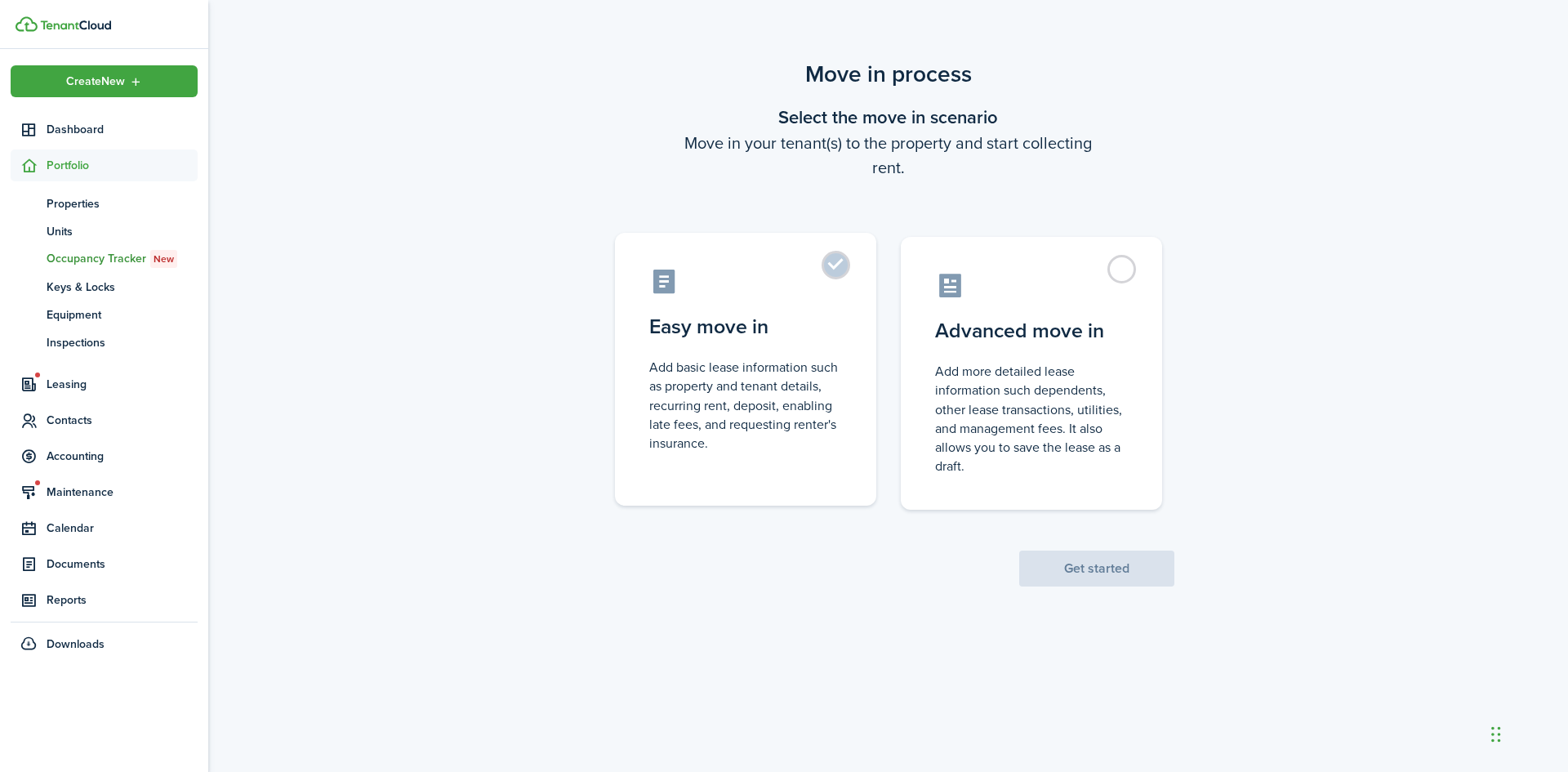
click at [835, 268] on label "Easy move in Add basic lease information such as property and tenant details, r…" at bounding box center [746, 368] width 261 height 273
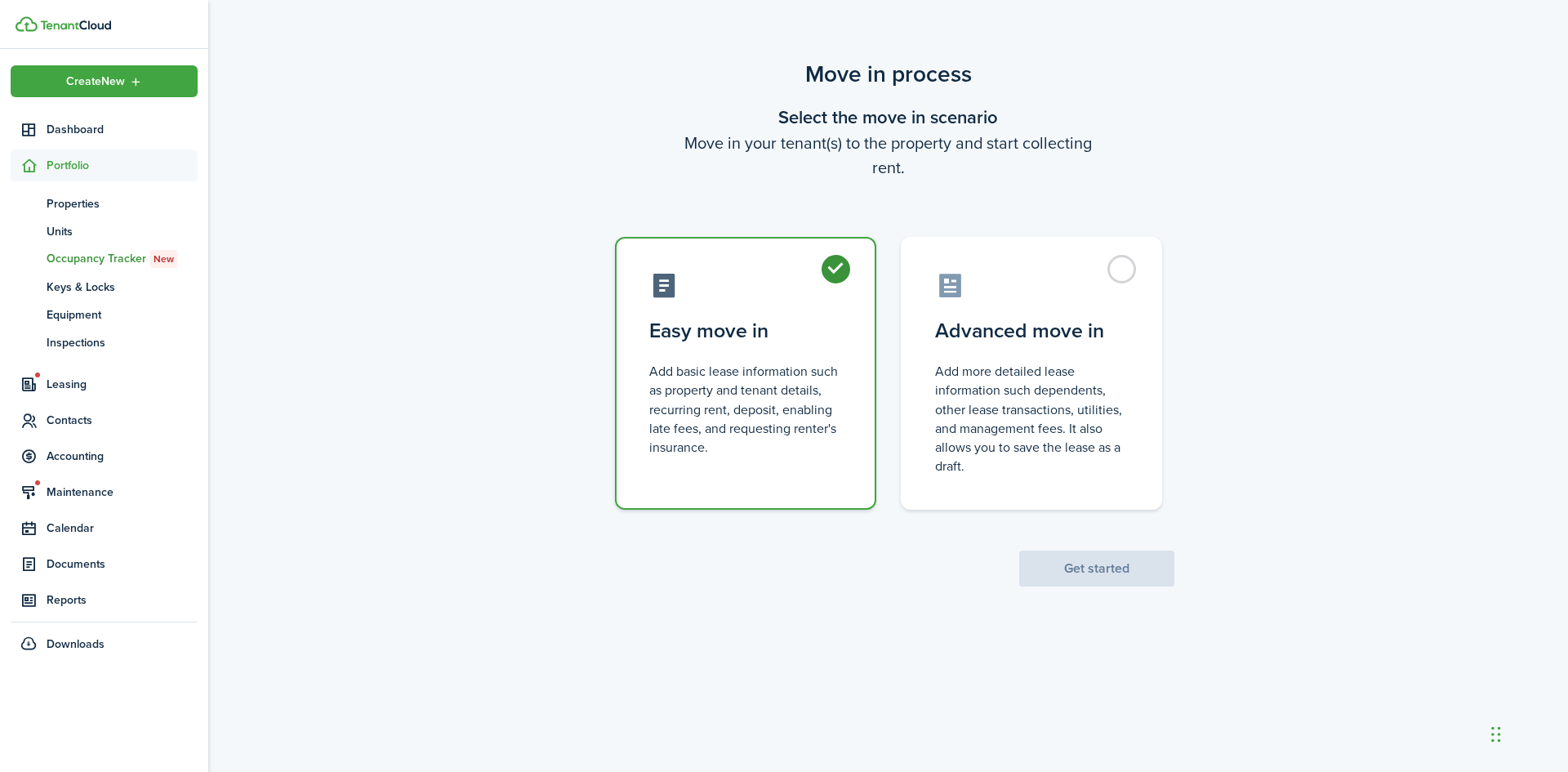
radio input "true"
click at [1112, 563] on button "Get started" at bounding box center [1098, 568] width 156 height 36
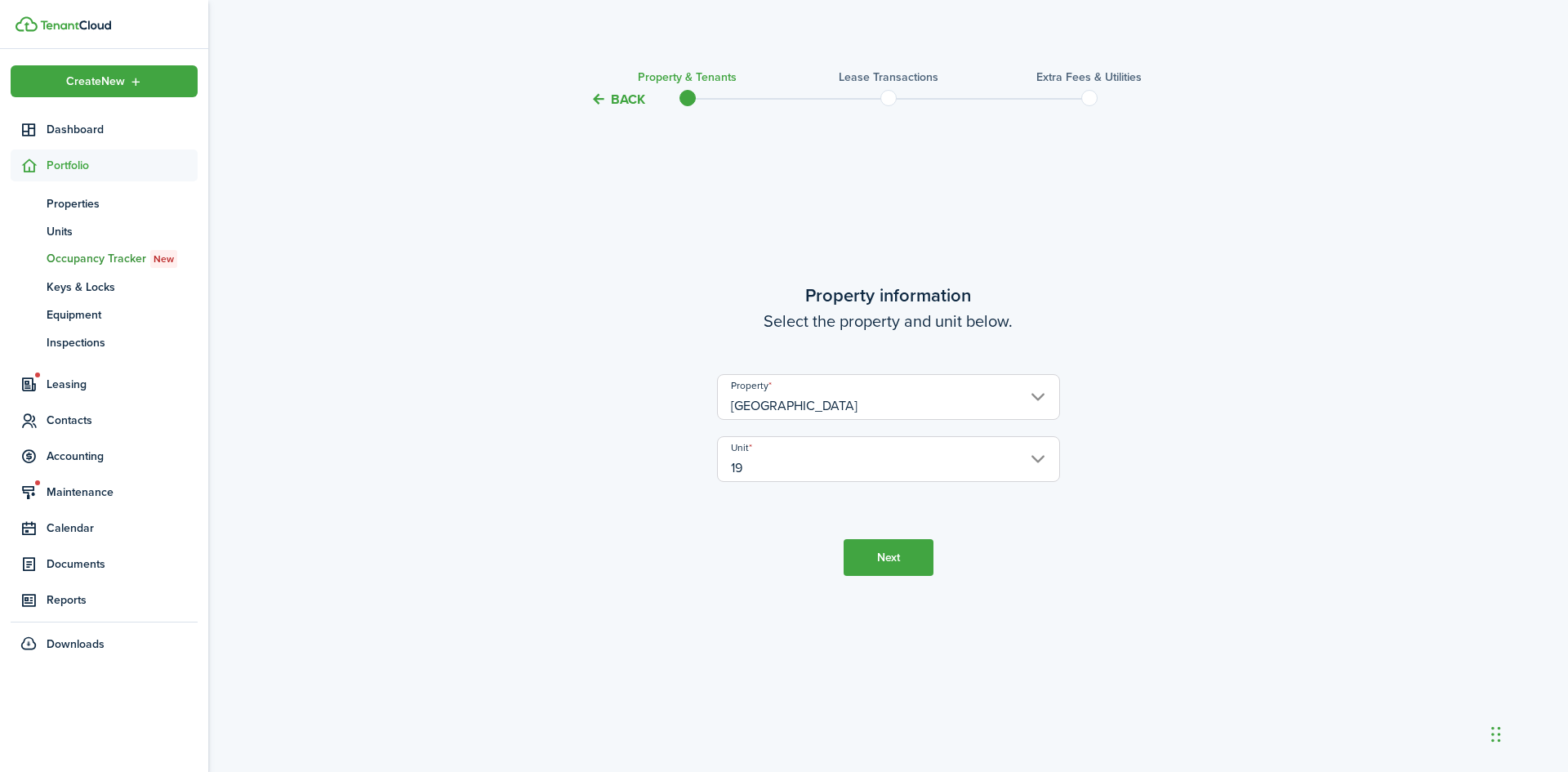
click at [897, 555] on button "Next" at bounding box center [889, 558] width 89 height 37
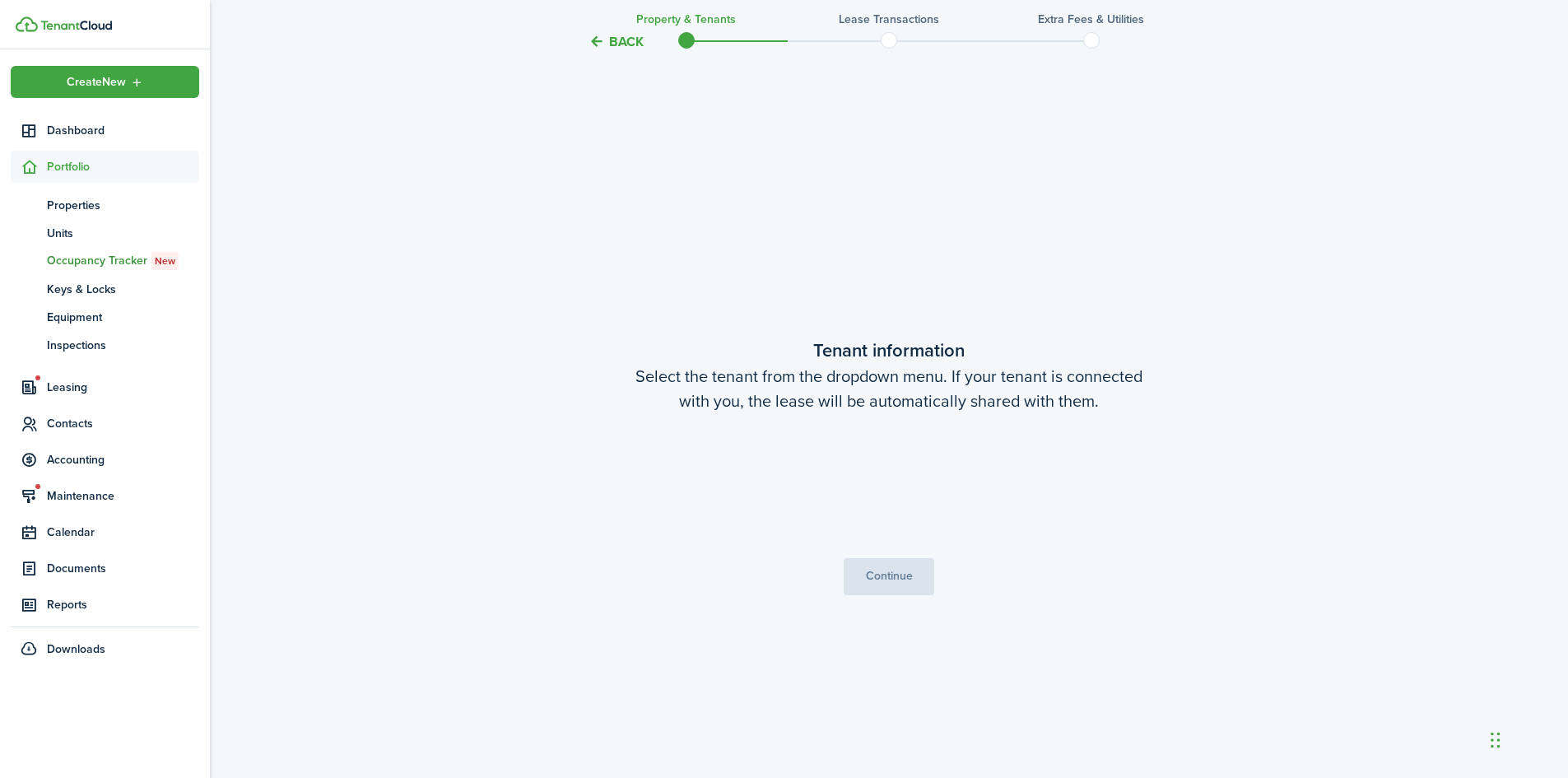
scroll to position [667, 0]
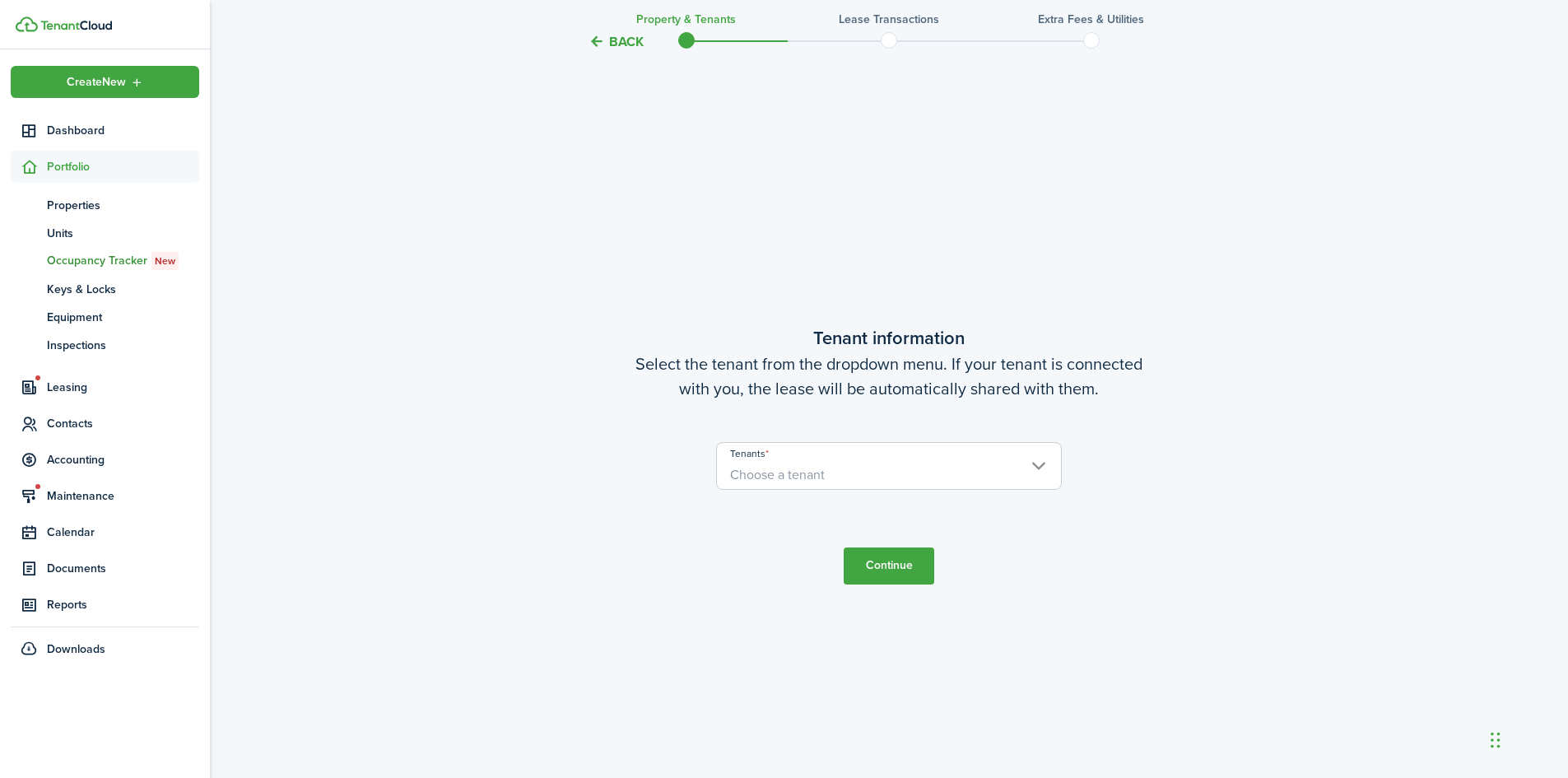
click at [874, 482] on span "Choose a tenant" at bounding box center [888, 474] width 344 height 28
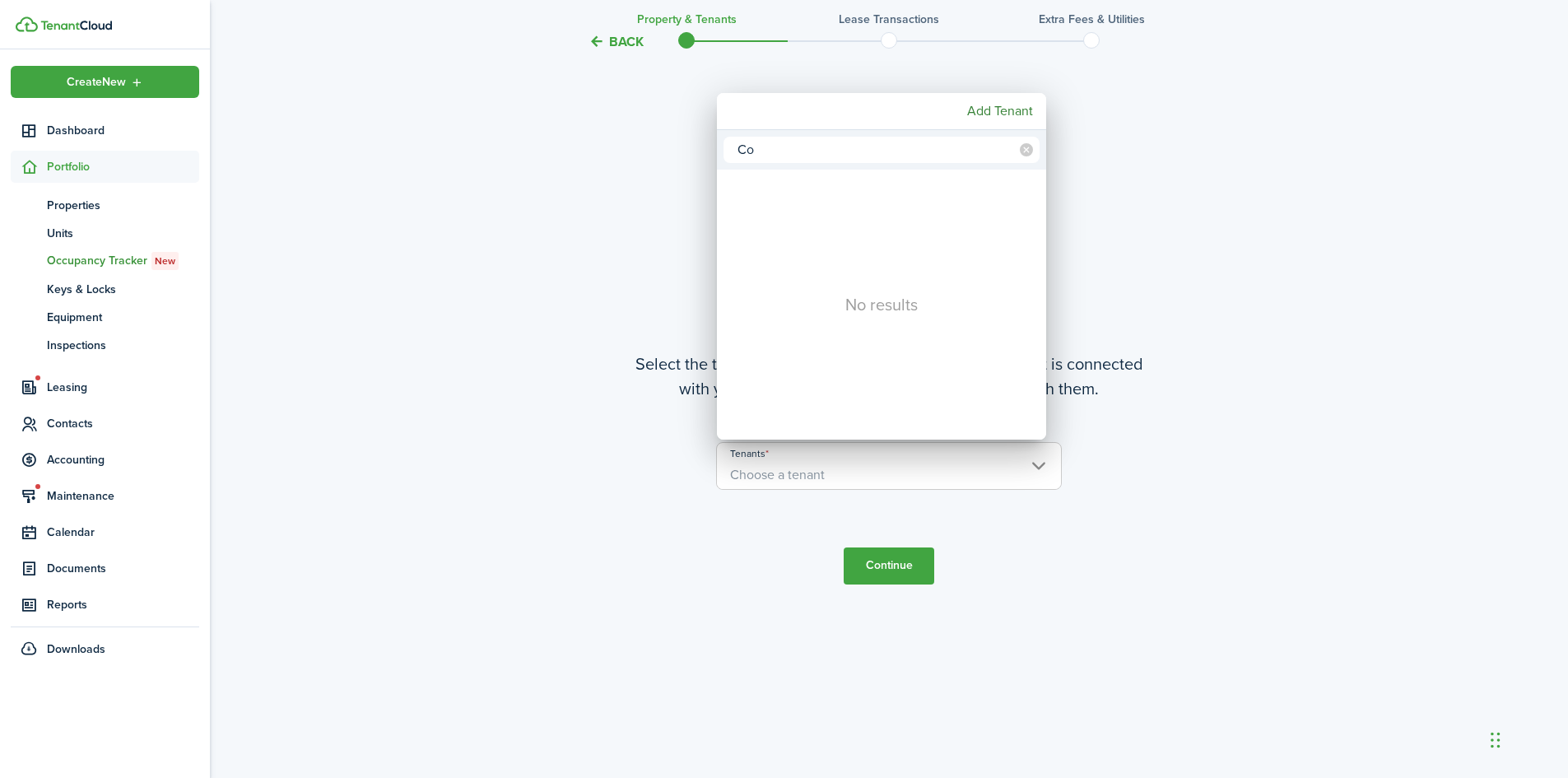
type input "C"
type input "K"
type input "i"
type input "[PERSON_NAME]"
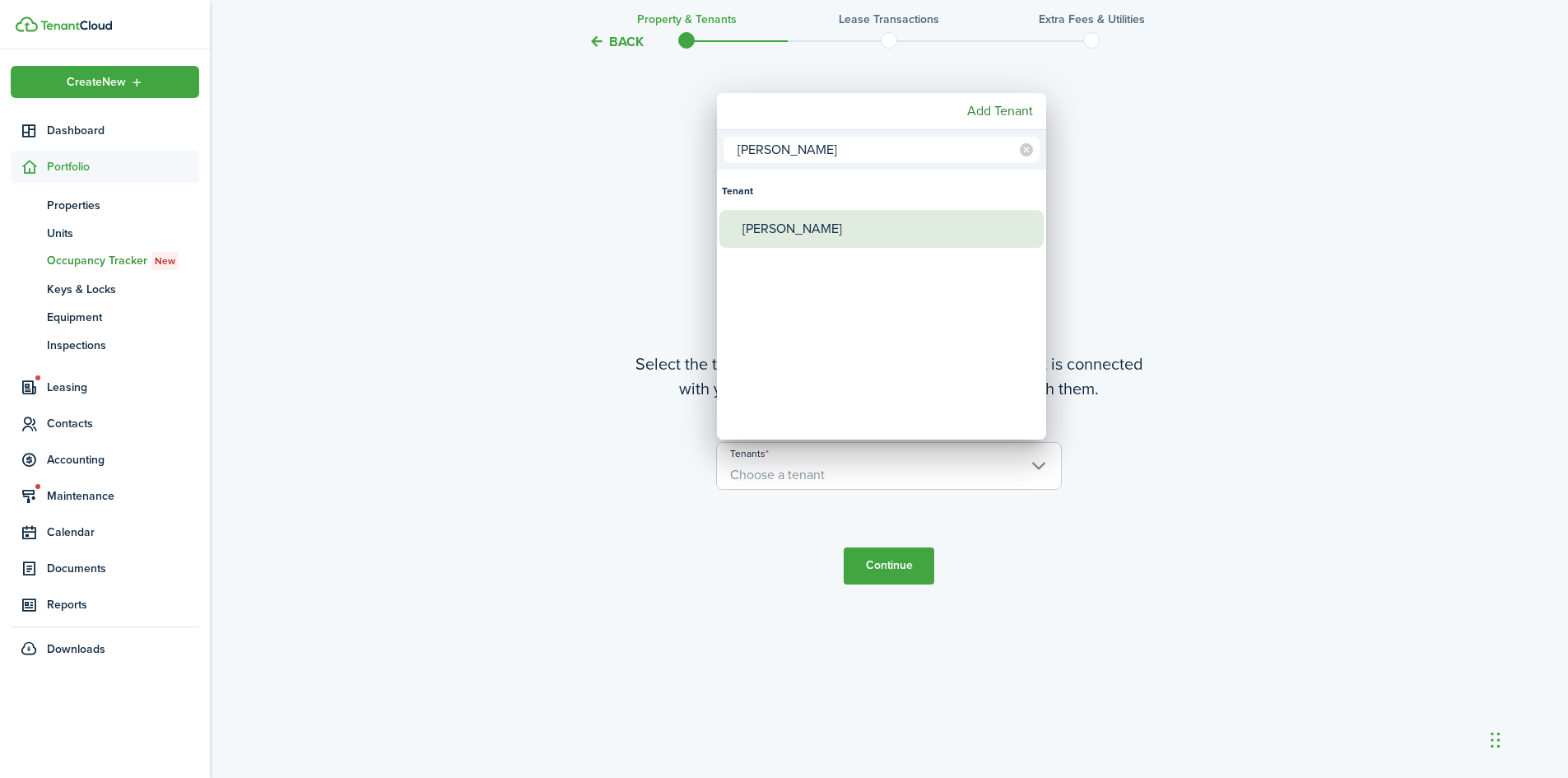
click at [757, 228] on div "[PERSON_NAME]" at bounding box center [887, 228] width 291 height 38
type input "[PERSON_NAME]"
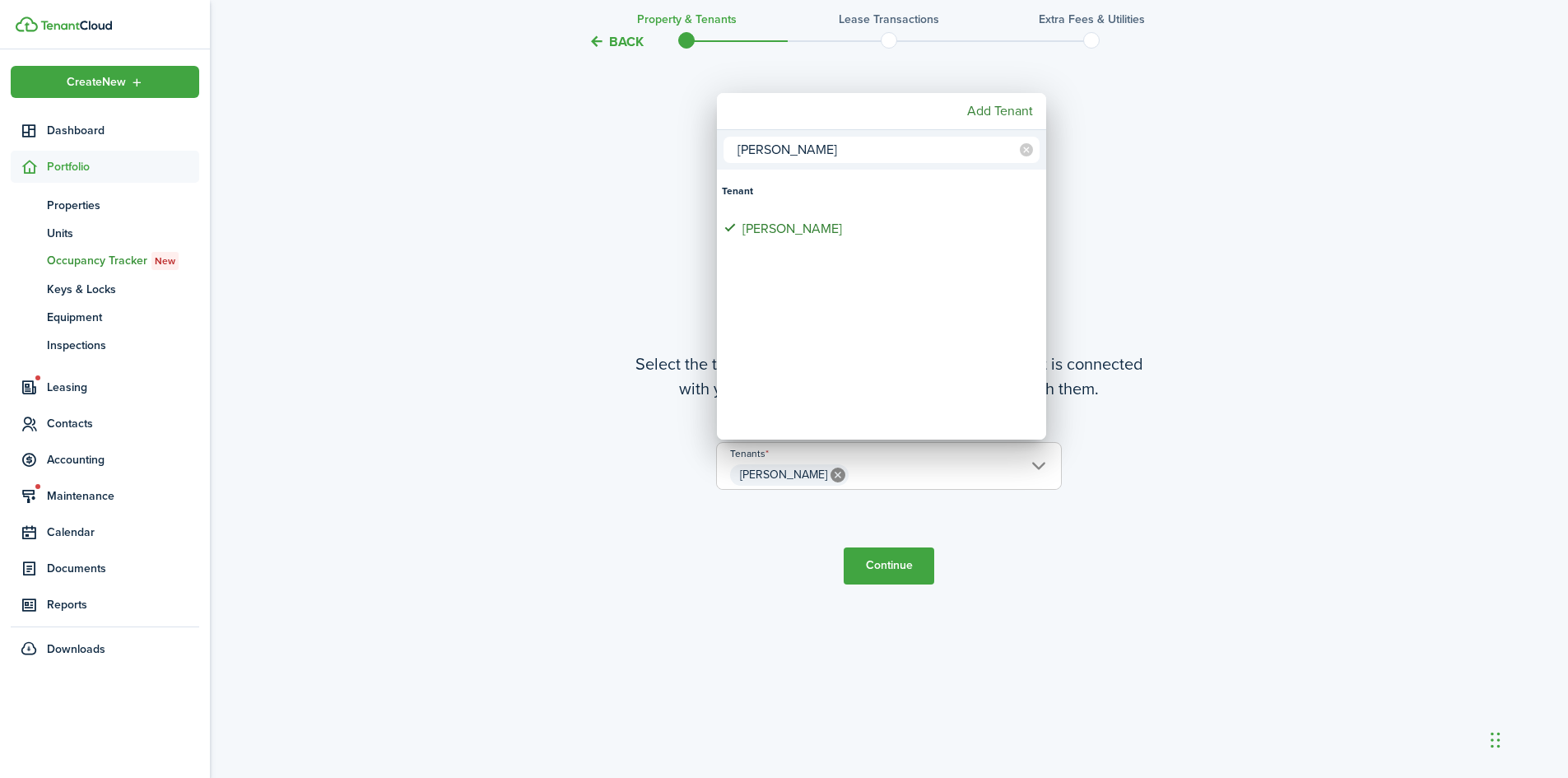
click at [906, 563] on div at bounding box center [784, 389] width 1830 height 1042
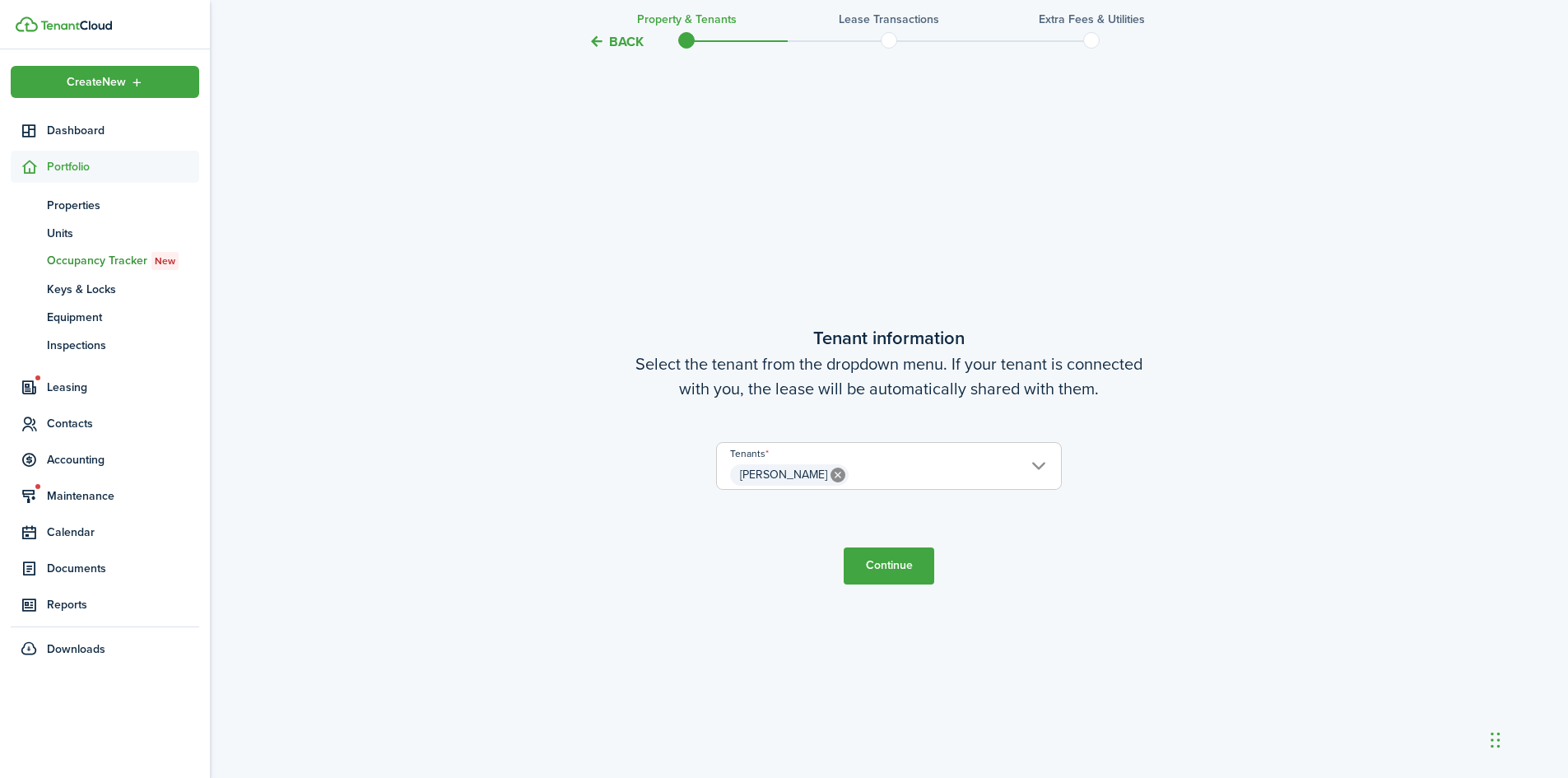
click at [888, 578] on button "Continue" at bounding box center [888, 566] width 90 height 37
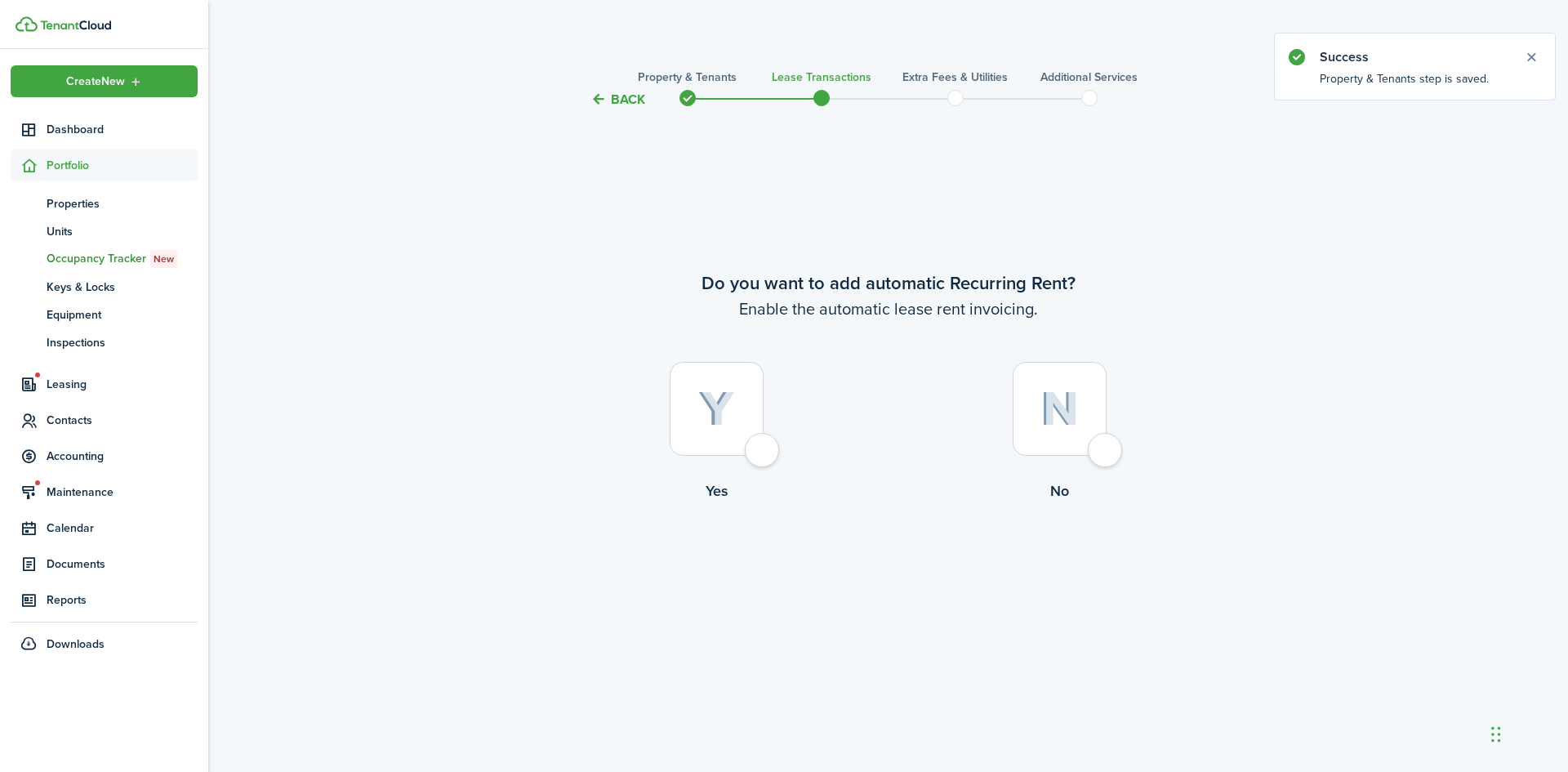
click at [763, 456] on div at bounding box center [716, 408] width 94 height 94
radio input "true"
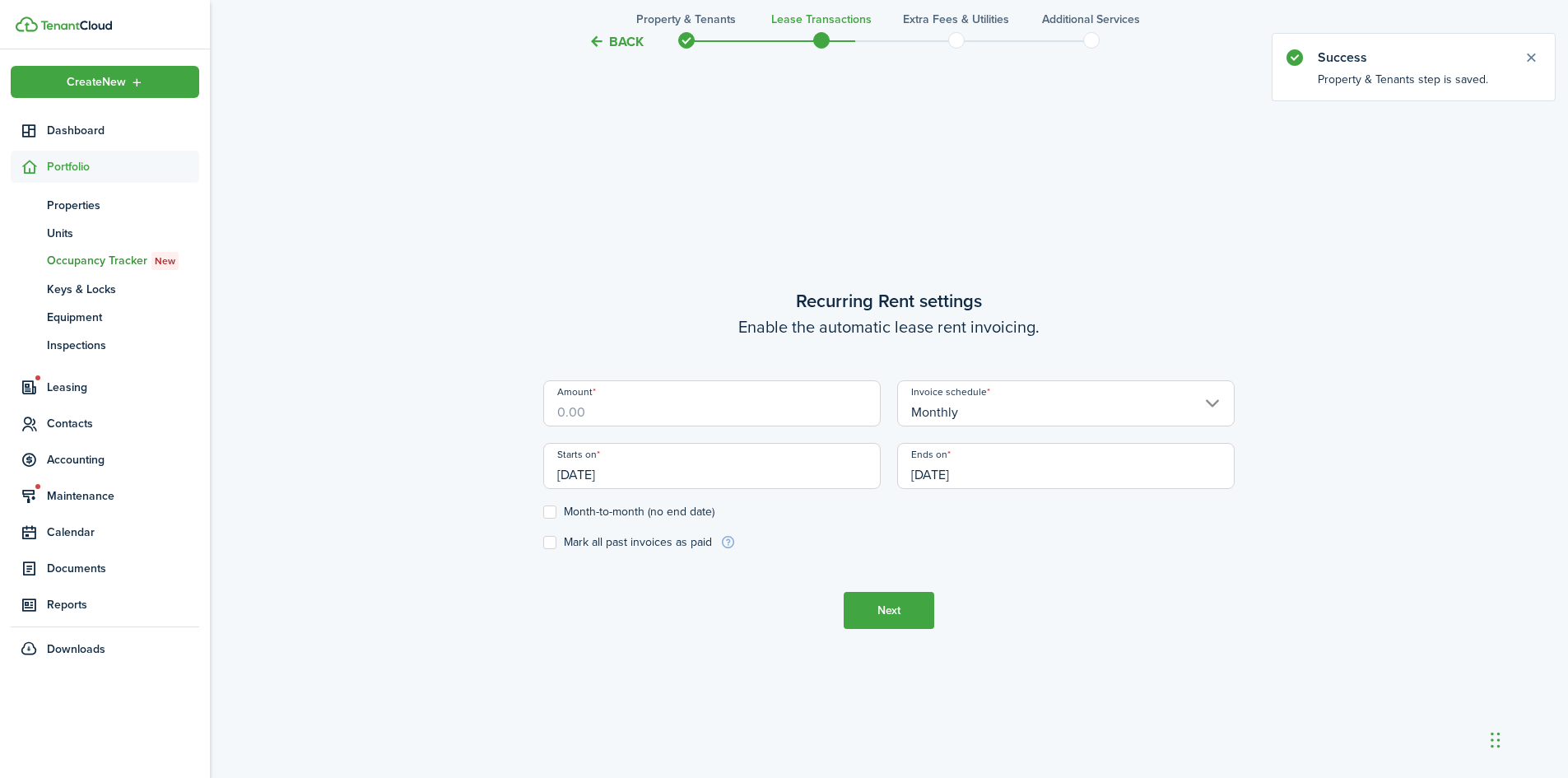
scroll to position [667, 0]
click at [745, 412] on input "Amount" at bounding box center [712, 399] width 337 height 46
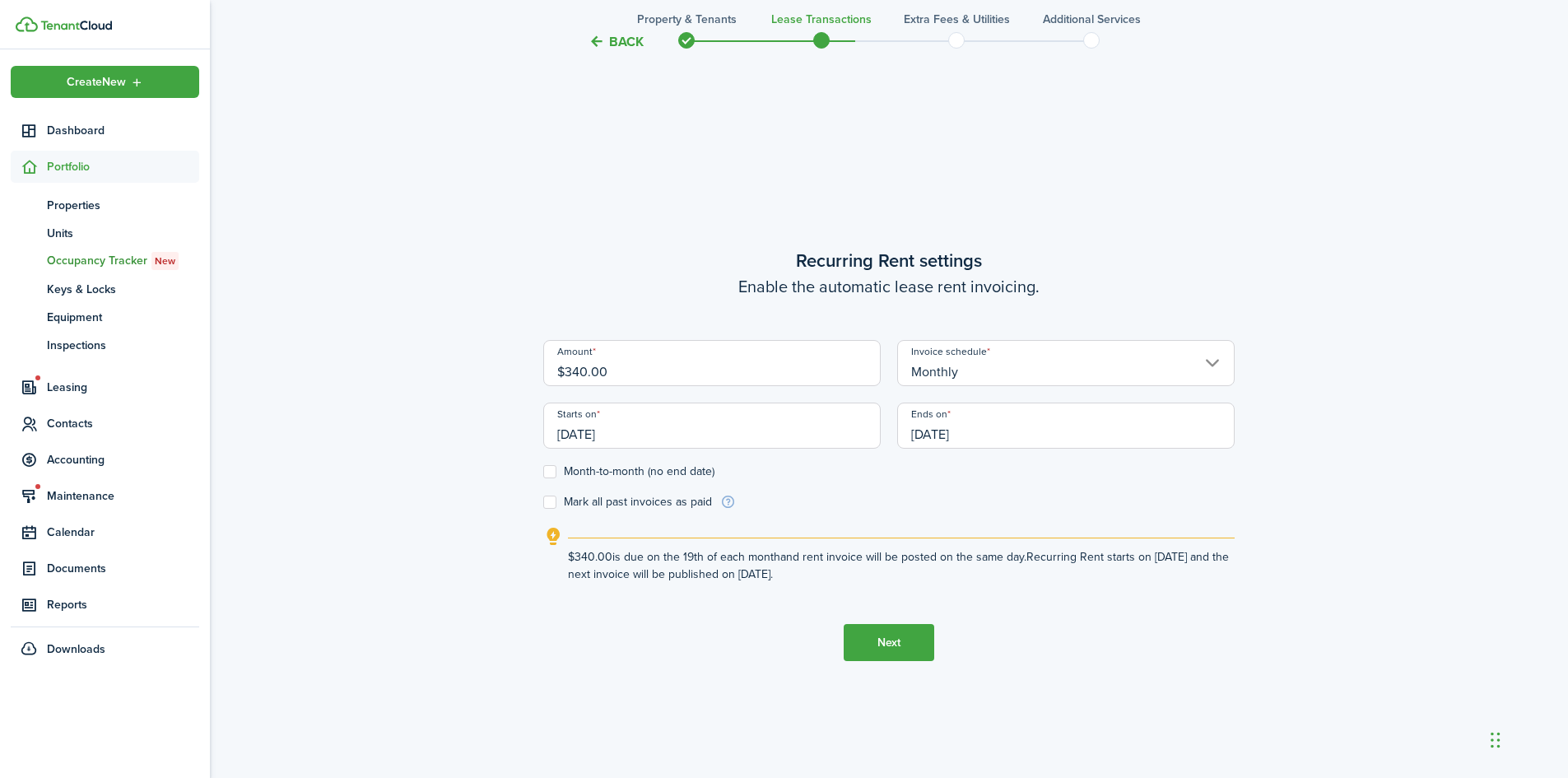
click at [684, 433] on input "[DATE]" at bounding box center [712, 425] width 337 height 46
type input "$340.00"
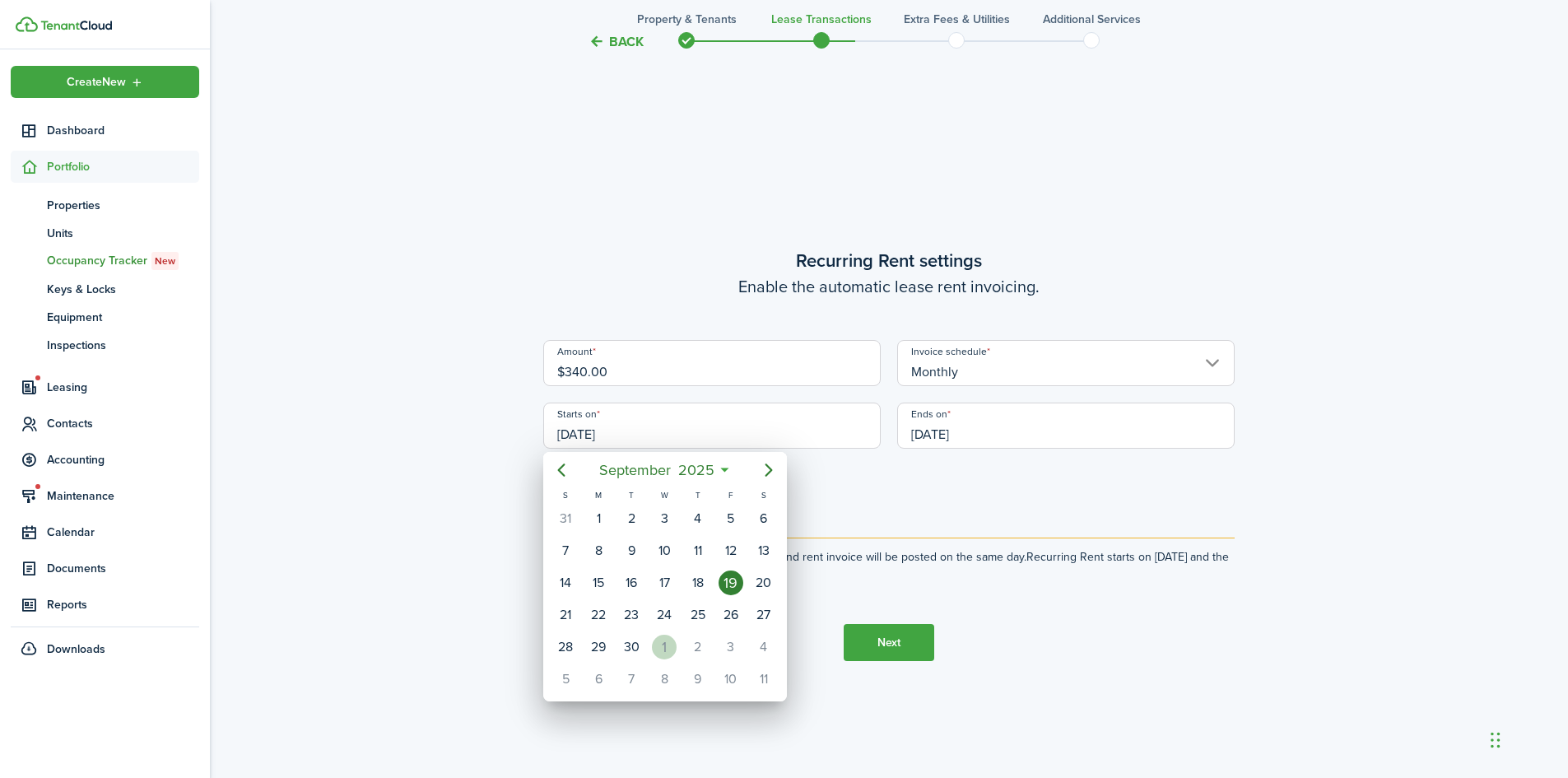
click at [659, 641] on div "1" at bounding box center [663, 647] width 24 height 24
type input "[DATE]"
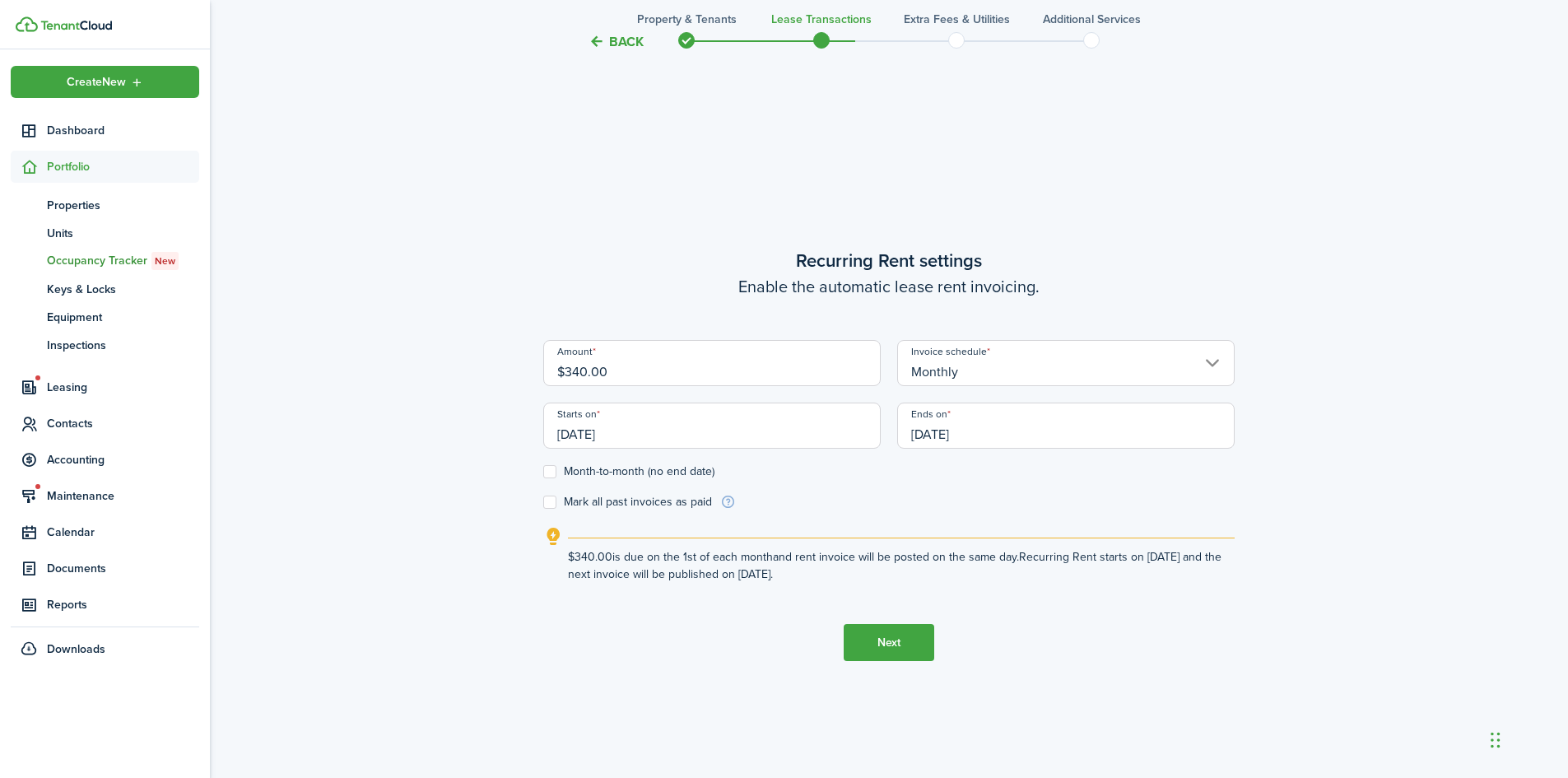
scroll to position [0, 0]
click at [613, 471] on label "Month-to-month (no end date)" at bounding box center [629, 471] width 171 height 13
click at [544, 471] on input "Month-to-month (no end date)" at bounding box center [543, 471] width 1 height 1
checkbox input "true"
click at [918, 647] on button "Next" at bounding box center [888, 643] width 90 height 37
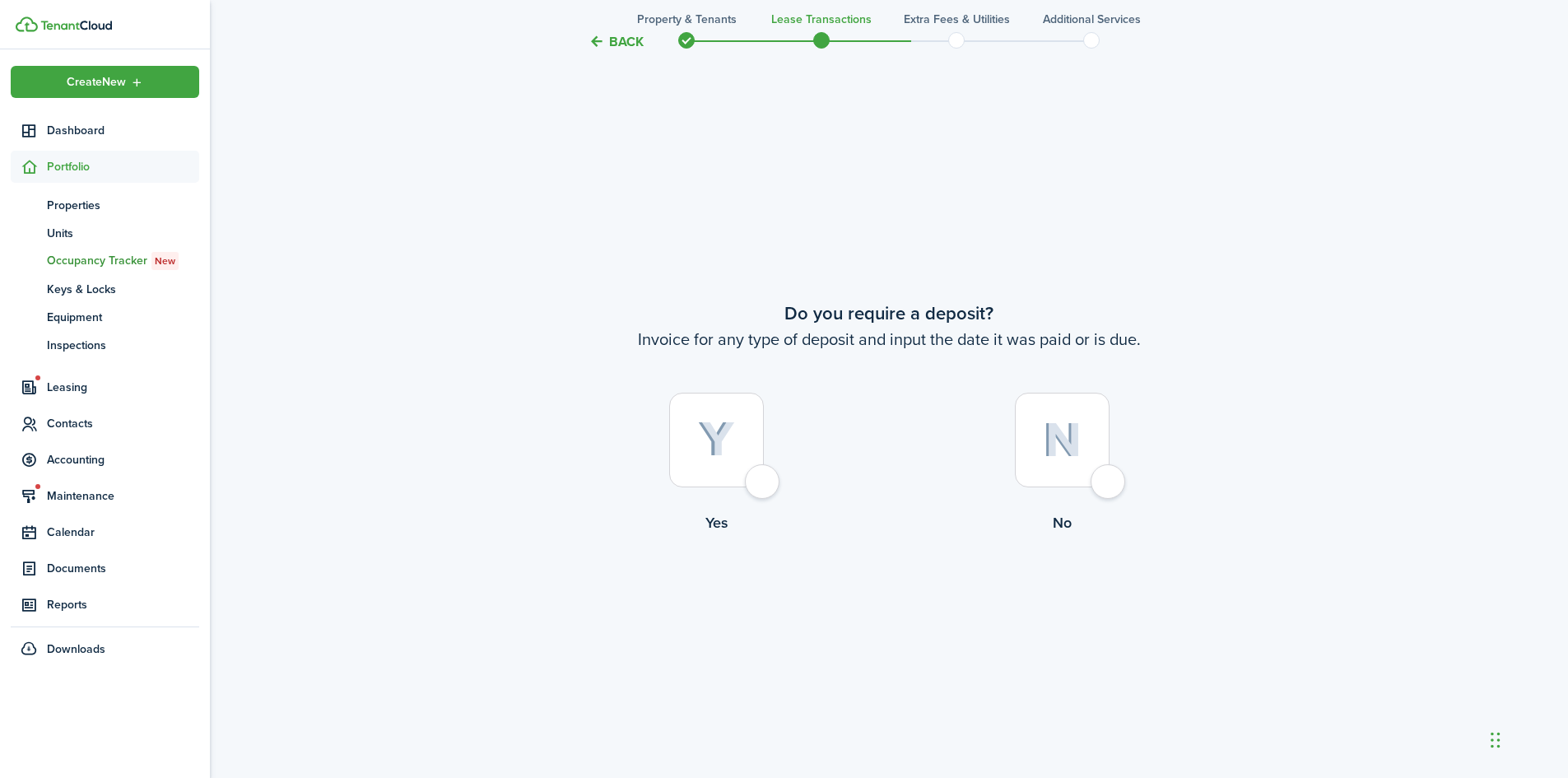
scroll to position [1445, 0]
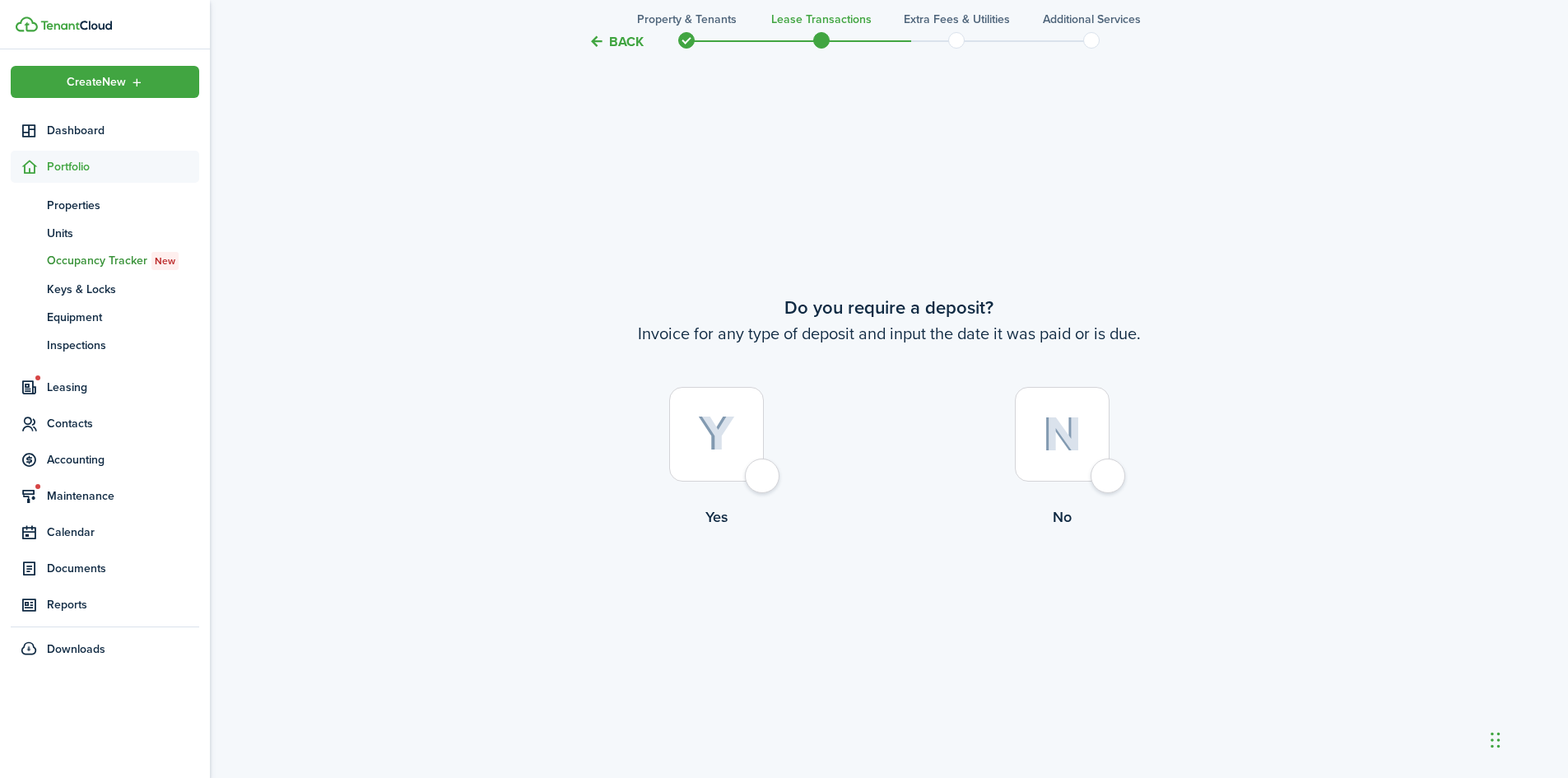
click at [760, 477] on div at bounding box center [716, 434] width 95 height 95
radio input "true"
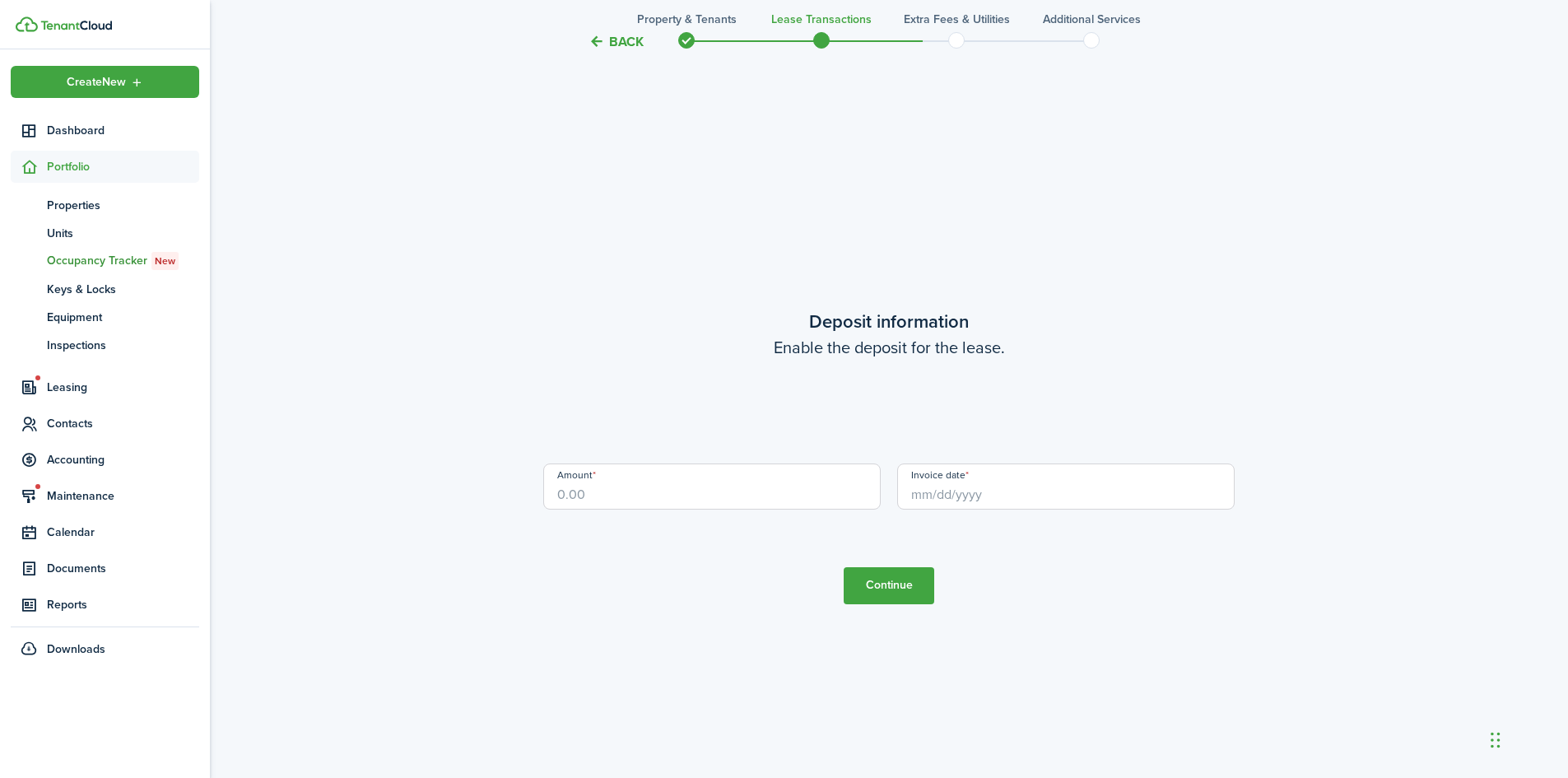
scroll to position [2223, 0]
click at [736, 489] on input "Amount" at bounding box center [712, 484] width 337 height 46
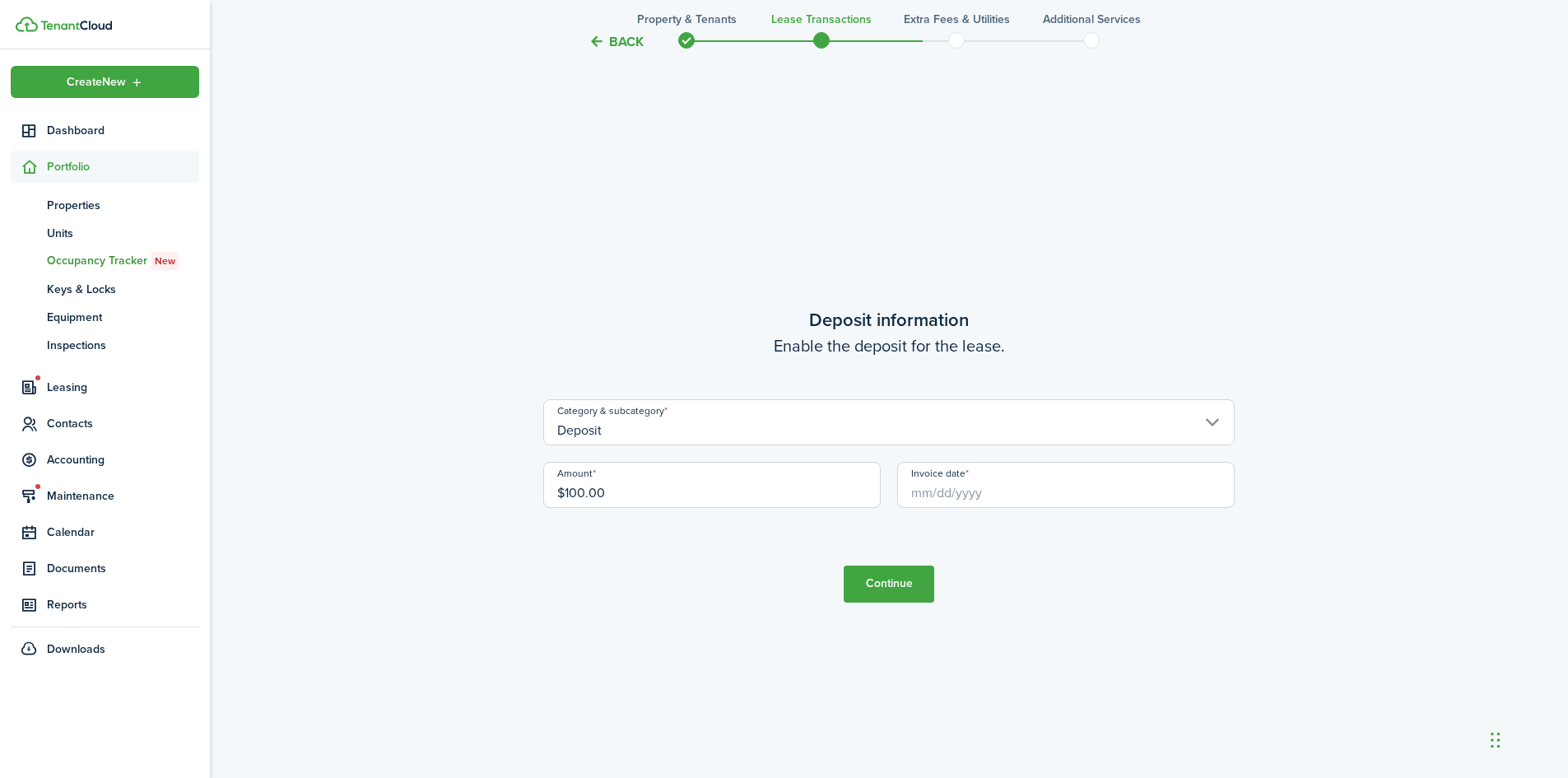
click at [1031, 498] on input "Invoice date" at bounding box center [1066, 484] width 337 height 46
type input "$100.00"
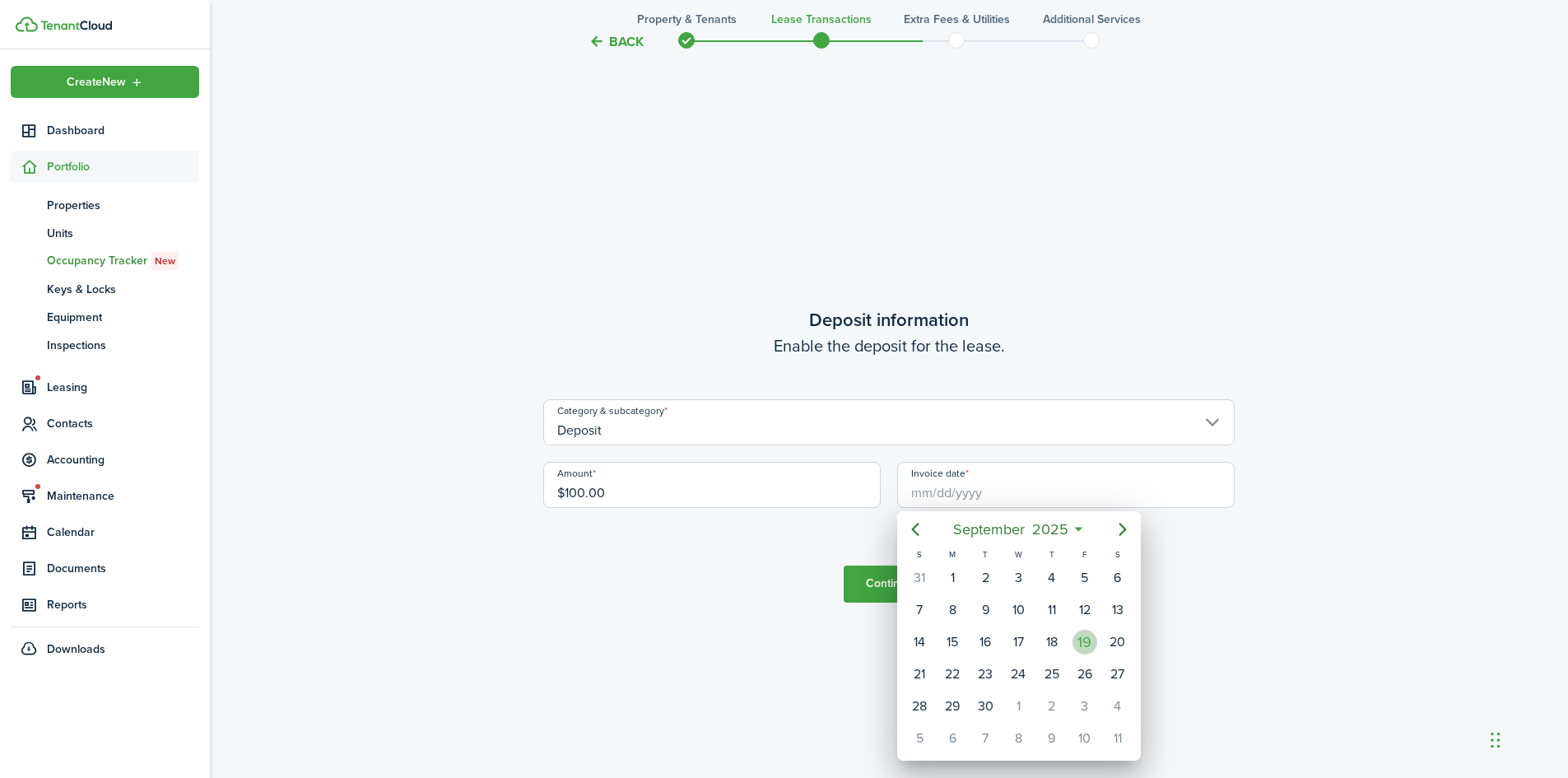
click at [1090, 647] on div "19" at bounding box center [1084, 642] width 24 height 24
type input "[DATE]"
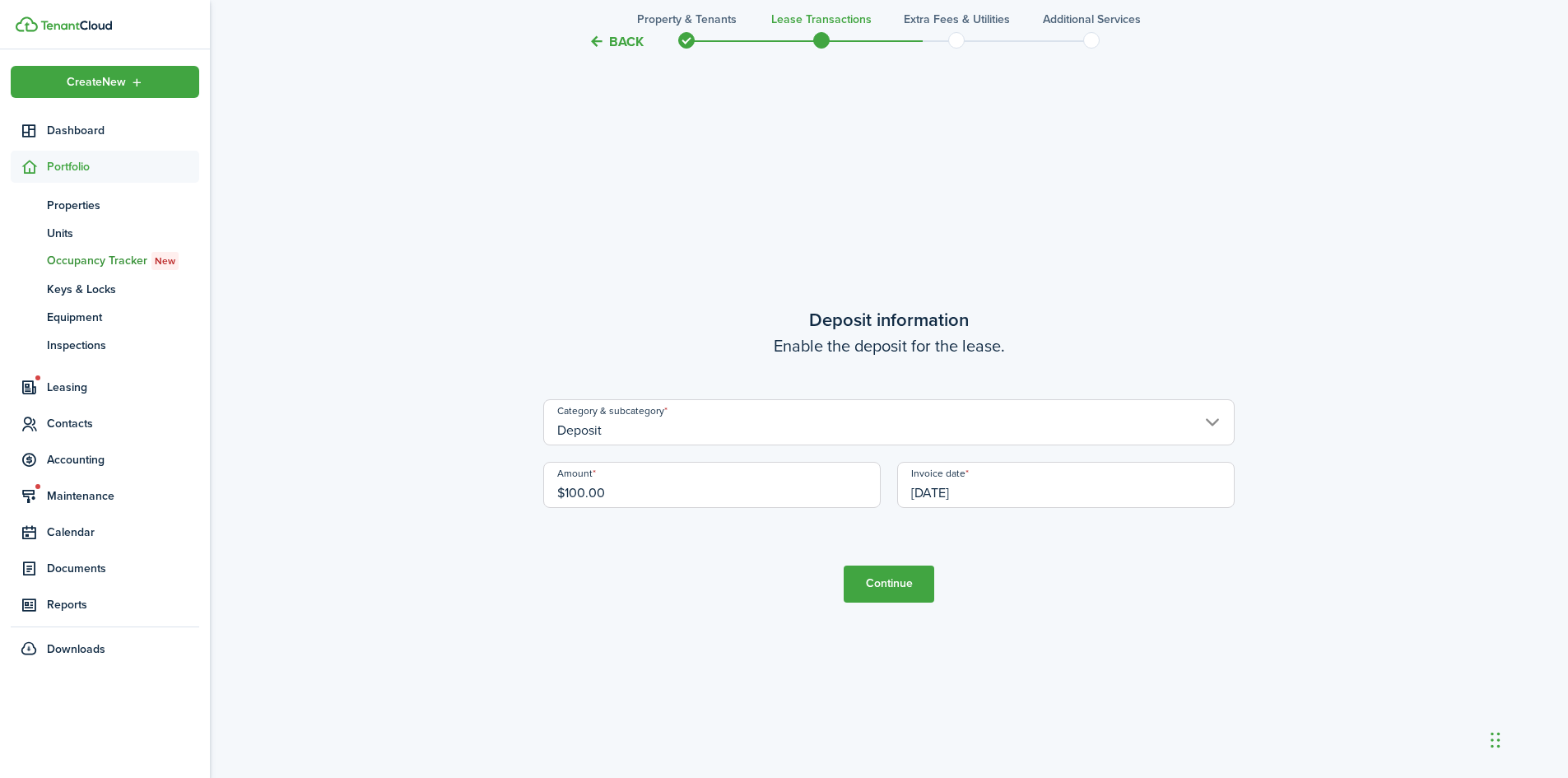
click at [902, 587] on button "Continue" at bounding box center [888, 584] width 90 height 37
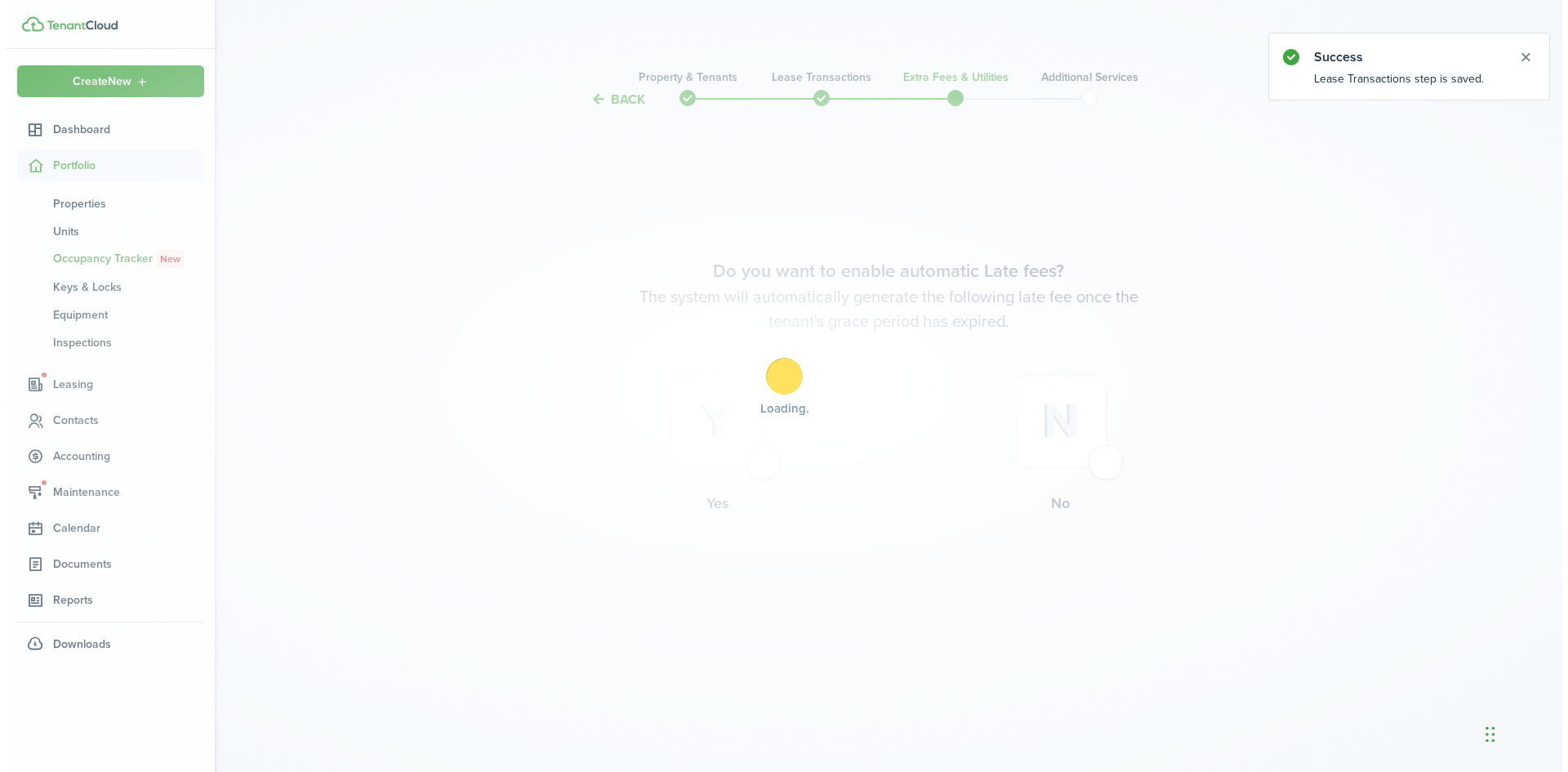
scroll to position [0, 0]
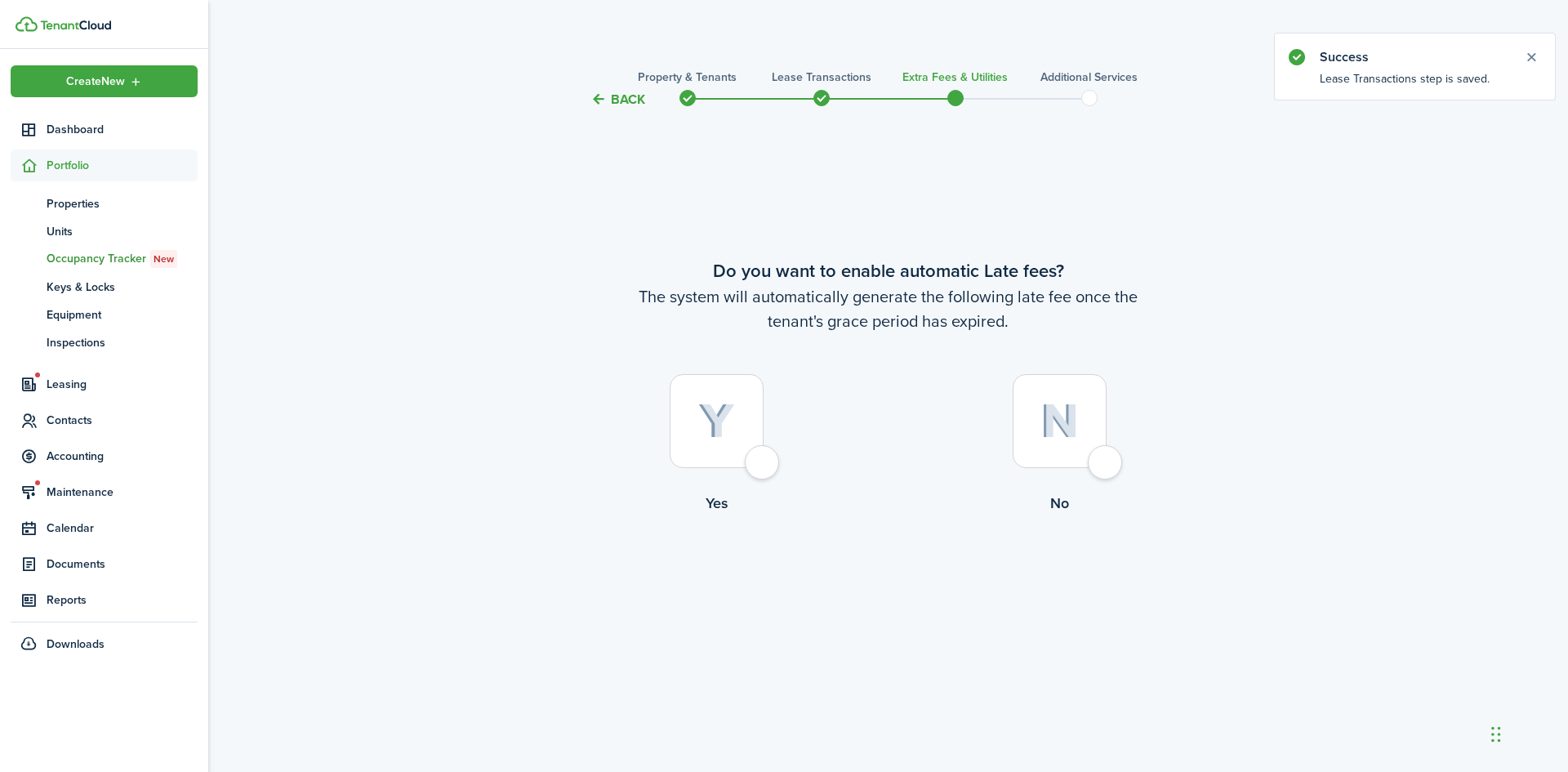
click at [764, 458] on div at bounding box center [716, 421] width 94 height 94
radio input "true"
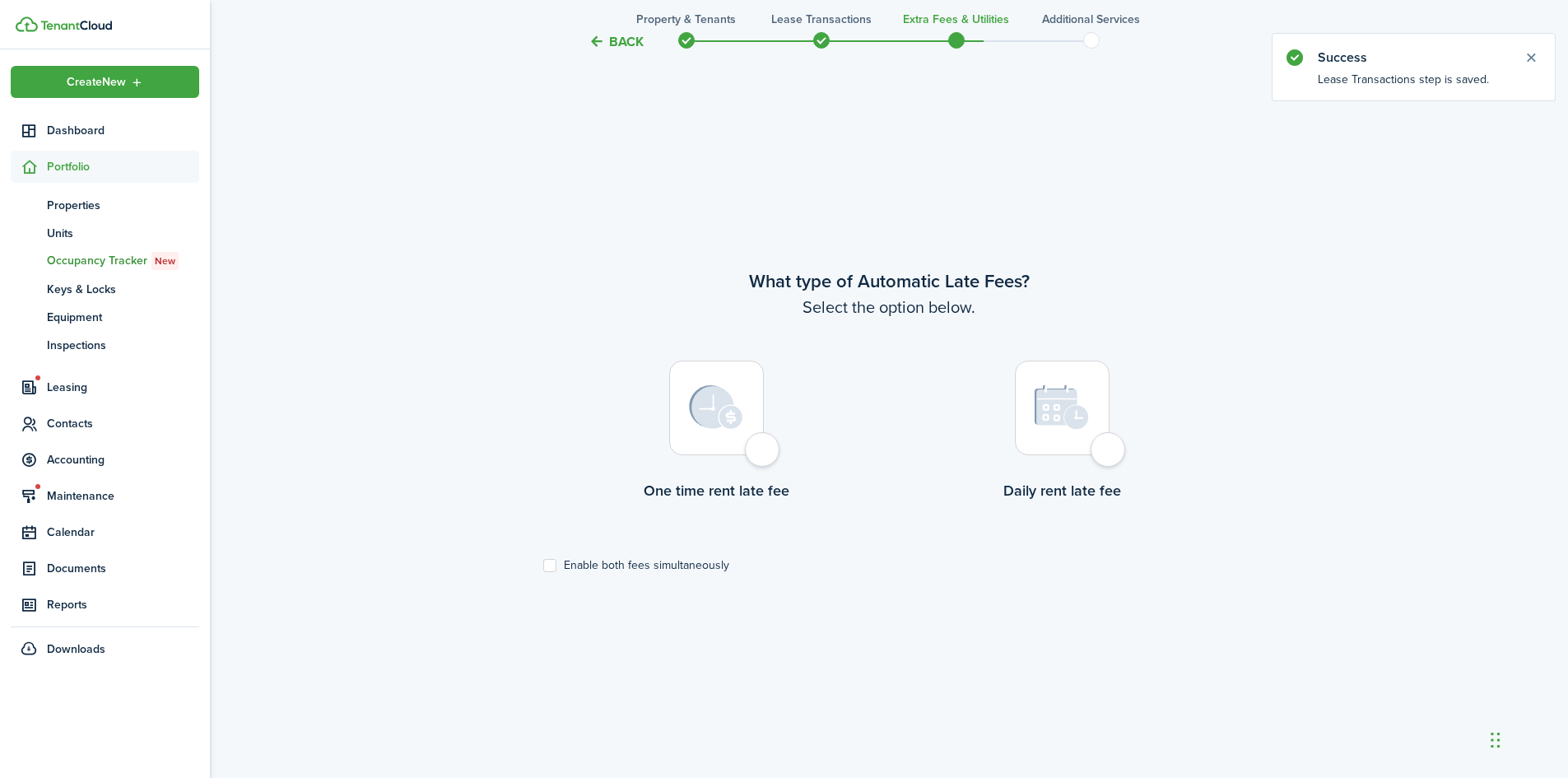
scroll to position [667, 0]
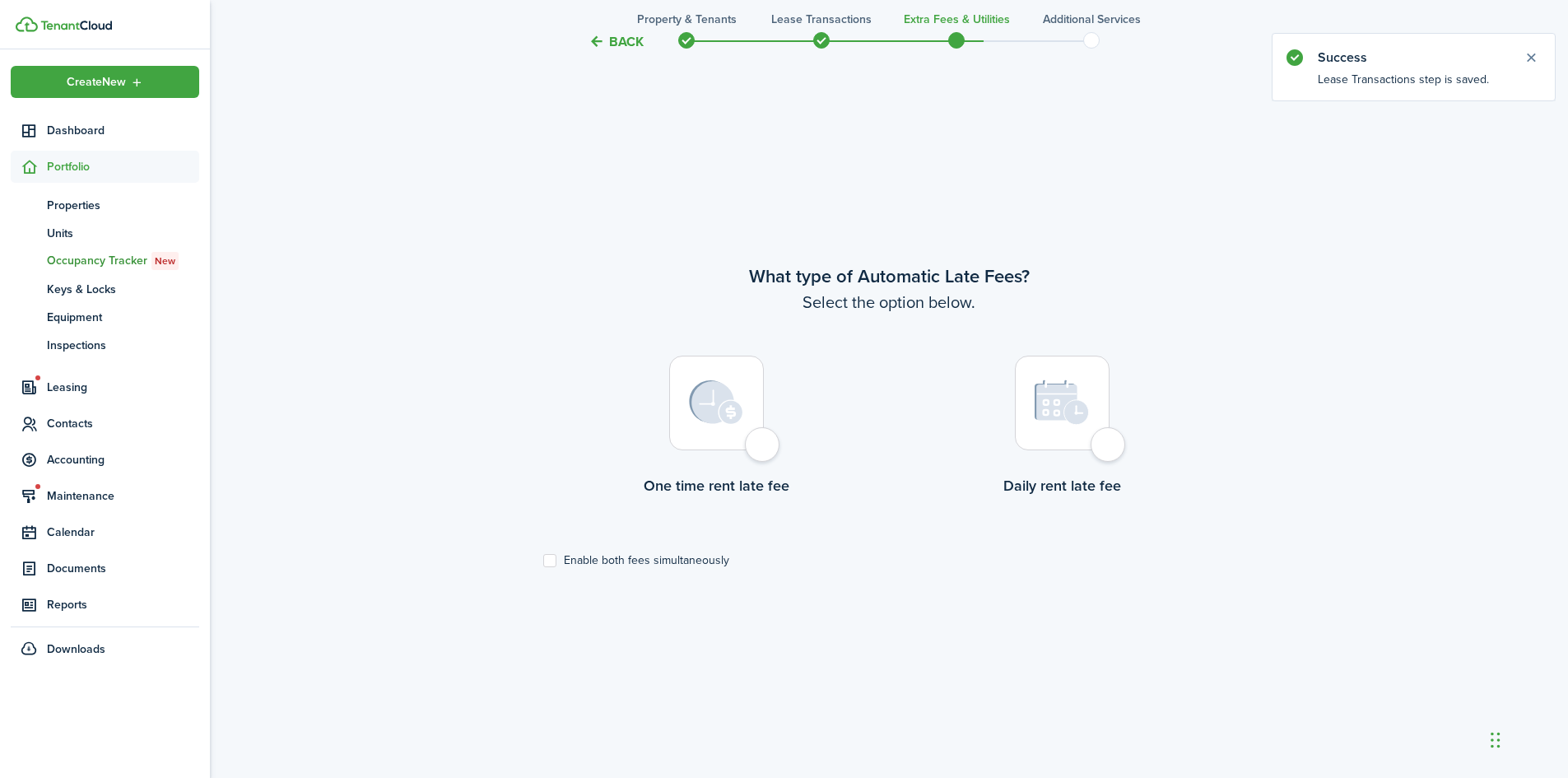
click at [548, 568] on tc-wizard-step "What type of Automatic Late Fees? Select the option below. One time rent late f…" at bounding box center [889, 454] width 691 height 778
click at [548, 559] on label "Enable both fees simultaneously" at bounding box center [637, 559] width 186 height 13
click at [544, 560] on input "Enable both fees simultaneously" at bounding box center [543, 560] width 1 height 1
checkbox input "true"
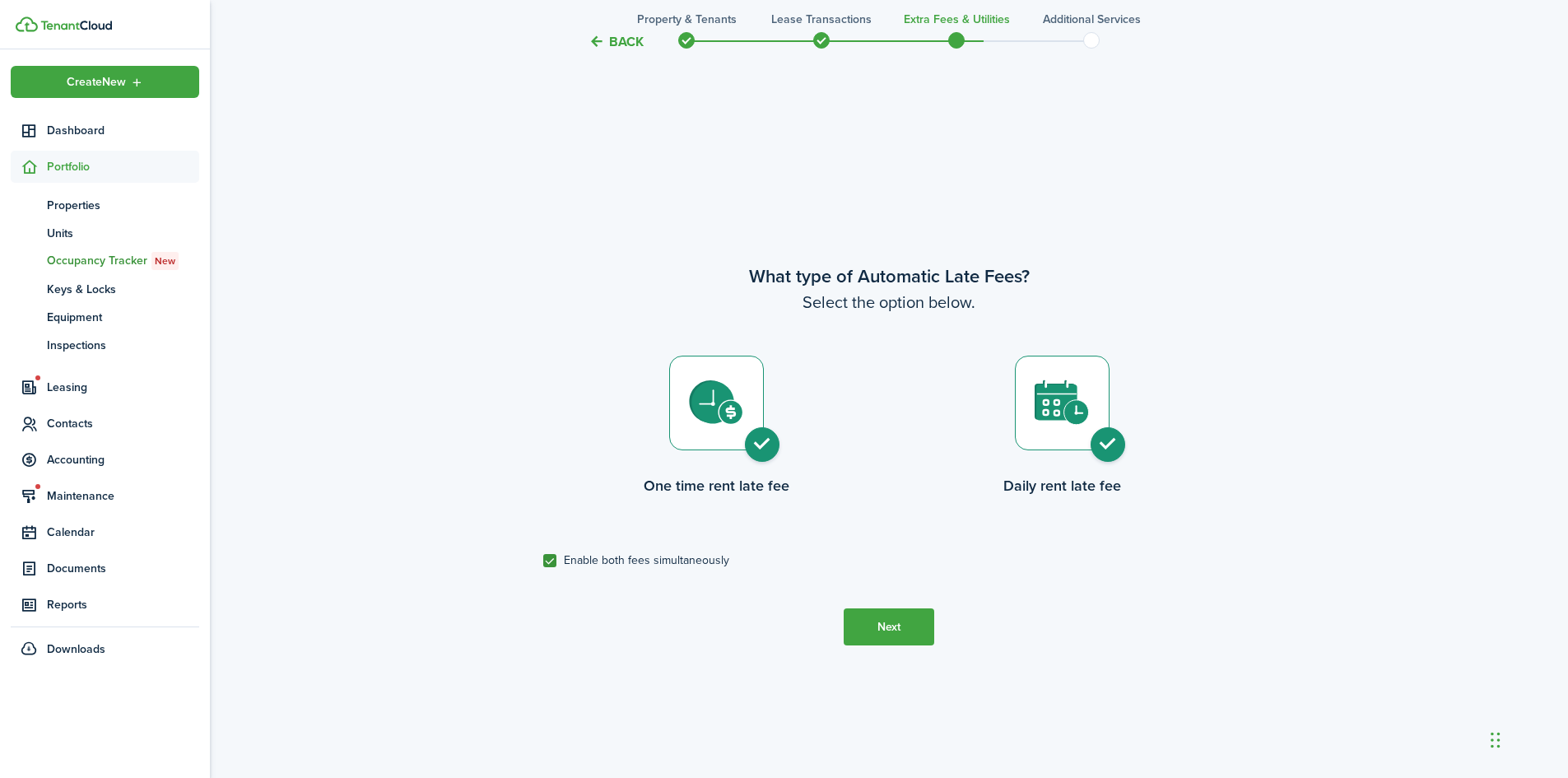
click at [919, 633] on button "Next" at bounding box center [888, 627] width 90 height 37
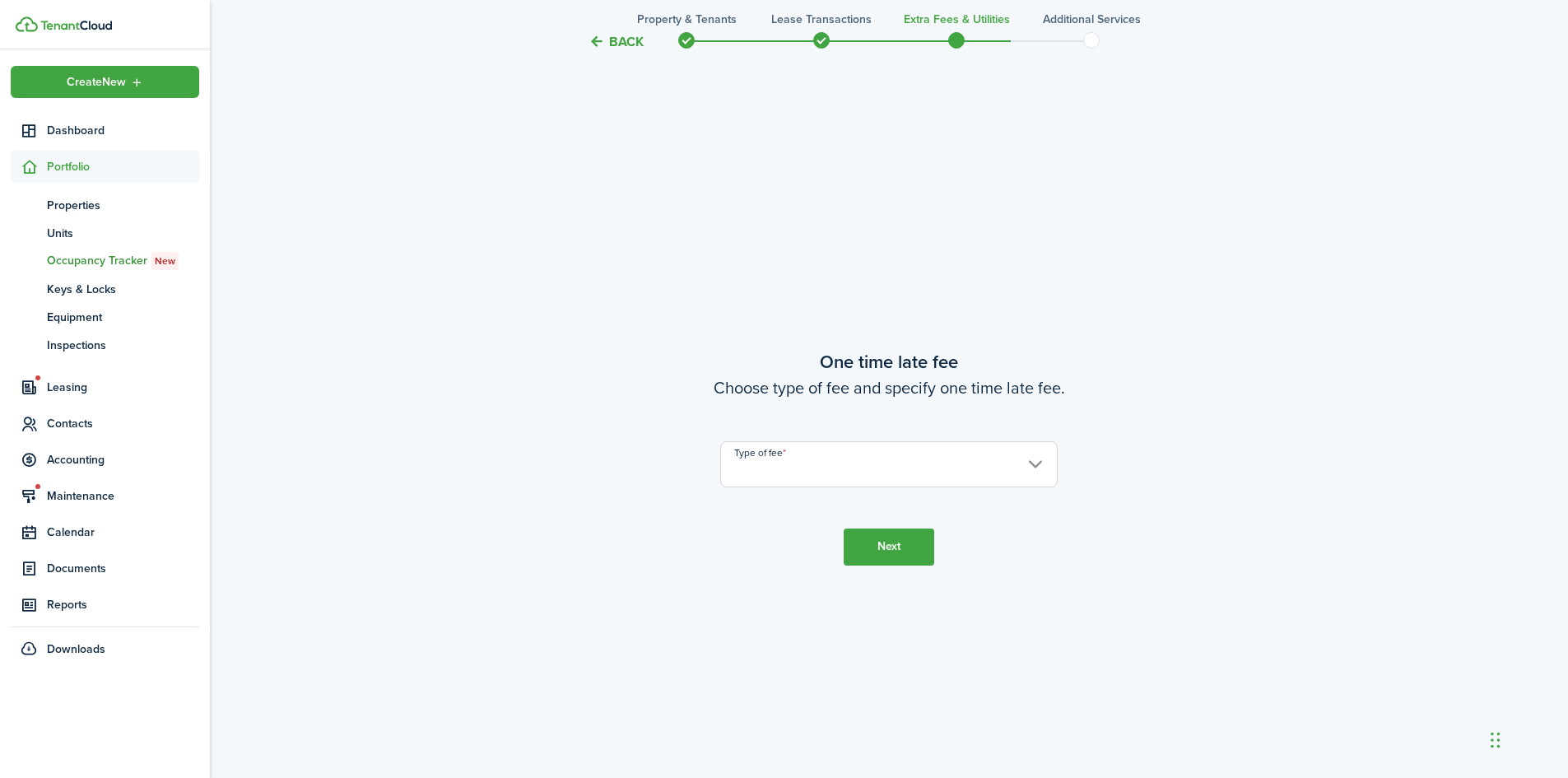
scroll to position [1445, 0]
click at [879, 466] on input "Type of fee" at bounding box center [888, 462] width 337 height 46
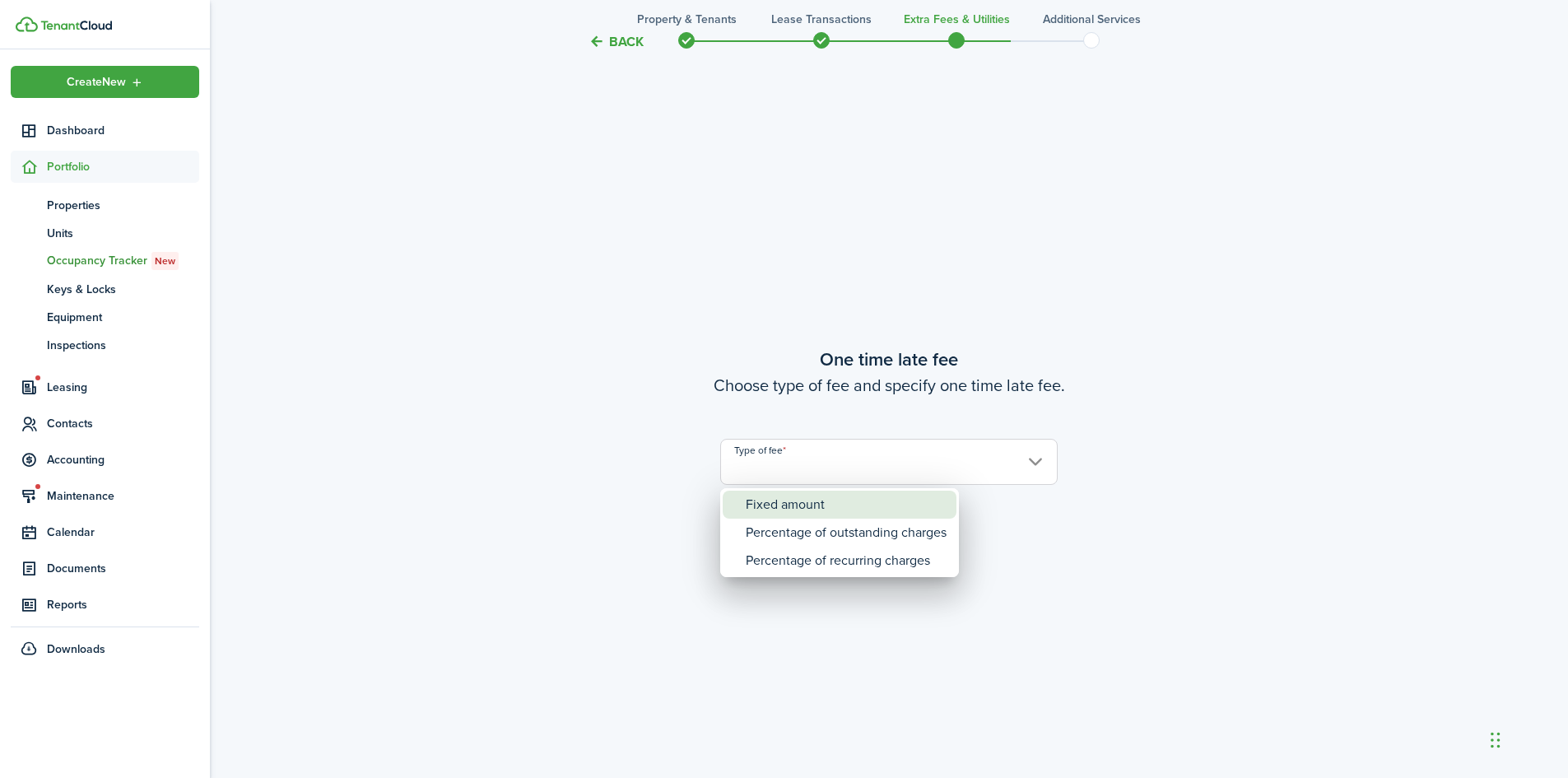
click at [873, 505] on div "Fixed amount" at bounding box center [845, 505] width 201 height 28
type input "Fixed amount"
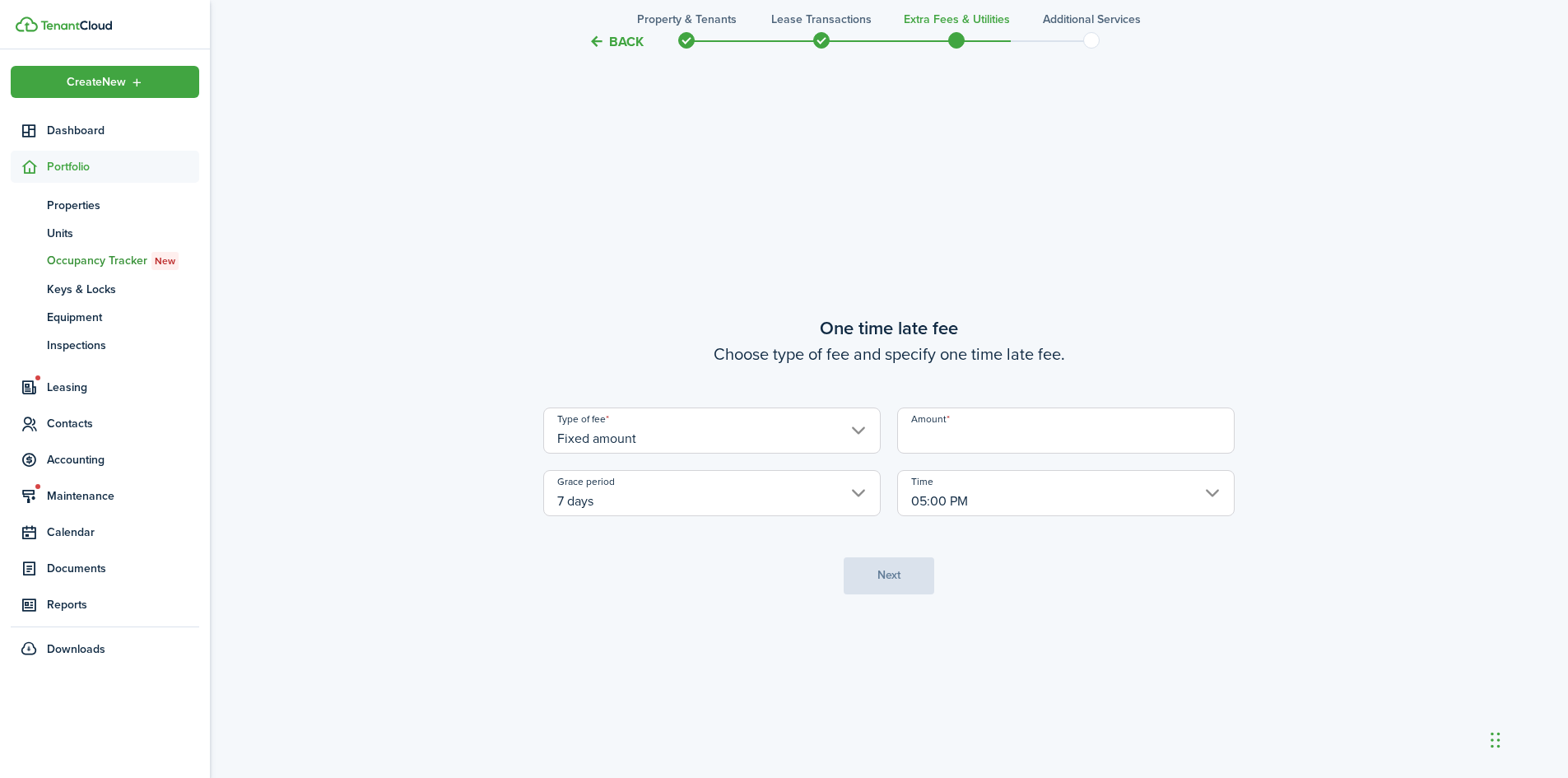
click at [1013, 433] on input "Amount" at bounding box center [1066, 430] width 337 height 46
click at [697, 493] on input "7 days" at bounding box center [712, 493] width 337 height 46
type input "$65.00"
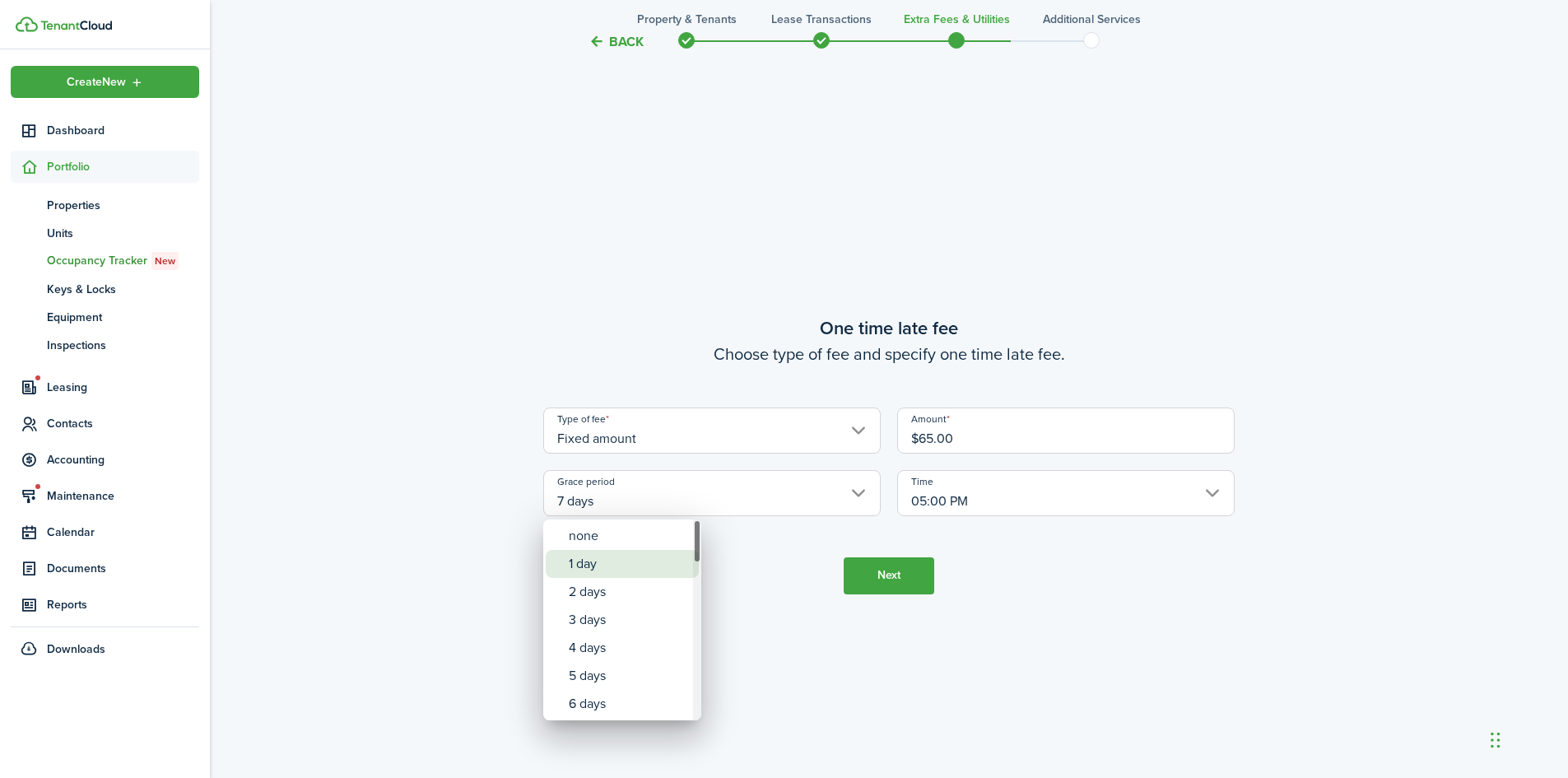
click at [577, 562] on div "1 day" at bounding box center [629, 563] width 120 height 28
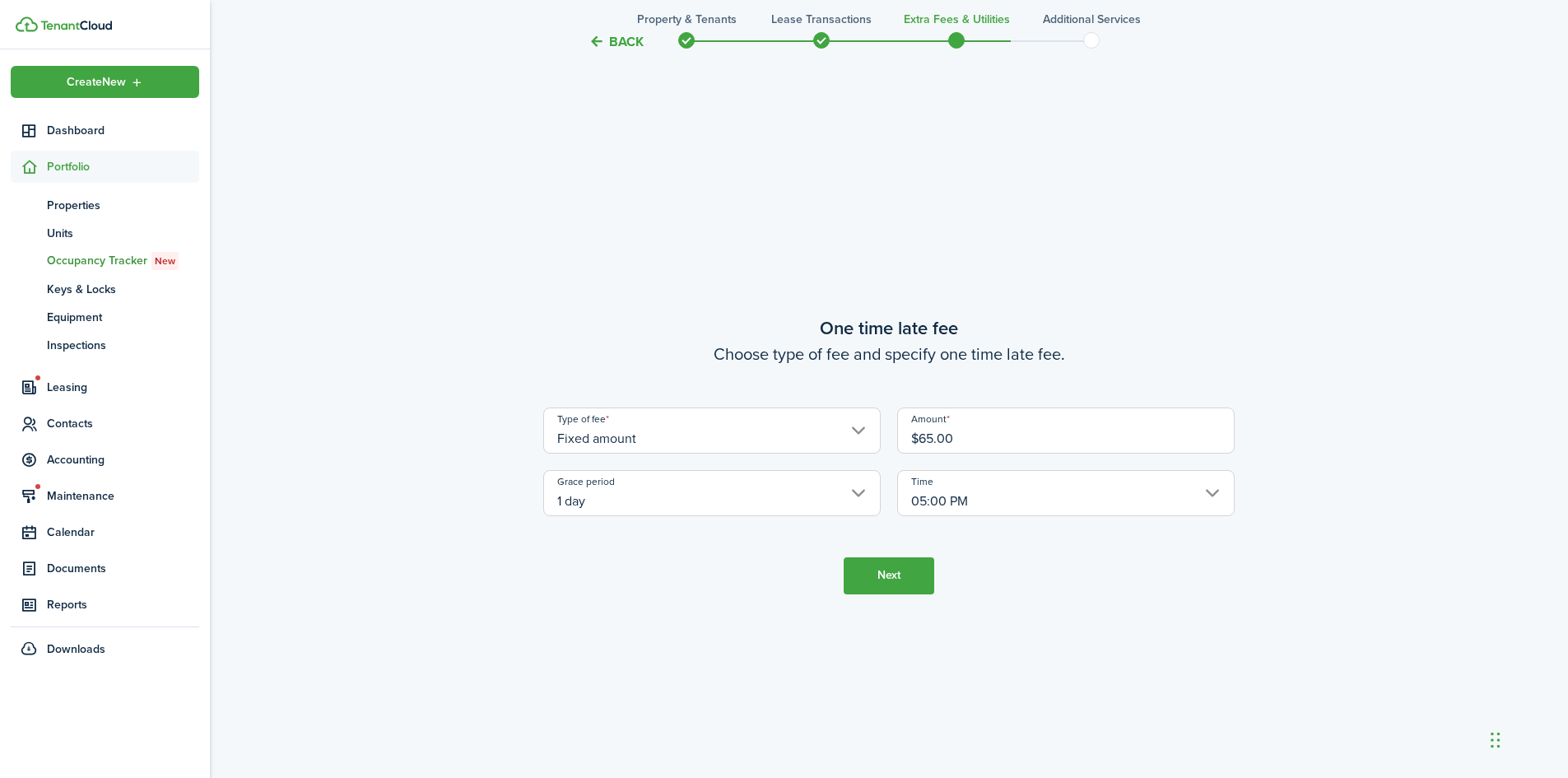
click at [581, 507] on input "1 day" at bounding box center [712, 493] width 337 height 46
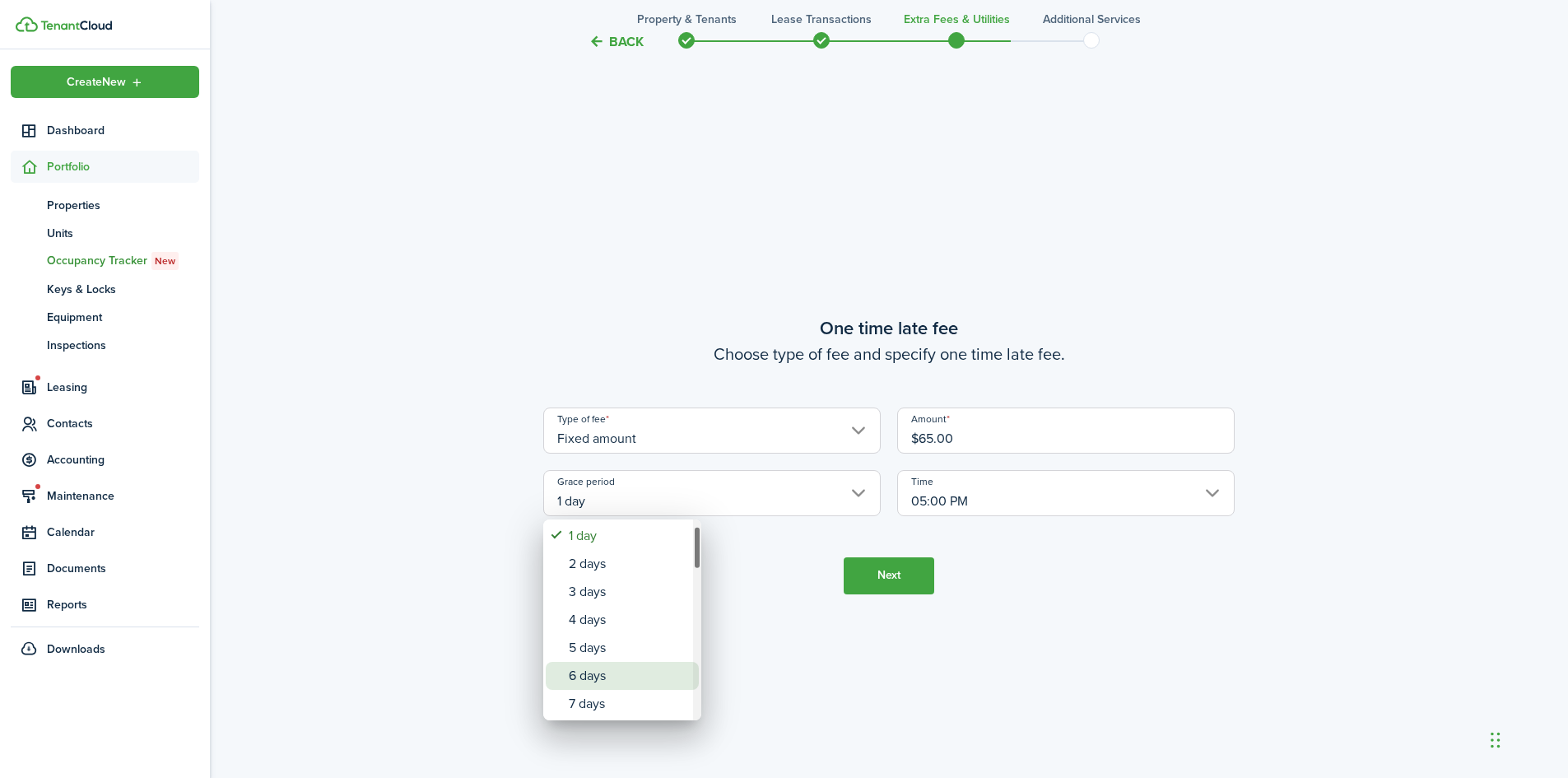
click at [605, 678] on div "6 days" at bounding box center [629, 676] width 120 height 28
type input "6 days"
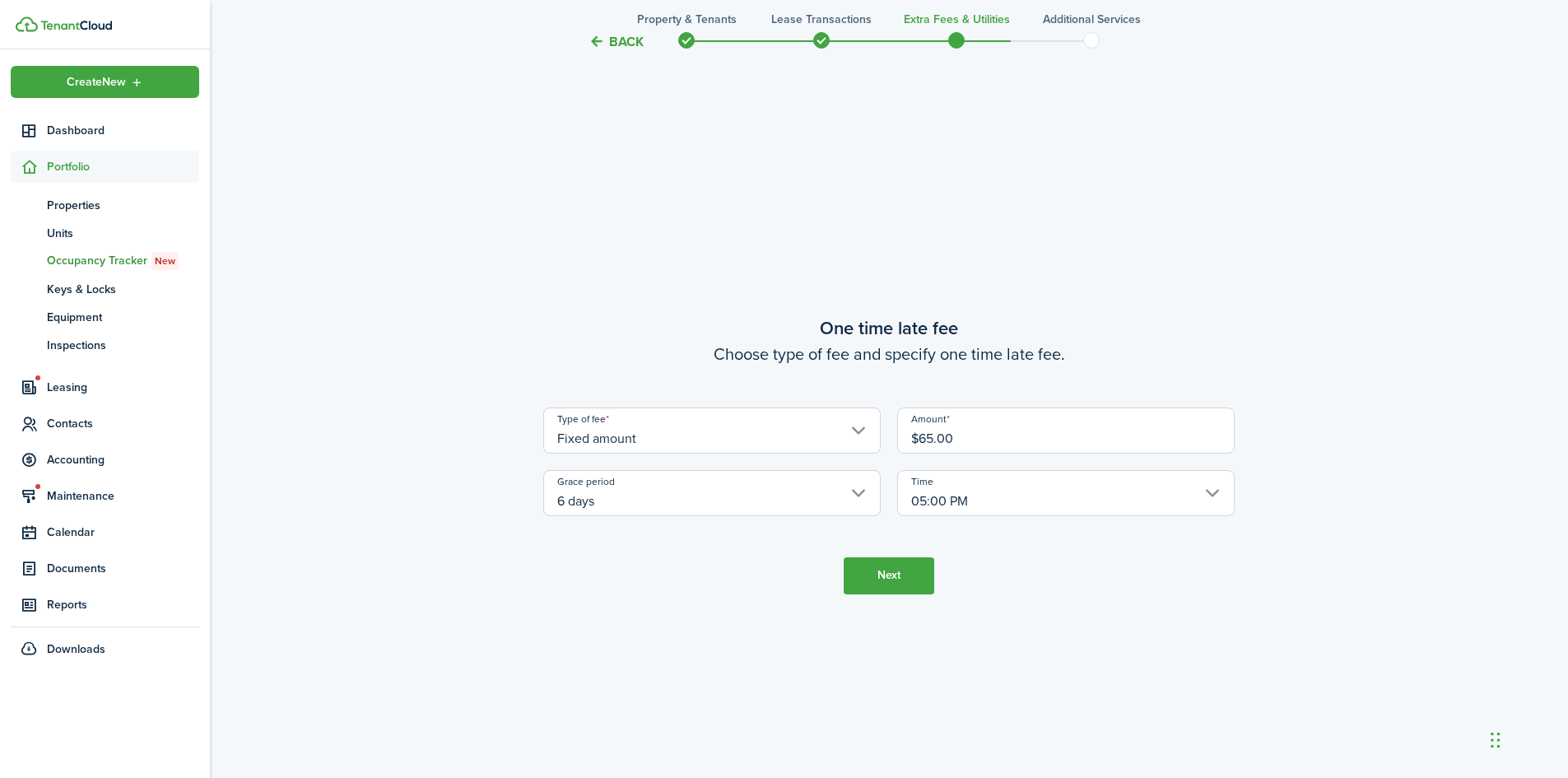
click at [1066, 496] on input "05:00 PM" at bounding box center [1066, 493] width 337 height 46
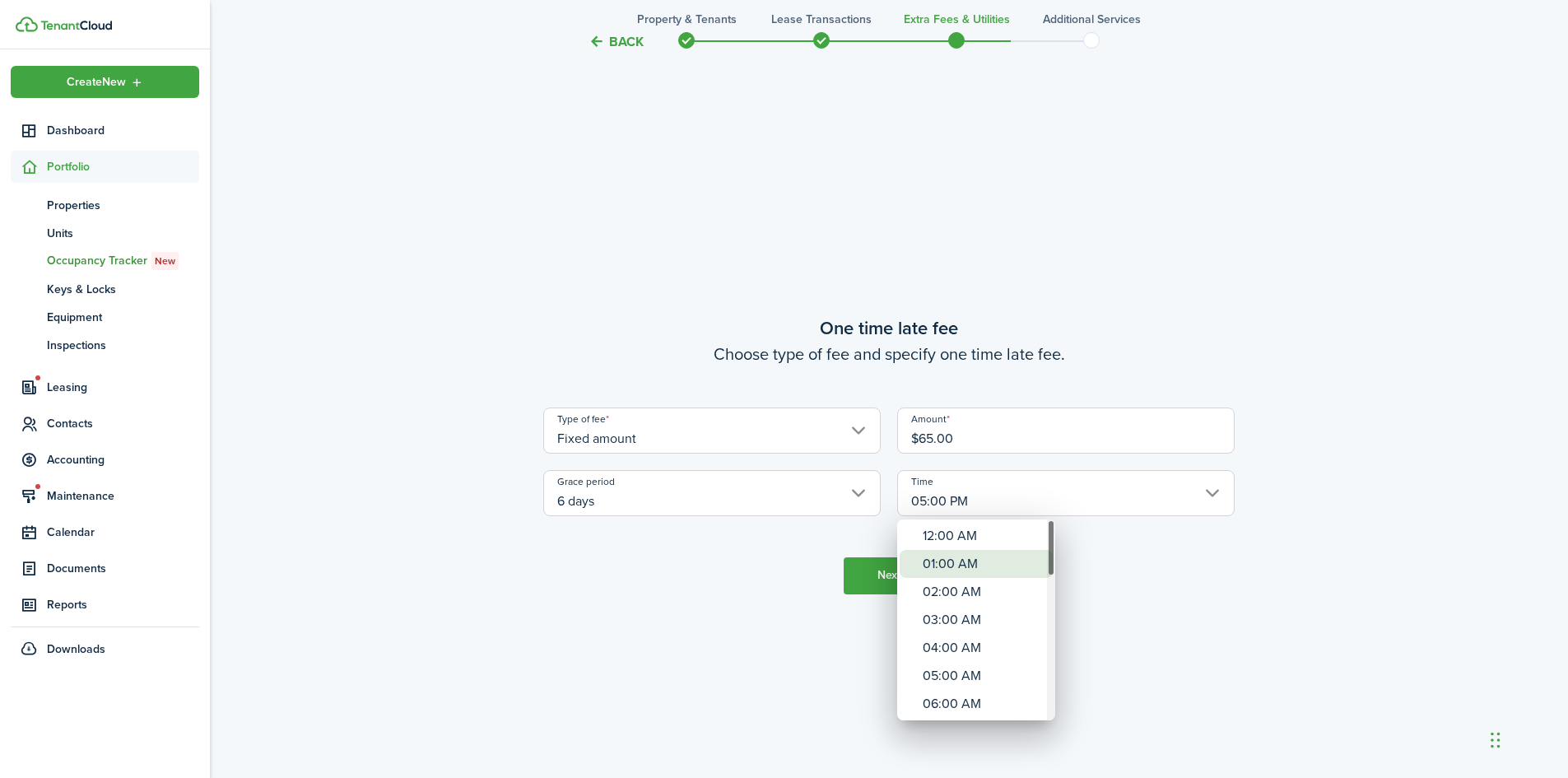
click at [939, 558] on div "01:00 AM" at bounding box center [982, 563] width 120 height 28
type input "01:00 AM"
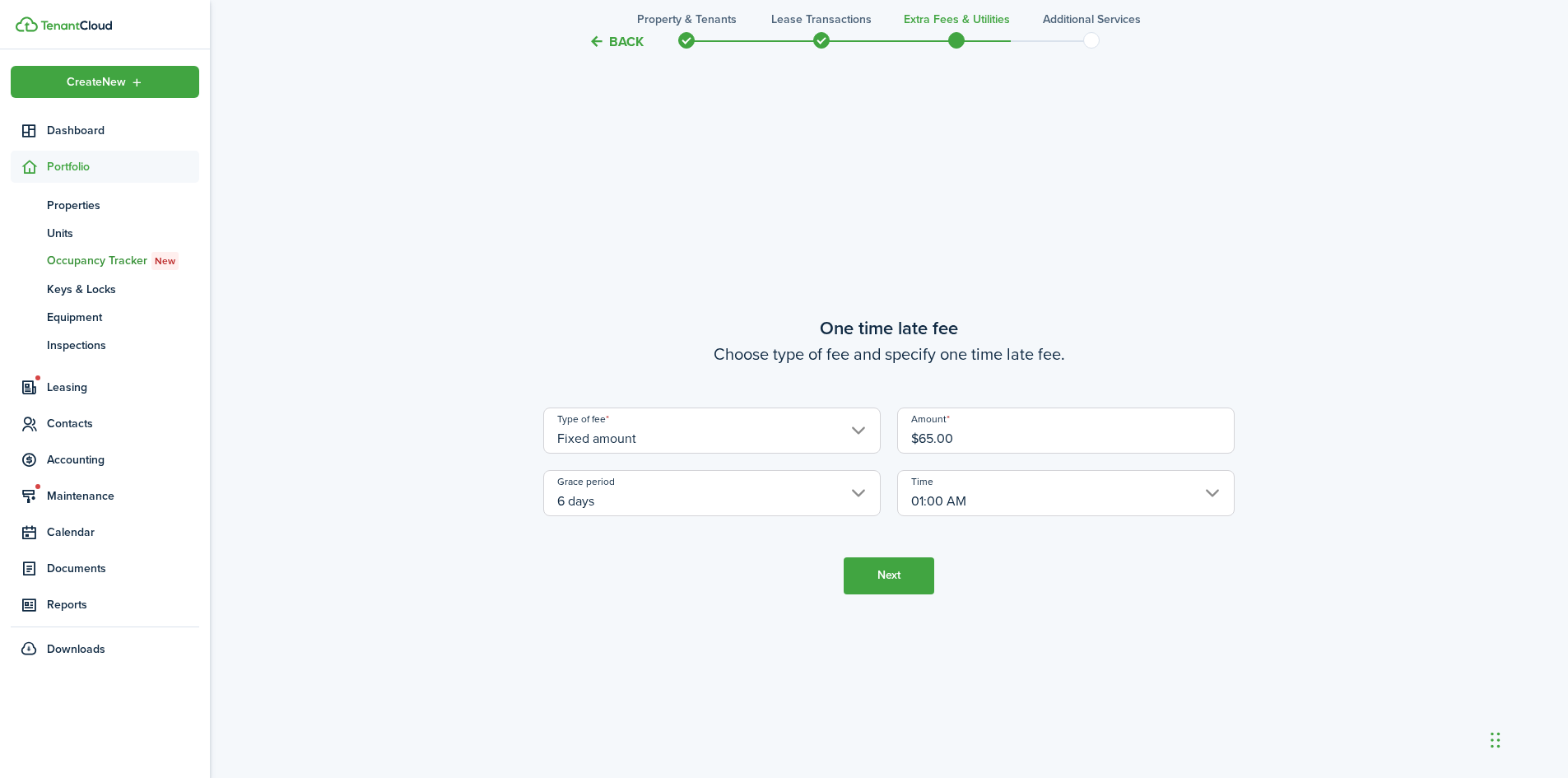
drag, startPoint x: 959, startPoint y: 439, endPoint x: 895, endPoint y: 440, distance: 64.0
click at [895, 440] on div "Amount $65.00" at bounding box center [1065, 430] width 354 height 46
type input "$60.00"
click at [899, 579] on button "Next" at bounding box center [888, 576] width 90 height 37
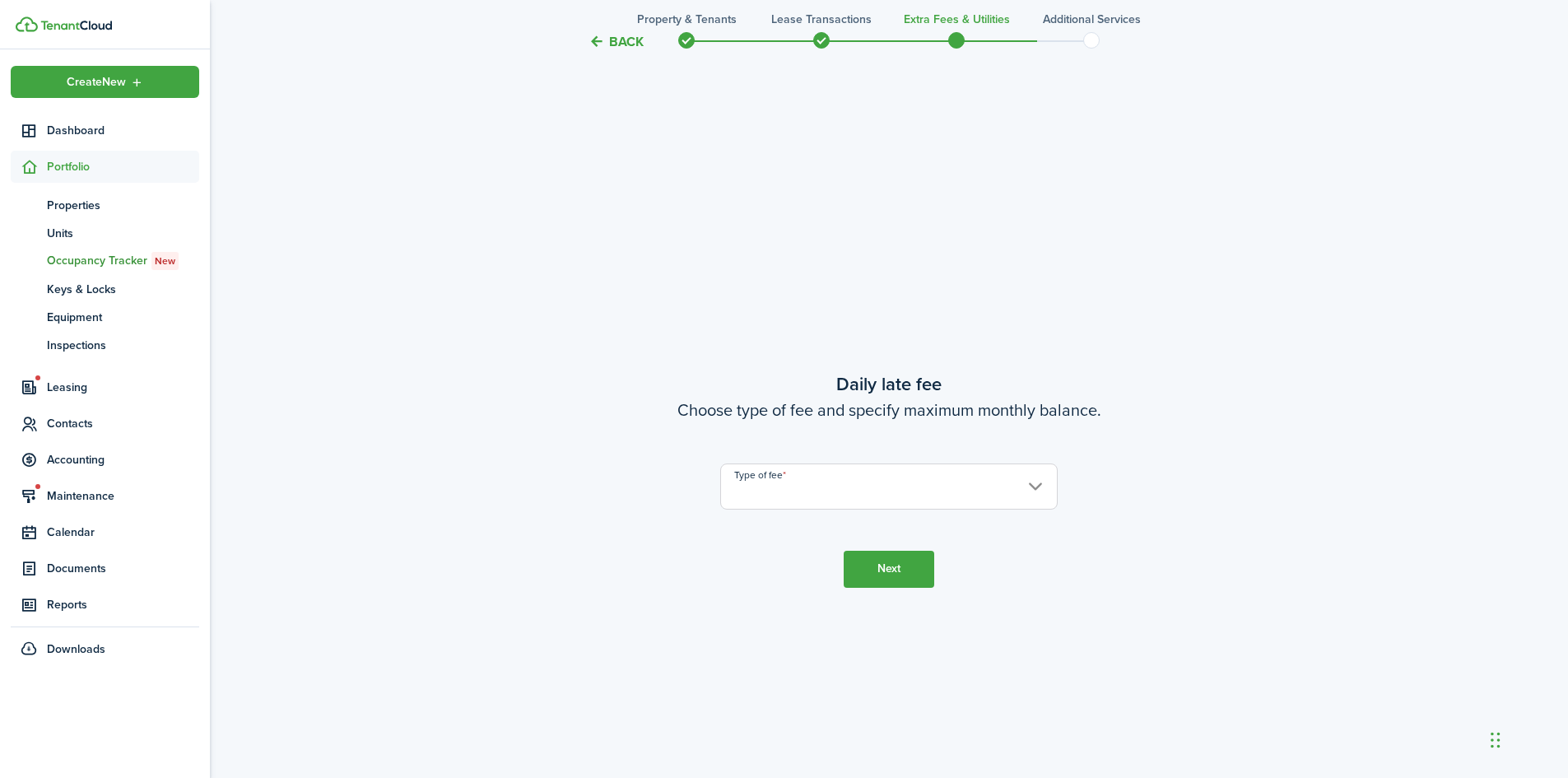
scroll to position [2223, 0]
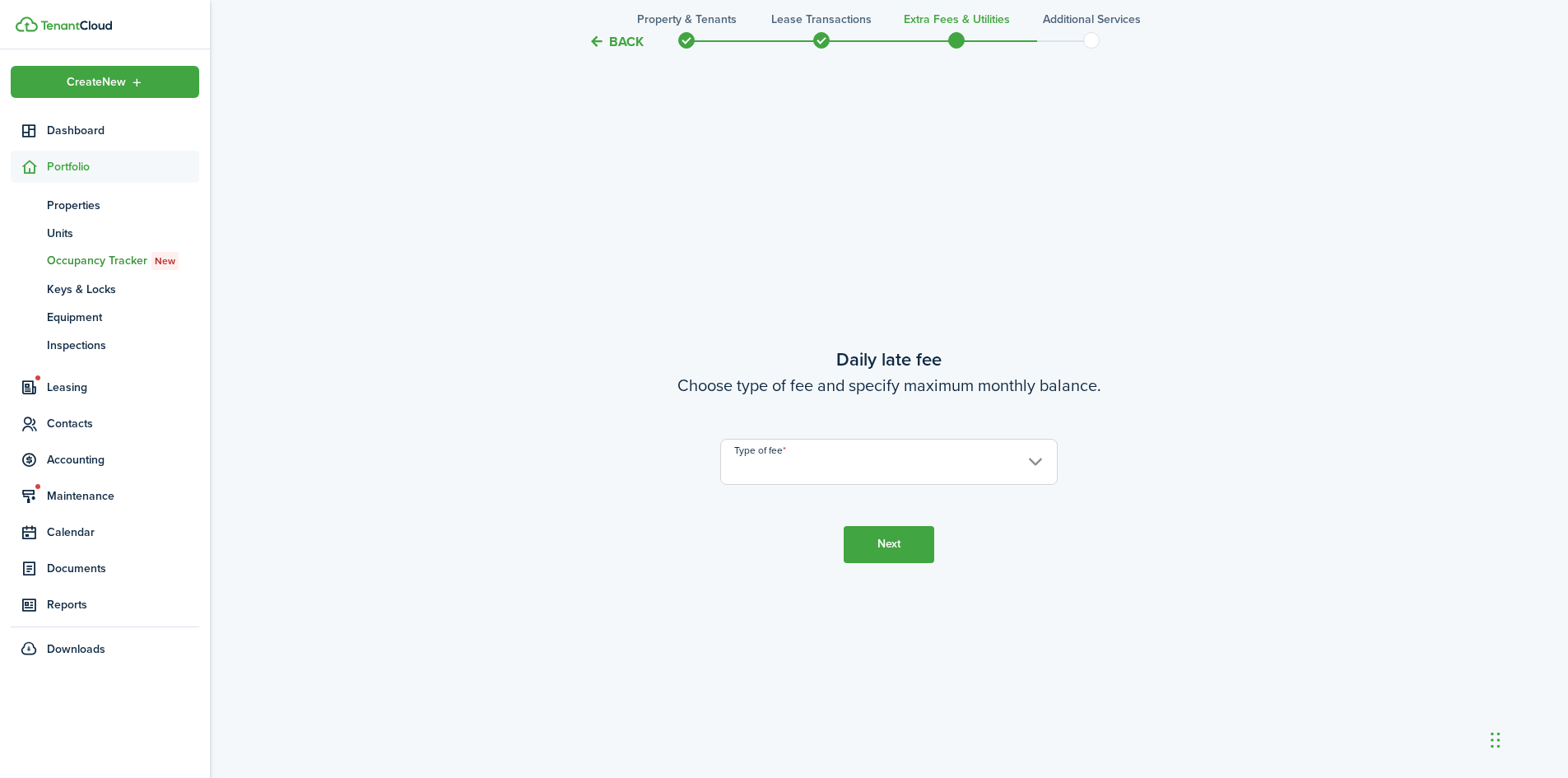
click at [838, 464] on input "Type of fee" at bounding box center [888, 462] width 337 height 46
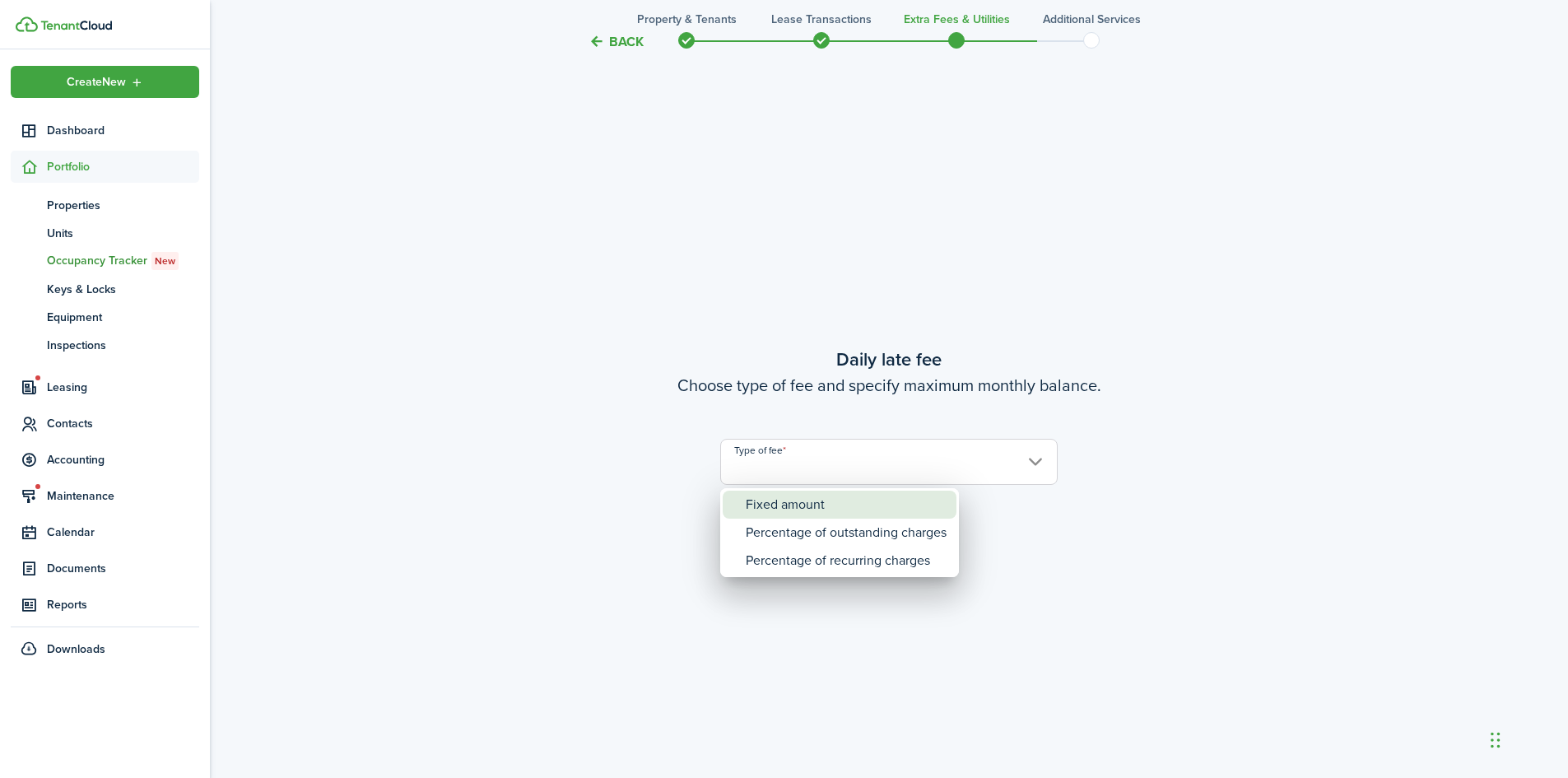
click at [819, 503] on div "Fixed amount" at bounding box center [845, 505] width 201 height 28
type input "Fixed amount"
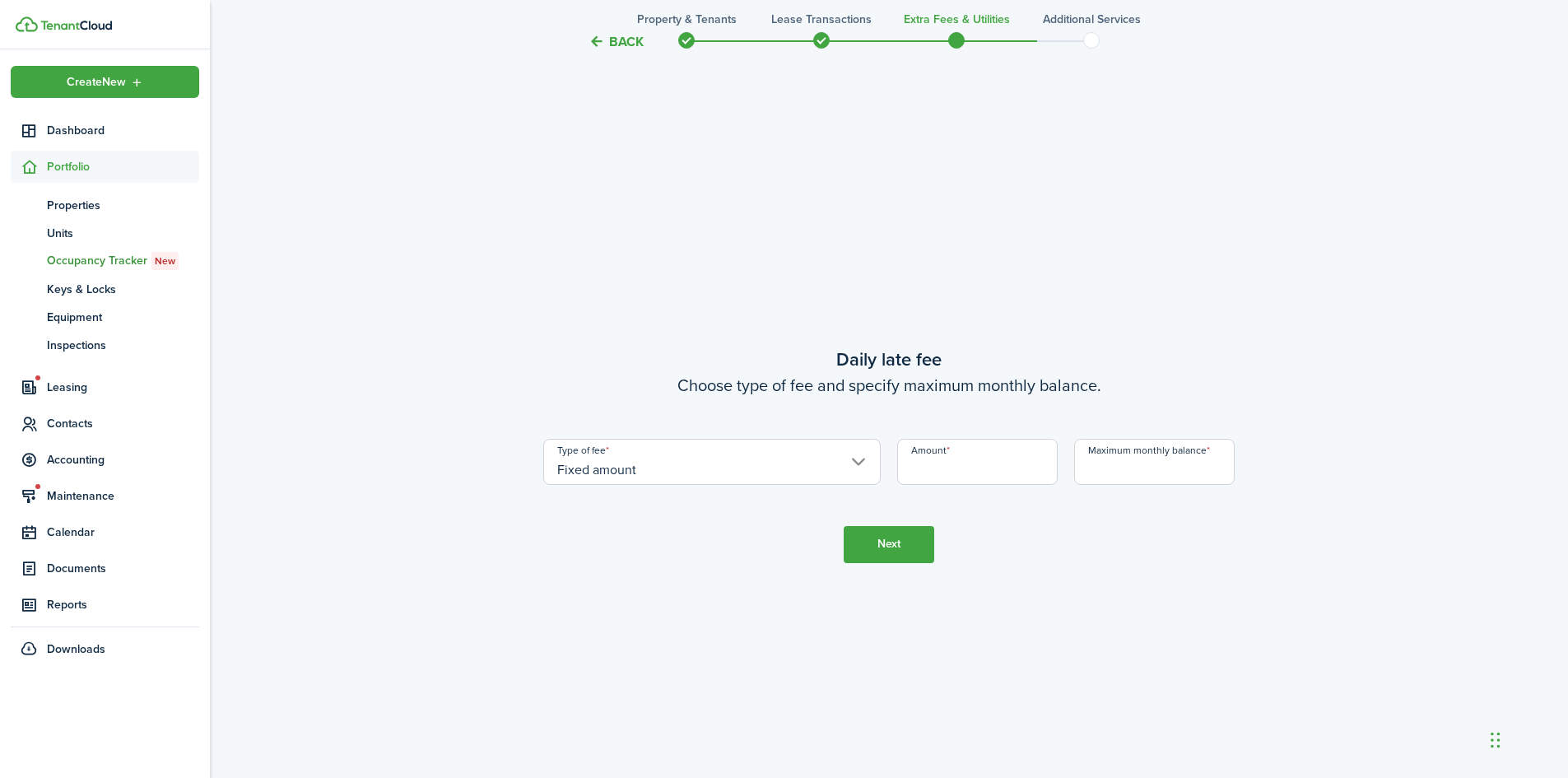
drag, startPoint x: 904, startPoint y: 464, endPoint x: 933, endPoint y: 476, distance: 31.4
click at [907, 467] on input "Amount" at bounding box center [977, 462] width 161 height 46
type input "$5.00"
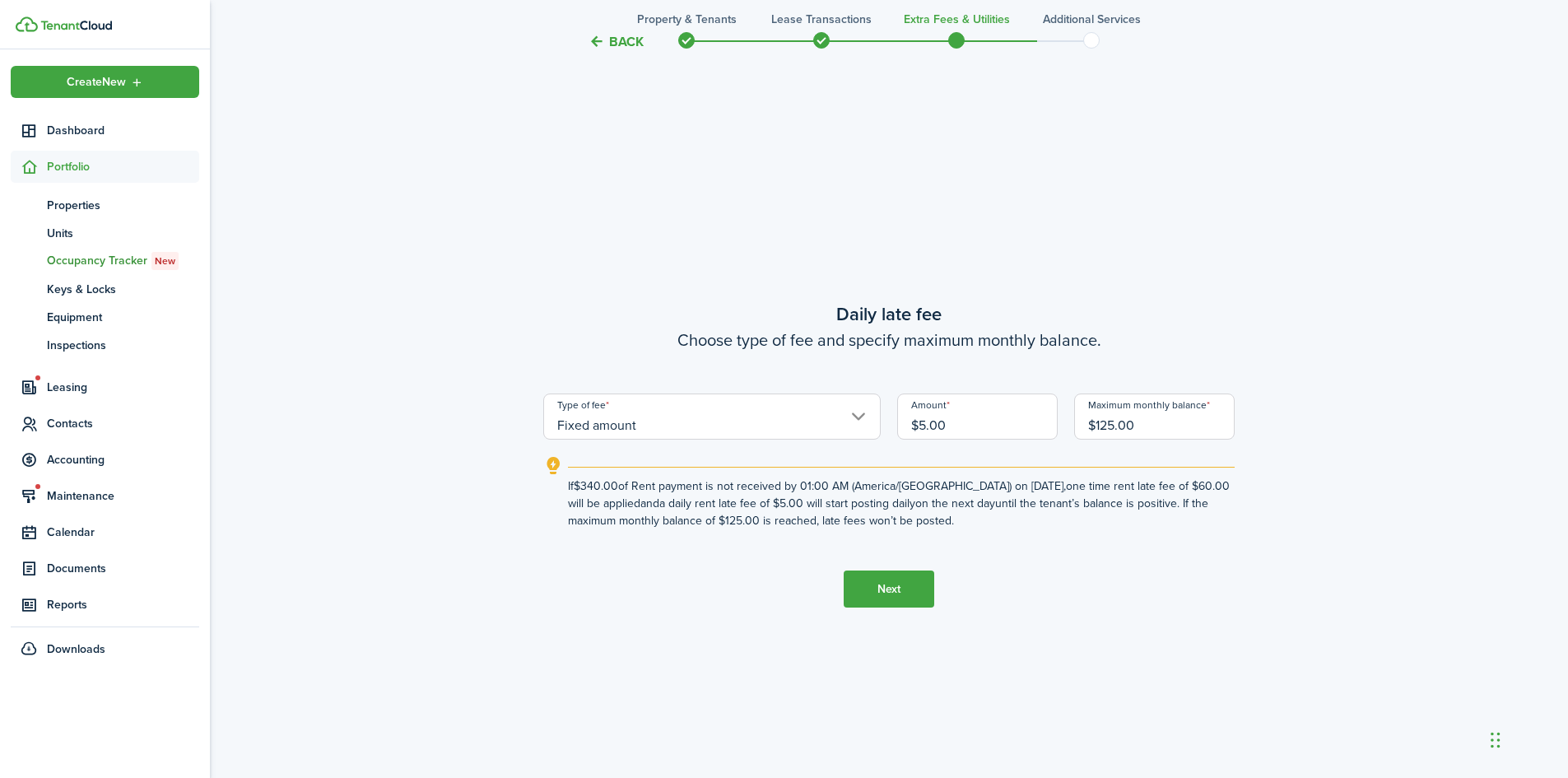
type input "$125.00"
click at [923, 580] on button "Next" at bounding box center [888, 589] width 90 height 37
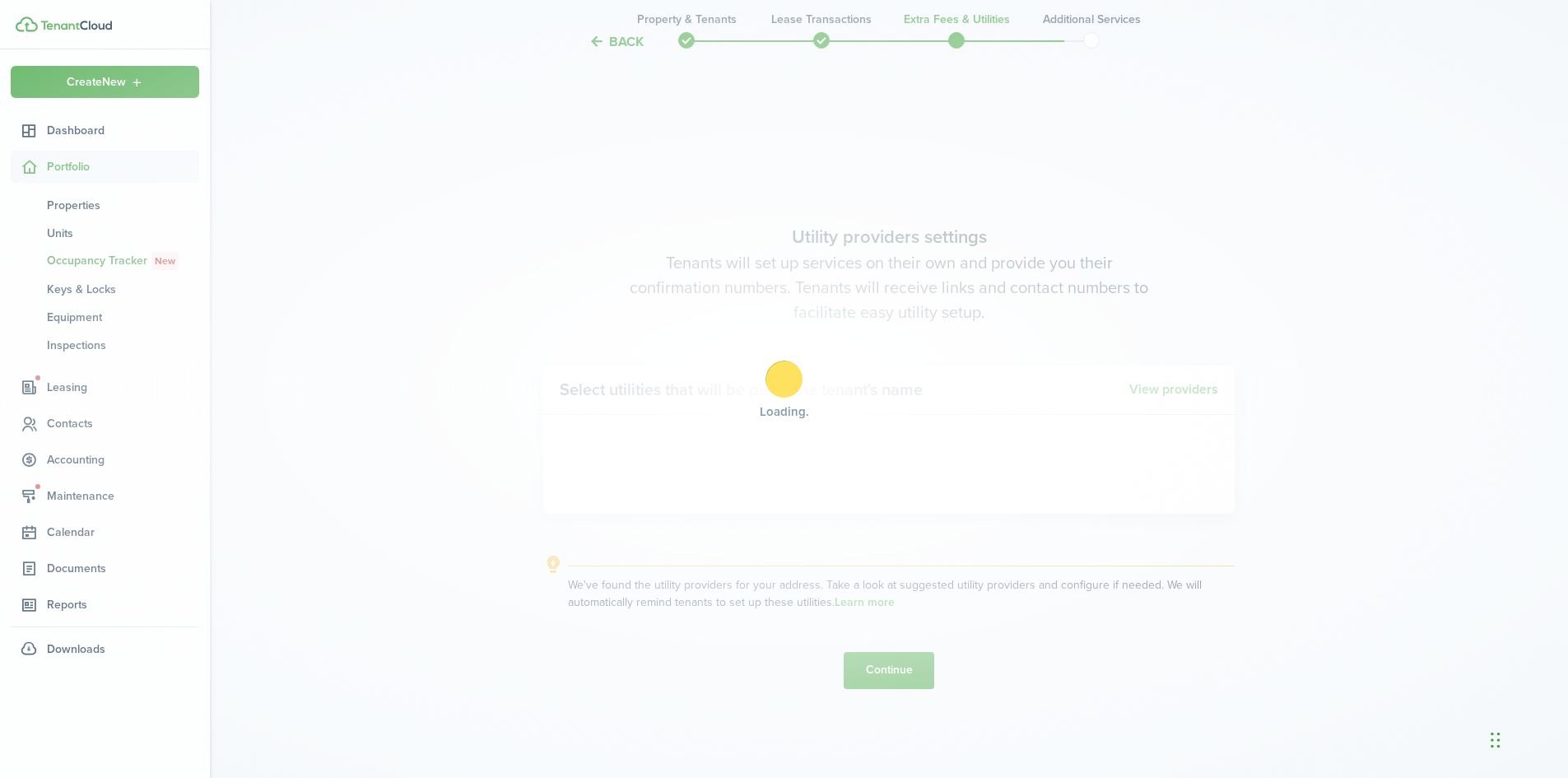
scroll to position [3001, 0]
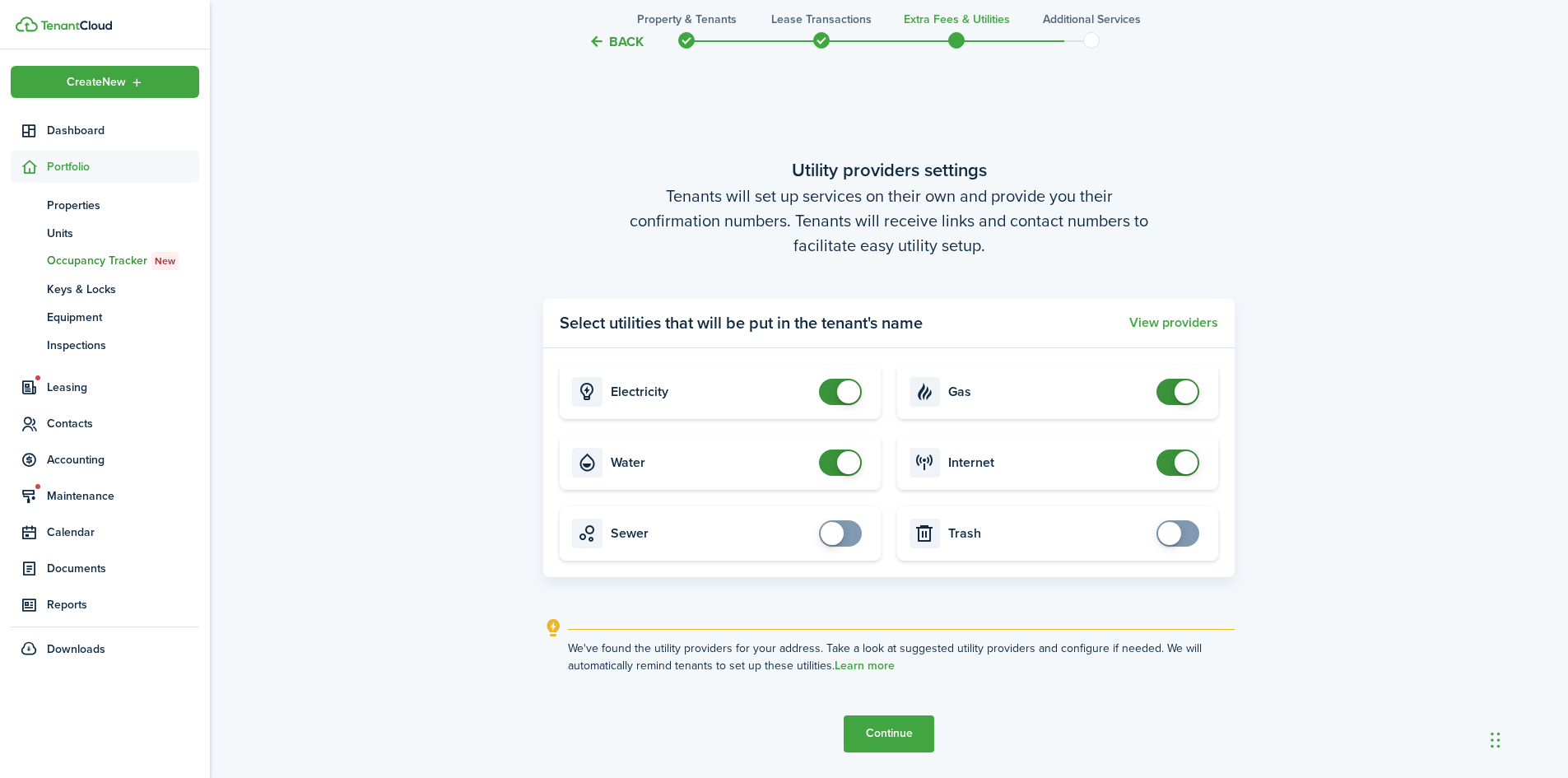
checkbox input "false"
click at [1181, 388] on span at bounding box center [1186, 392] width 24 height 24
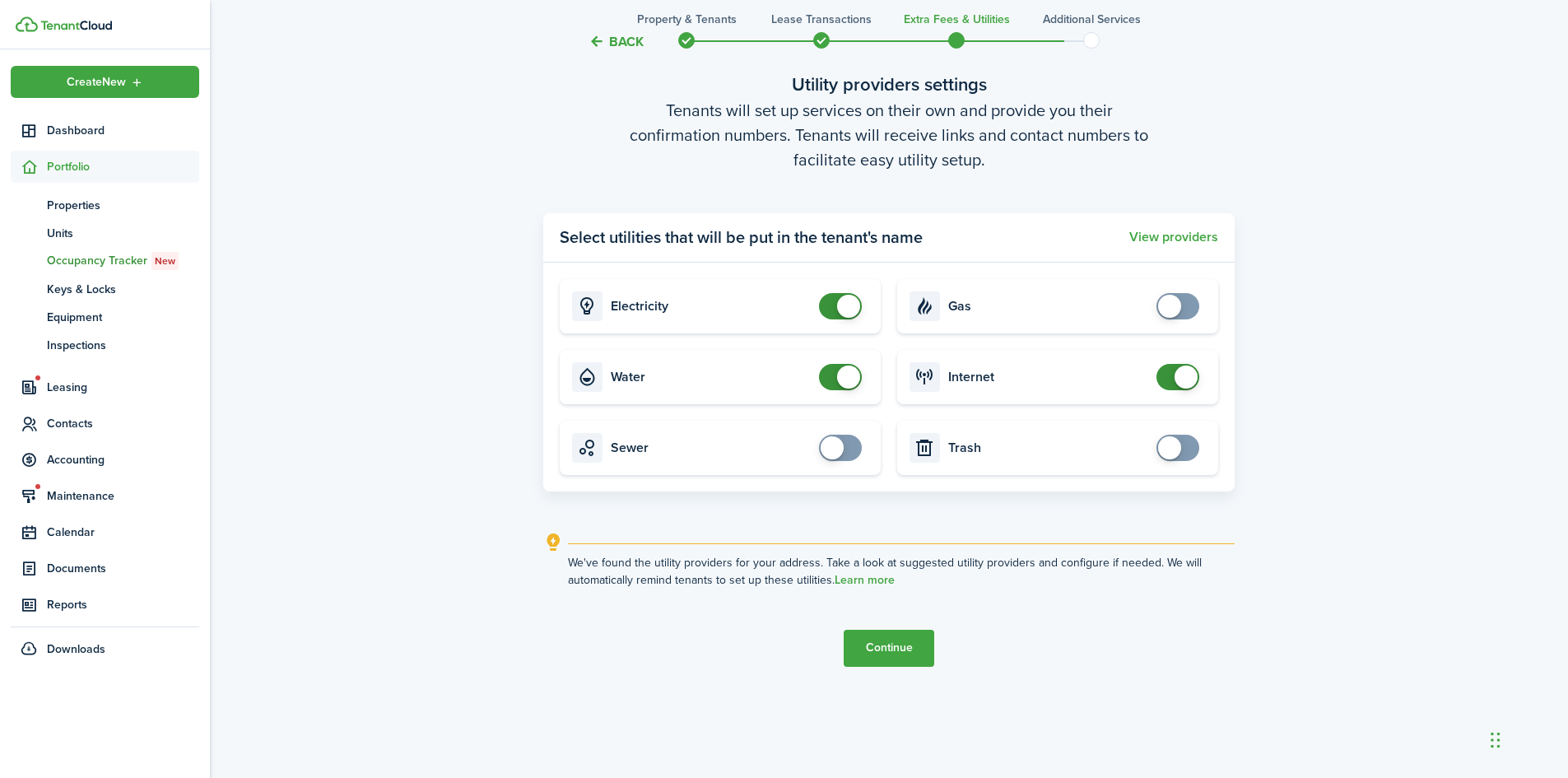
scroll to position [3112, 0]
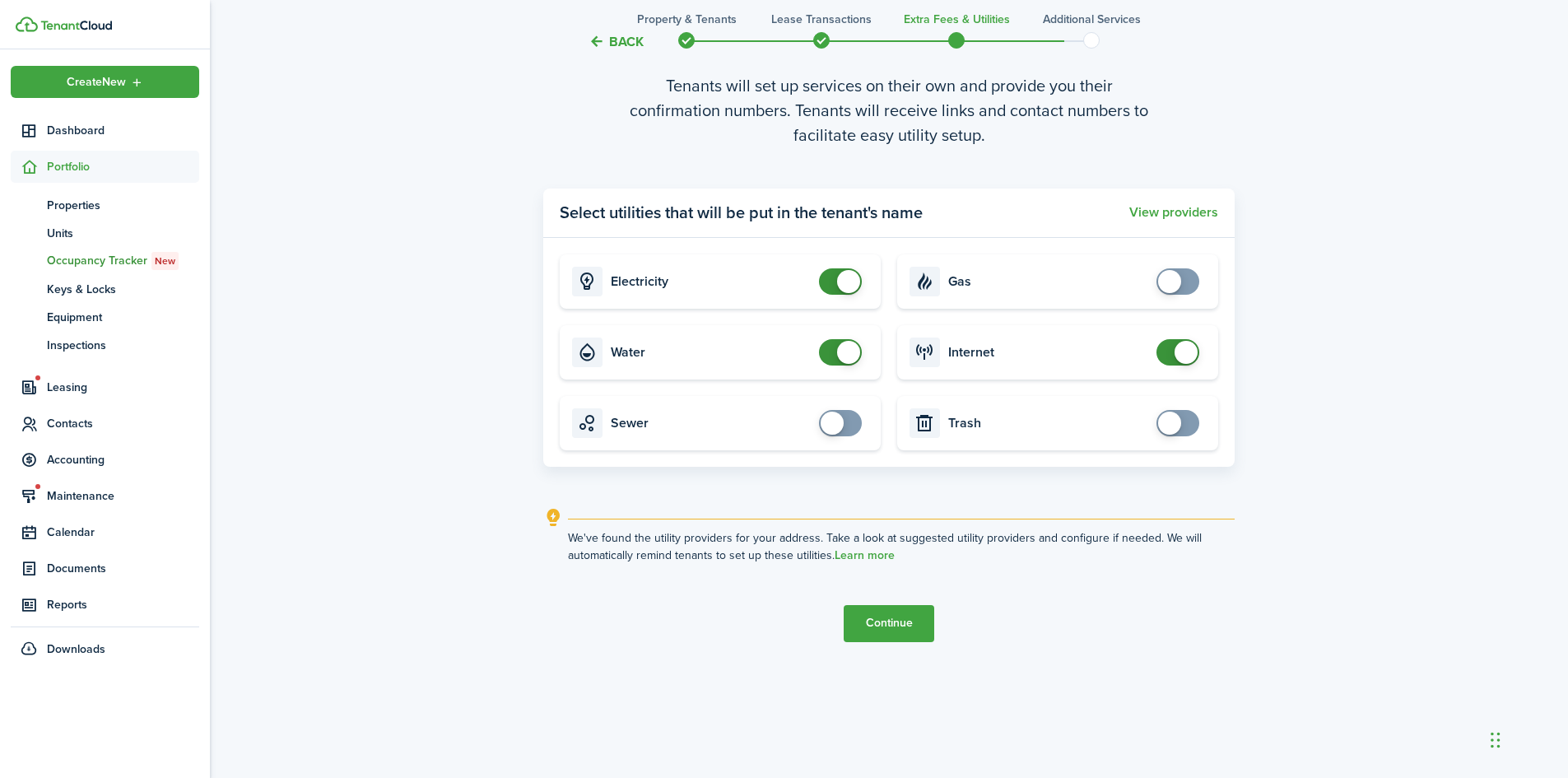
click at [898, 612] on button "Continue" at bounding box center [888, 624] width 90 height 37
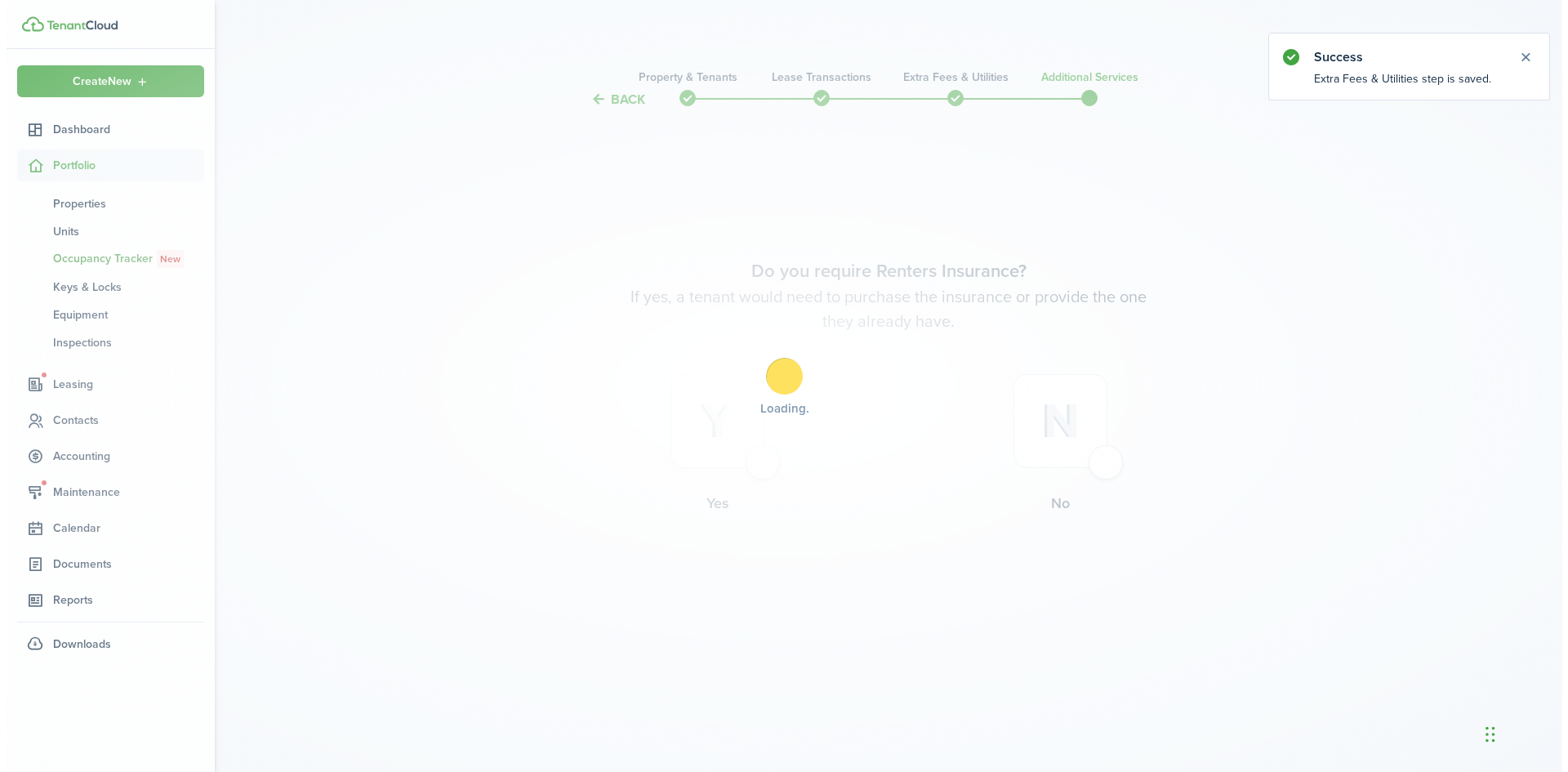
scroll to position [0, 0]
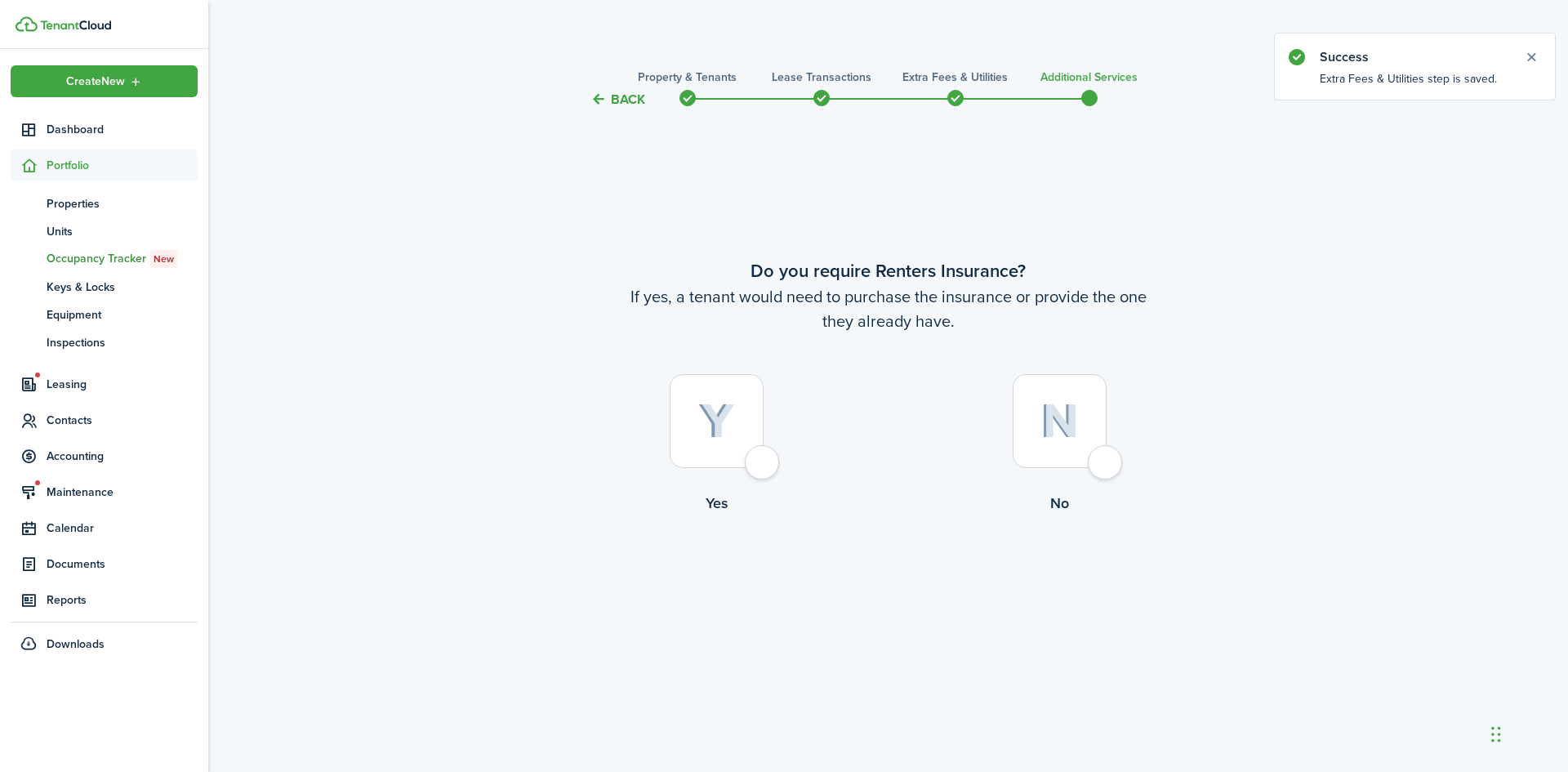
click at [1106, 463] on div at bounding box center [1060, 421] width 94 height 94
radio input "true"
click at [915, 580] on button "Complete move in" at bounding box center [889, 582] width 121 height 37
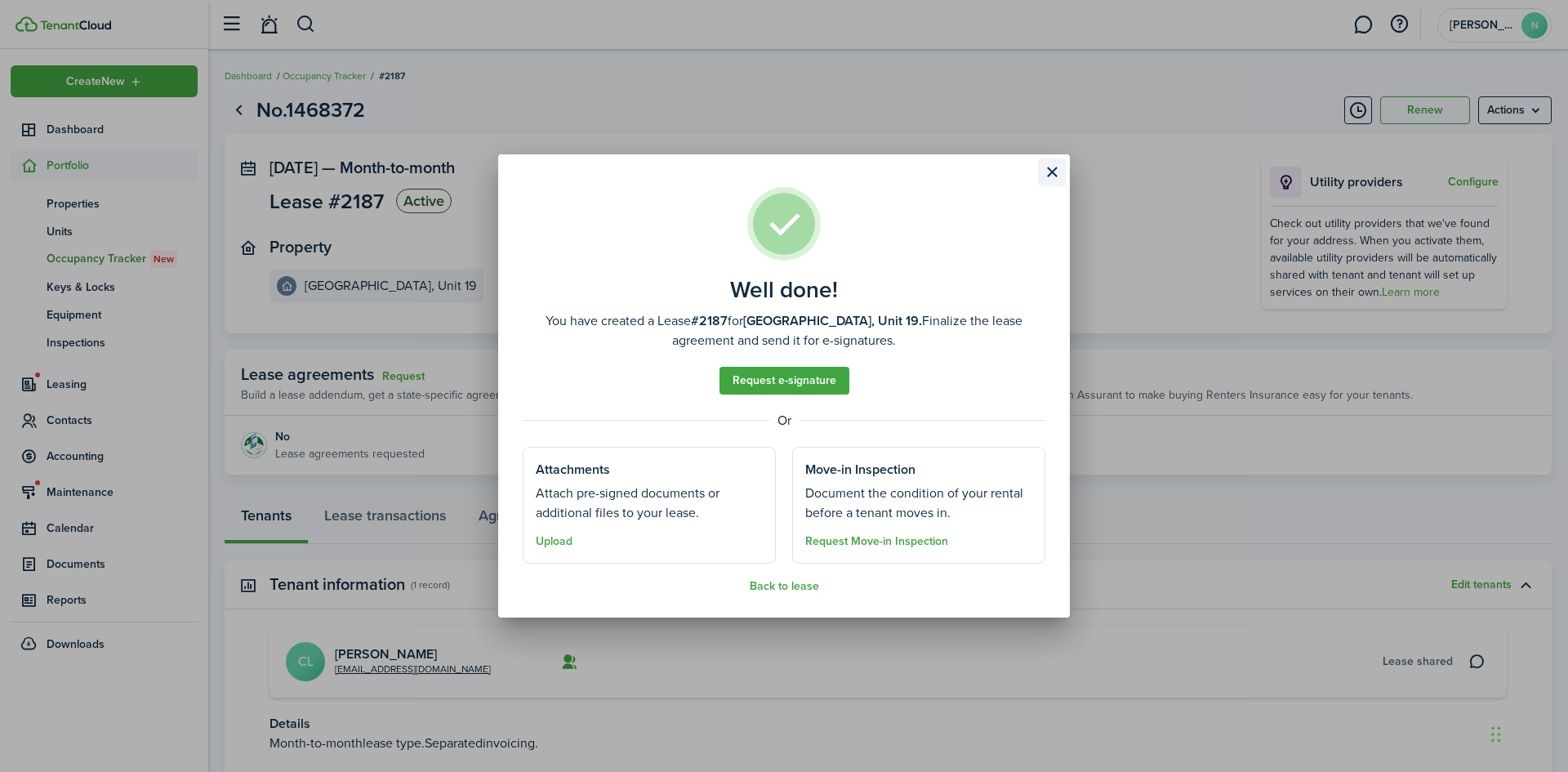
click at [1051, 172] on button "Close modal" at bounding box center [1052, 172] width 28 height 28
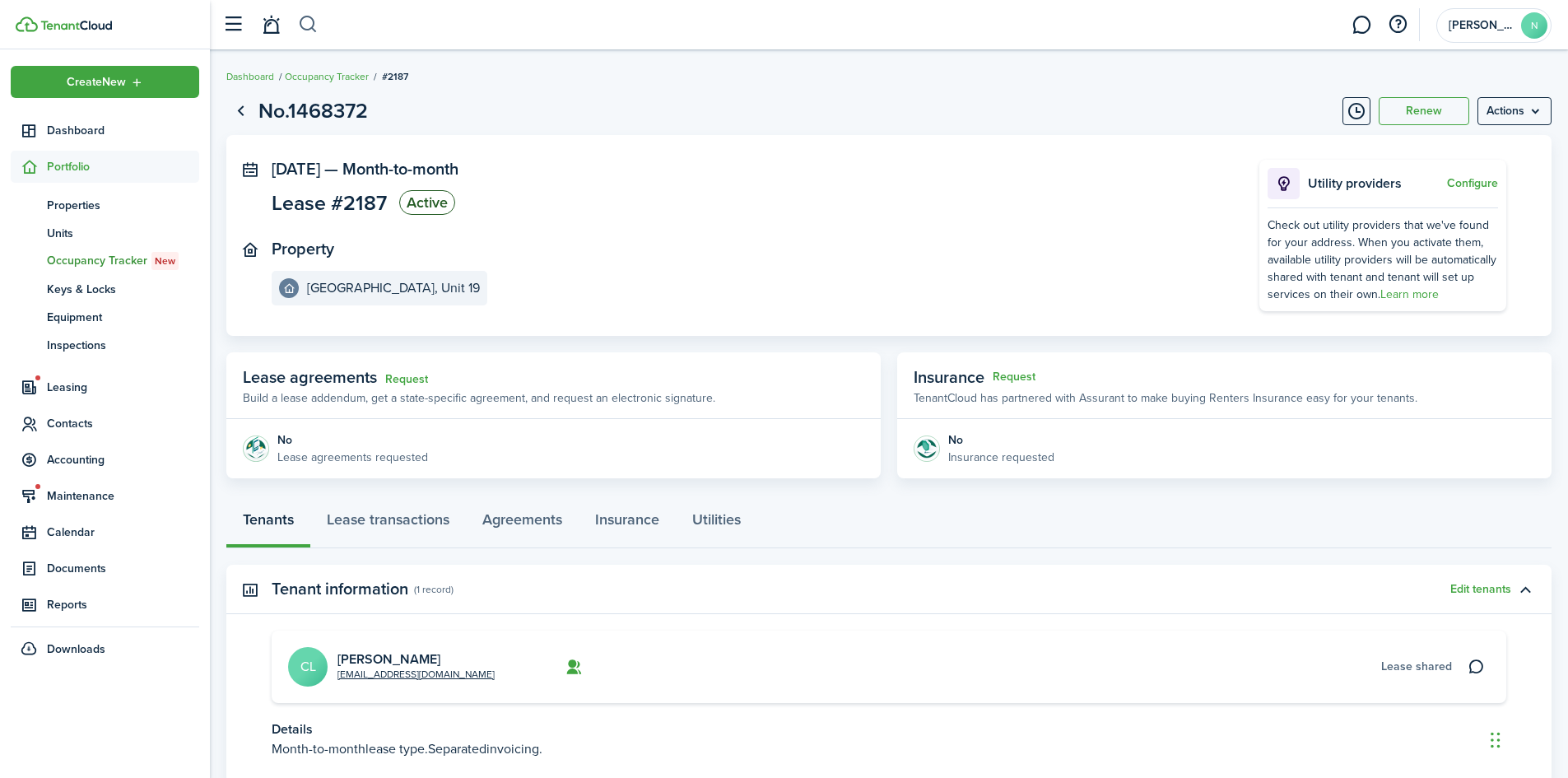
click at [309, 23] on button "button" at bounding box center [308, 24] width 21 height 28
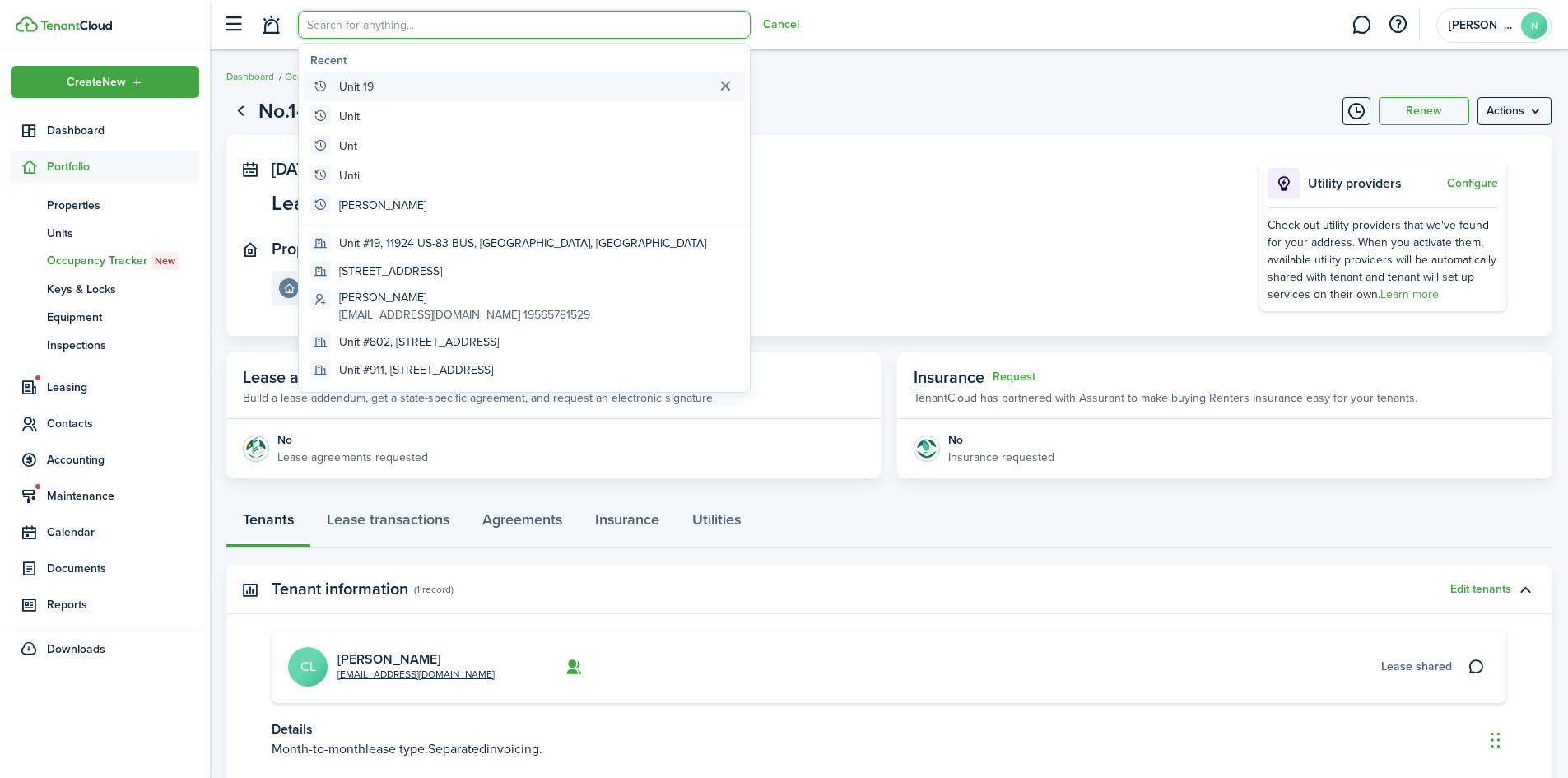
click at [348, 79] on global-search-item-title "Unit 19" at bounding box center [356, 87] width 34 height 18
type input "Unit 19"
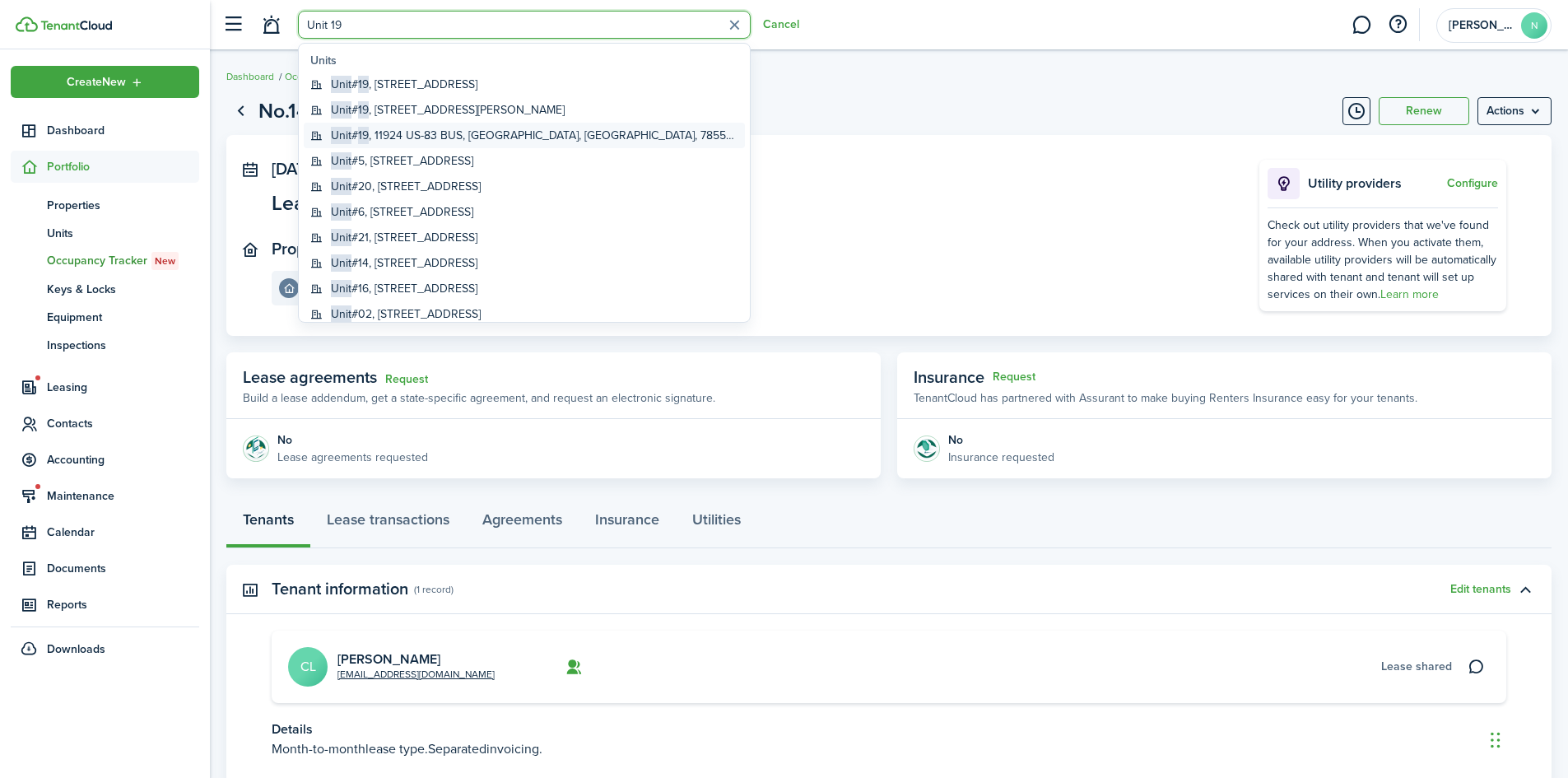
click at [381, 126] on global-search-item-title "Unit # 19 , 11924 US-83 BUS, [GEOGRAPHIC_DATA], [GEOGRAPHIC_DATA]" at bounding box center [535, 135] width 407 height 18
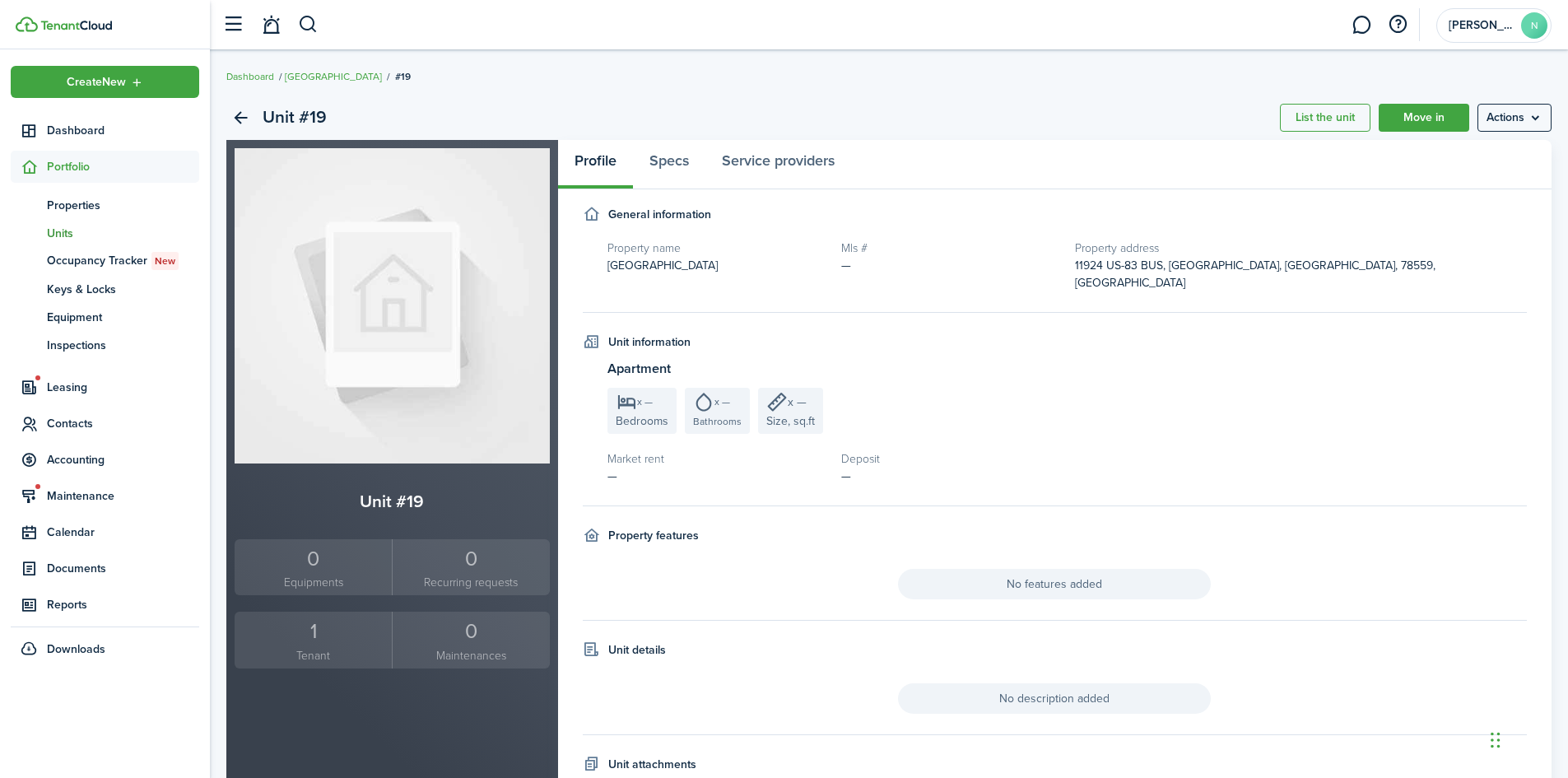
click at [319, 631] on div "1" at bounding box center [313, 631] width 149 height 31
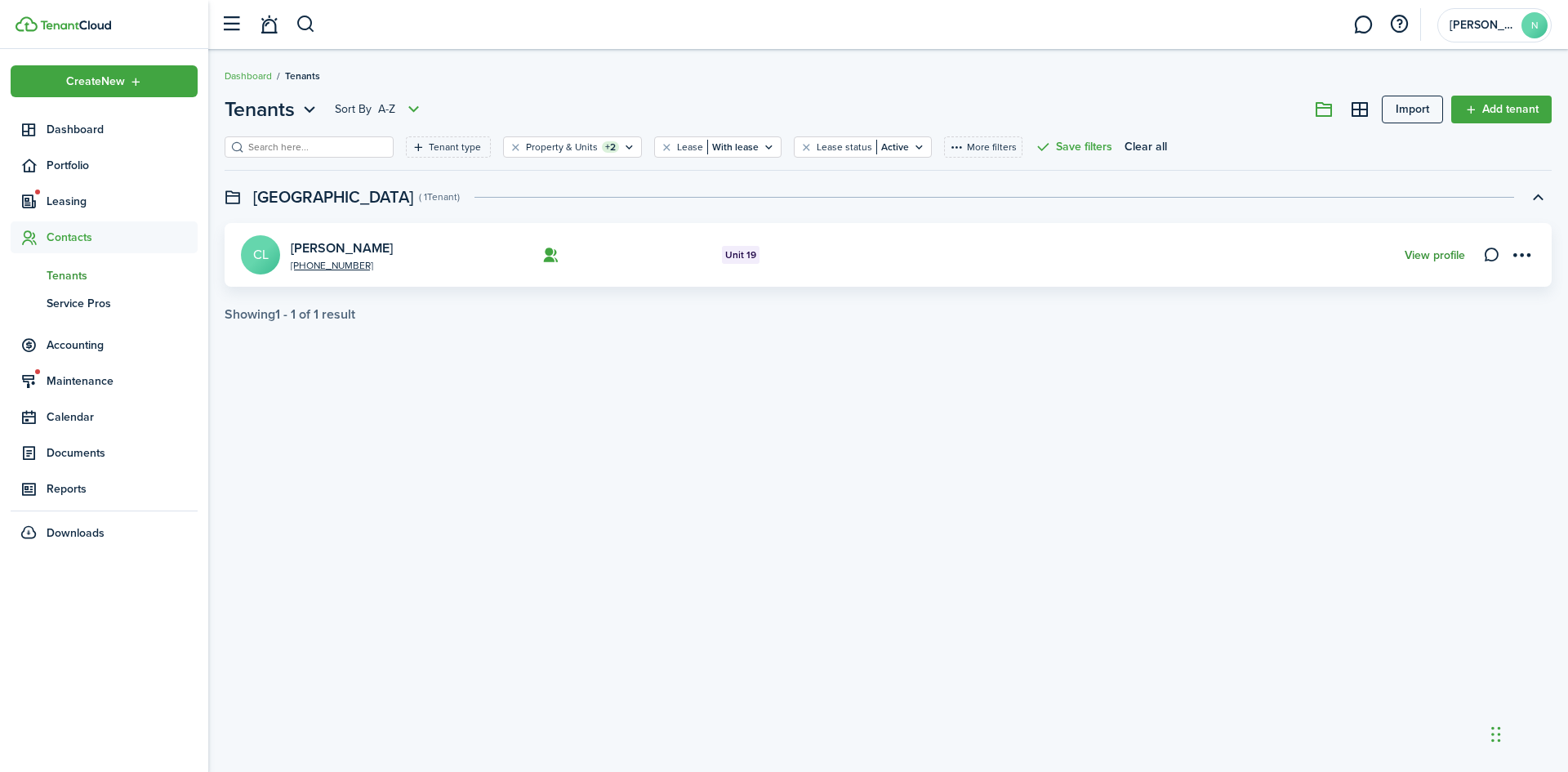
click at [1420, 258] on link "View profile" at bounding box center [1435, 255] width 60 height 13
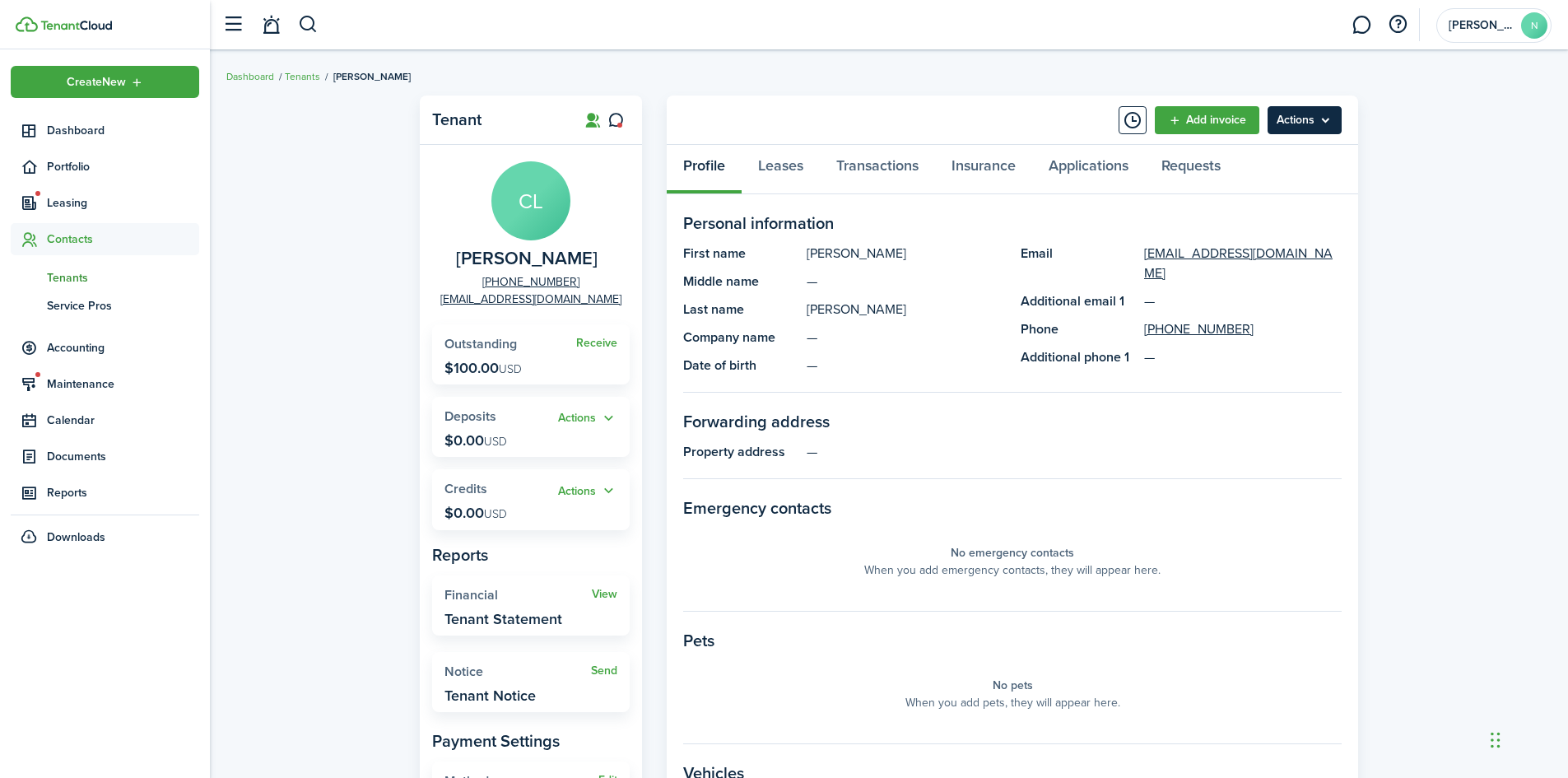
click at [1290, 131] on menu-btn "Actions" at bounding box center [1305, 120] width 74 height 28
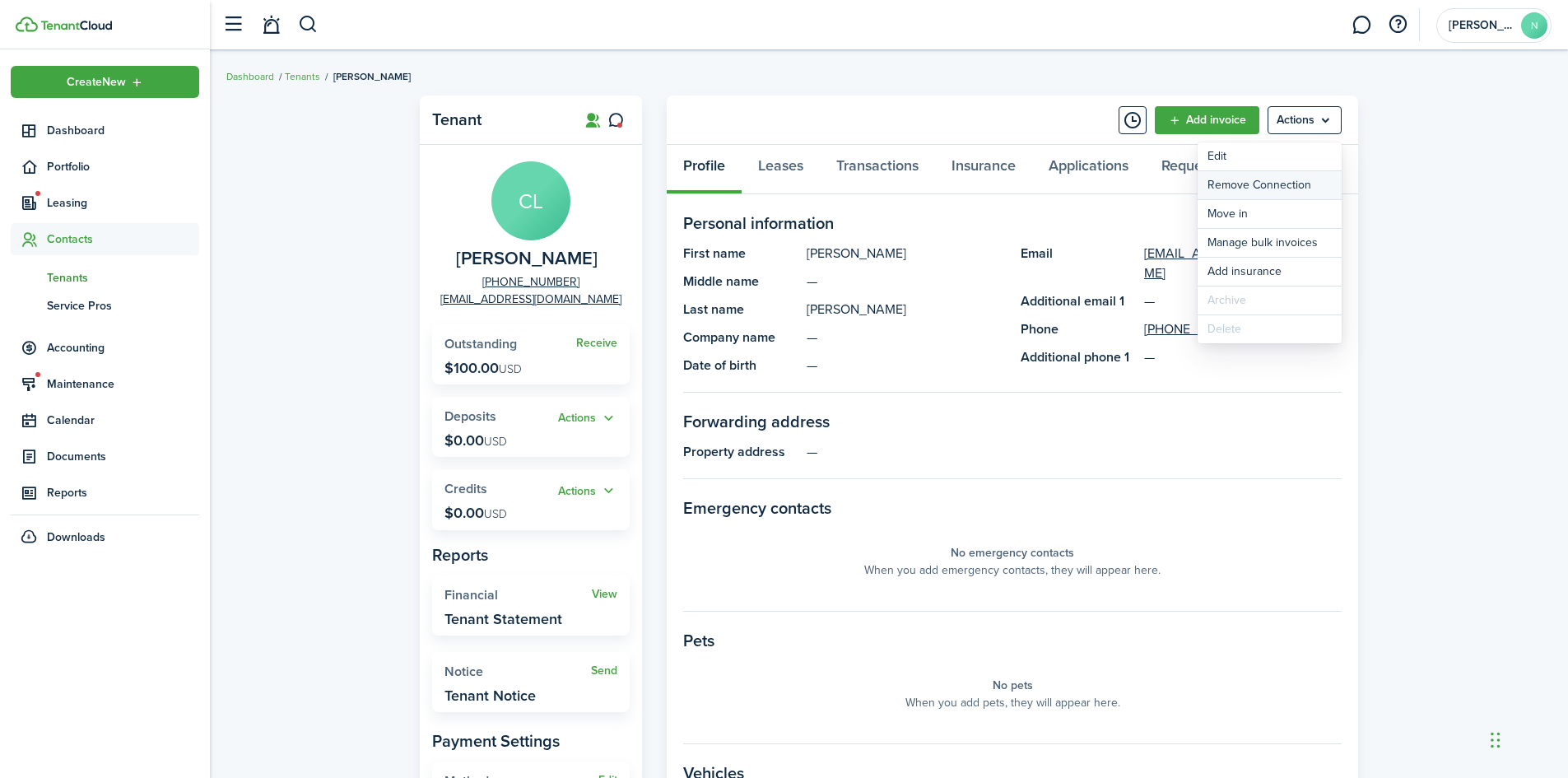
click at [1241, 184] on button "Remove Connection" at bounding box center [1268, 185] width 144 height 28
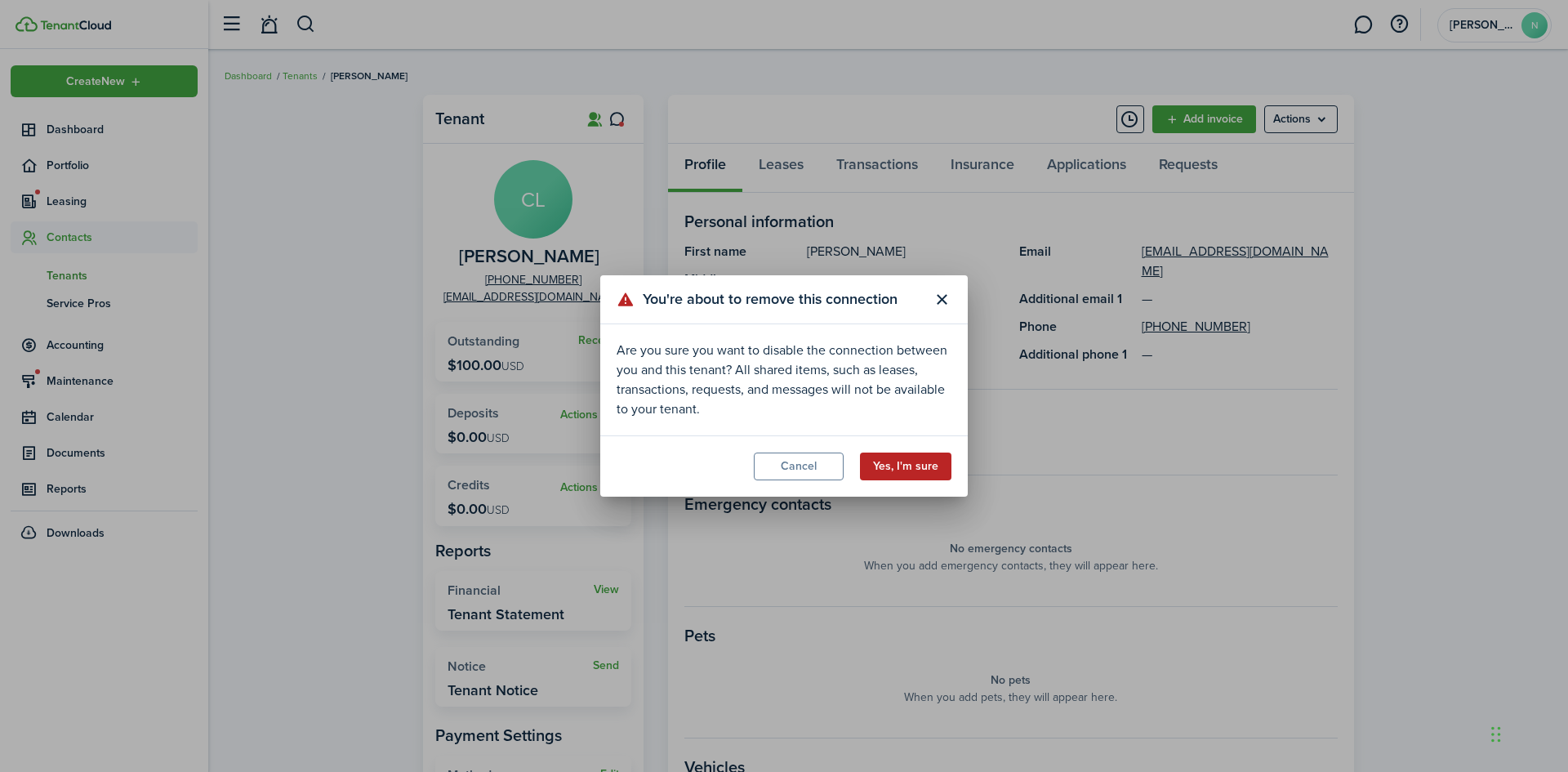
click at [930, 468] on button "Yes, I'm sure" at bounding box center [906, 466] width 91 height 28
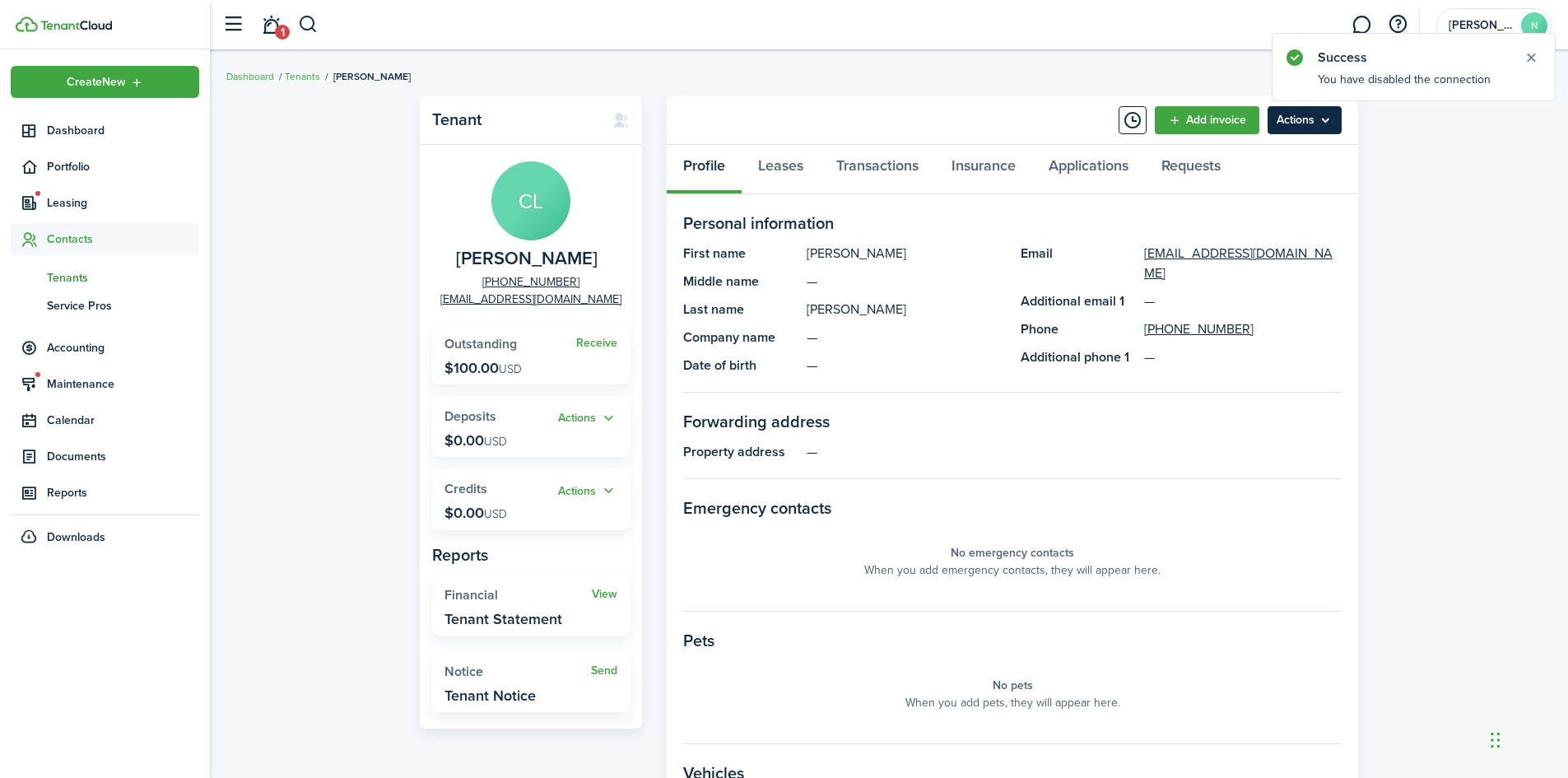
click at [1320, 120] on menu-btn "Actions" at bounding box center [1305, 120] width 74 height 28
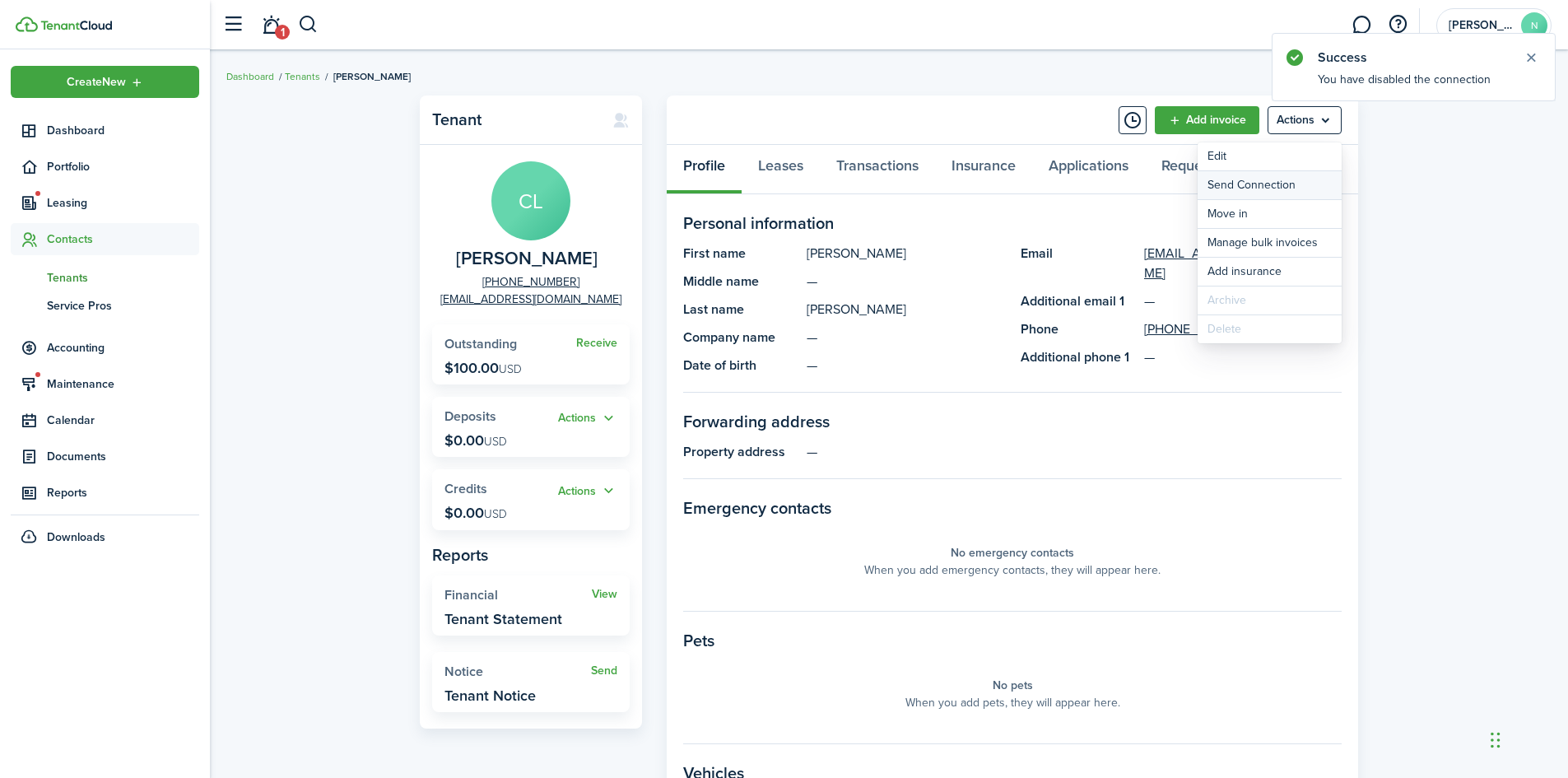
click at [1272, 186] on button "Send Connection" at bounding box center [1268, 185] width 144 height 28
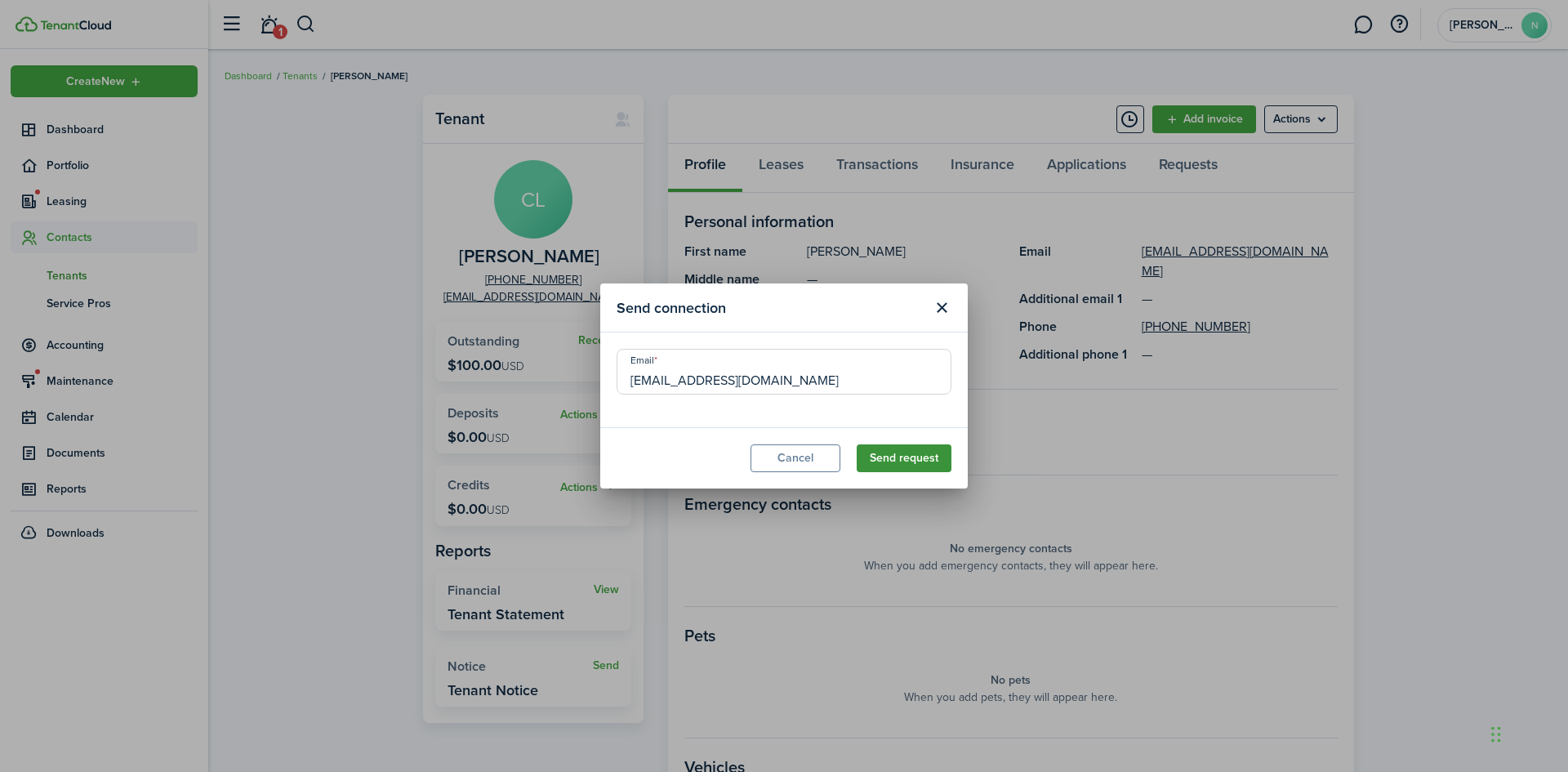
click at [887, 456] on button "Send request" at bounding box center [903, 458] width 94 height 28
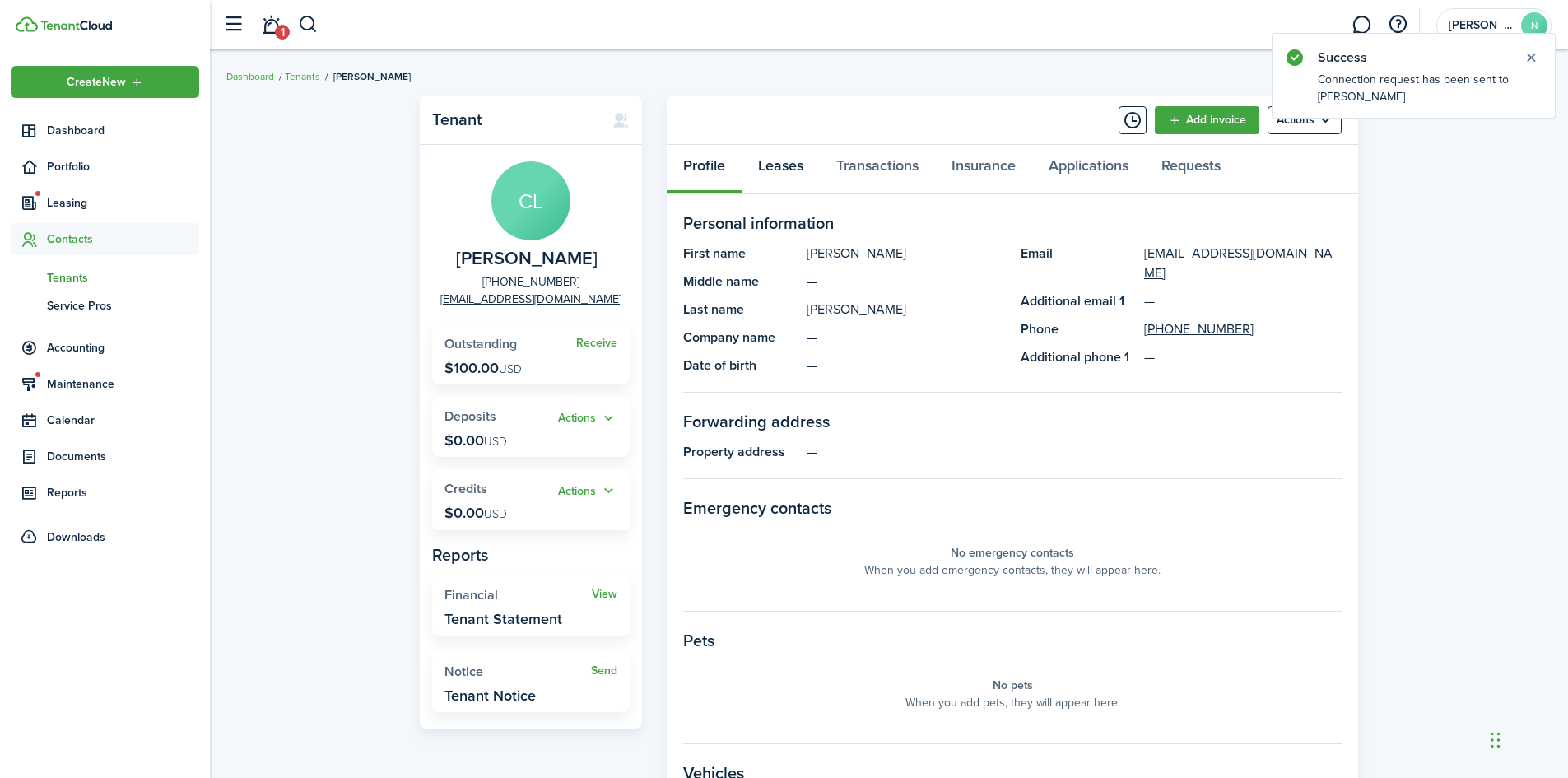
click at [790, 172] on link "Leases" at bounding box center [781, 170] width 78 height 49
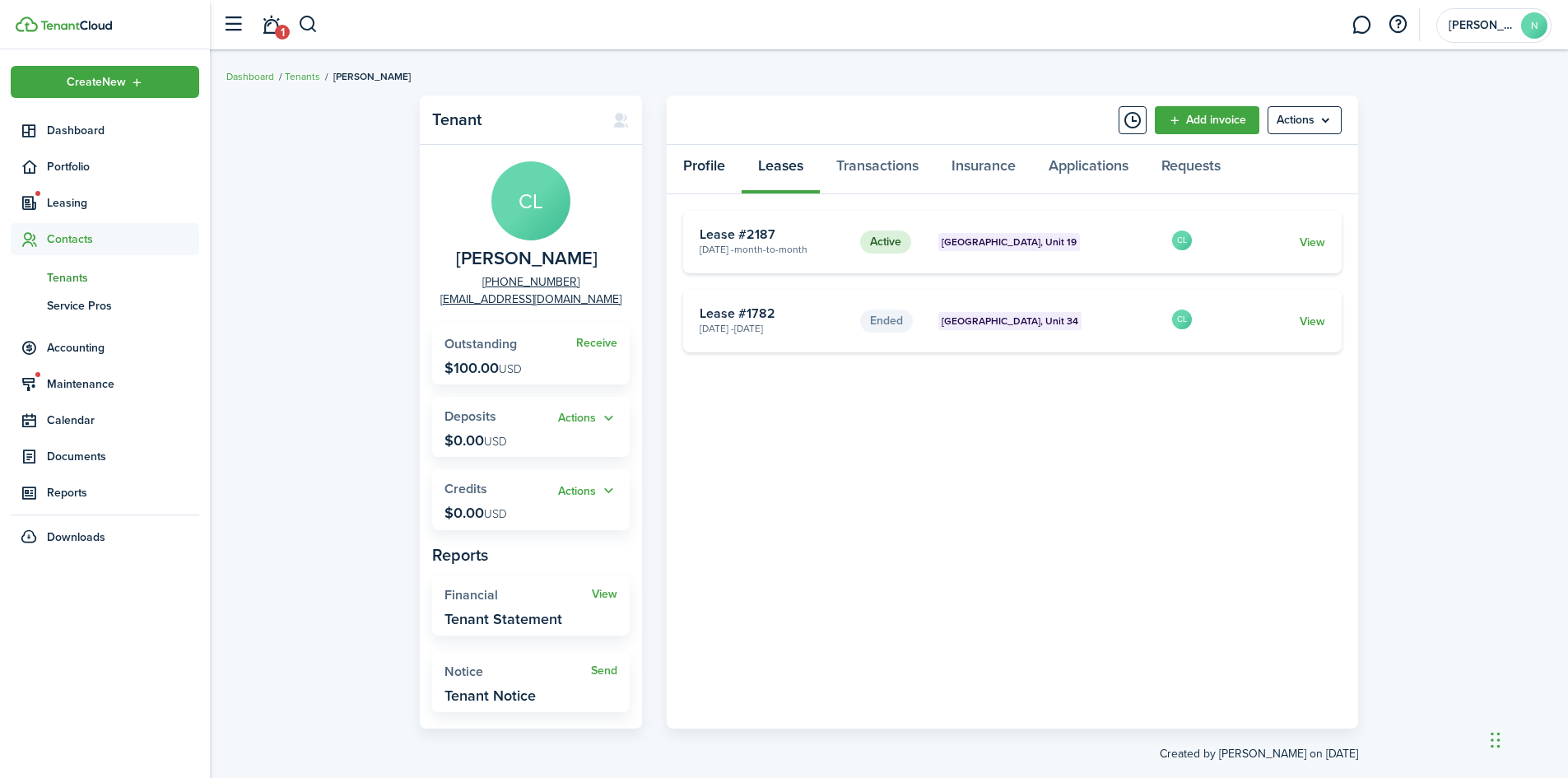
click at [717, 165] on link "Profile" at bounding box center [704, 170] width 74 height 49
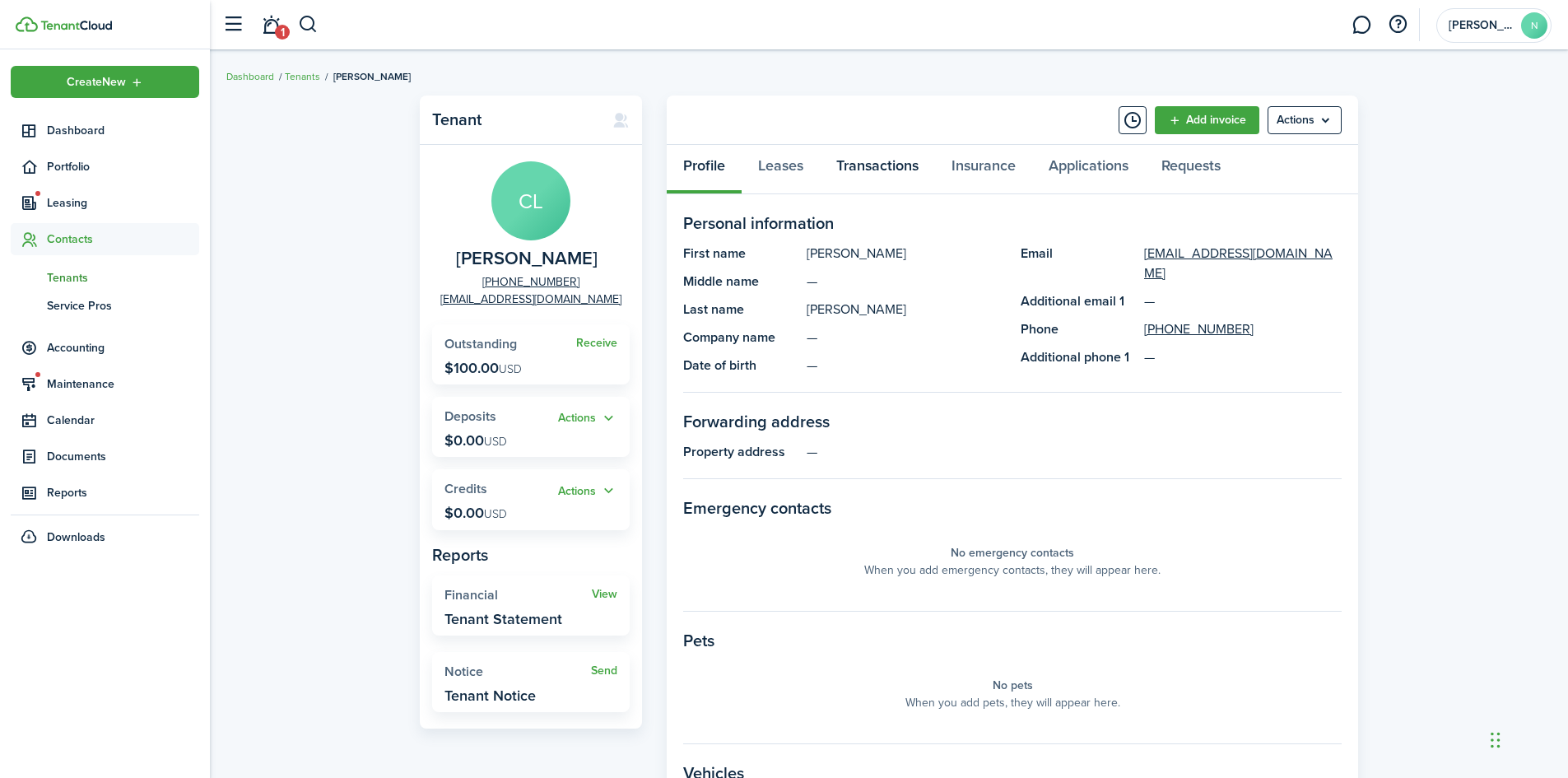
click at [874, 168] on link "Transactions" at bounding box center [878, 170] width 116 height 49
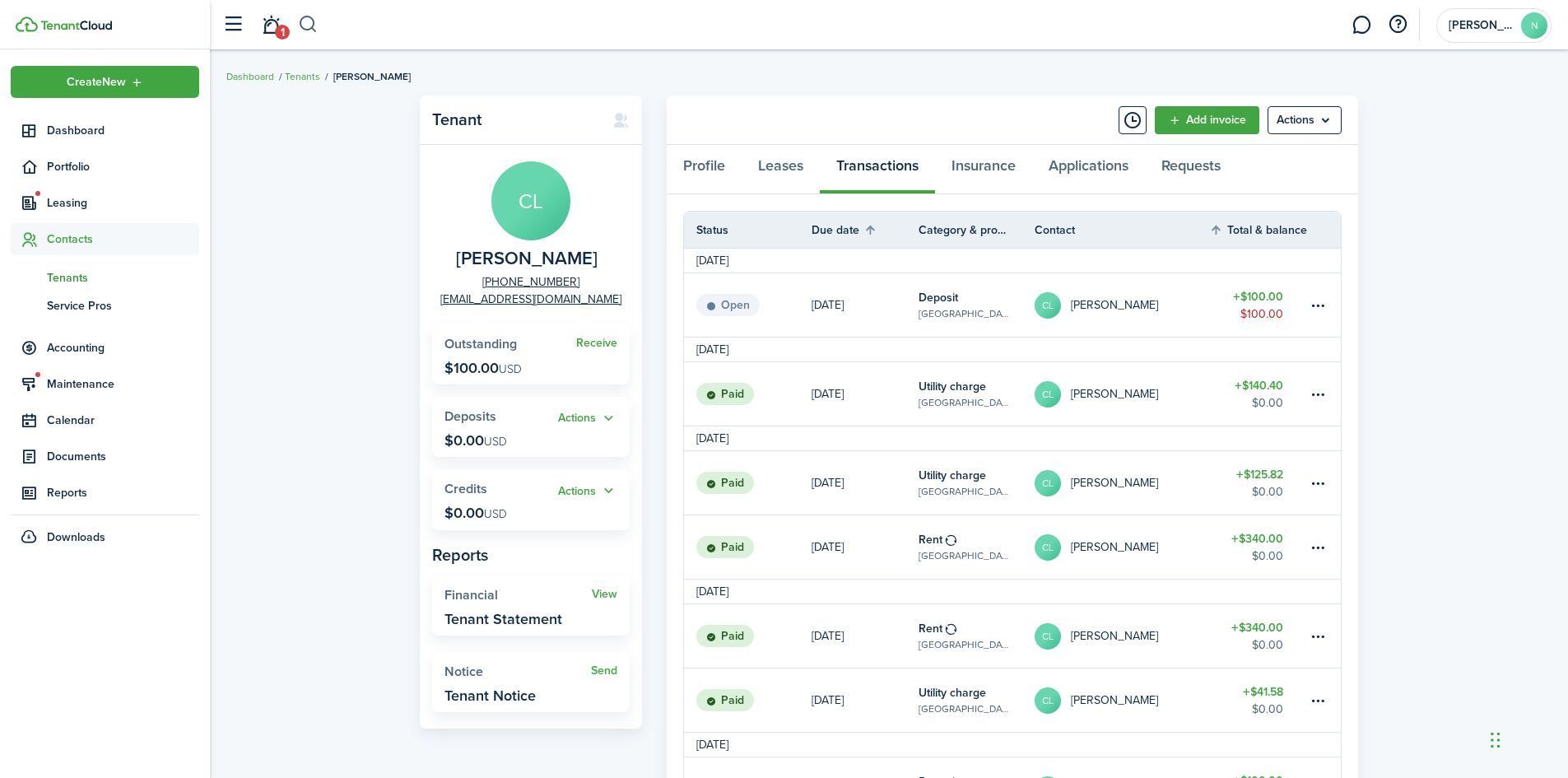
click at [308, 25] on button "button" at bounding box center [308, 24] width 21 height 28
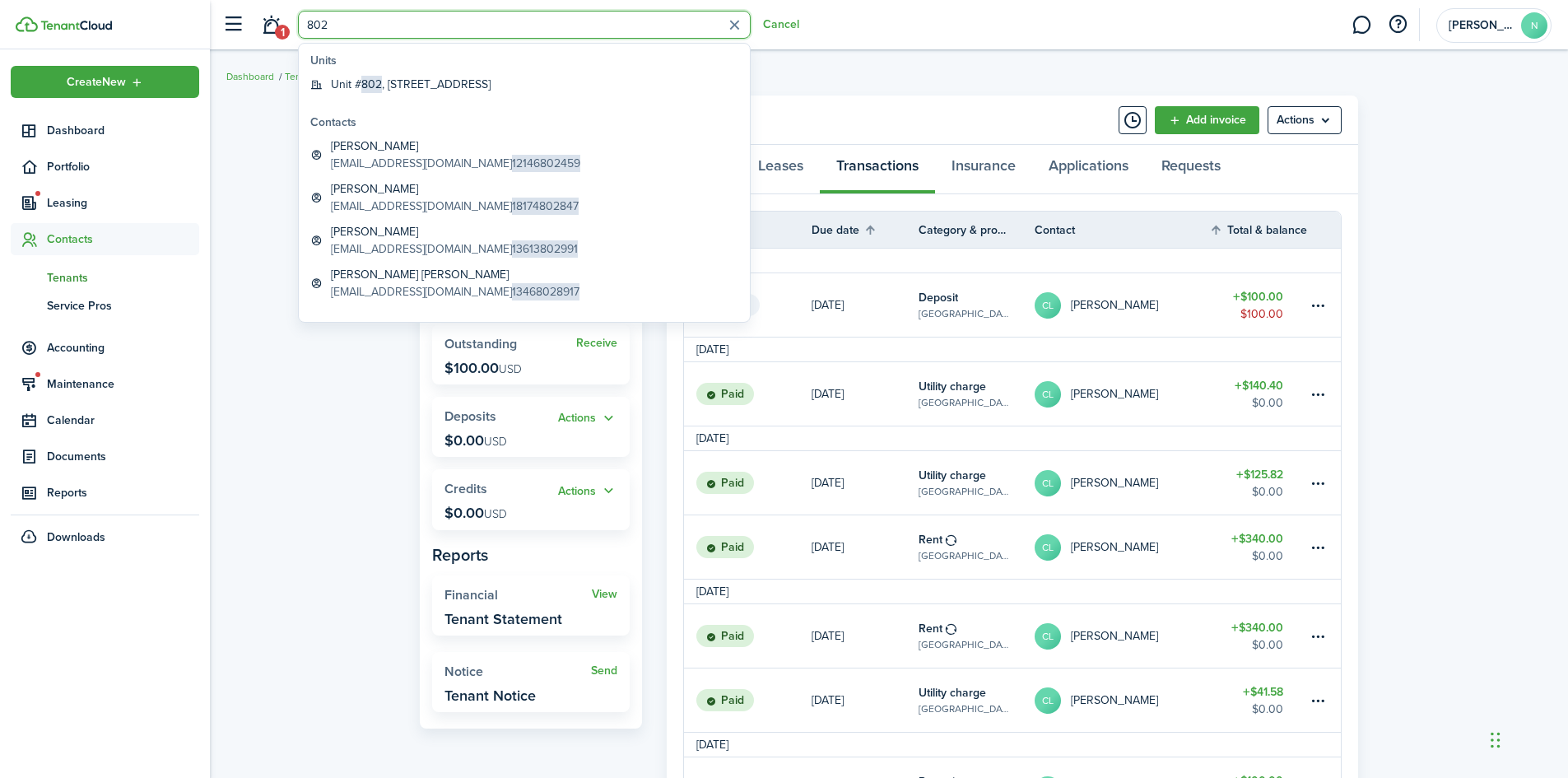
type input "802"
click at [389, 85] on global-search-item-title "Unit # 802 , [STREET_ADDRESS]" at bounding box center [410, 84] width 160 height 18
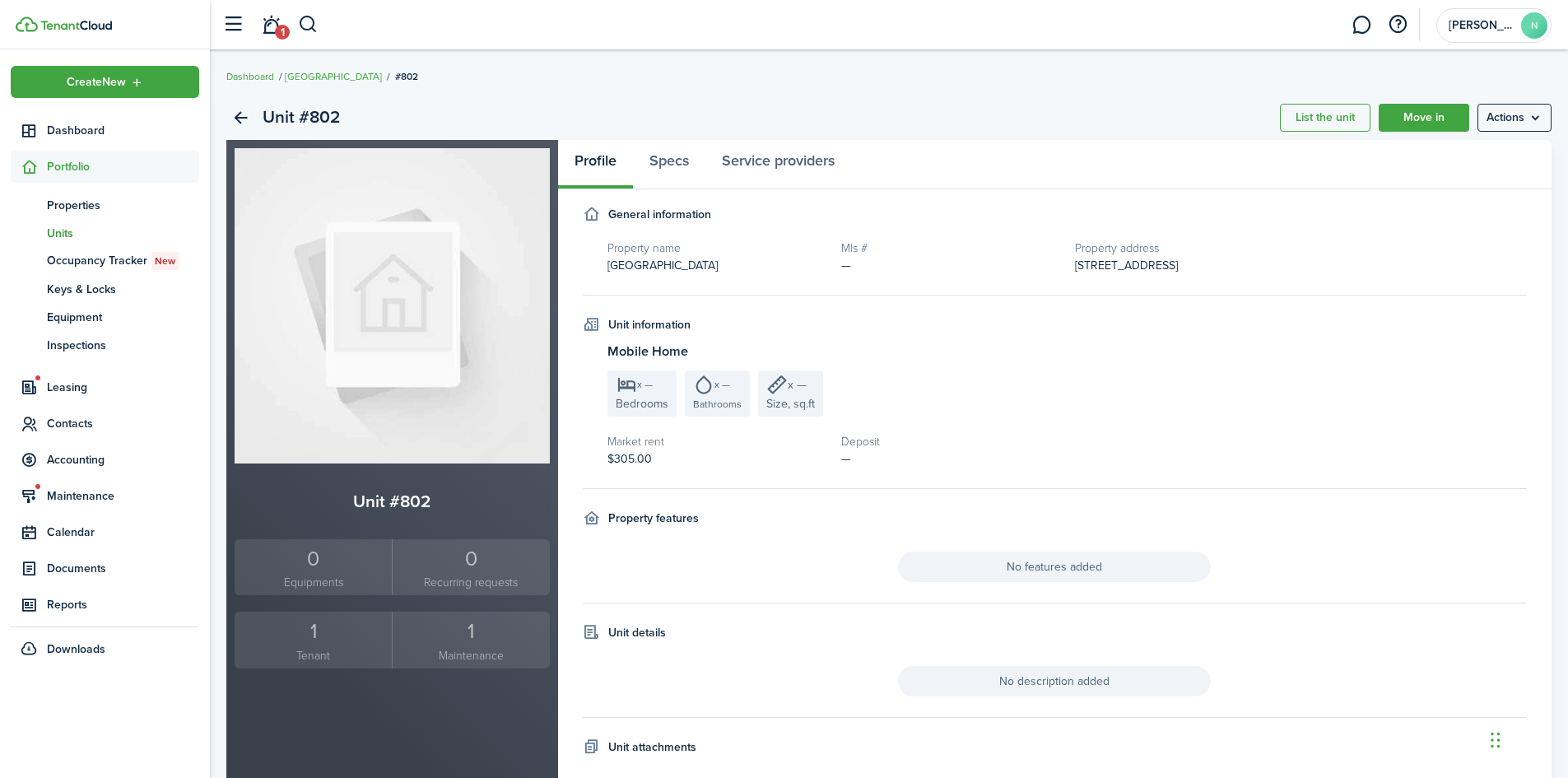
click at [336, 647] on small "Tenant" at bounding box center [313, 656] width 149 height 18
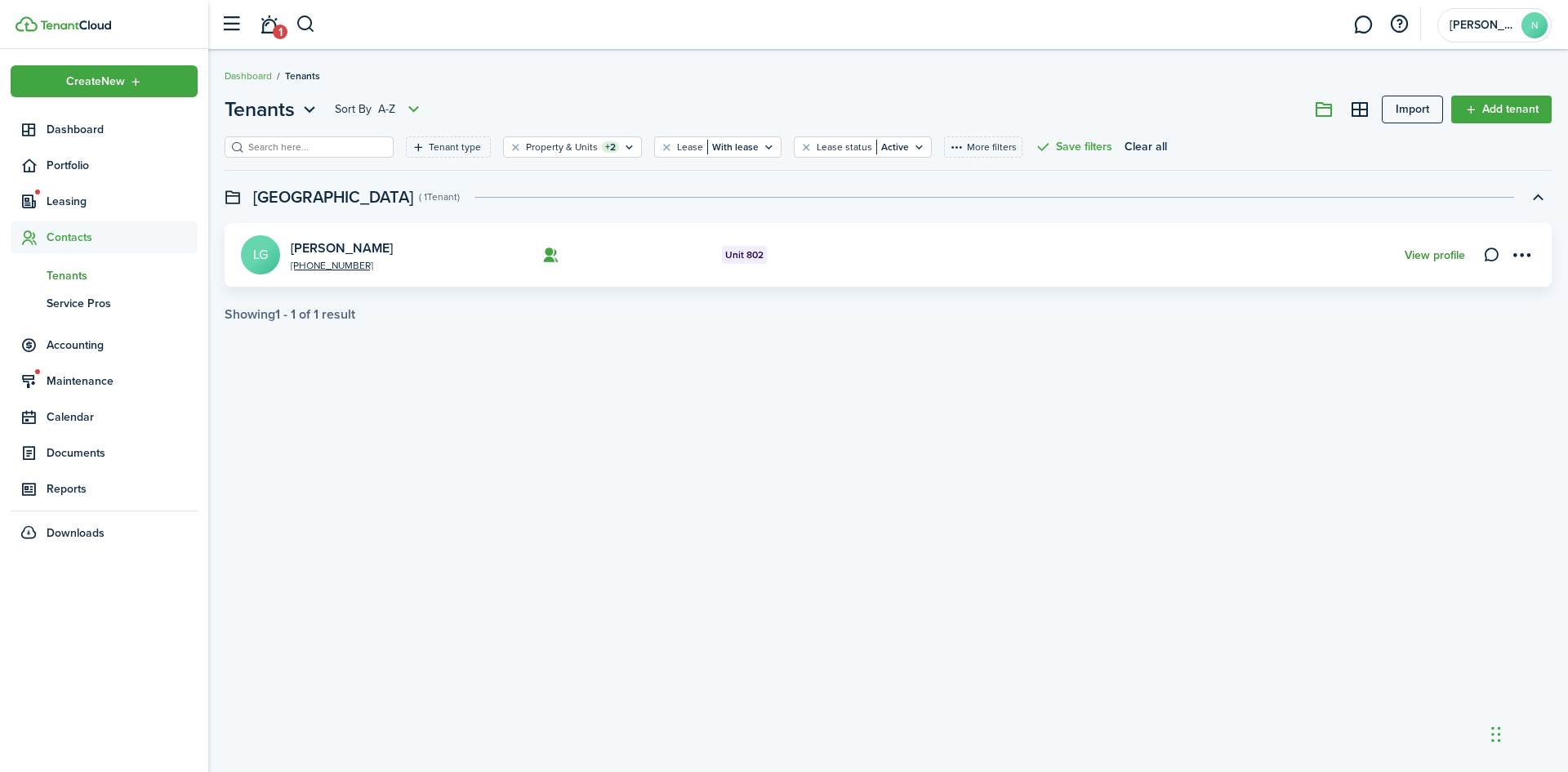
click at [1447, 255] on link "View profile" at bounding box center [1435, 255] width 60 height 13
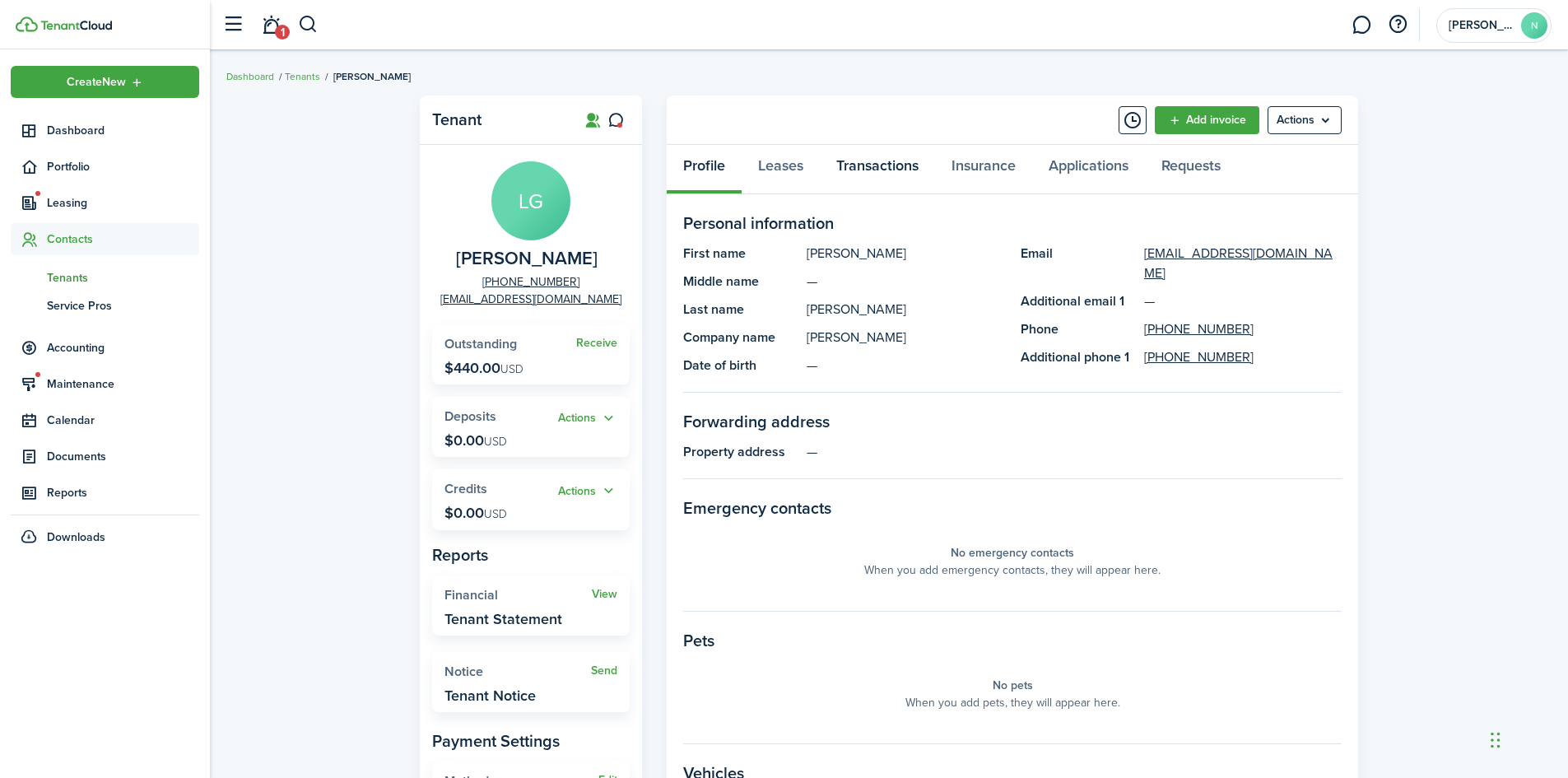
click at [893, 165] on link "Transactions" at bounding box center [878, 170] width 116 height 49
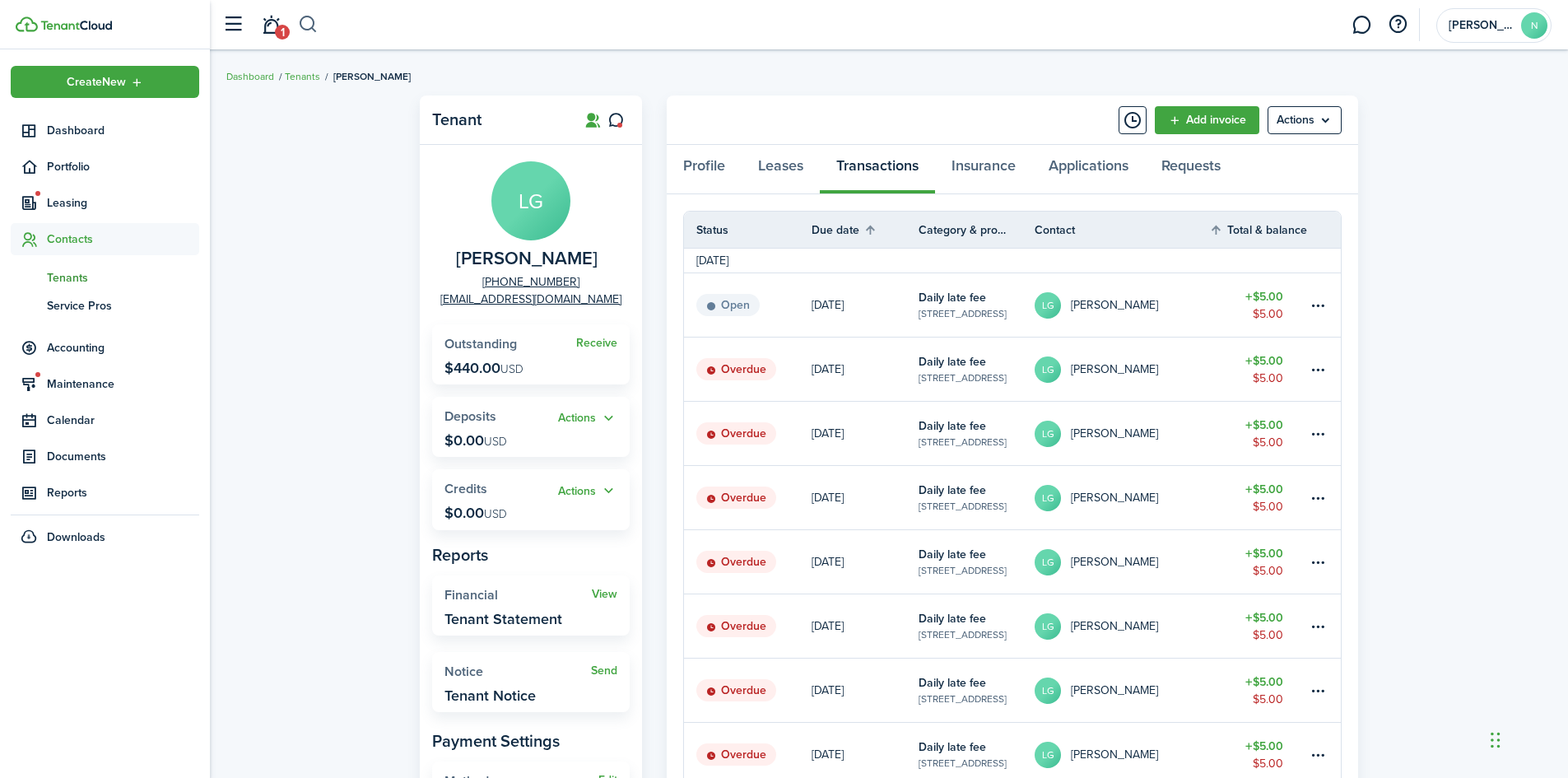
click at [309, 27] on button "button" at bounding box center [308, 24] width 21 height 28
type input "715"
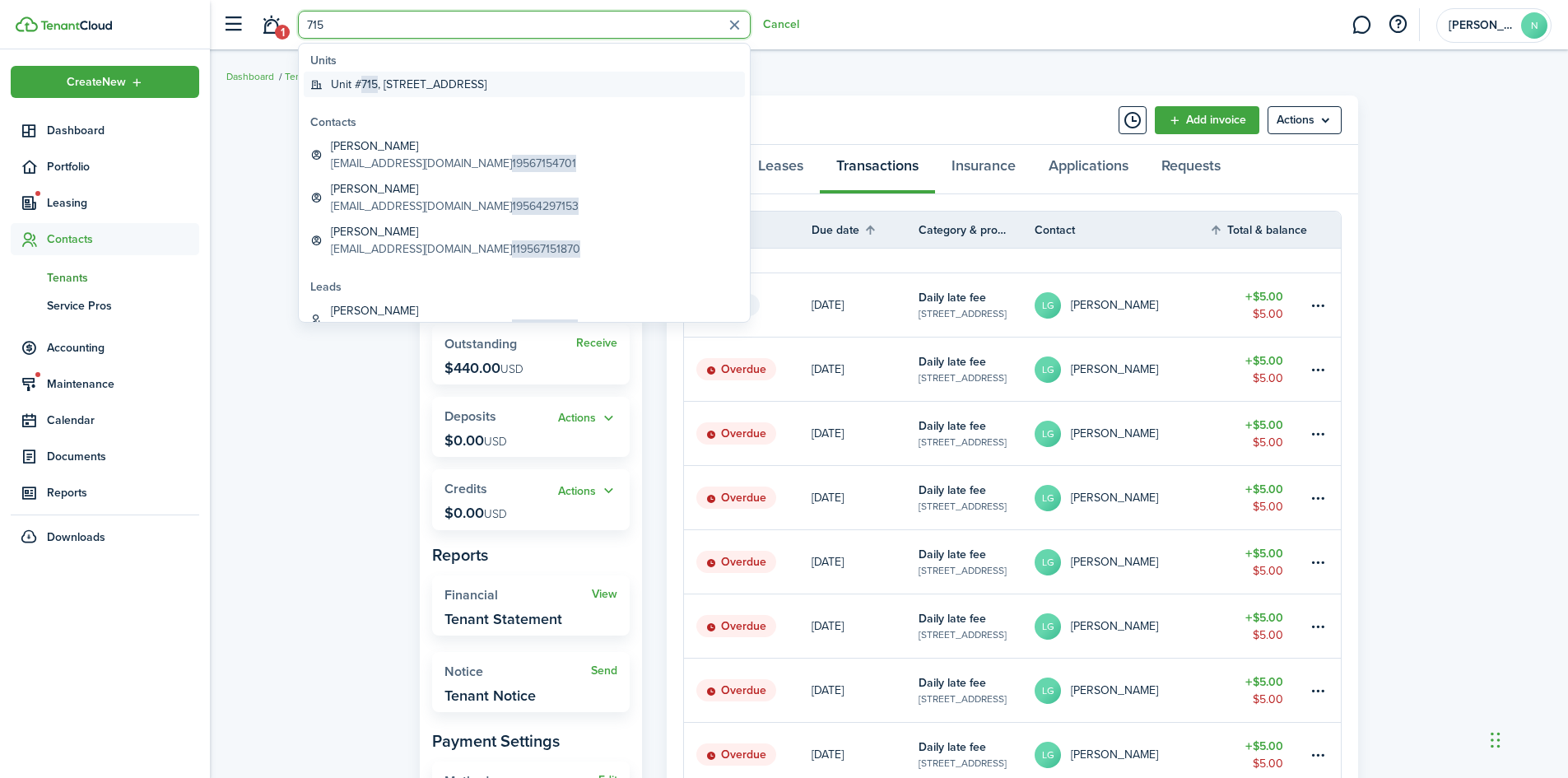
click at [364, 85] on span "715" at bounding box center [369, 84] width 17 height 18
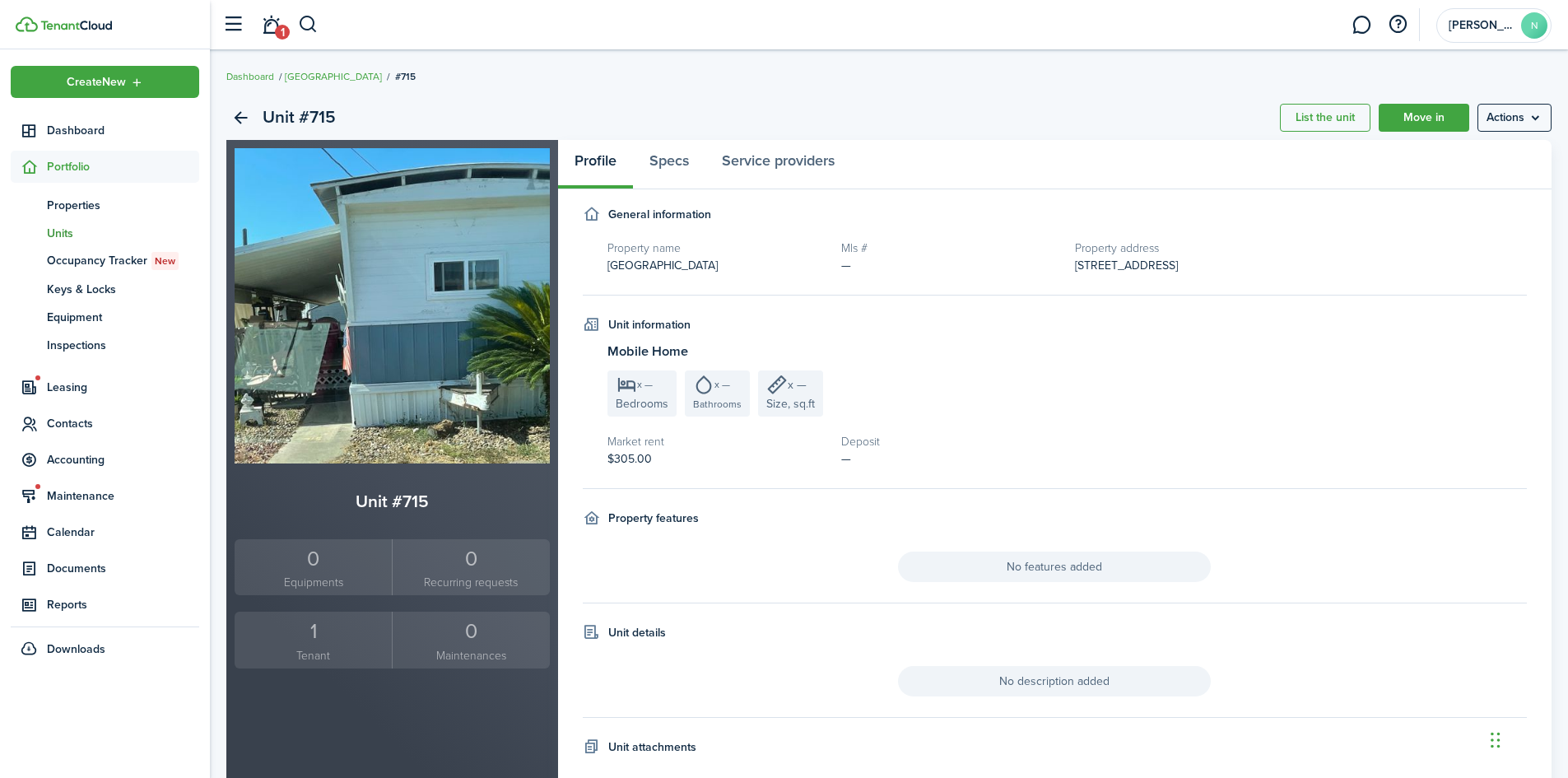
click at [320, 647] on small "Tenant" at bounding box center [313, 656] width 149 height 18
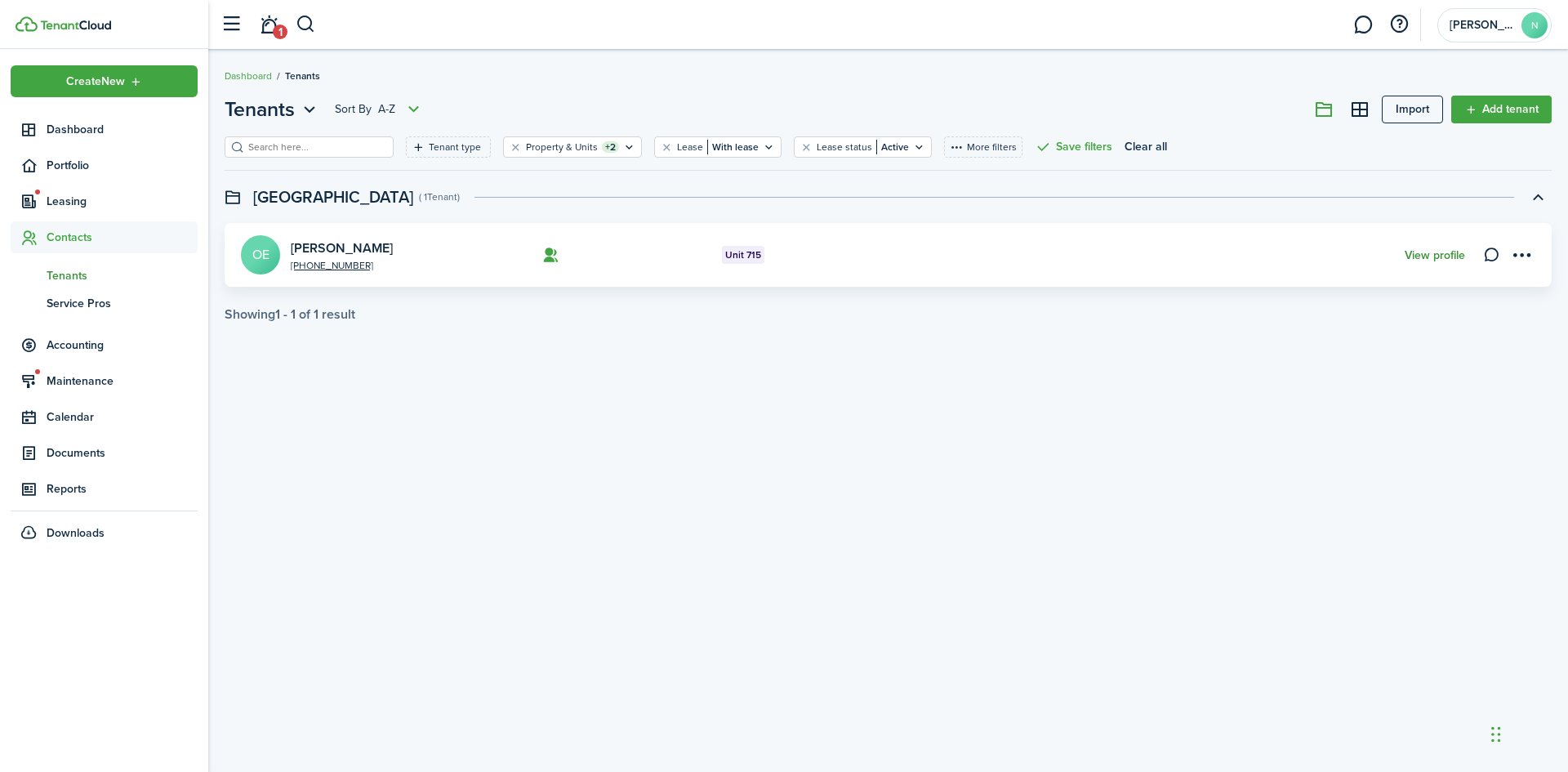
click at [1425, 252] on link "View profile" at bounding box center [1435, 255] width 60 height 13
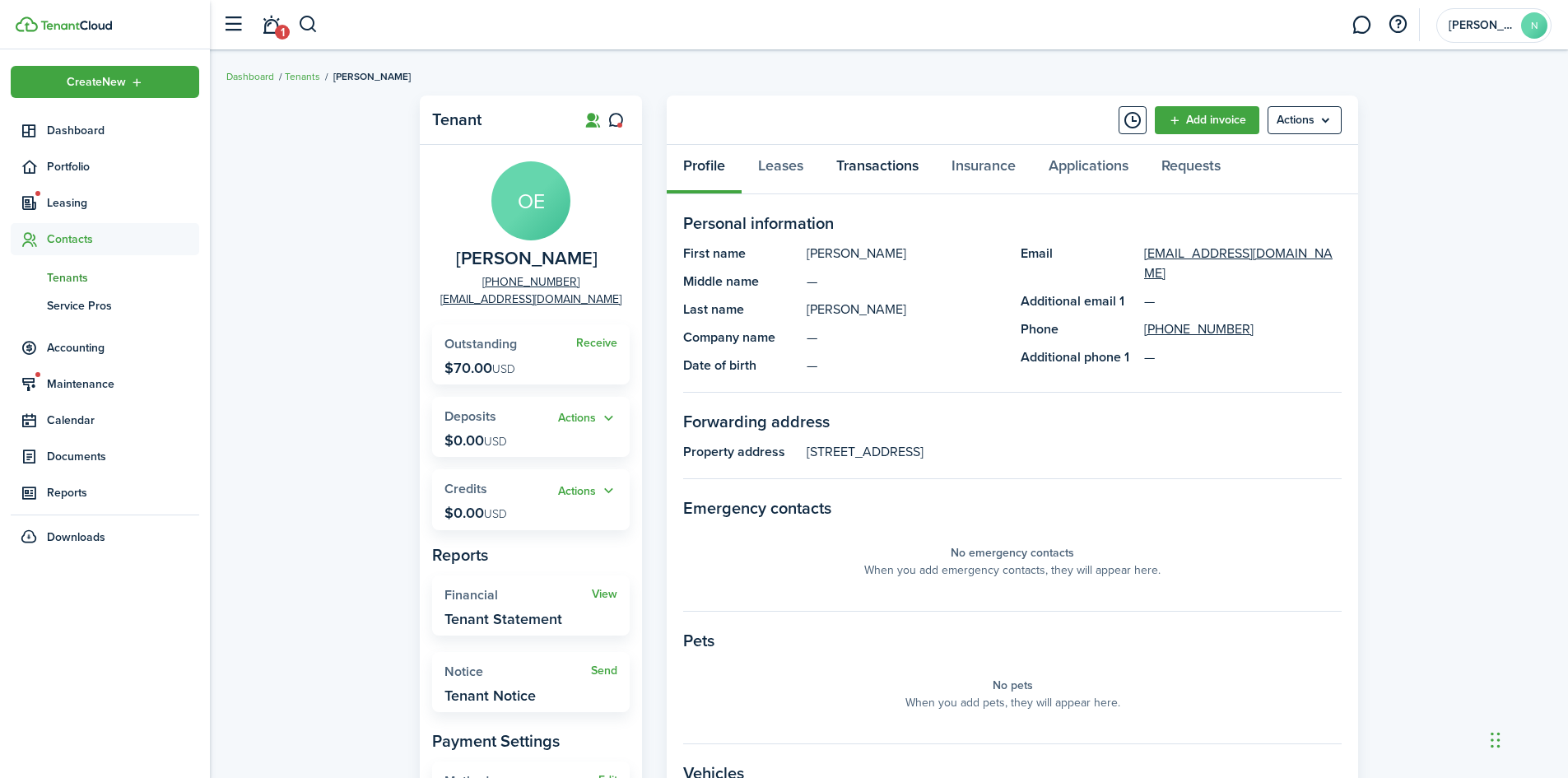
click at [863, 173] on link "Transactions" at bounding box center [878, 170] width 116 height 49
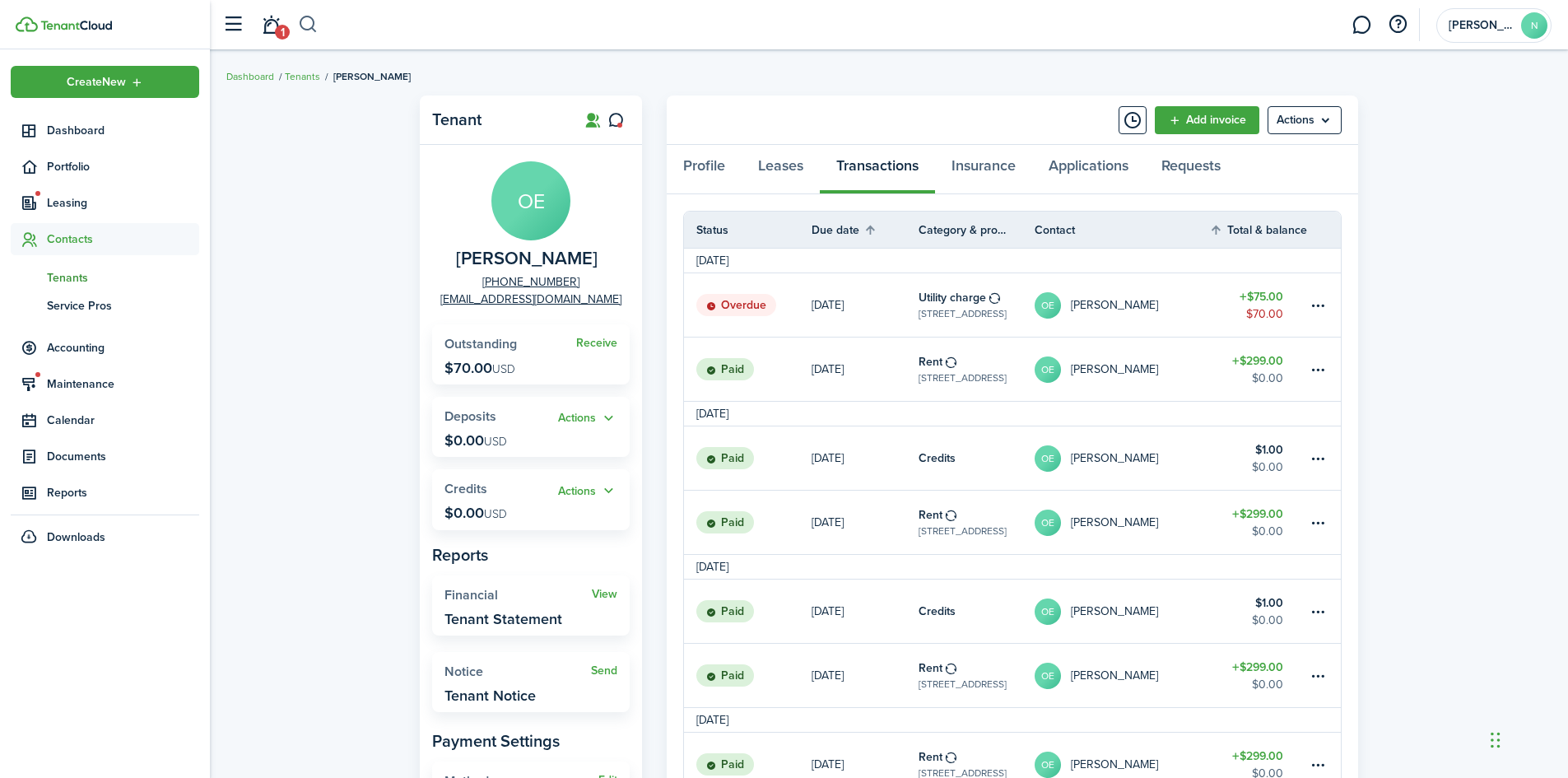
click at [311, 24] on button "button" at bounding box center [308, 24] width 21 height 28
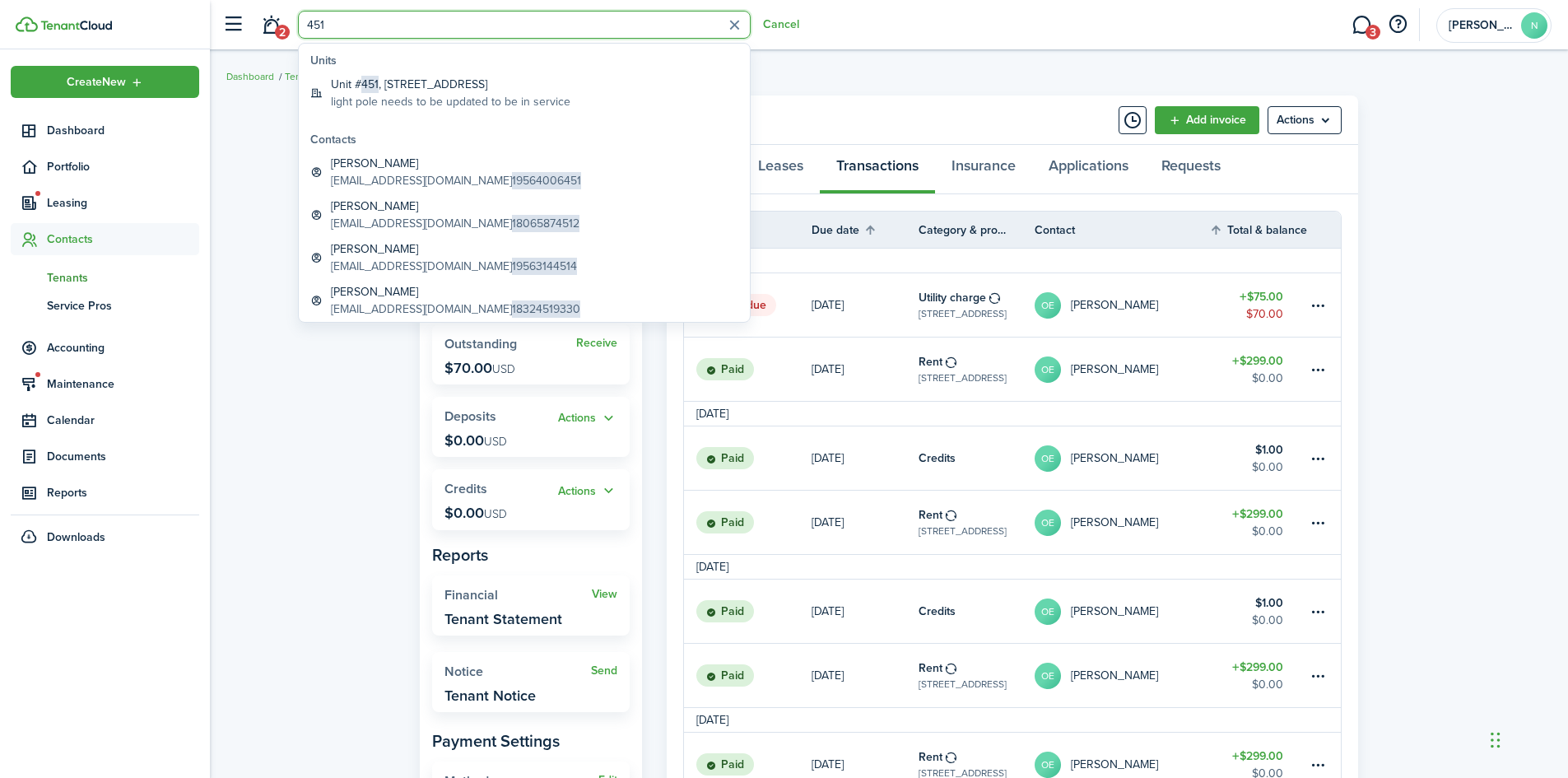
type input "451"
click at [444, 87] on global-search-item-title "Unit # 451 , [STREET_ADDRESS]" at bounding box center [451, 84] width 239 height 18
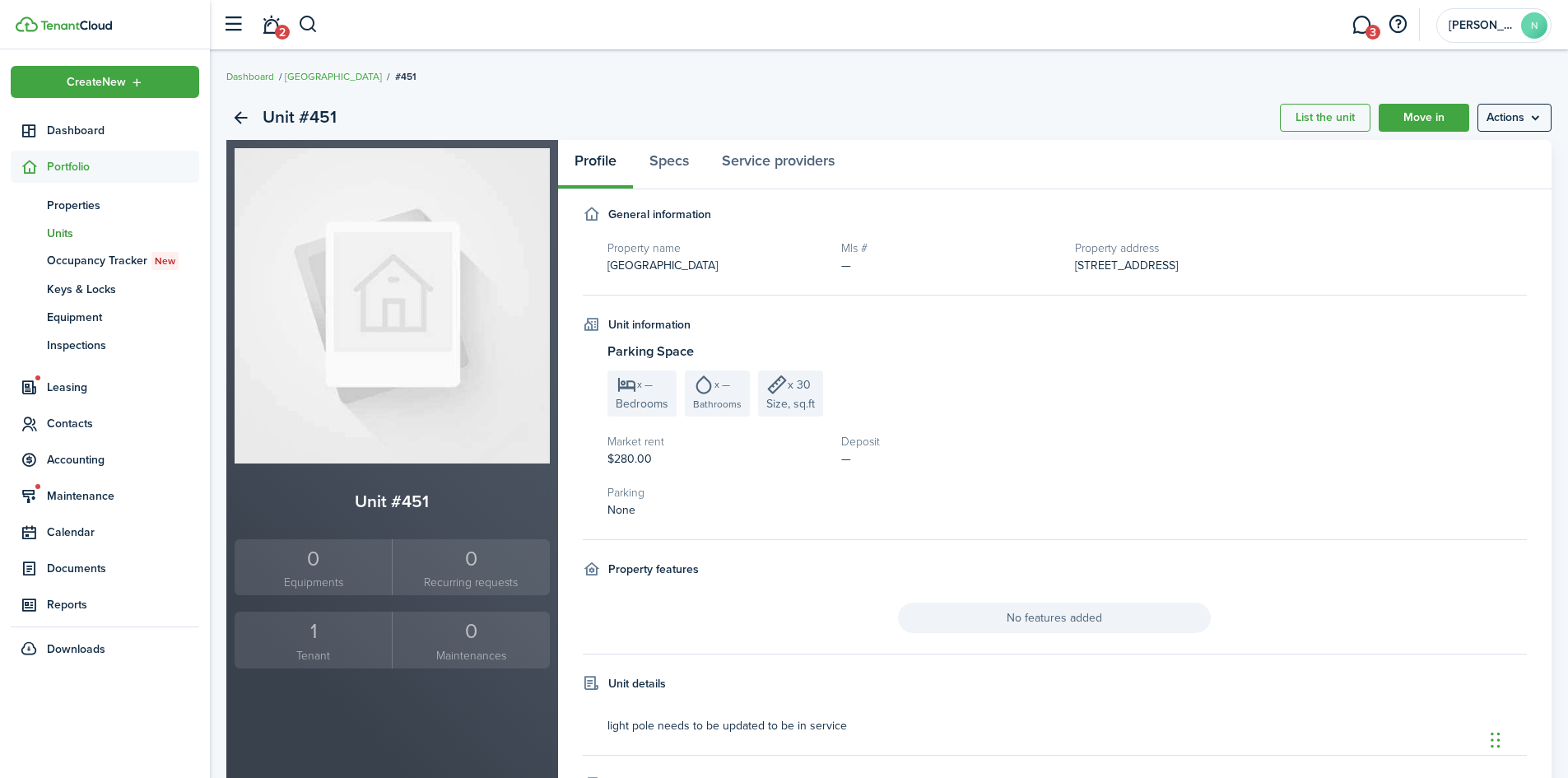
click at [307, 636] on div "1" at bounding box center [313, 631] width 149 height 31
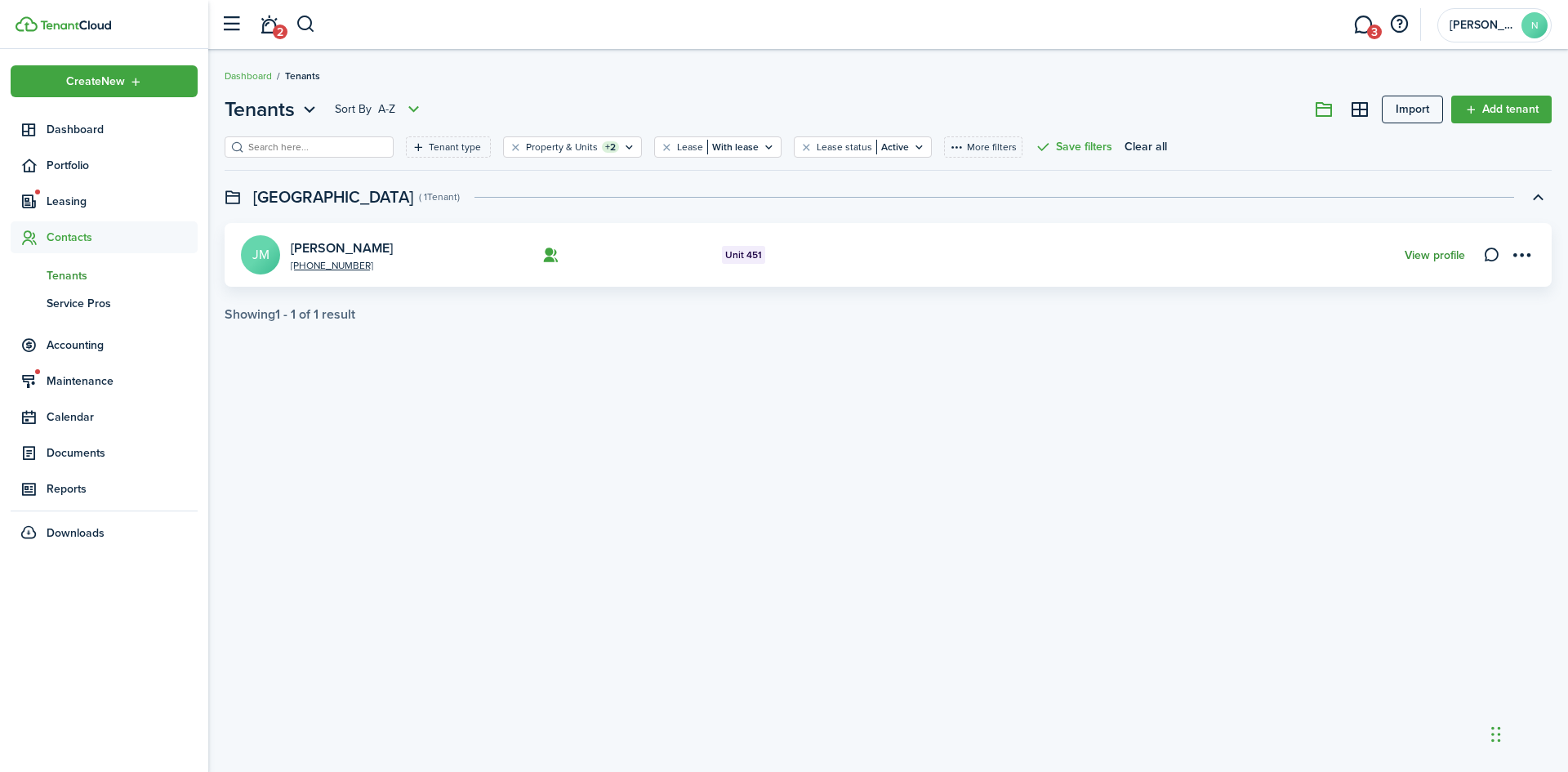
click at [1448, 254] on link "View profile" at bounding box center [1435, 255] width 60 height 13
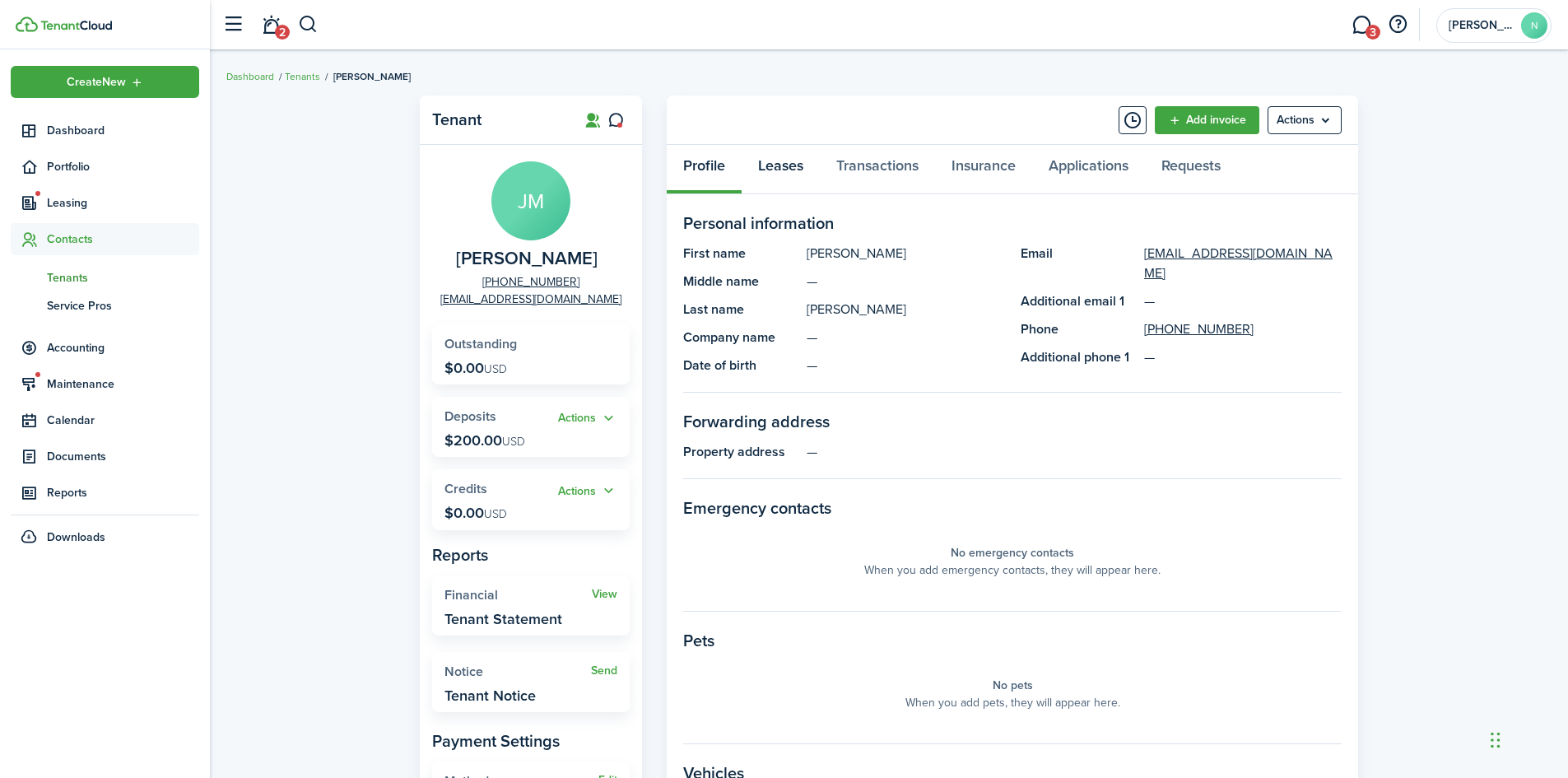
click at [785, 168] on link "Leases" at bounding box center [781, 170] width 78 height 49
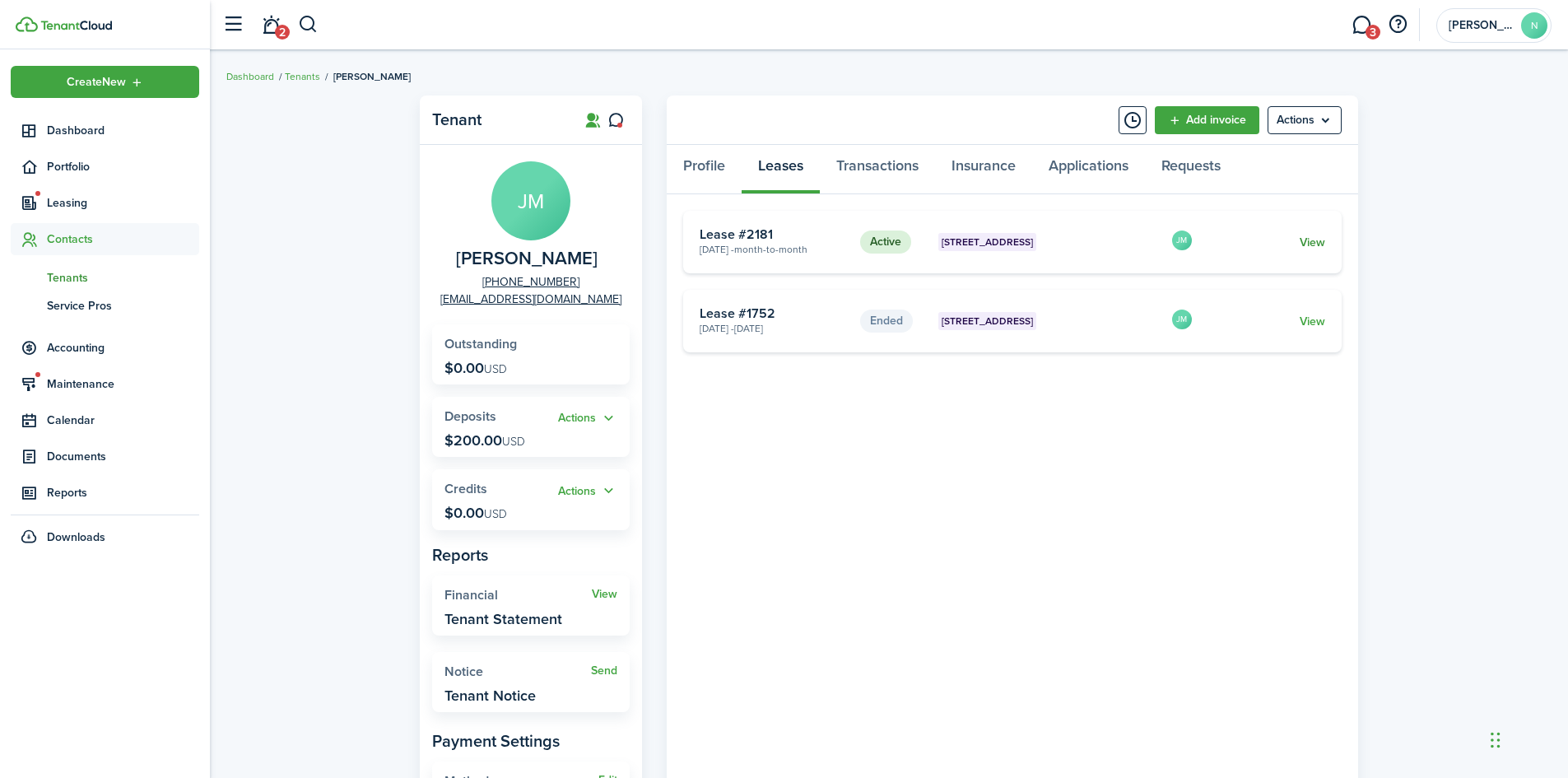
click at [1304, 239] on link "View" at bounding box center [1312, 243] width 25 height 18
click at [317, 24] on button "button" at bounding box center [308, 24] width 21 height 28
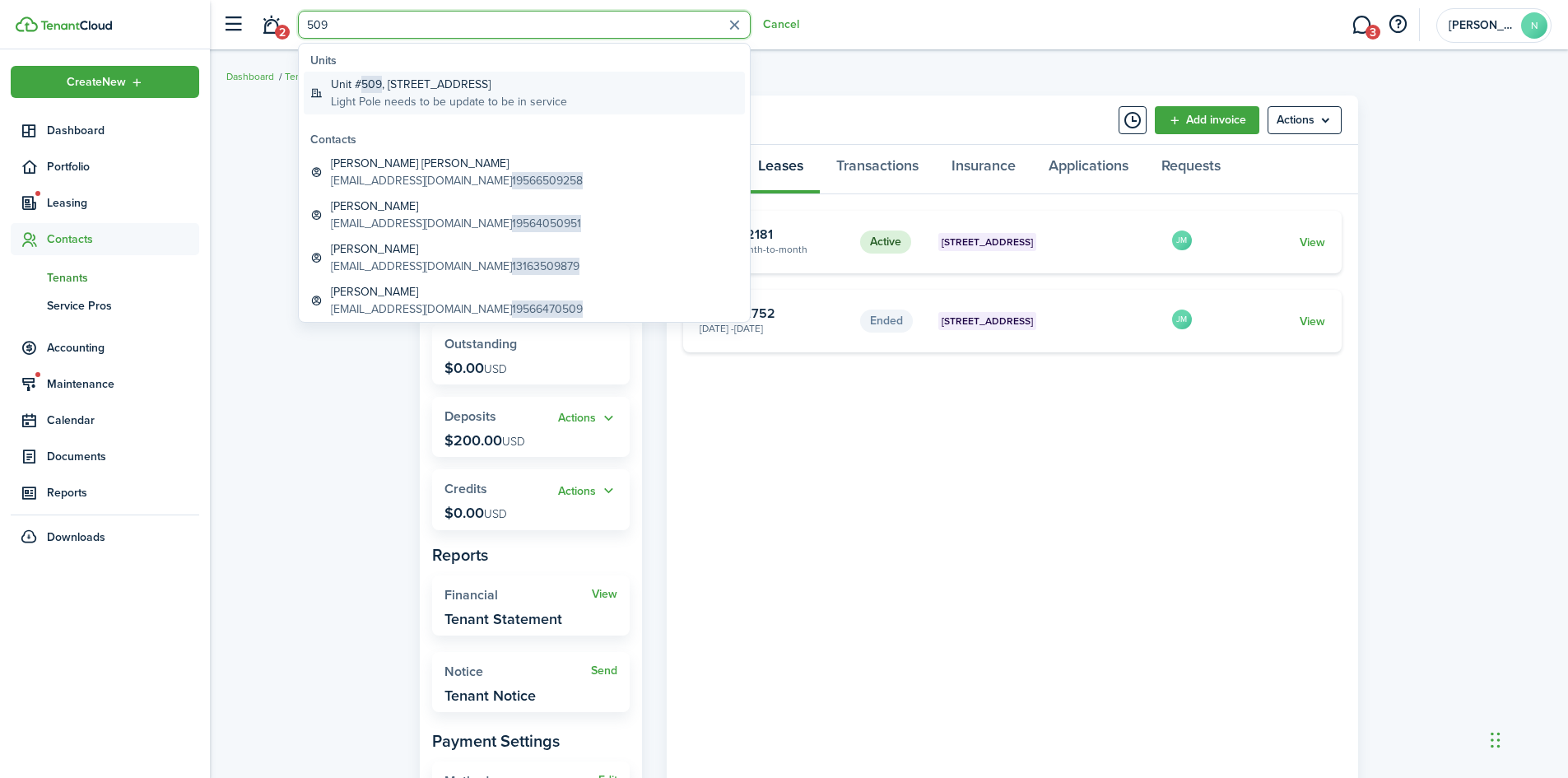
type input "509"
click at [437, 85] on global-search-item-title "Unit # 509 , [STREET_ADDRESS]" at bounding box center [449, 84] width 236 height 18
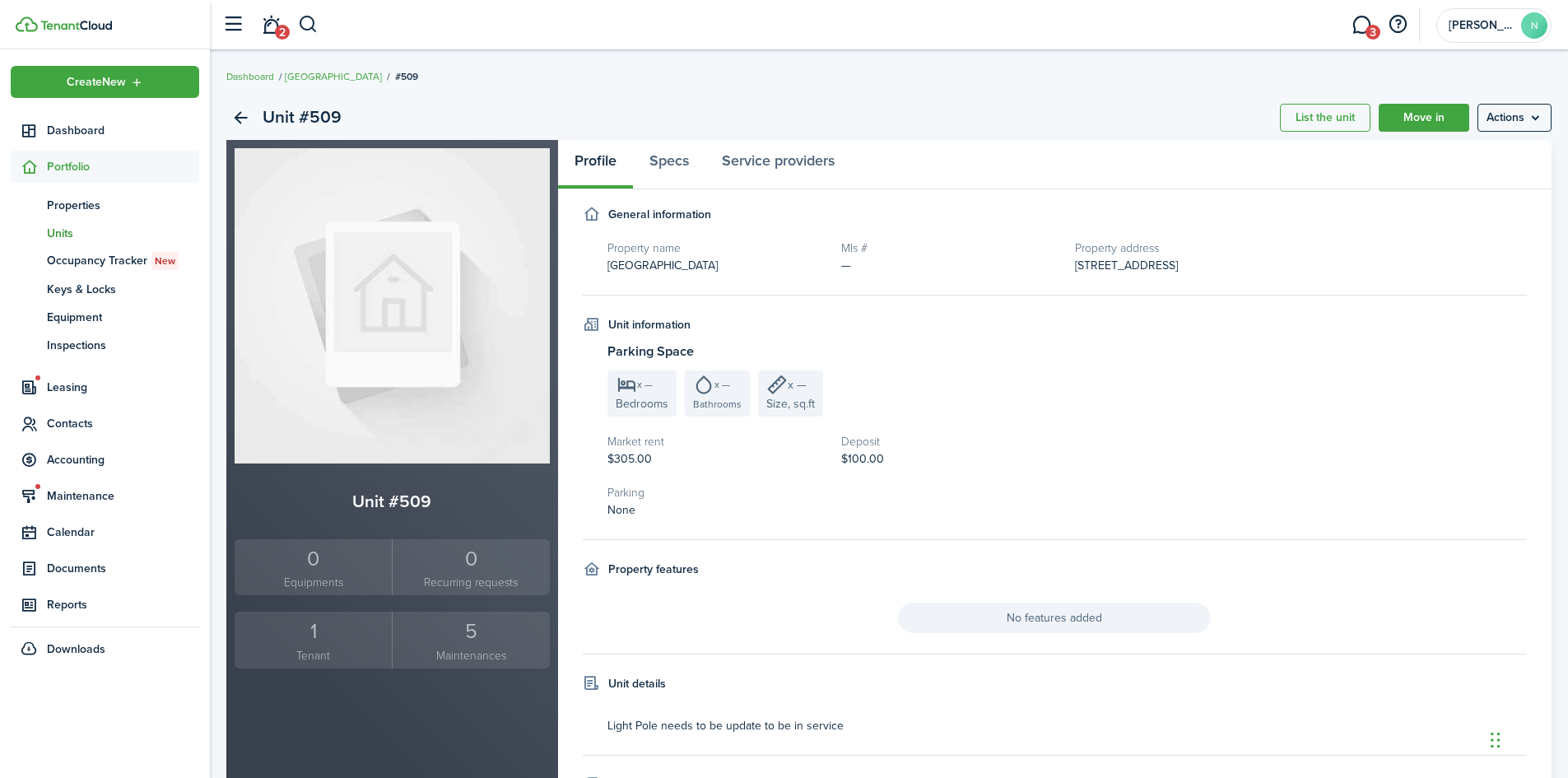
click at [299, 641] on div "1" at bounding box center [313, 631] width 149 height 31
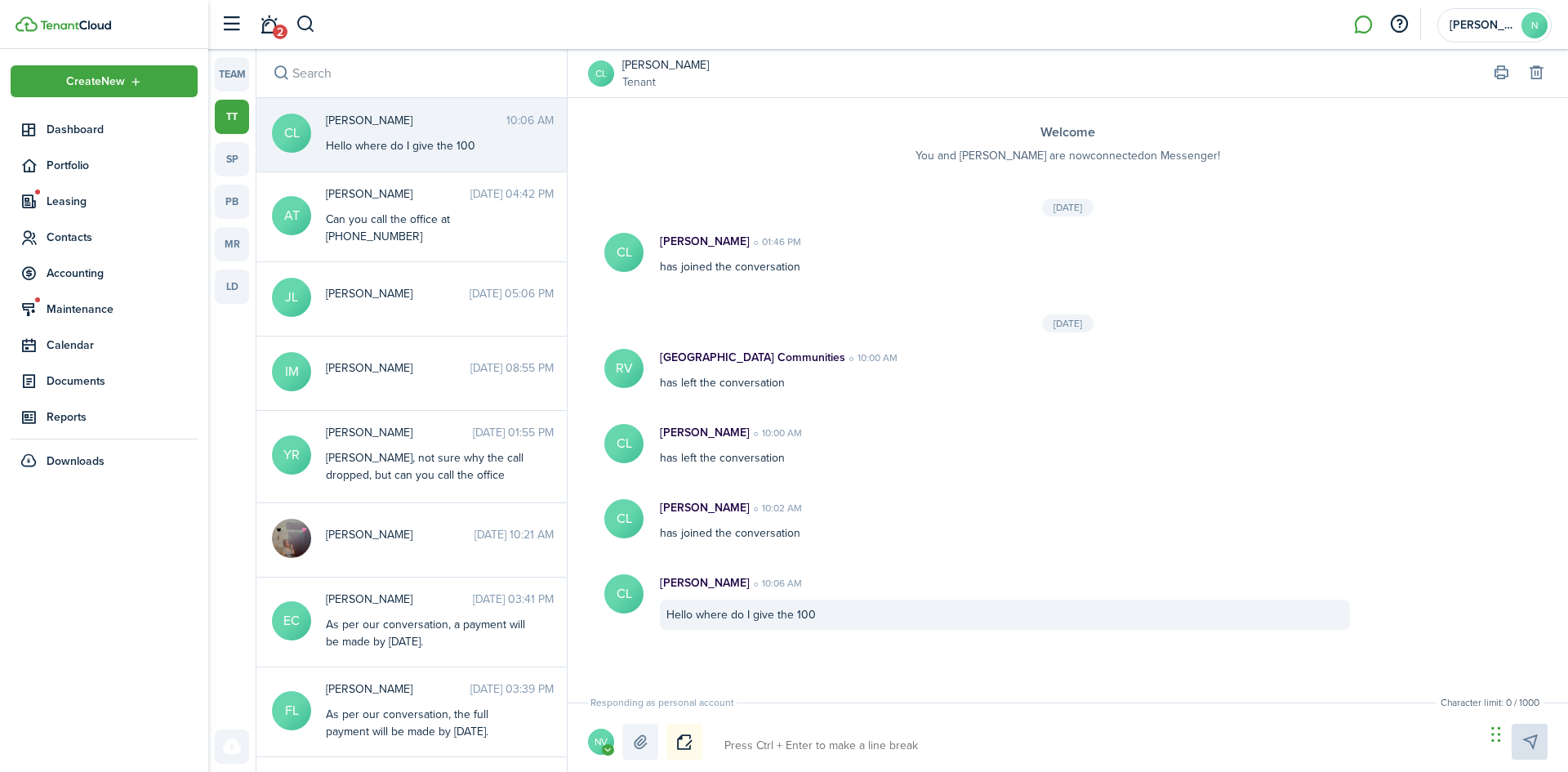
click at [781, 747] on textarea at bounding box center [1098, 746] width 760 height 28
type textarea "I"
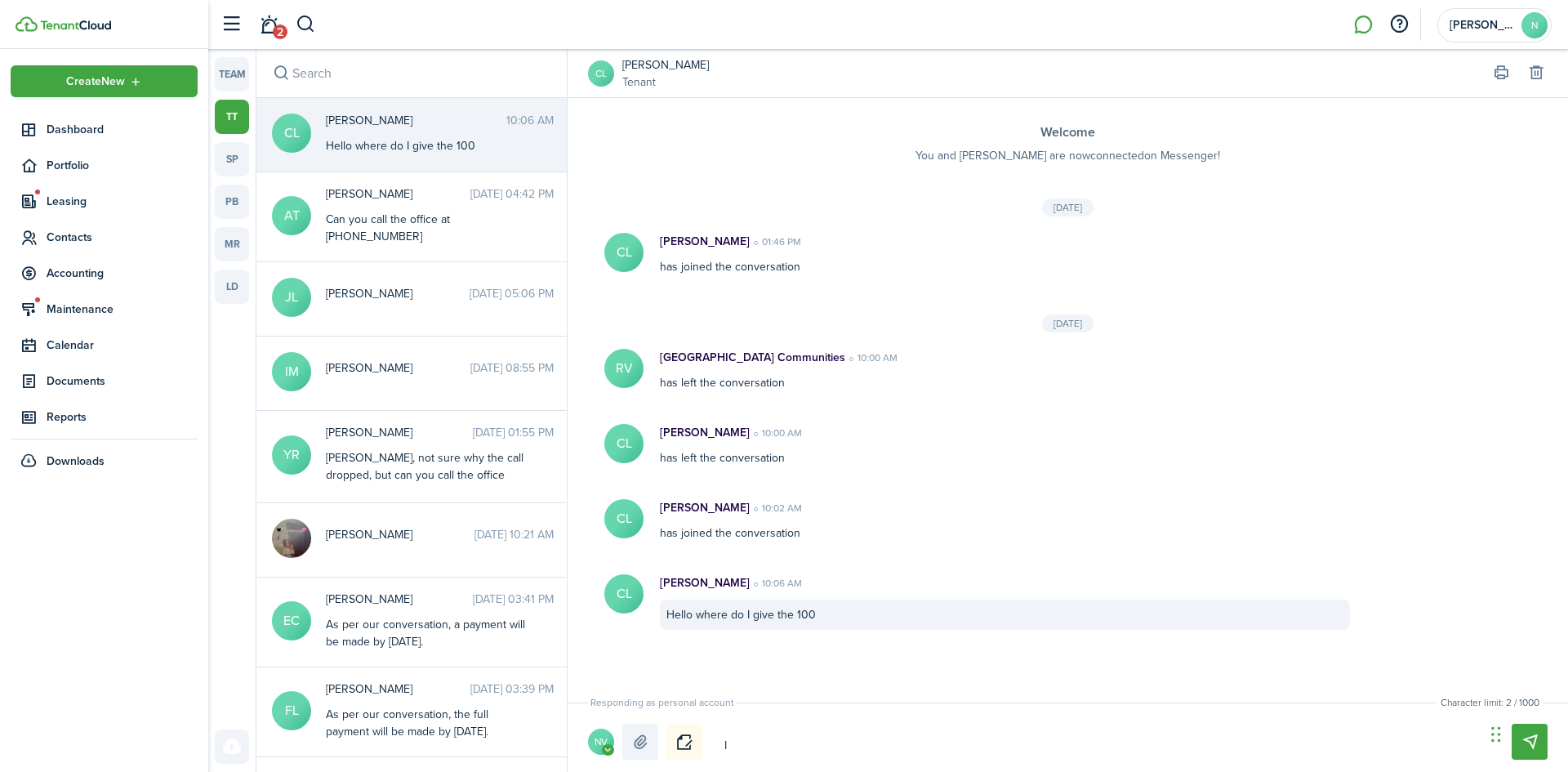
type textarea "I e"
type textarea "I em"
type textarea "I ema"
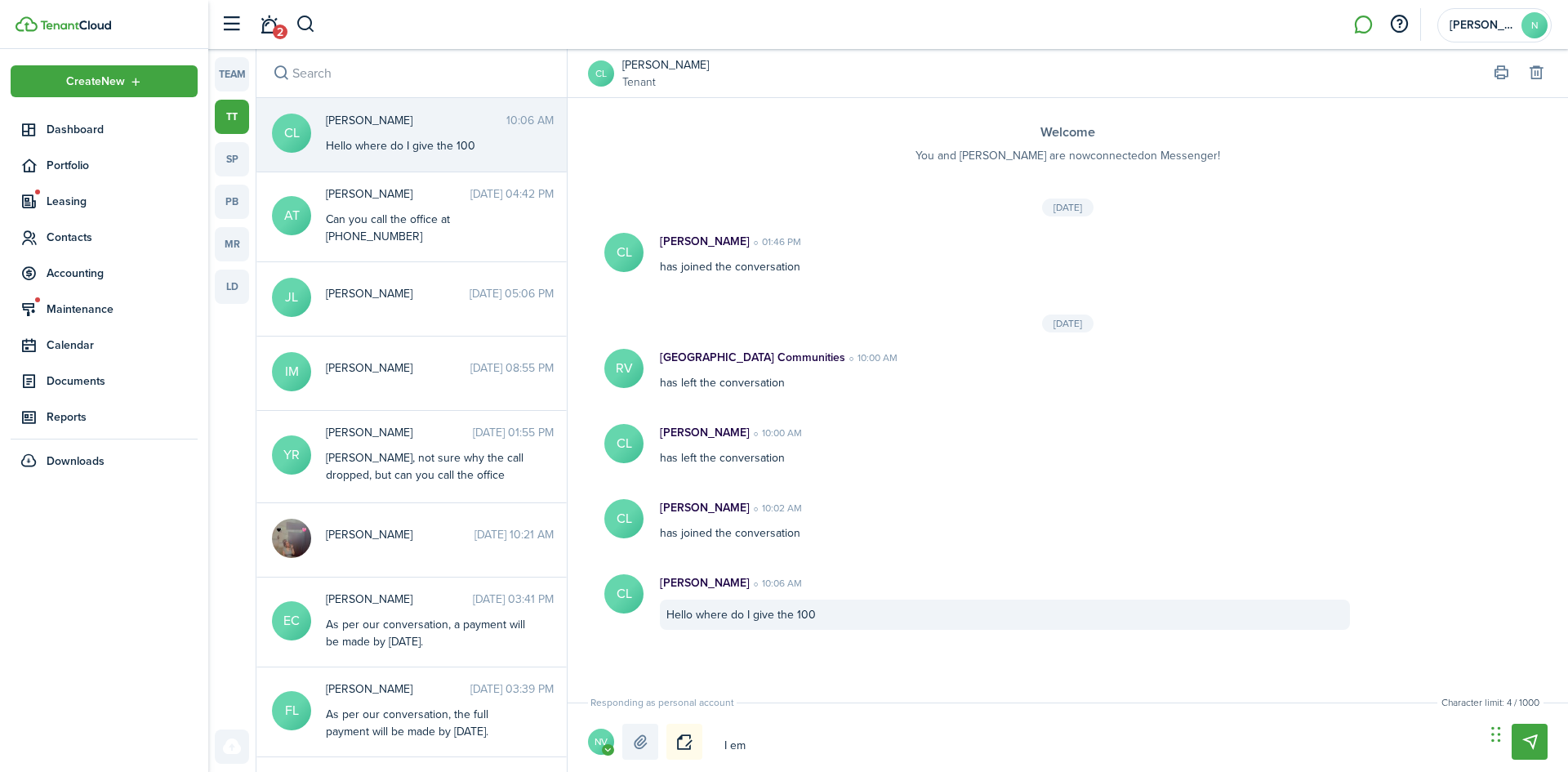
type textarea "I ema"
type textarea "I emai"
type textarea "I email"
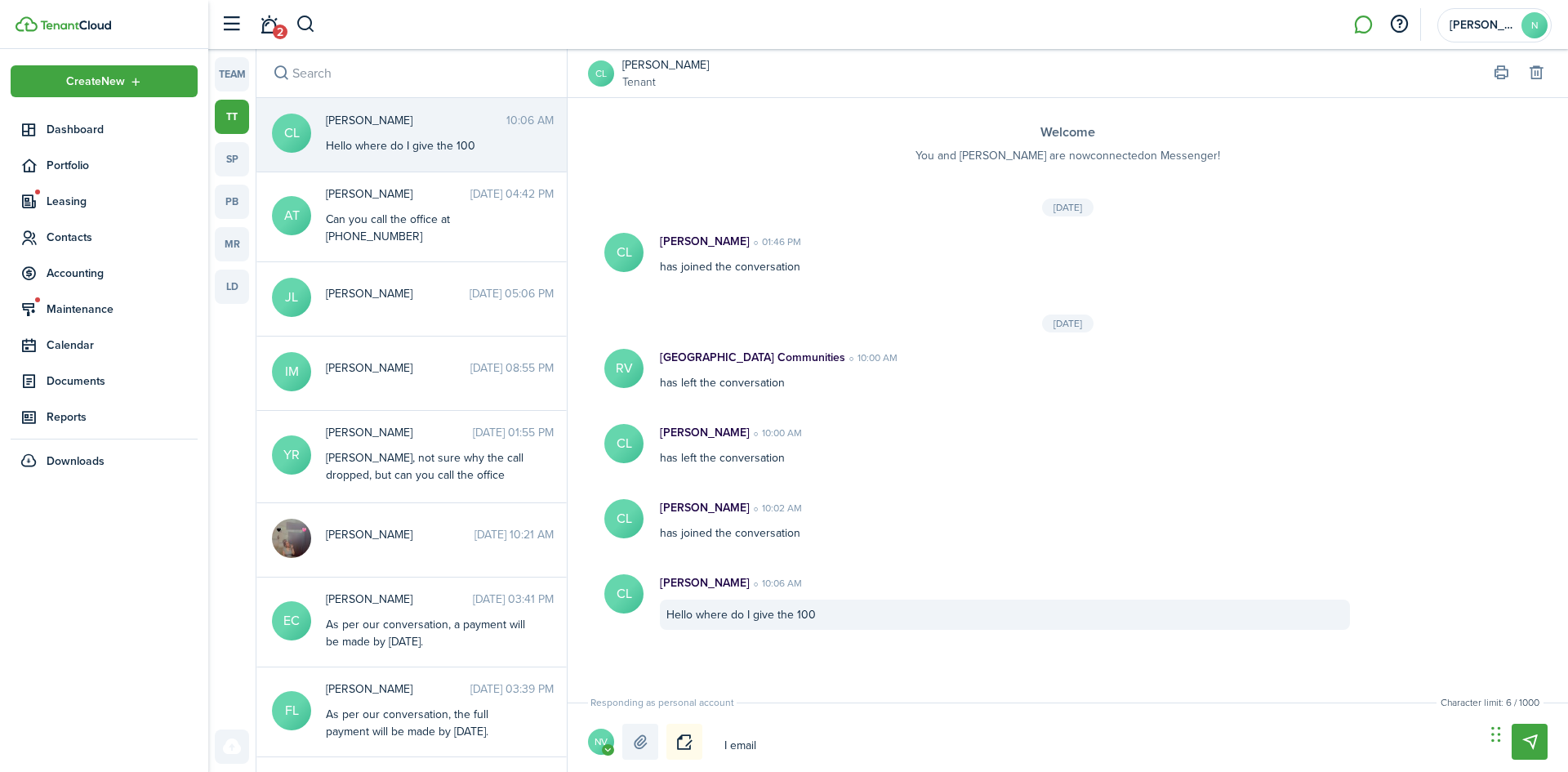
type textarea "I emaile"
type textarea "I emailed"
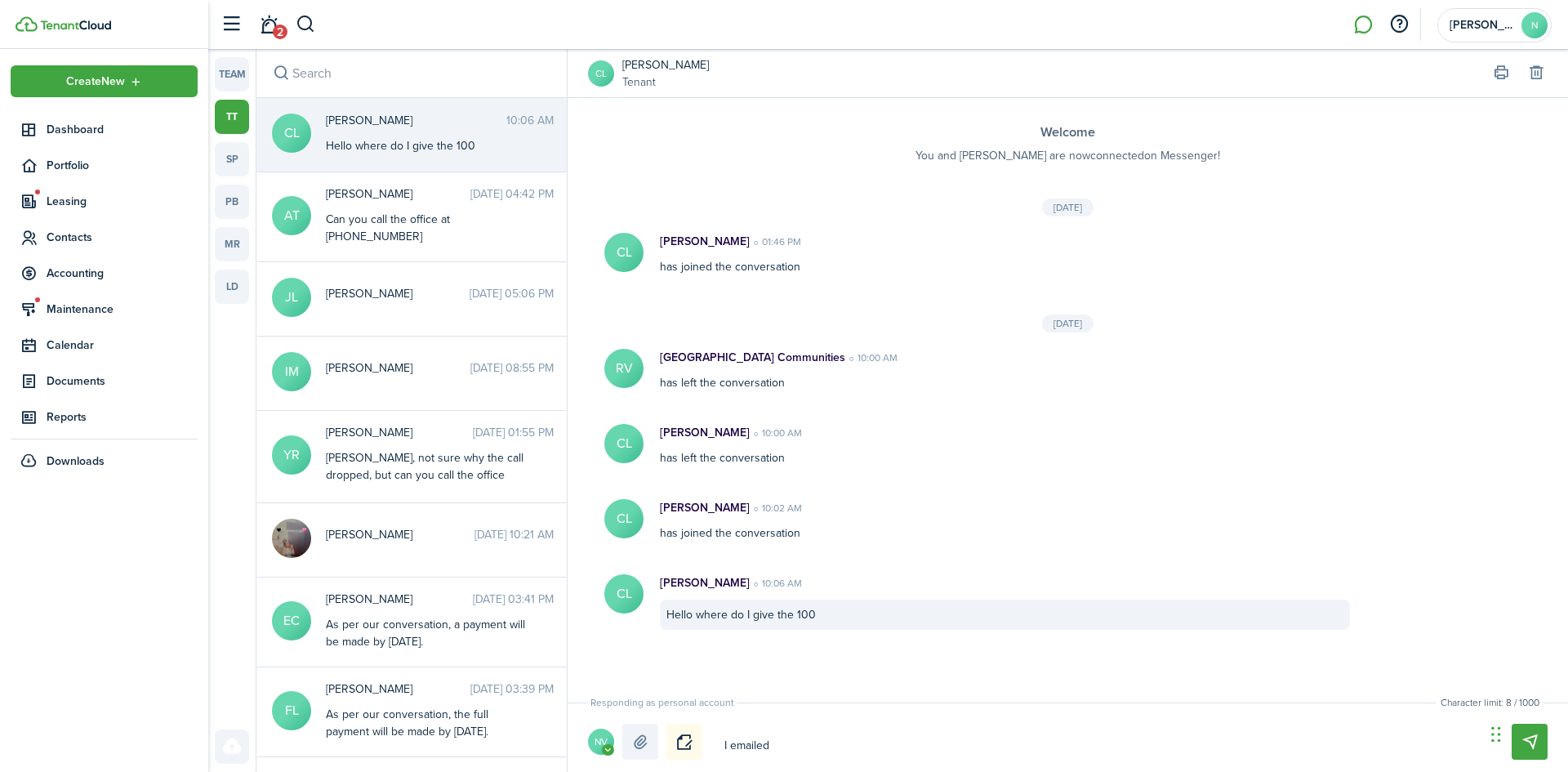
type textarea "I emailed"
type textarea "I emailed y"
type textarea "I emailed yo"
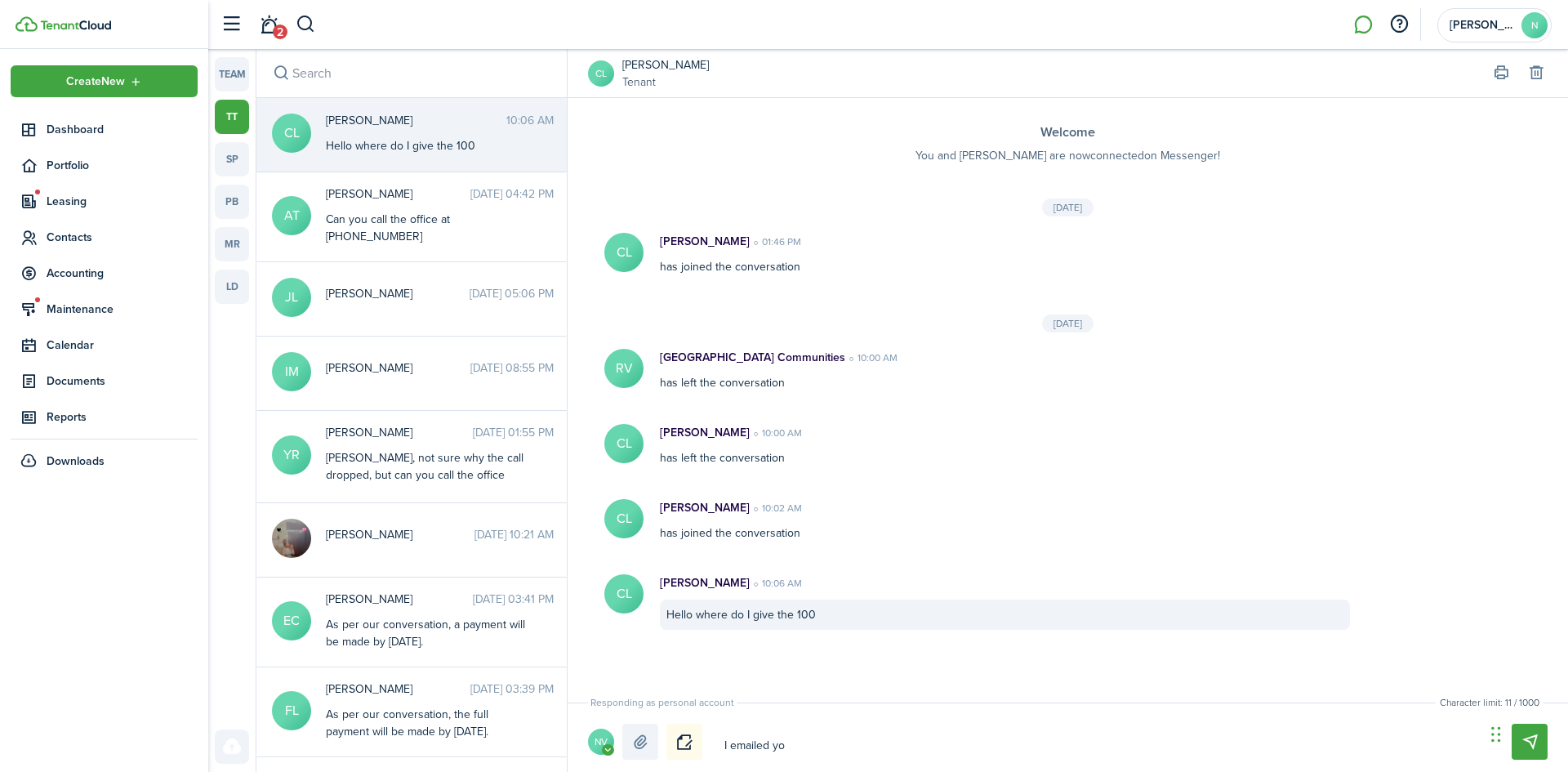
type textarea "I emailed yo"
type textarea "I emailed yo a"
type textarea "I emailed yo an"
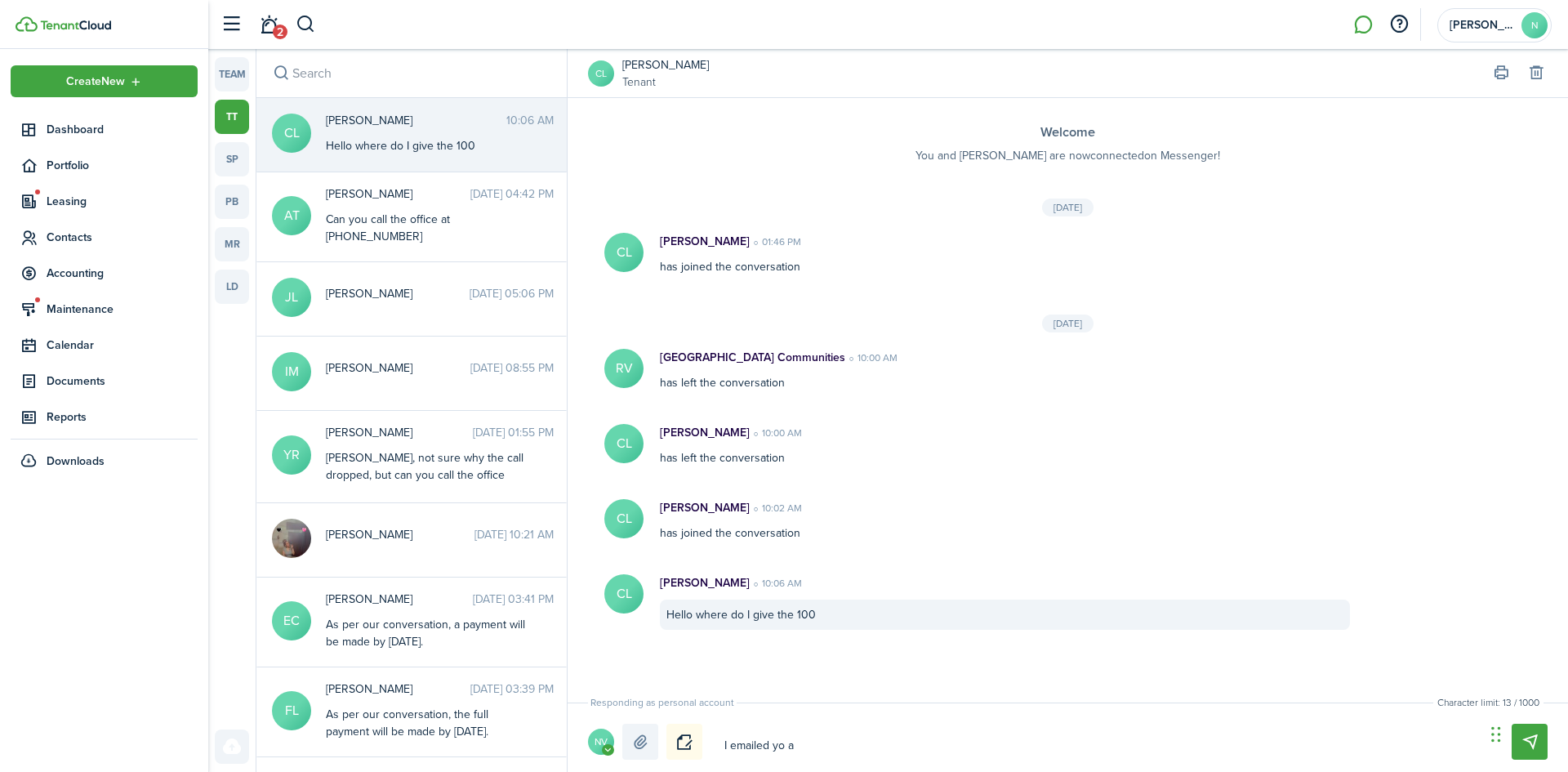
type textarea "I emailed yo an"
type textarea "I emailed yo an i"
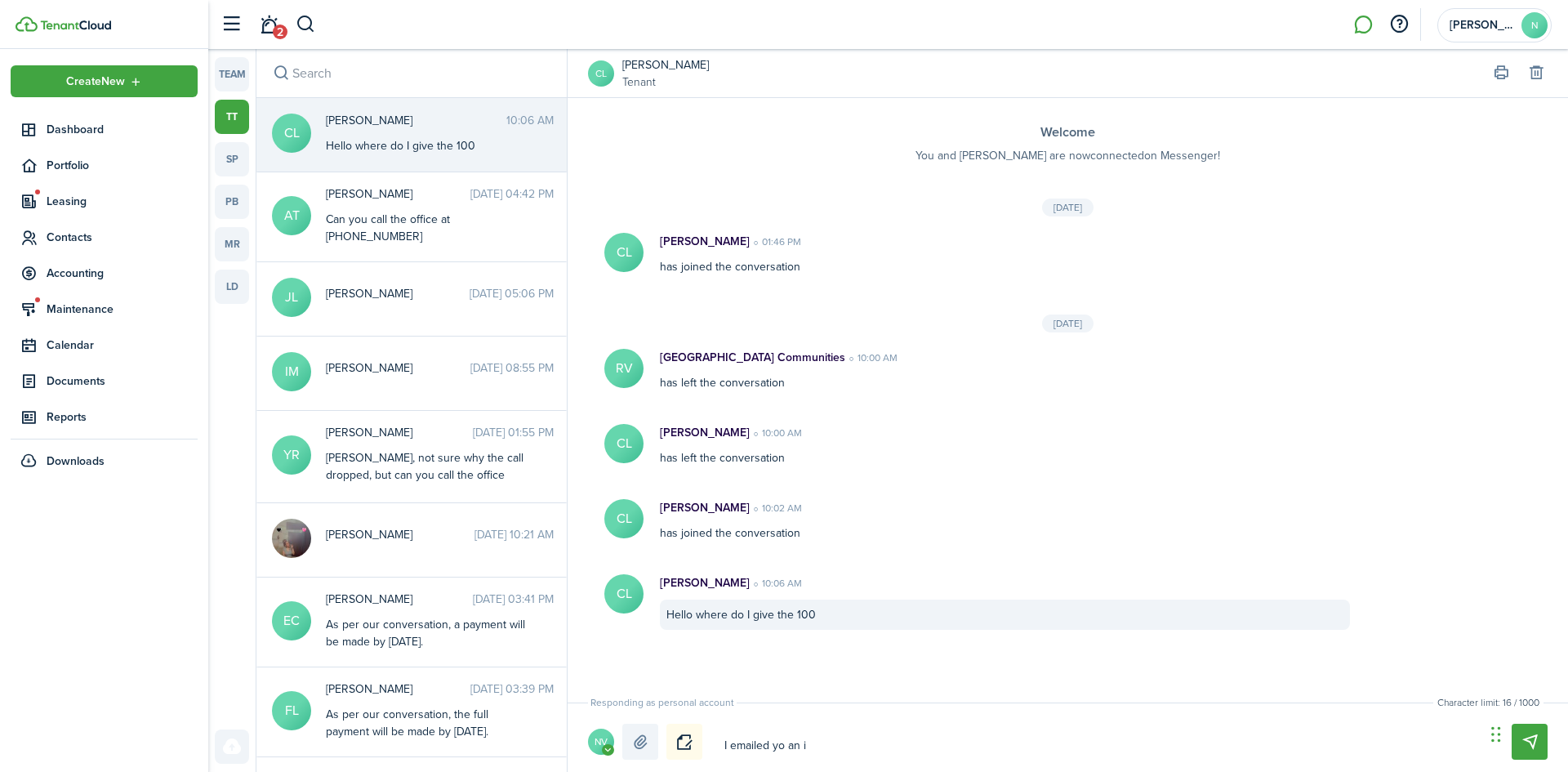
type textarea "I emailed yo an in"
type textarea "I emailed yo an inv"
type textarea "I emailed yo an invi"
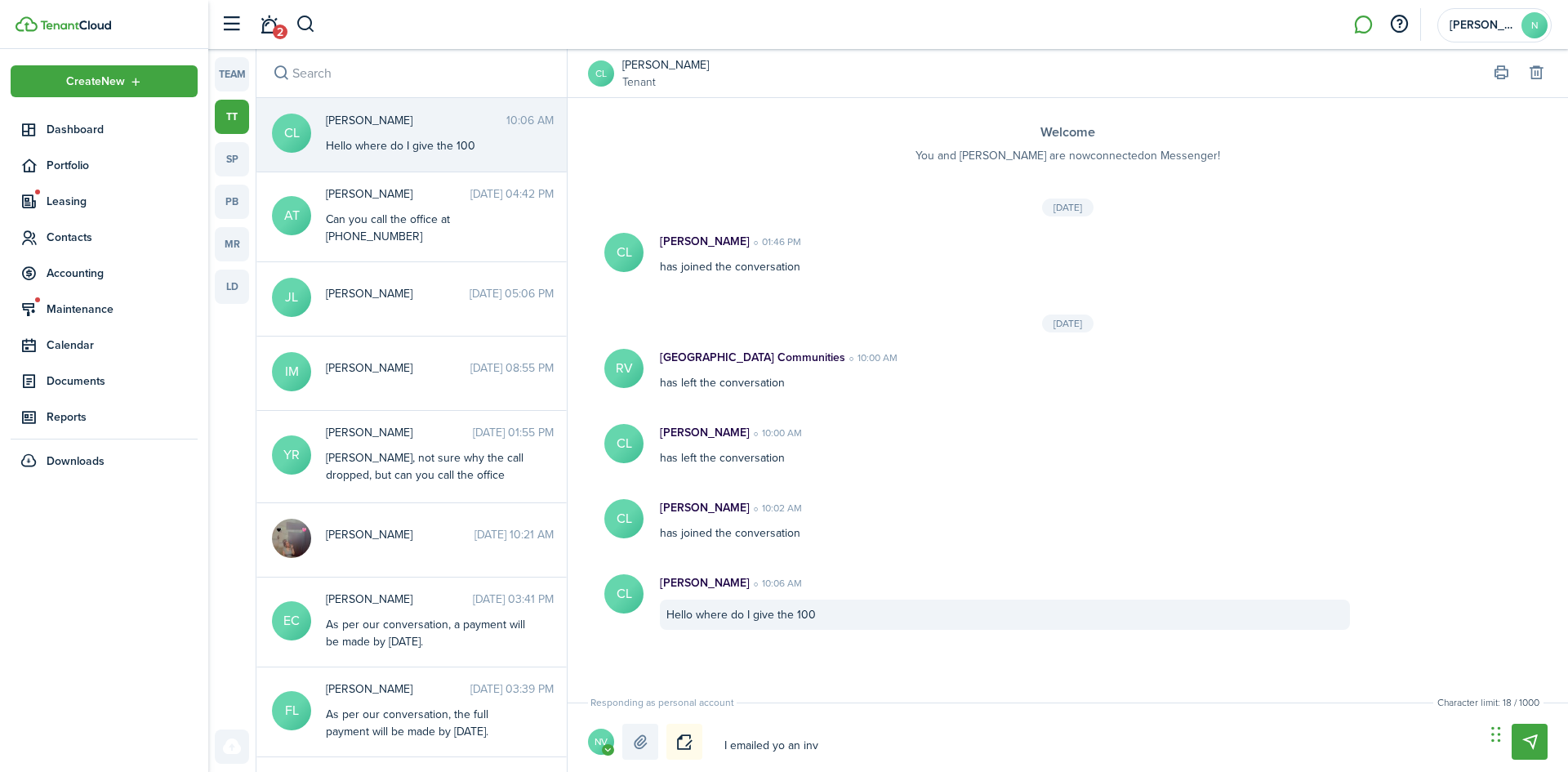
type textarea "I emailed yo an invi"
type textarea "I emailed yo an invit"
type textarea "I emailed yo an invita"
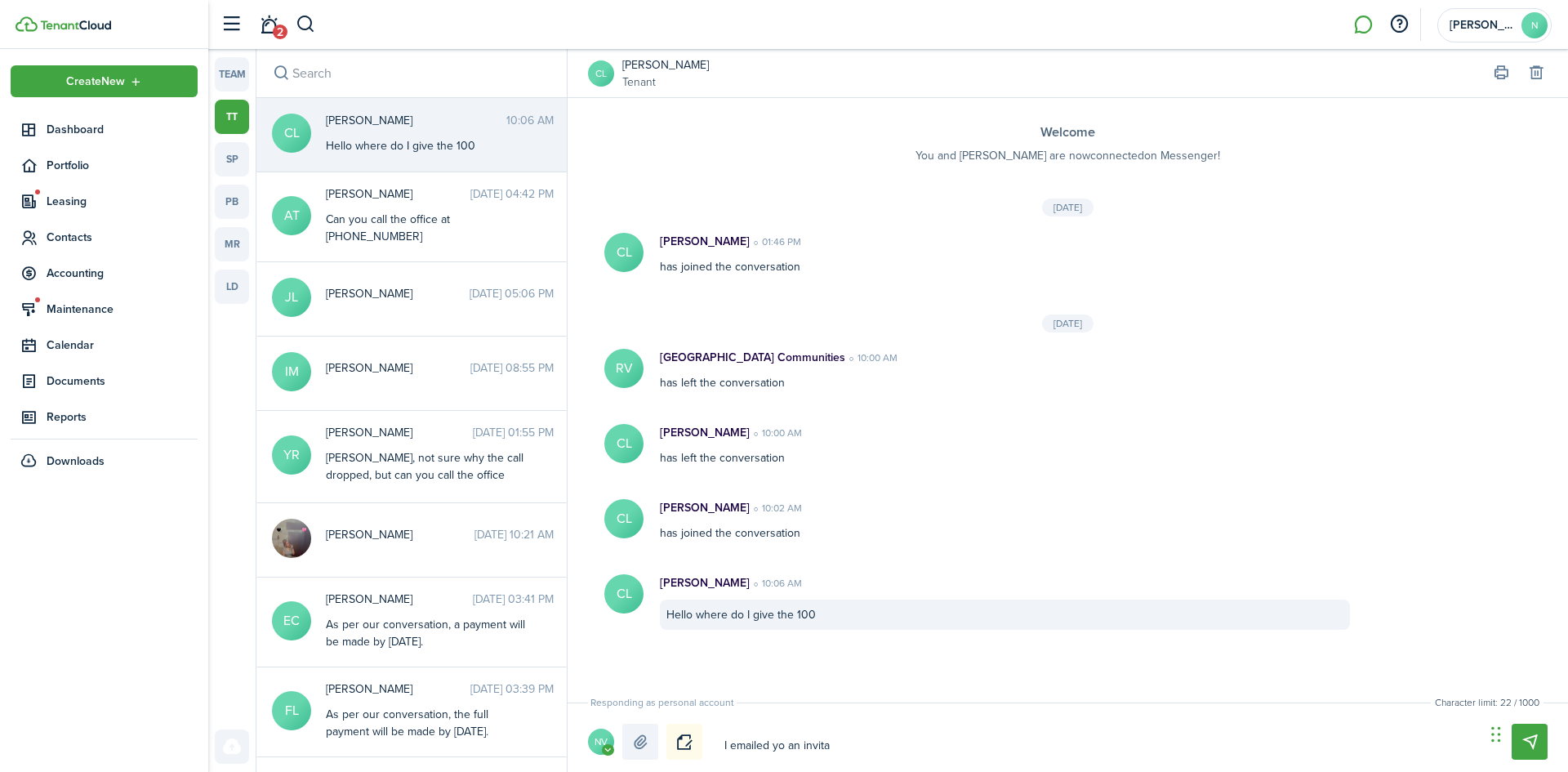
type textarea "I emailed yo an invitat"
type textarea "I emailed yo an invitati"
type textarea "I emailed yo an invitatio"
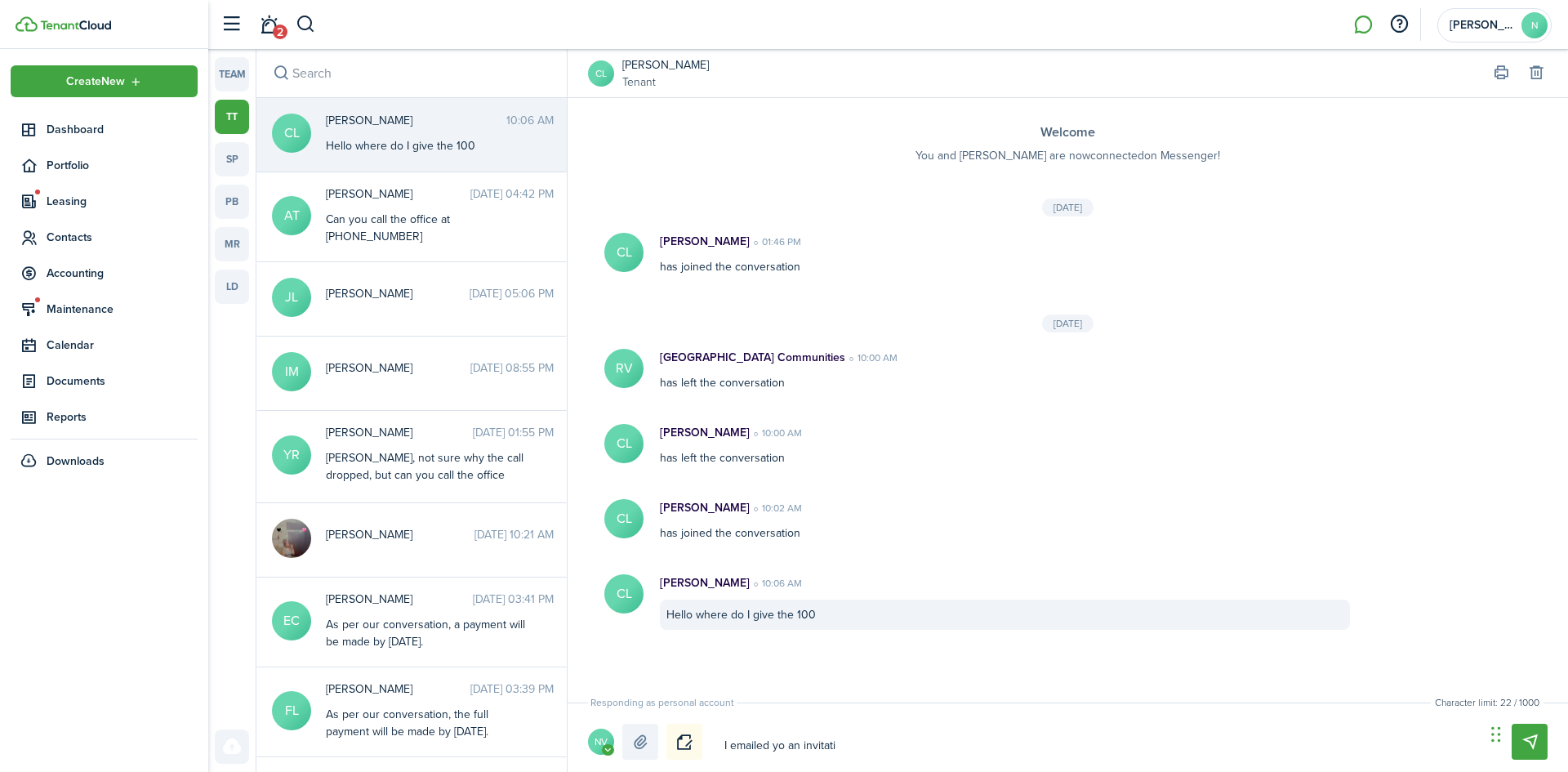
type textarea "I emailed yo an invitatio"
type textarea "I emailed yo an invitation"
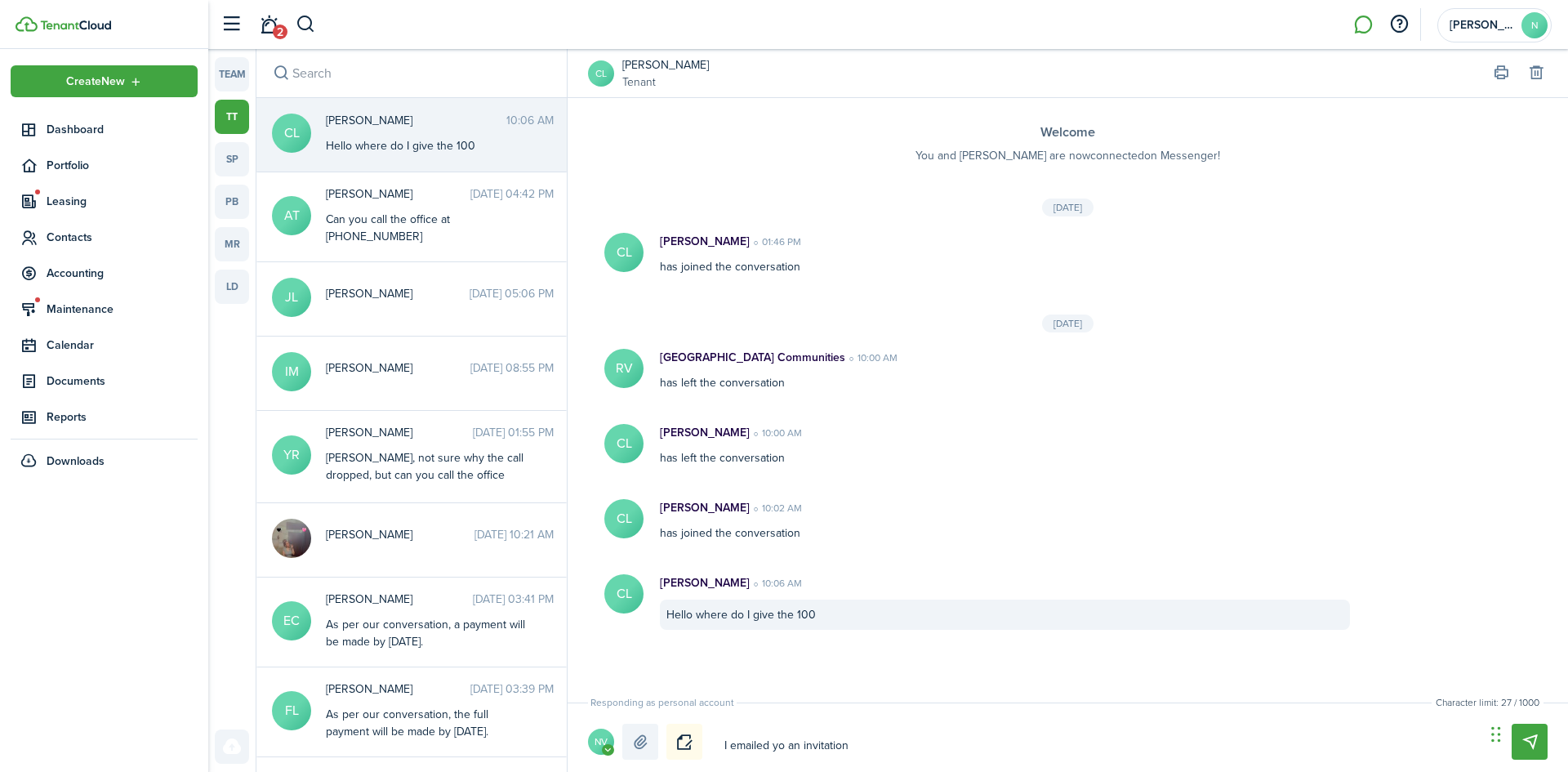
type textarea "I emailed yo an invitation f"
type textarea "I emailed yo an invitation fr"
type textarea "I emailed yo an invitation fro"
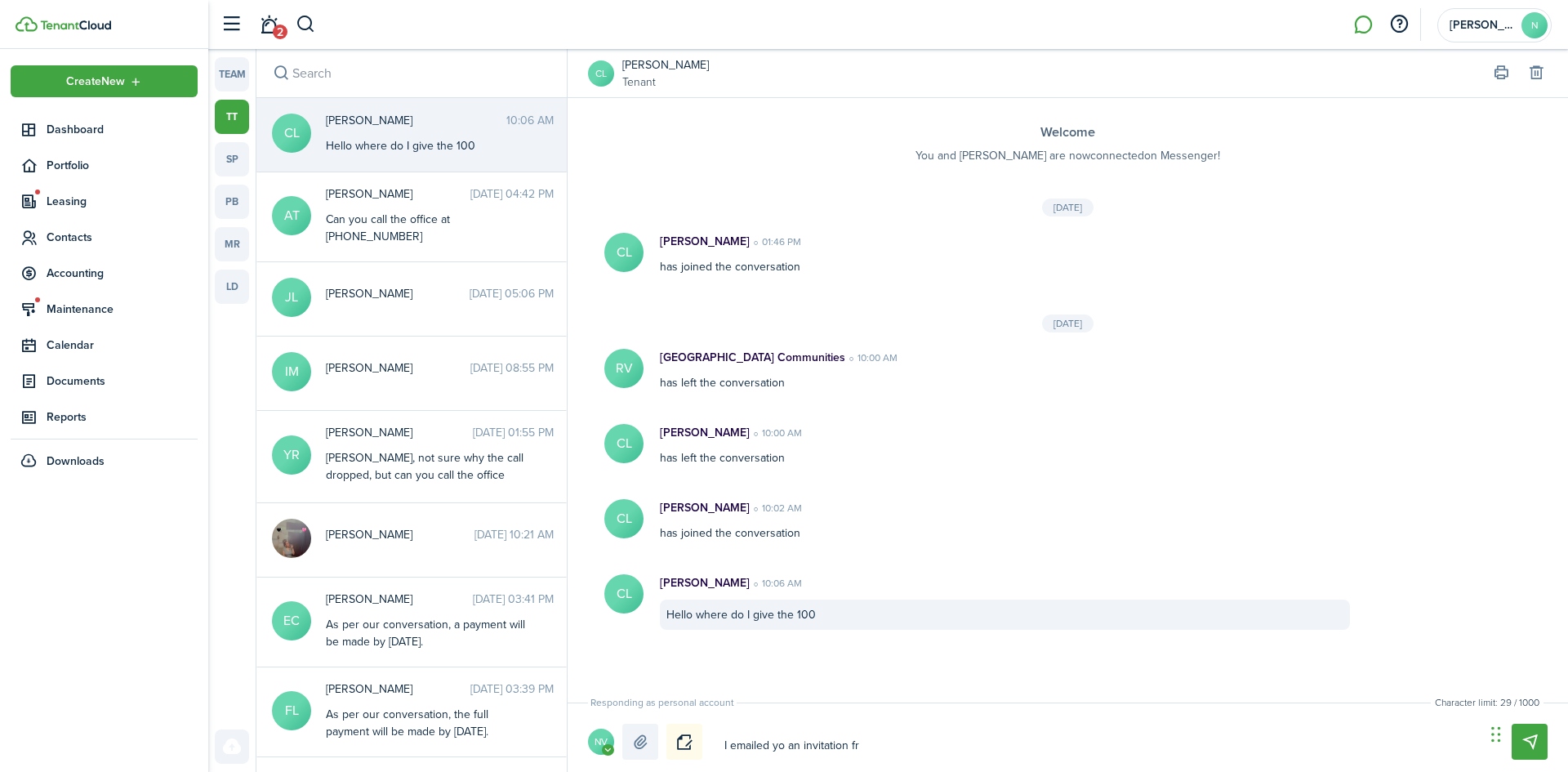
type textarea "I emailed yo an invitation fro"
type textarea "I emailed yo an invitation from"
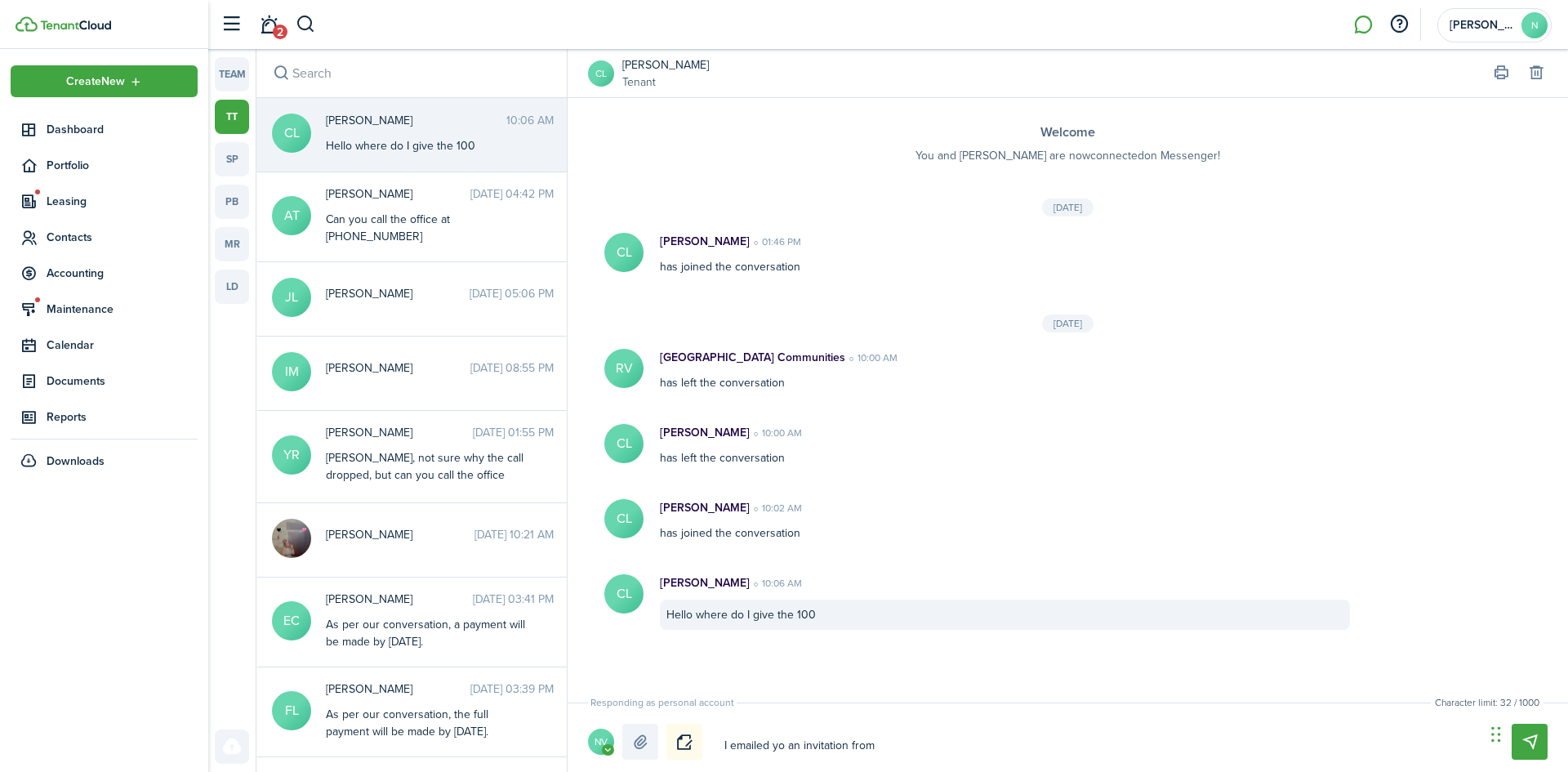
type textarea "I emailed yo an invitation from R"
type textarea "I emailed yo an invitation from Ra"
type textarea "I emailed yo an invitation from Ran"
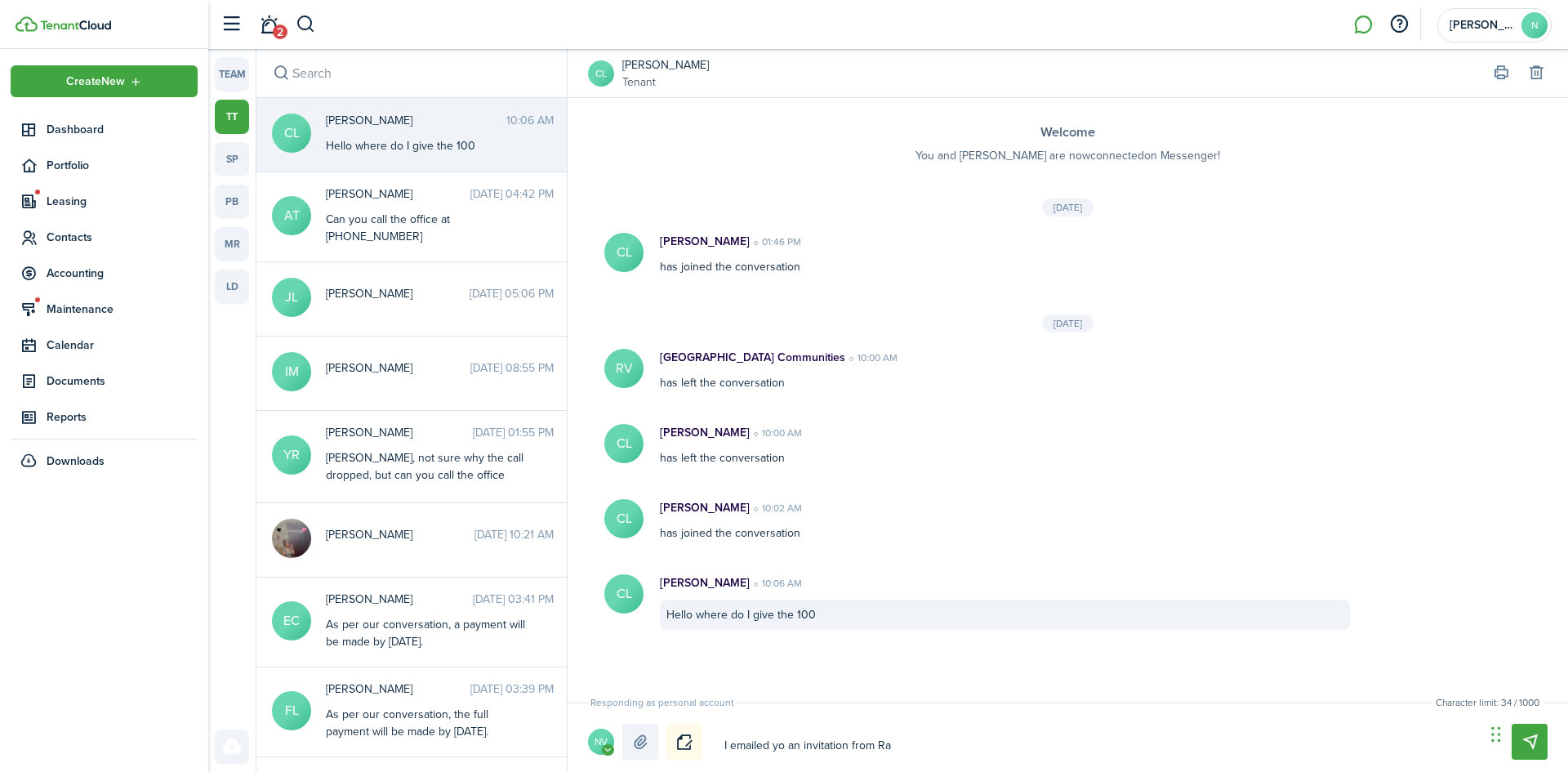
type textarea "I emailed yo an invitation from Ran"
type textarea "I emailed yo an invitation from Ranc"
type textarea "I emailed yo an invitation from Ranch"
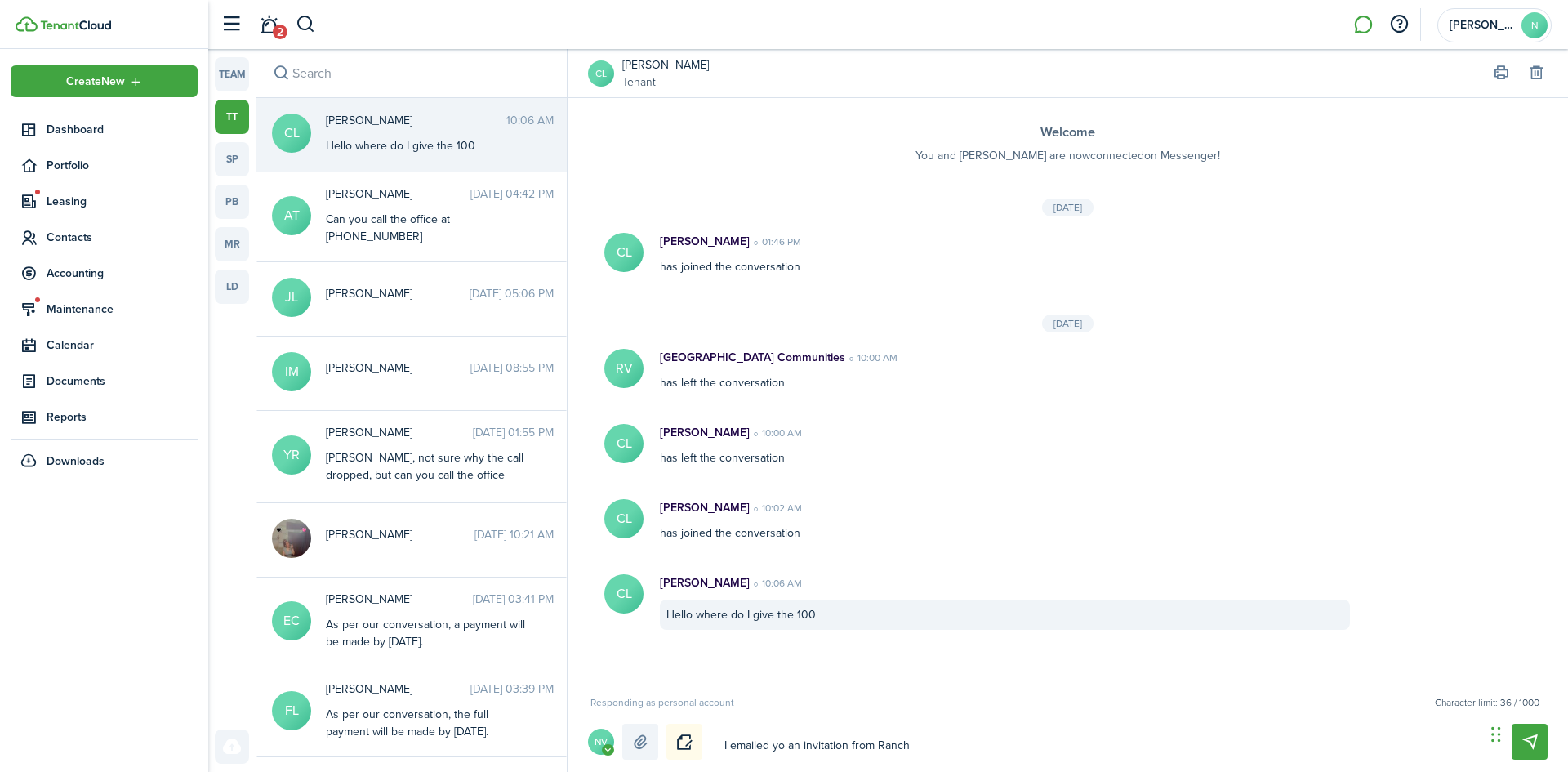
type textarea "I emailed yo an invitation from Rancho"
type textarea "I emailed yo an invitation from [GEOGRAPHIC_DATA]"
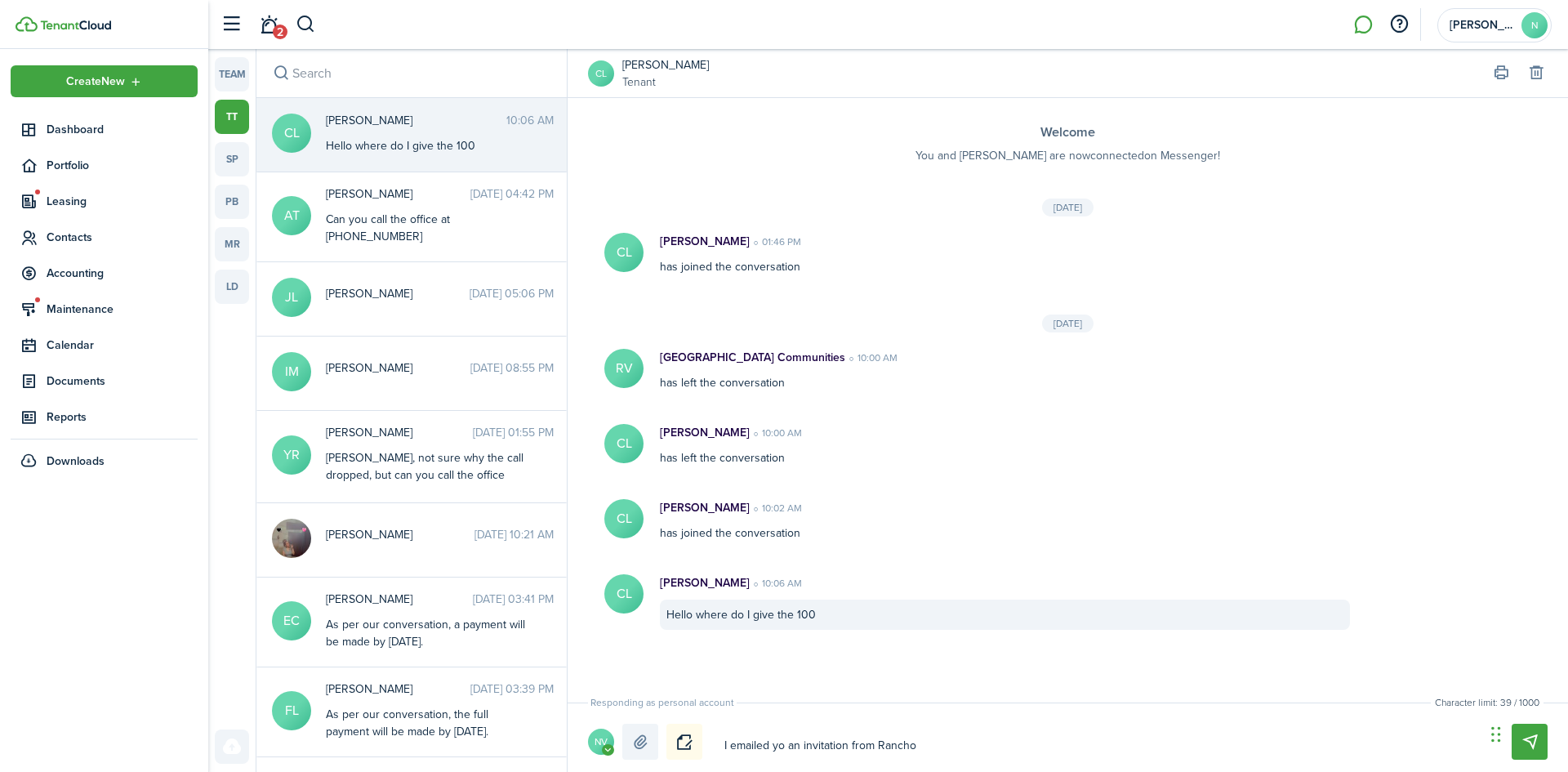
type textarea "I emailed yo an invitation from [GEOGRAPHIC_DATA]"
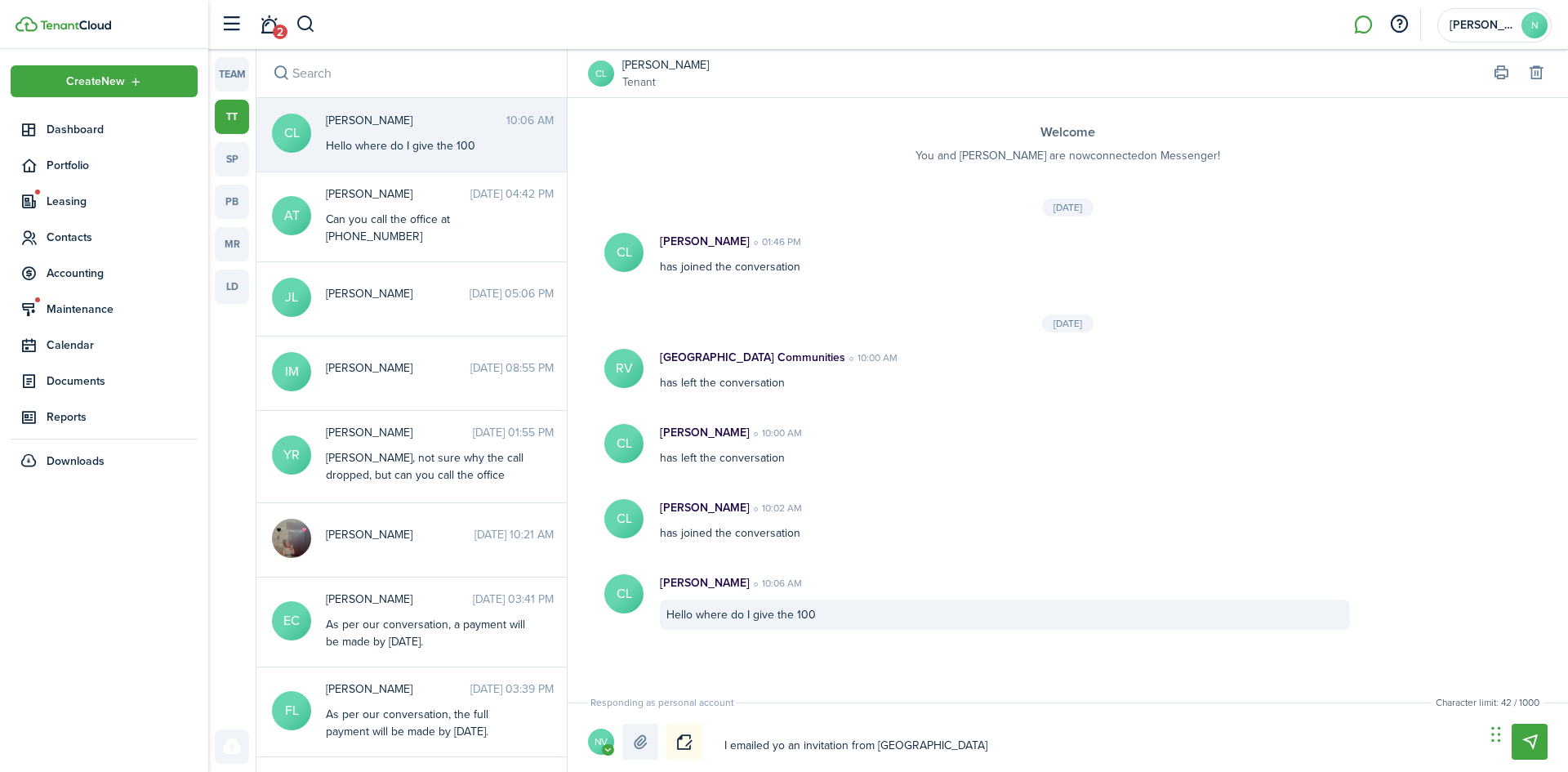
type textarea "I emailed yo an invitation from [GEOGRAPHIC_DATA]"
click at [782, 743] on textarea "I emailed yo an invitation from [GEOGRAPHIC_DATA]" at bounding box center [1098, 746] width 760 height 28
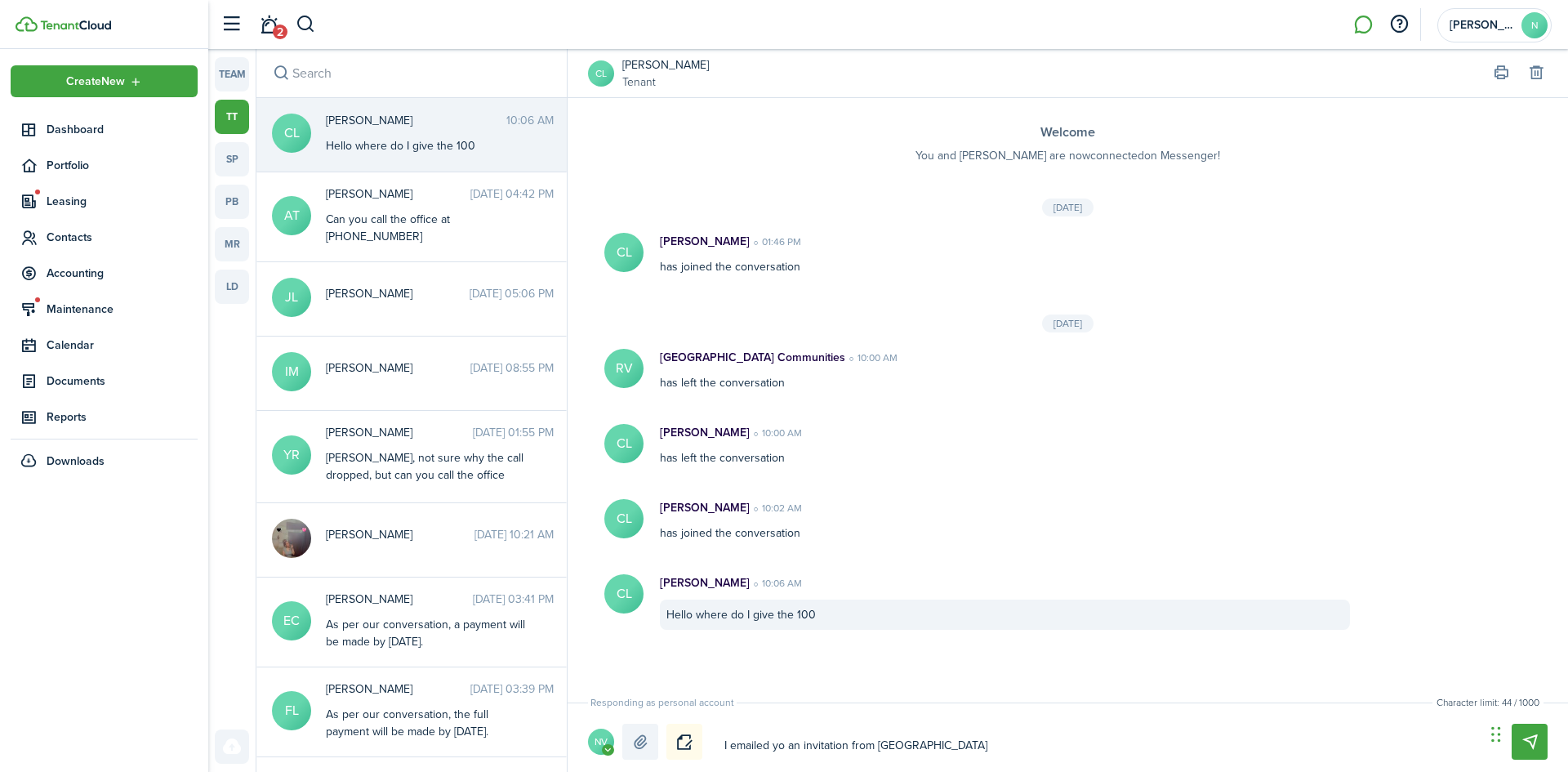
type textarea "I emailed you an invitation from [GEOGRAPHIC_DATA]"
click at [962, 750] on textarea "I emailed you an invitation from [GEOGRAPHIC_DATA]" at bounding box center [1098, 746] width 760 height 28
type textarea "I emailed you an invitation from [GEOGRAPHIC_DATA]"
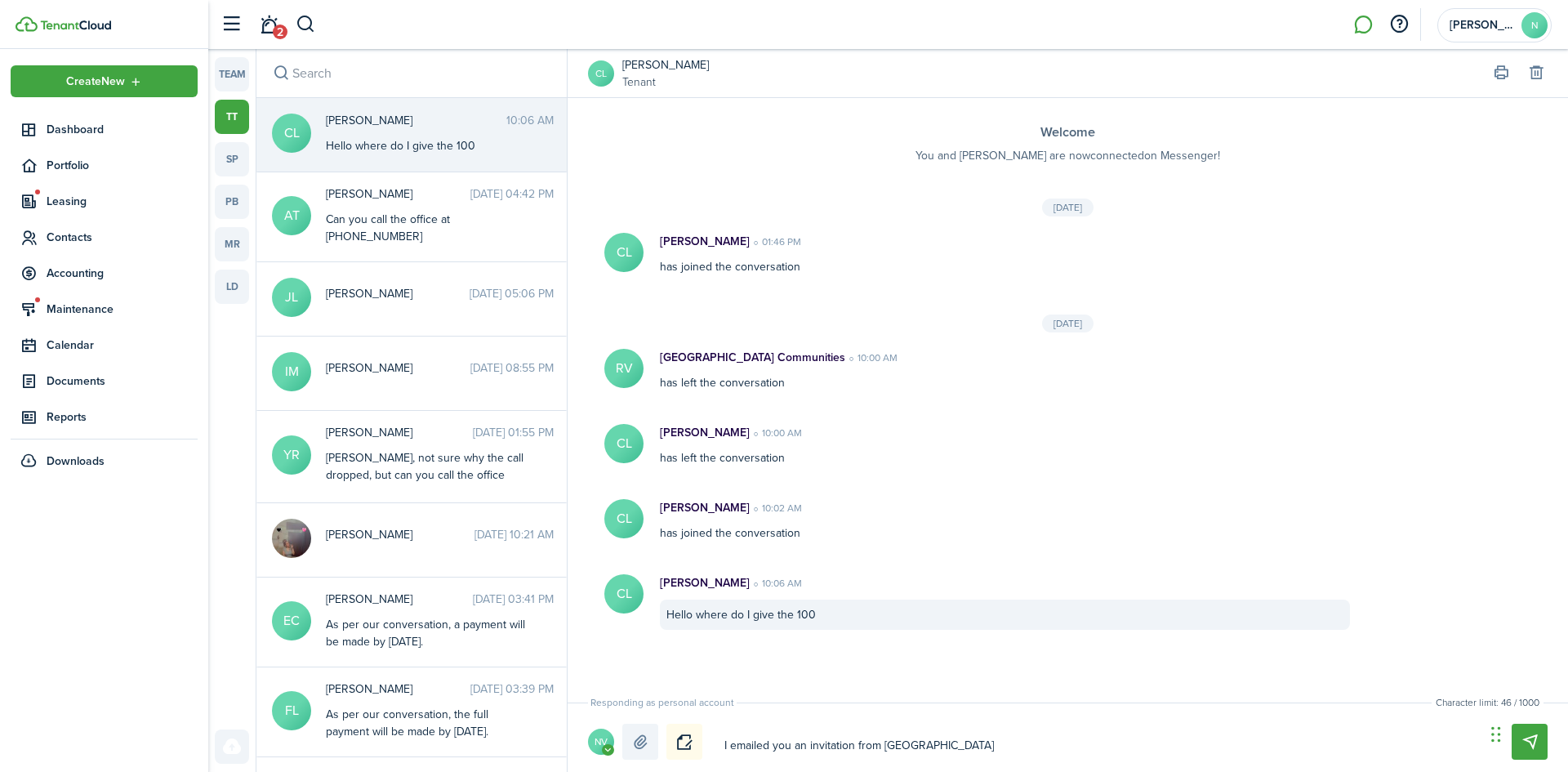
type textarea "I emailed you an invitation from [GEOGRAPHIC_DATA] g"
type textarea "I emailed you an invitation from [GEOGRAPHIC_DATA] go"
type textarea "I emailed you an invitation from [GEOGRAPHIC_DATA]"
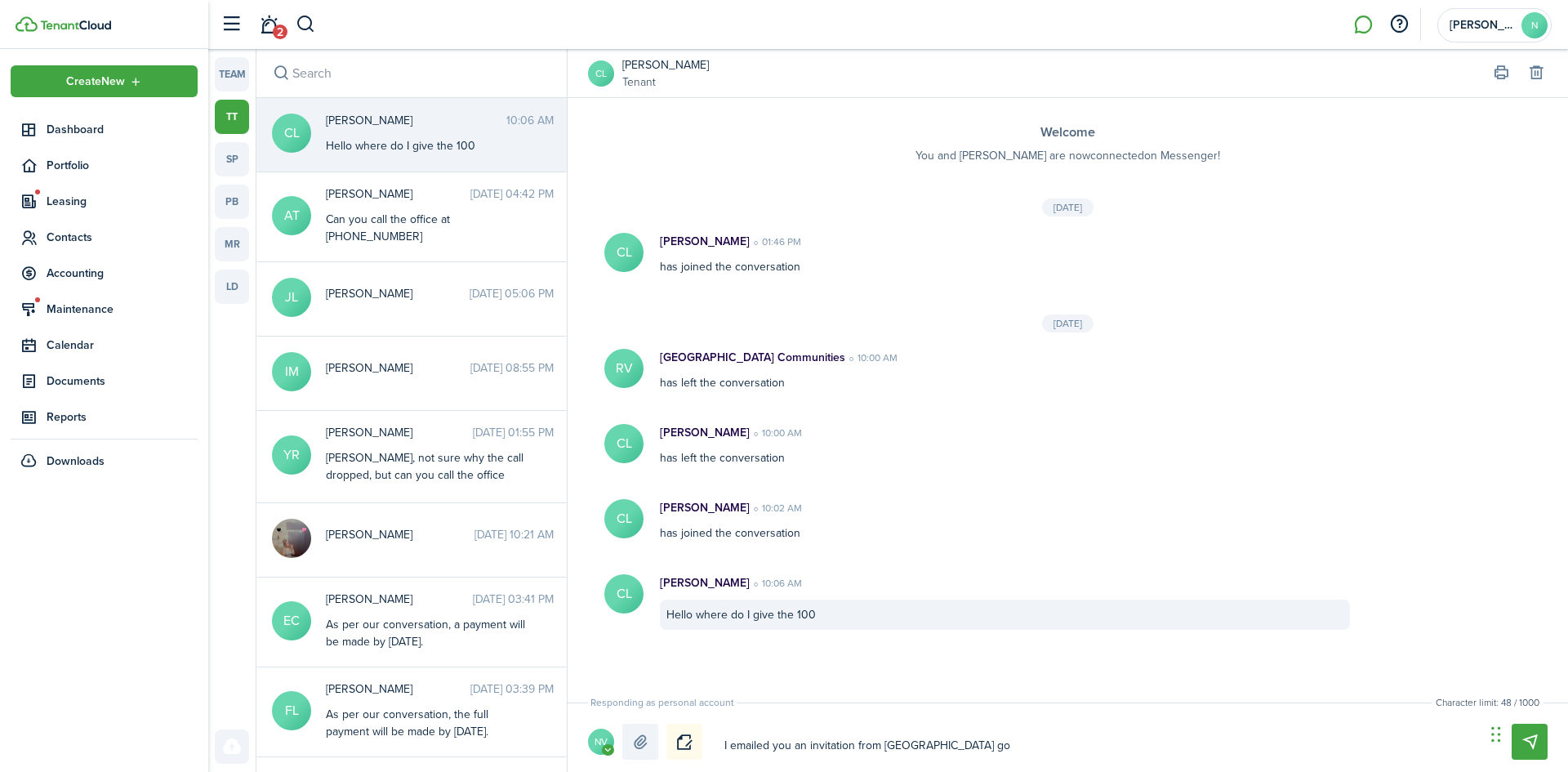
type textarea "I emailed you an invitation from [GEOGRAPHIC_DATA]"
type textarea "I emailed you an invitation from [GEOGRAPHIC_DATA][PERSON_NAME]"
type textarea "I emailed you an invitation from [GEOGRAPHIC_DATA]"
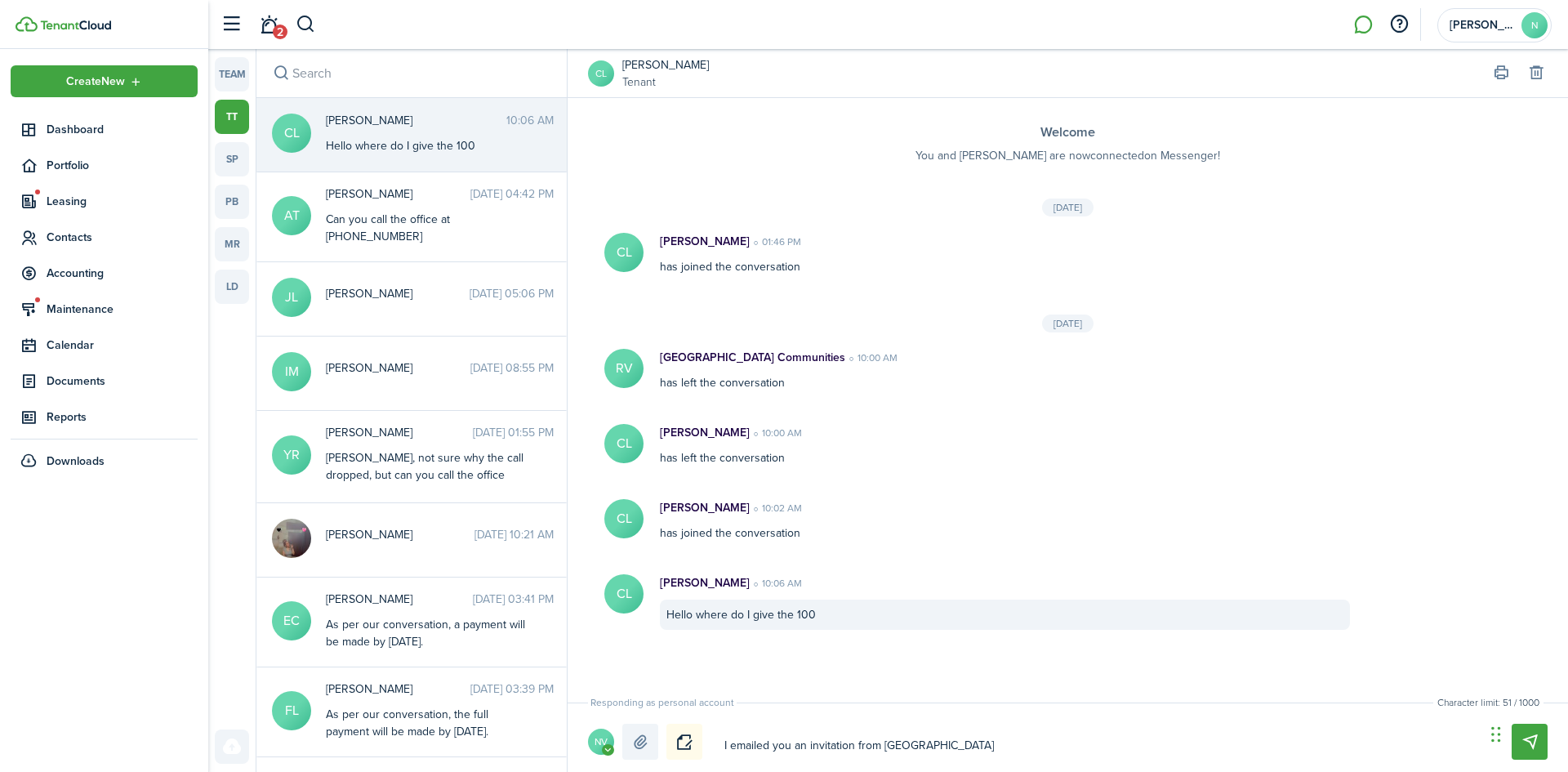
type textarea "I emailed you an invitation from [GEOGRAPHIC_DATA][PERSON_NAME]"
type textarea "I emailed you an invitation from [GEOGRAPHIC_DATA]"
type textarea "I emailed you an invitation from [GEOGRAPHIC_DATA] go"
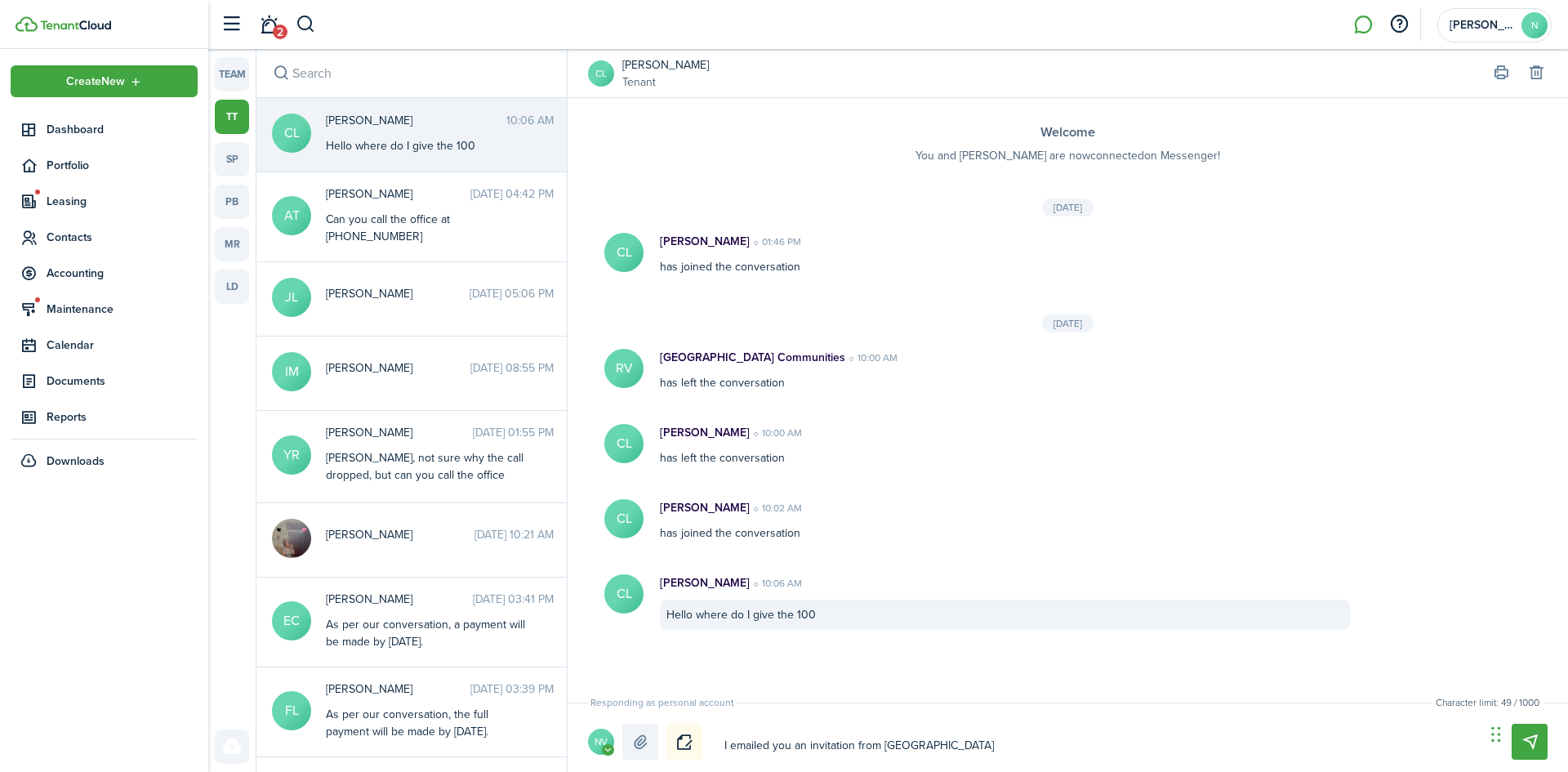
type textarea "I emailed you an invitation from [GEOGRAPHIC_DATA] go"
type textarea "I emailed you an invitation from [GEOGRAPHIC_DATA] g"
type textarea "I emailed you an invitation from [GEOGRAPHIC_DATA]"
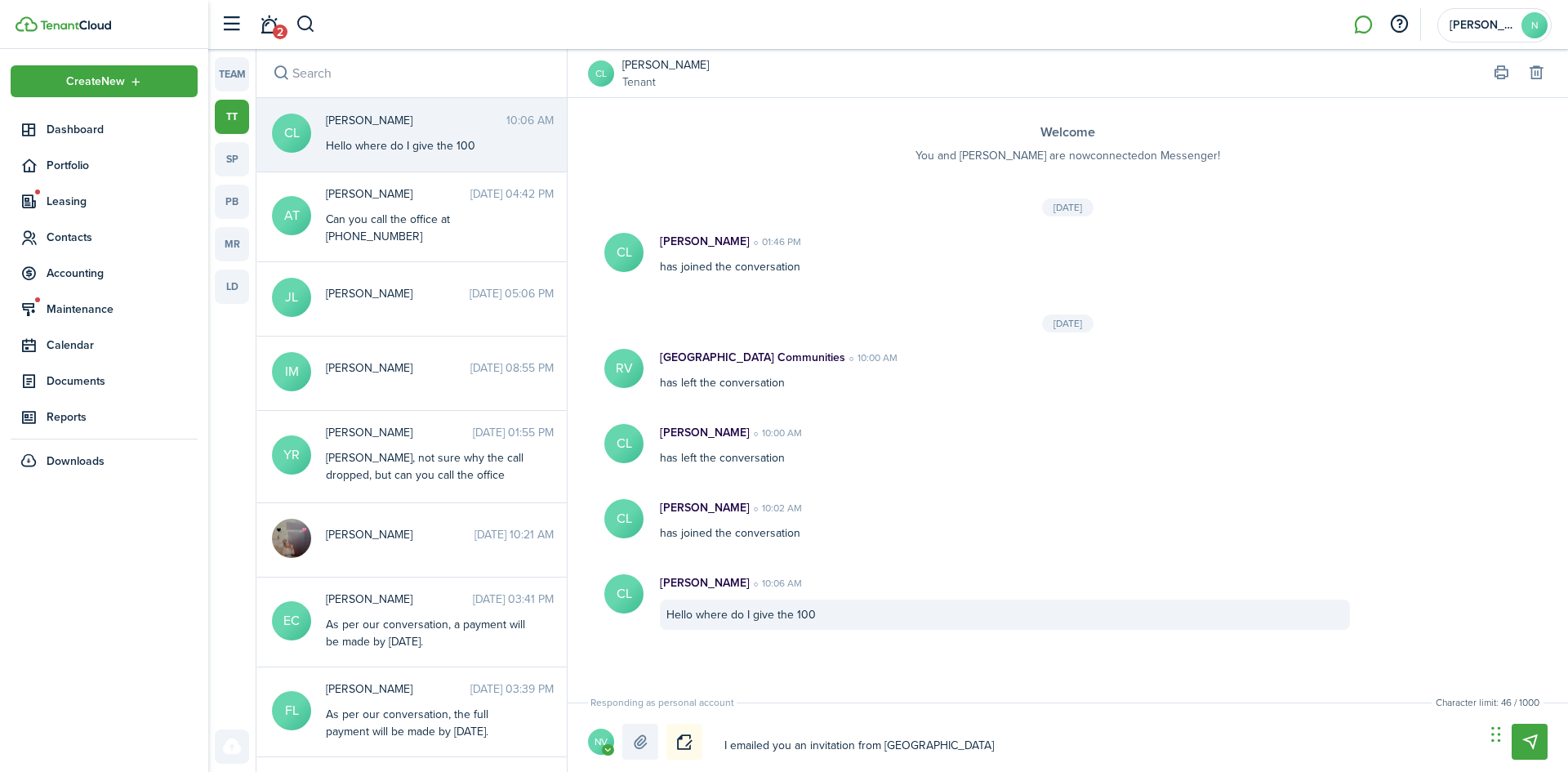
type textarea "I emailed you an invitation from [GEOGRAPHIC_DATA]"
type textarea "I emailed you an invitation from [GEOGRAPHIC_DATA]."
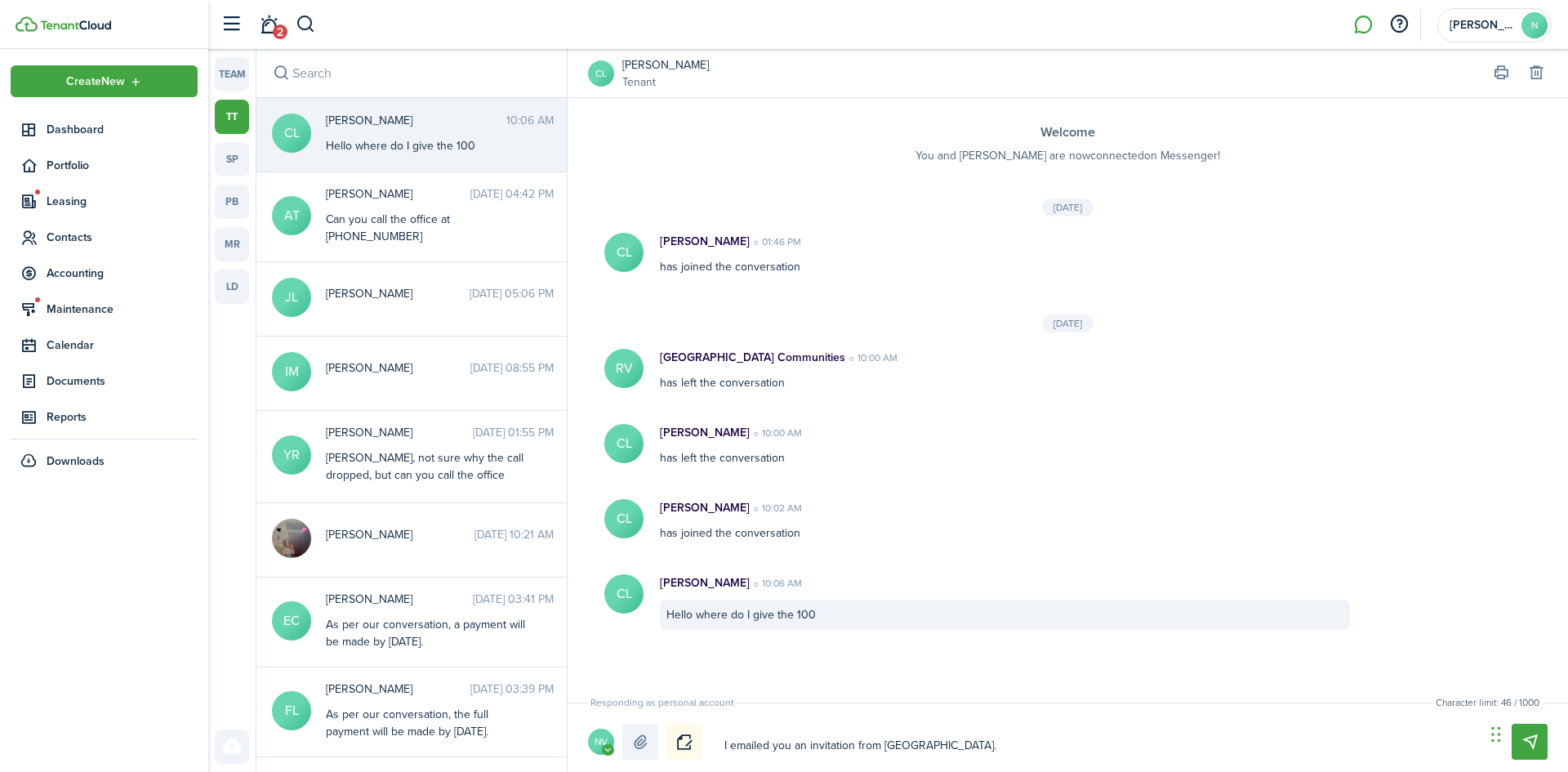
type textarea "I emailed you an invitation from [GEOGRAPHIC_DATA]."
type textarea "I emailed you an invitation from [GEOGRAPHIC_DATA]. z"
type textarea "I emailed you an invitation from [GEOGRAPHIC_DATA]. zy"
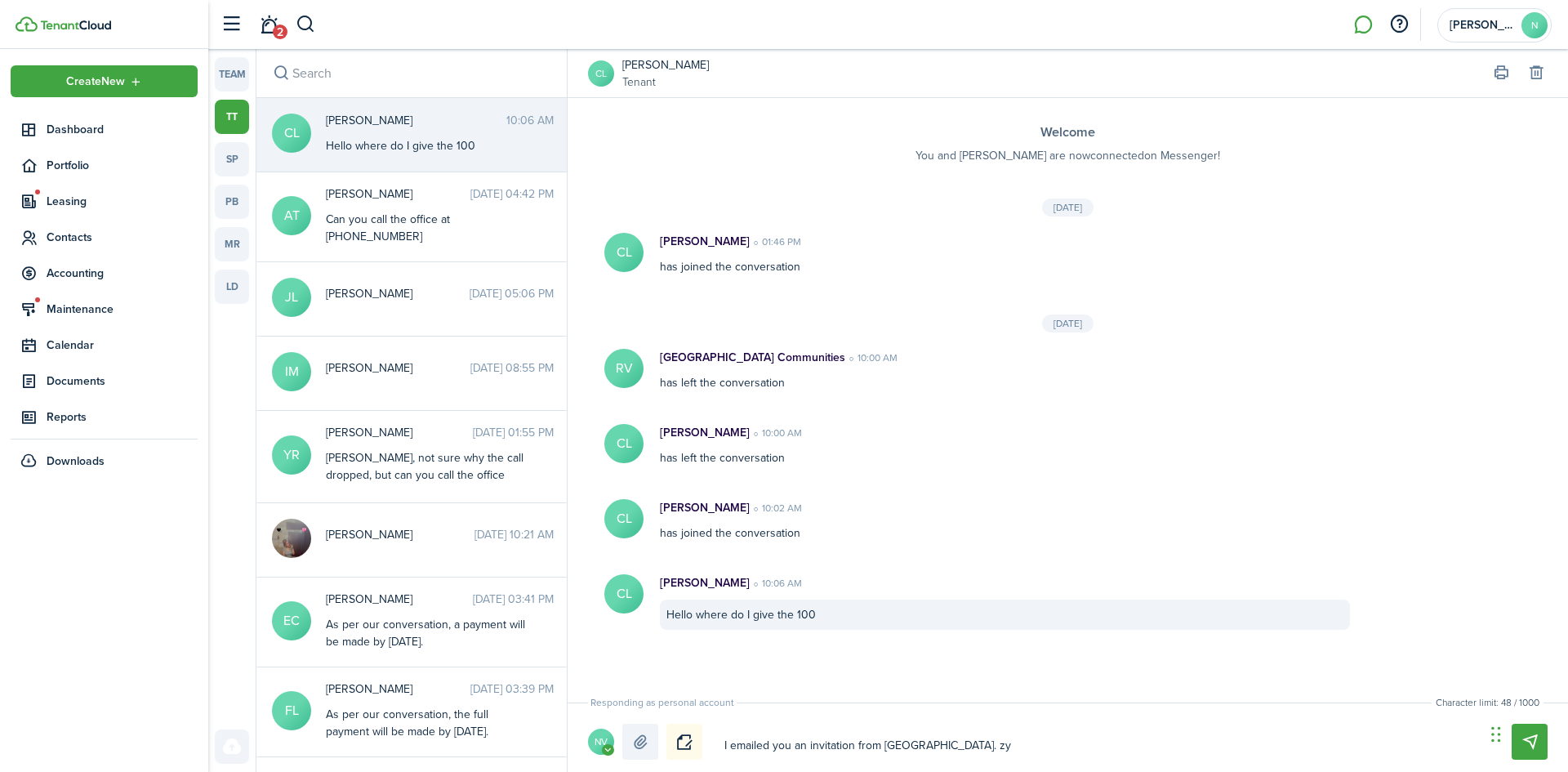
type textarea "I emailed you an invitation from [GEOGRAPHIC_DATA]. zyo"
type textarea "I emailed you an invitation from [GEOGRAPHIC_DATA]. zyou"
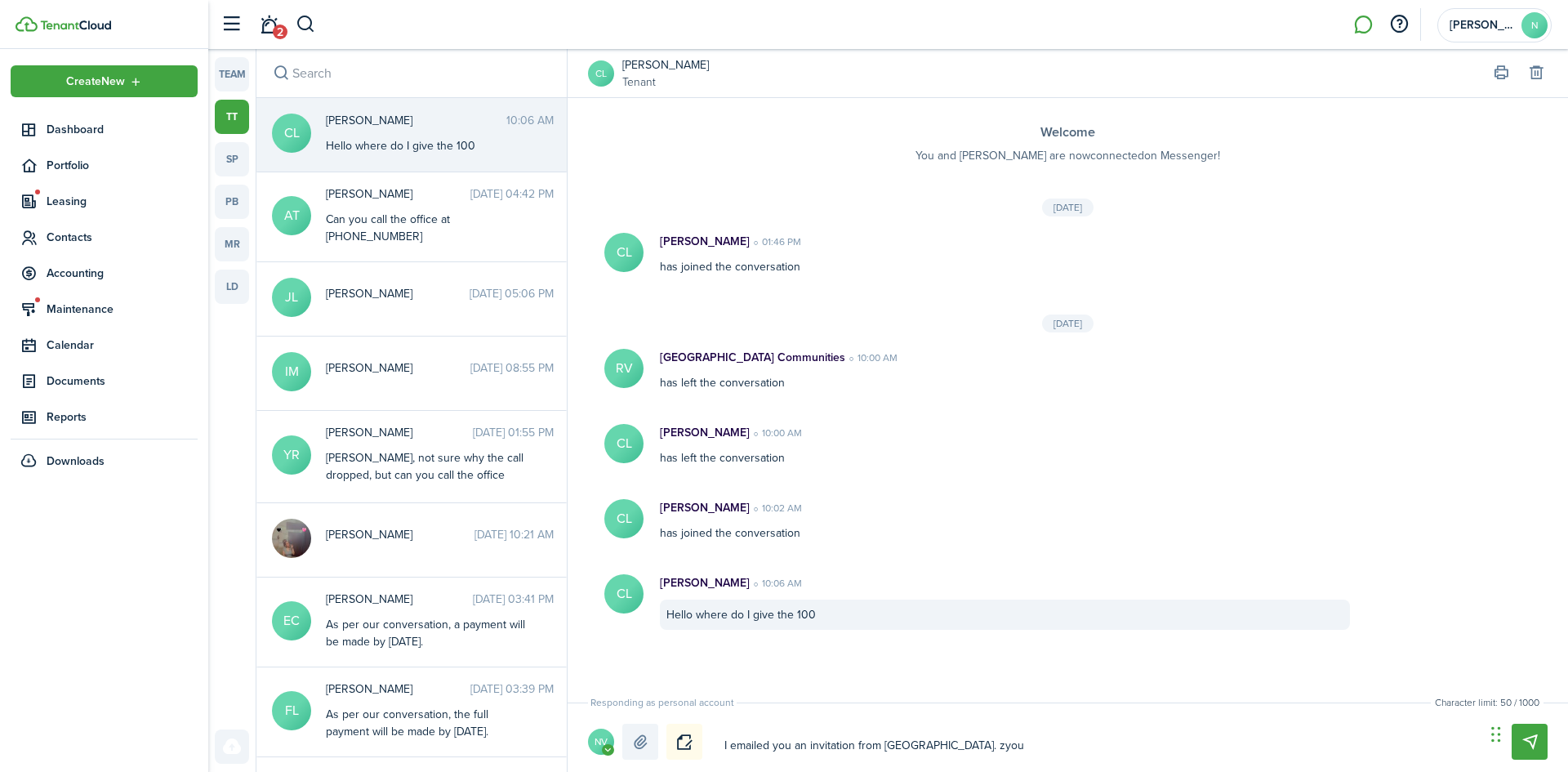
type textarea "I emailed you an invitation from [GEOGRAPHIC_DATA]. zyou"
type textarea "I emailed you an invitation from [GEOGRAPHIC_DATA]. zyou n"
type textarea "I emailed you an invitation from [GEOGRAPHIC_DATA]. zyou nr"
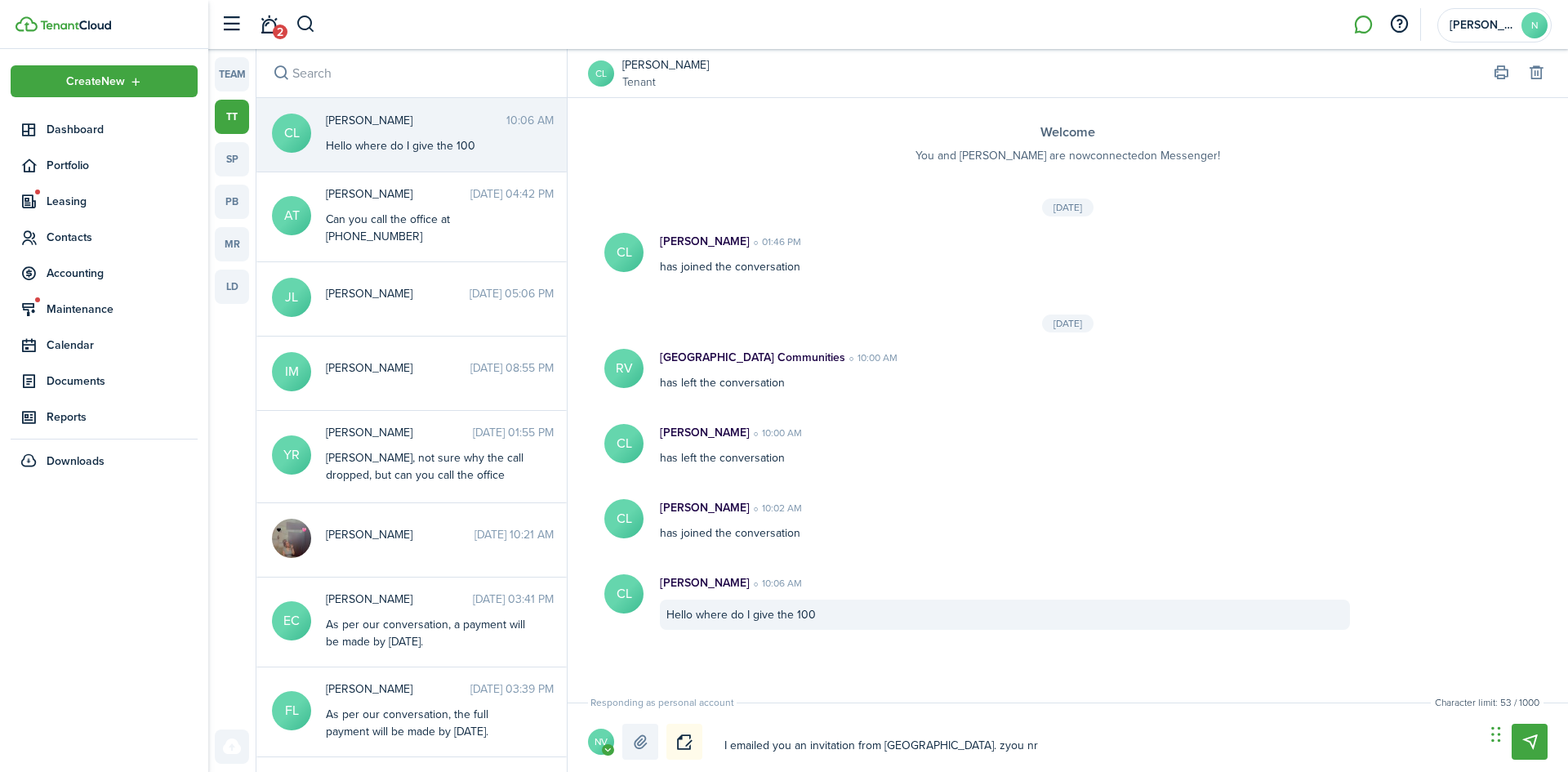
type textarea "I emailed you an invitation from [GEOGRAPHIC_DATA]. zyou nrr"
type textarea "I emailed you an invitation from [GEOGRAPHIC_DATA]. zyou nr"
type textarea "I emailed you an invitation from [GEOGRAPHIC_DATA]. zyou n"
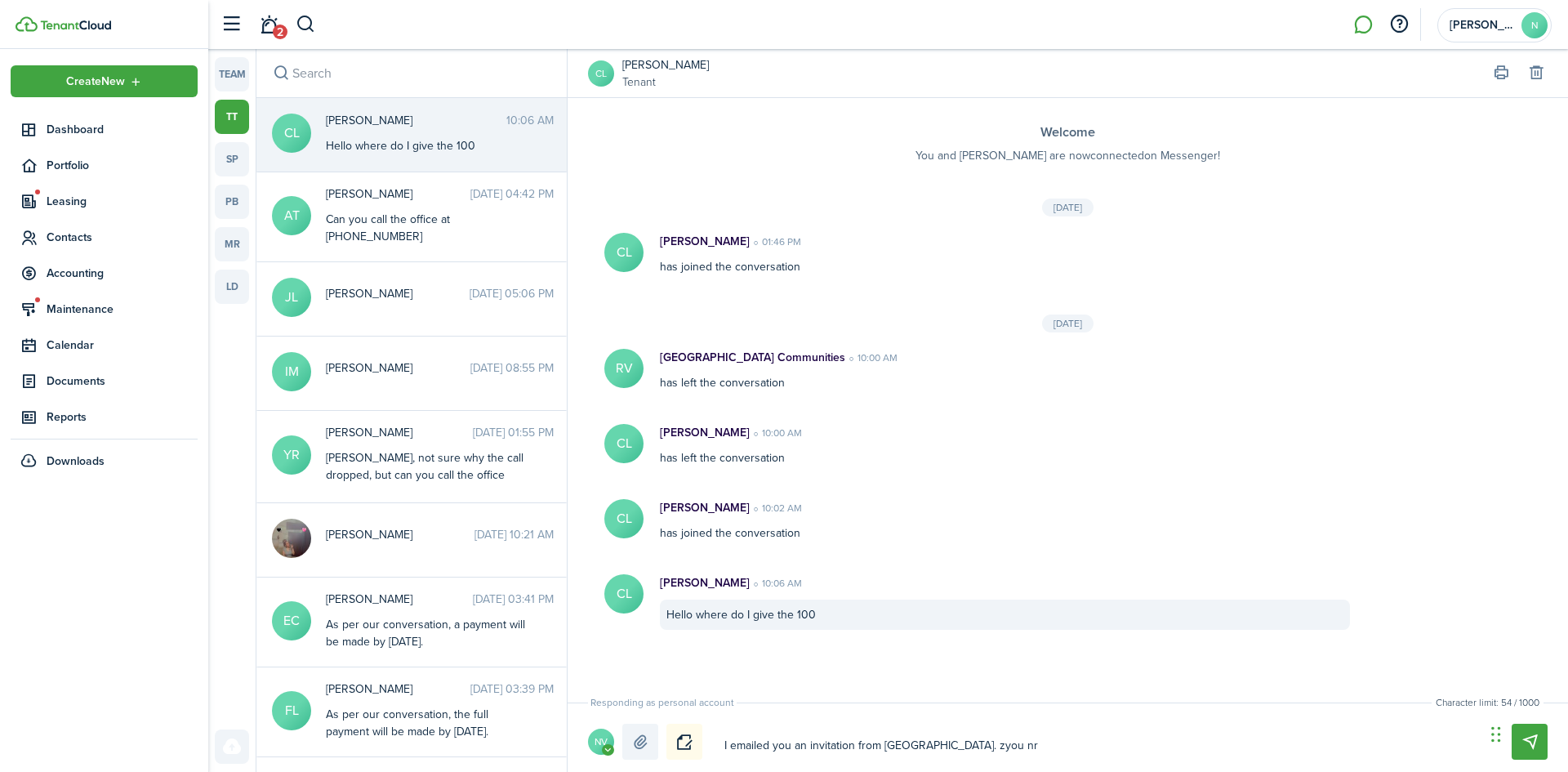
type textarea "I emailed you an invitation from [GEOGRAPHIC_DATA]. zyou n"
type textarea "I emailed you an invitation from [GEOGRAPHIC_DATA]. zyou"
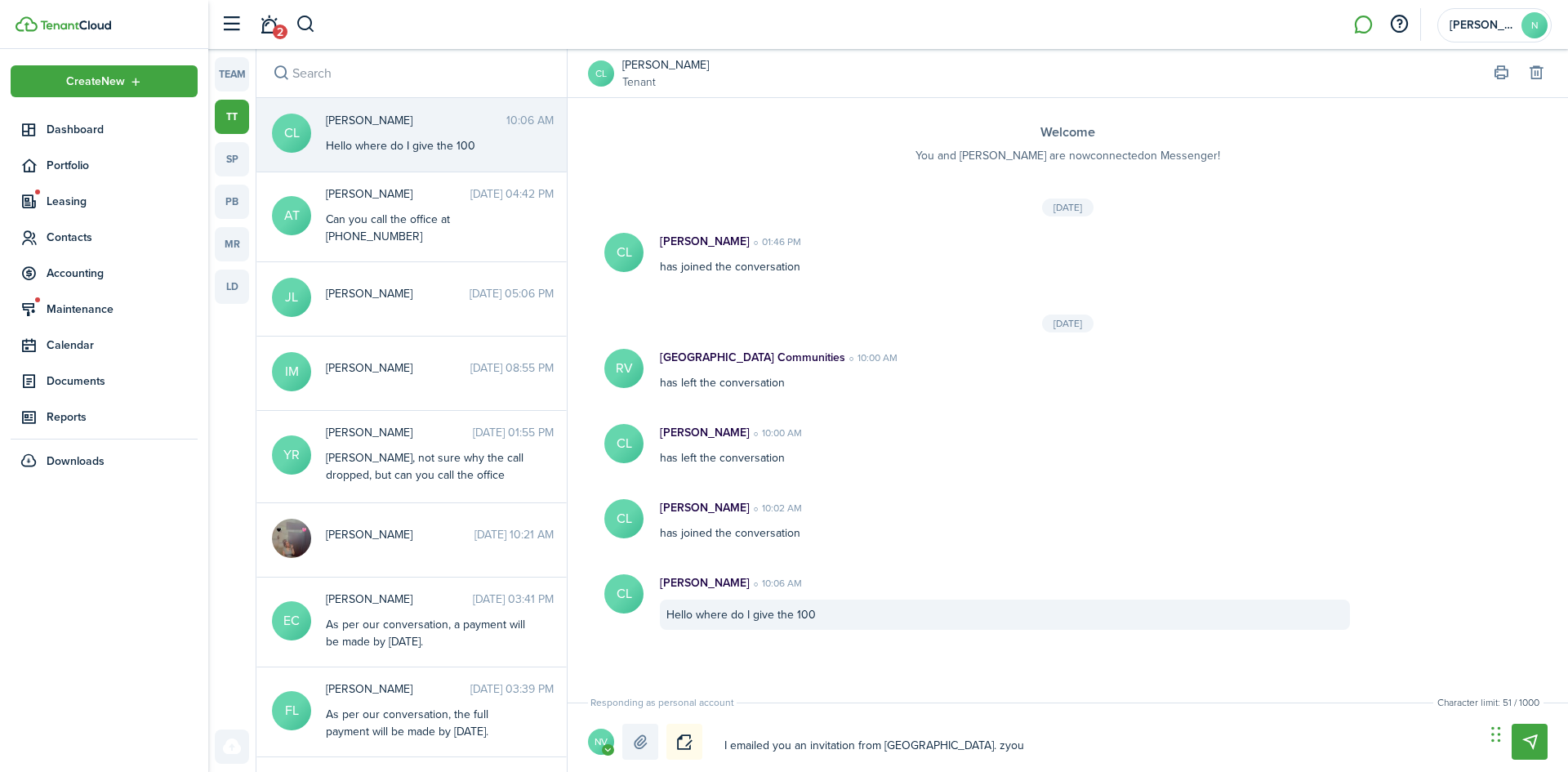
type textarea "I emailed you an invitation from [GEOGRAPHIC_DATA]. zyo"
type textarea "I emailed you an invitation from [GEOGRAPHIC_DATA]. zy"
type textarea "I emailed you an invitation from [GEOGRAPHIC_DATA]. z"
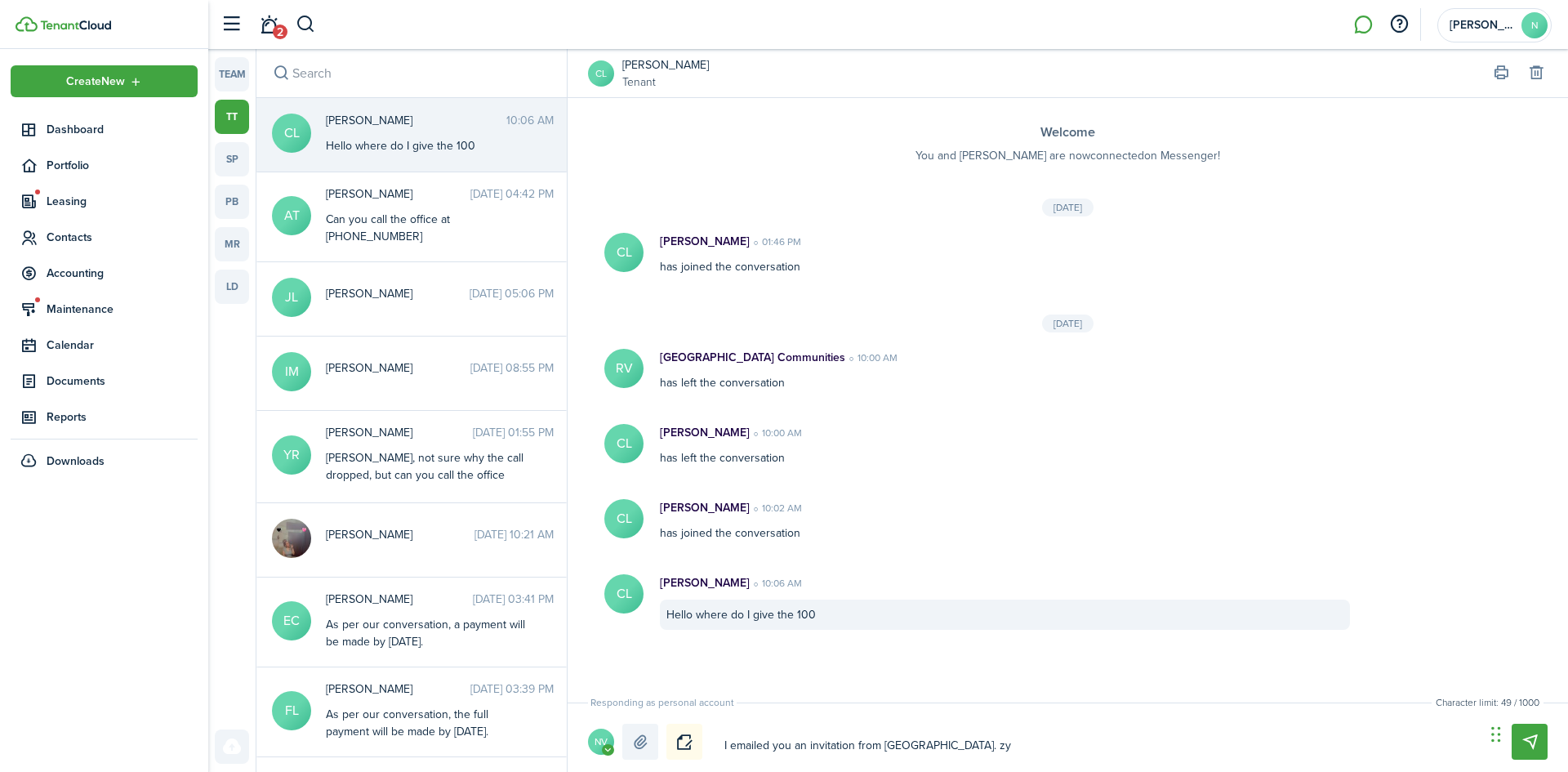
type textarea "I emailed you an invitation from [GEOGRAPHIC_DATA]. z"
type textarea "I emailed you an invitation from [GEOGRAPHIC_DATA]."
type textarea "I emailed you an invitation from [GEOGRAPHIC_DATA]. Y"
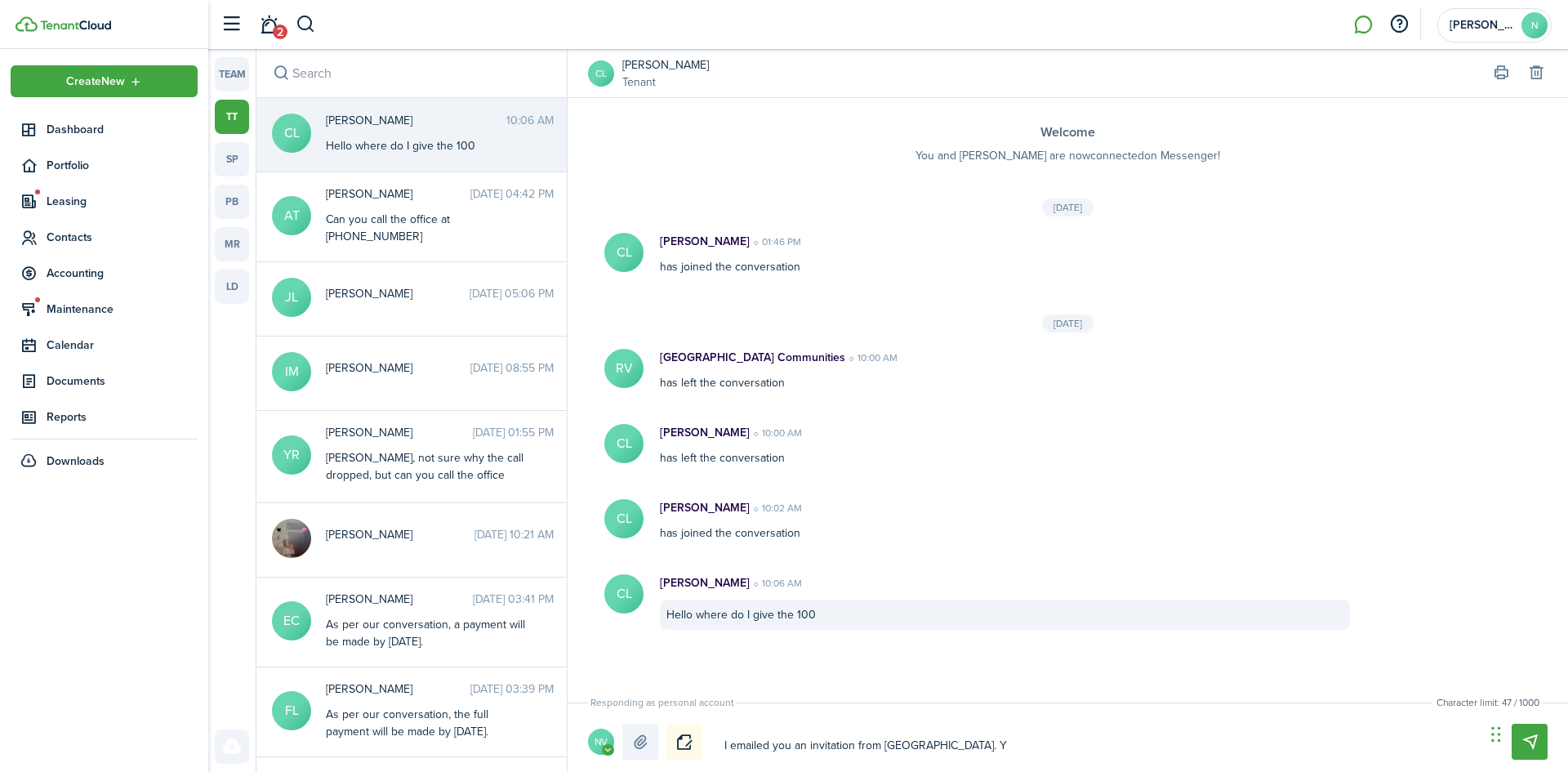
type textarea "I emailed you an invitation from [GEOGRAPHIC_DATA]. Yo"
type textarea "I emailed you an invitation from [GEOGRAPHIC_DATA]. You"
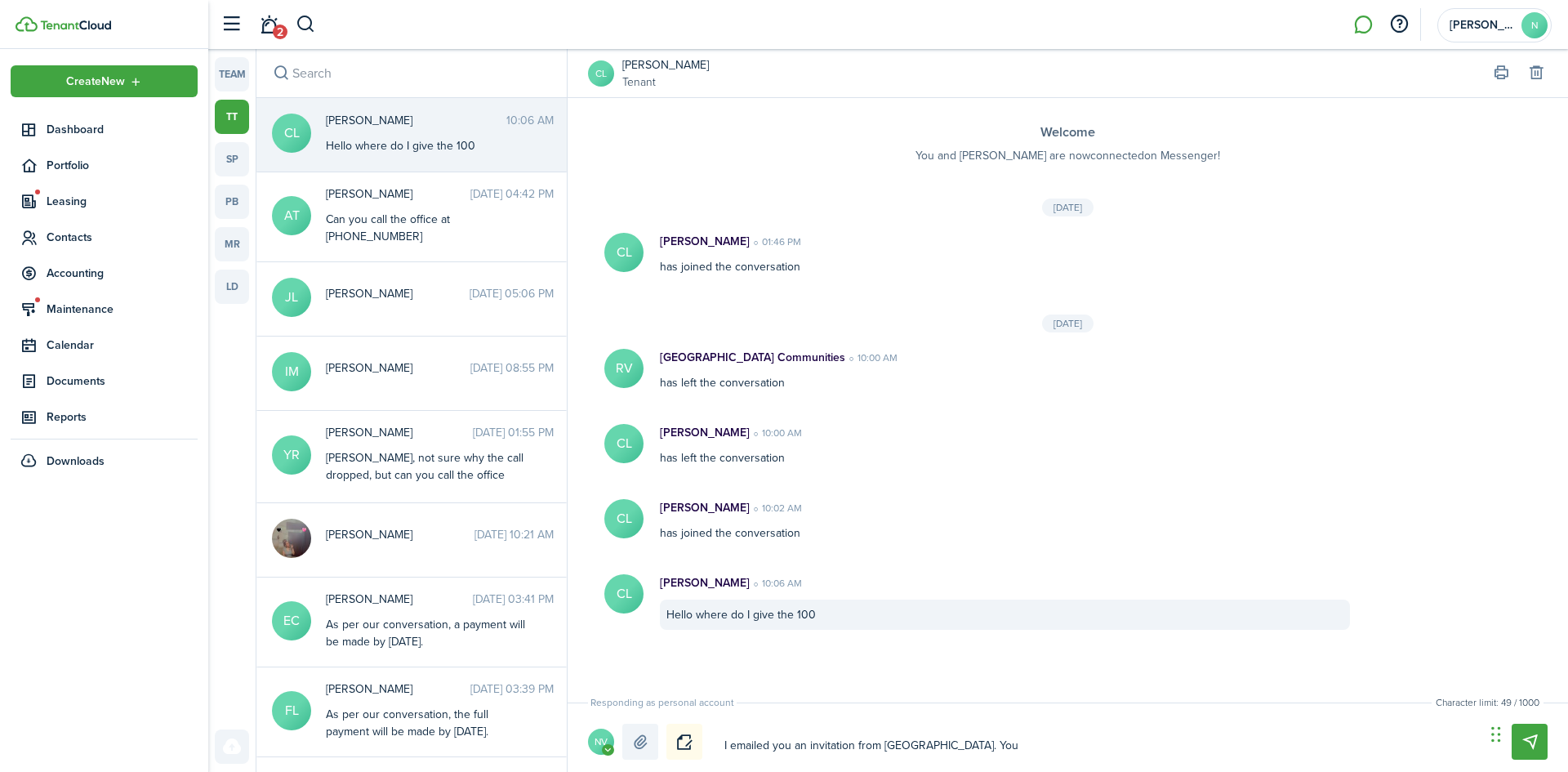
type textarea "I emailed you an invitation from [GEOGRAPHIC_DATA]. You"
type textarea "I emailed you an invitation from [GEOGRAPHIC_DATA]. You n"
type textarea "I emailed you an invitation from [GEOGRAPHIC_DATA]. You nr"
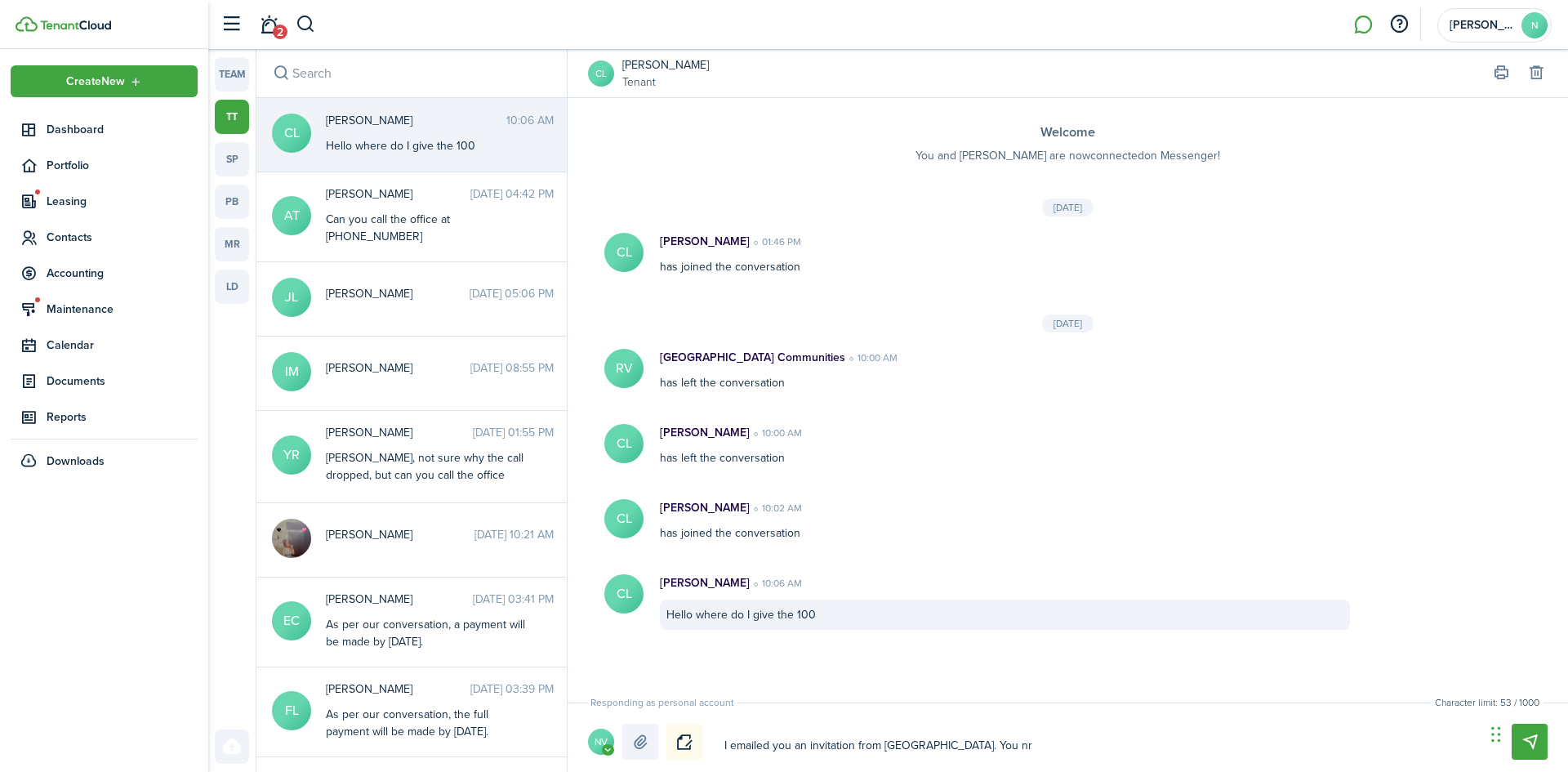
type textarea "I emailed you an invitation from [GEOGRAPHIC_DATA]. You nrr"
type textarea "I emailed you an invitation from [GEOGRAPHIC_DATA]. You nrrf"
type textarea "I emailed you an invitation from [GEOGRAPHIC_DATA]. You nrr"
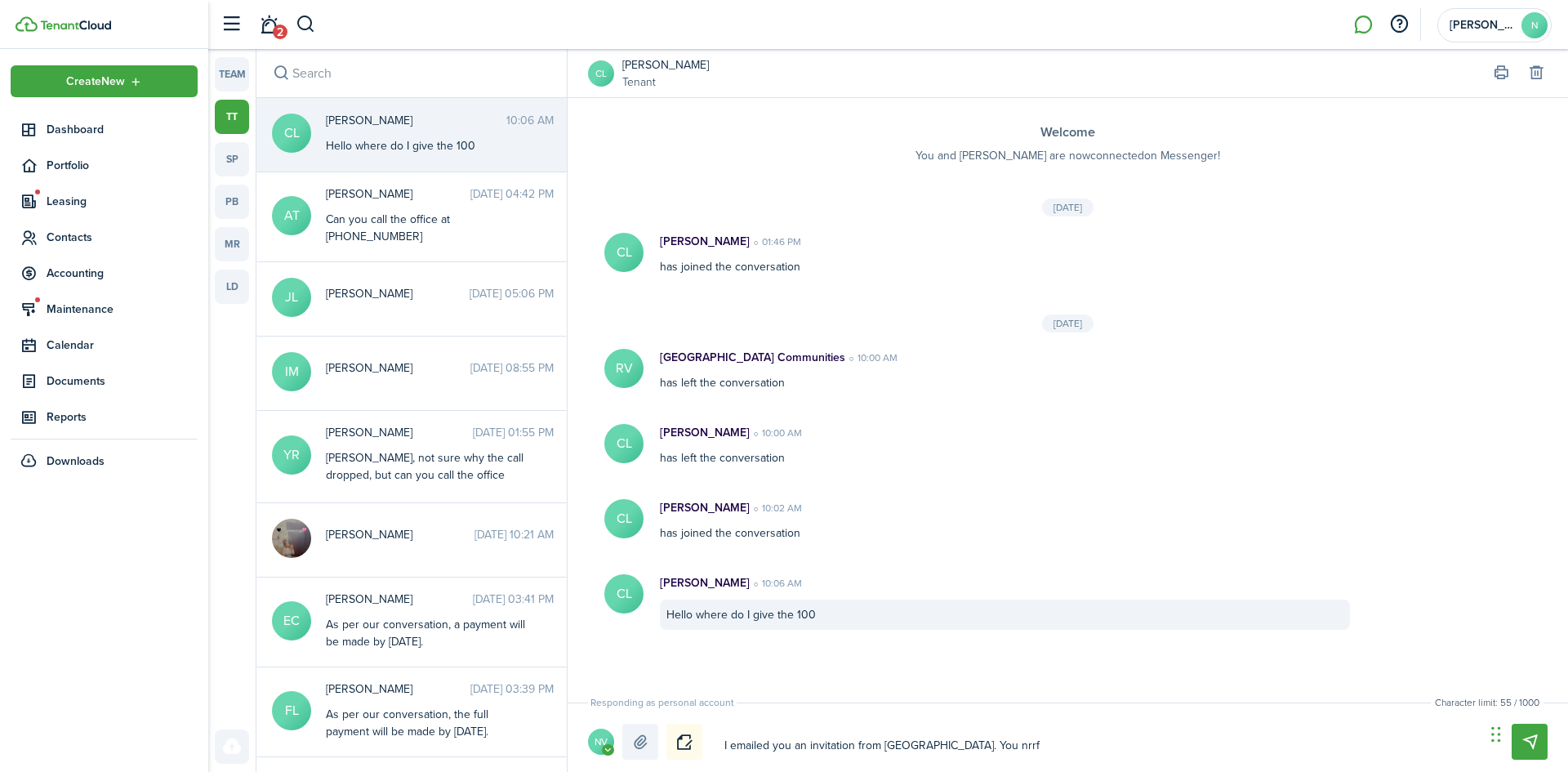
type textarea "I emailed you an invitation from [GEOGRAPHIC_DATA]. You nrr"
type textarea "I emailed you an invitation from [GEOGRAPHIC_DATA]. You nr"
click at [1080, 754] on textarea "I emailed you an invitation from [GEOGRAPHIC_DATA]. You need to download Tenant…" at bounding box center [1098, 737] width 760 height 45
click at [1270, 745] on textarea "I emailed you an invitation from [GEOGRAPHIC_DATA]. You need to download Tenant…" at bounding box center [1098, 737] width 760 height 45
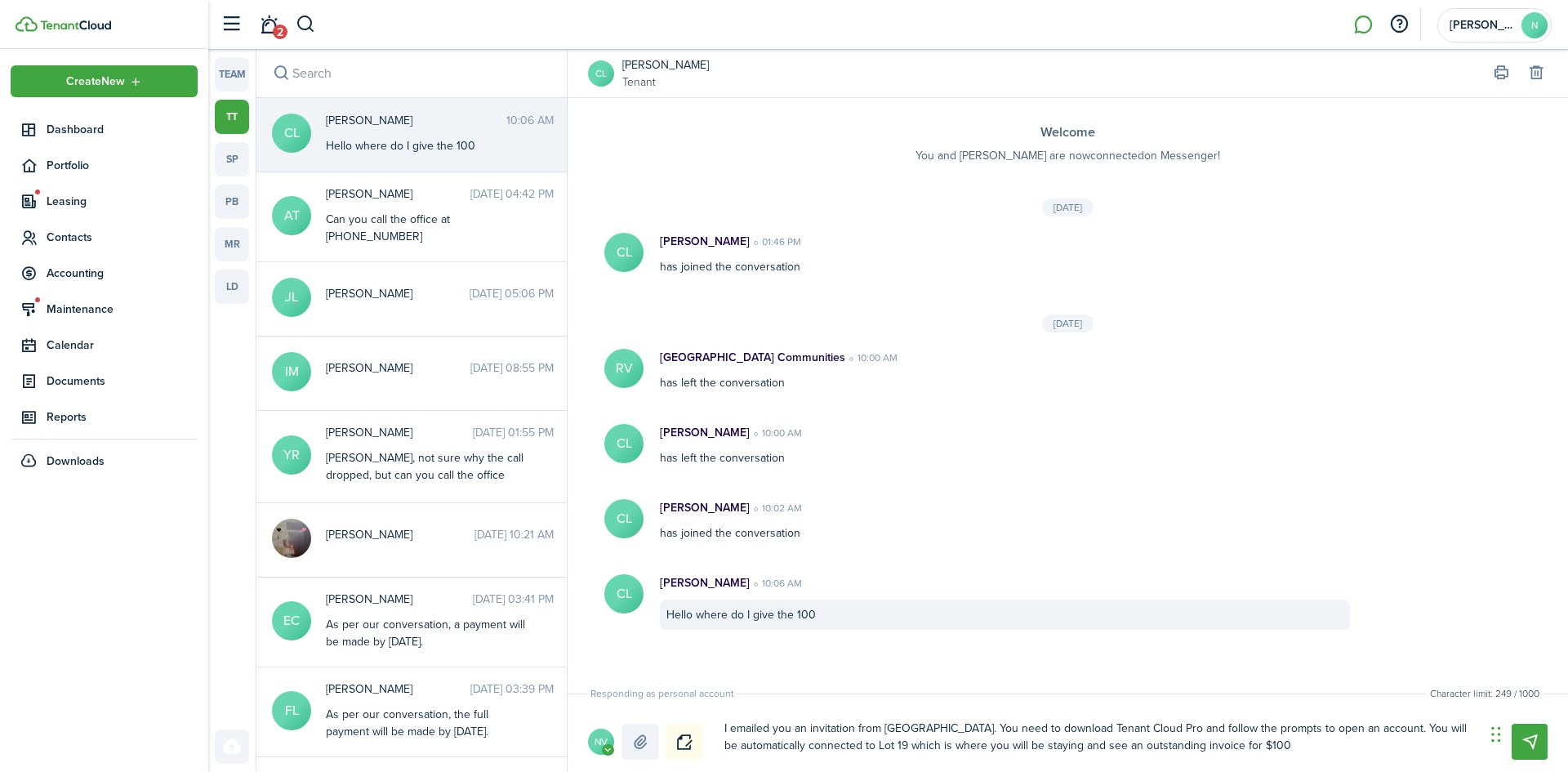
click at [1188, 744] on textarea "I emailed you an invitation from [GEOGRAPHIC_DATA]. You need to download Tenant…" at bounding box center [1098, 737] width 760 height 45
click at [1241, 748] on textarea "I emailed you an invitation from [GEOGRAPHIC_DATA]. You need to download Tenant…" at bounding box center [1098, 737] width 760 height 45
drag, startPoint x: 1065, startPoint y: 746, endPoint x: 917, endPoint y: 750, distance: 148.1
click at [917, 750] on textarea "I emailed you an invitation from [GEOGRAPHIC_DATA]. You need to download Tenant…" at bounding box center [1098, 737] width 760 height 45
click at [1177, 745] on textarea "I emailed you an invitation from [GEOGRAPHIC_DATA]. You need to download Tenant…" at bounding box center [1098, 737] width 760 height 45
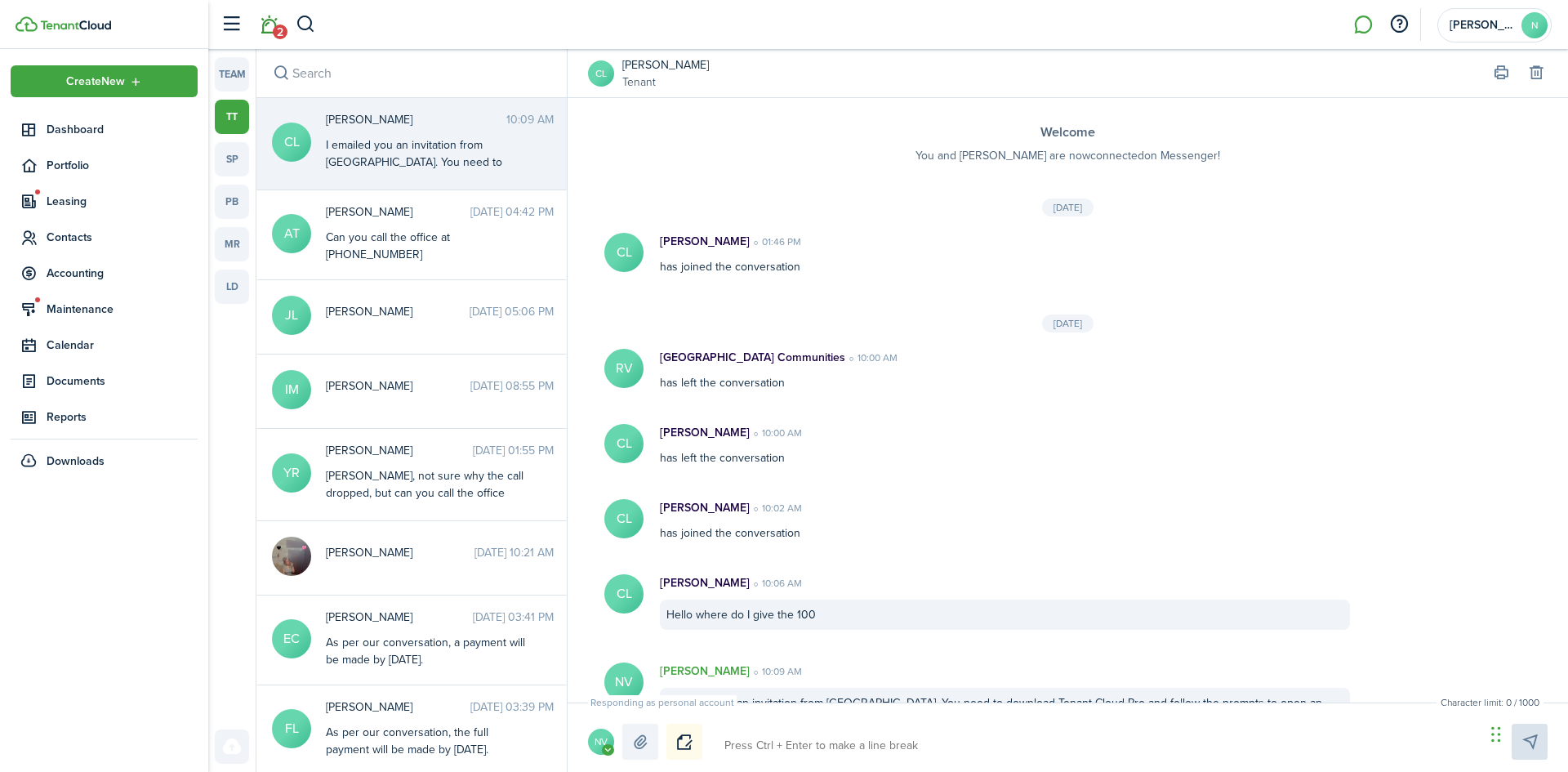
click at [267, 33] on link "2" at bounding box center [268, 24] width 31 height 42
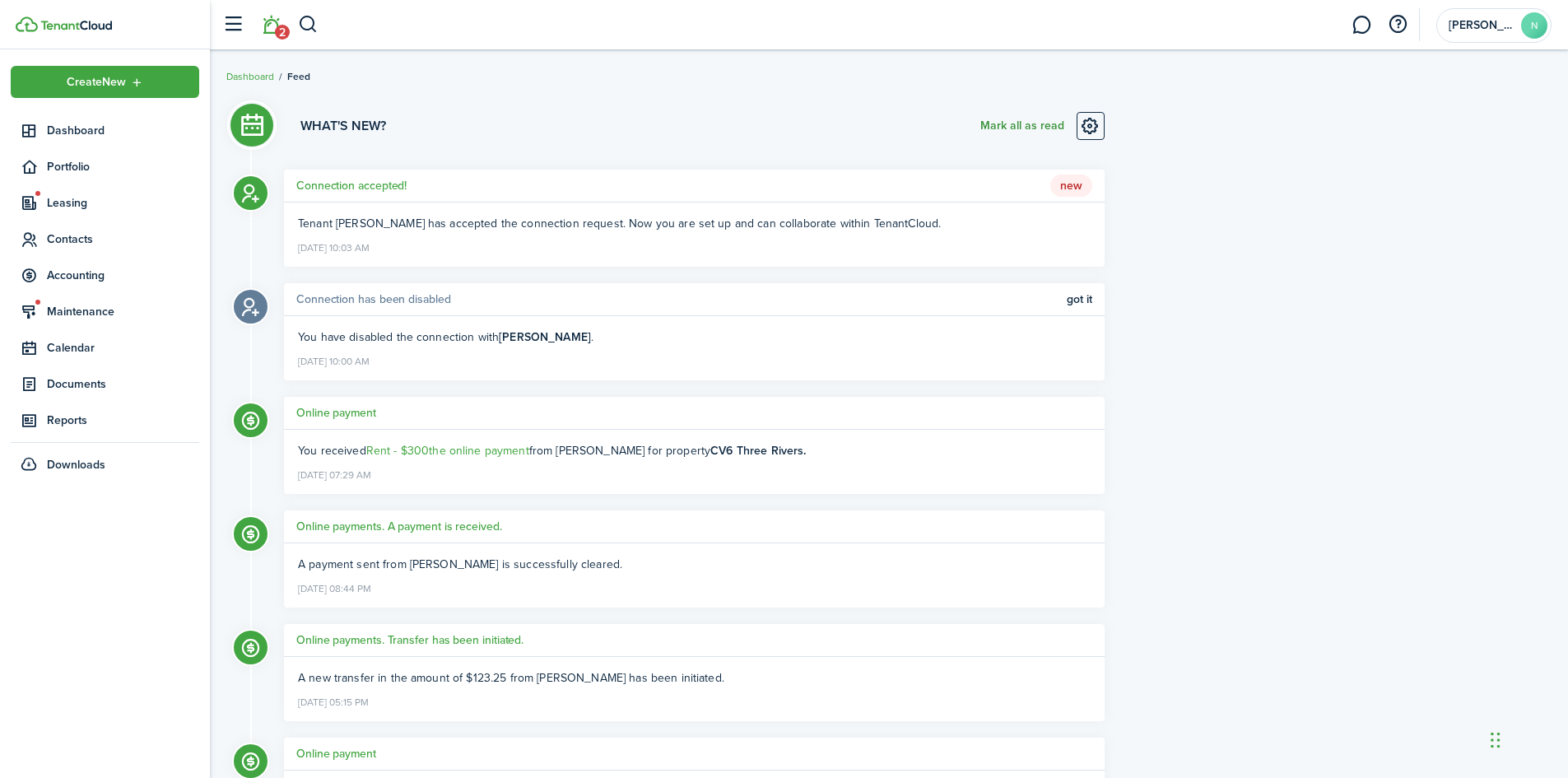
click at [1008, 117] on button "Mark all as read" at bounding box center [1022, 125] width 84 height 28
click at [306, 23] on button "button" at bounding box center [308, 24] width 21 height 28
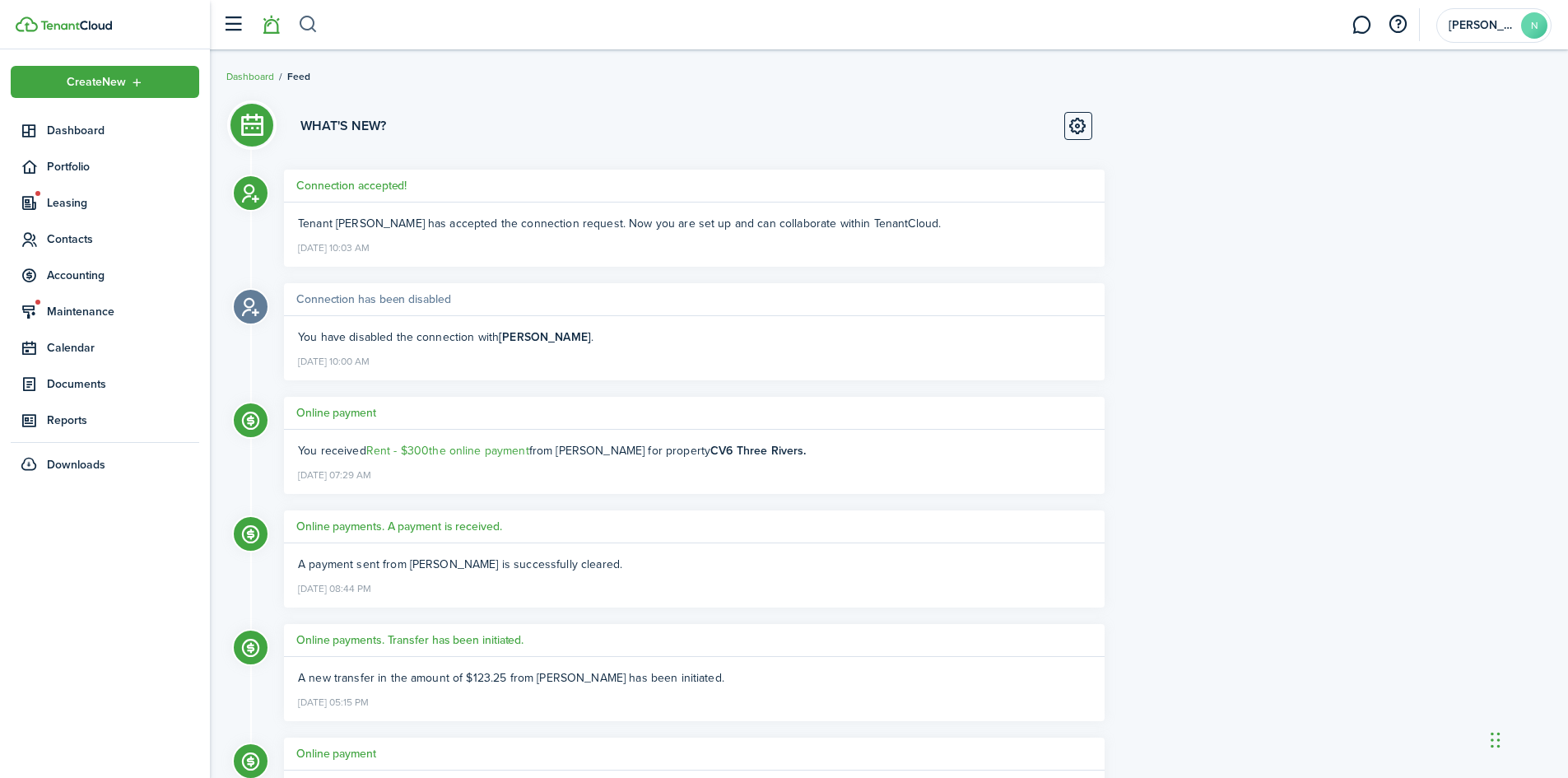
click at [306, 21] on button "button" at bounding box center [308, 24] width 21 height 28
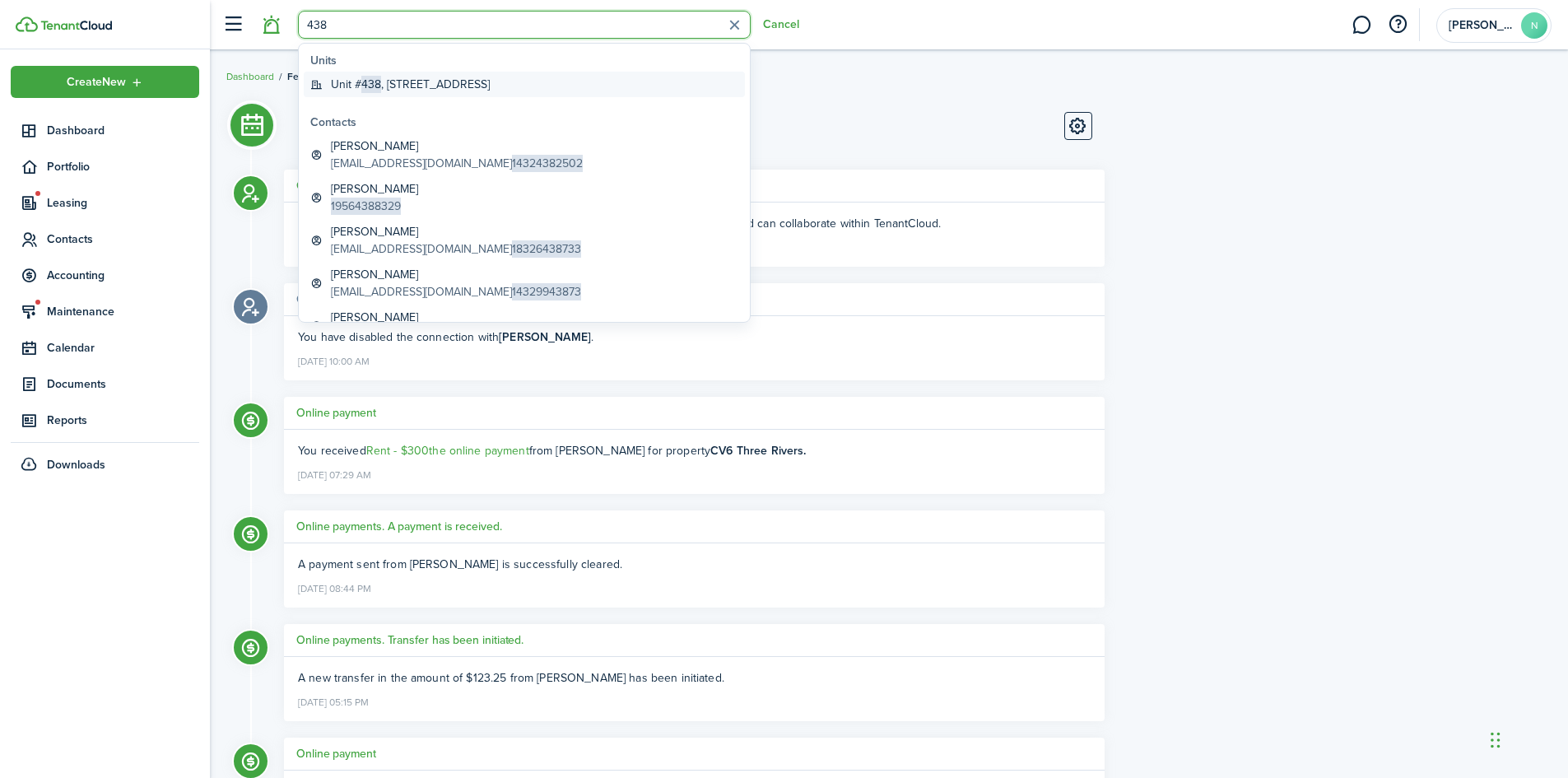
click at [375, 76] on span "438" at bounding box center [371, 84] width 20 height 18
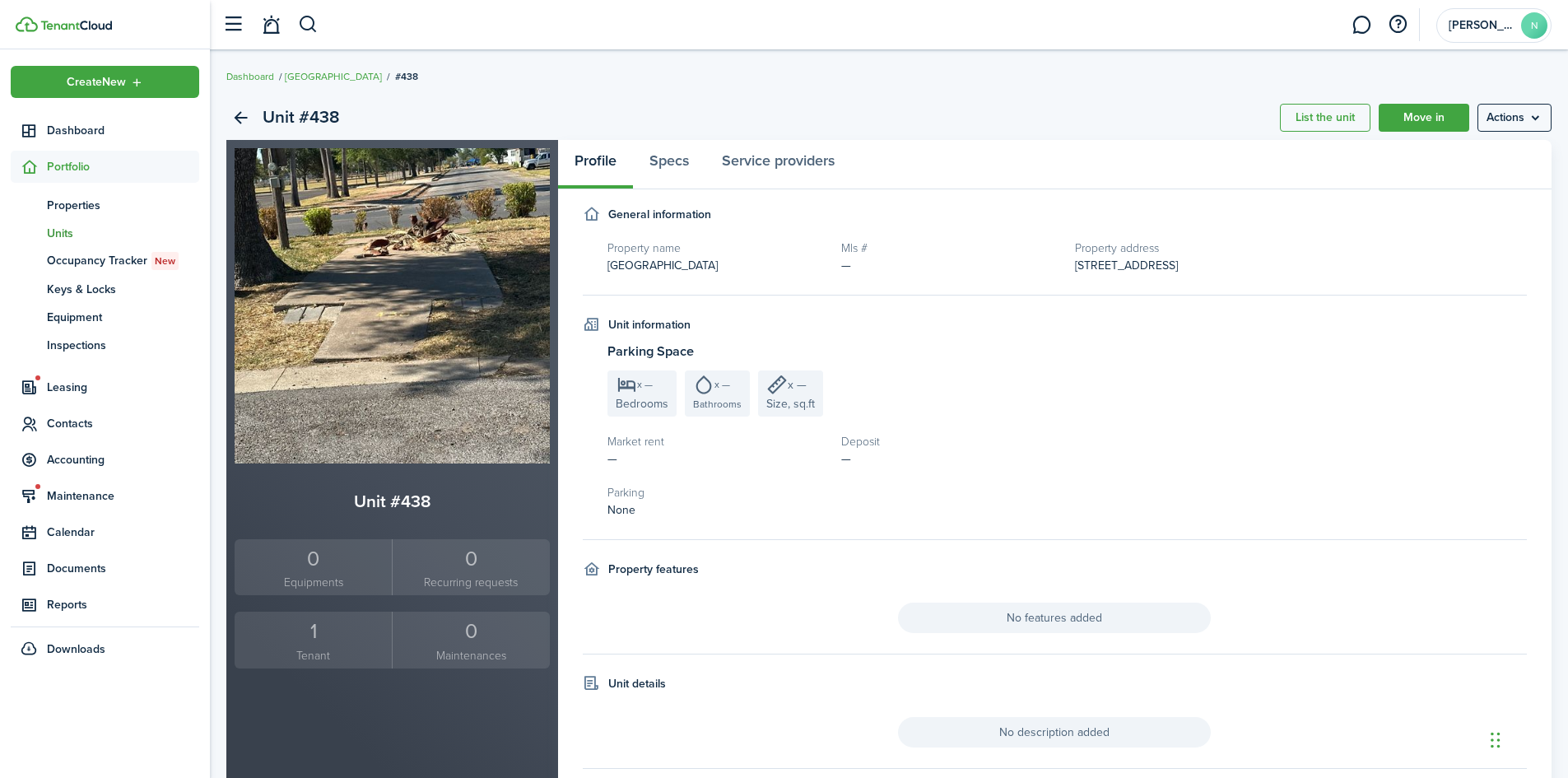
click at [309, 638] on div "1" at bounding box center [313, 631] width 149 height 31
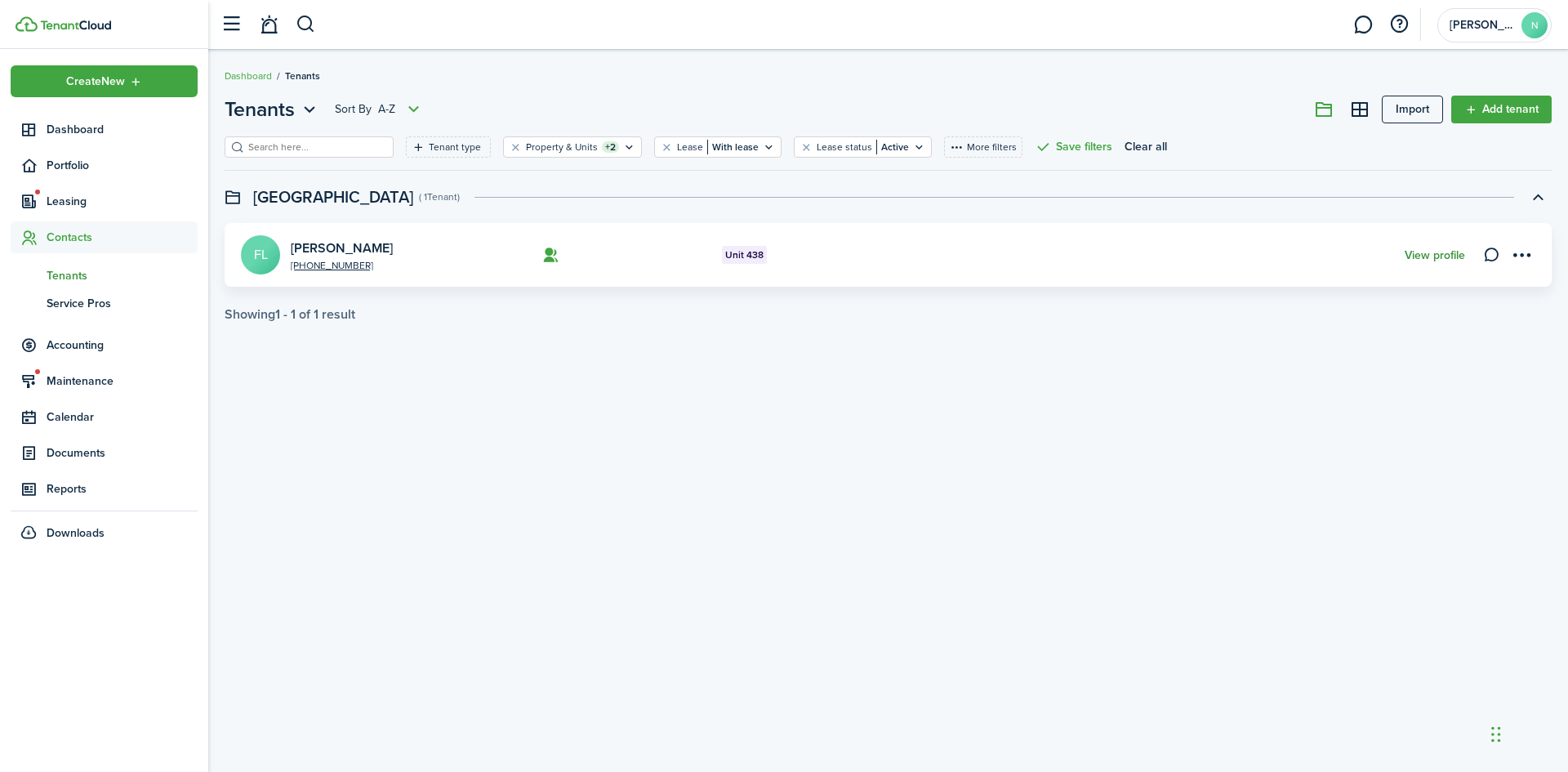
click at [1434, 253] on link "View profile" at bounding box center [1435, 255] width 60 height 13
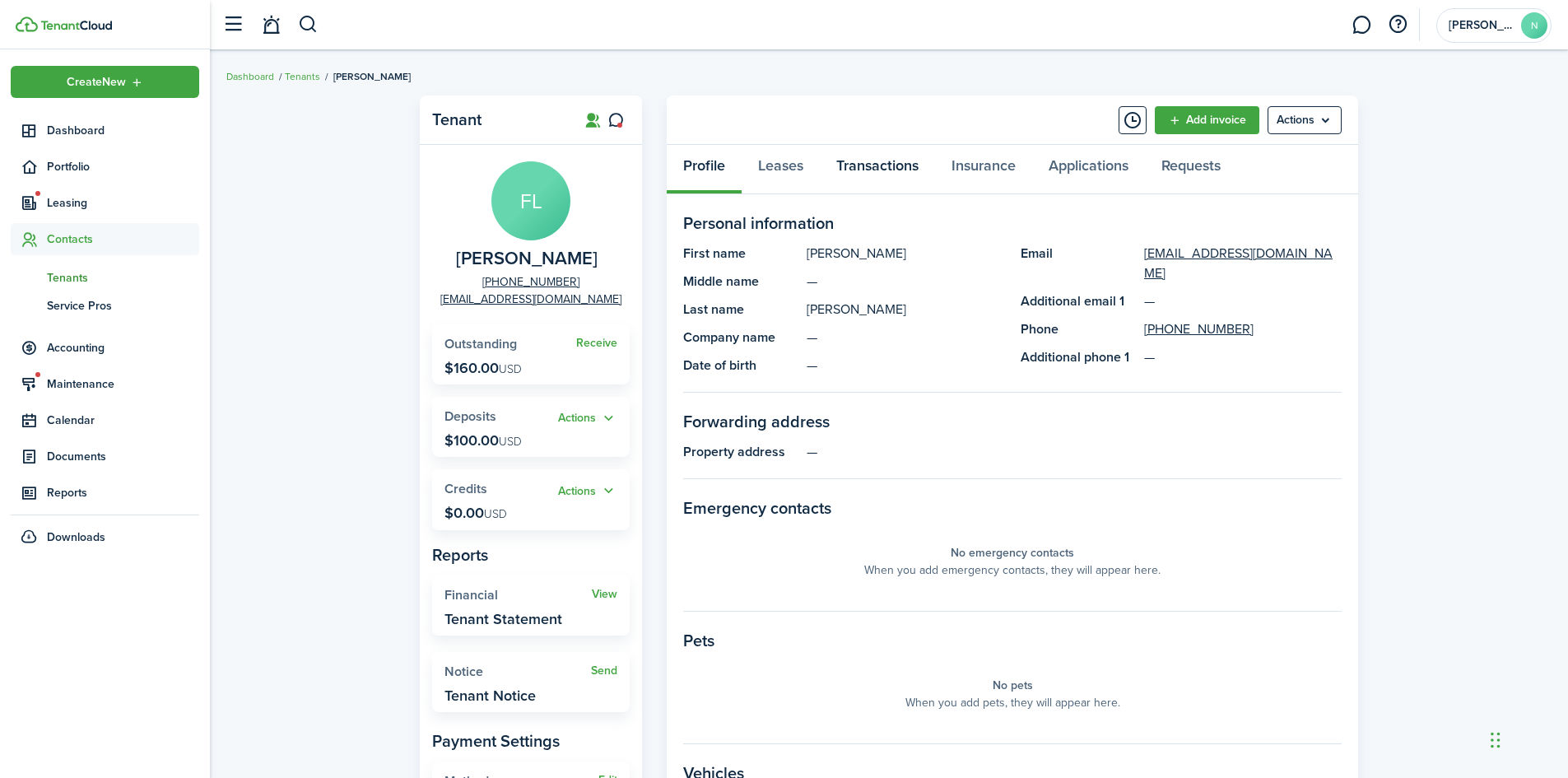
click at [842, 176] on link "Transactions" at bounding box center [878, 170] width 116 height 49
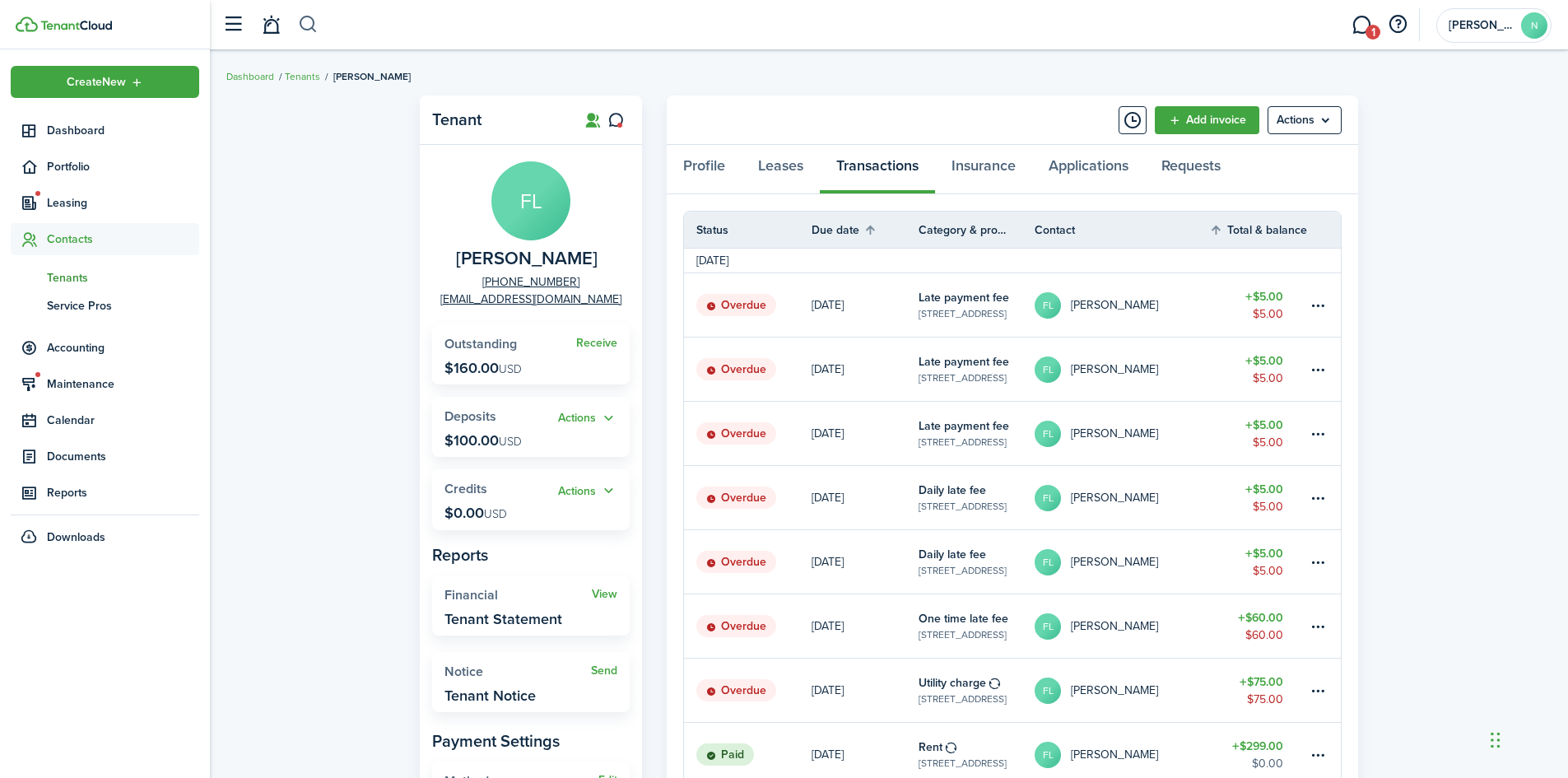
click at [309, 24] on button "button" at bounding box center [308, 24] width 21 height 28
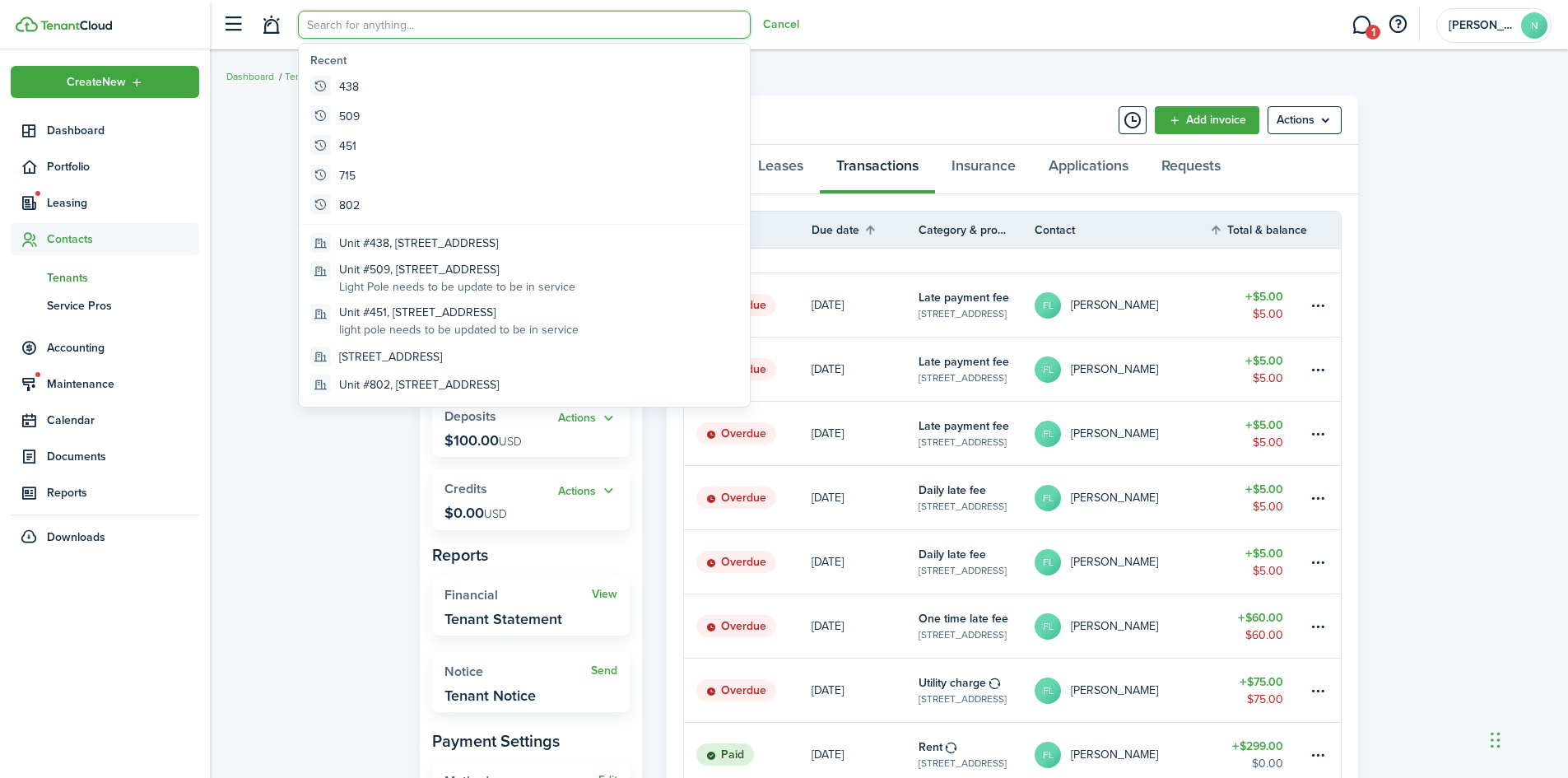
click at [413, 19] on input "search" at bounding box center [524, 24] width 452 height 28
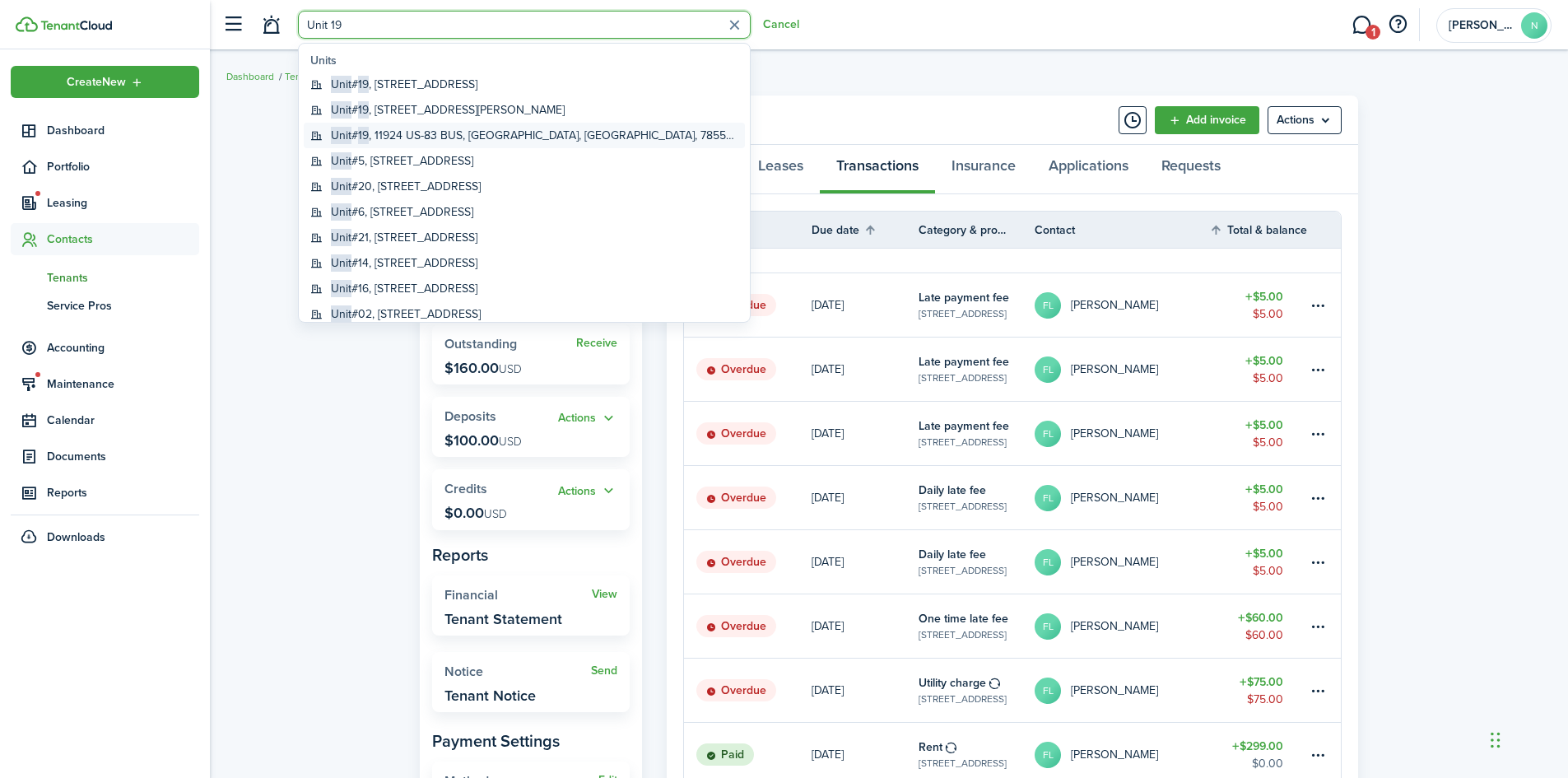
click at [470, 130] on global-search-item-title "Unit # 19 , 11924 US-83 BUS, [GEOGRAPHIC_DATA], [GEOGRAPHIC_DATA]" at bounding box center [535, 135] width 407 height 18
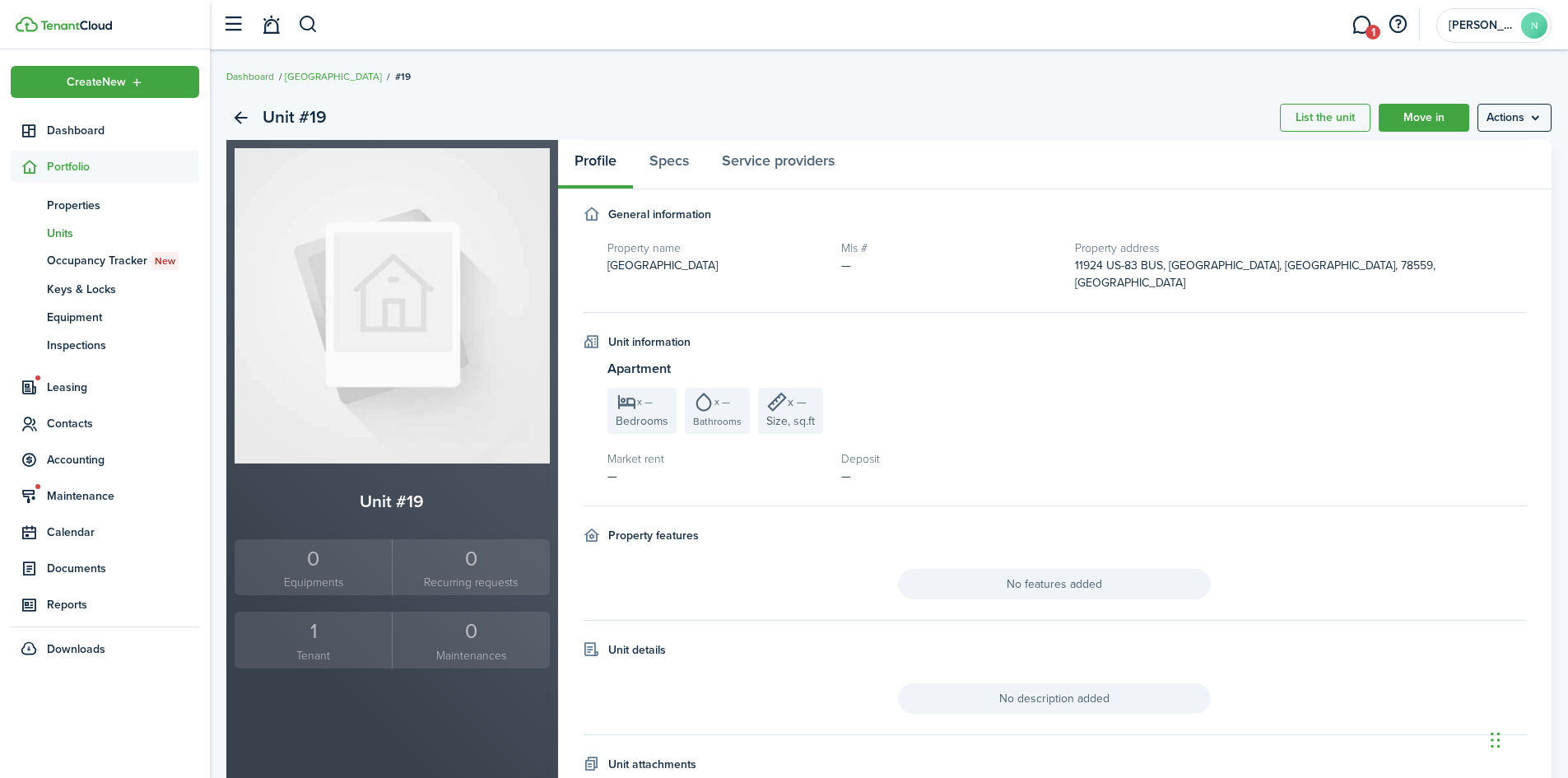
click at [303, 638] on div "1" at bounding box center [313, 631] width 149 height 31
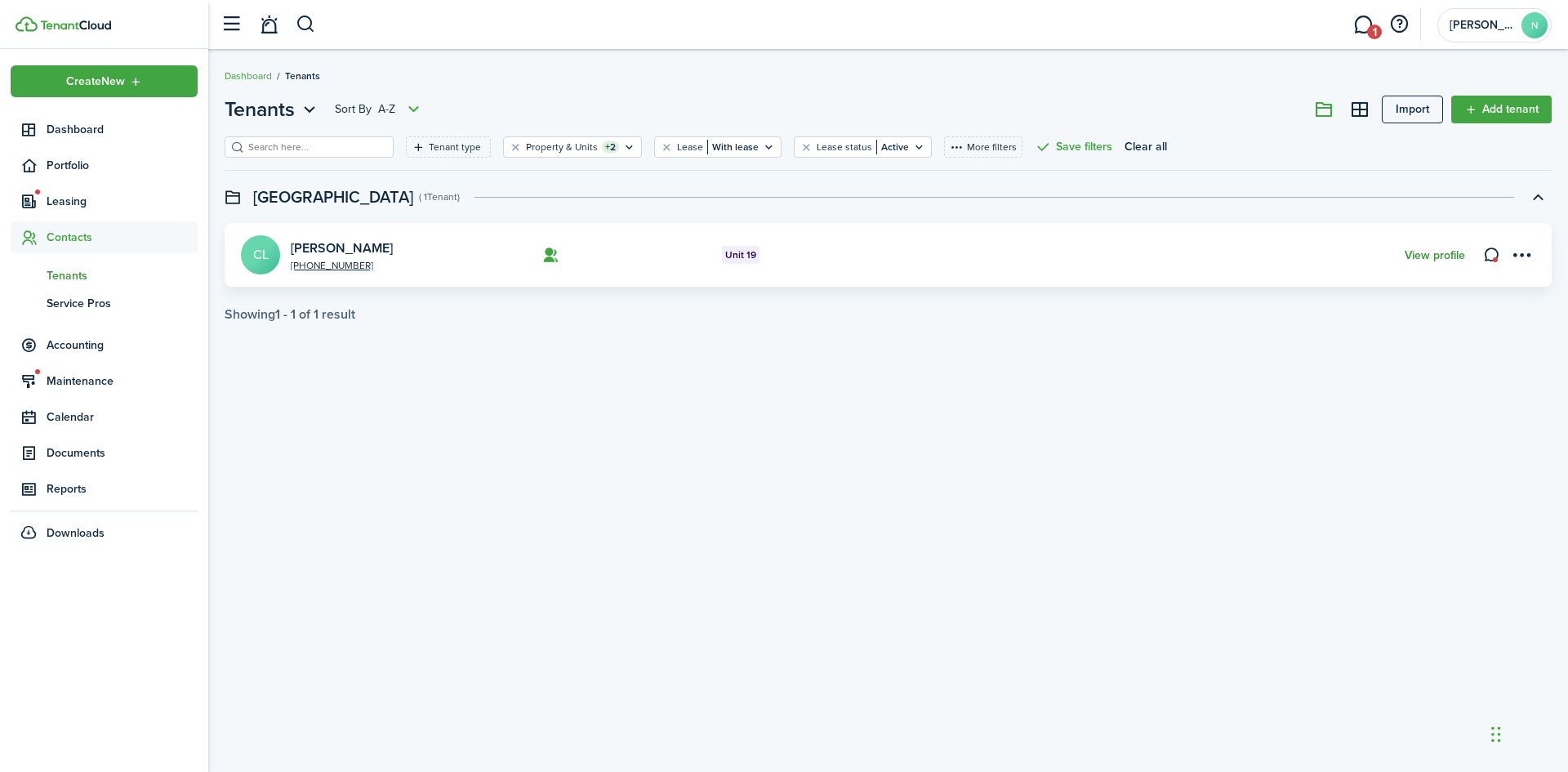
click at [1412, 253] on link "View profile" at bounding box center [1435, 255] width 60 height 13
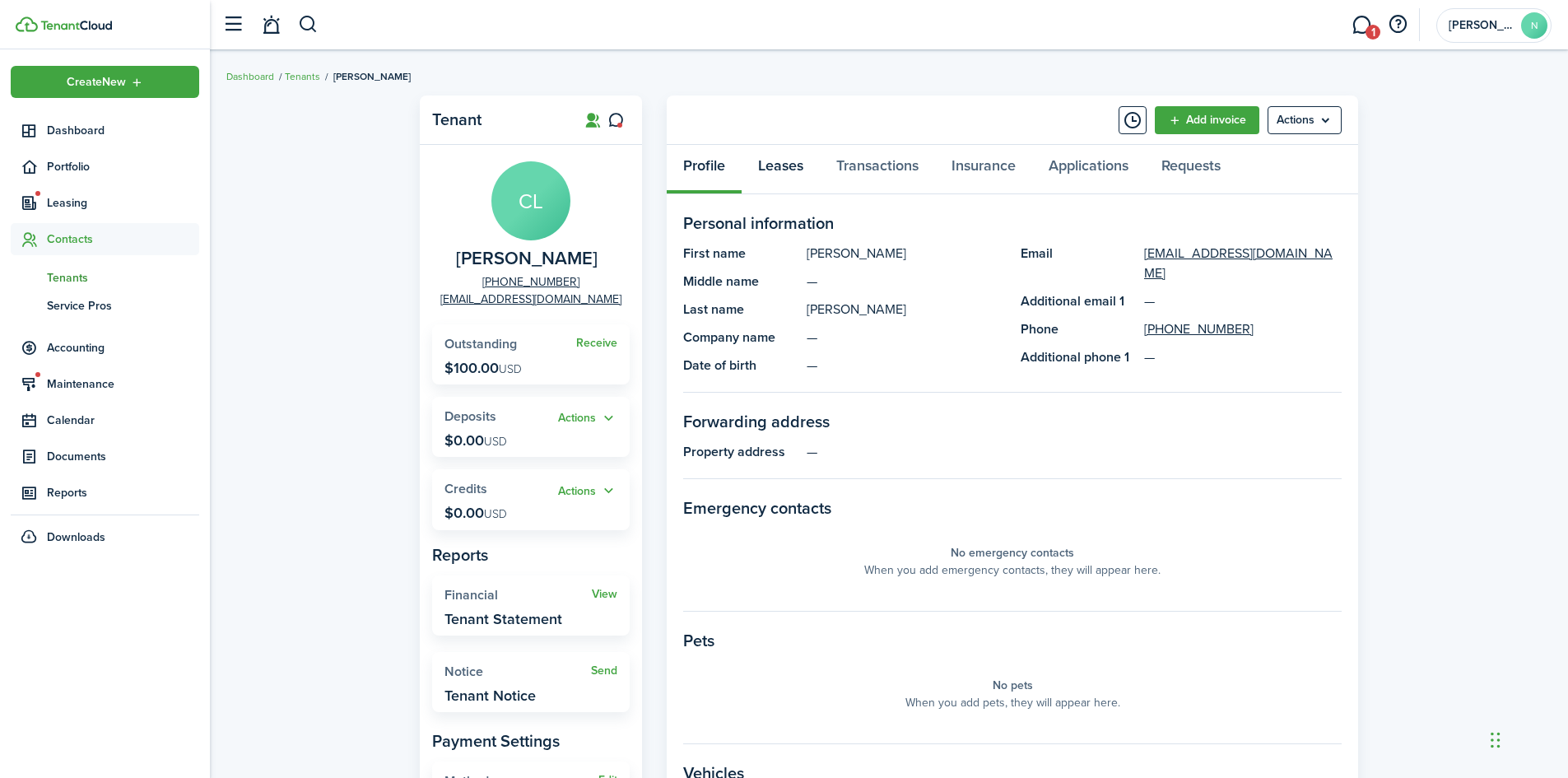
click at [784, 170] on link "Leases" at bounding box center [781, 170] width 78 height 49
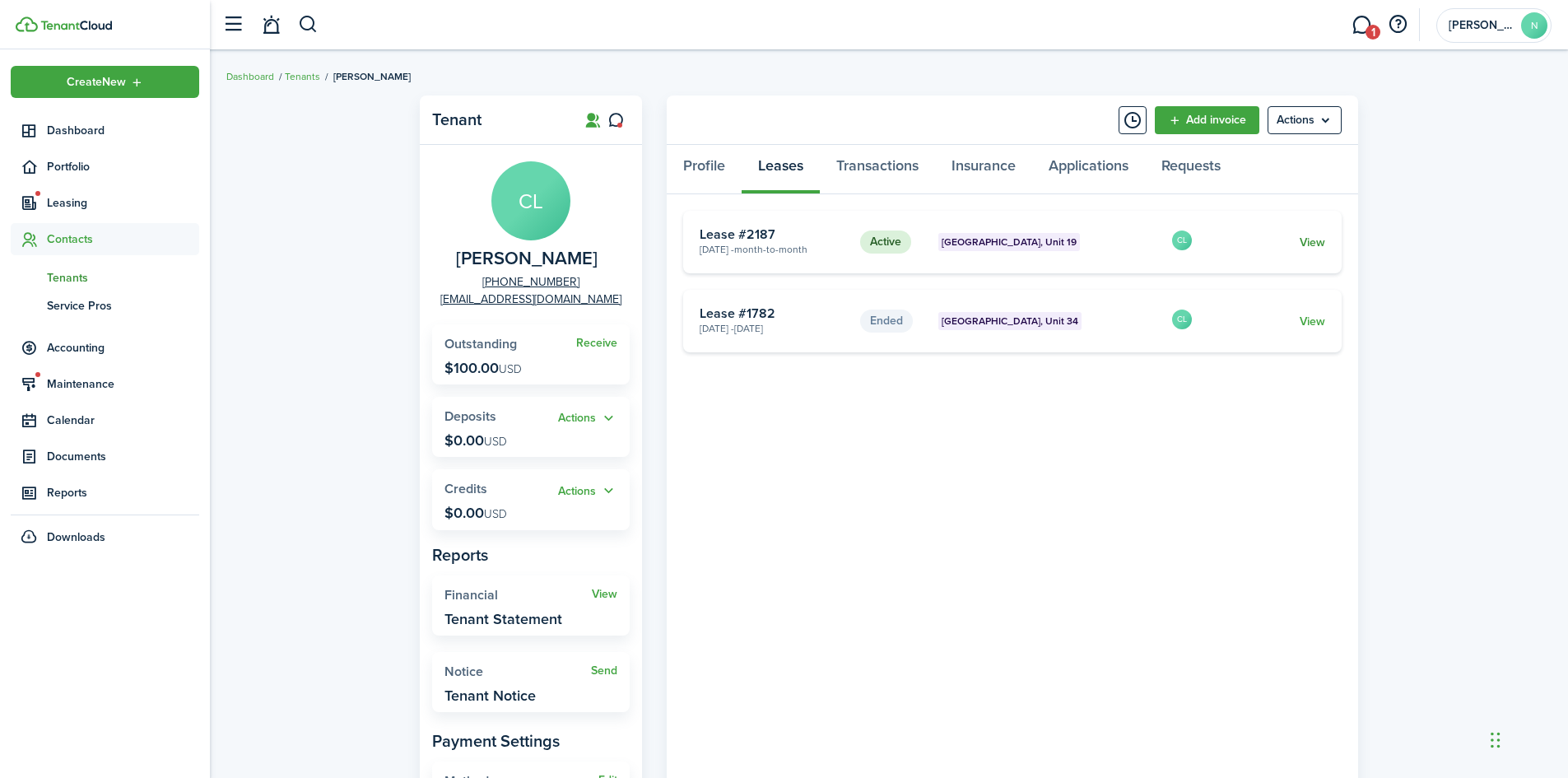
click at [1321, 237] on link "View" at bounding box center [1312, 243] width 25 height 18
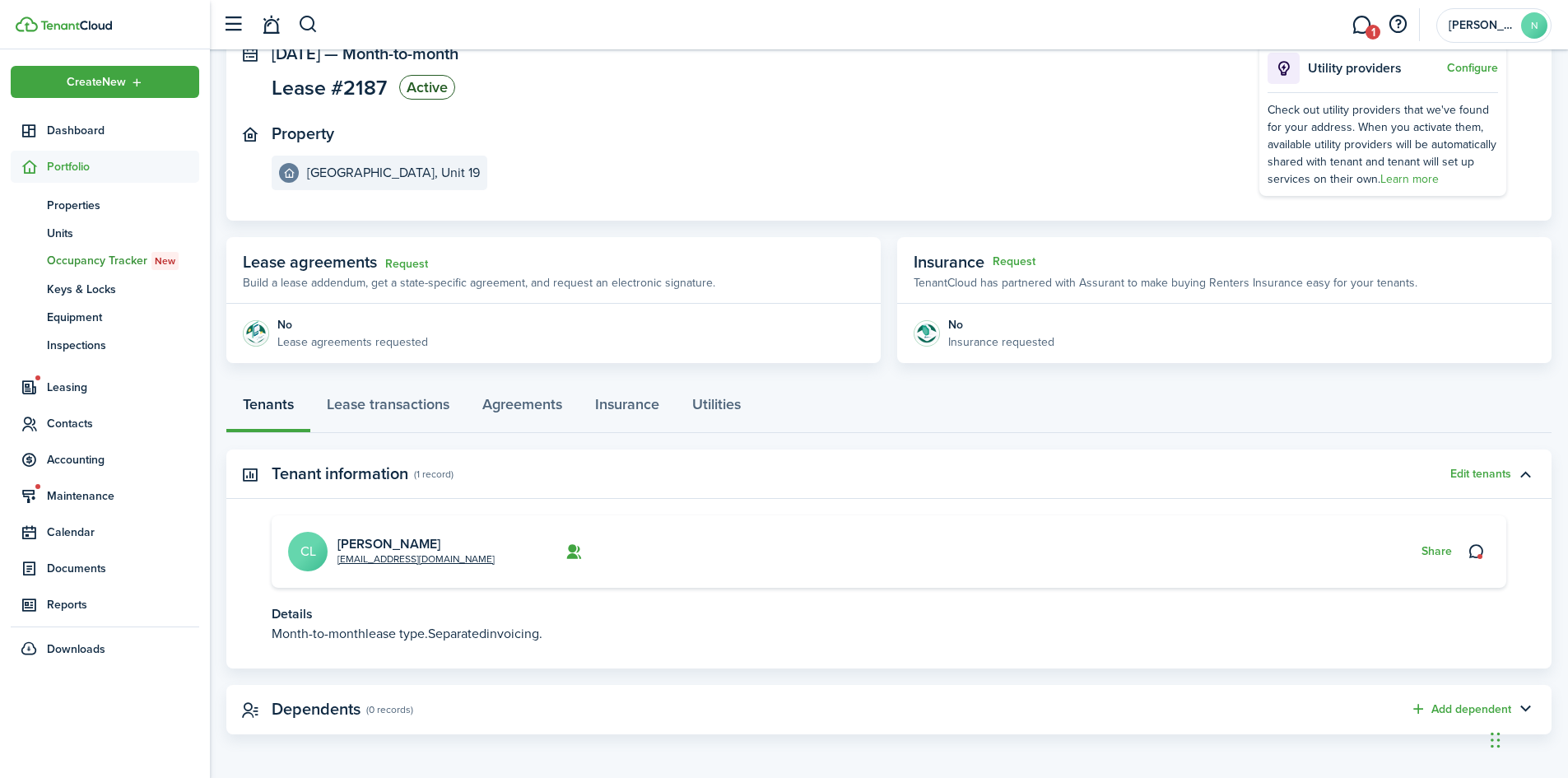
scroll to position [117, 0]
click at [1431, 549] on button "Share" at bounding box center [1436, 550] width 30 height 13
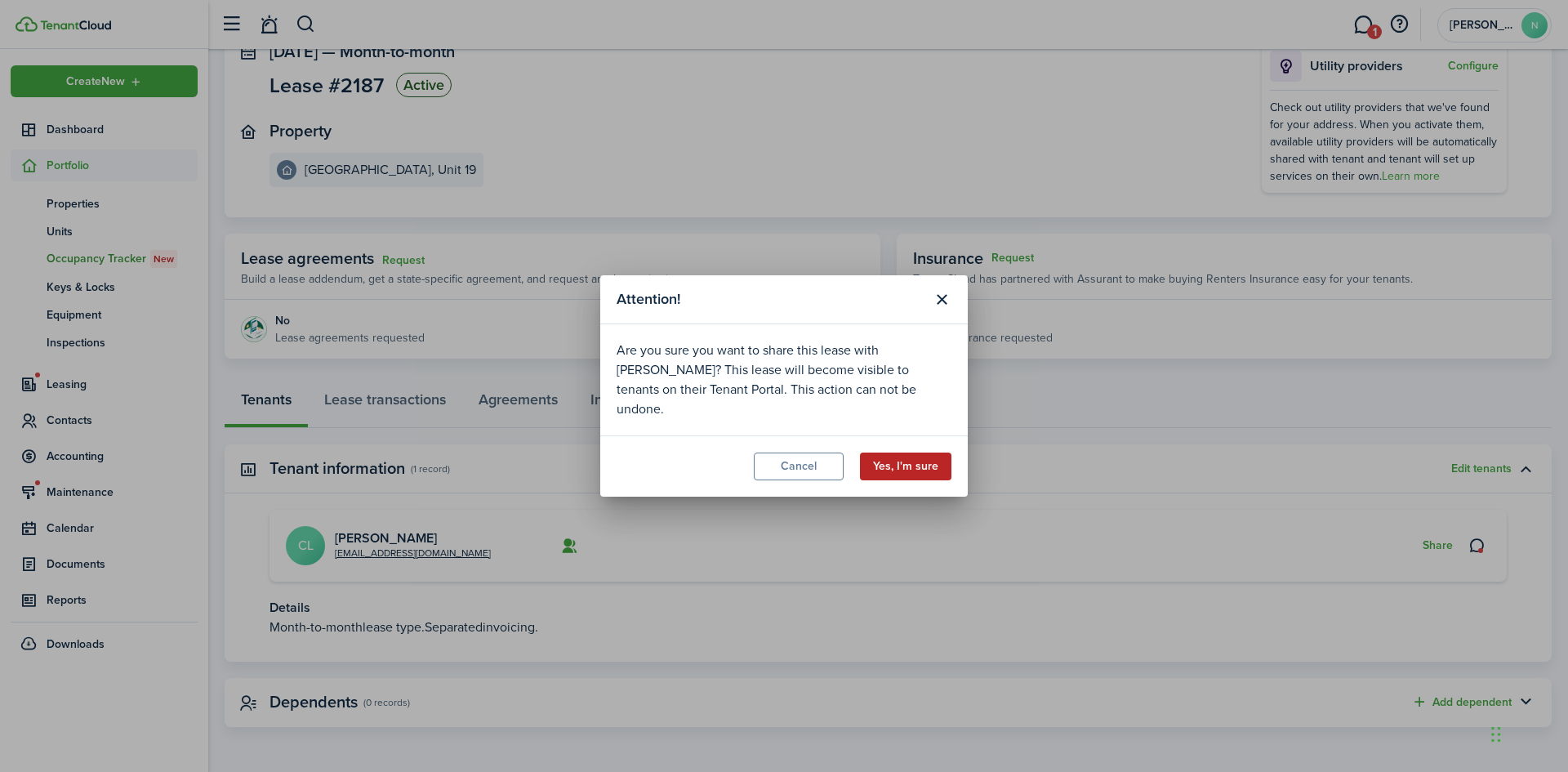
click at [890, 456] on button "Yes, I'm sure" at bounding box center [906, 466] width 91 height 28
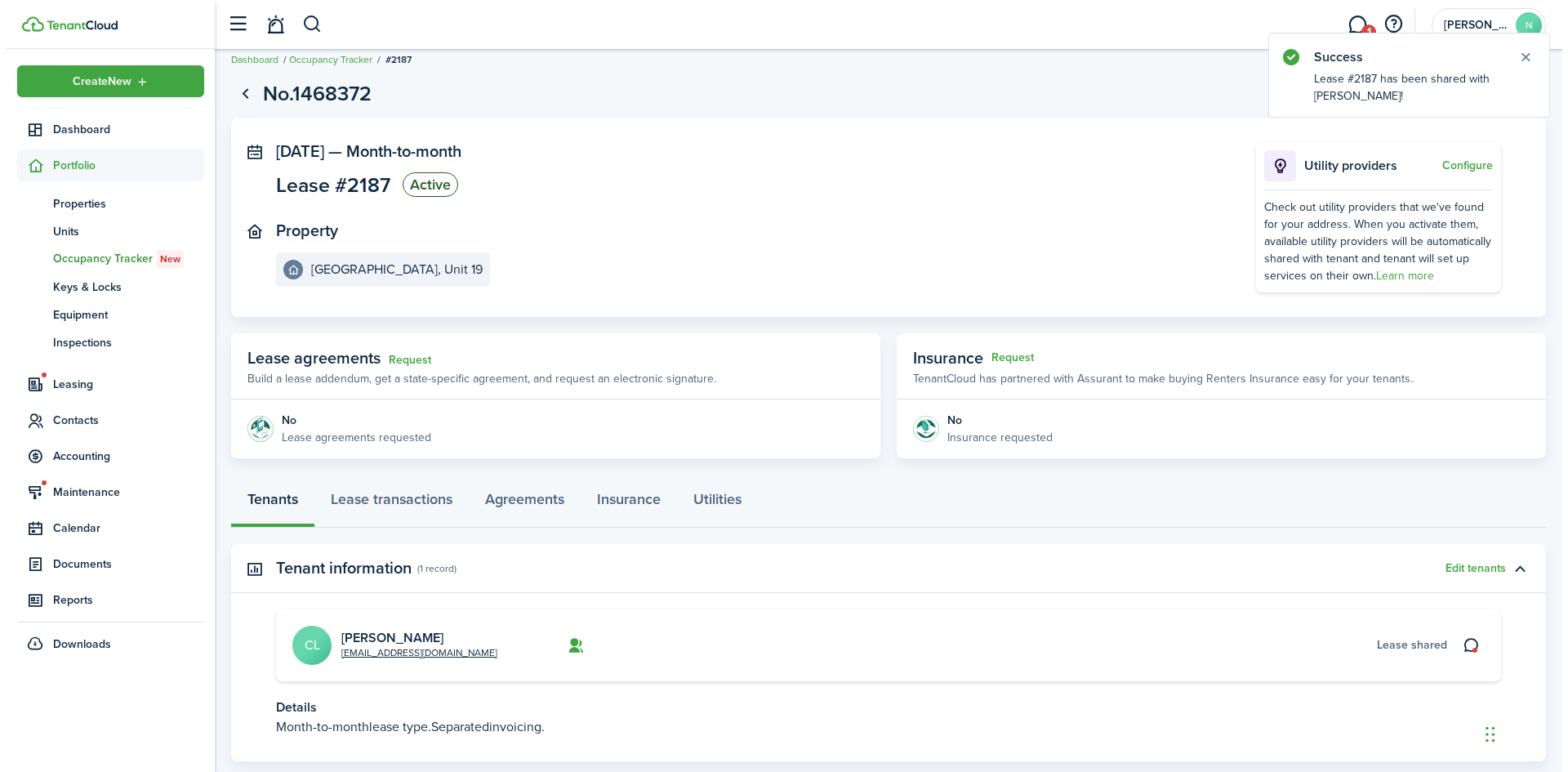
scroll to position [0, 0]
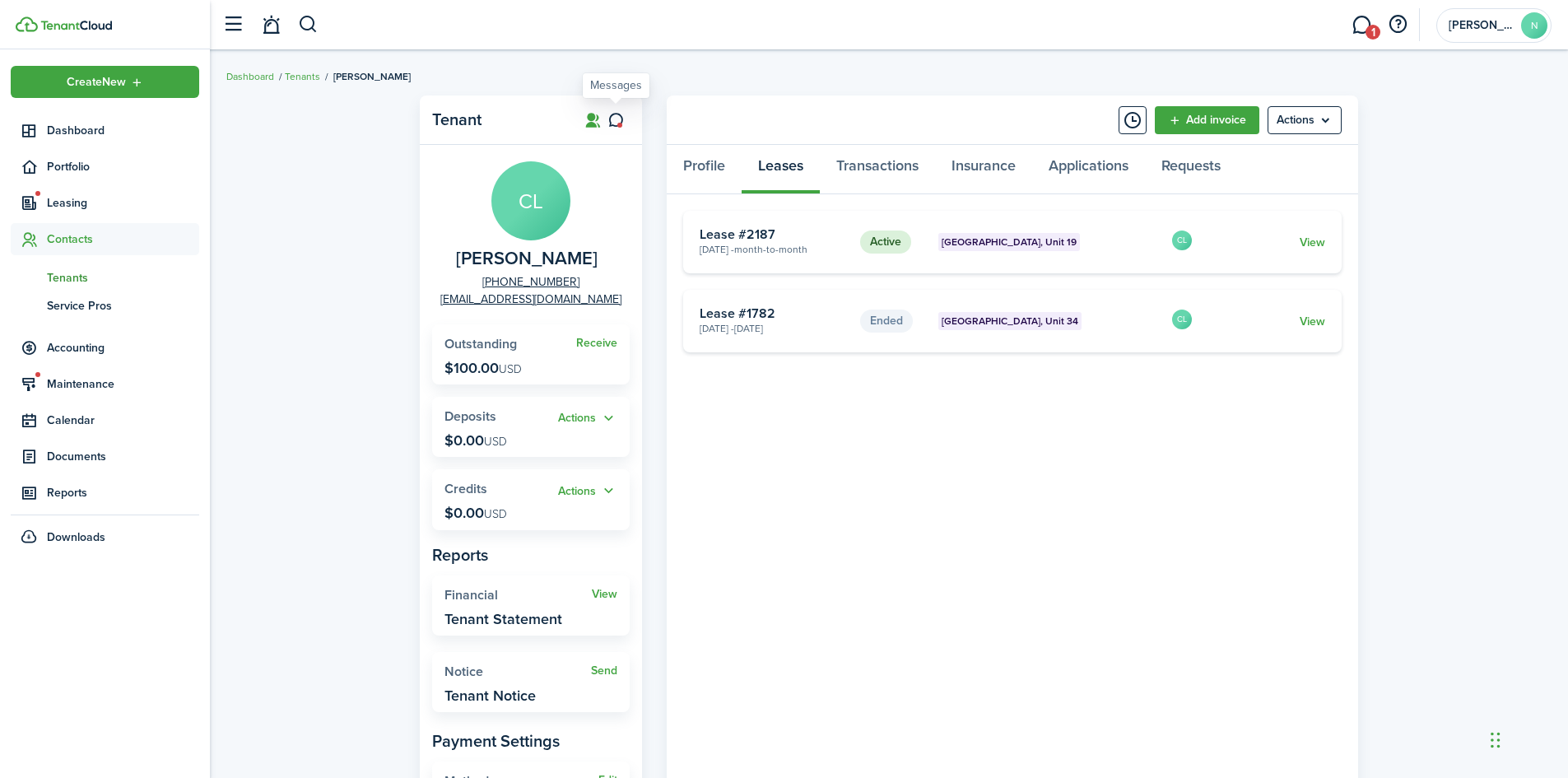
click at [610, 122] on icon at bounding box center [616, 120] width 18 height 17
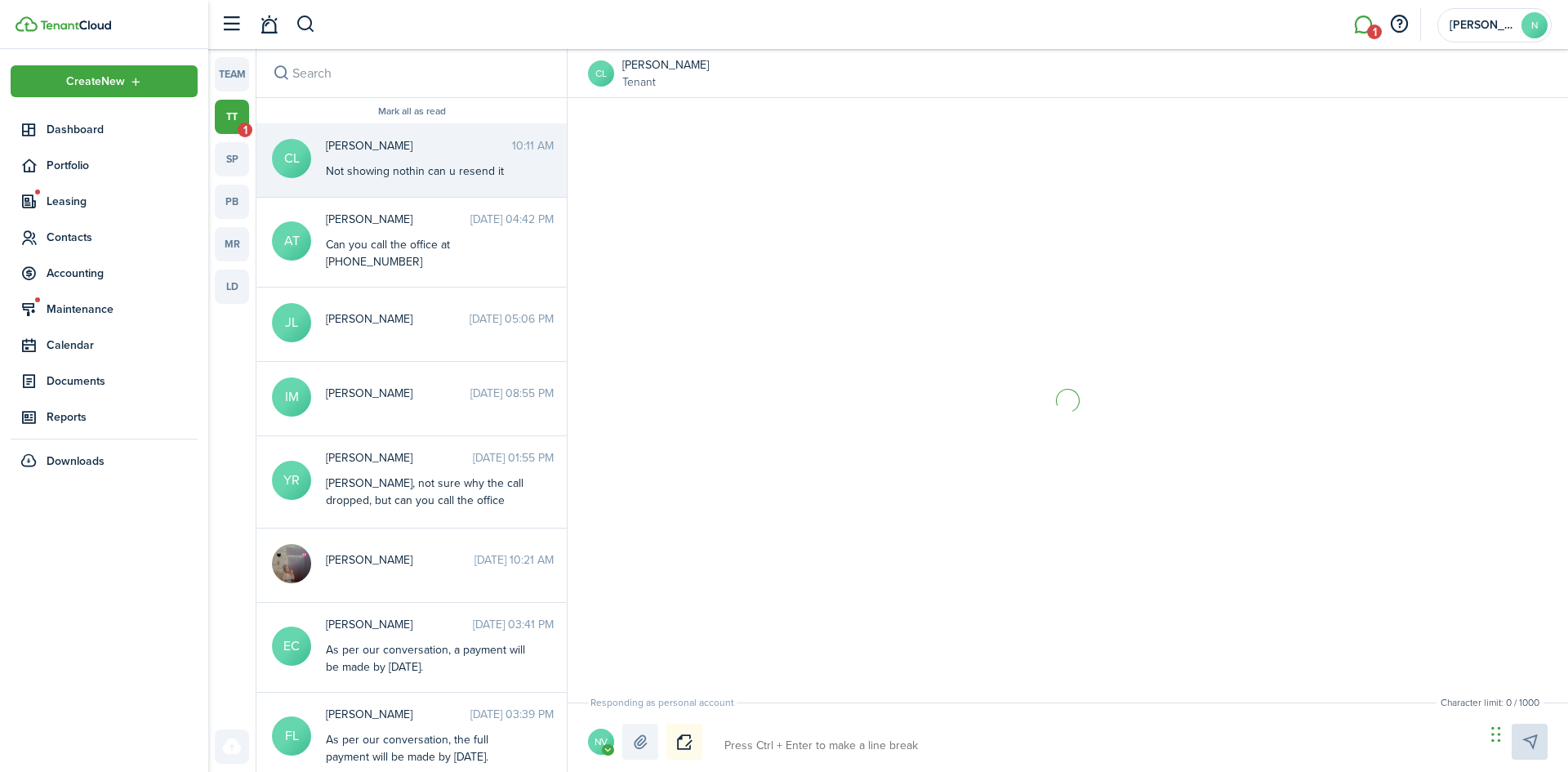
scroll to position [229, 0]
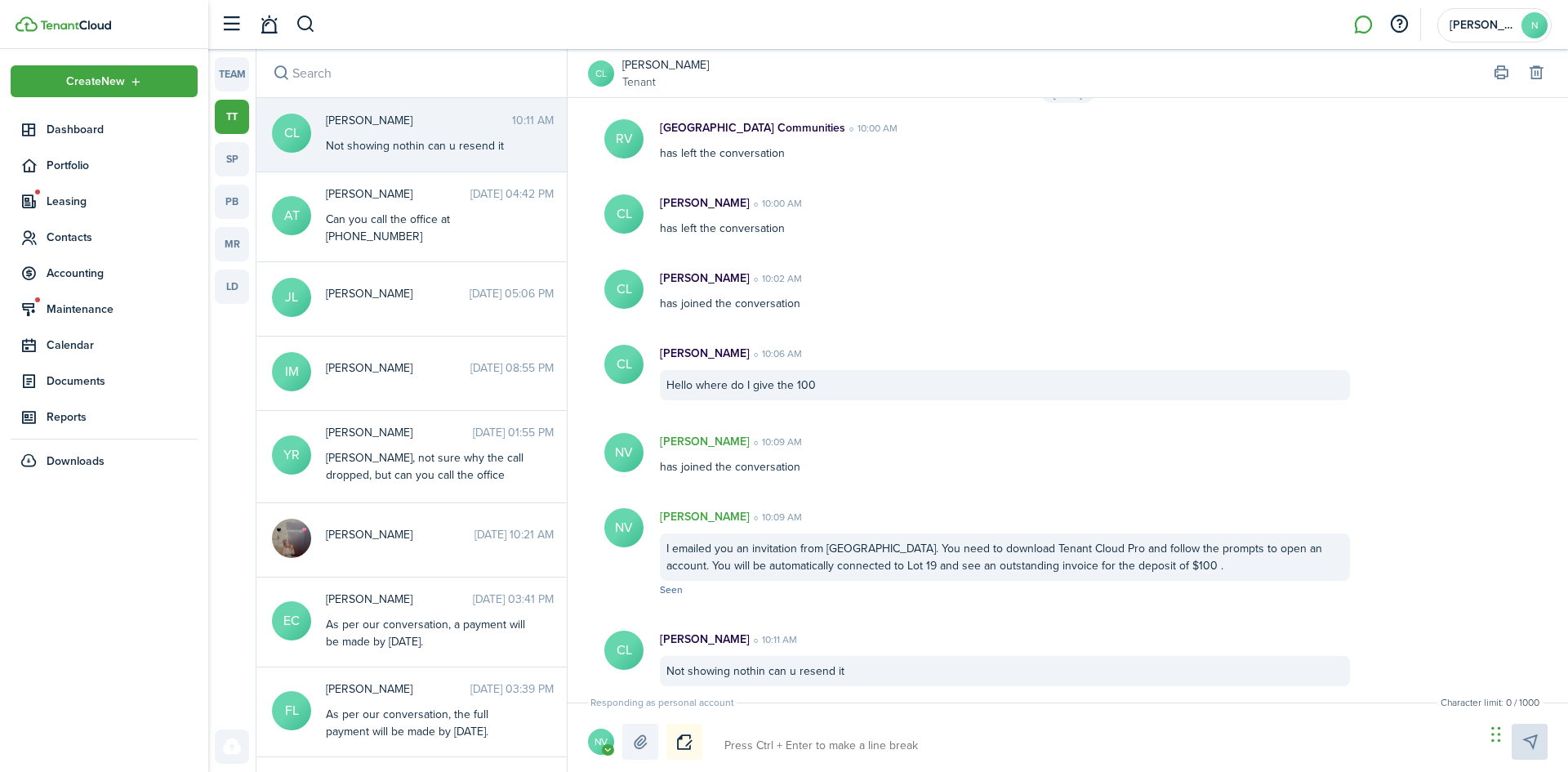
click at [923, 751] on textarea at bounding box center [1098, 746] width 760 height 28
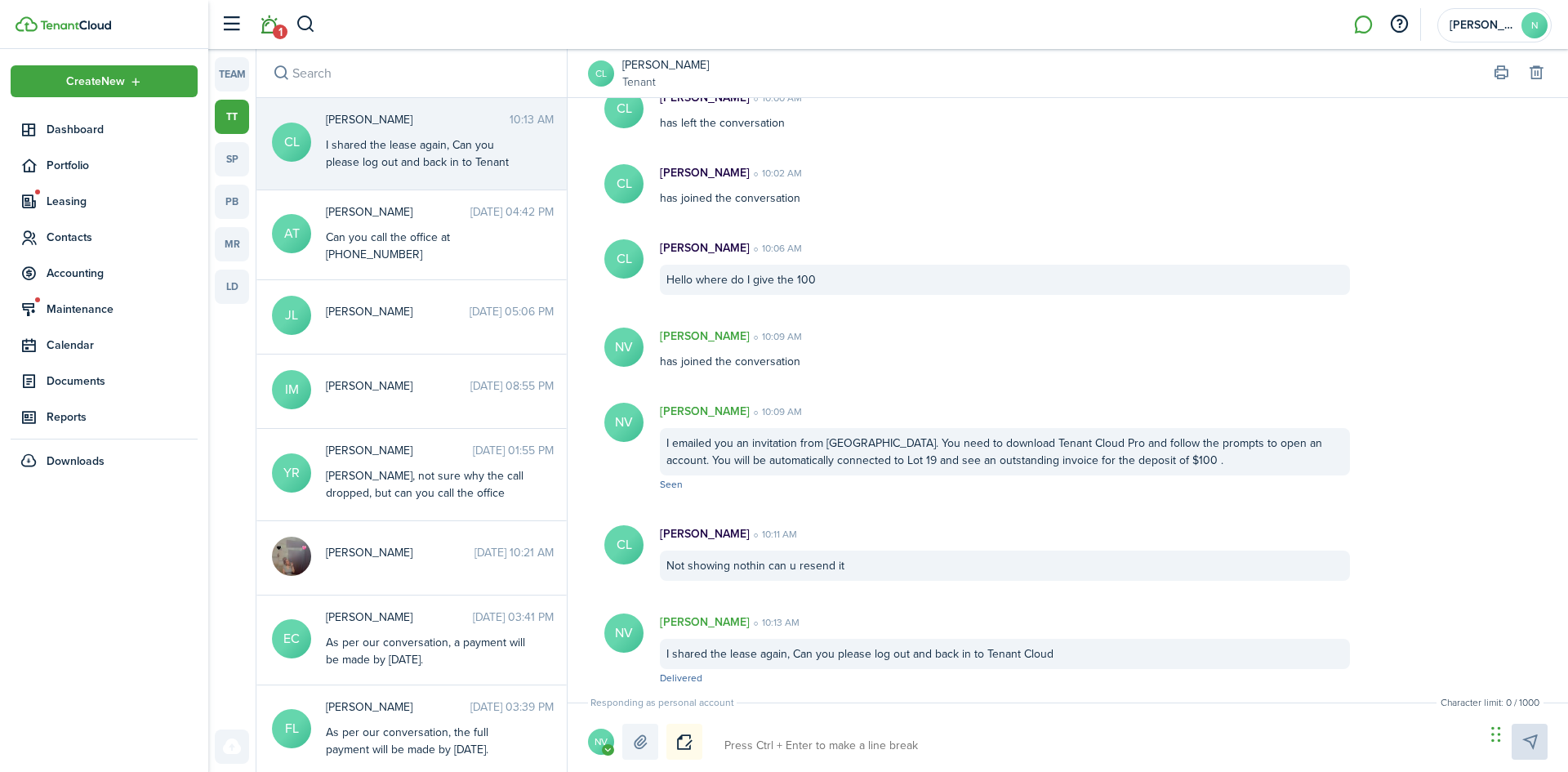
click at [275, 31] on span "1" at bounding box center [280, 31] width 15 height 15
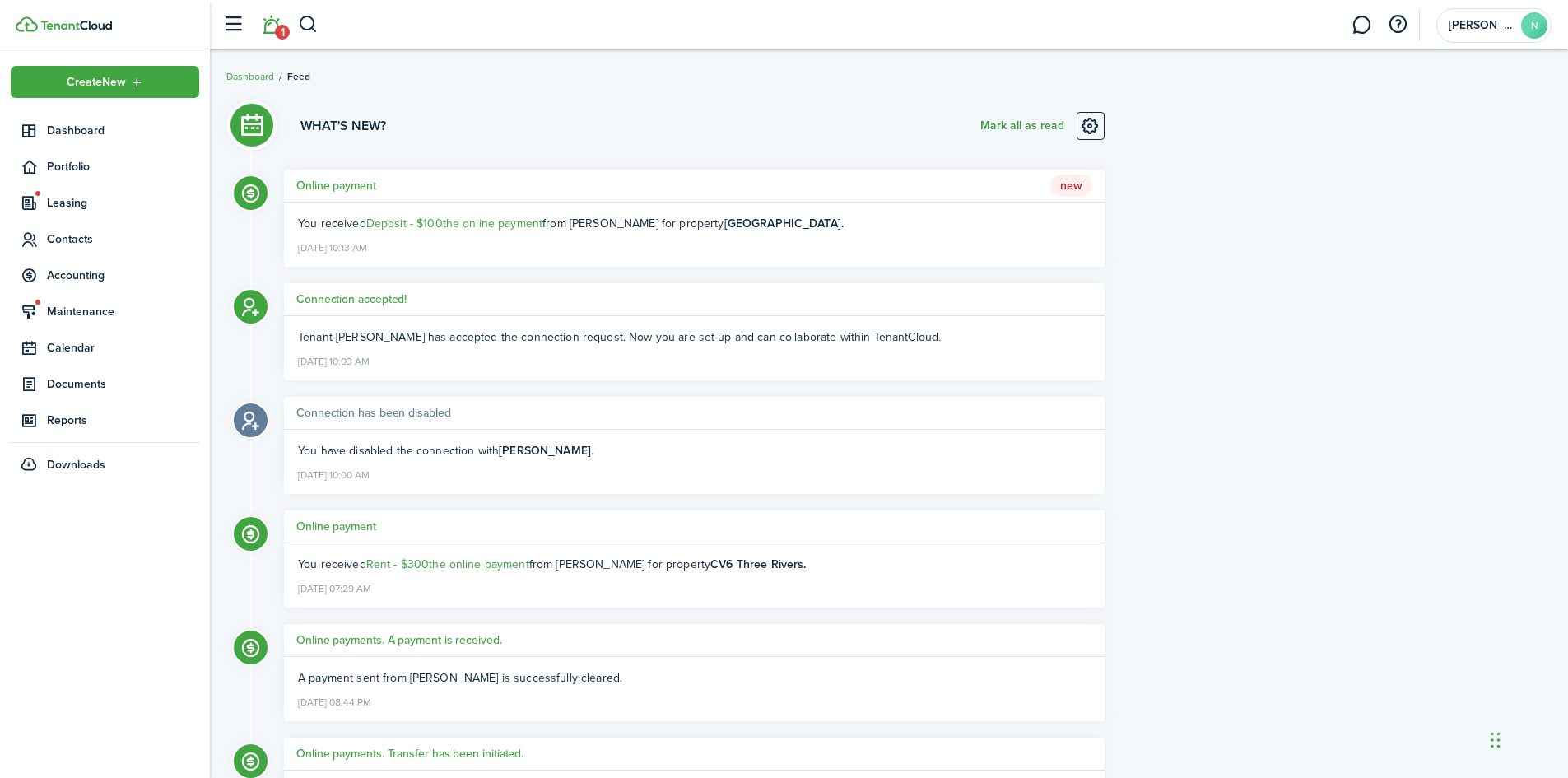
click at [1000, 122] on button "Mark all as read" at bounding box center [1022, 125] width 84 height 28
click at [310, 24] on button "button" at bounding box center [308, 24] width 21 height 28
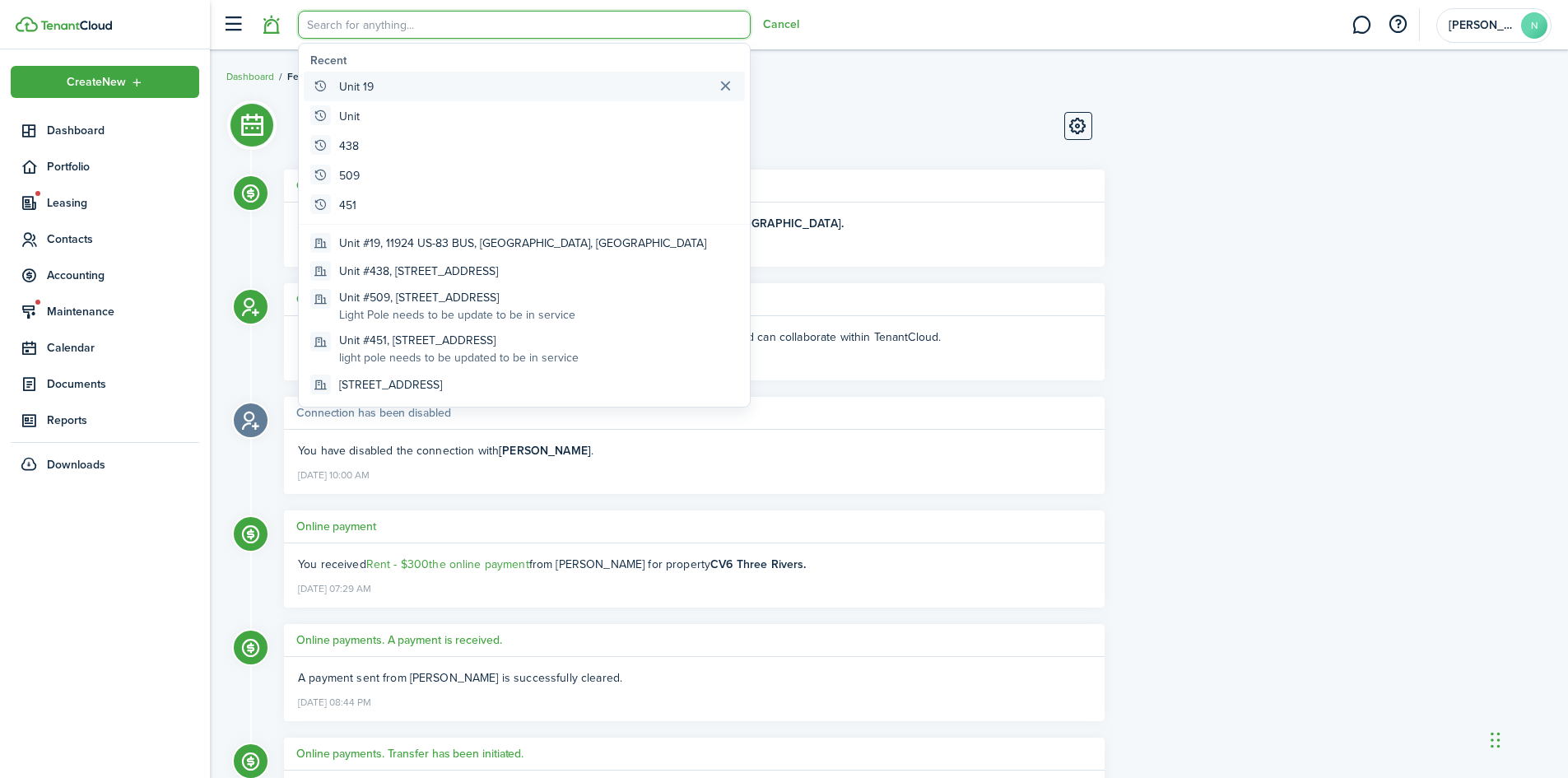
click at [352, 83] on global-search-item-title "Unit 19" at bounding box center [356, 87] width 34 height 18
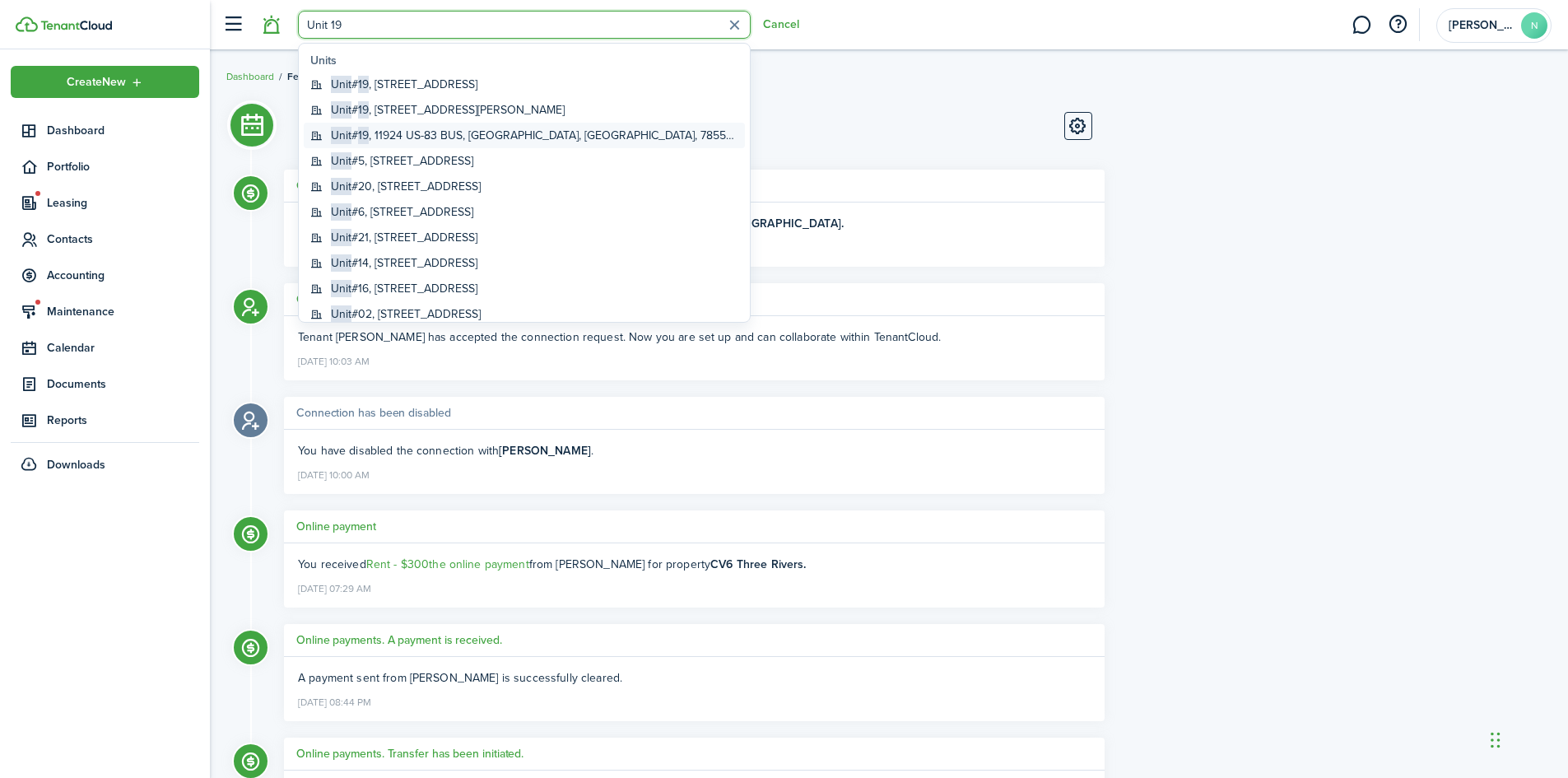
click at [455, 129] on global-search-item-title "Unit # 19 , 11924 US-83 BUS, [GEOGRAPHIC_DATA], [GEOGRAPHIC_DATA]" at bounding box center [535, 135] width 407 height 18
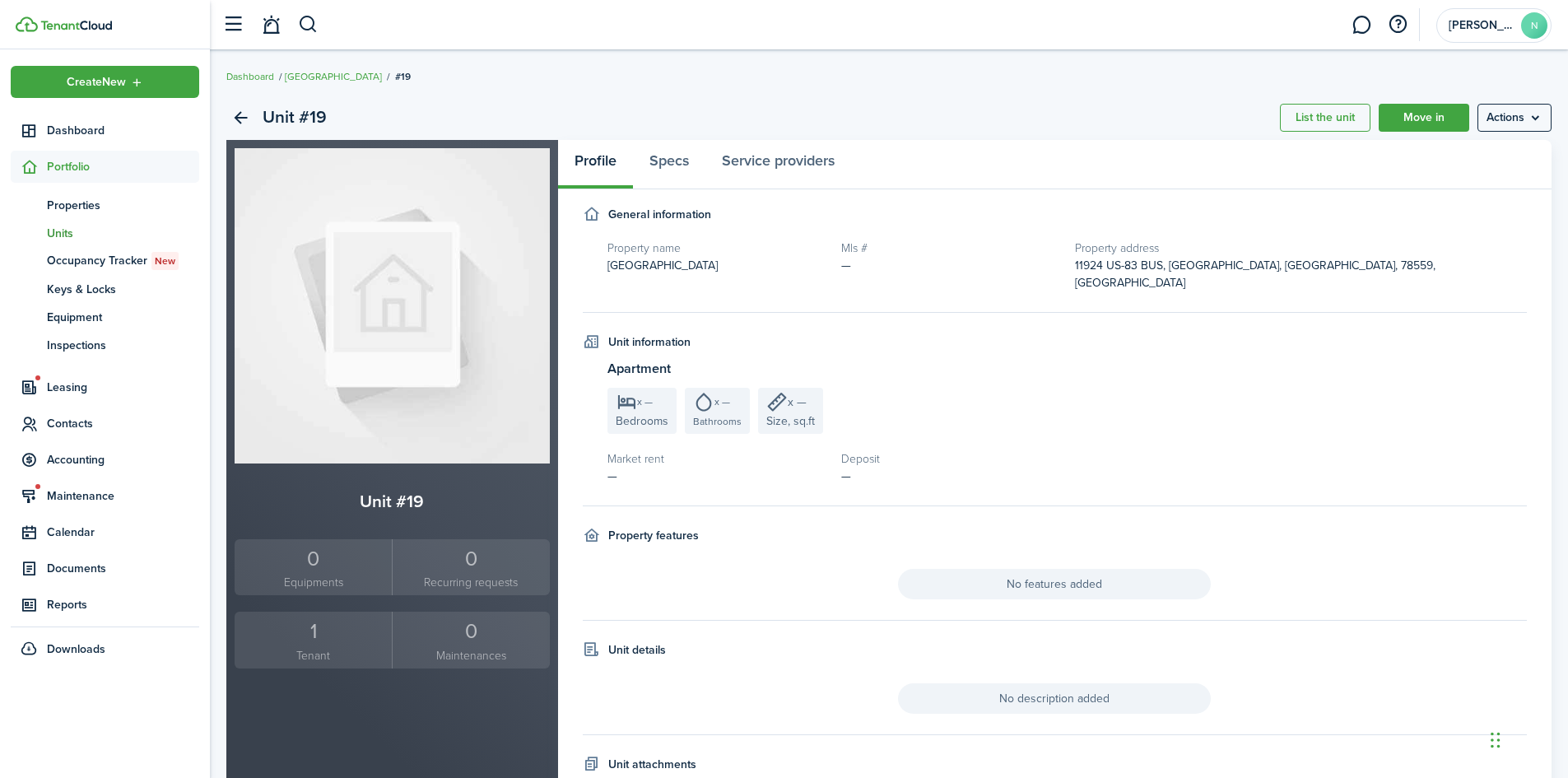
click at [308, 624] on div "1" at bounding box center [313, 631] width 149 height 31
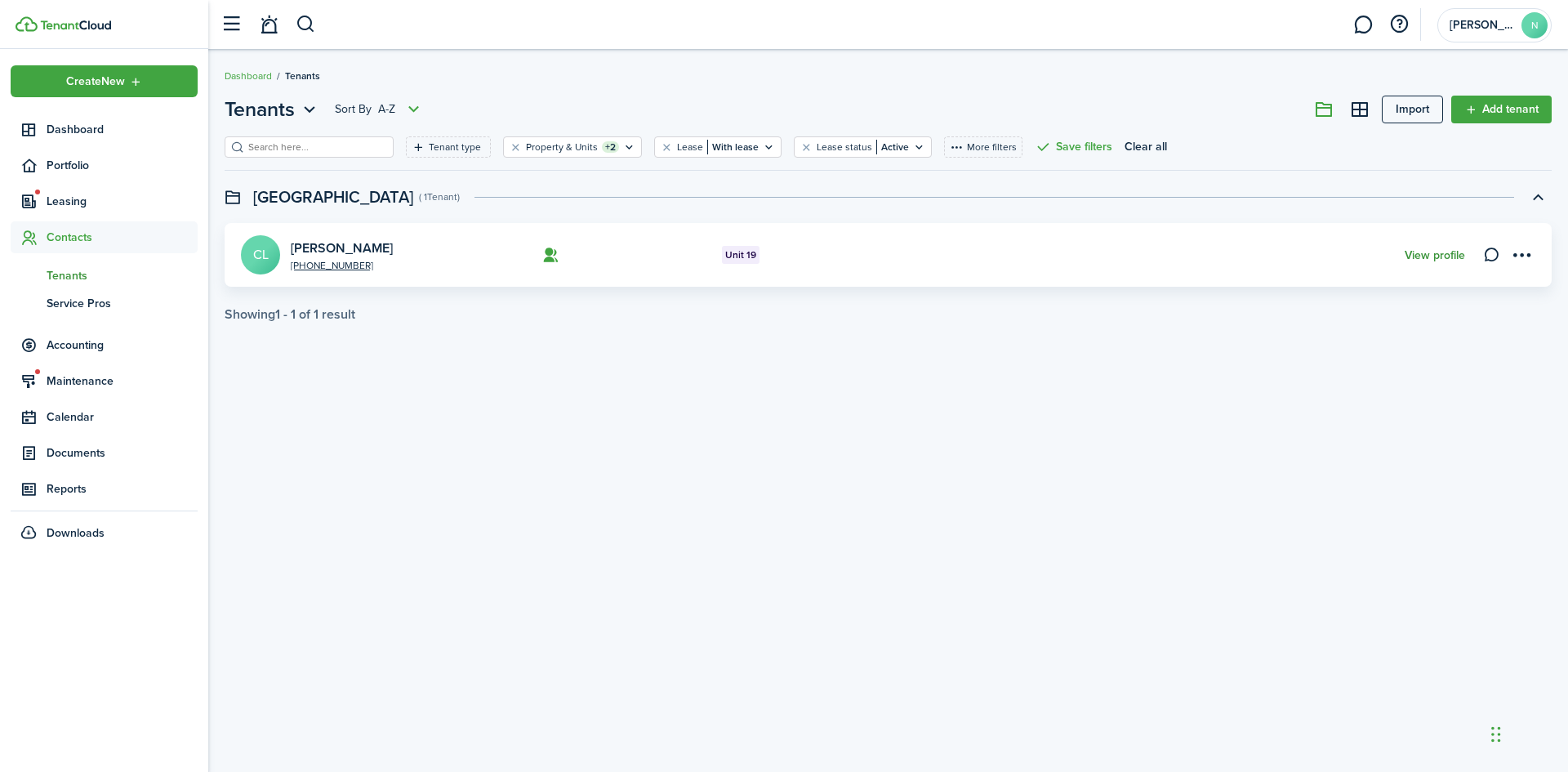
click at [1447, 253] on link "View profile" at bounding box center [1435, 255] width 60 height 13
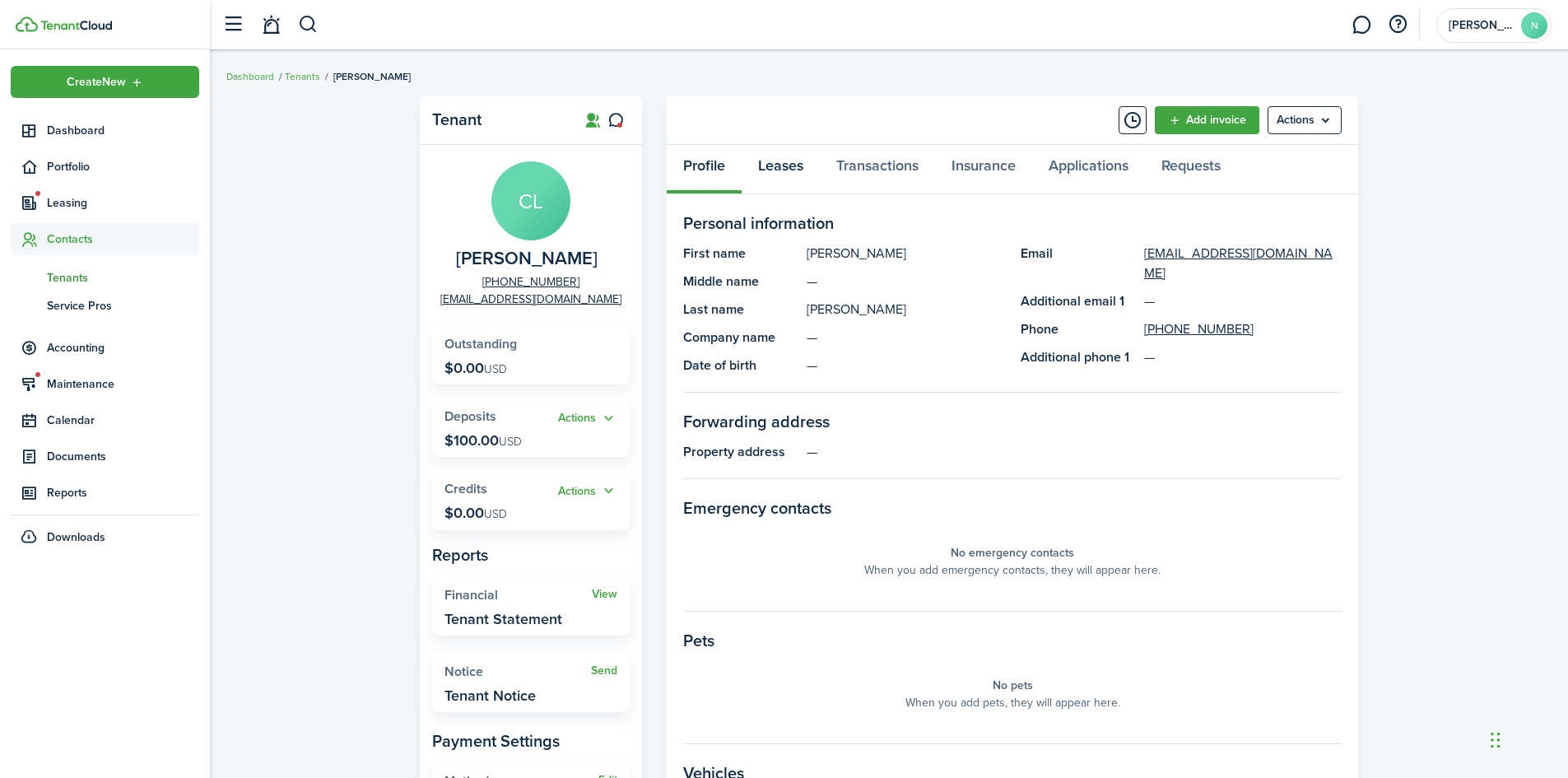
click at [785, 160] on link "Leases" at bounding box center [781, 170] width 78 height 49
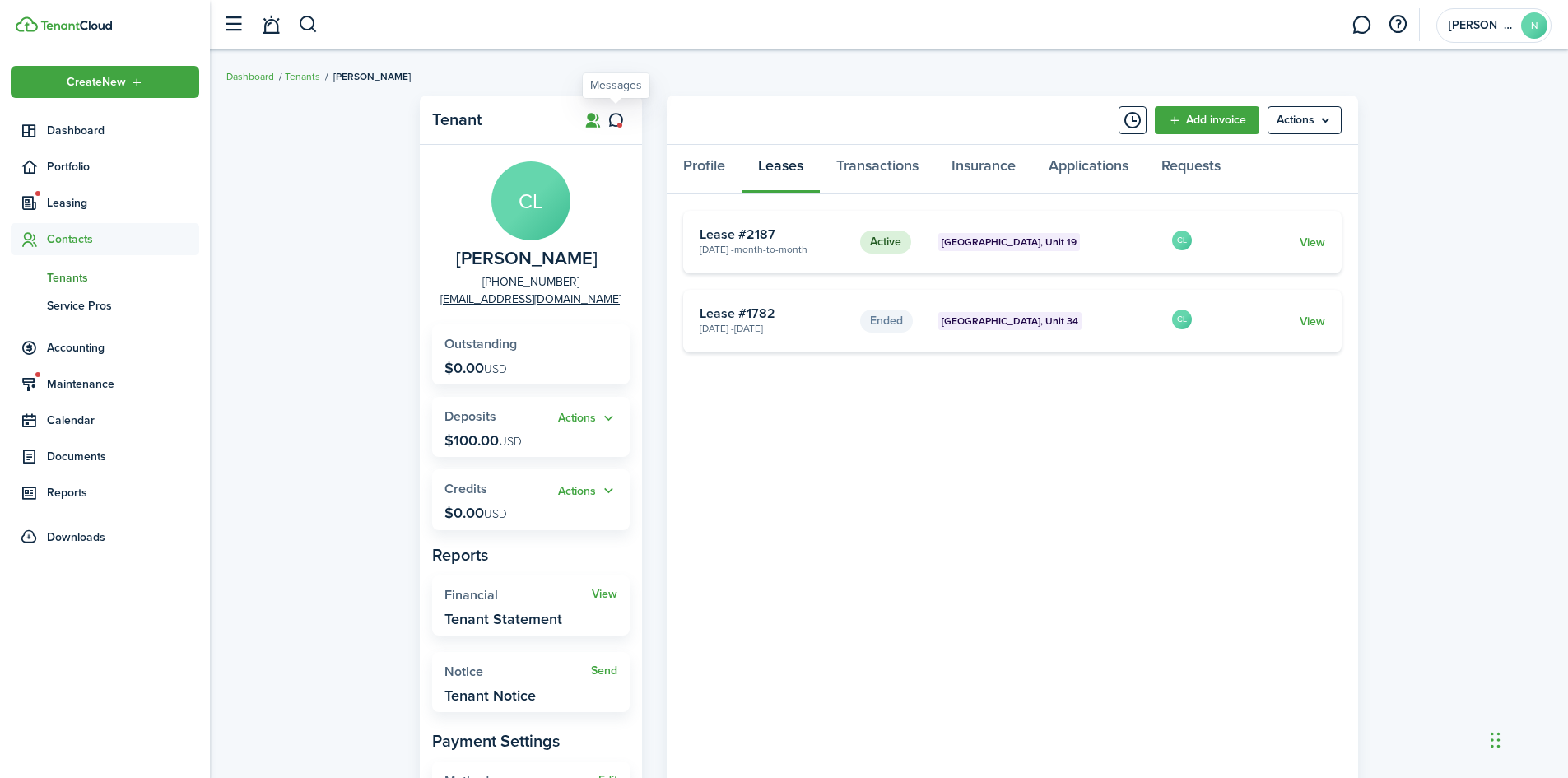
click at [611, 123] on icon at bounding box center [616, 120] width 18 height 17
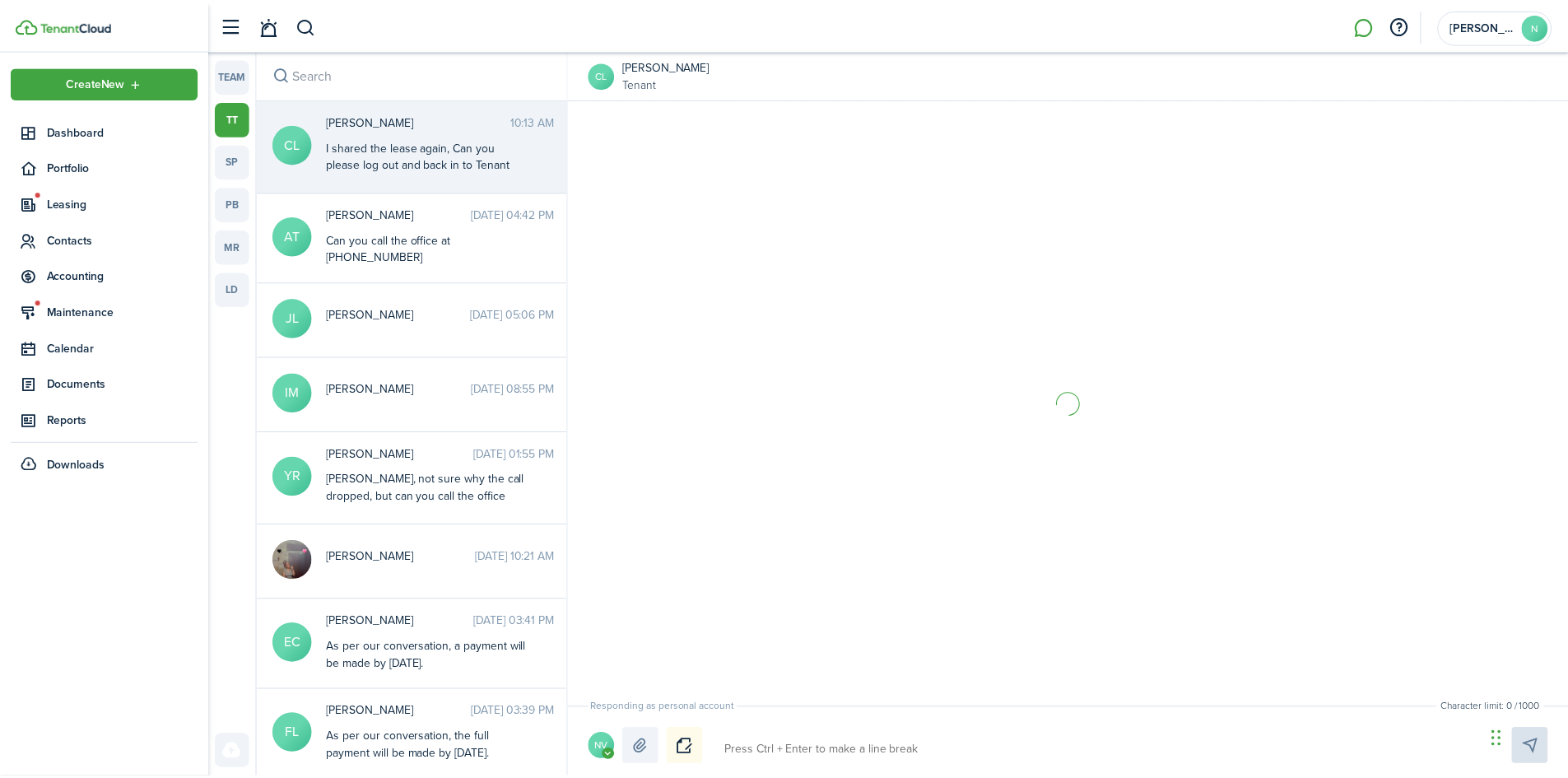
scroll to position [337, 0]
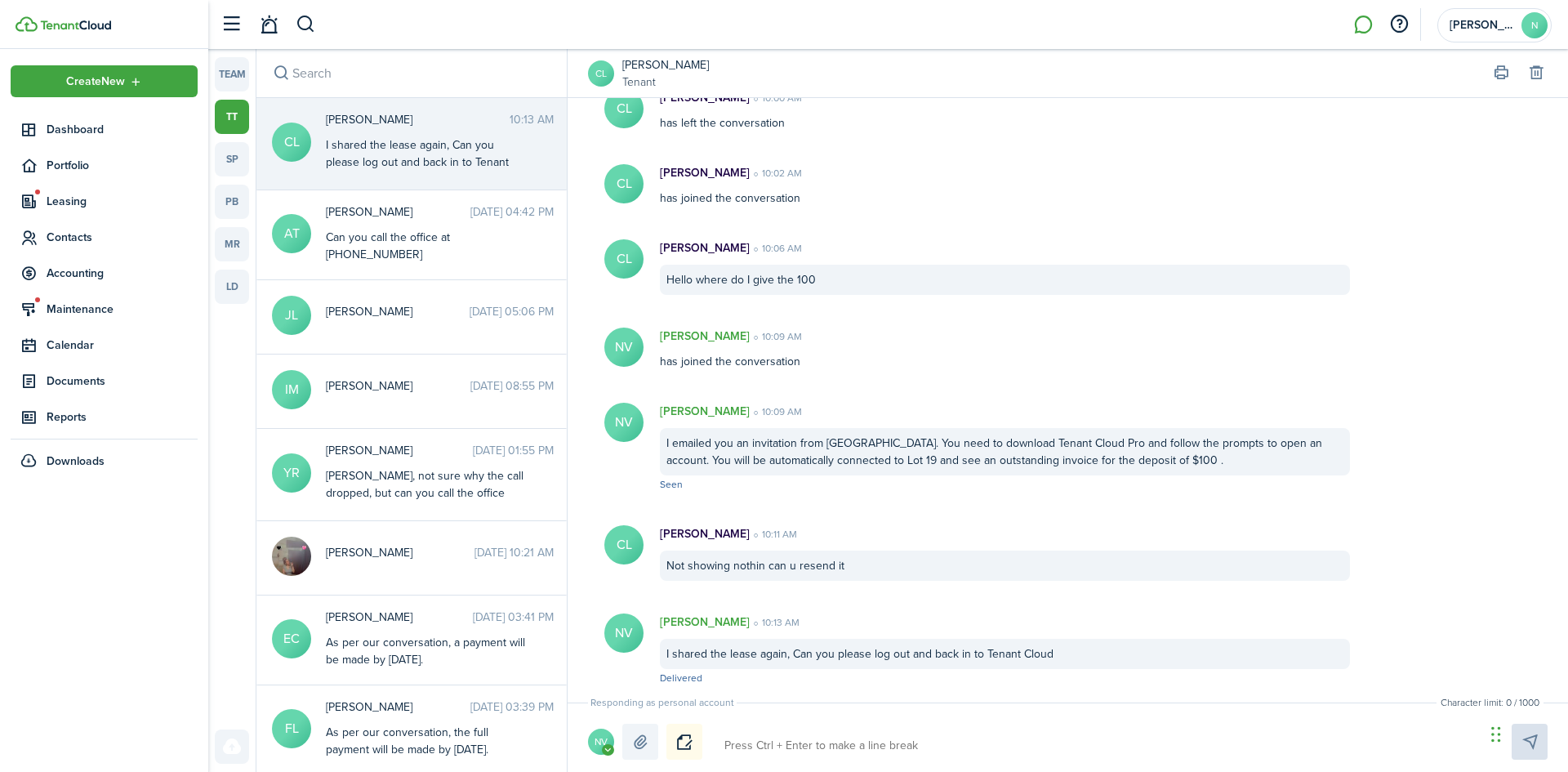
click at [891, 736] on textarea at bounding box center [1098, 746] width 760 height 28
click at [306, 23] on button "button" at bounding box center [305, 24] width 20 height 28
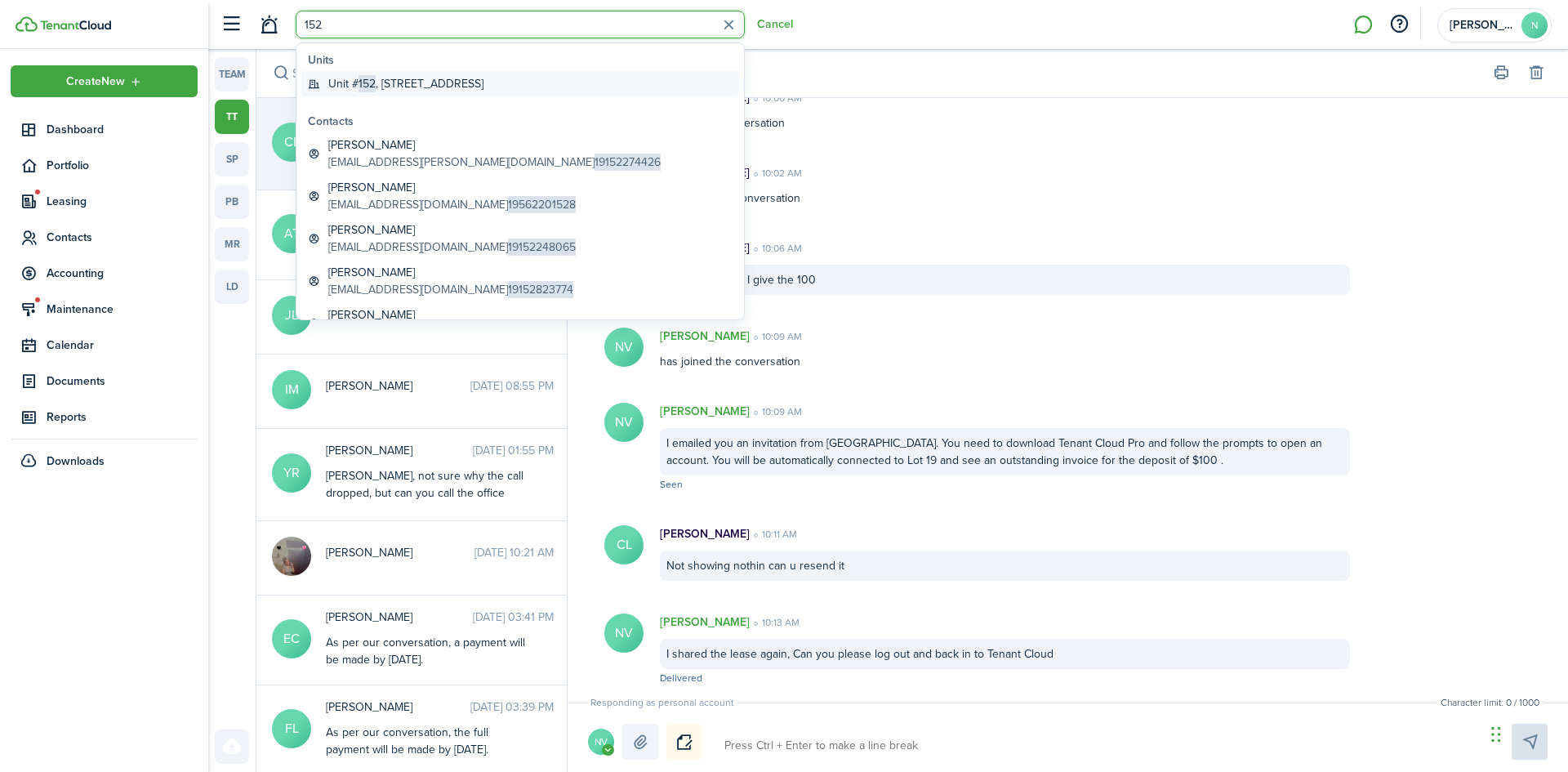
click at [366, 78] on span "152" at bounding box center [367, 84] width 17 height 18
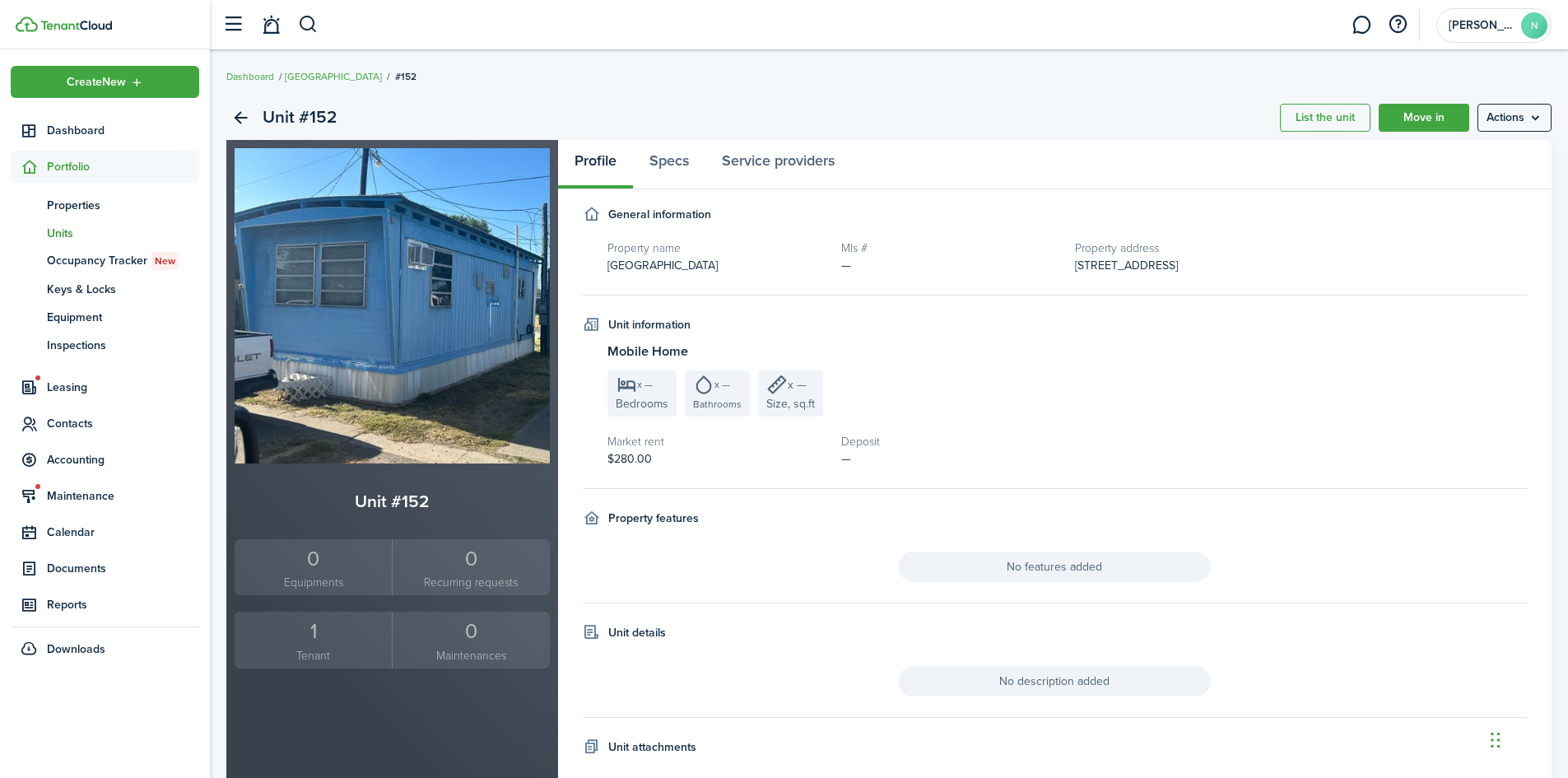
click at [316, 637] on div "1" at bounding box center [313, 631] width 149 height 31
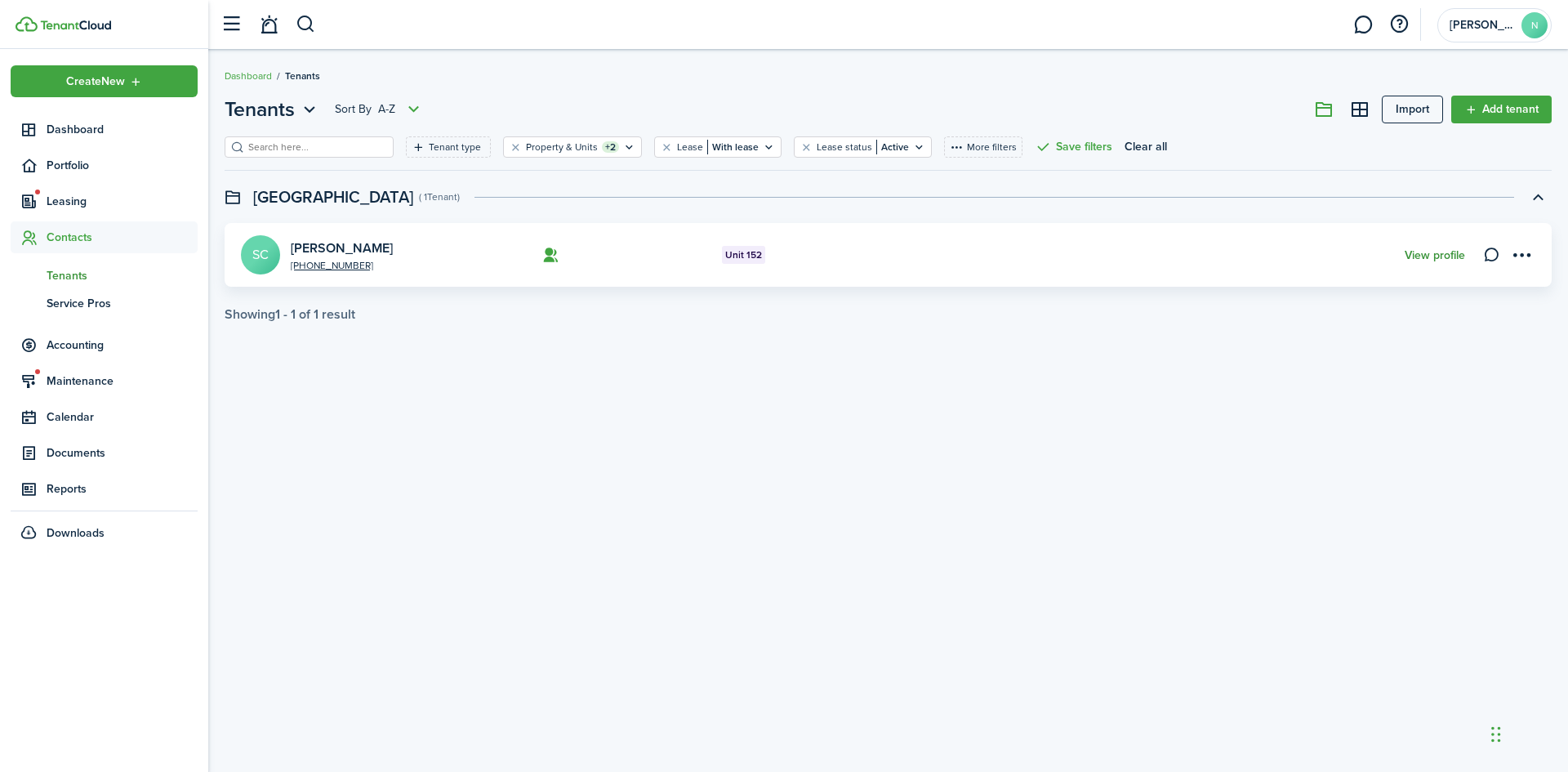
click at [1444, 253] on link "View profile" at bounding box center [1435, 255] width 60 height 13
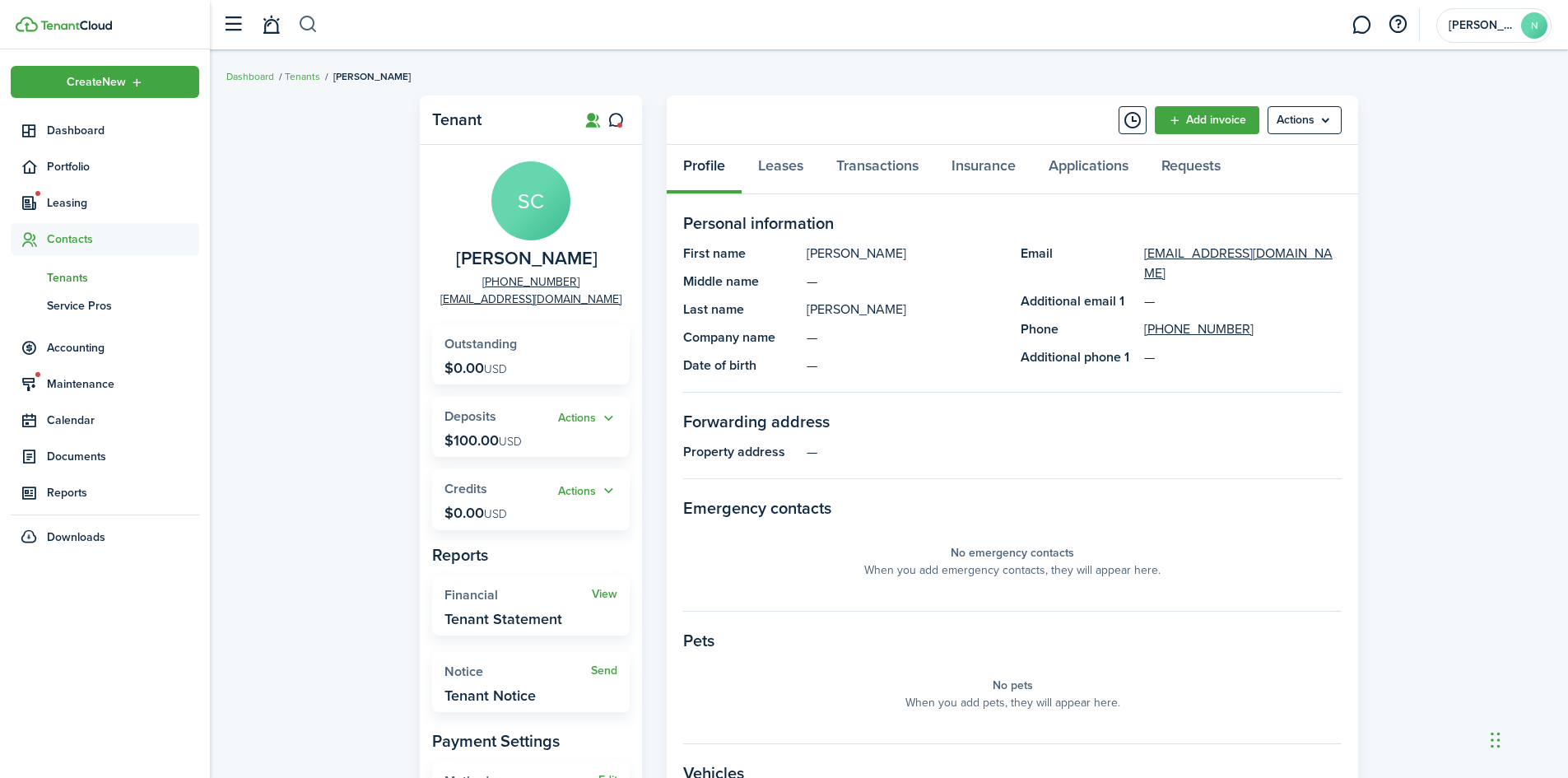
click at [310, 23] on button "button" at bounding box center [308, 24] width 21 height 28
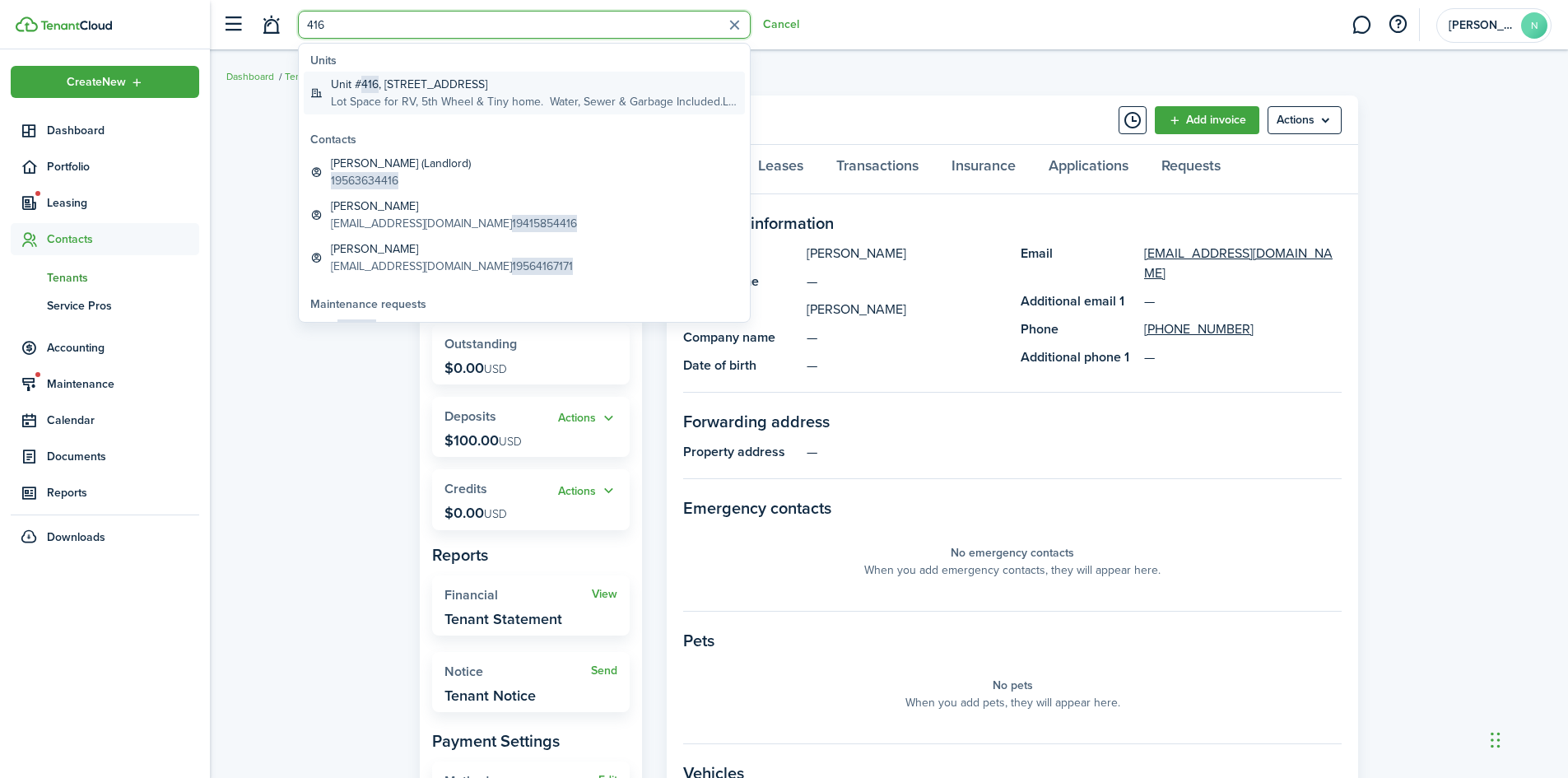
click at [396, 87] on global-search-item-title "Unit # 416 , [STREET_ADDRESS]" at bounding box center [535, 84] width 407 height 18
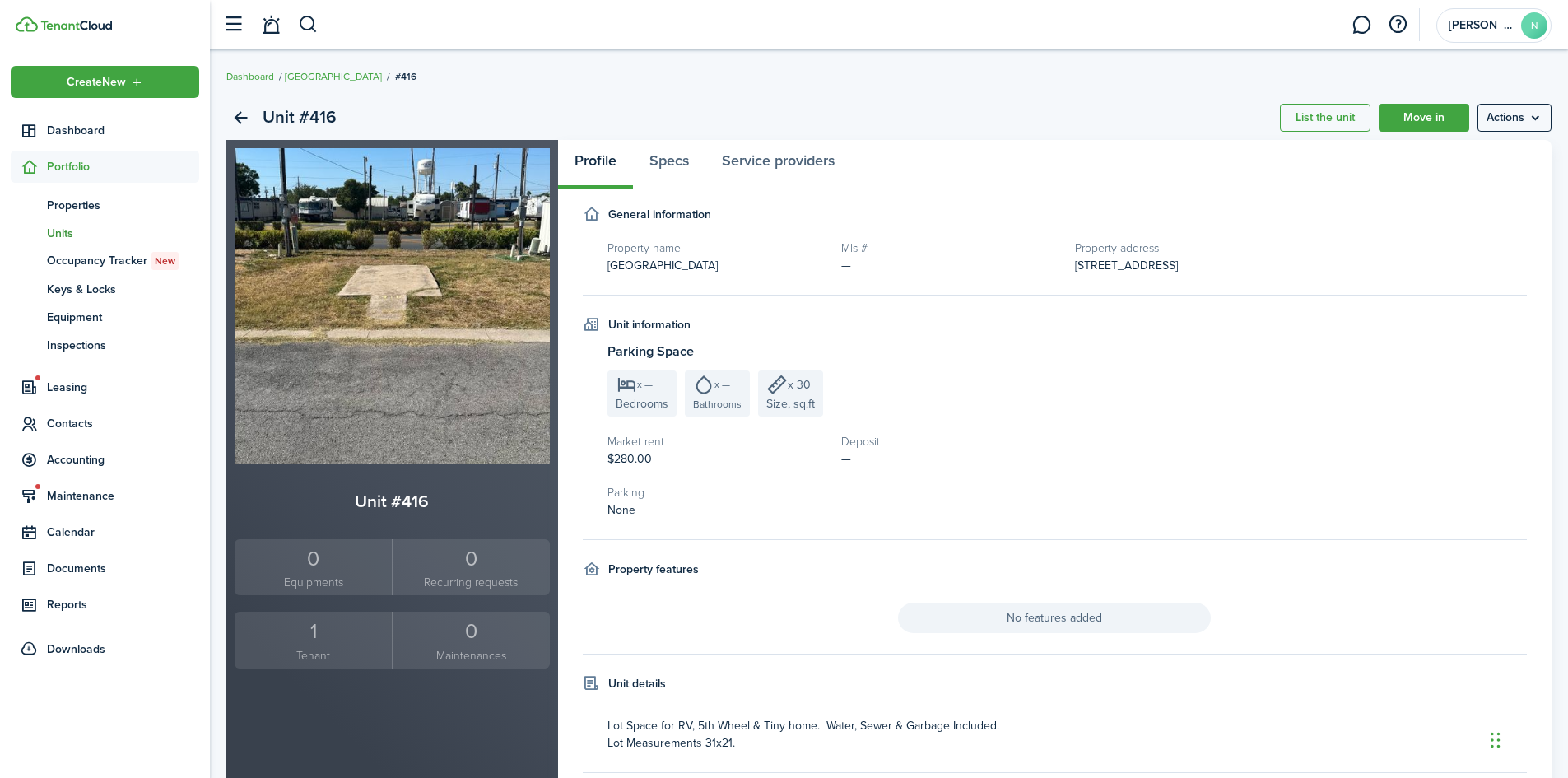
click at [319, 630] on div "1" at bounding box center [313, 631] width 149 height 31
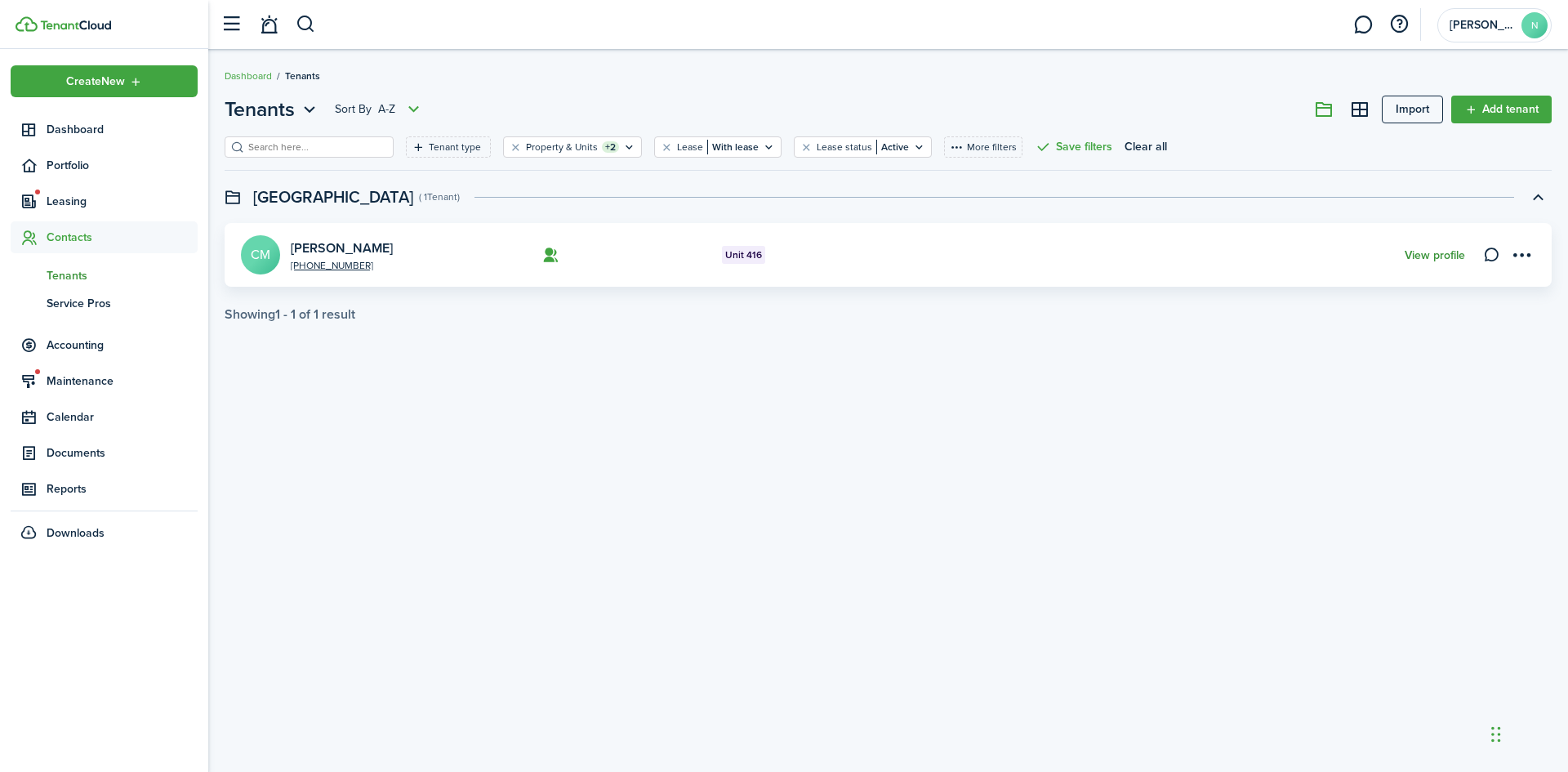
click at [1450, 253] on link "View profile" at bounding box center [1435, 255] width 60 height 13
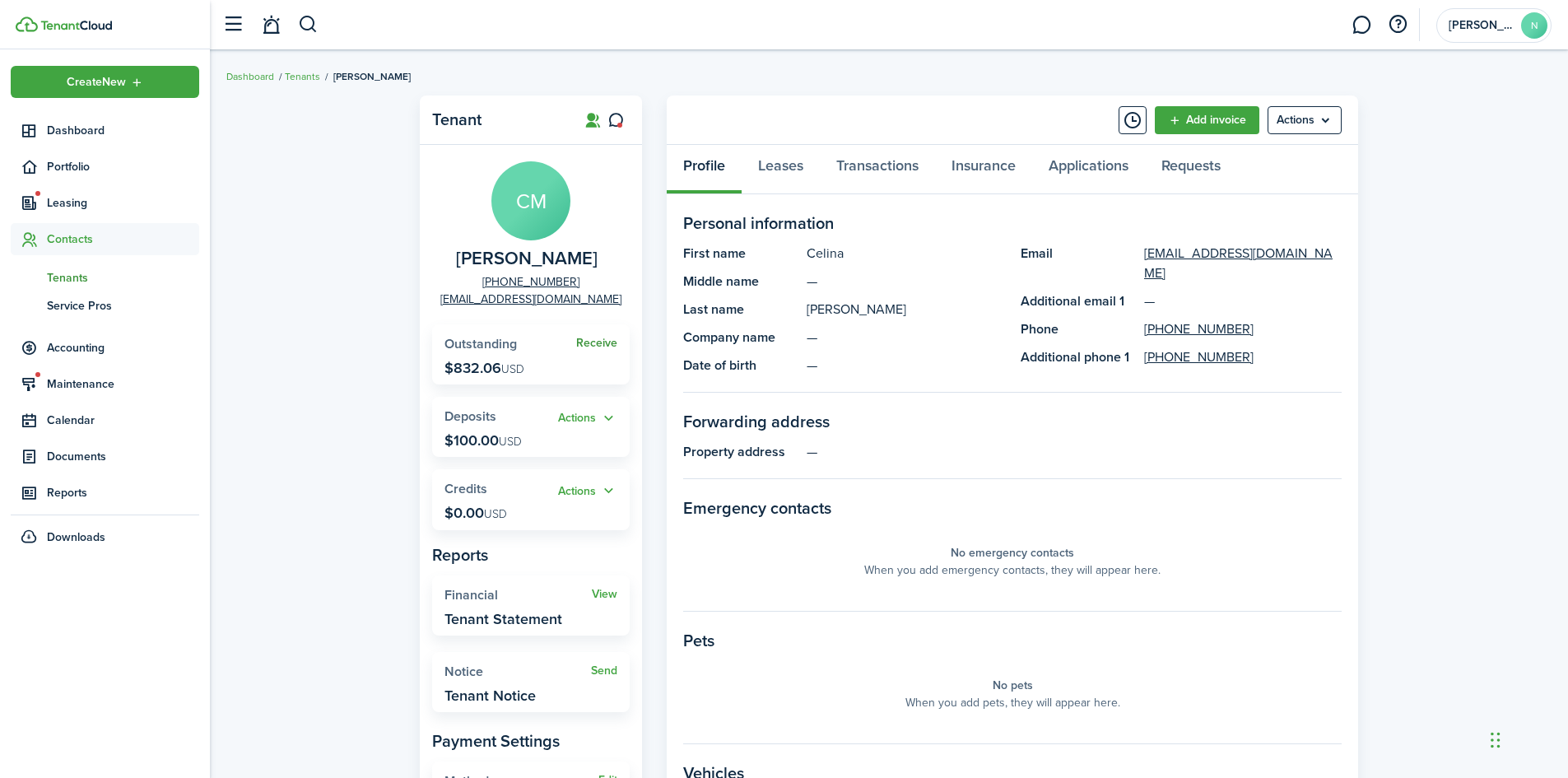
click at [596, 340] on link "Receive" at bounding box center [596, 343] width 41 height 13
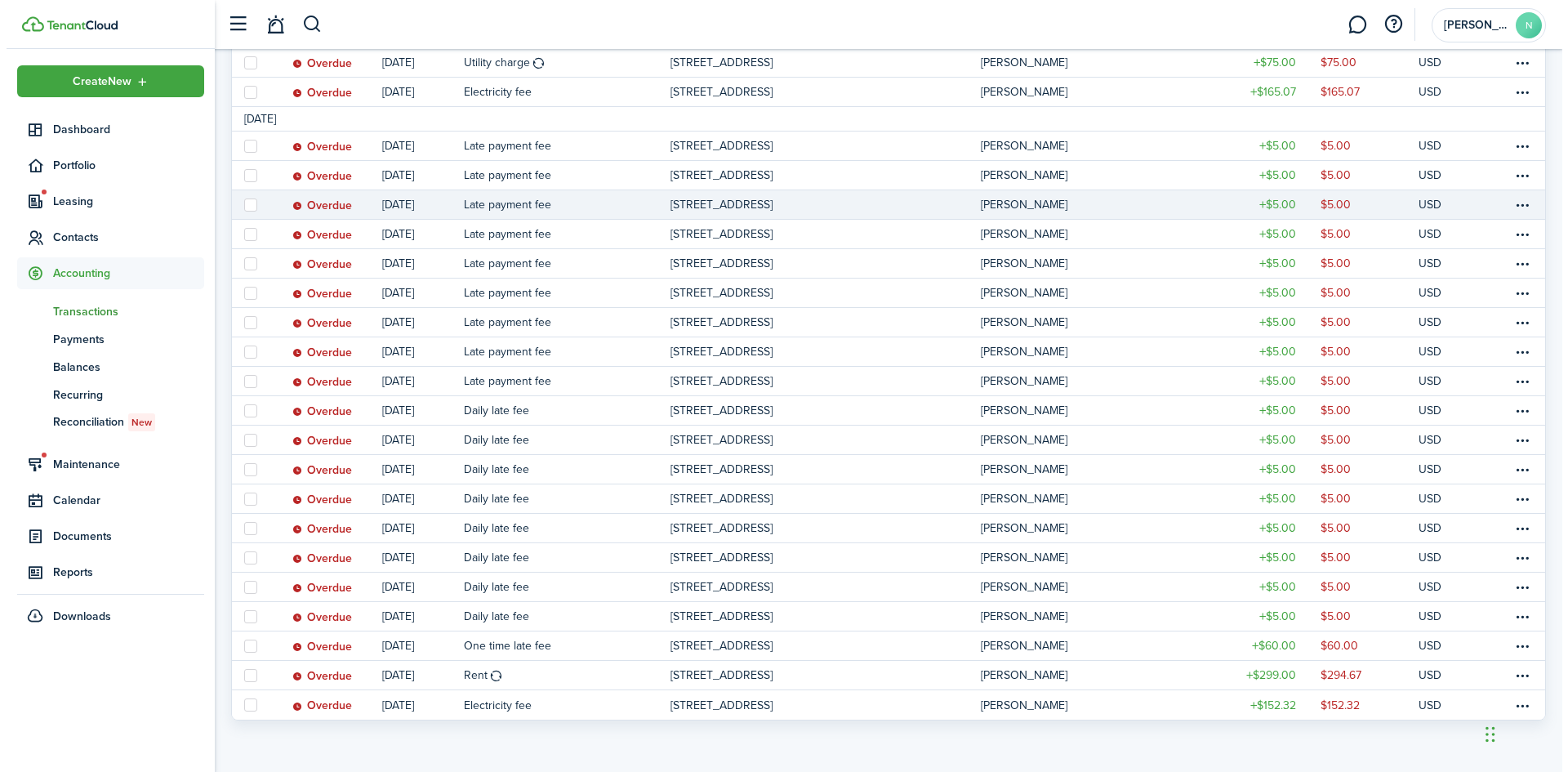
scroll to position [314, 0]
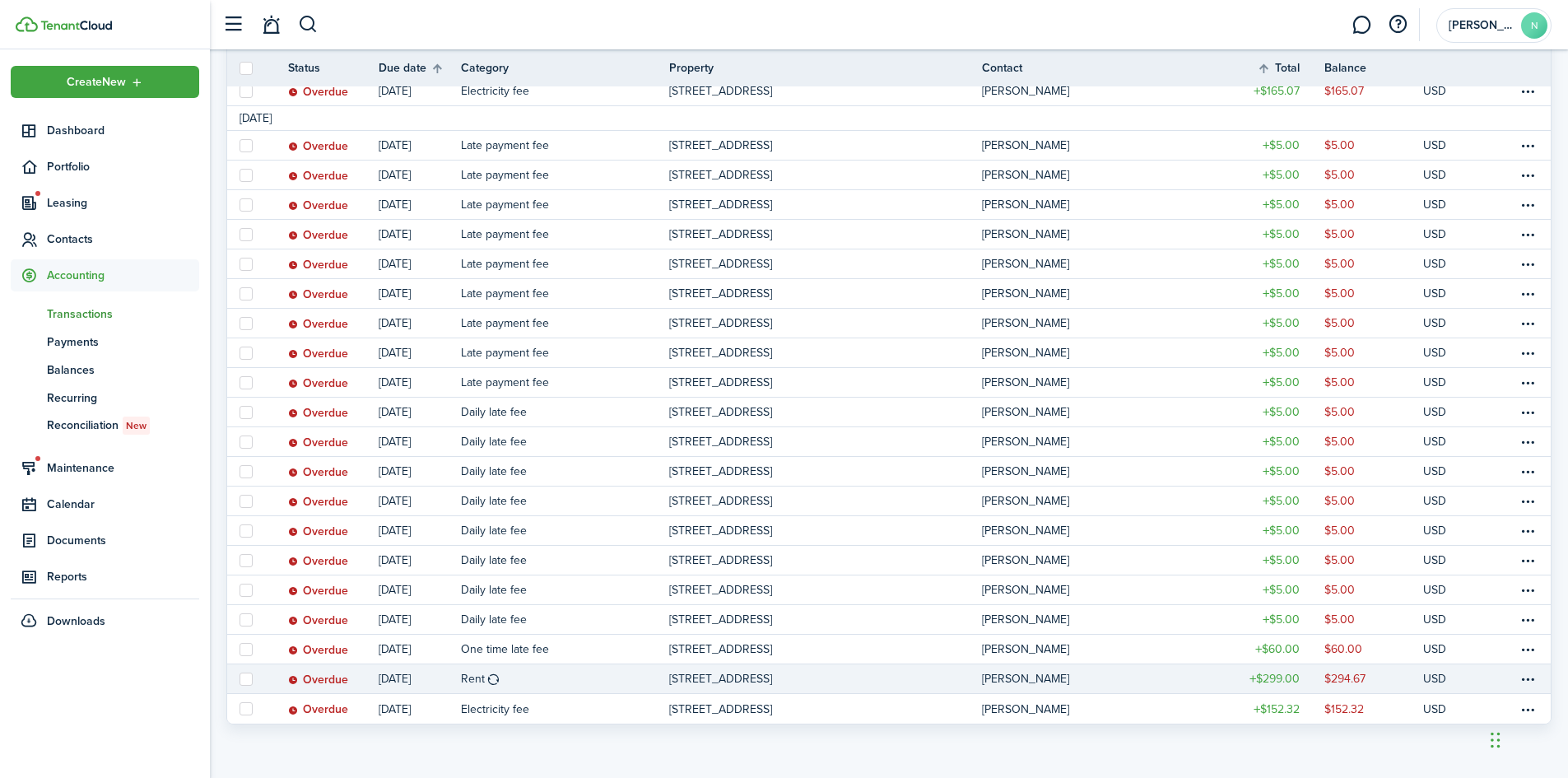
click at [244, 679] on label at bounding box center [245, 678] width 13 height 13
click at [239, 679] on input "checkbox" at bounding box center [239, 678] width 1 height 1
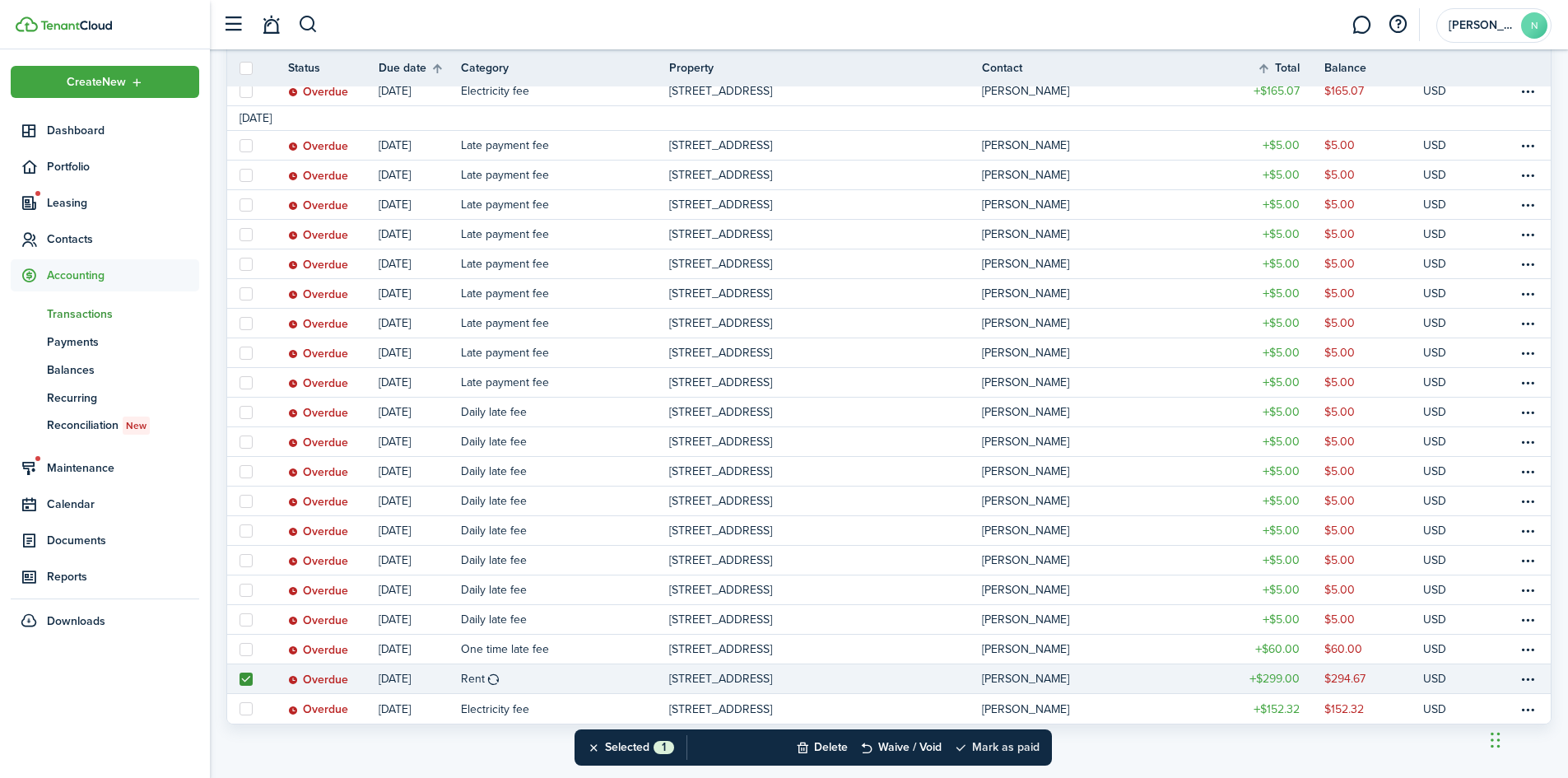
click at [1013, 745] on button "Mark as paid" at bounding box center [996, 747] width 85 height 36
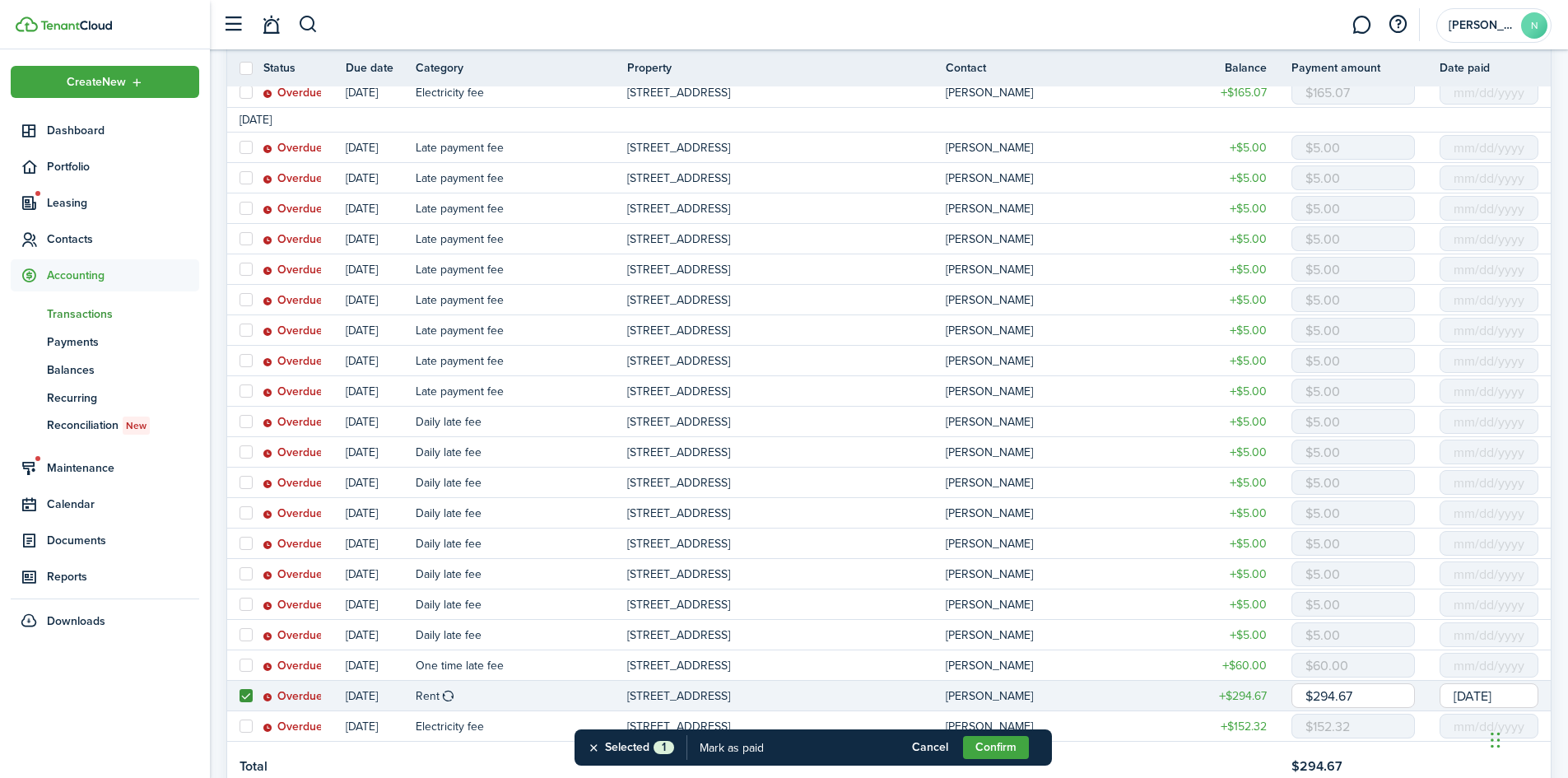
drag, startPoint x: 1362, startPoint y: 699, endPoint x: 1277, endPoint y: 695, distance: 85.1
click at [1277, 695] on tr "Overdue [DATE] Rent [GEOGRAPHIC_DATA], [GEOGRAPHIC_DATA][PERSON_NAME] $294.67 $…" at bounding box center [888, 696] width 1323 height 30
click at [1498, 695] on input "[DATE]" at bounding box center [1488, 695] width 99 height 24
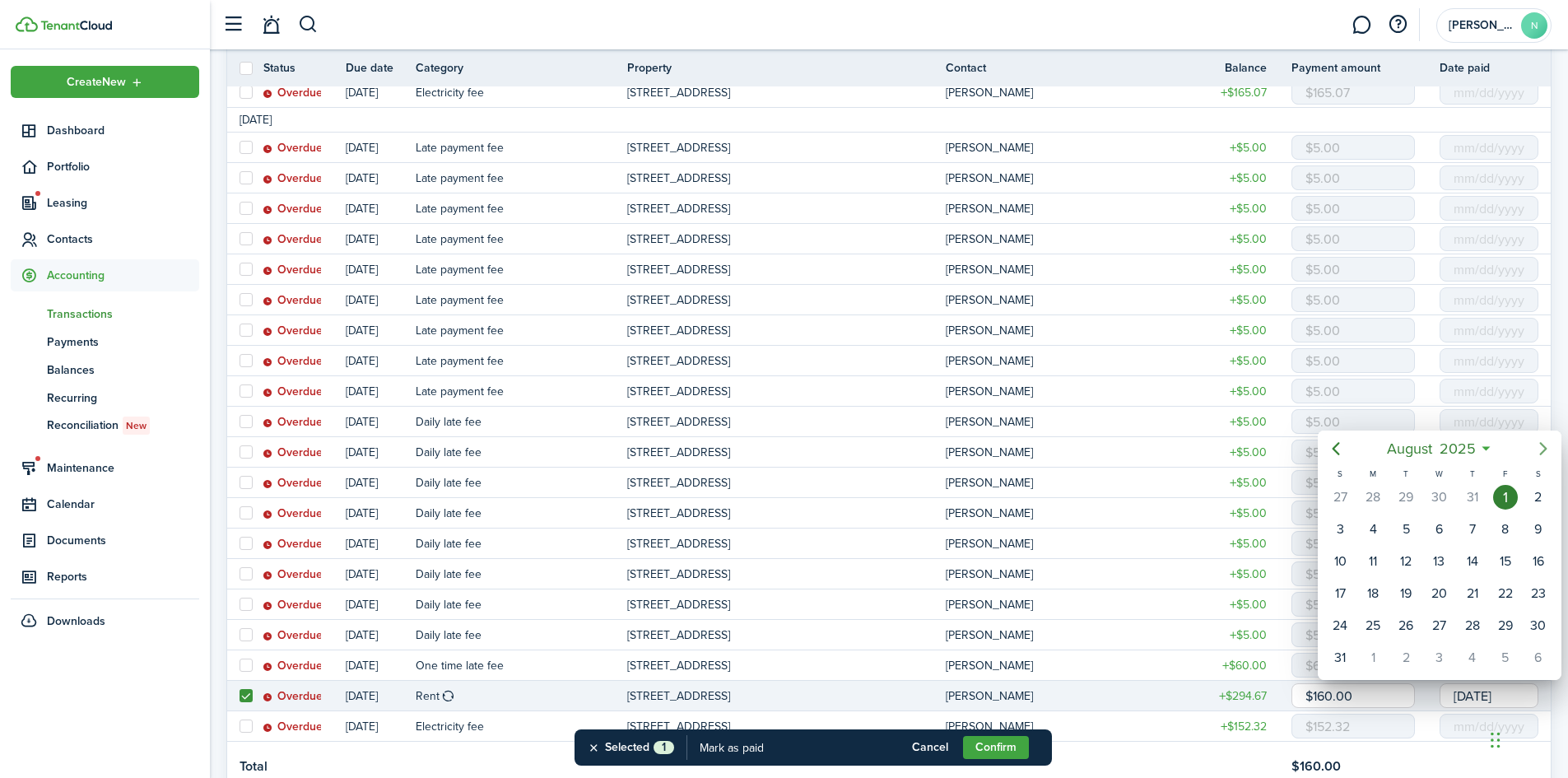
click at [1543, 451] on icon "Next page" at bounding box center [1543, 449] width 8 height 13
click at [1501, 558] on div "19" at bounding box center [1504, 560] width 24 height 24
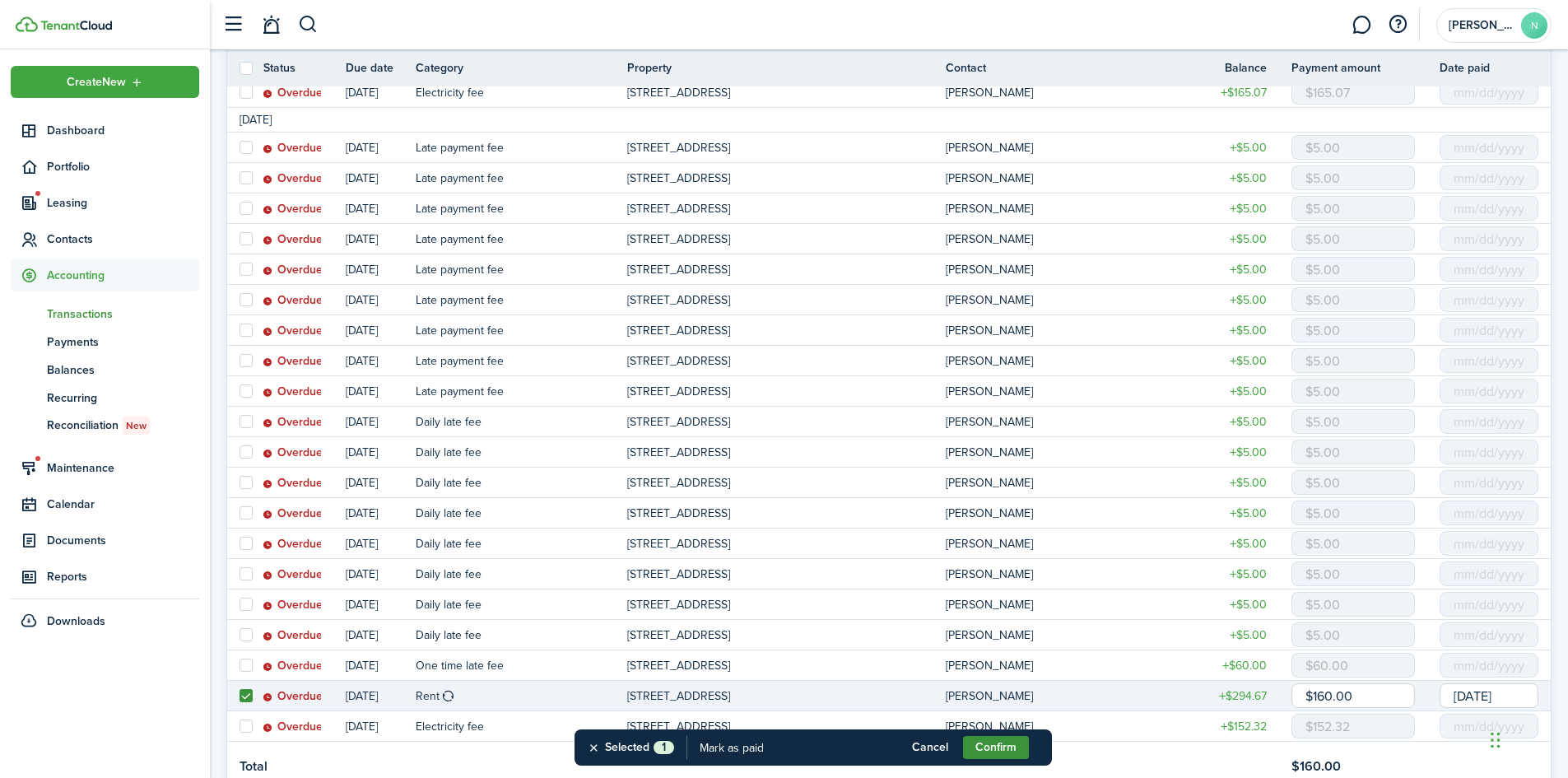
click at [997, 742] on button "Confirm" at bounding box center [995, 748] width 66 height 24
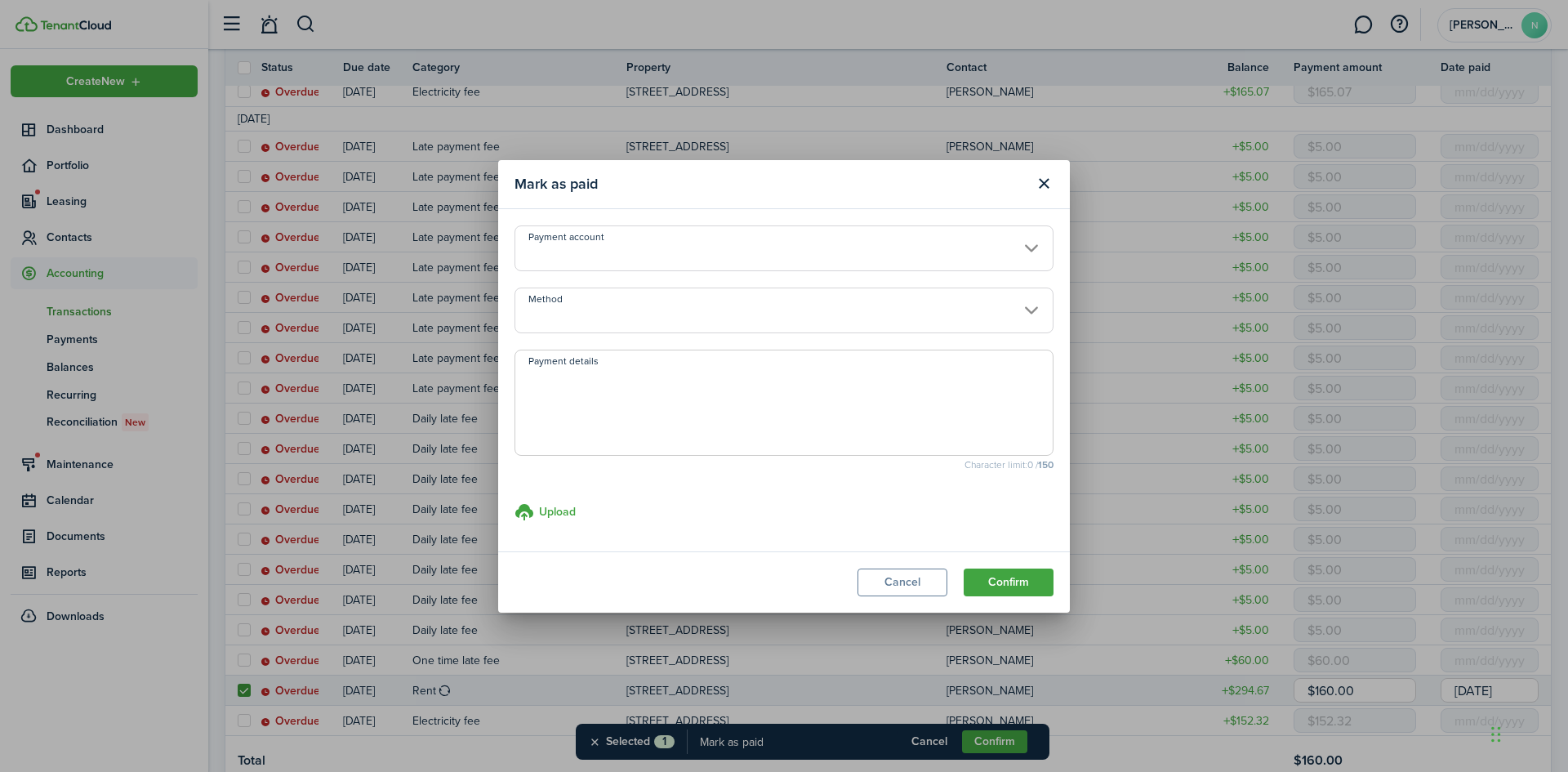
click at [823, 309] on input "Method" at bounding box center [784, 310] width 540 height 46
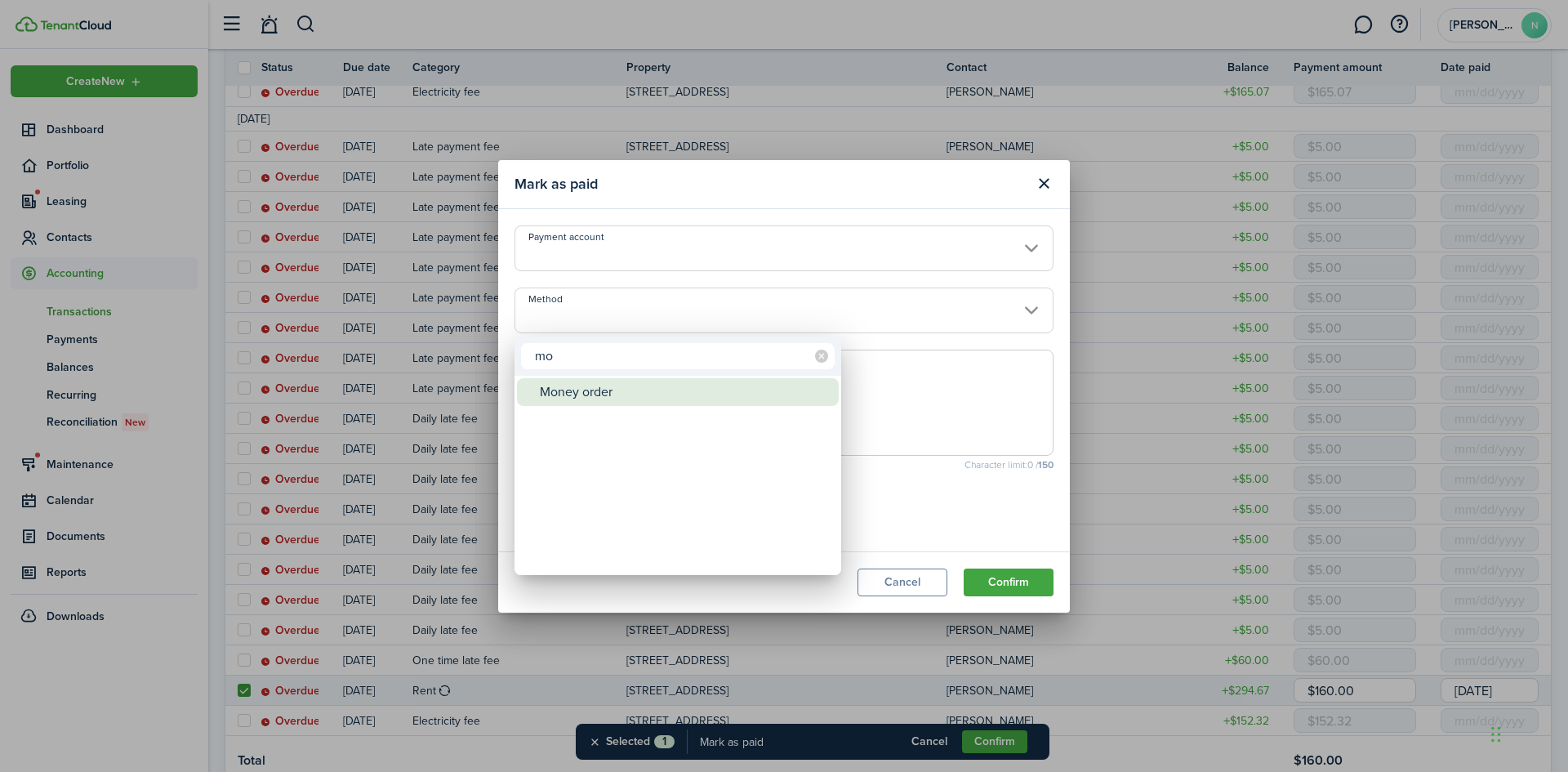
click at [651, 391] on div "Money order" at bounding box center [683, 392] width 289 height 28
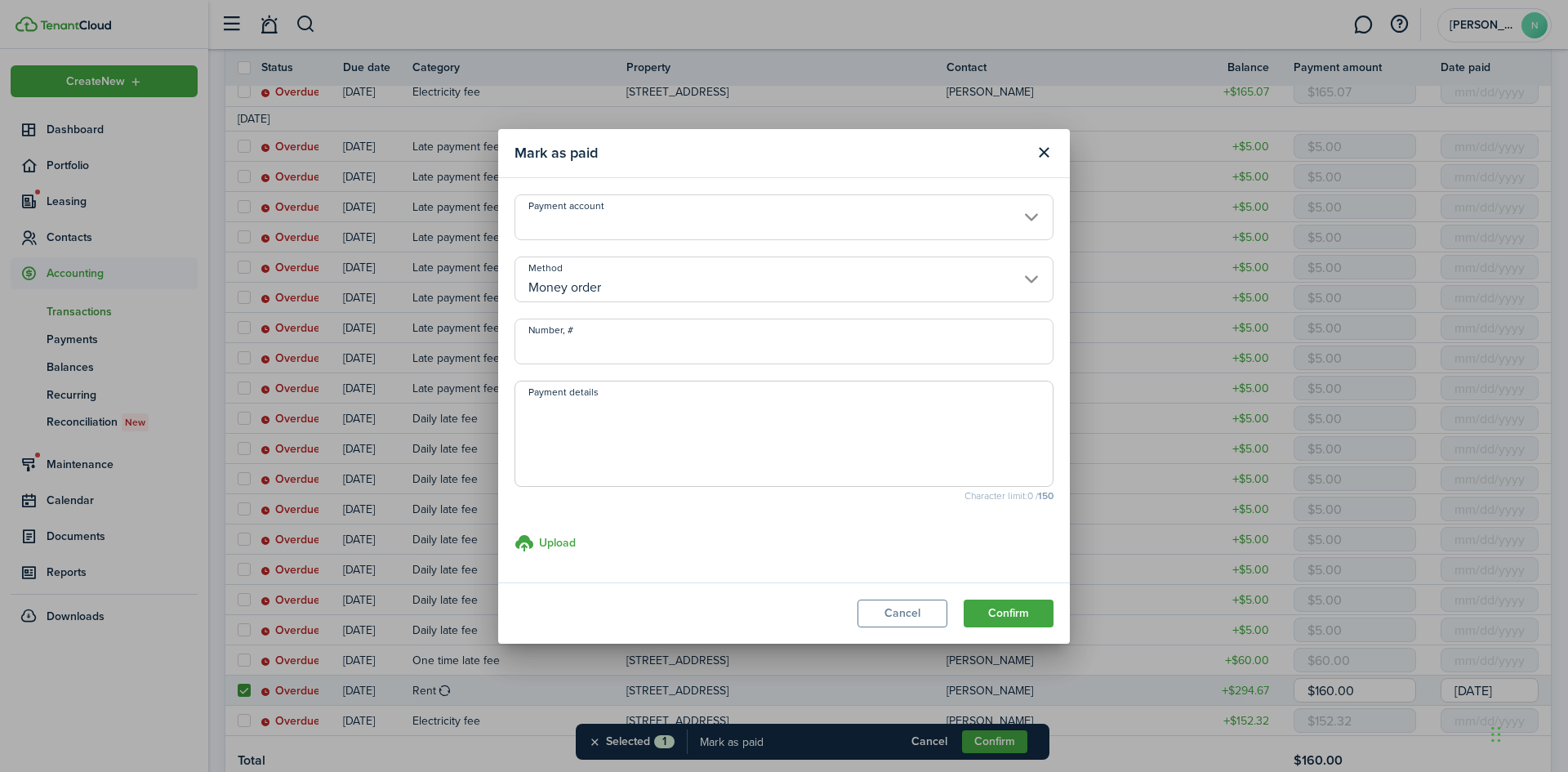
click at [647, 338] on input "Number, #" at bounding box center [784, 341] width 540 height 46
click at [723, 421] on textarea "Payment details" at bounding box center [784, 439] width 538 height 79
click at [1020, 613] on button "Confirm" at bounding box center [1008, 614] width 89 height 28
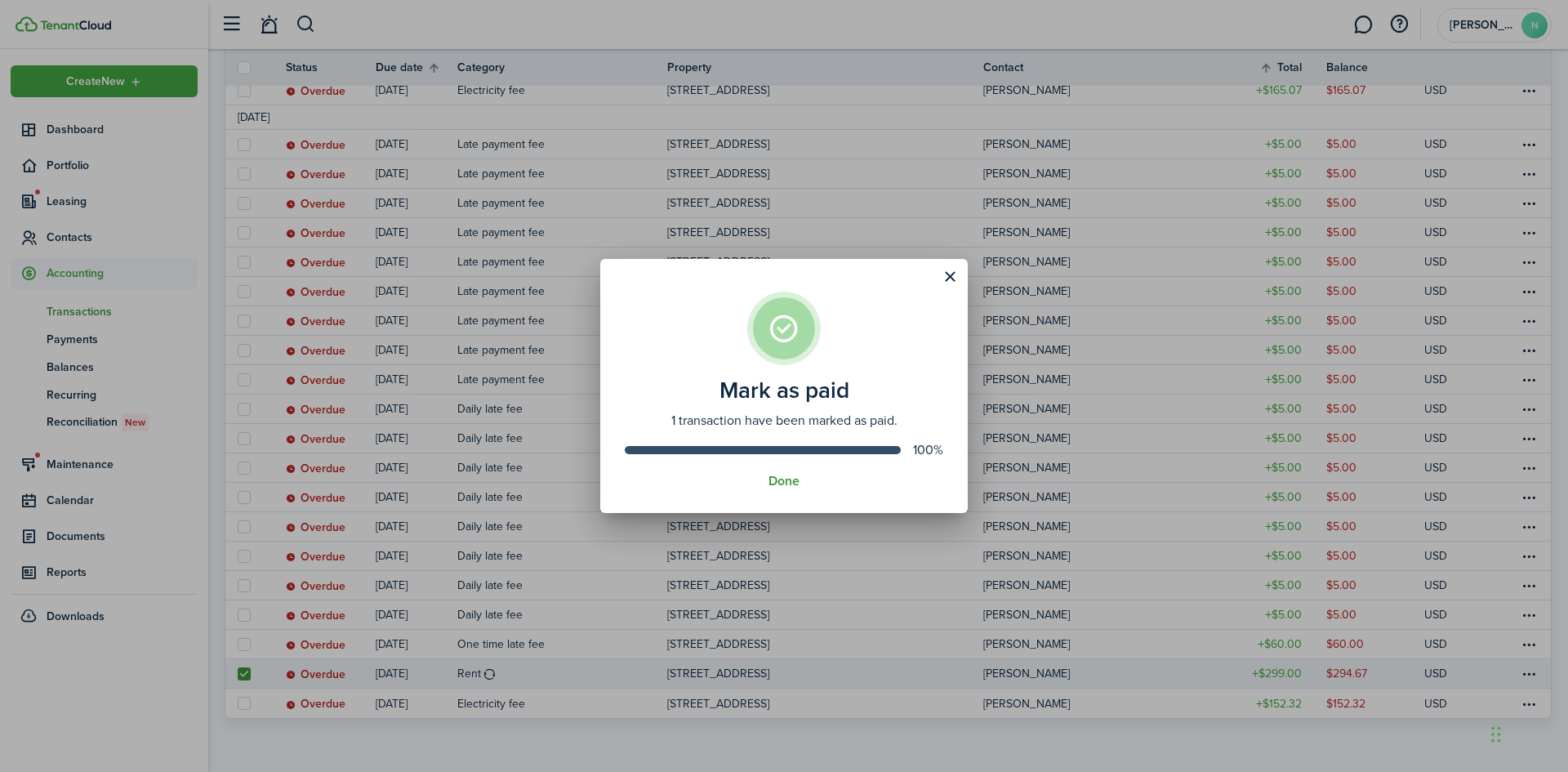
click at [780, 478] on button "Done" at bounding box center [784, 480] width 31 height 15
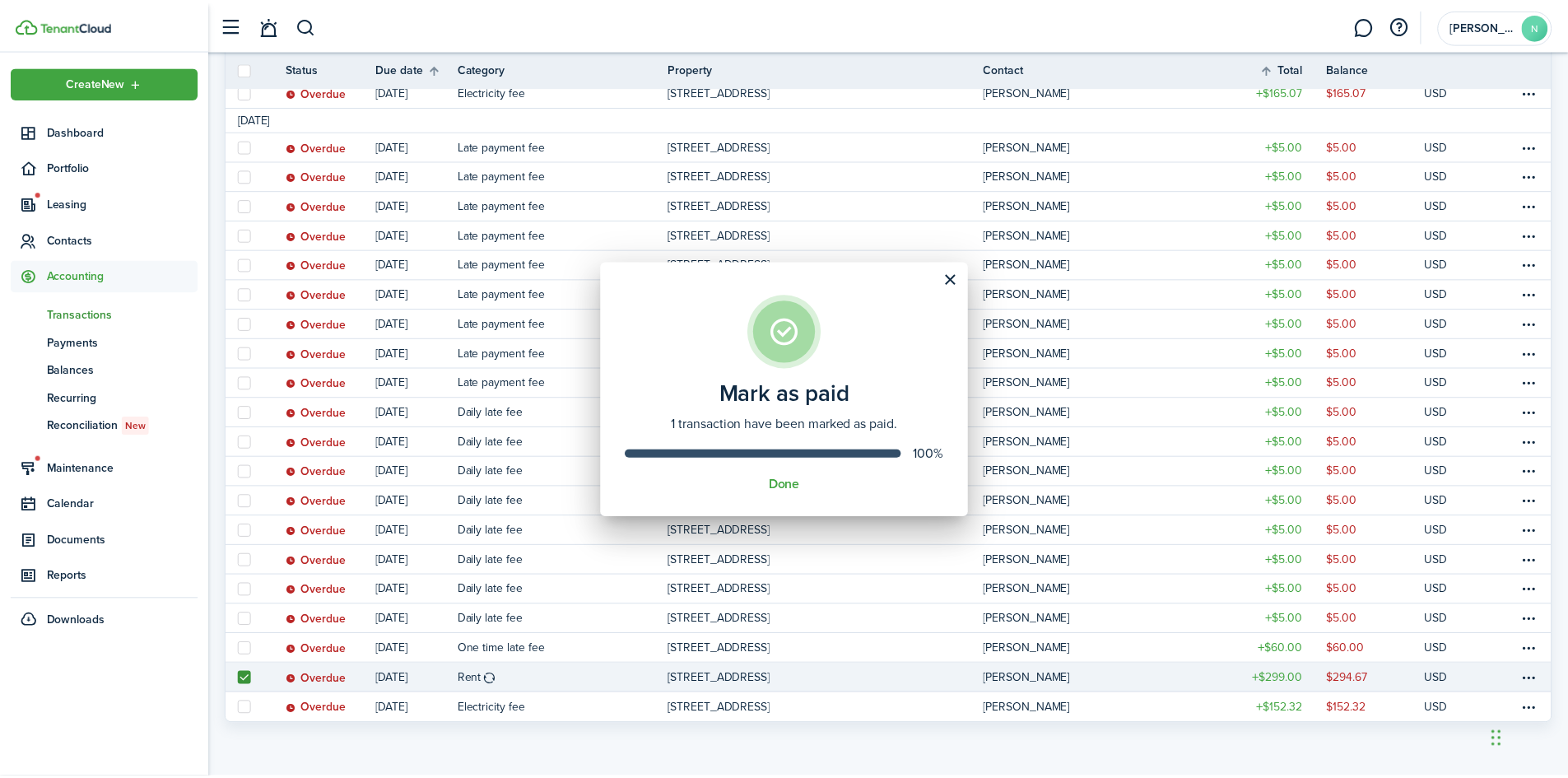
scroll to position [0, 0]
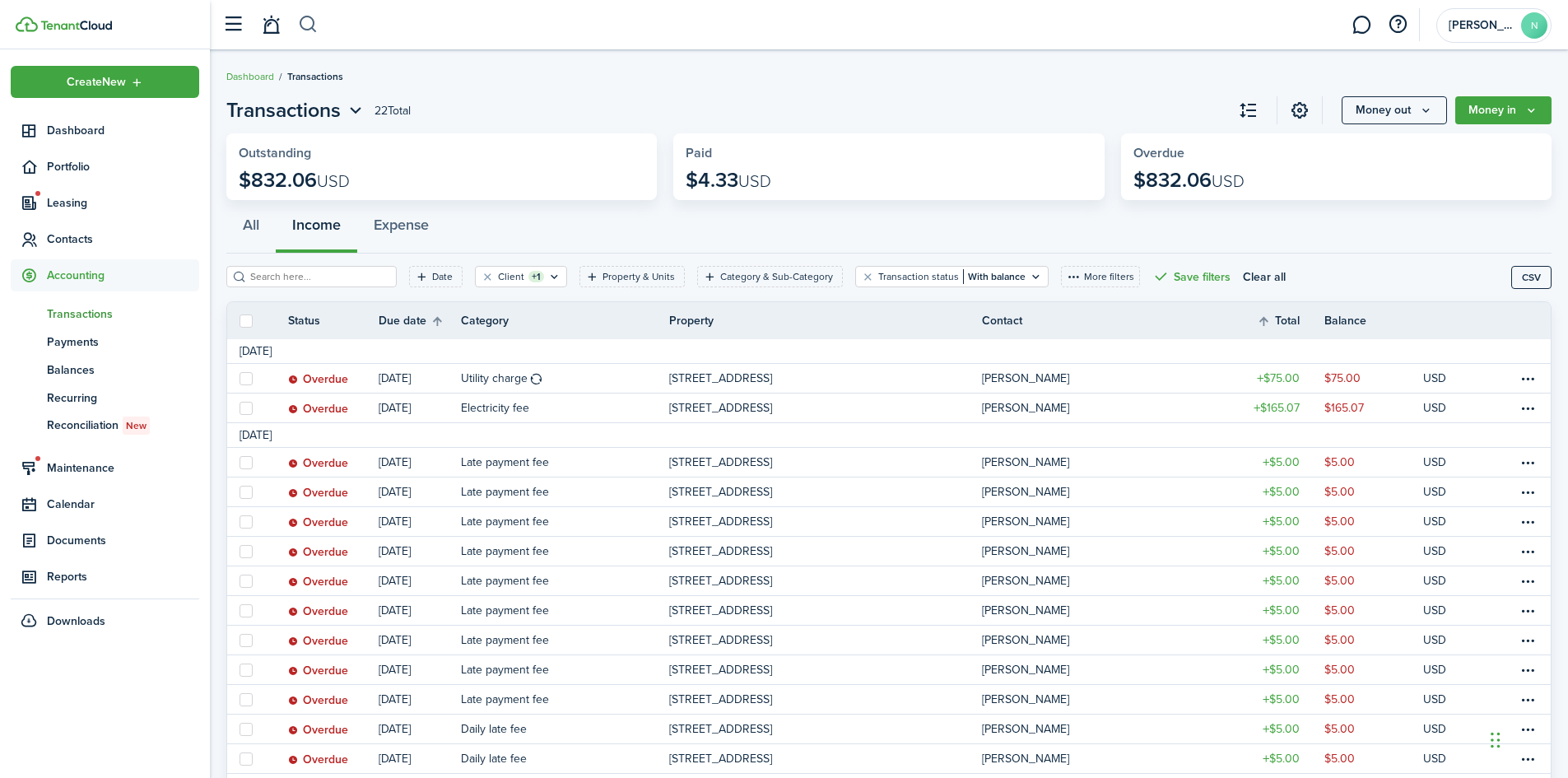
click at [302, 26] on button "button" at bounding box center [308, 24] width 21 height 28
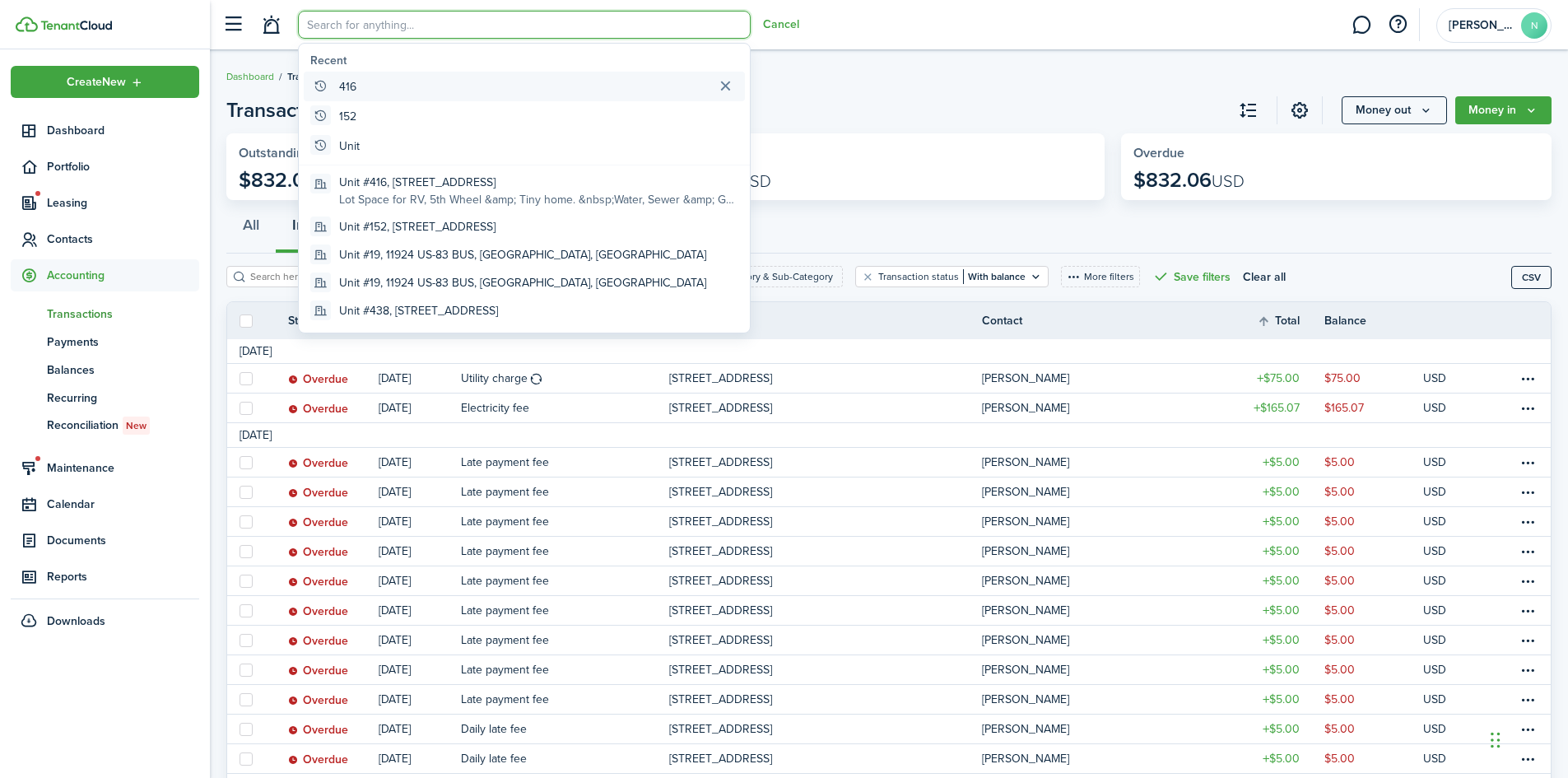
click at [360, 79] on global-search-item "416" at bounding box center [524, 86] width 441 height 29
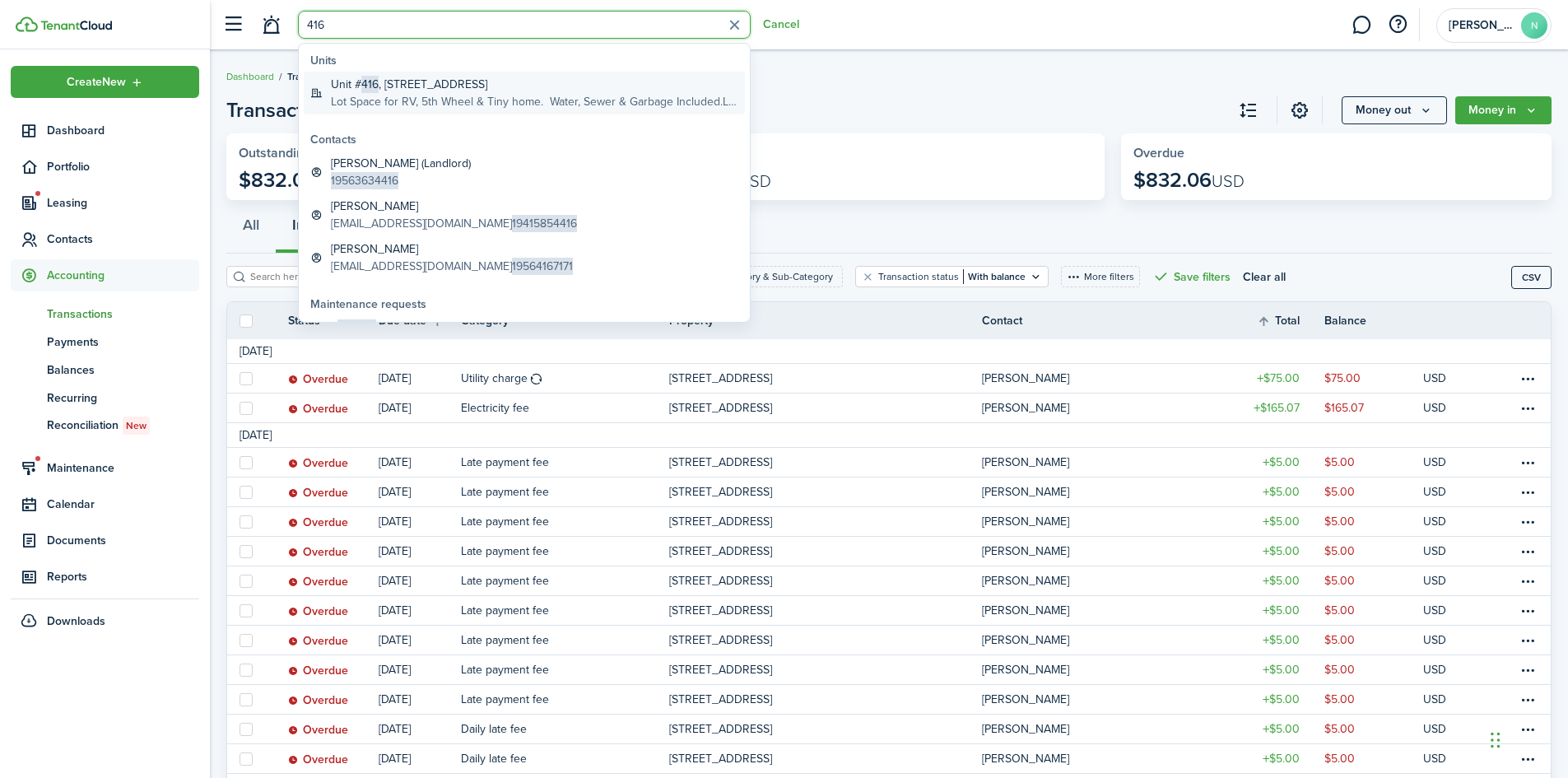
click at [378, 90] on global-search-item-title "Unit # 416 , [STREET_ADDRESS]" at bounding box center [535, 84] width 407 height 18
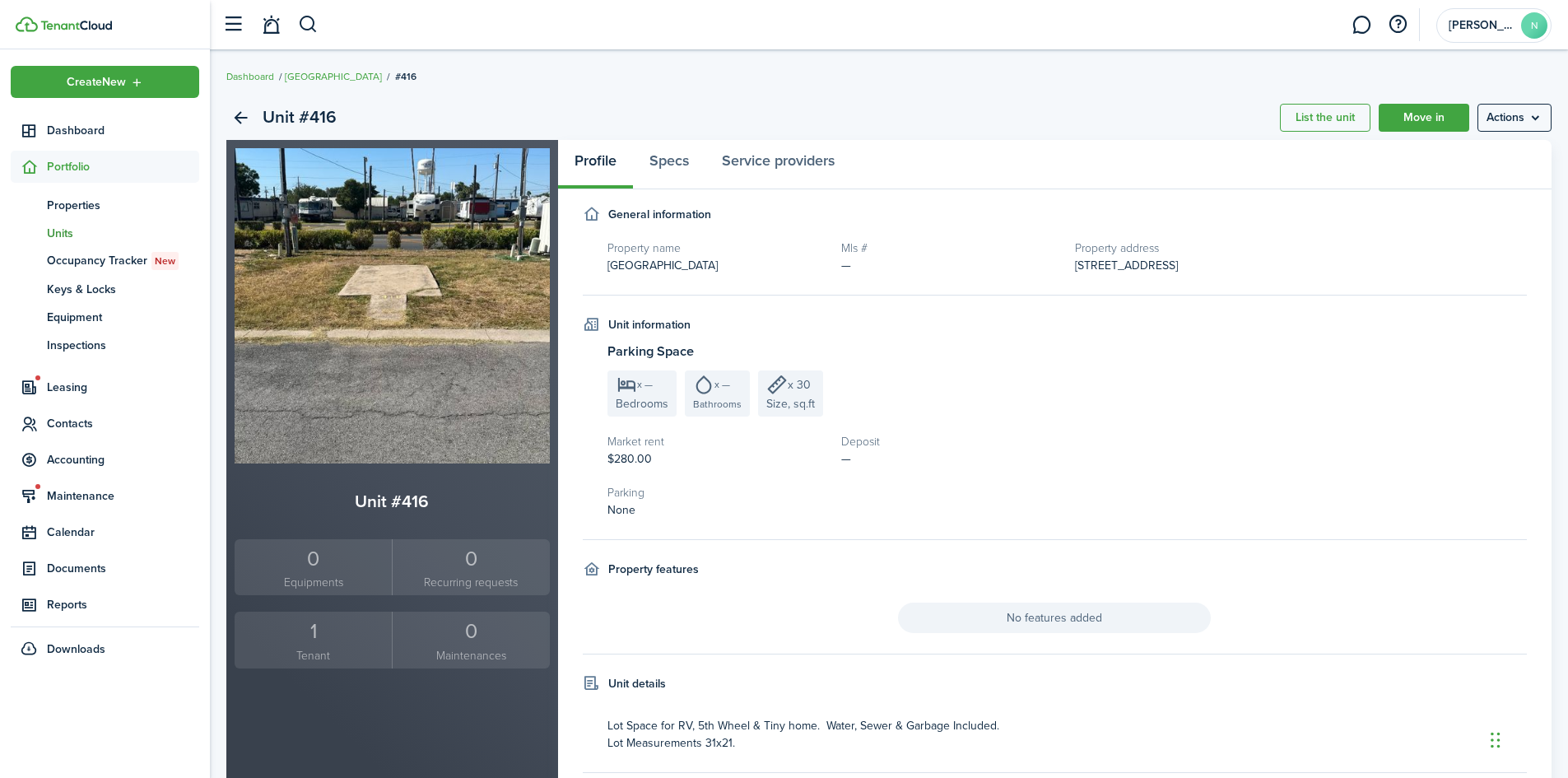
click at [297, 642] on div "1" at bounding box center [313, 631] width 149 height 31
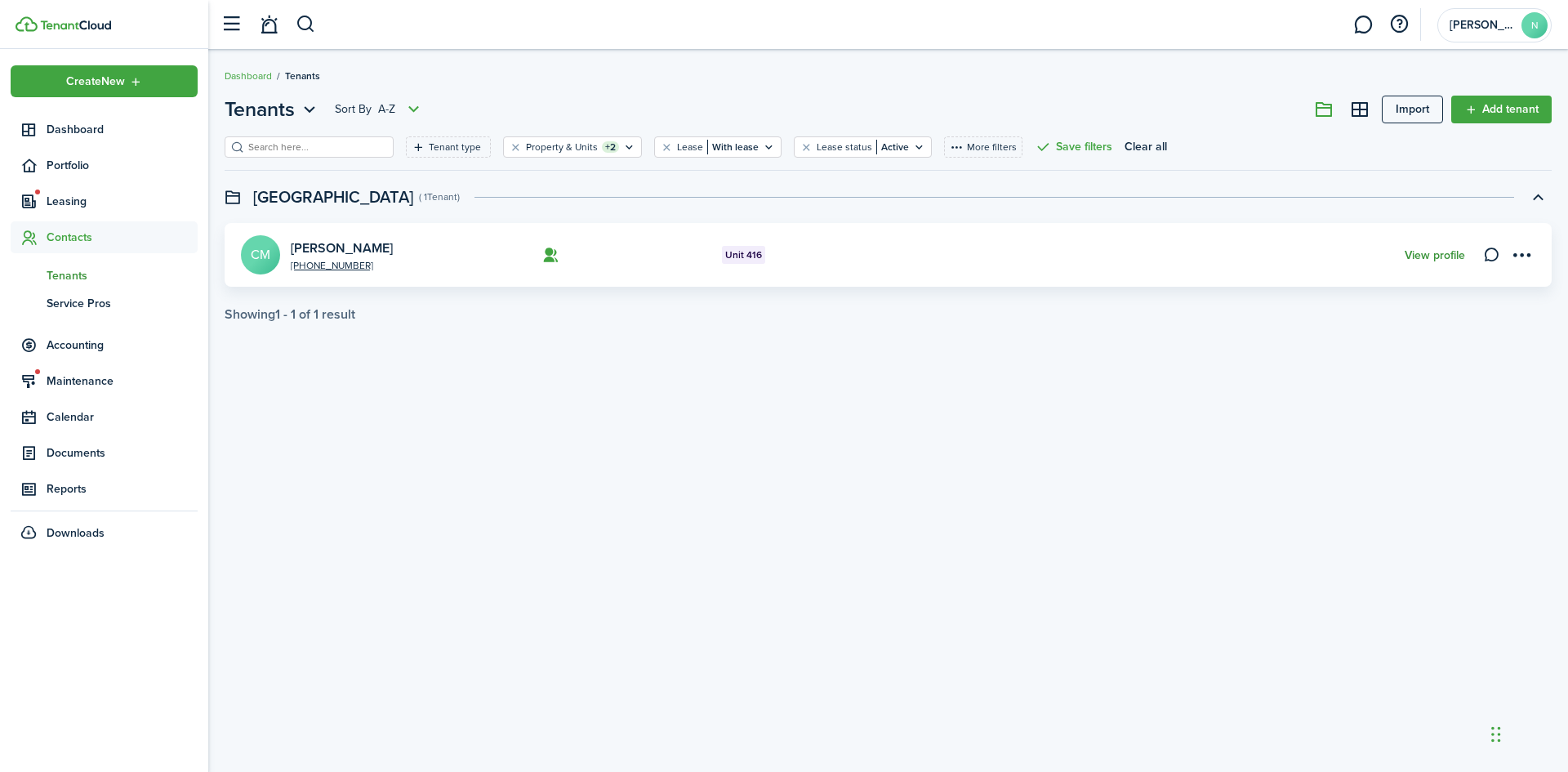
click at [1425, 254] on link "View profile" at bounding box center [1435, 255] width 60 height 13
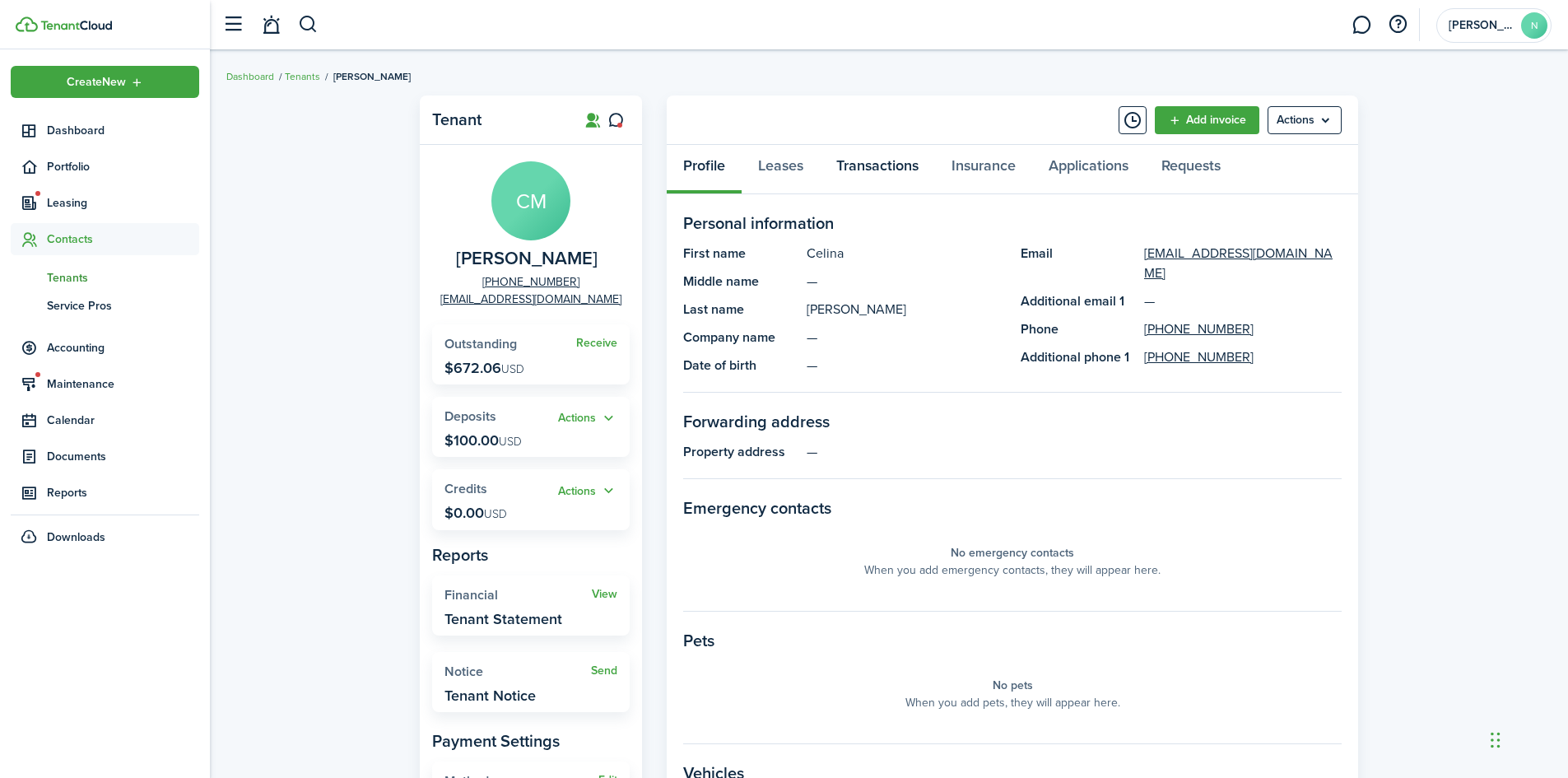
click at [852, 162] on link "Transactions" at bounding box center [878, 170] width 116 height 49
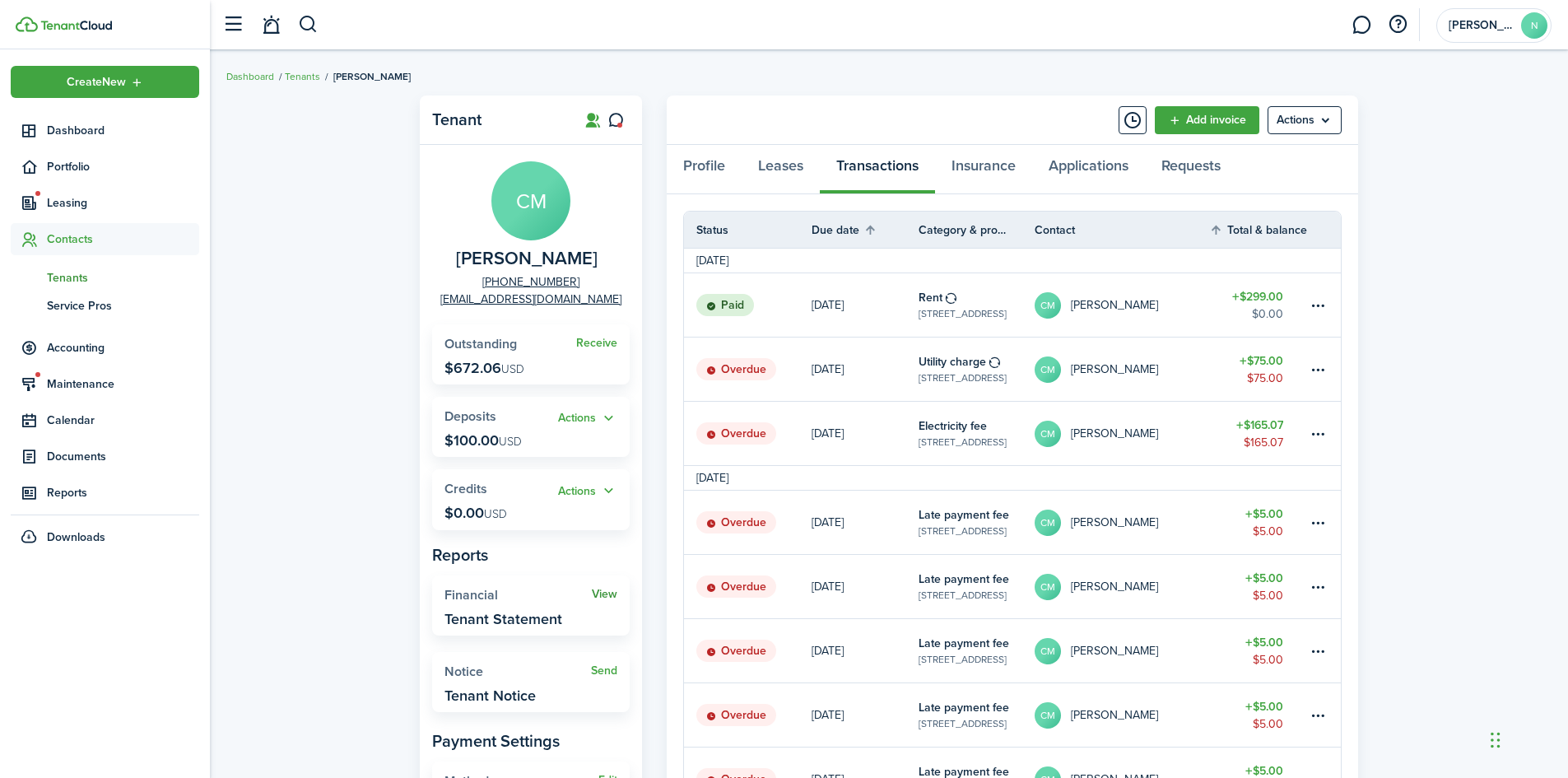
click at [599, 592] on link "View" at bounding box center [604, 594] width 25 height 13
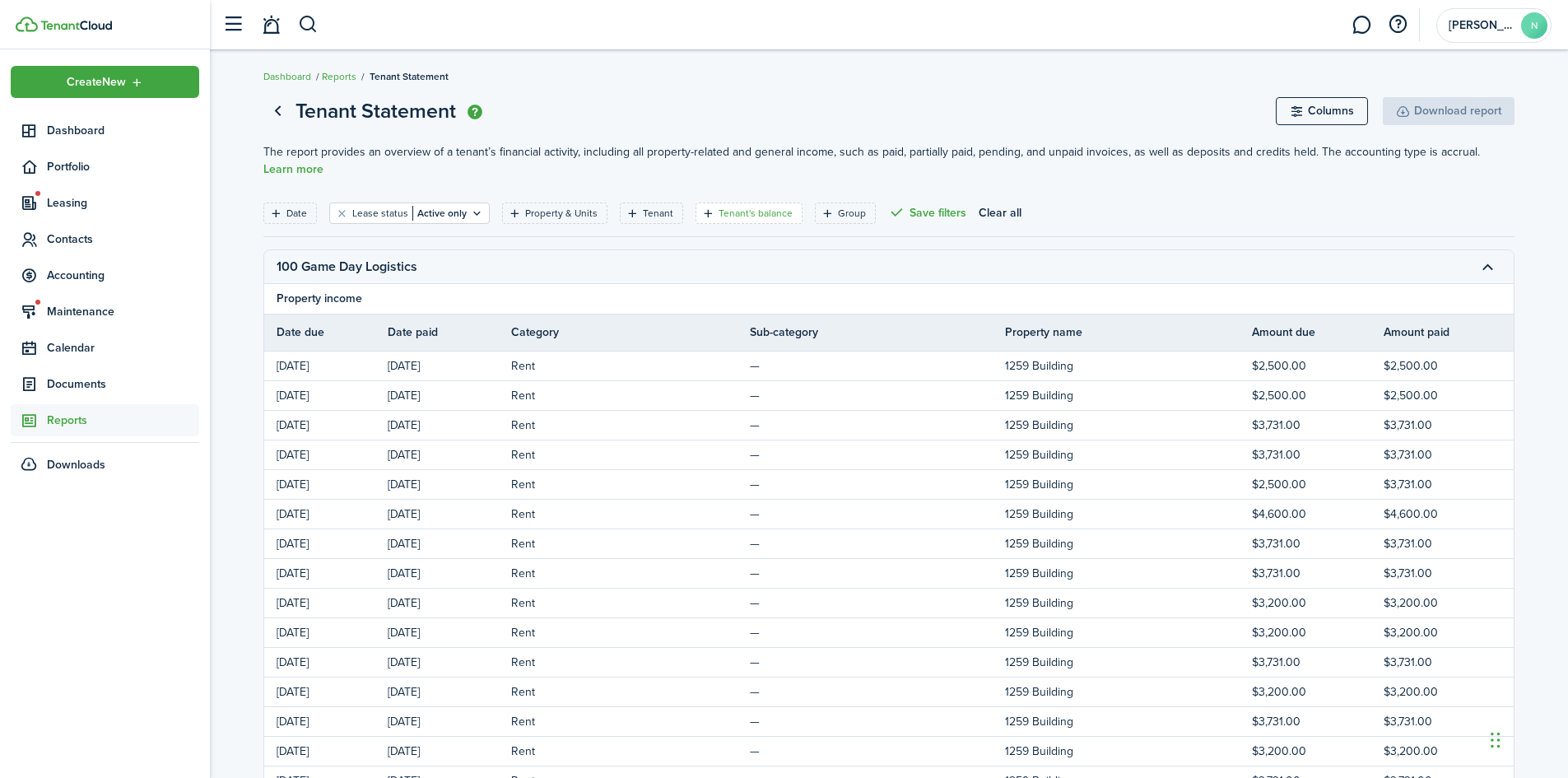
click at [718, 214] on filter-tag-label "Tenant's balance" at bounding box center [755, 213] width 74 height 15
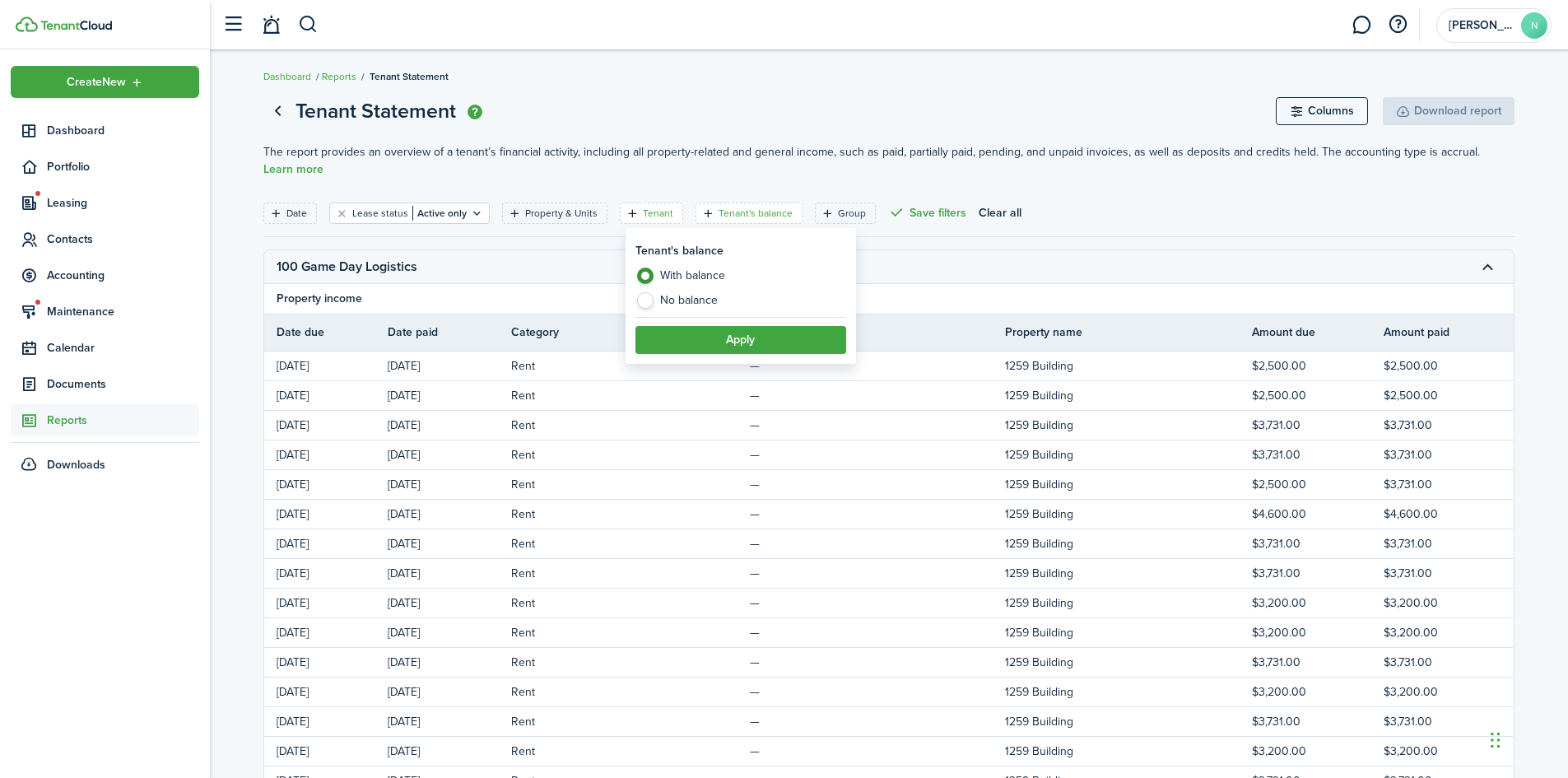
click at [635, 216] on filter-tag "Tenant" at bounding box center [651, 214] width 64 height 22
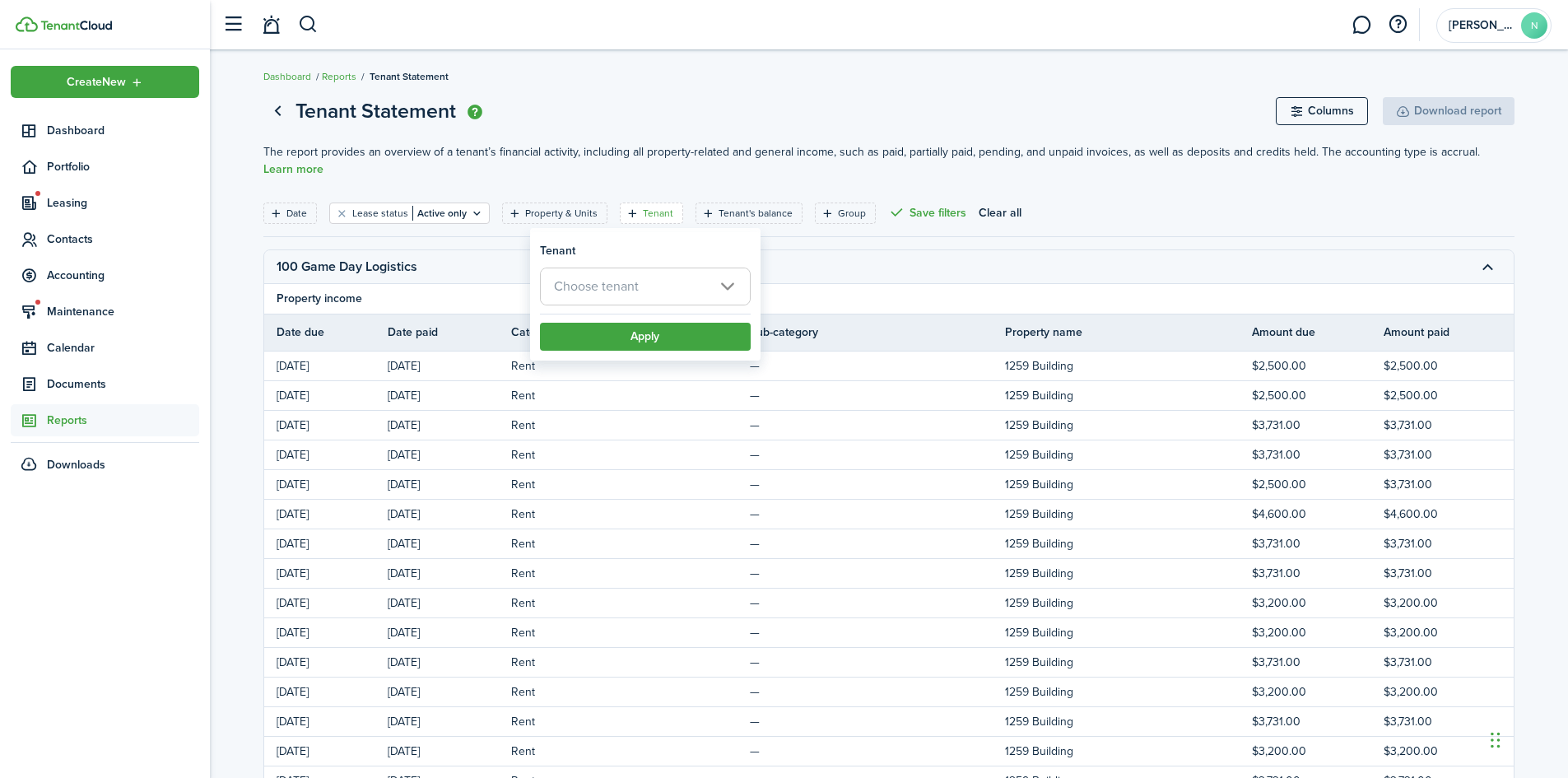
click at [622, 286] on span "Choose tenant" at bounding box center [595, 285] width 85 height 19
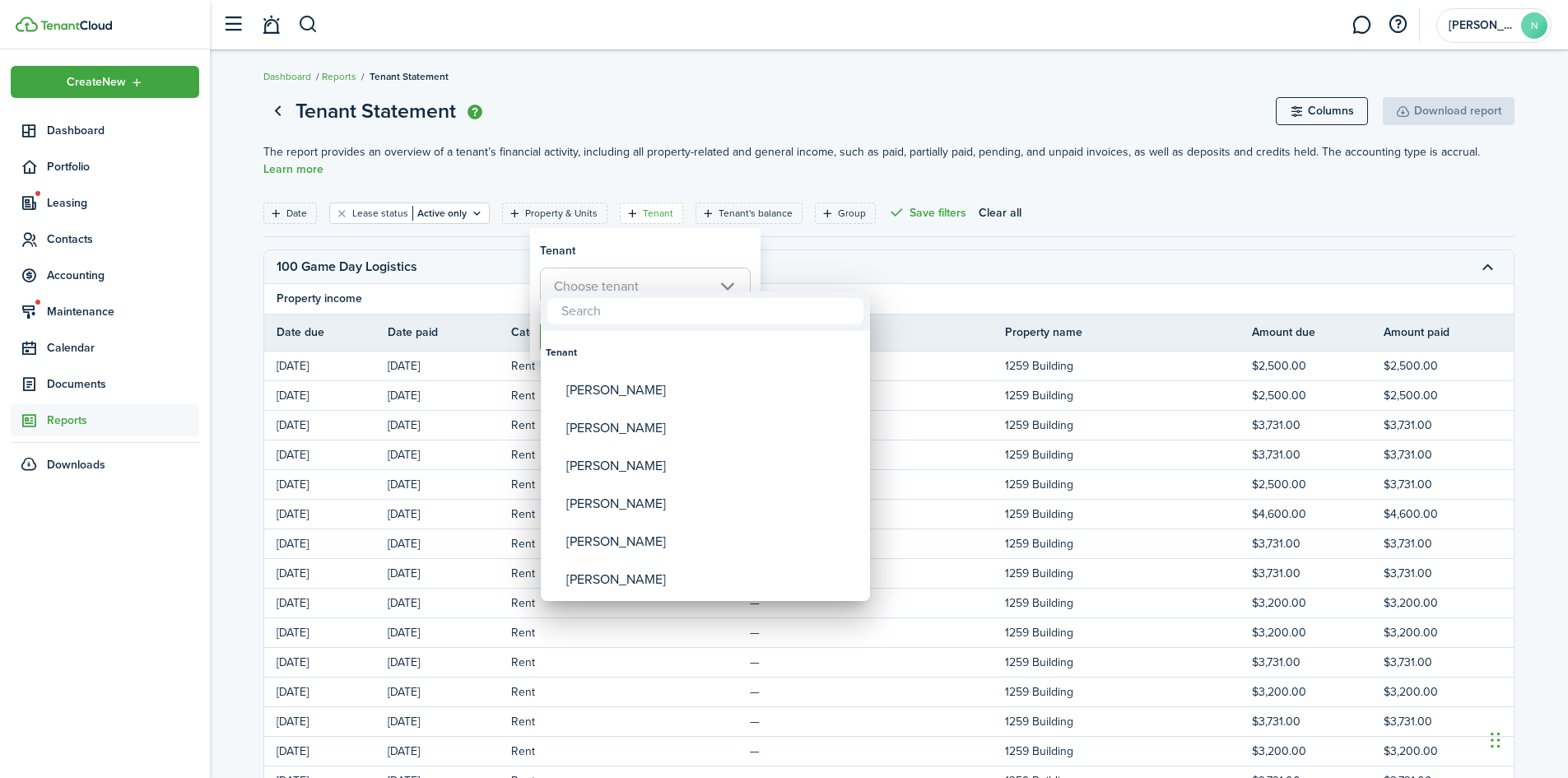
click at [569, 217] on div at bounding box center [784, 389] width 1830 height 1042
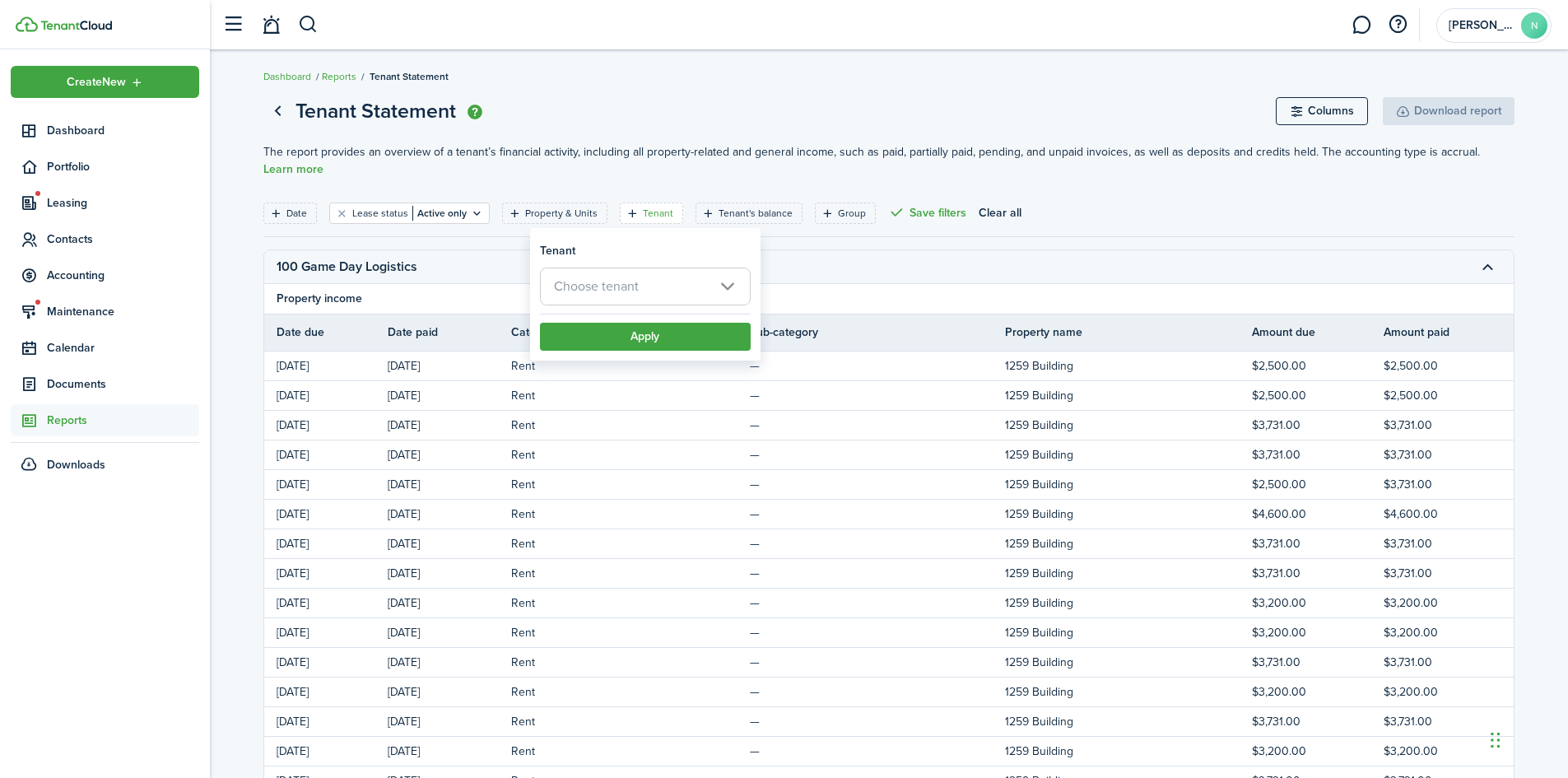
click at [626, 283] on span "Choose tenant" at bounding box center [595, 285] width 85 height 19
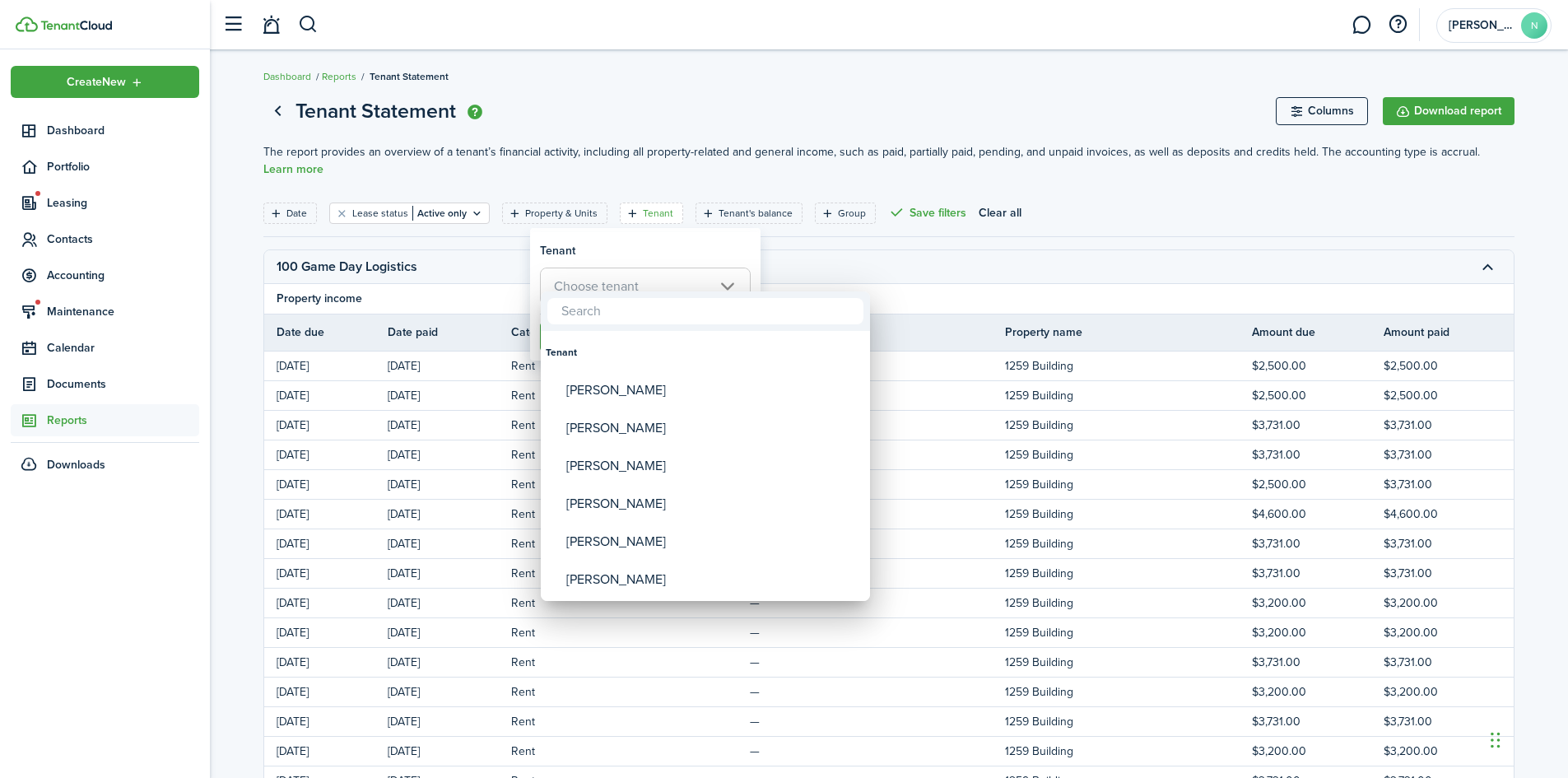
click at [641, 250] on div at bounding box center [784, 389] width 1830 height 1042
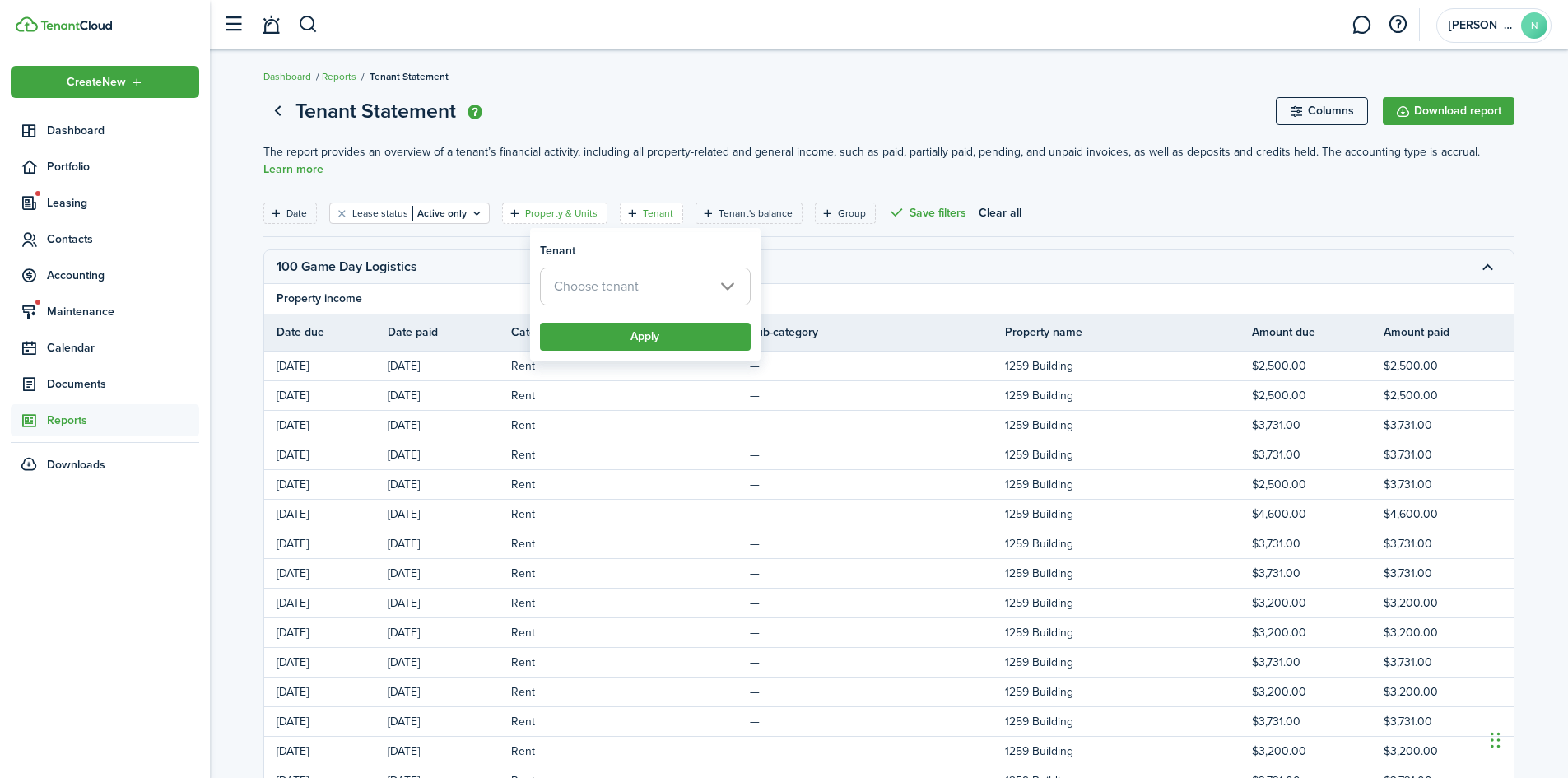
click at [565, 209] on filter-tag-label "Property & Units" at bounding box center [561, 213] width 72 height 15
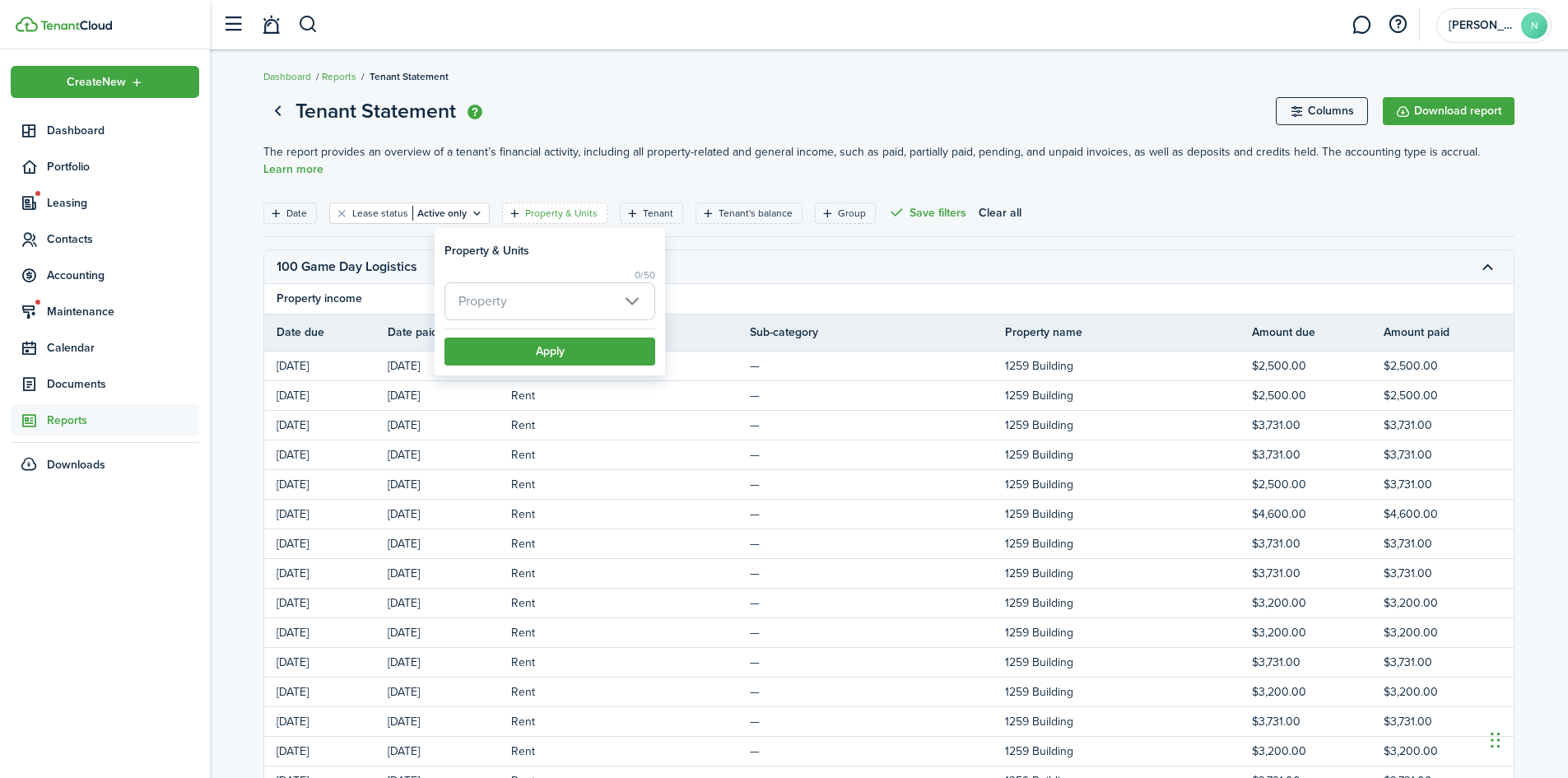
click at [564, 299] on span "Property" at bounding box center [549, 301] width 209 height 36
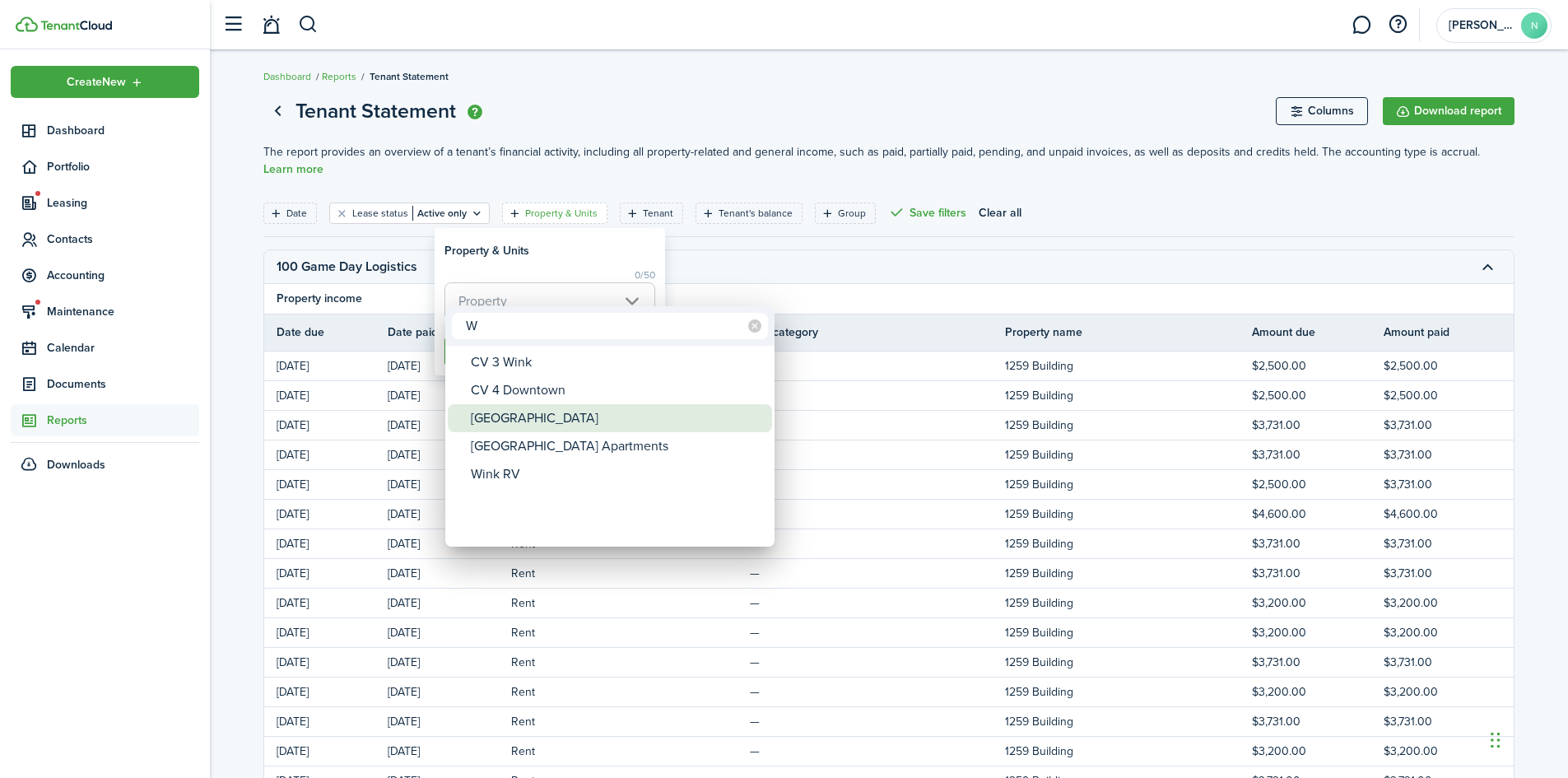
click at [585, 420] on div "[GEOGRAPHIC_DATA]" at bounding box center [616, 418] width 291 height 28
click at [550, 263] on div at bounding box center [784, 389] width 1830 height 1042
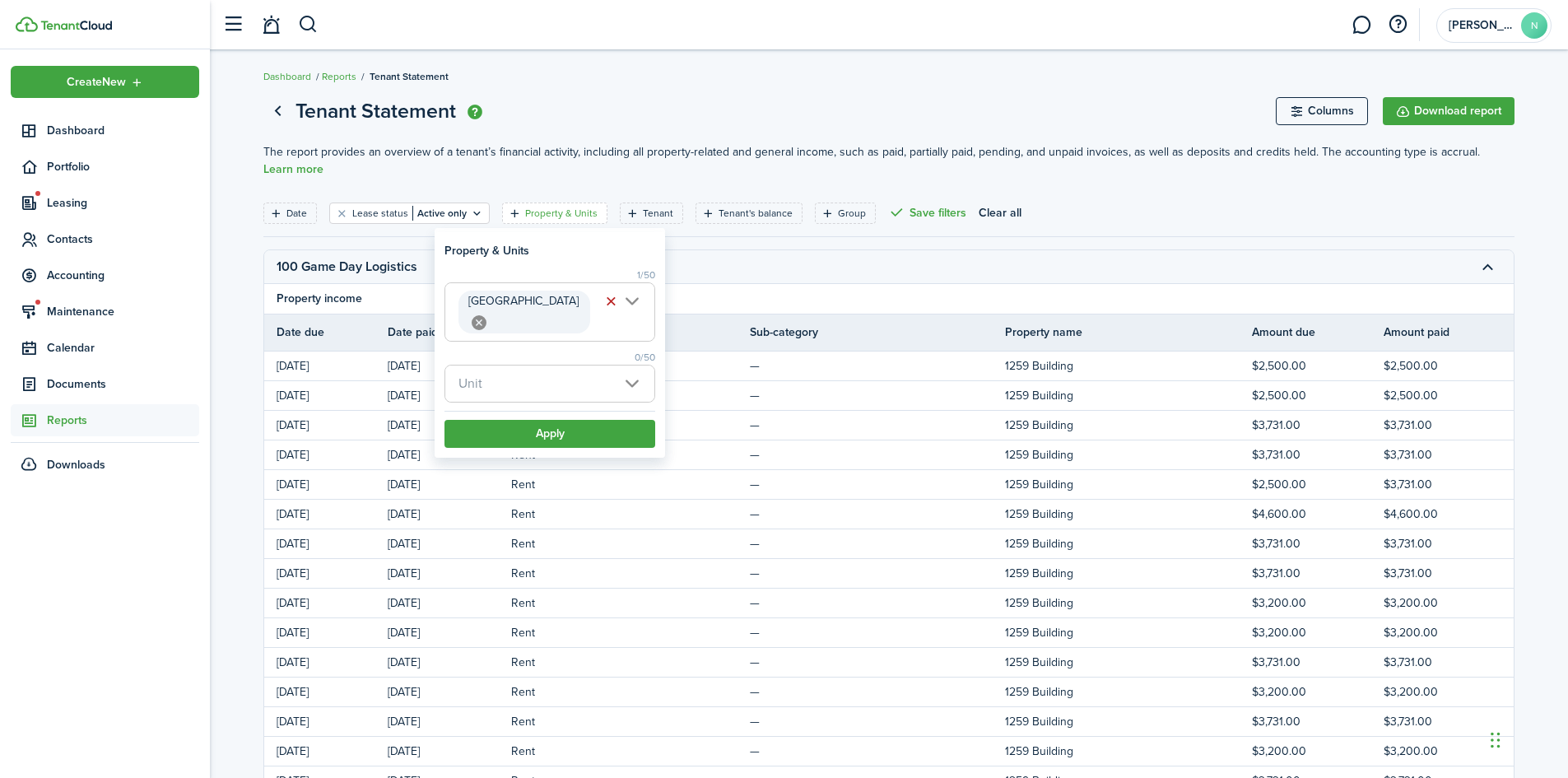
click at [523, 384] on span "Unit" at bounding box center [549, 383] width 209 height 36
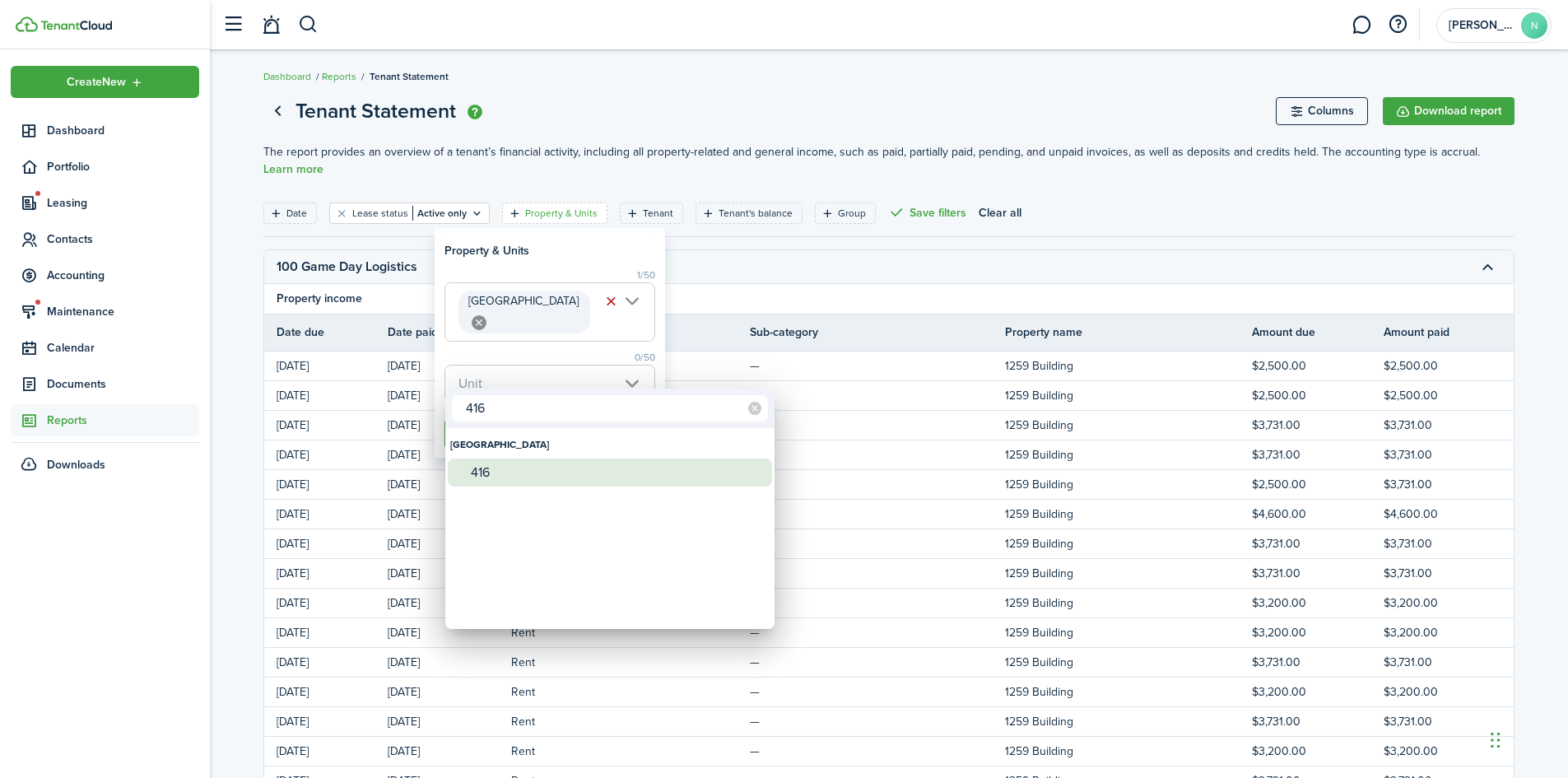
click at [512, 476] on div "416" at bounding box center [616, 472] width 291 height 28
click at [550, 352] on div at bounding box center [784, 389] width 1830 height 1042
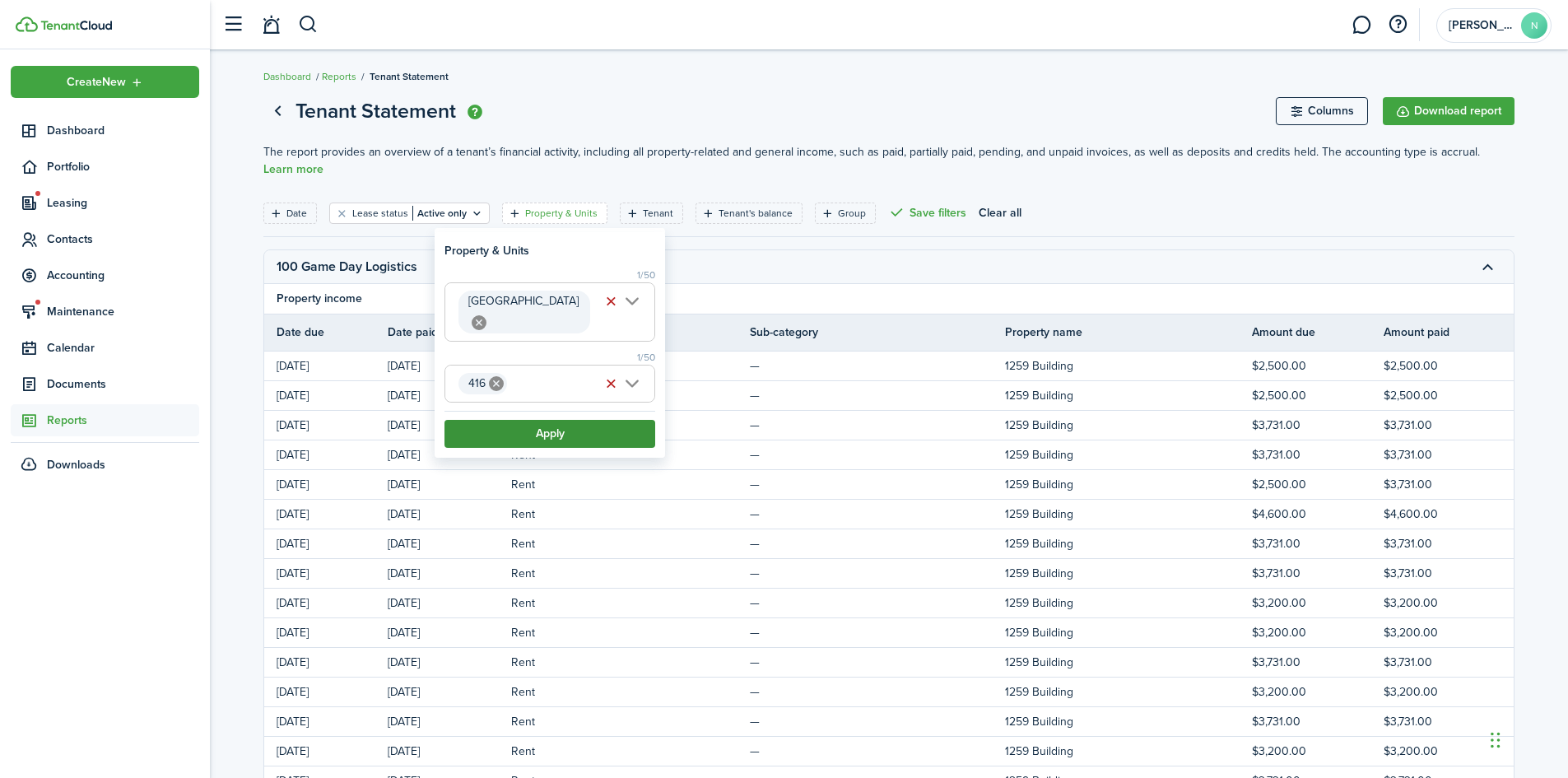
click at [549, 443] on button "Apply" at bounding box center [549, 433] width 211 height 28
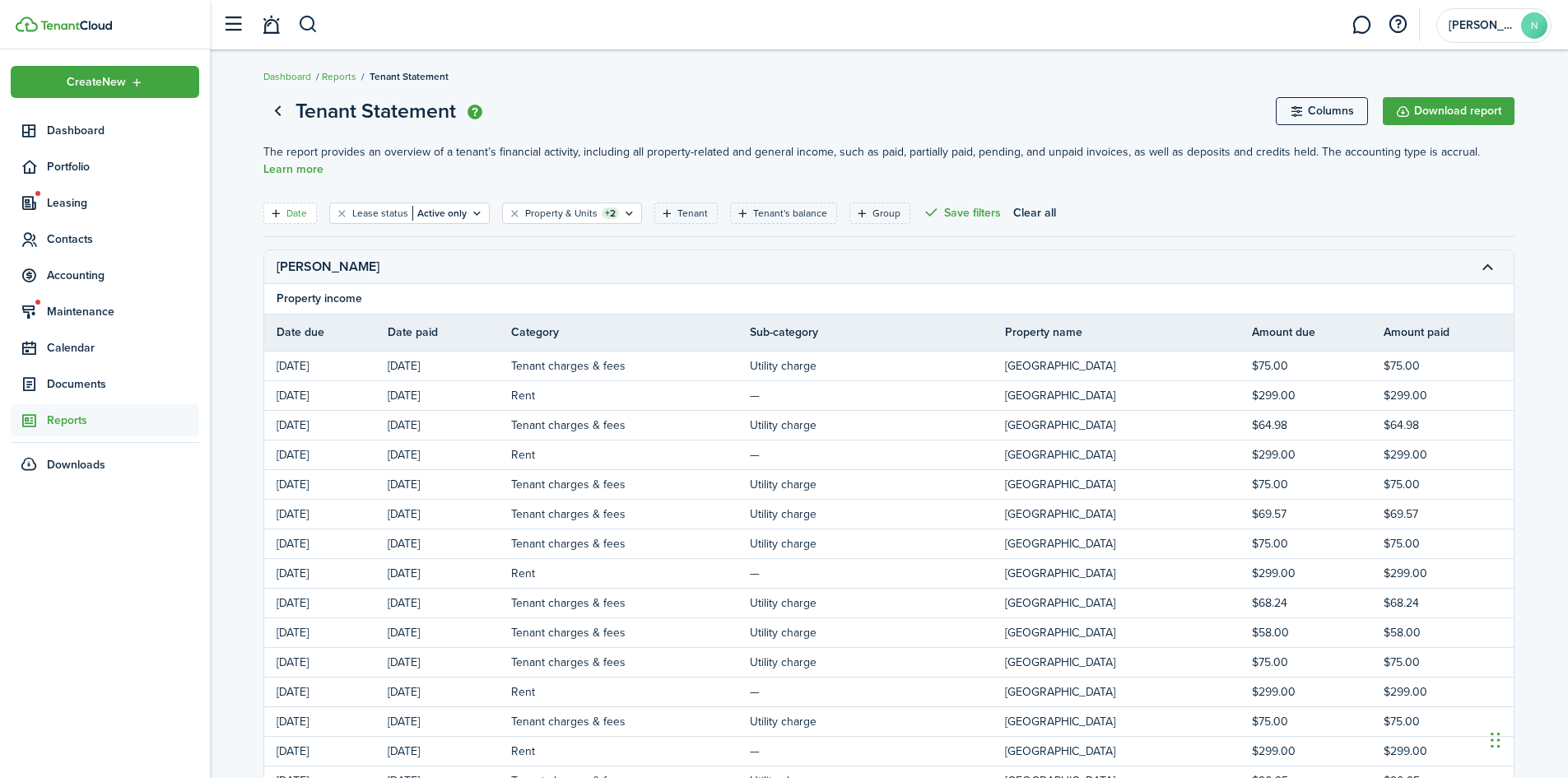
click at [301, 219] on filter-tag-label "Date" at bounding box center [296, 213] width 21 height 15
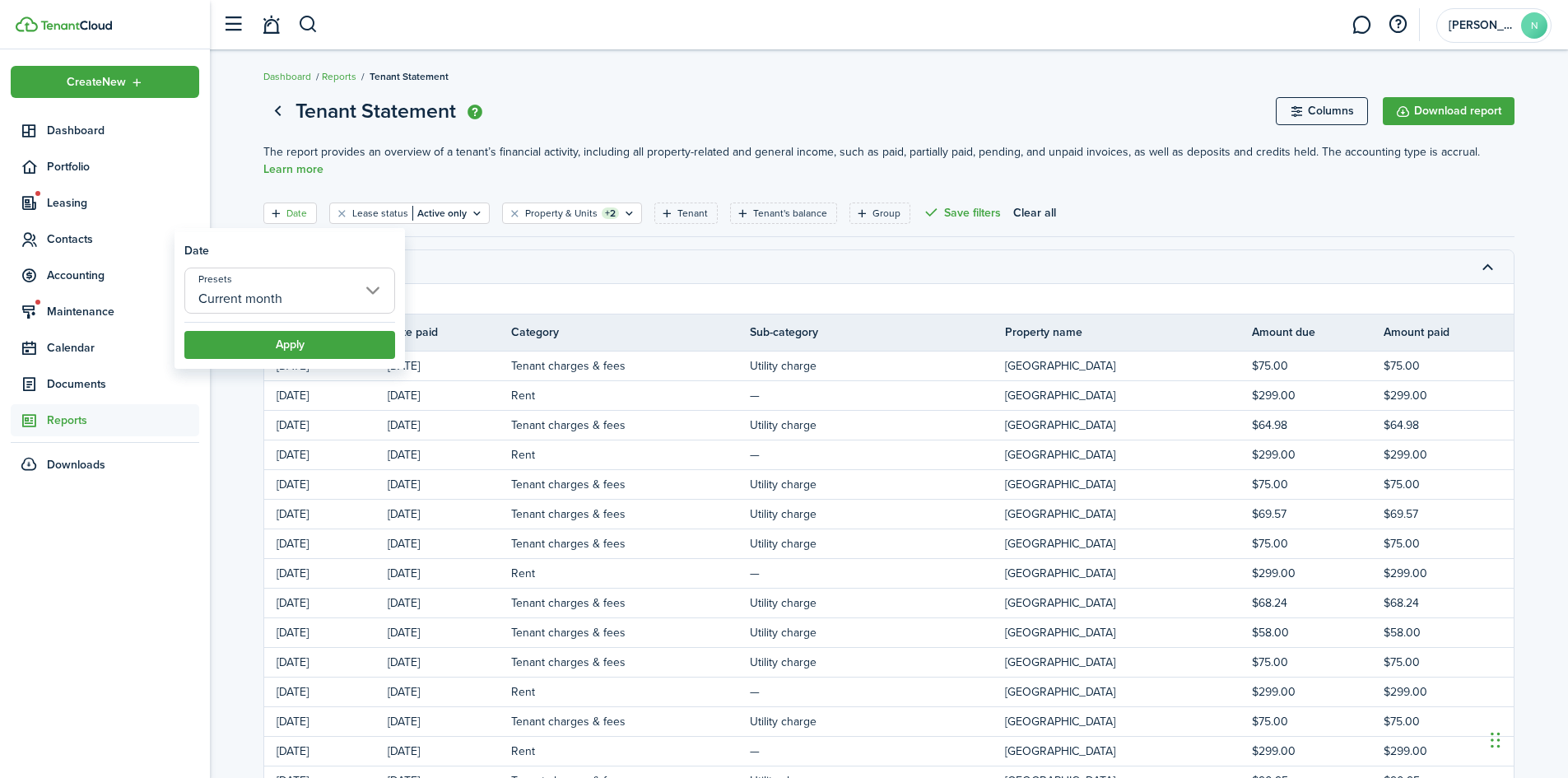
click at [302, 289] on input "Current month" at bounding box center [289, 290] width 211 height 46
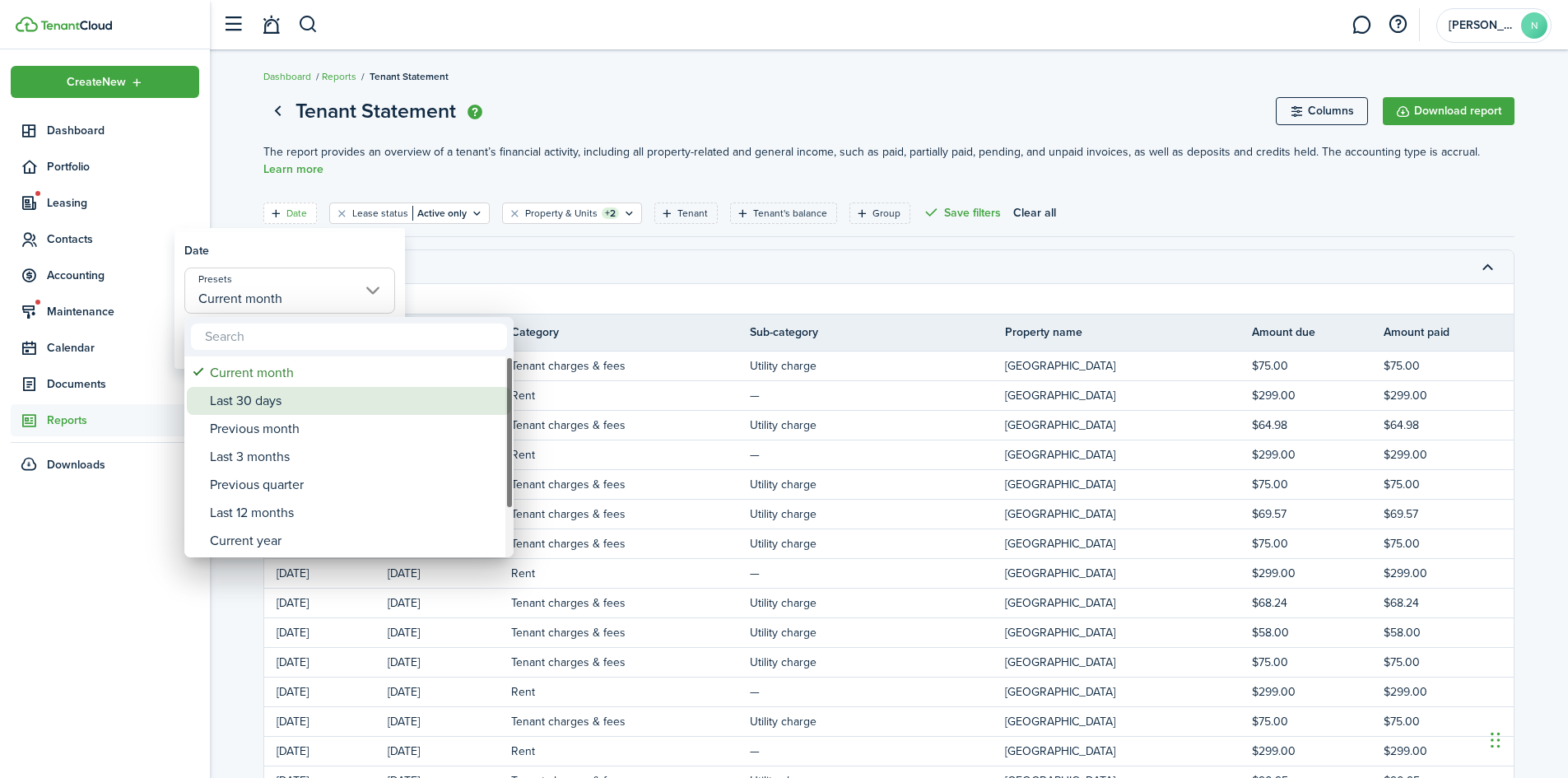
click at [294, 402] on div "Last 30 days" at bounding box center [355, 401] width 291 height 28
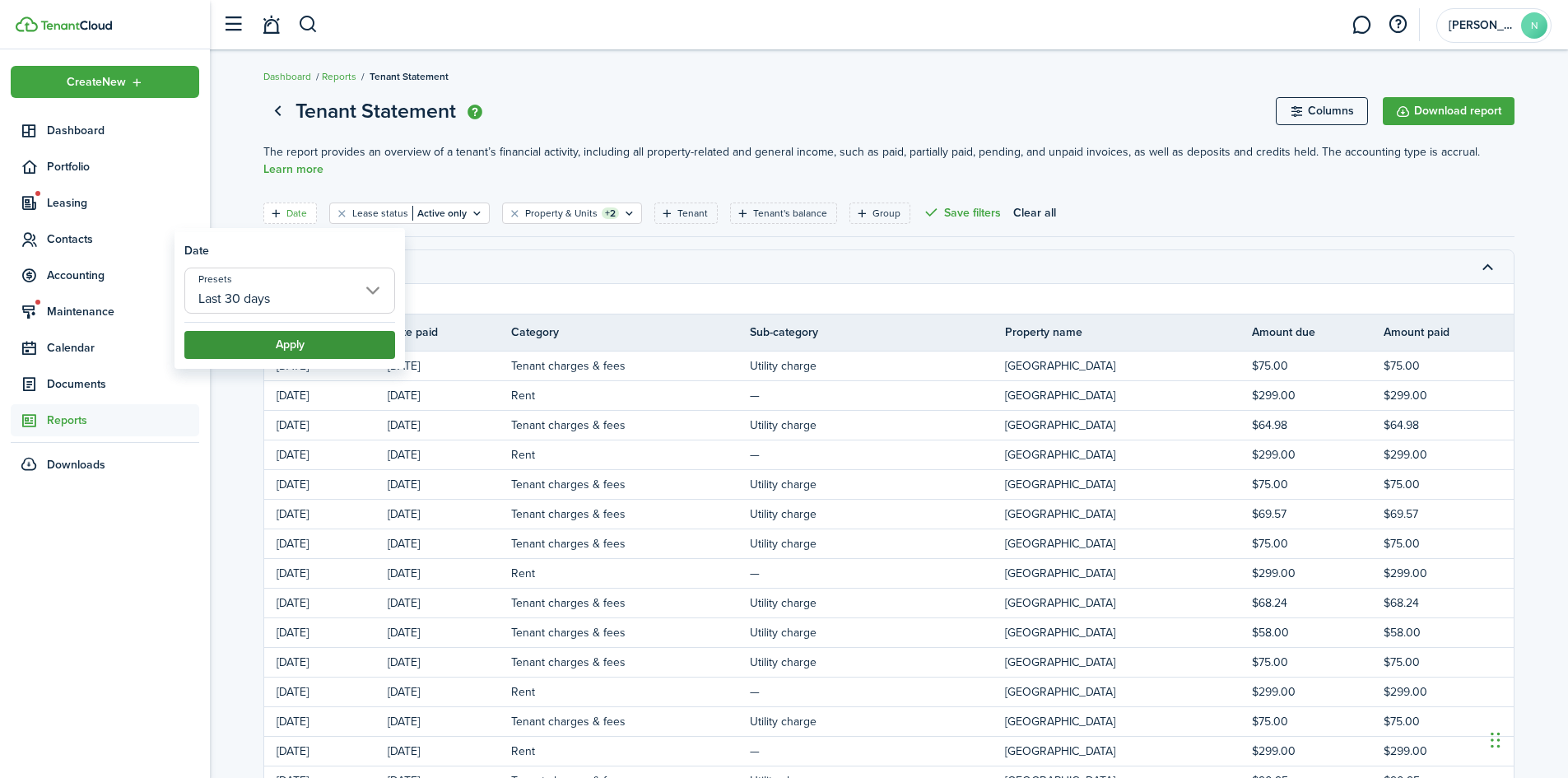
drag, startPoint x: 291, startPoint y: 245, endPoint x: 293, endPoint y: 337, distance: 92.0
click at [291, 254] on filter-item-popup-header "Date" at bounding box center [289, 251] width 211 height 18
click at [293, 339] on button "Apply" at bounding box center [289, 345] width 211 height 28
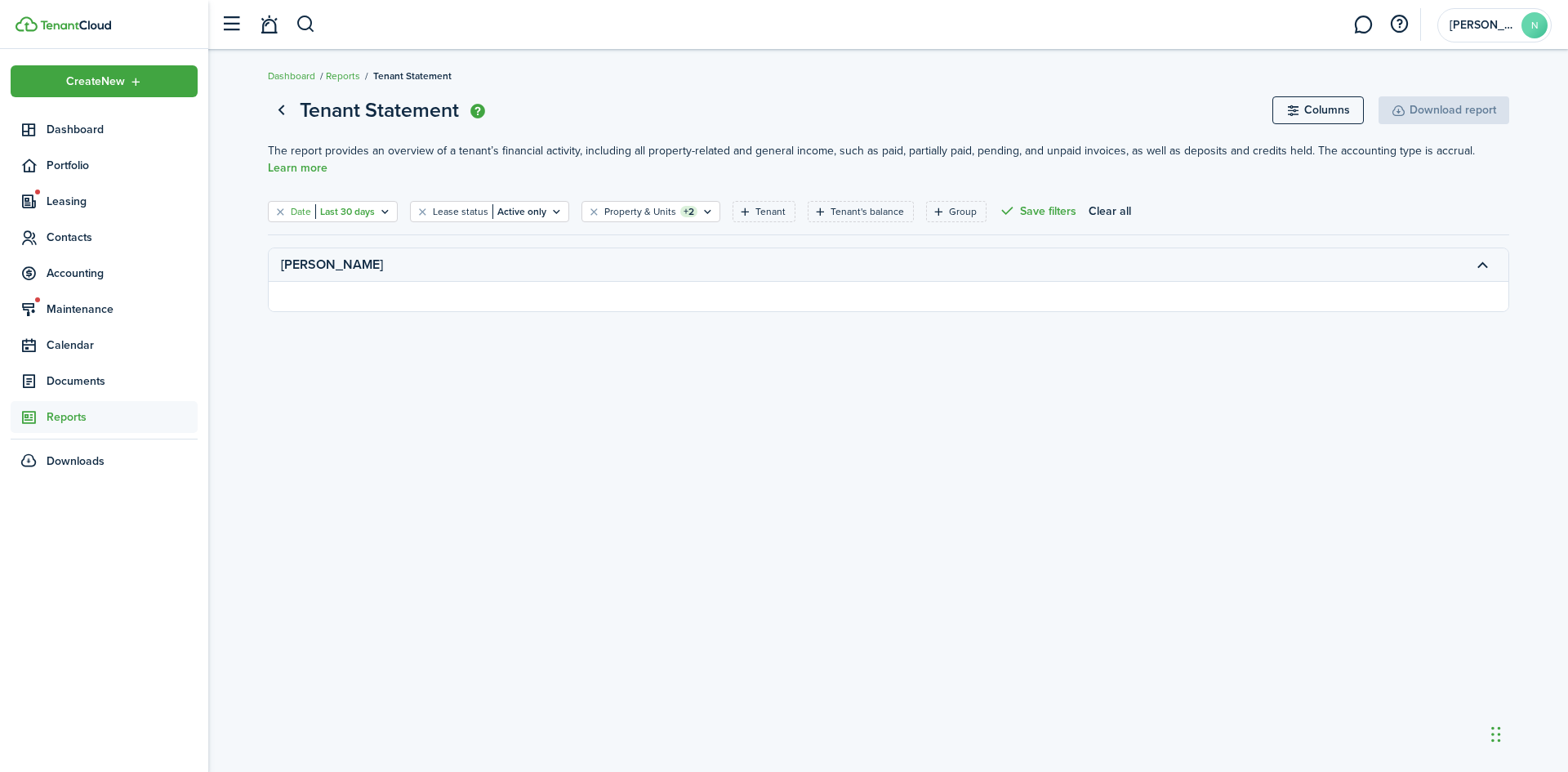
click at [299, 215] on filter-tag-label "Date" at bounding box center [300, 211] width 20 height 15
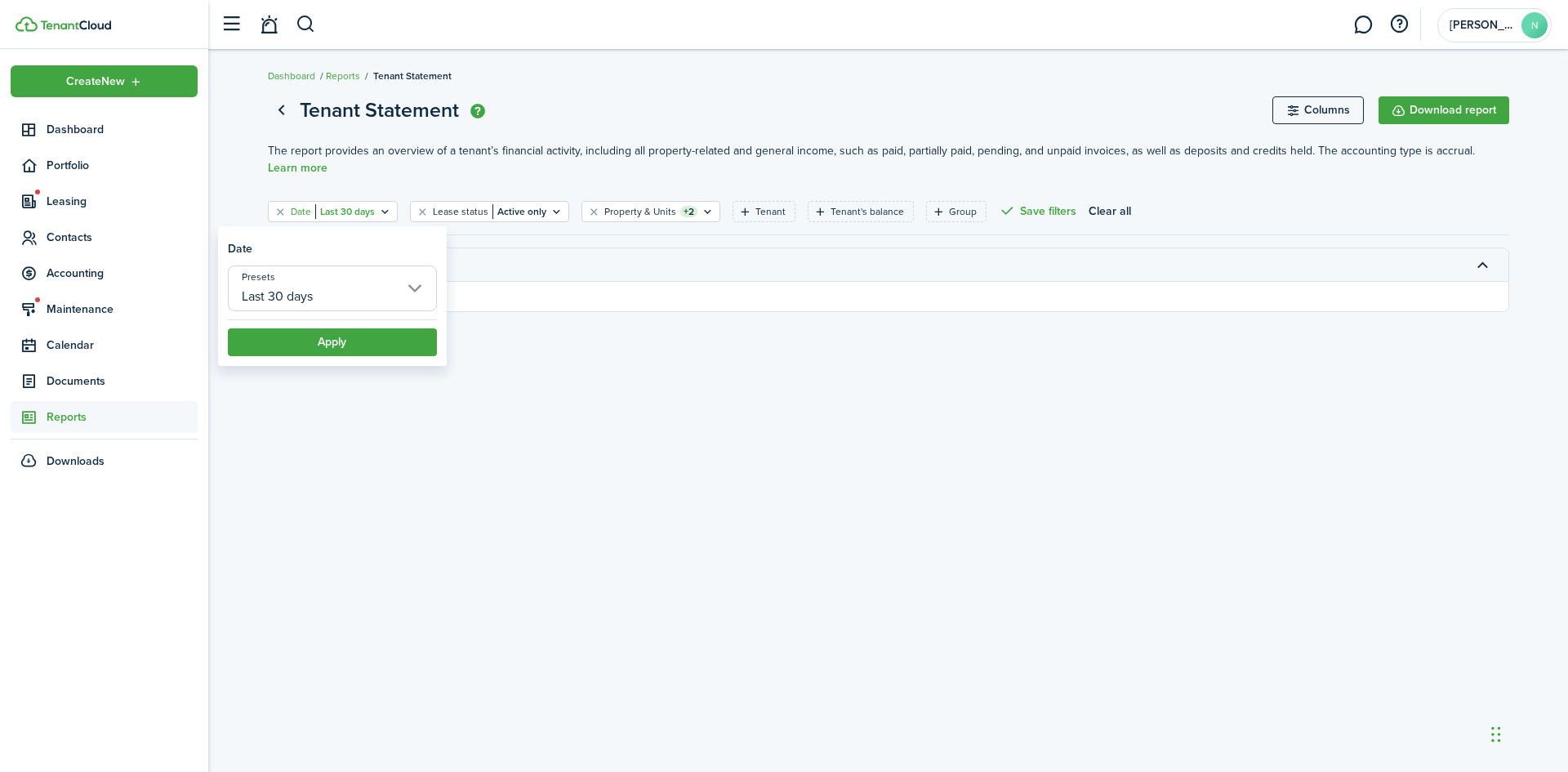
click at [420, 294] on input "Last 30 days" at bounding box center [331, 288] width 209 height 46
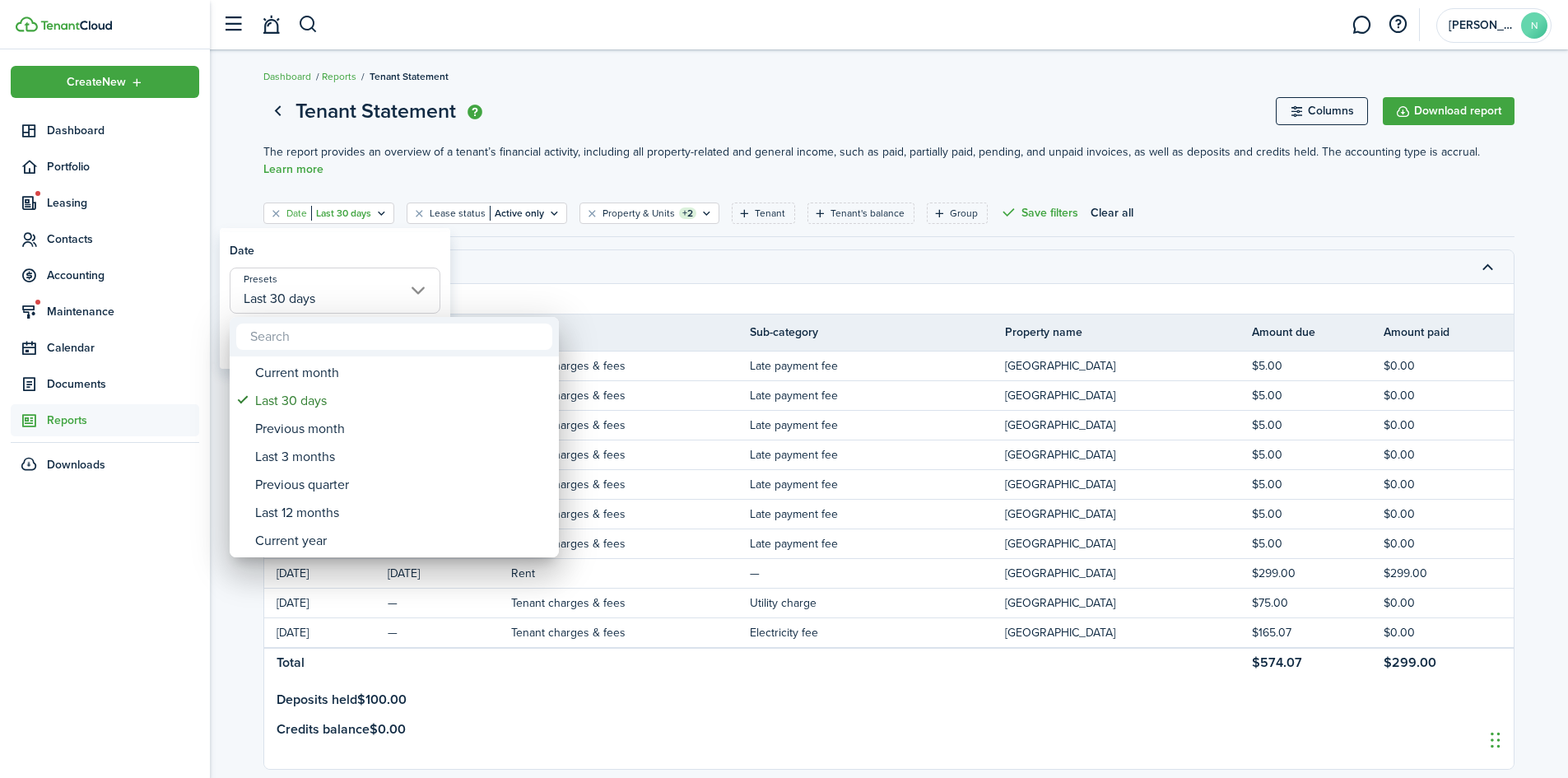
click at [354, 248] on div at bounding box center [784, 389] width 1830 height 1042
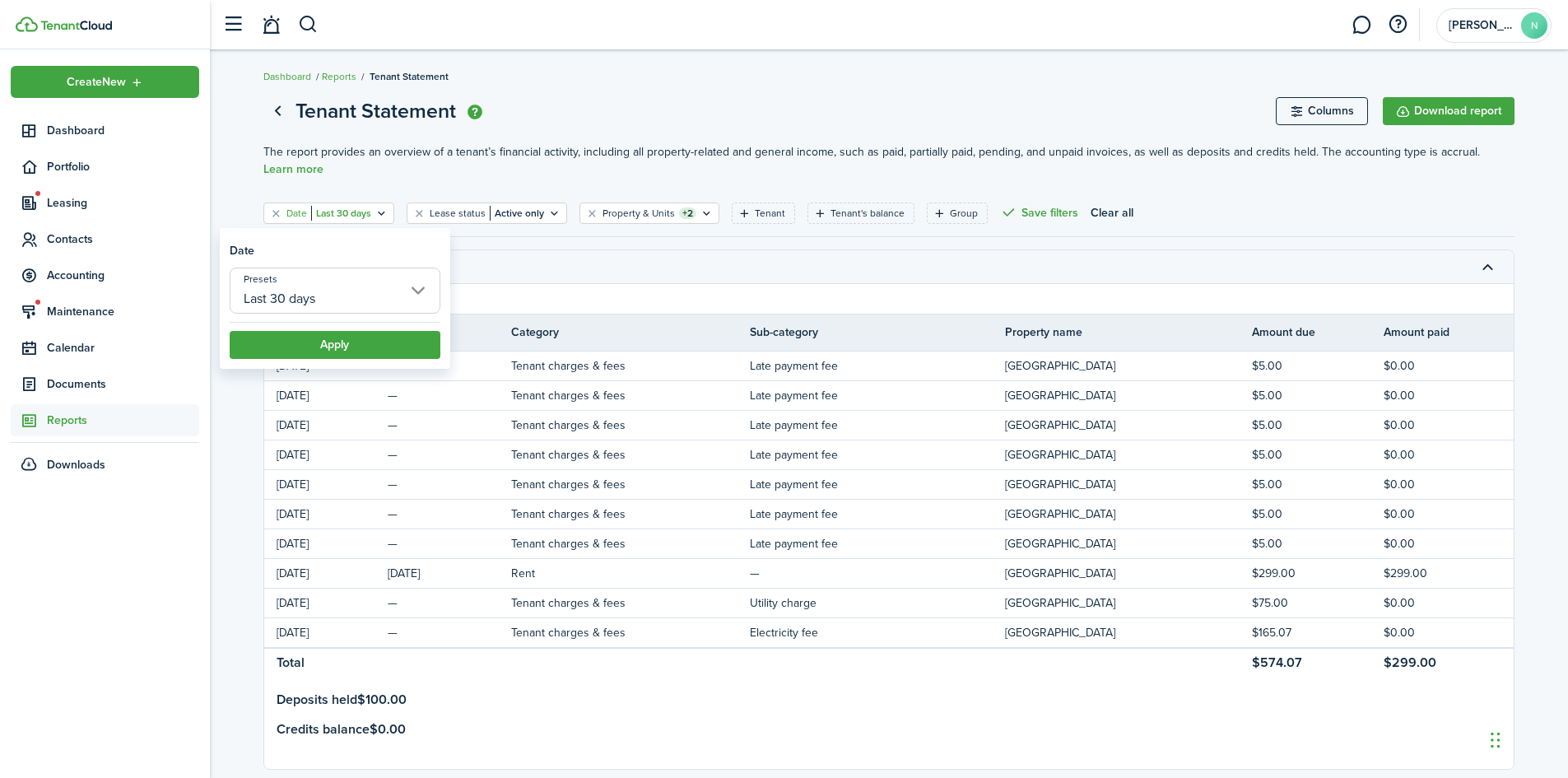
click at [414, 300] on input "Last 30 days" at bounding box center [334, 290] width 211 height 46
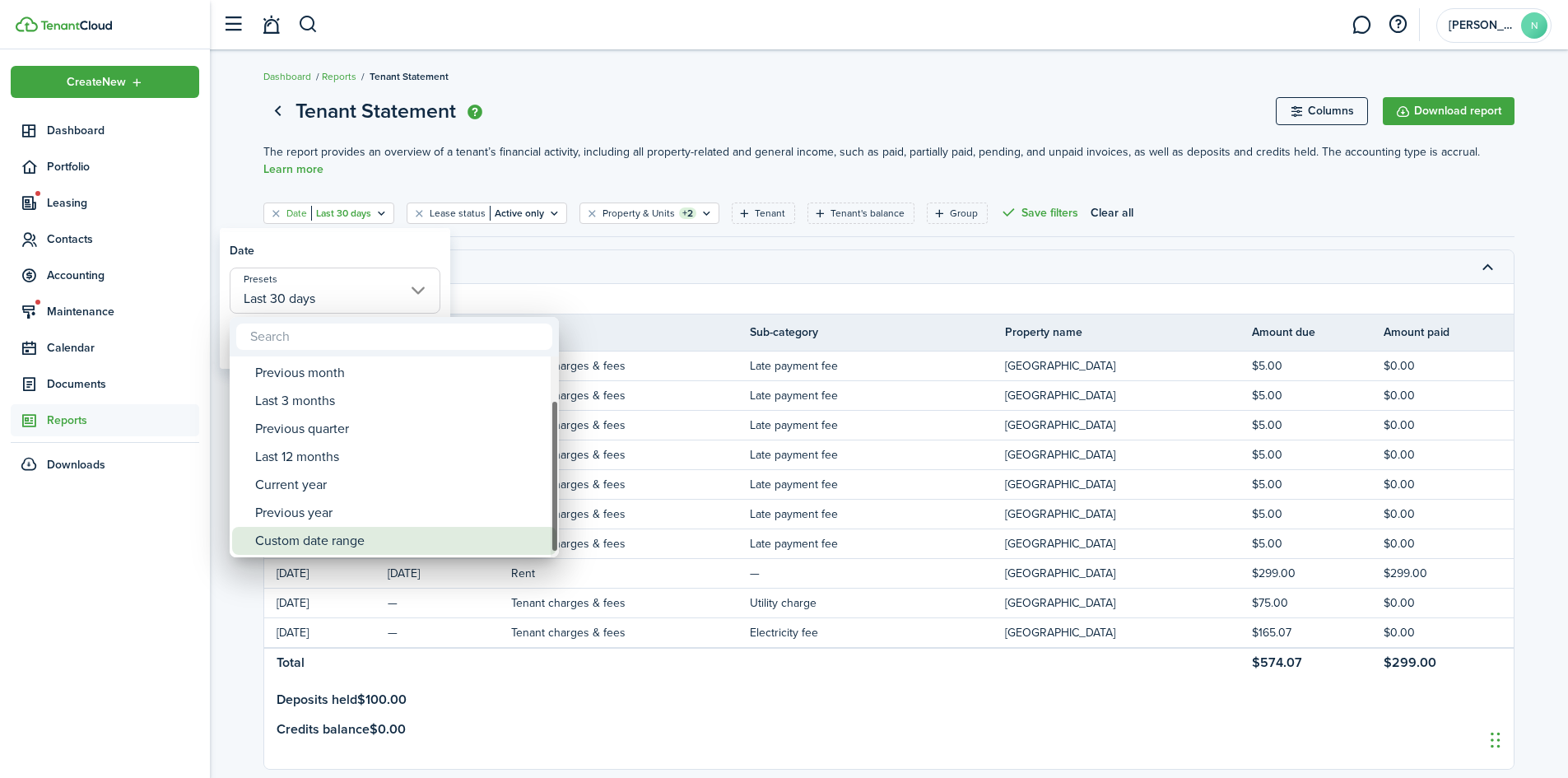
click at [308, 536] on div "Custom date range" at bounding box center [400, 541] width 291 height 28
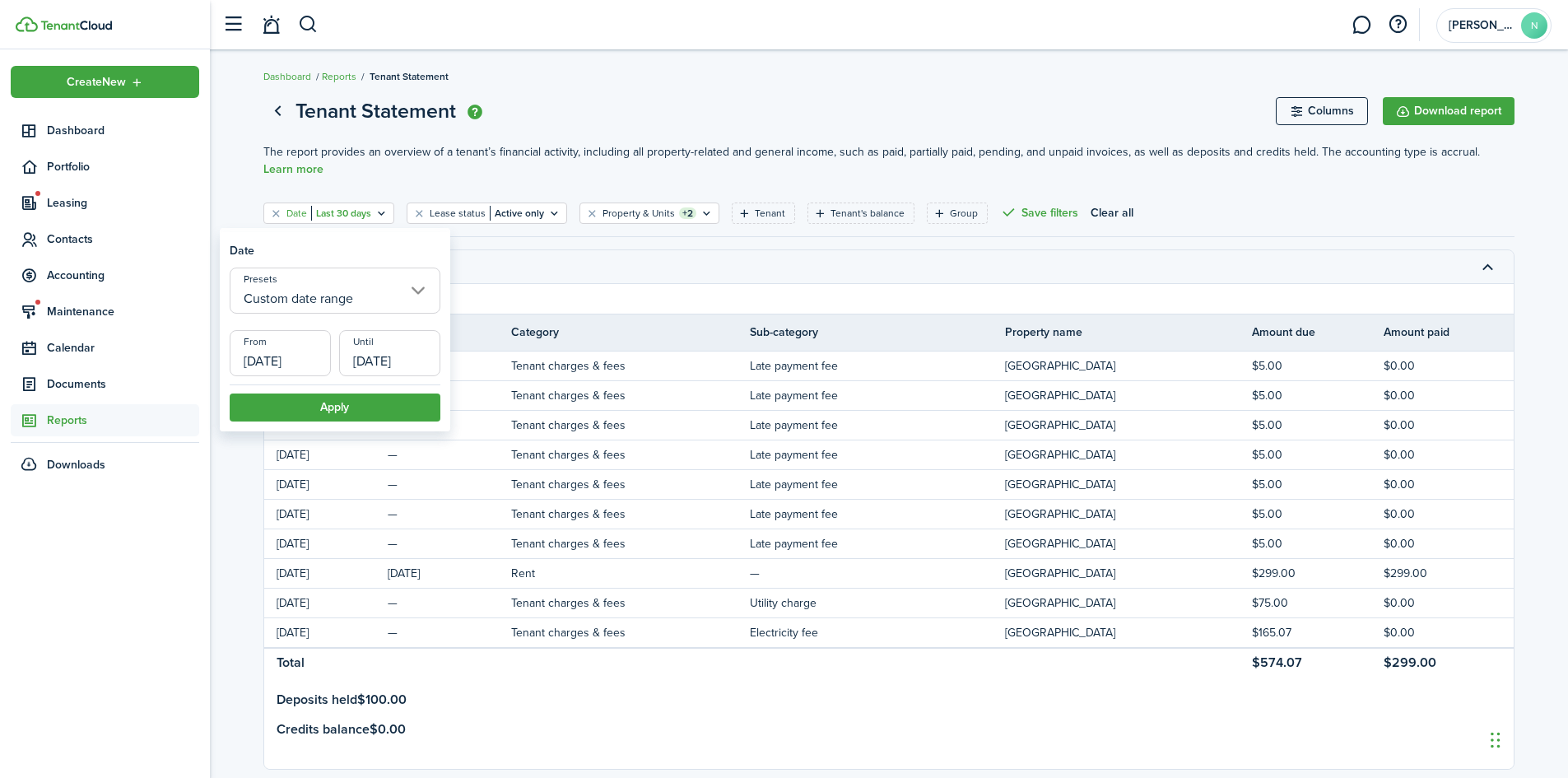
click at [277, 355] on input "[DATE]" at bounding box center [279, 353] width 101 height 46
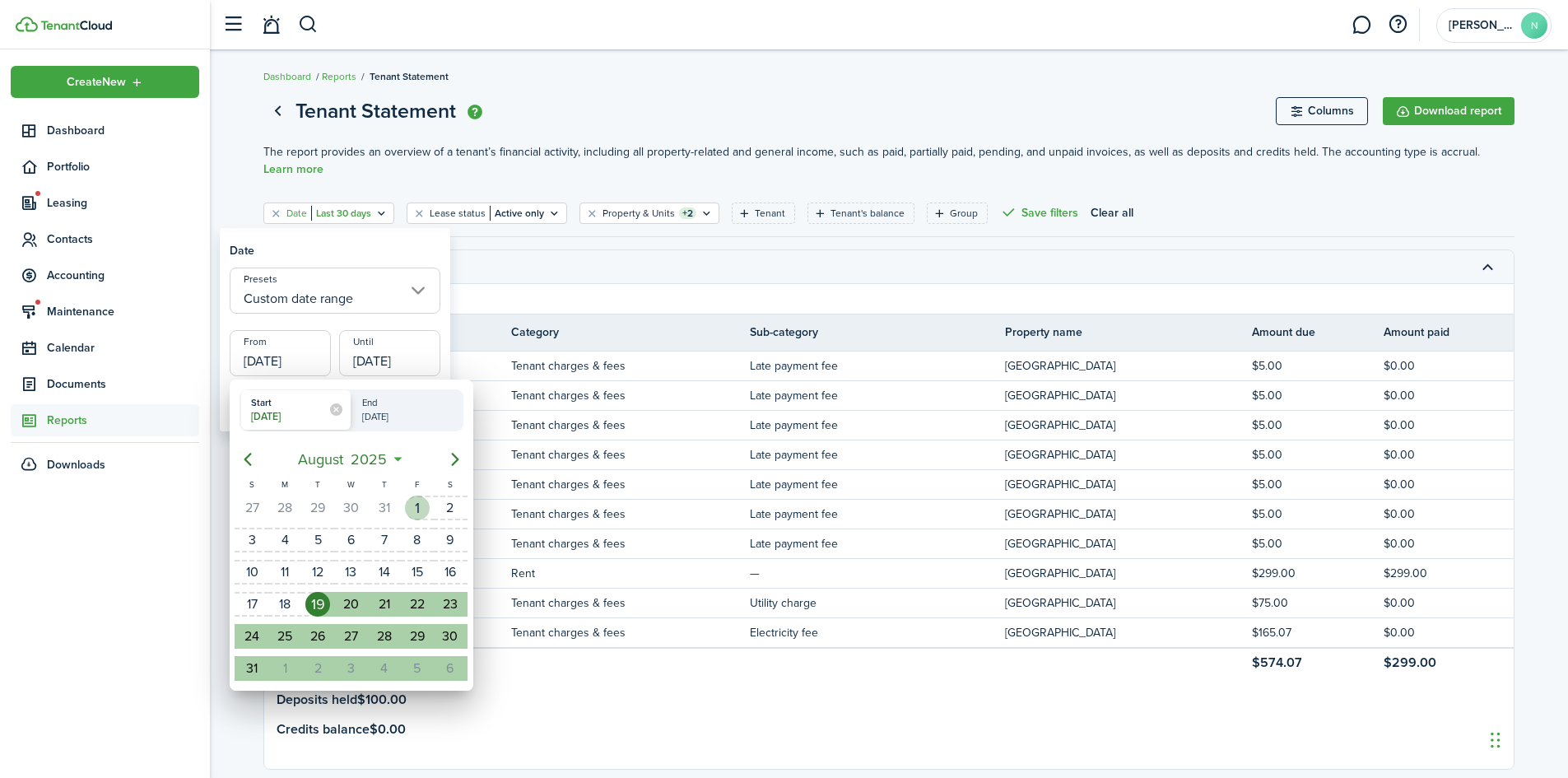
click at [413, 506] on div "1" at bounding box center [416, 508] width 24 height 24
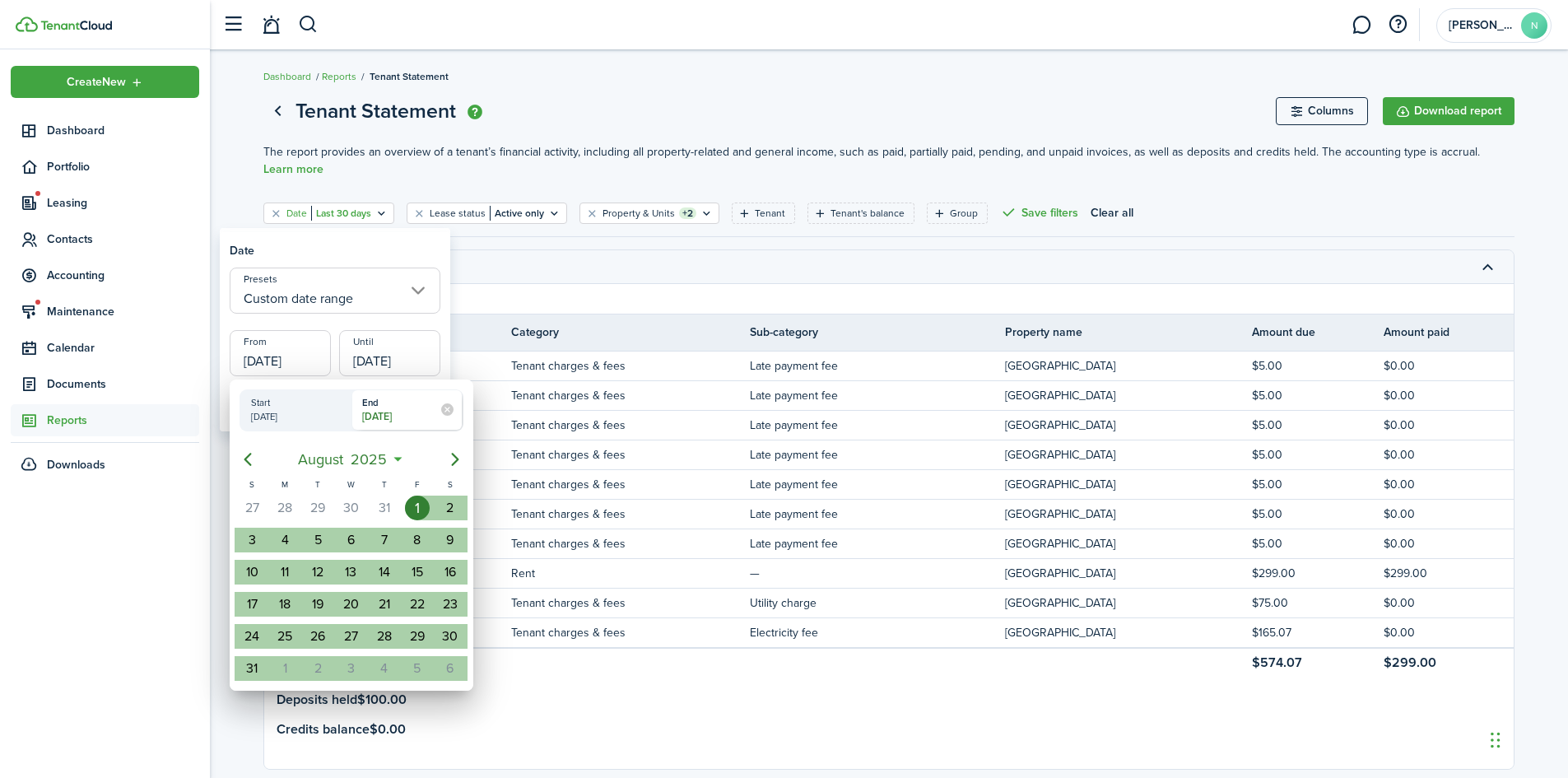
click at [388, 320] on div at bounding box center [784, 389] width 1830 height 1042
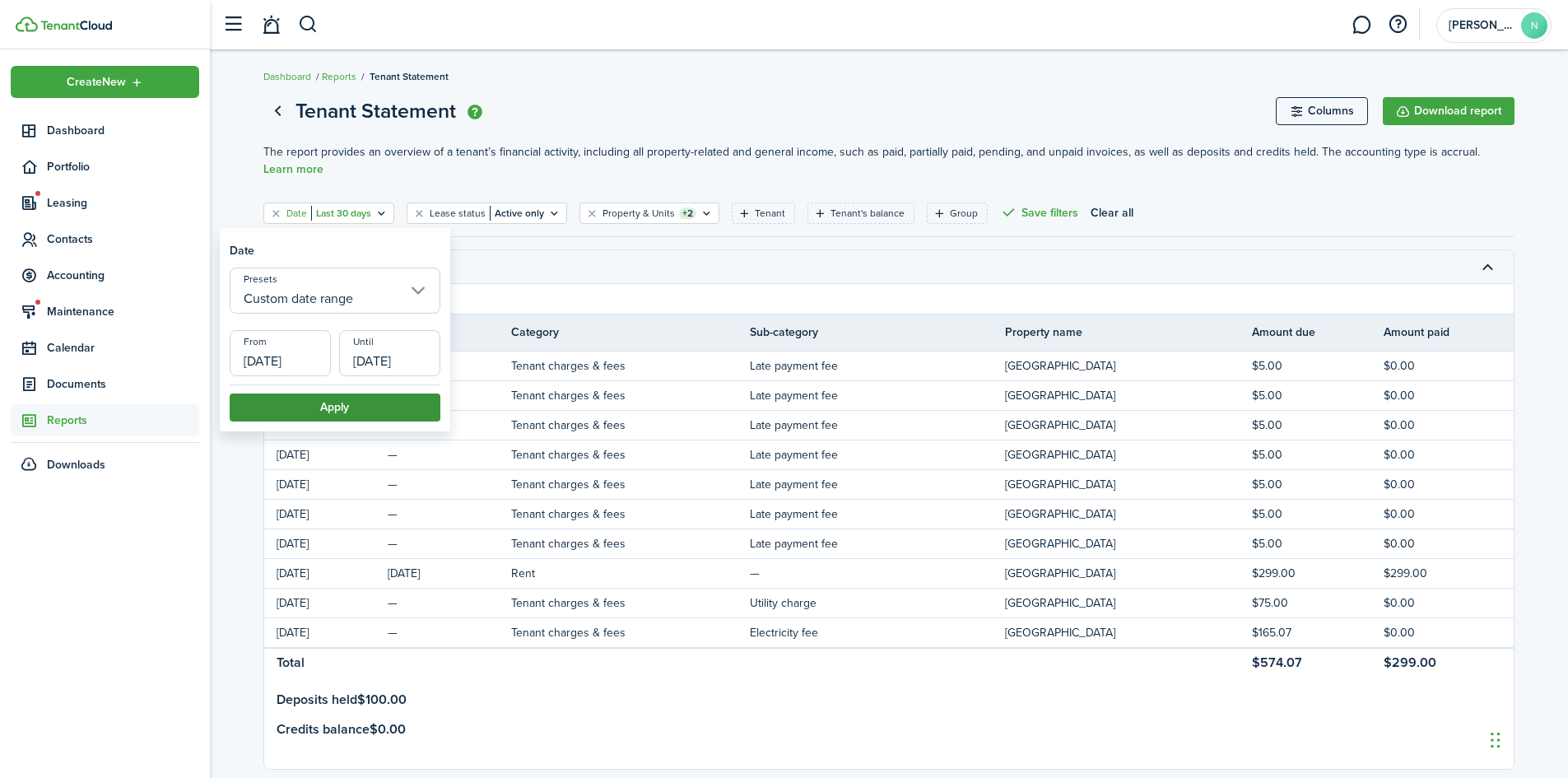
click at [338, 412] on button "Apply" at bounding box center [334, 408] width 211 height 28
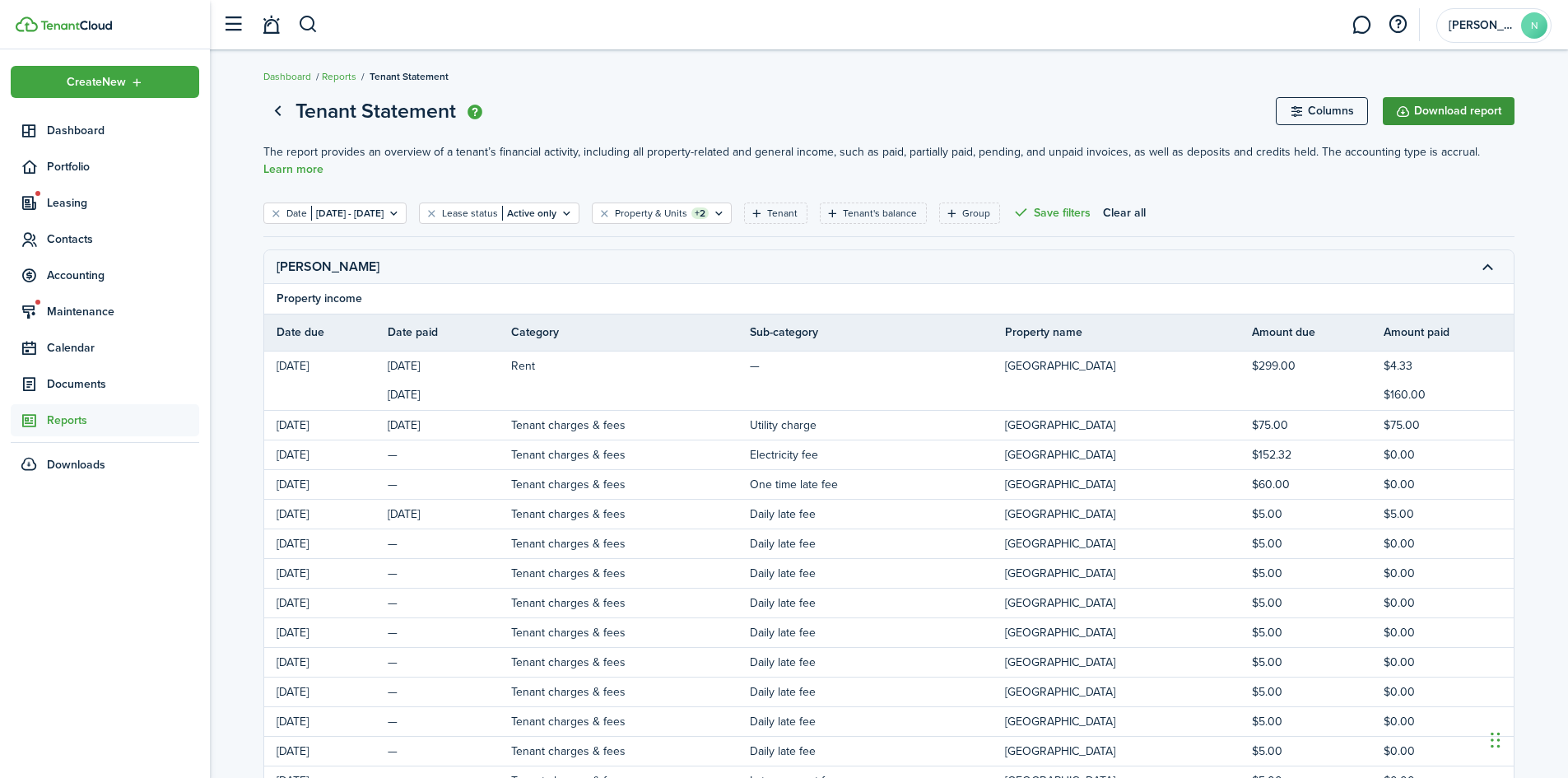
click at [1400, 116] on button "Download report" at bounding box center [1448, 111] width 131 height 28
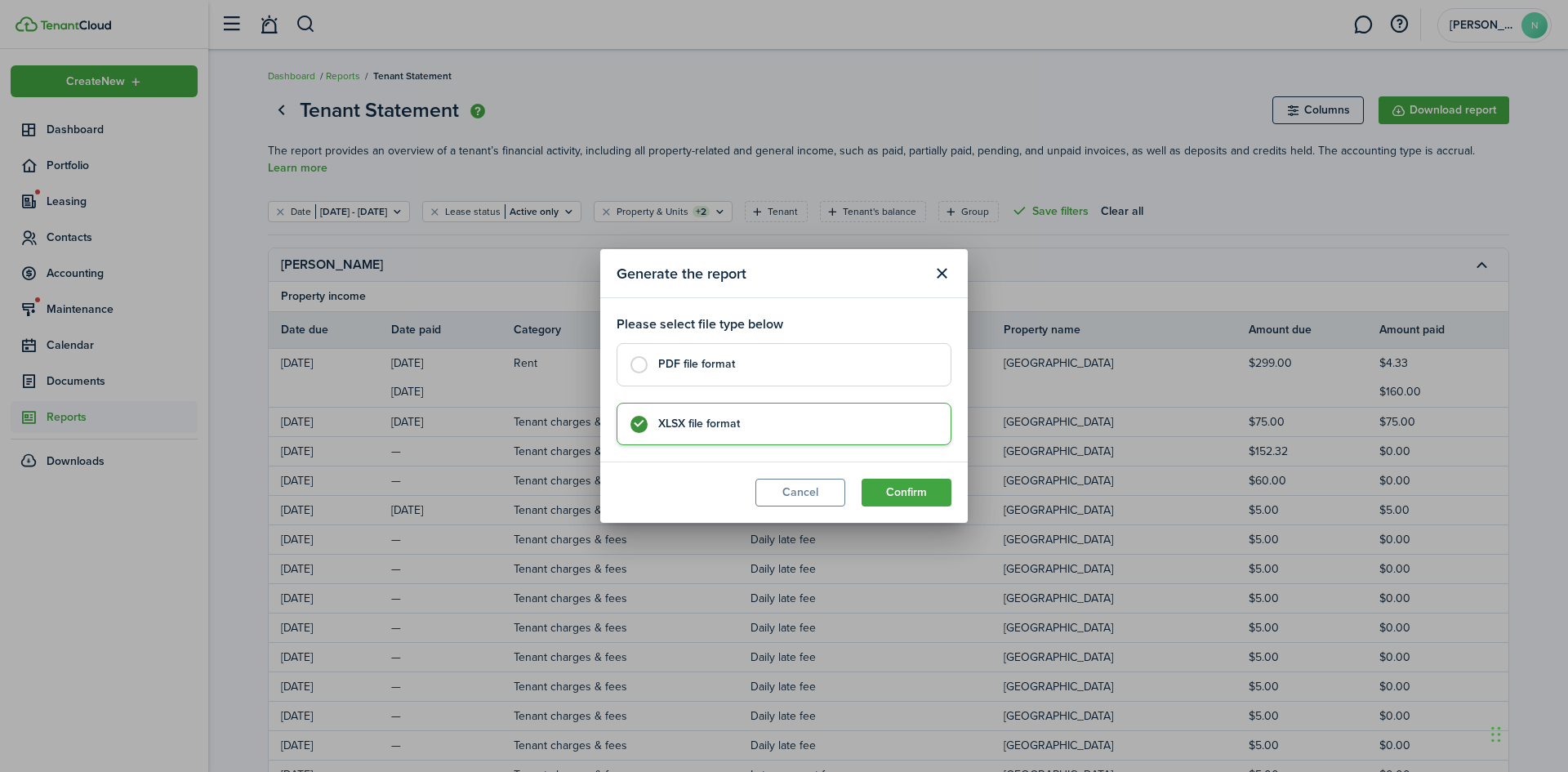
click at [713, 376] on label "PDF file format" at bounding box center [784, 365] width 334 height 43
click at [893, 488] on button "Confirm" at bounding box center [906, 492] width 89 height 28
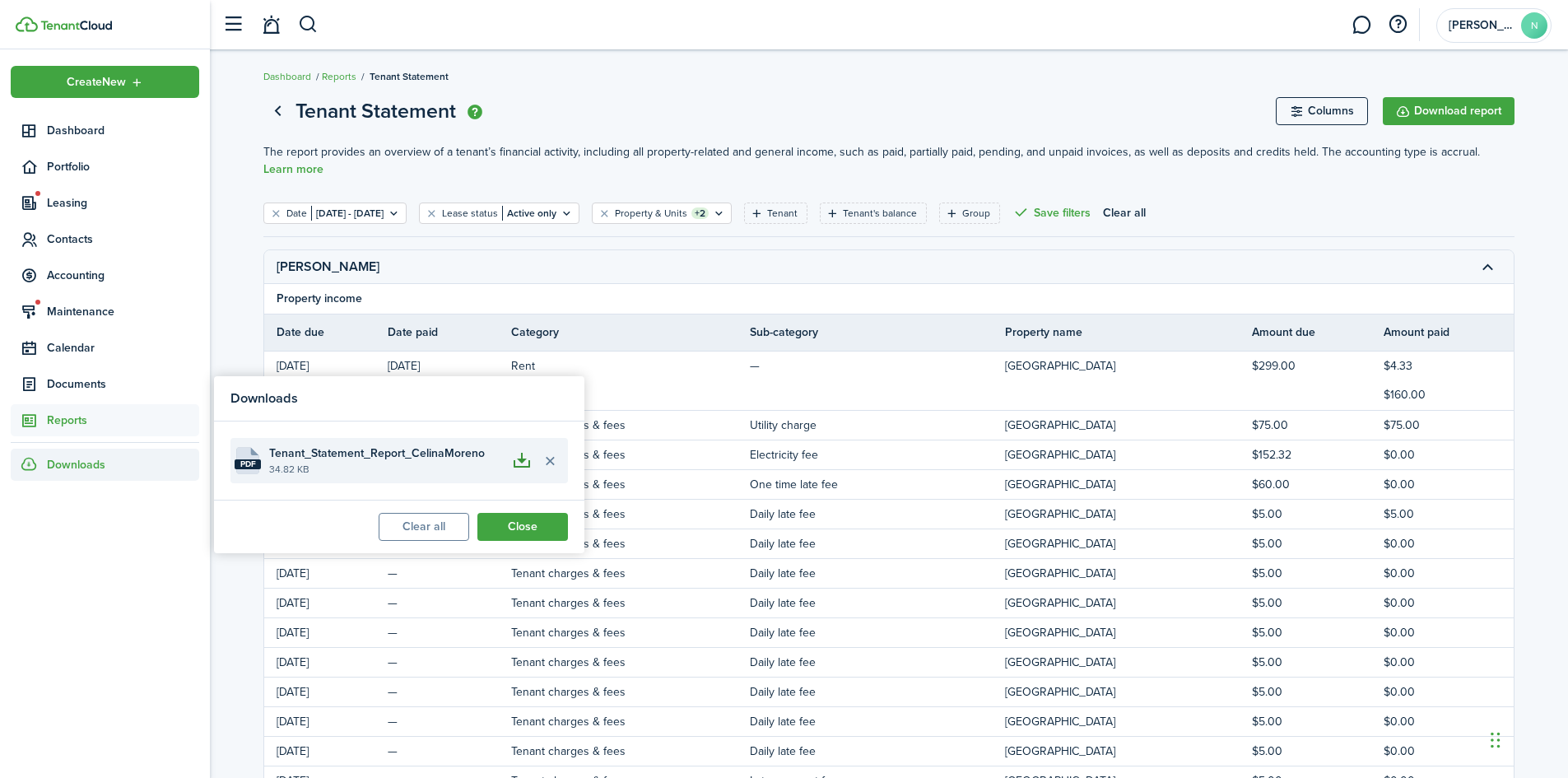
click at [528, 462] on button "button" at bounding box center [521, 461] width 28 height 28
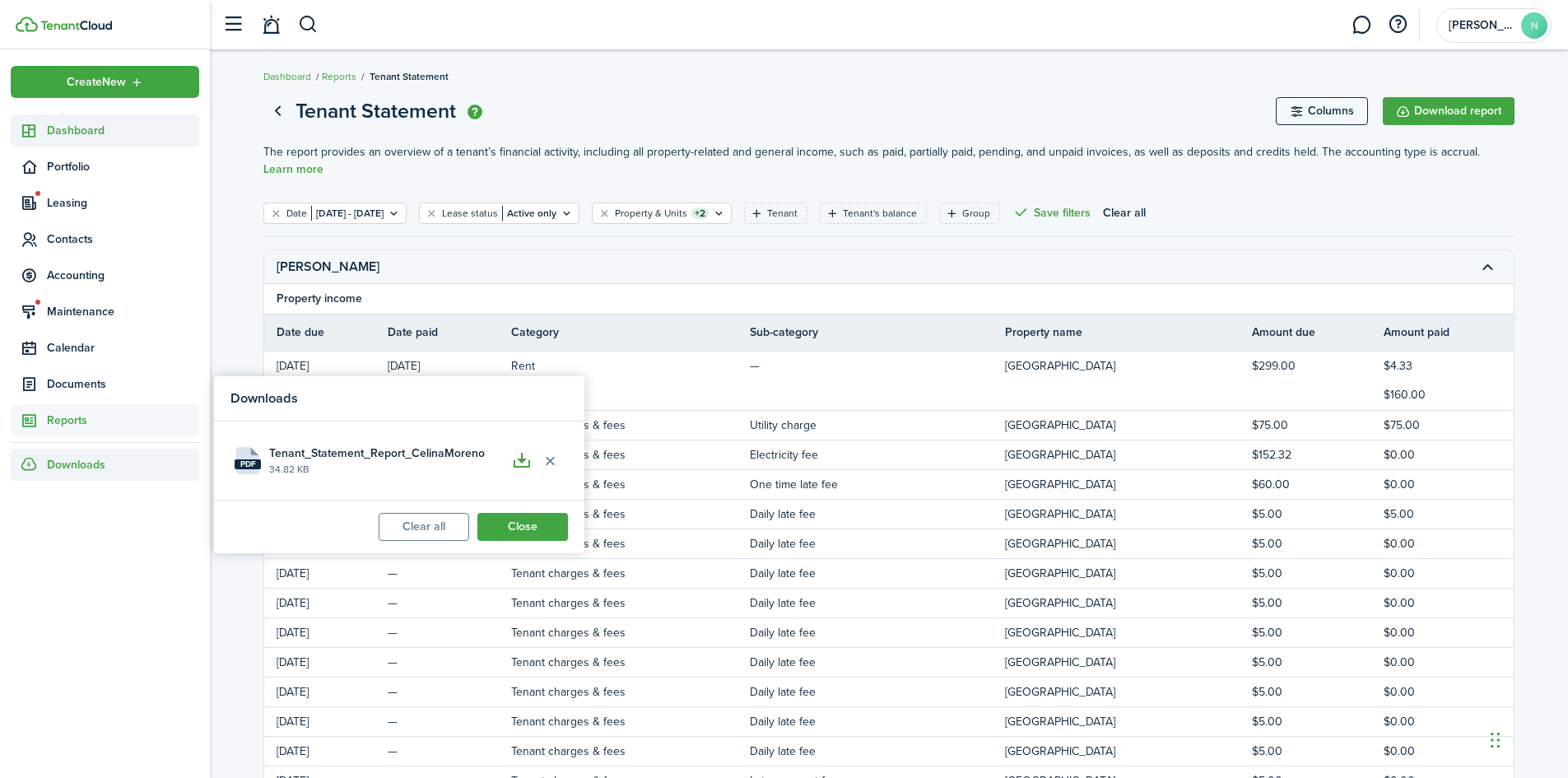
click at [71, 131] on span "Dashboard" at bounding box center [122, 130] width 152 height 18
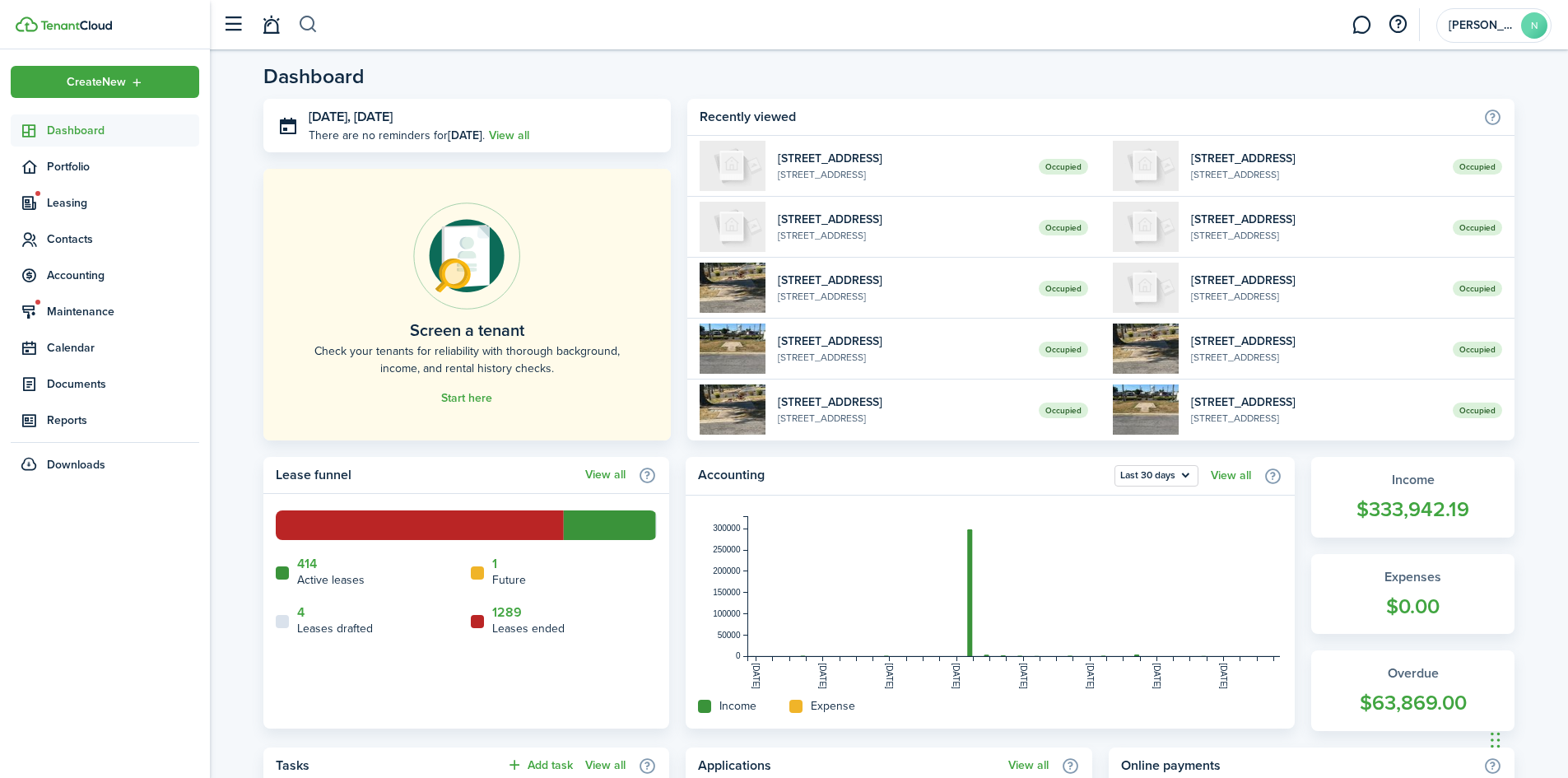
click at [310, 19] on button "button" at bounding box center [308, 24] width 21 height 28
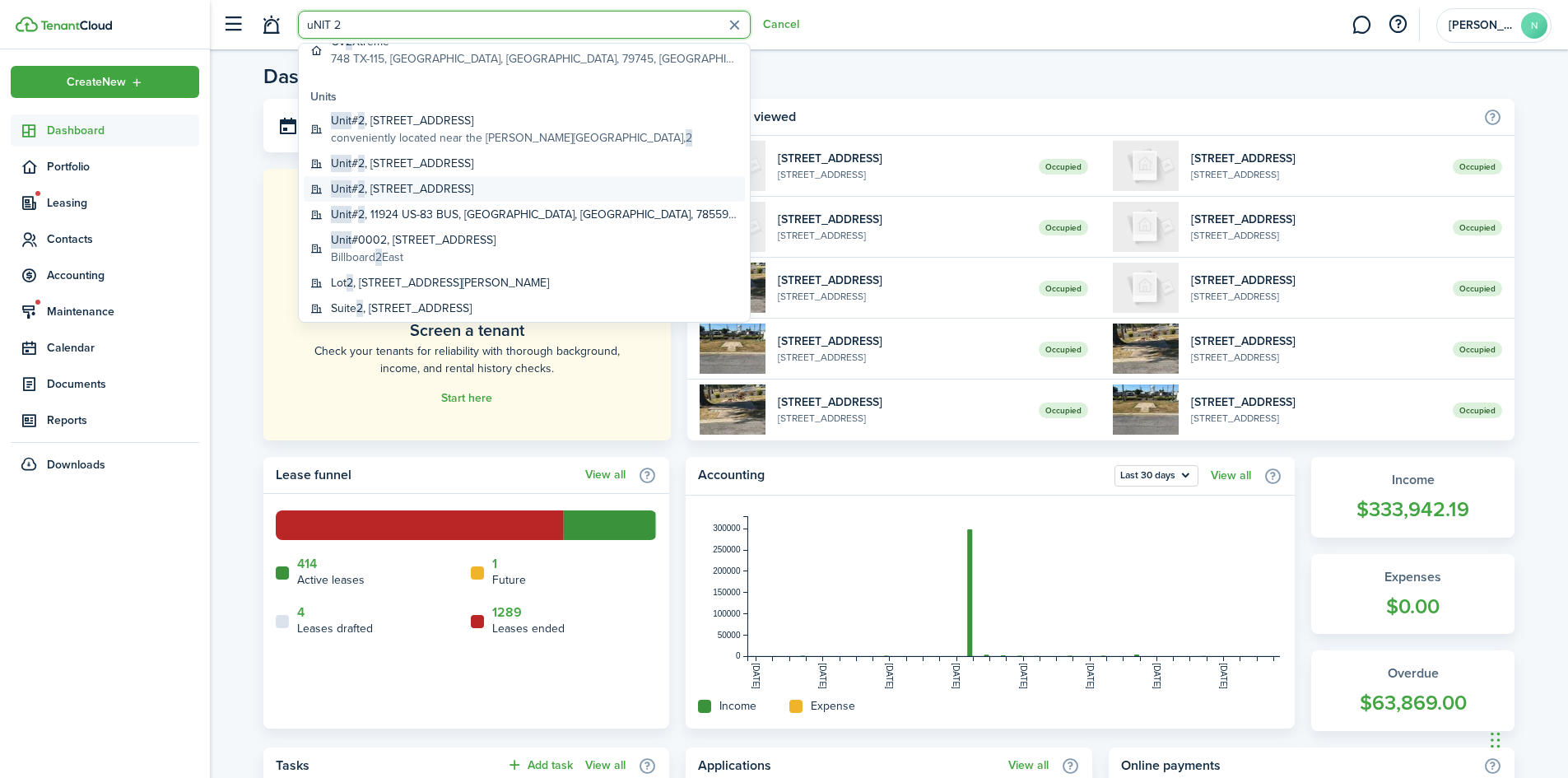
scroll to position [55, 0]
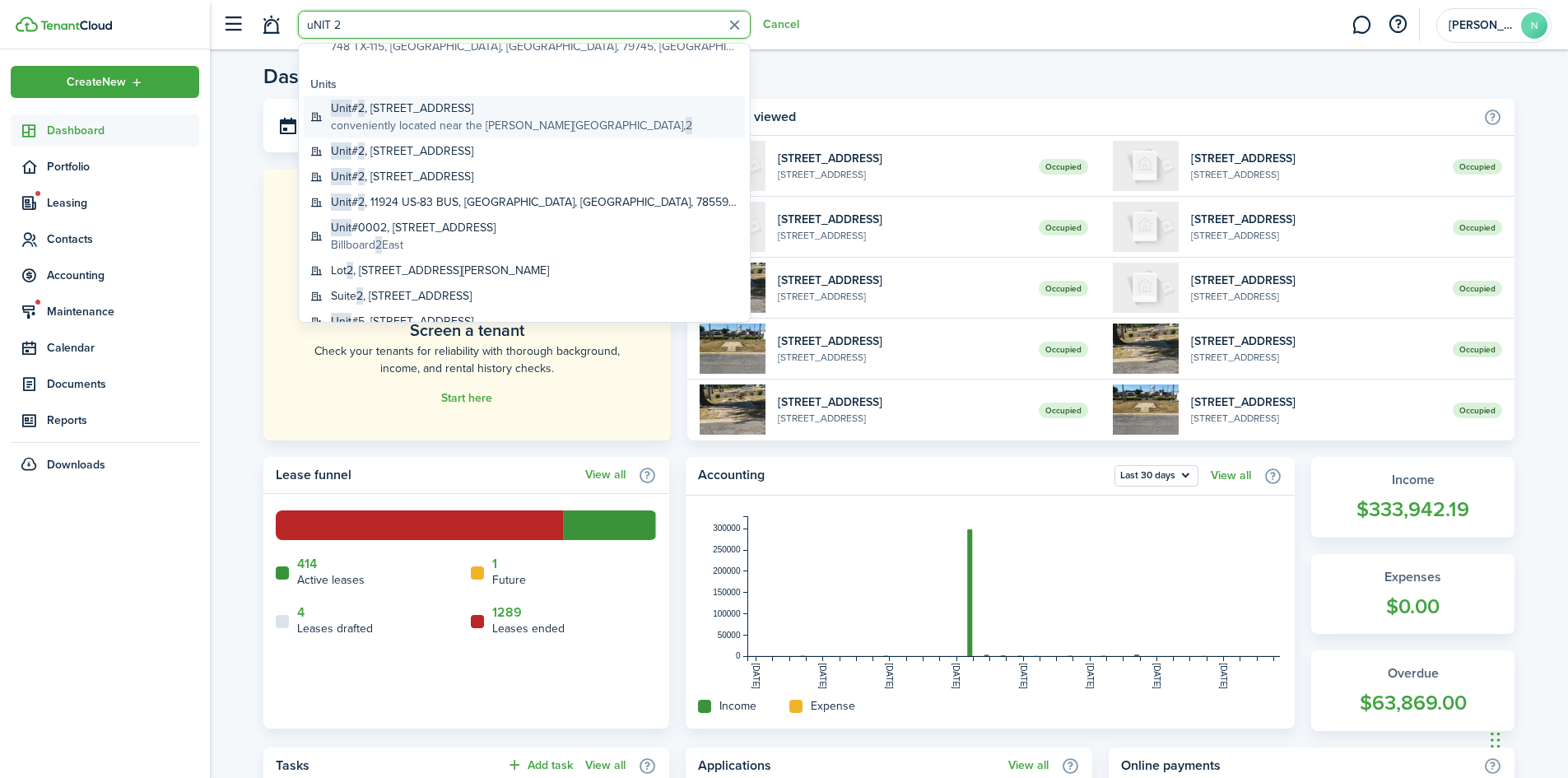
click at [414, 115] on global-search-item-title "Unit # 2 , [STREET_ADDRESS]" at bounding box center [511, 109] width 361 height 18
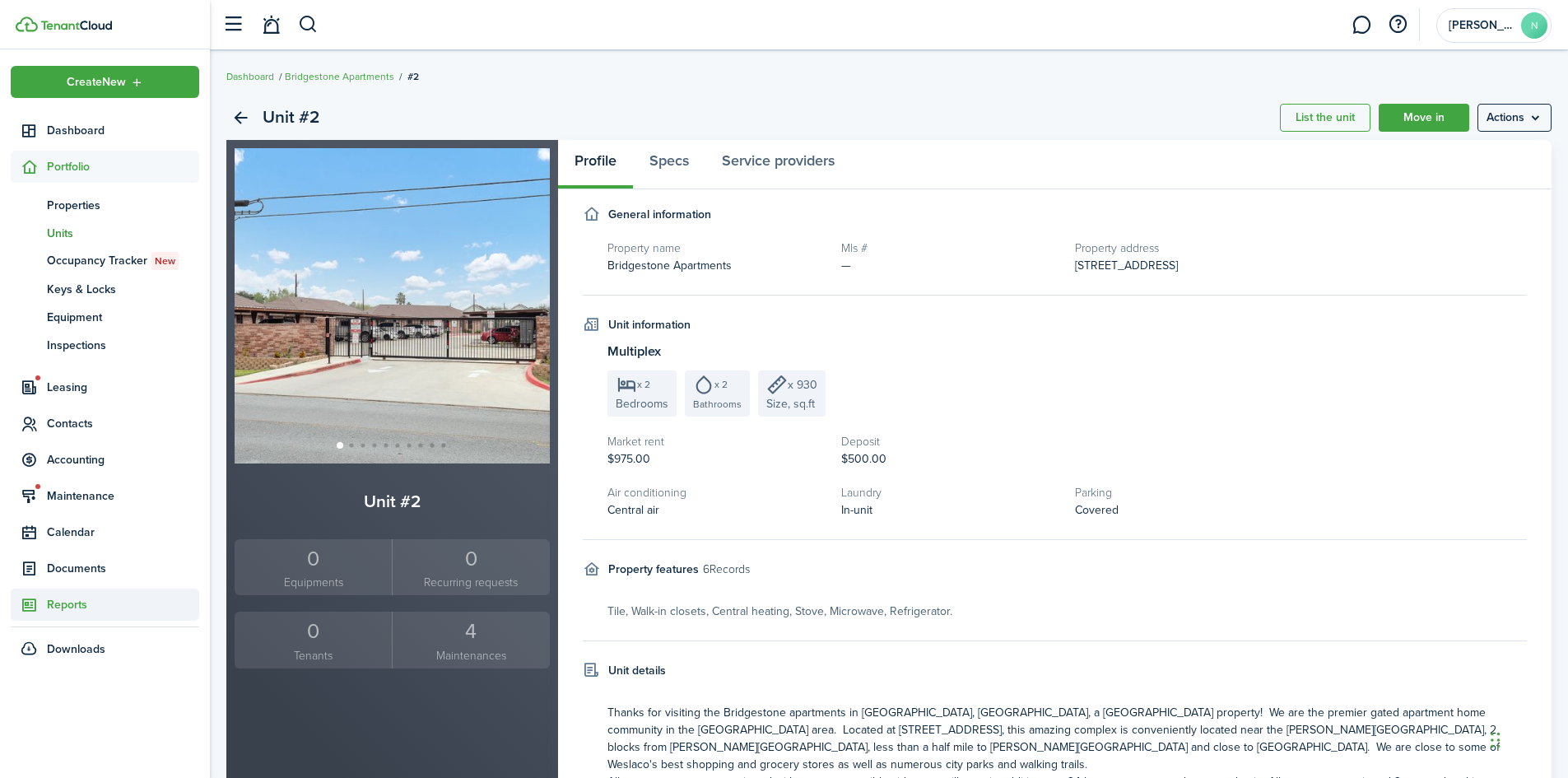
click at [74, 607] on span "Reports" at bounding box center [122, 605] width 152 height 18
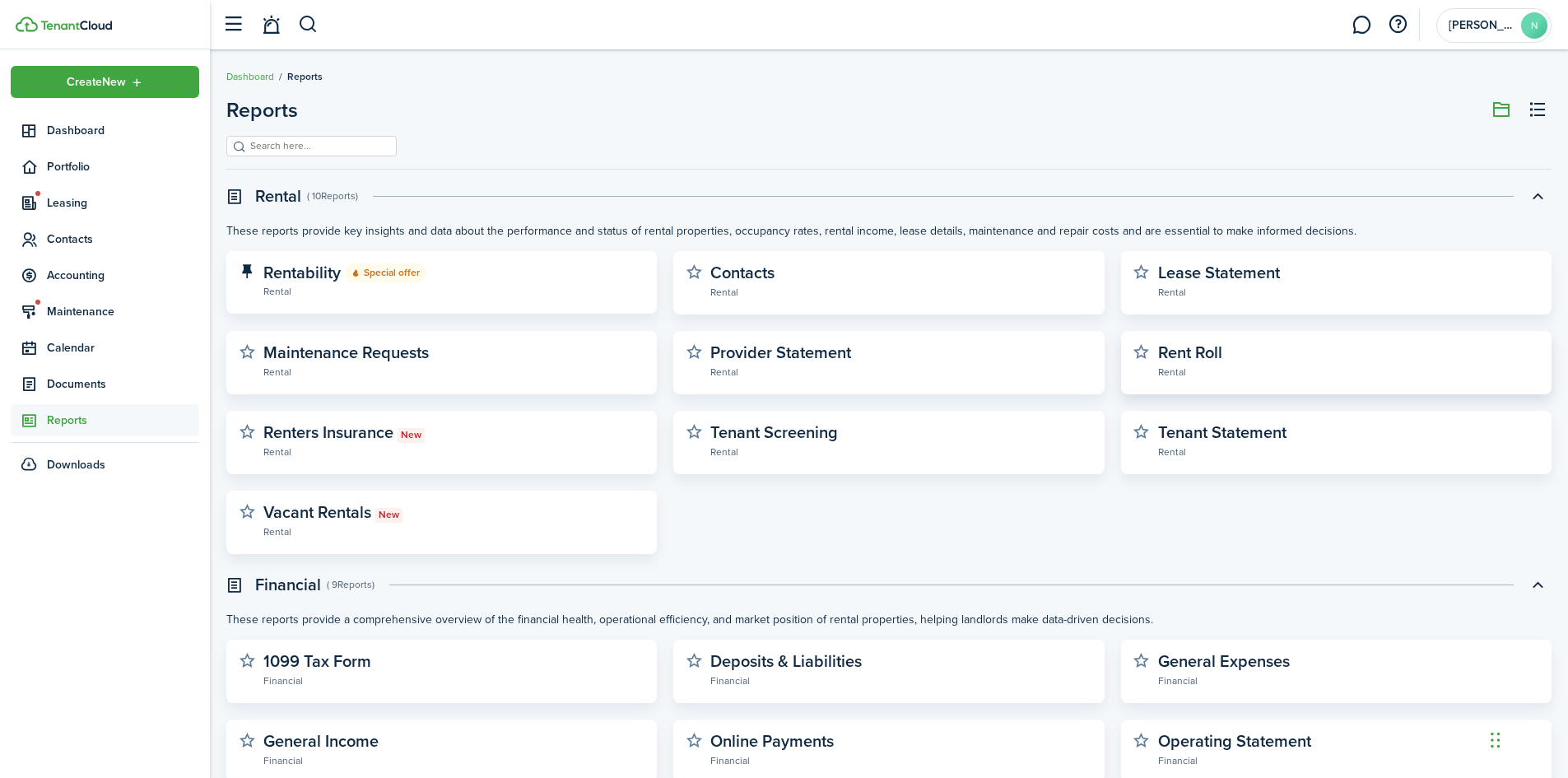
click at [1167, 367] on widget-stats-subtitle "Rental" at bounding box center [1348, 371] width 381 height 17
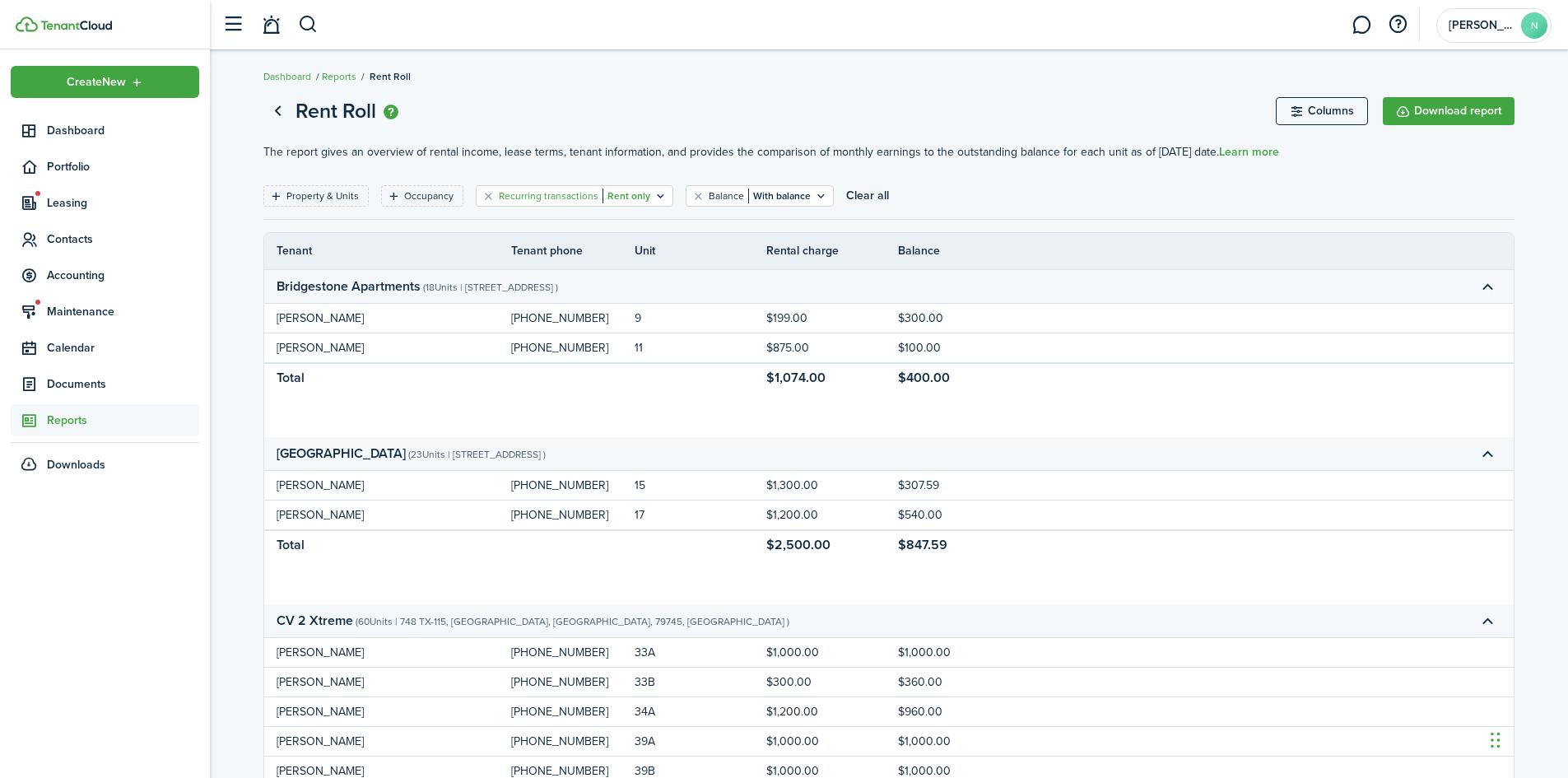
click at [523, 194] on filter-tag-label "Recurring transactions" at bounding box center [548, 195] width 100 height 15
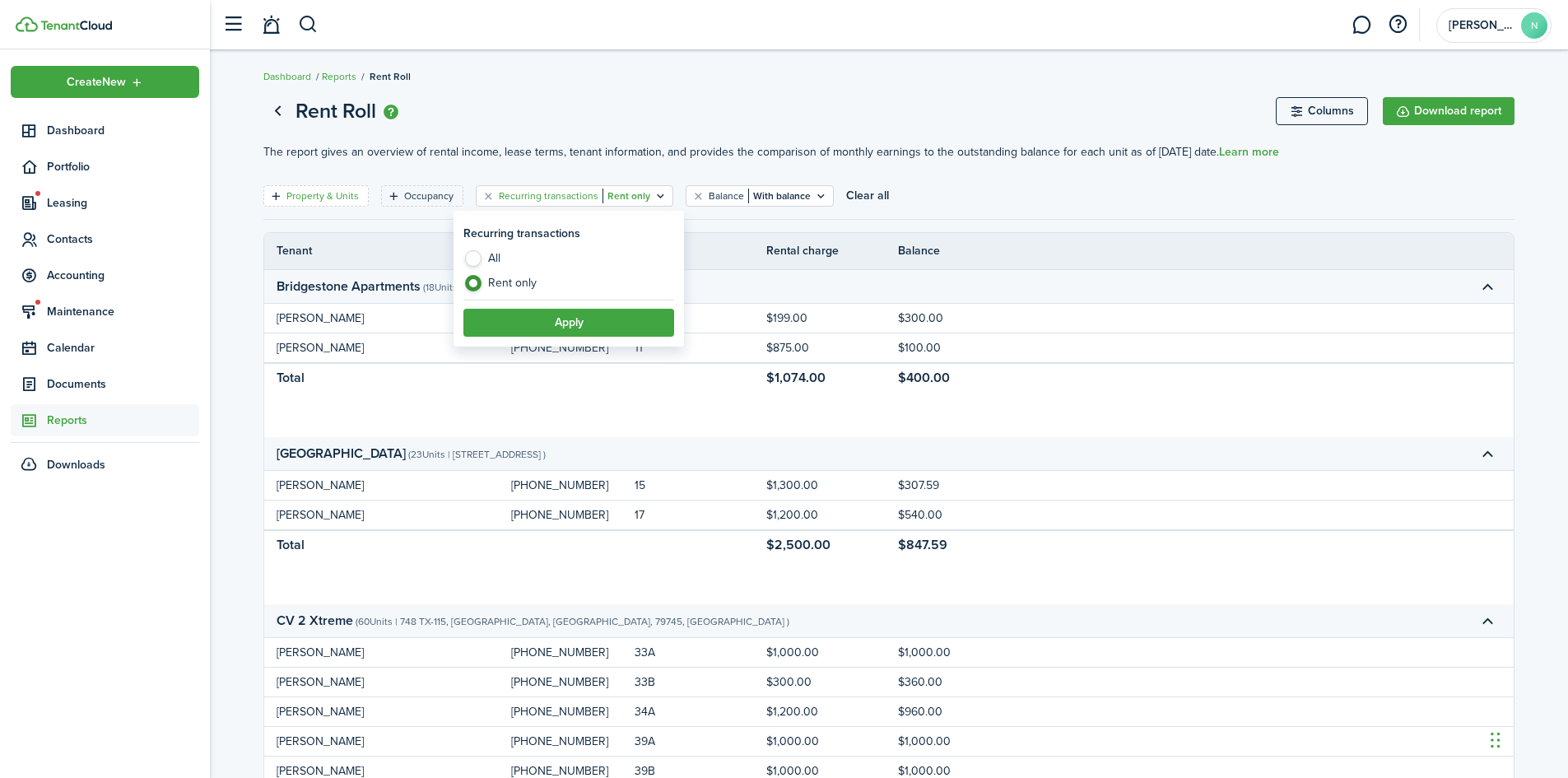
click at [319, 199] on filter-tag-label "Property & Units" at bounding box center [322, 195] width 72 height 15
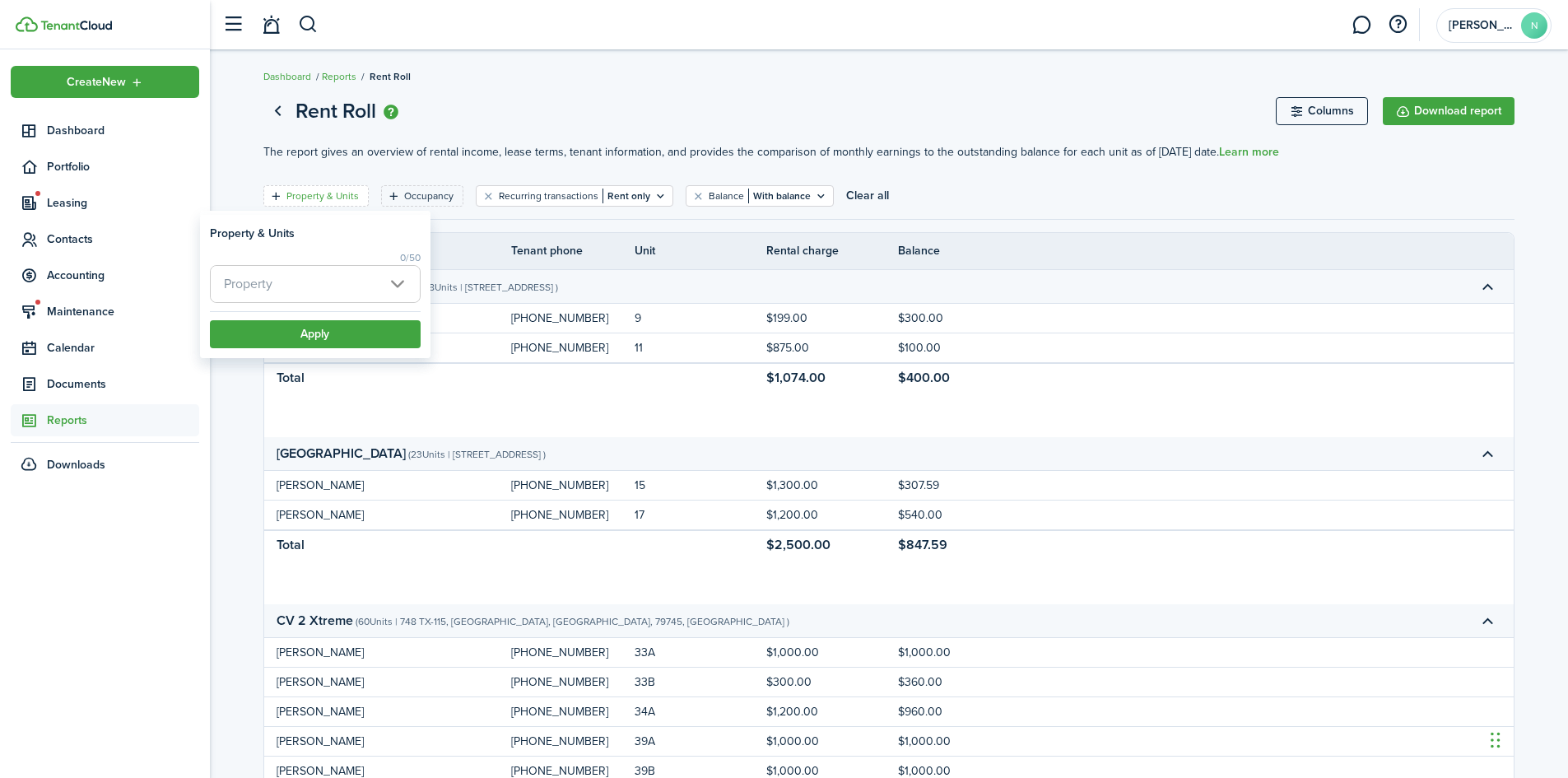
click at [330, 277] on span "Property" at bounding box center [314, 283] width 209 height 36
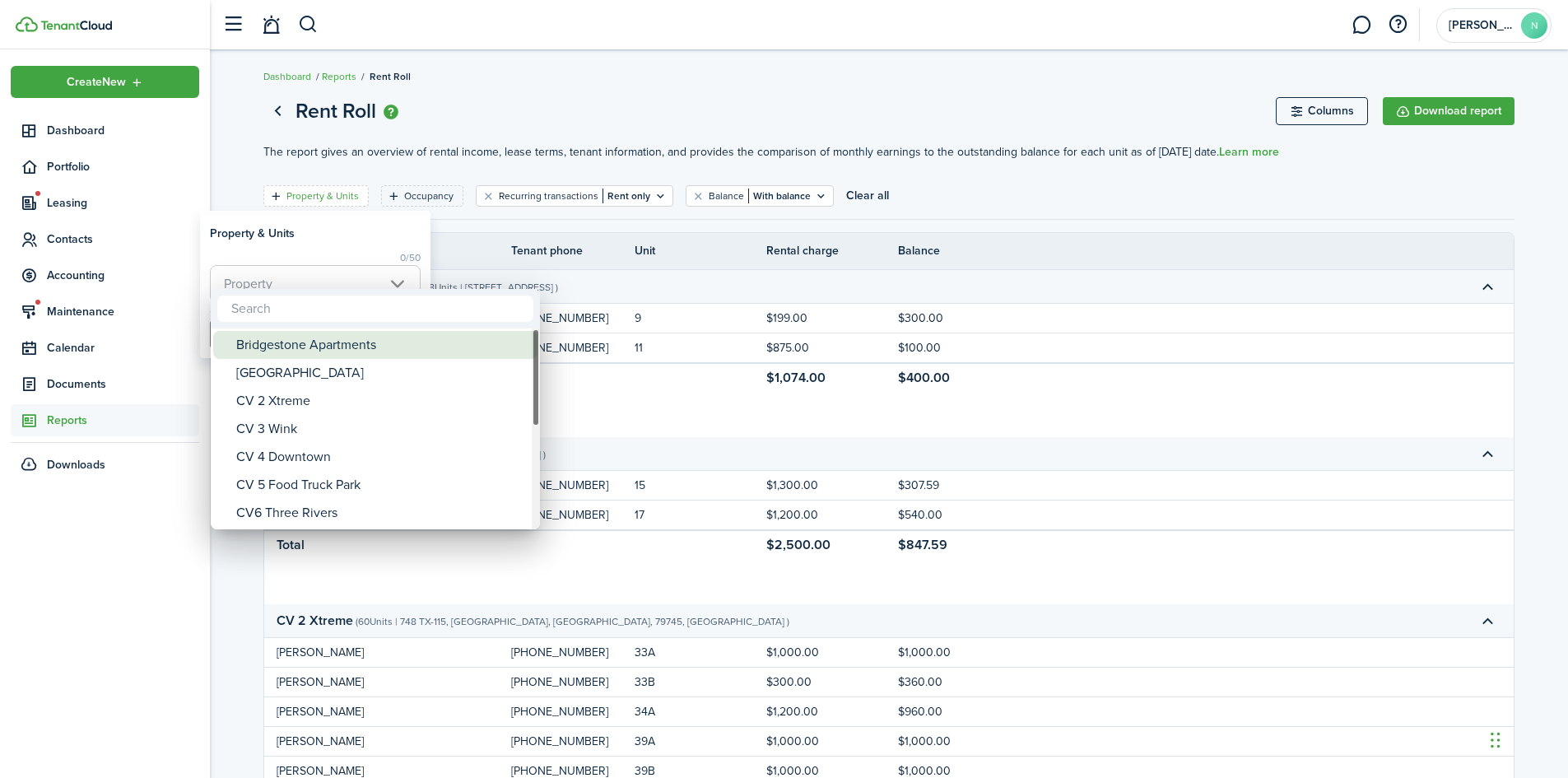
click at [344, 348] on div "Bridgestone Apartments" at bounding box center [381, 345] width 291 height 28
drag, startPoint x: 302, startPoint y: 244, endPoint x: 319, endPoint y: 282, distance: 41.6
click at [302, 245] on div at bounding box center [784, 389] width 1830 height 1042
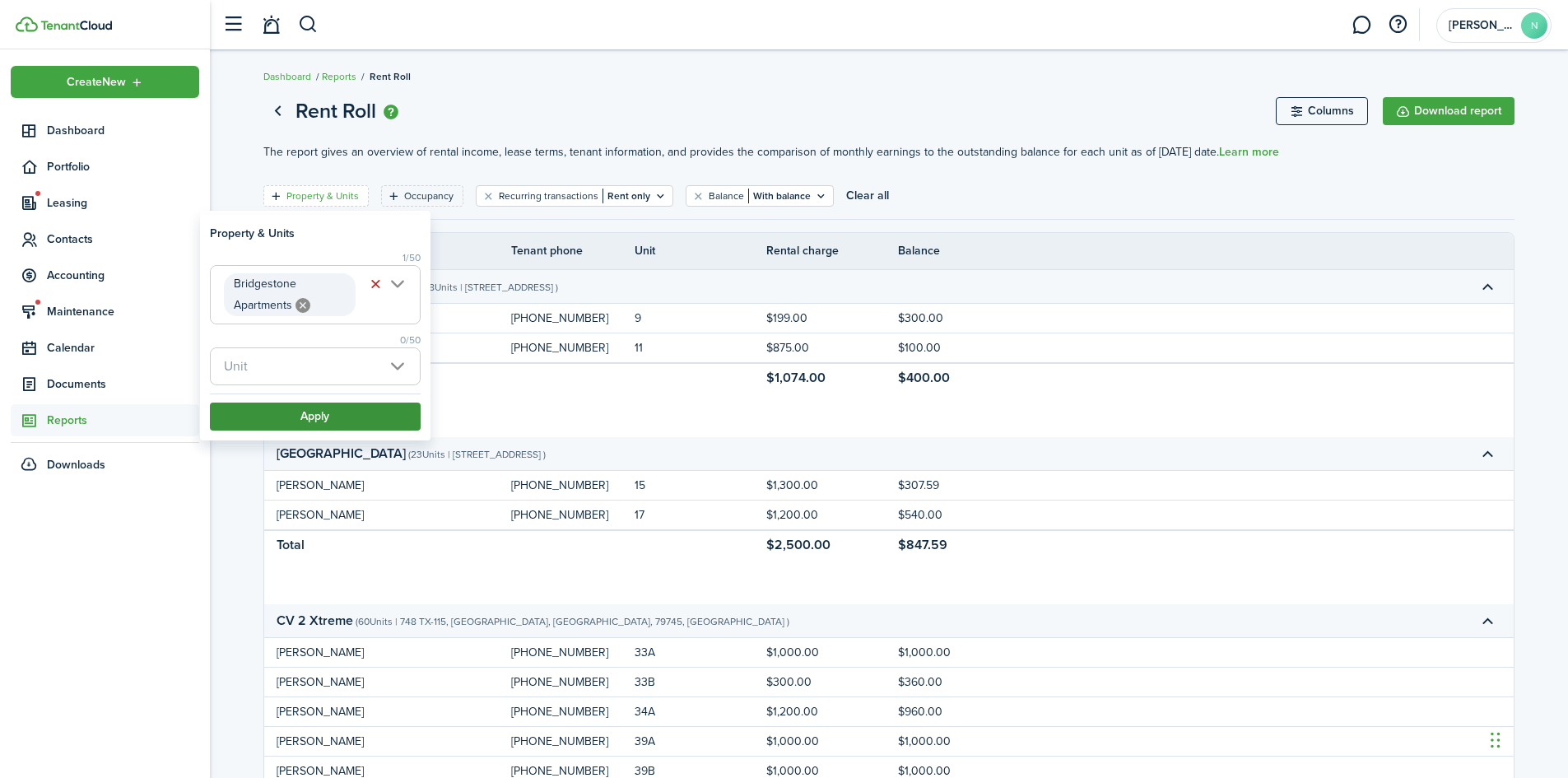
click at [325, 411] on button "Apply" at bounding box center [314, 416] width 211 height 28
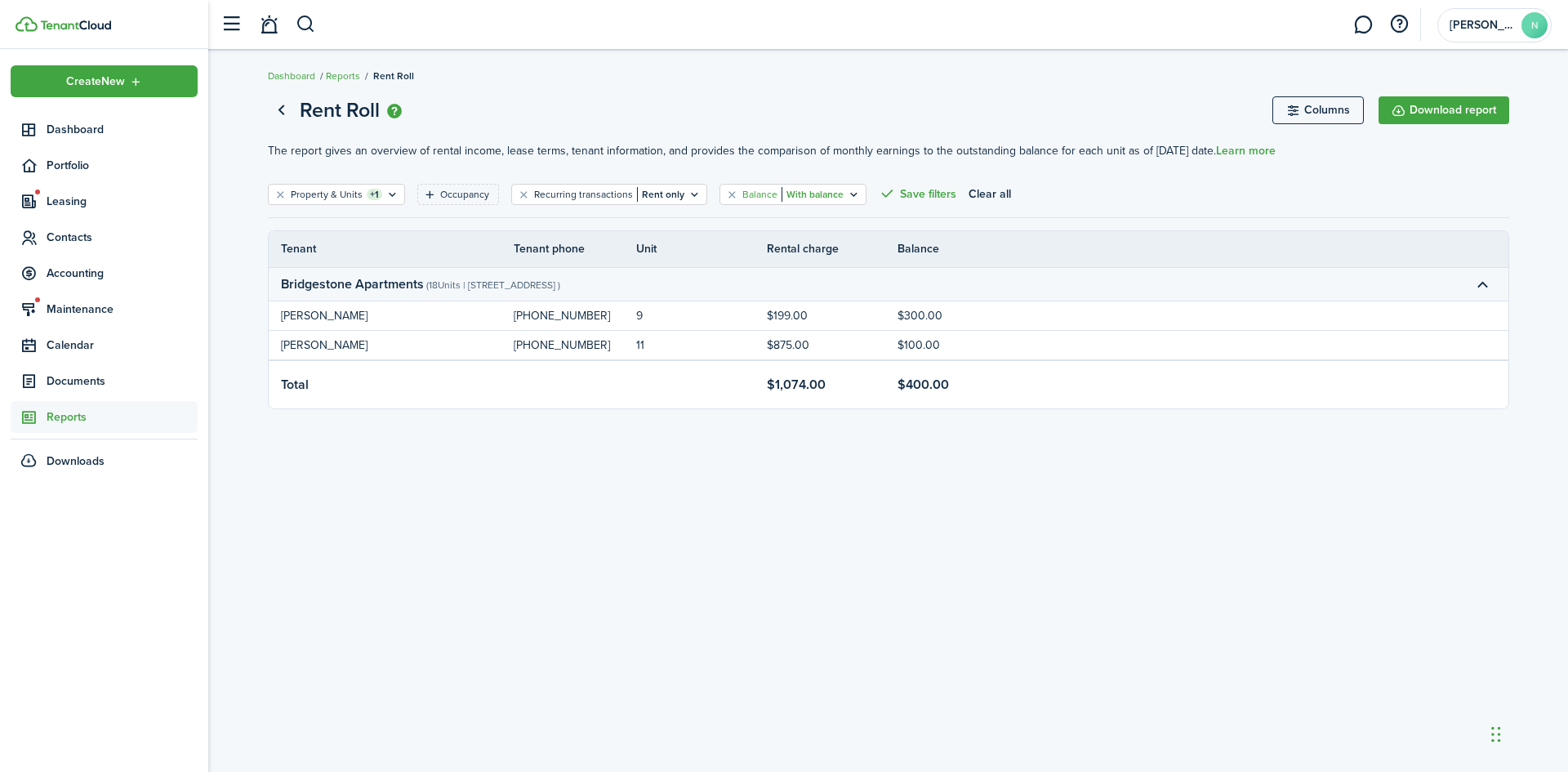
click at [797, 196] on filter-tag-value "With balance" at bounding box center [813, 193] width 62 height 15
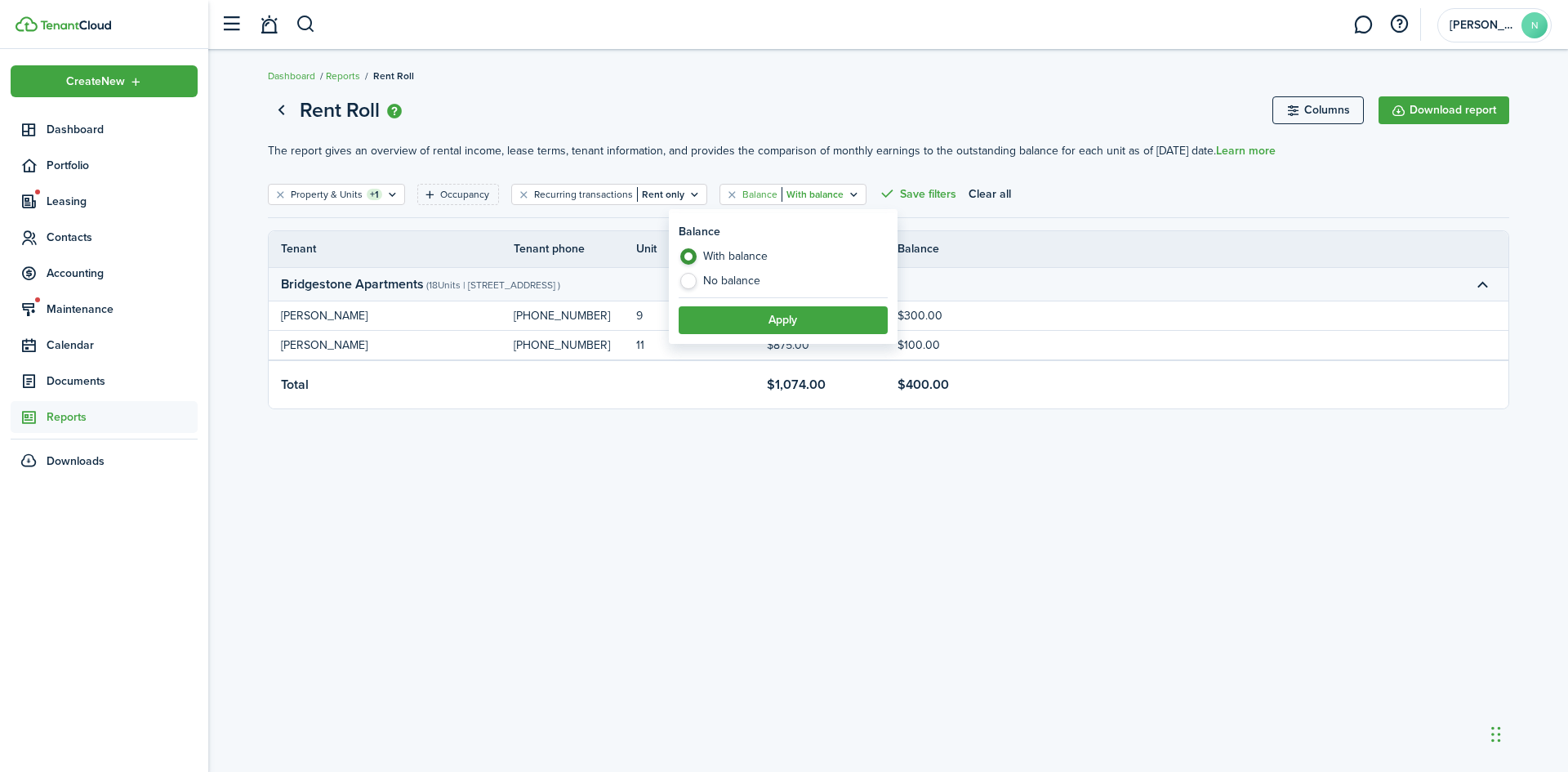
click at [739, 279] on label "No balance" at bounding box center [783, 281] width 209 height 17
click at [776, 314] on button "Apply" at bounding box center [783, 320] width 209 height 28
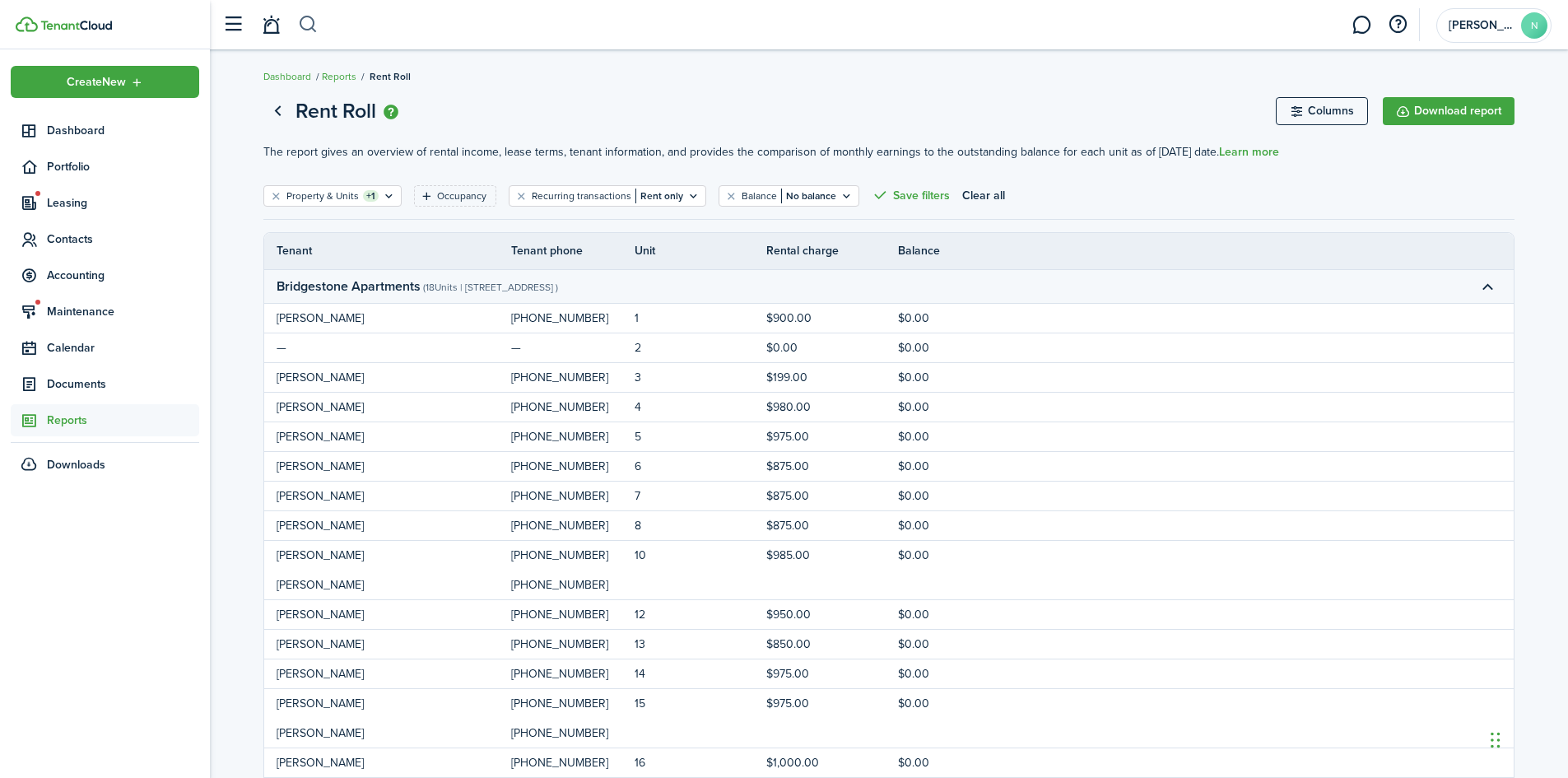
click at [312, 16] on button "button" at bounding box center [308, 24] width 21 height 28
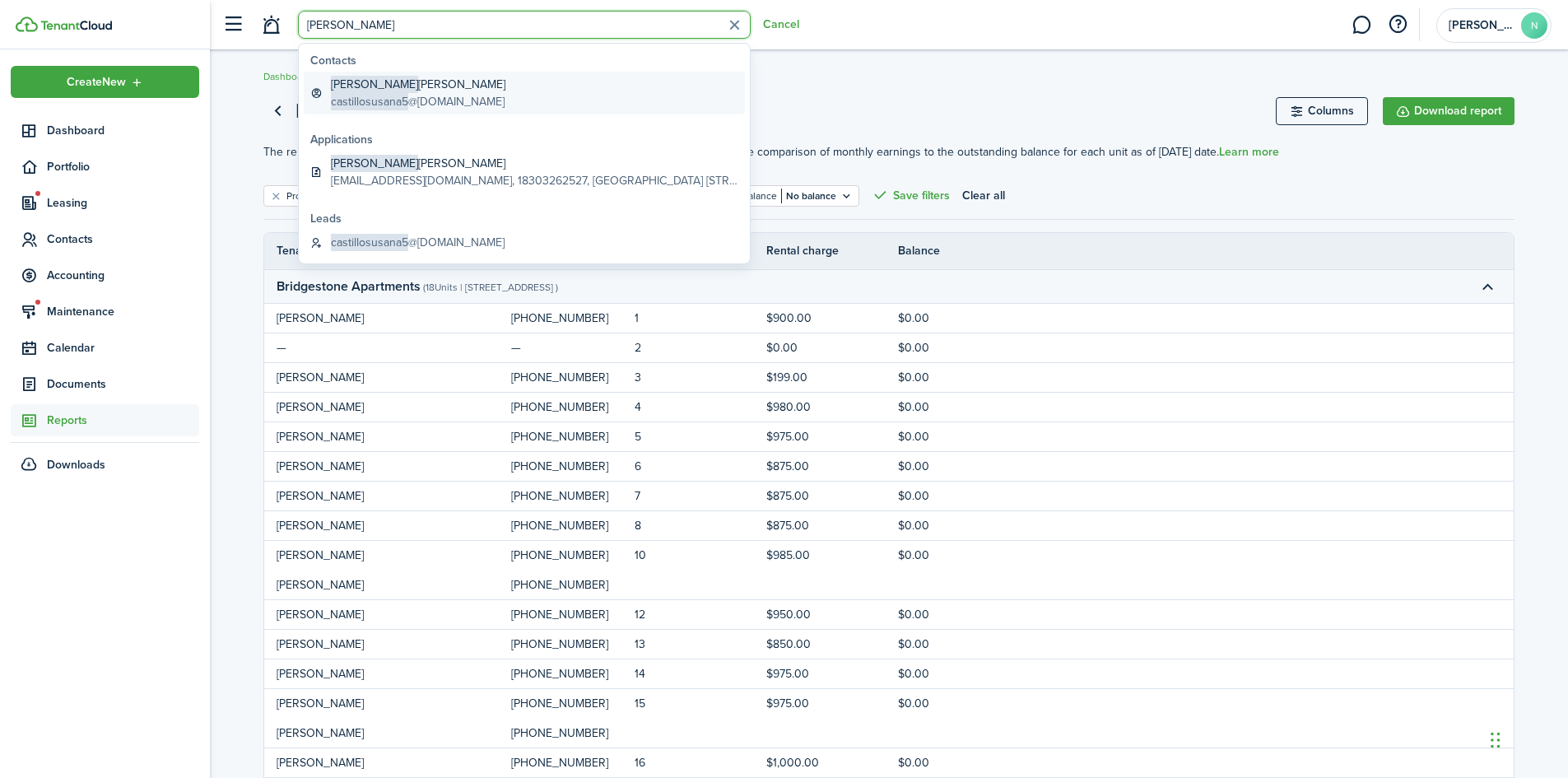
click at [369, 96] on span "castillosusana5" at bounding box center [369, 102] width 77 height 18
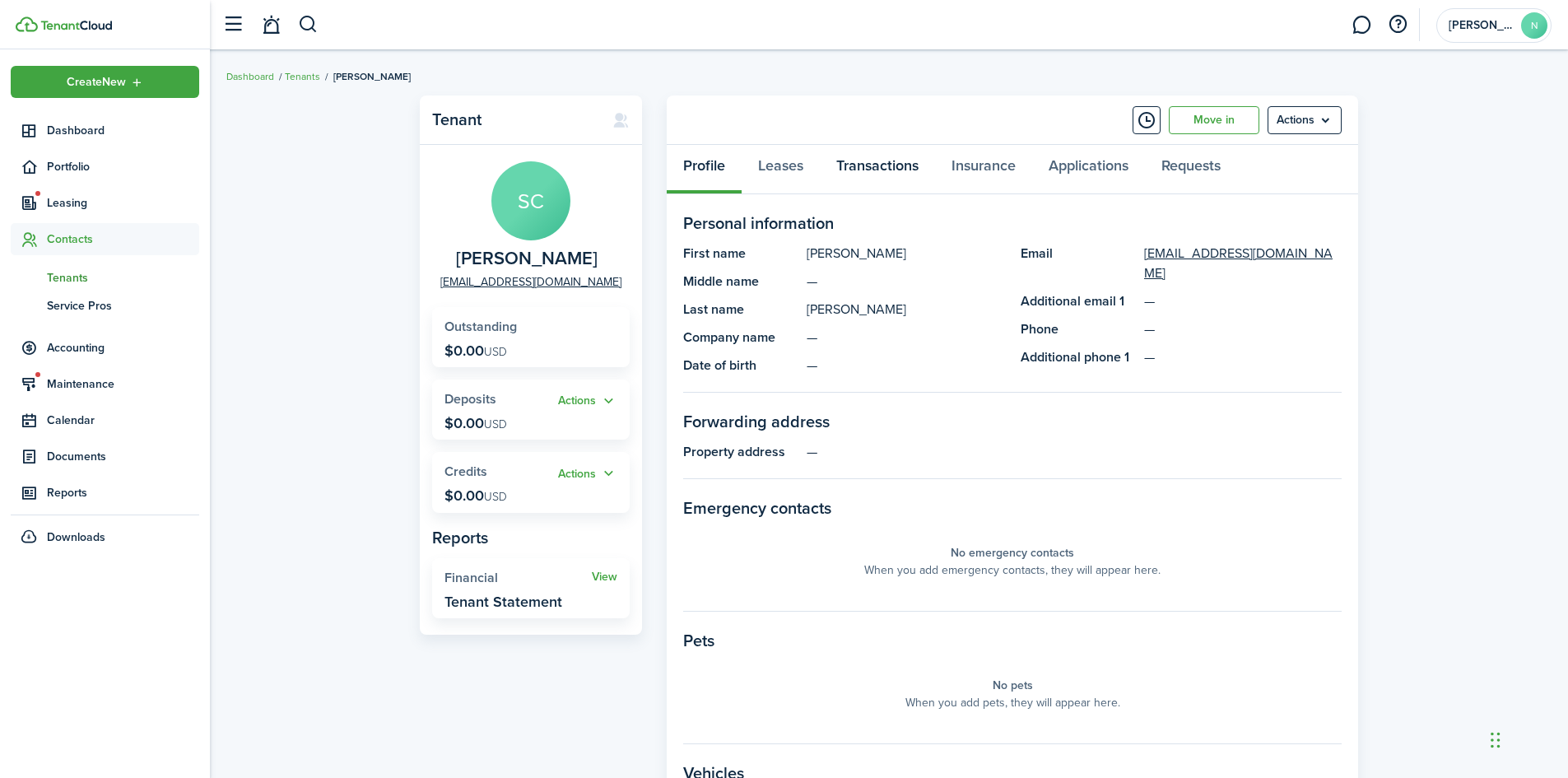
click at [892, 157] on link "Transactions" at bounding box center [878, 170] width 116 height 49
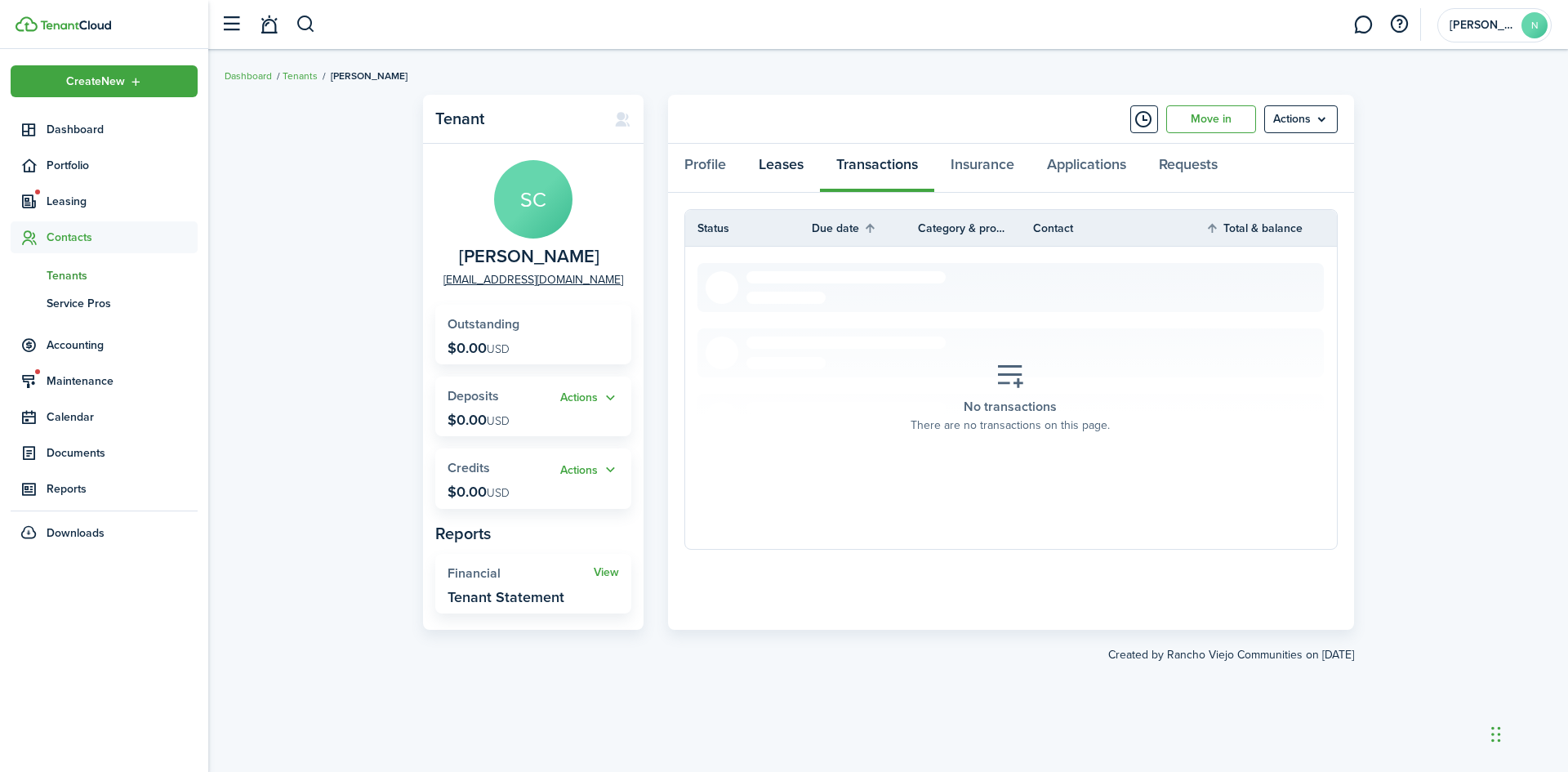
click at [798, 167] on link "Leases" at bounding box center [782, 168] width 78 height 49
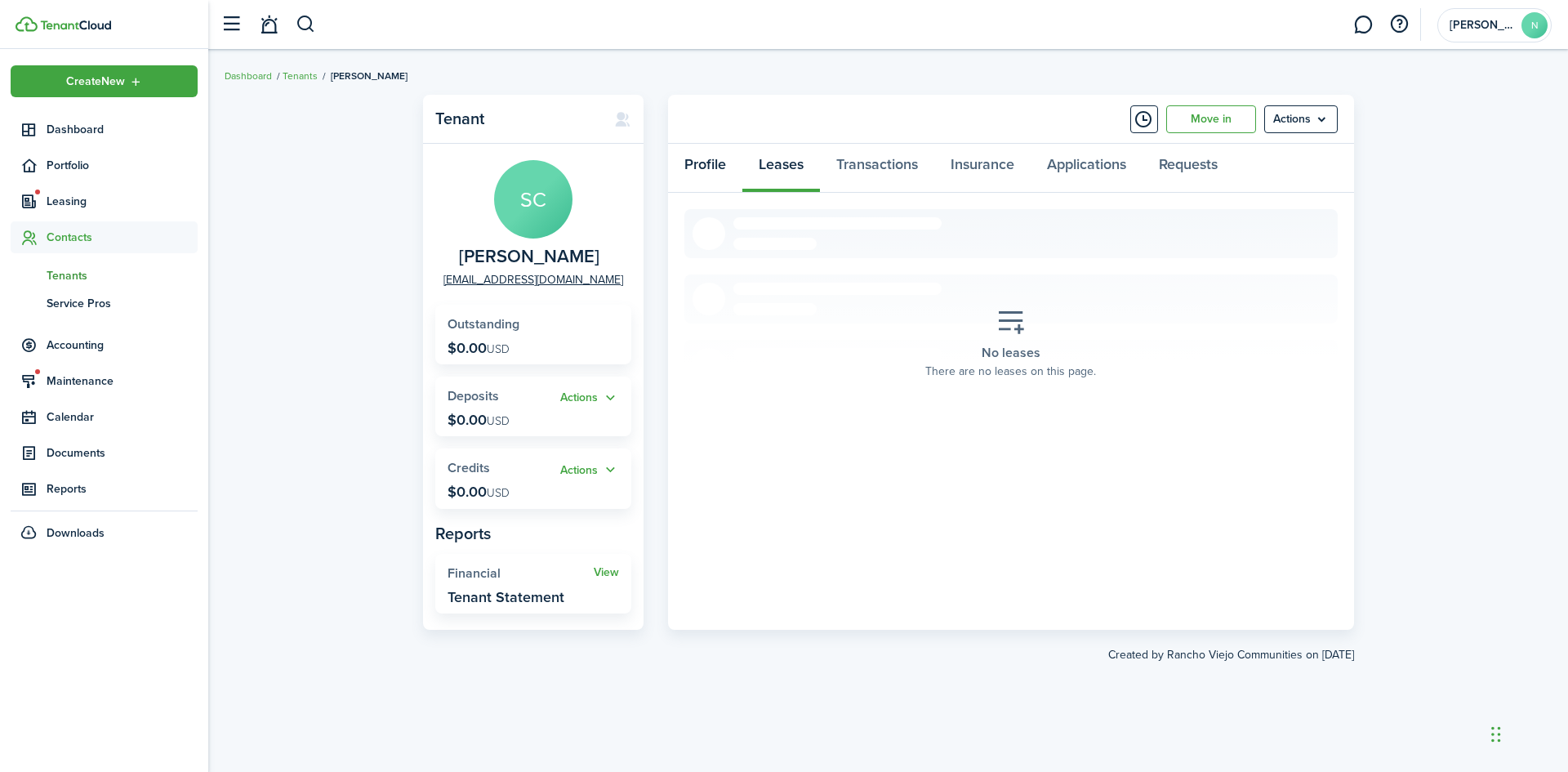
click at [714, 164] on link "Profile" at bounding box center [705, 168] width 74 height 49
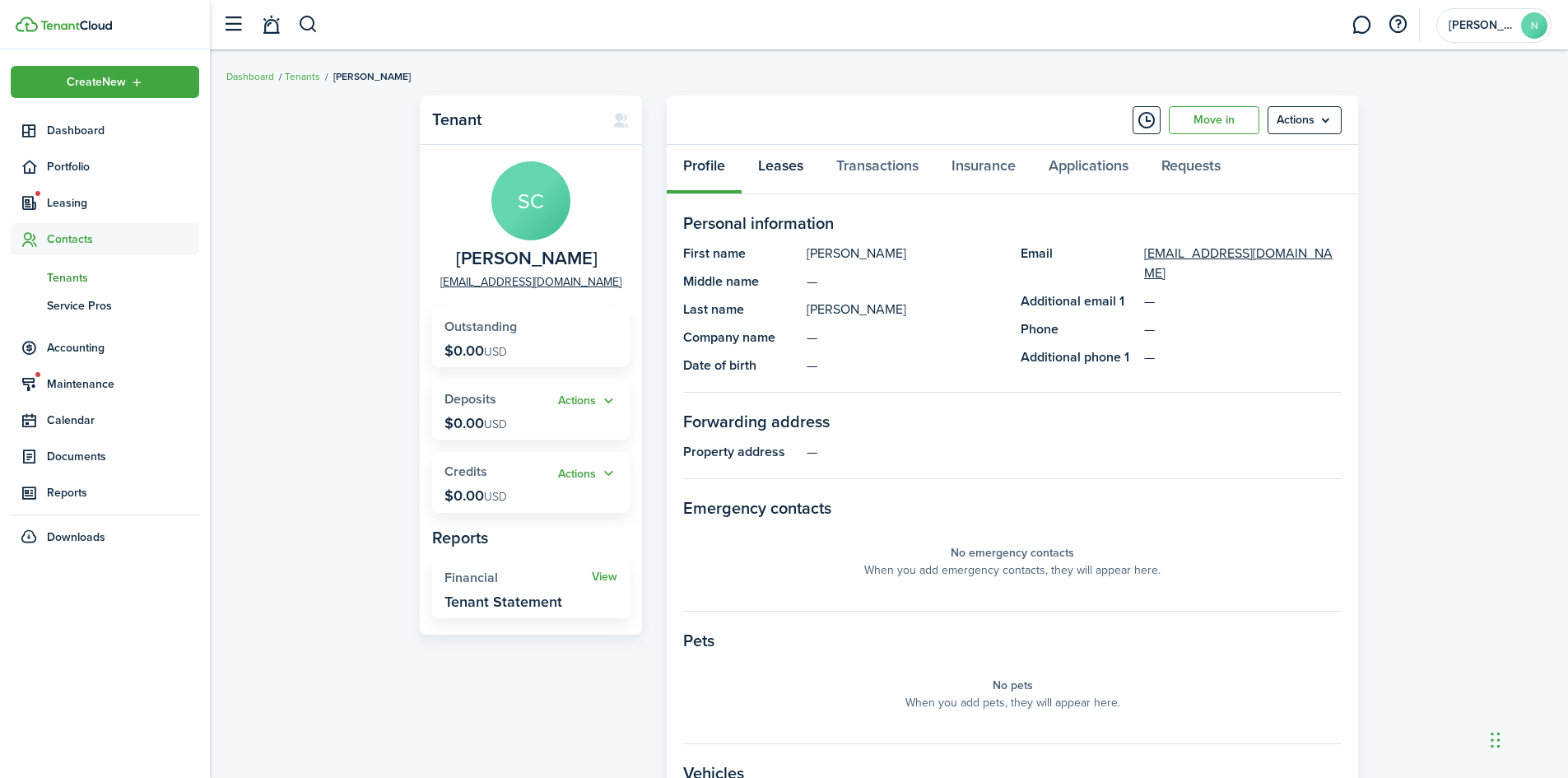
click at [774, 169] on link "Leases" at bounding box center [781, 170] width 78 height 49
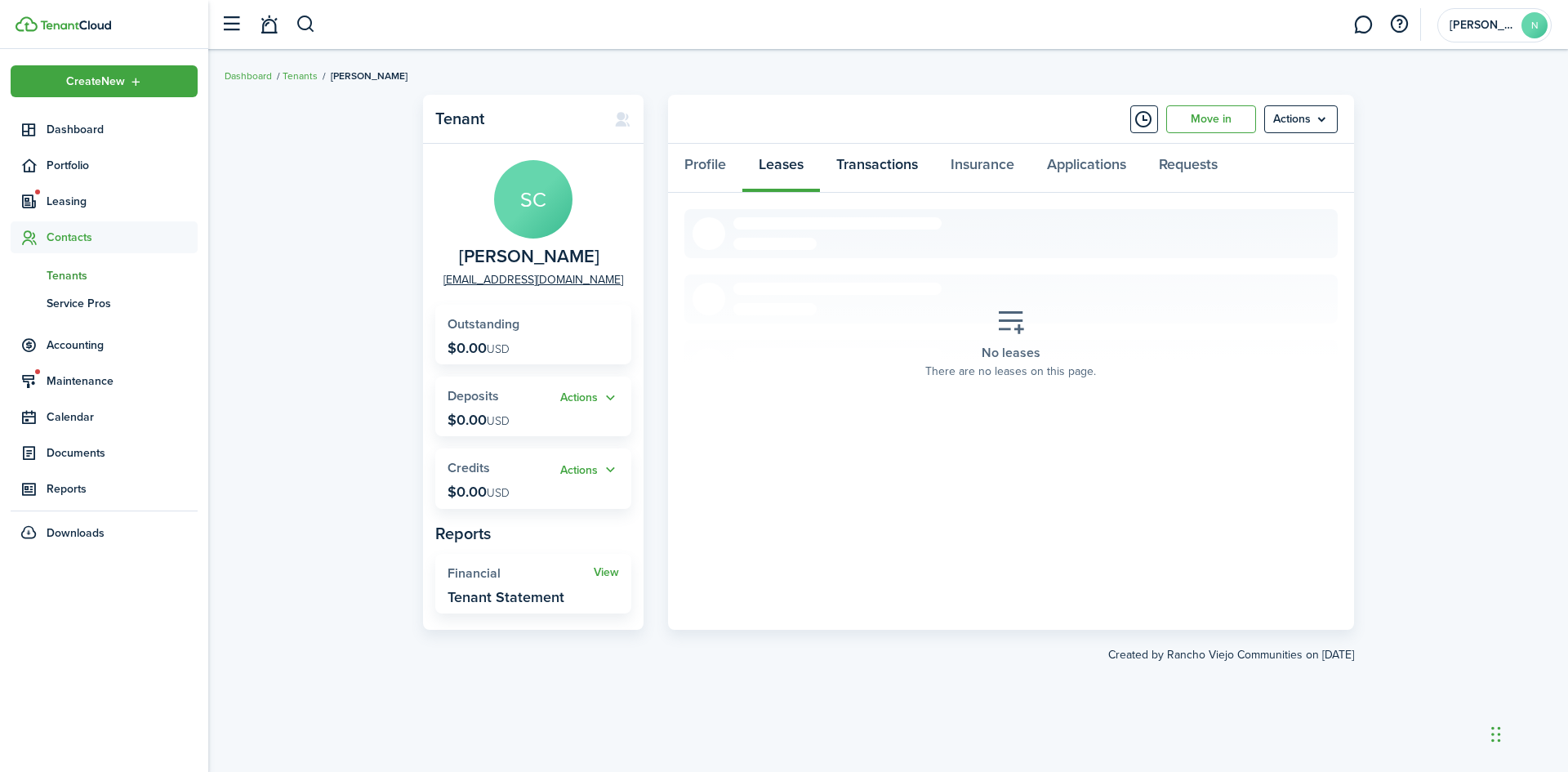
click at [879, 166] on link "Transactions" at bounding box center [878, 168] width 115 height 49
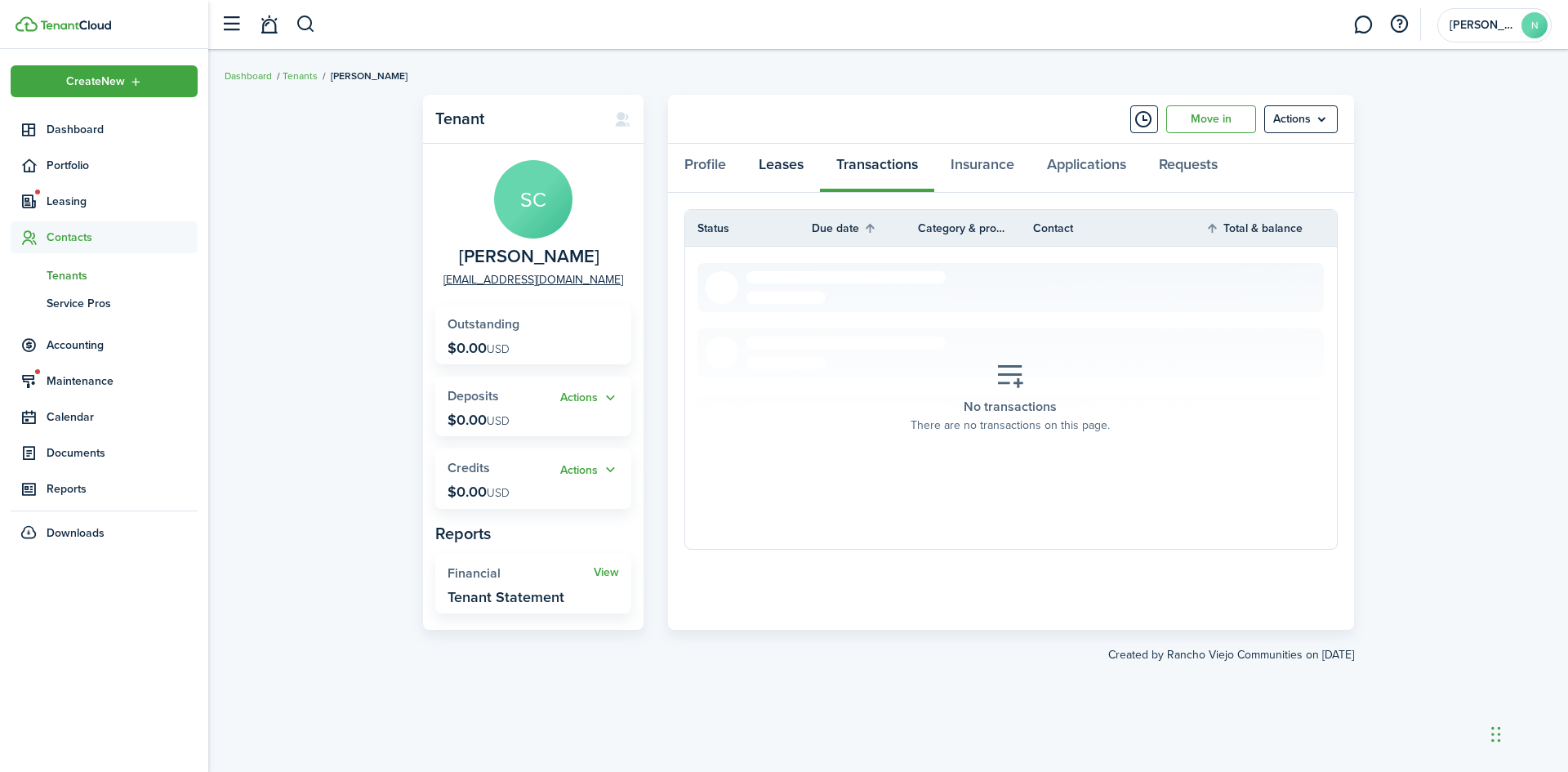
click at [791, 175] on link "Leases" at bounding box center [782, 168] width 78 height 49
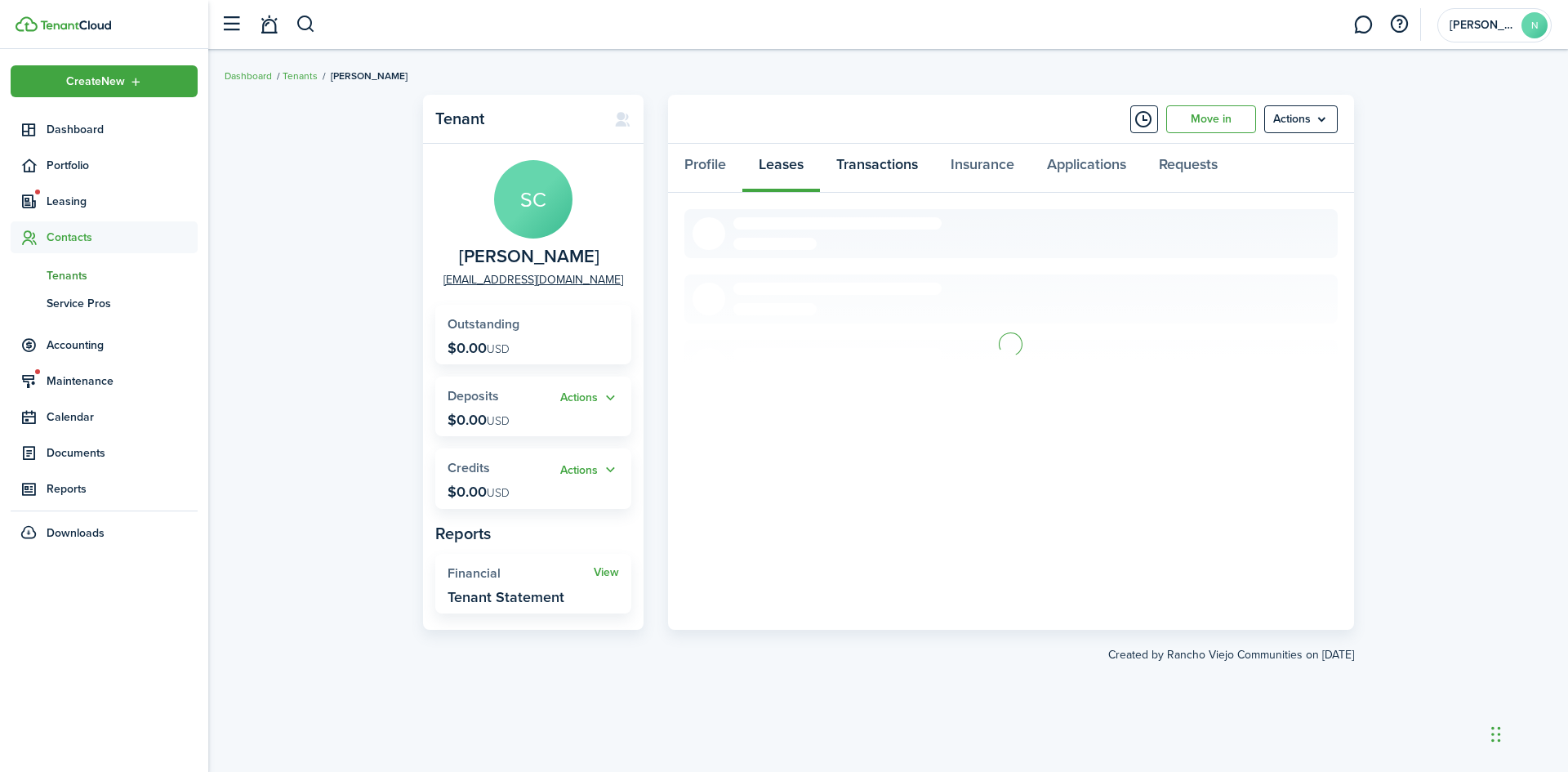
click at [868, 172] on link "Transactions" at bounding box center [878, 168] width 115 height 49
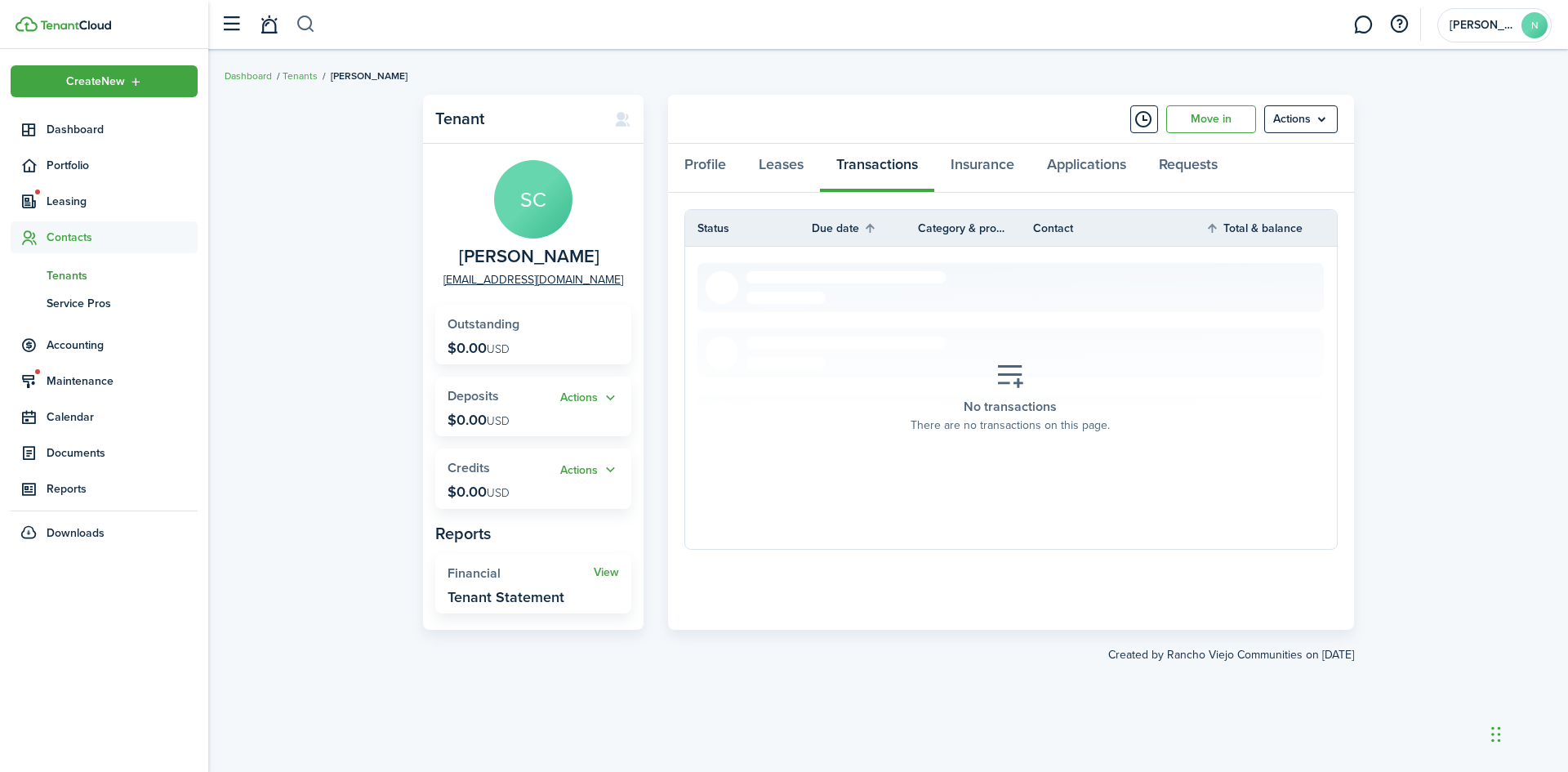
click at [306, 23] on button "button" at bounding box center [305, 24] width 20 height 28
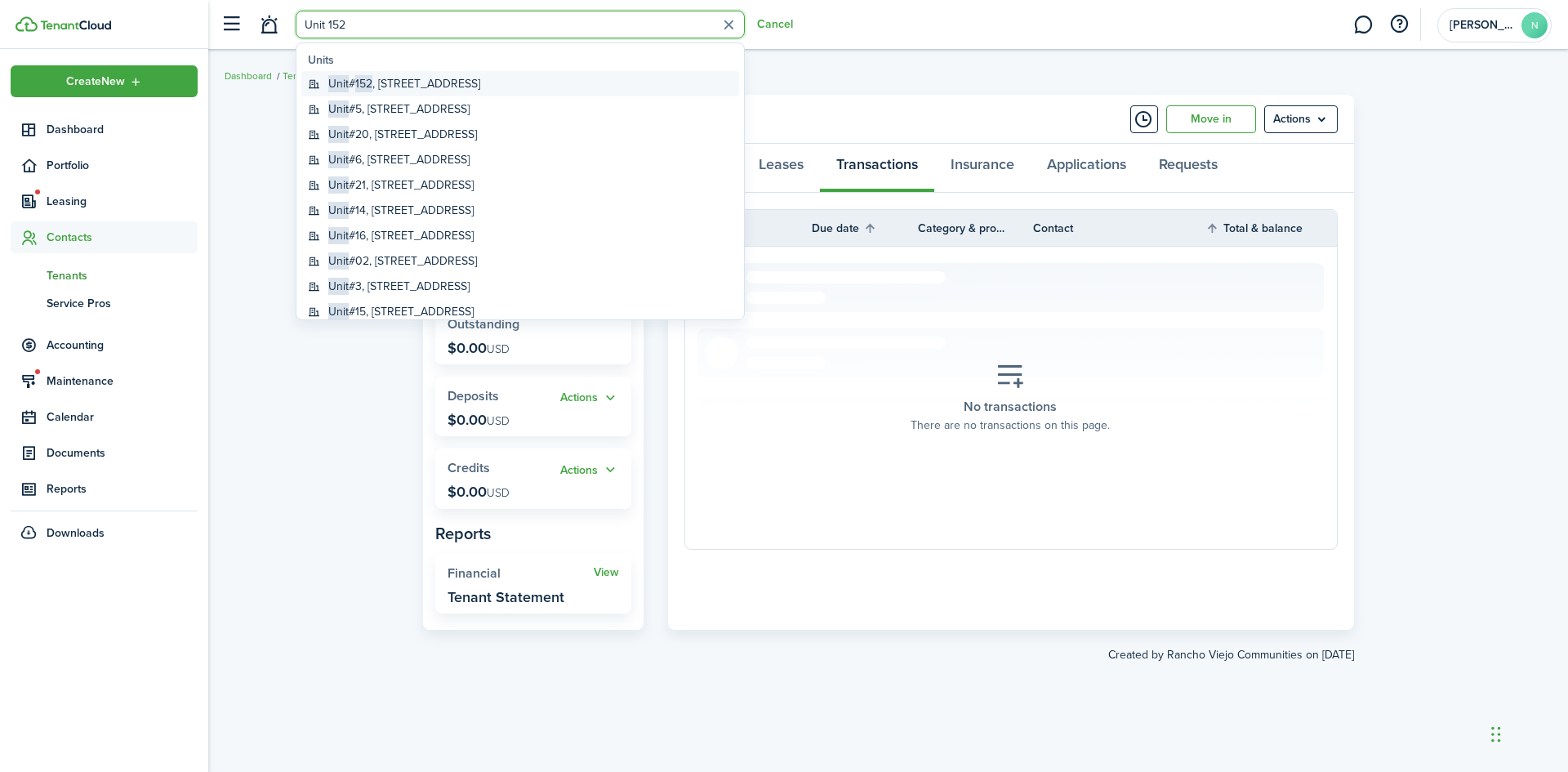
click at [366, 86] on span "152" at bounding box center [364, 84] width 17 height 18
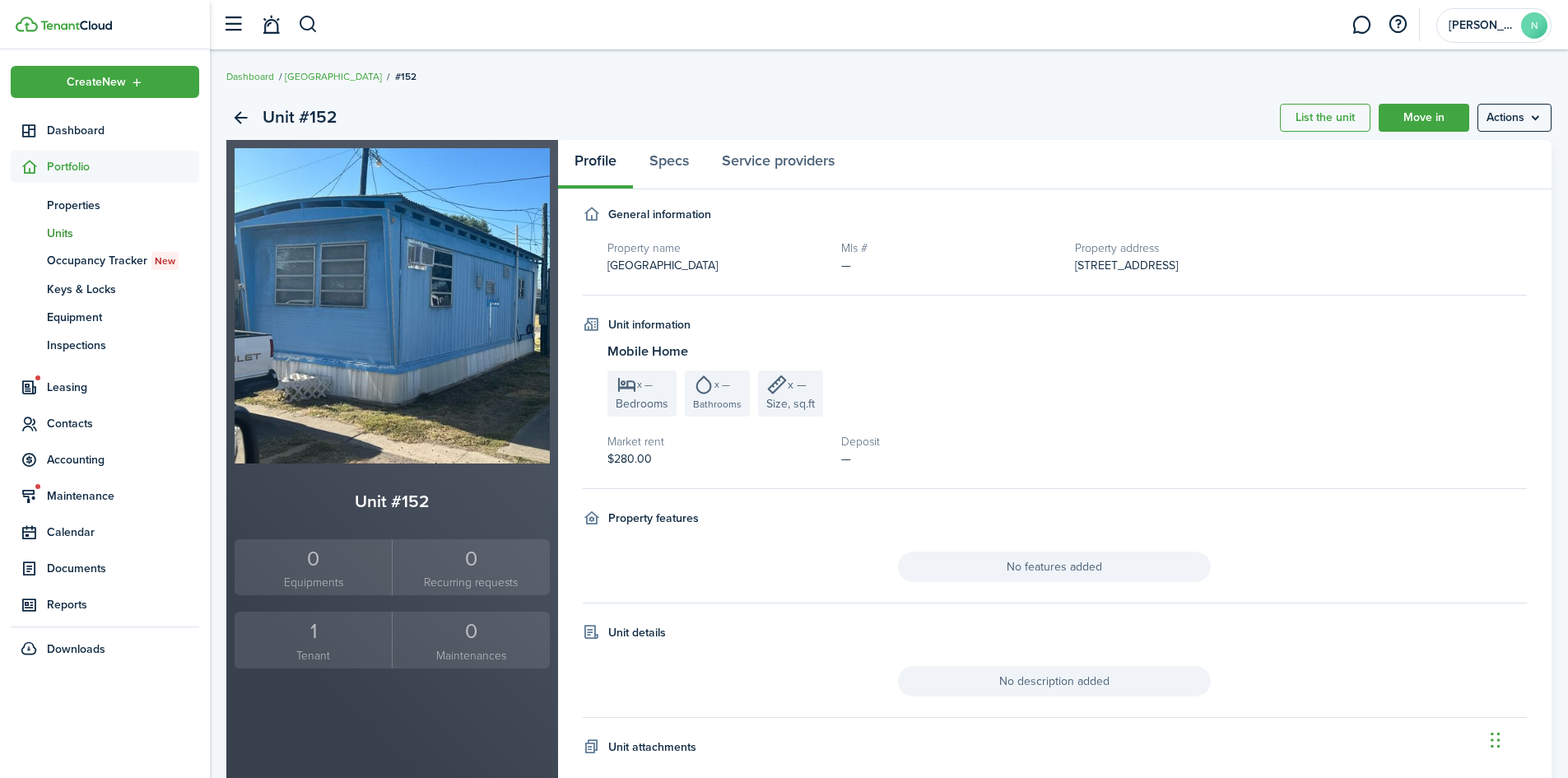
click at [311, 635] on div "1" at bounding box center [313, 631] width 149 height 31
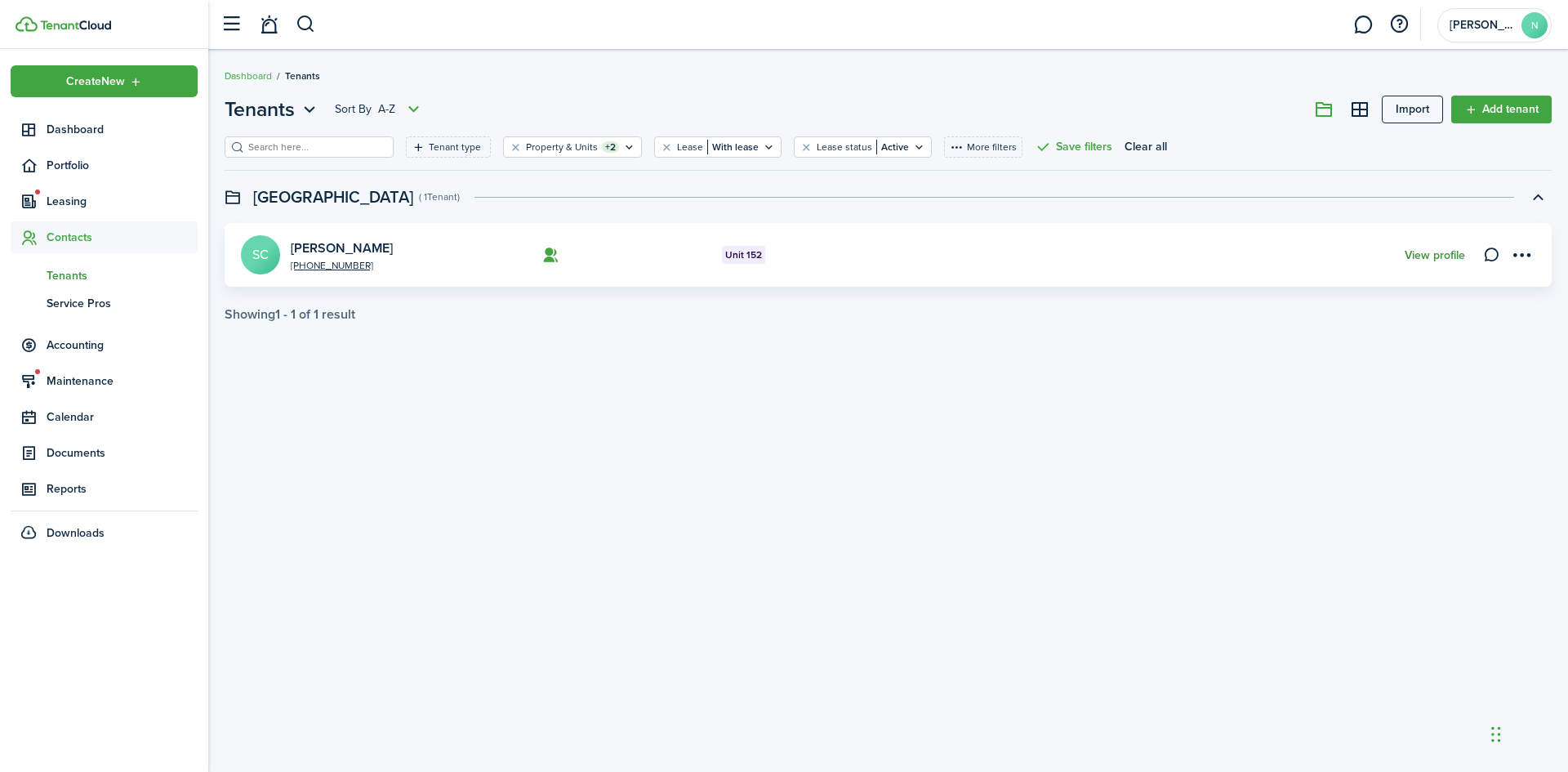
click at [1434, 254] on link "View profile" at bounding box center [1435, 255] width 60 height 13
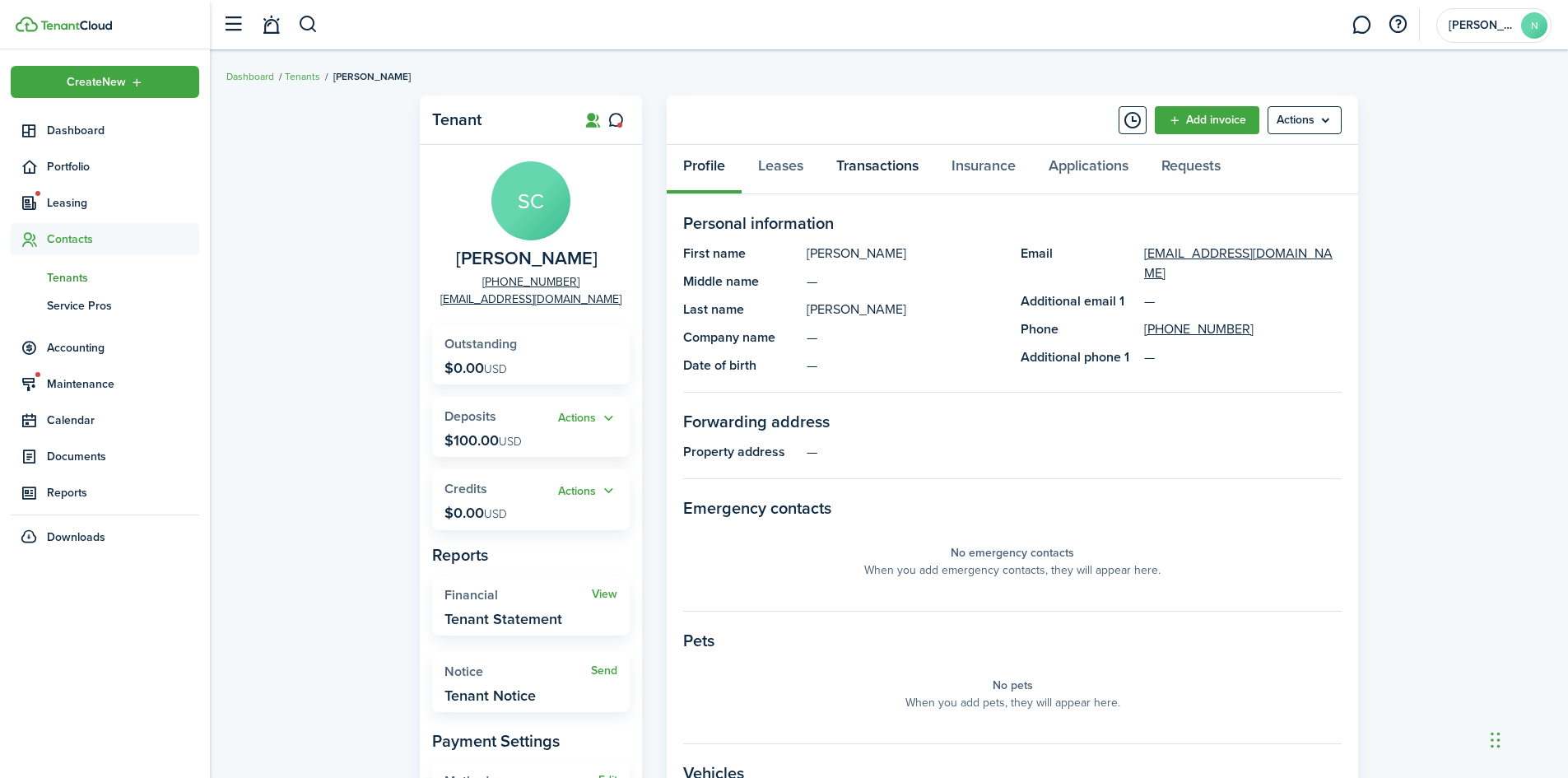
click at [891, 165] on link "Transactions" at bounding box center [878, 170] width 116 height 49
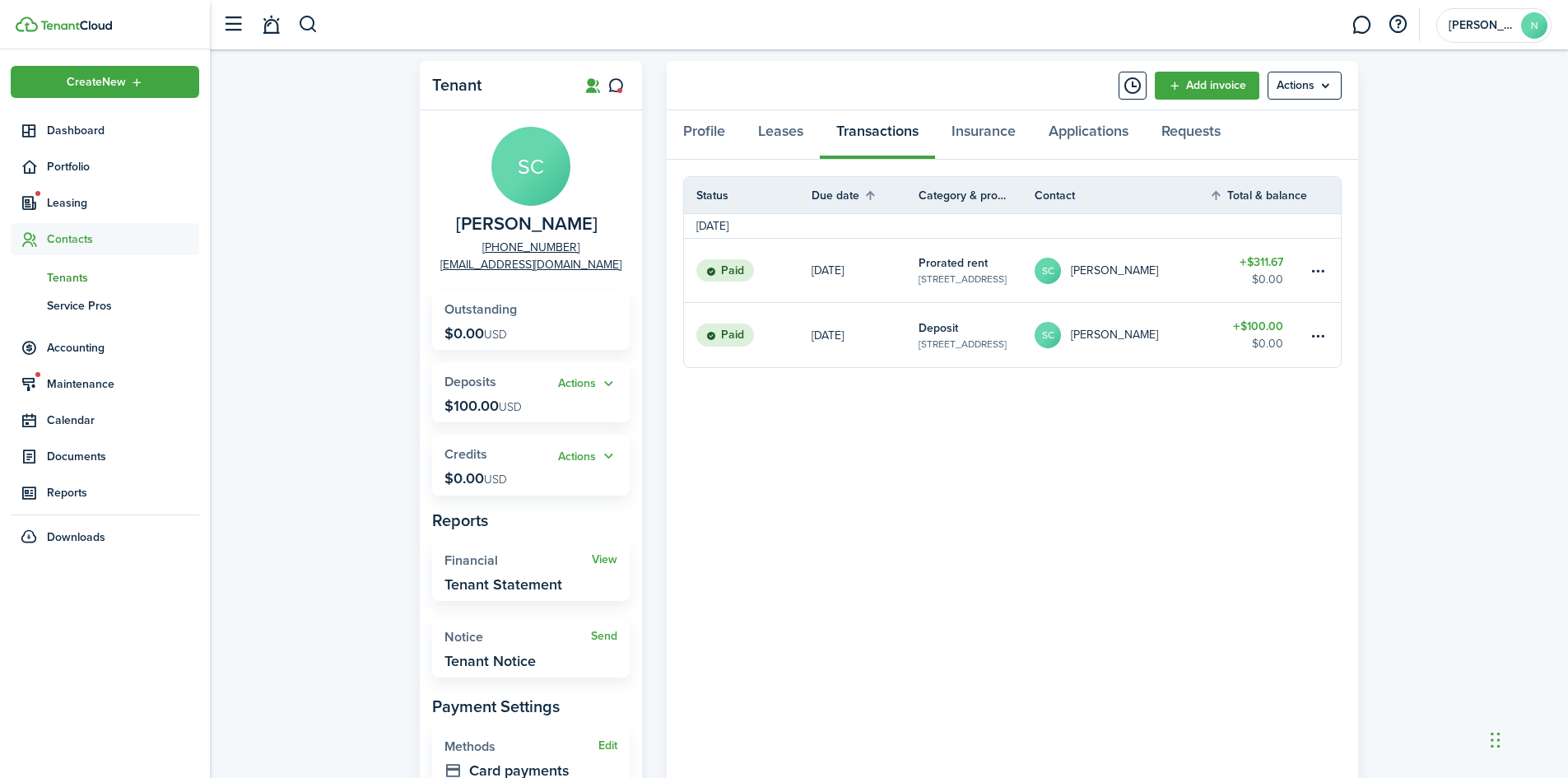
scroll to position [25, 0]
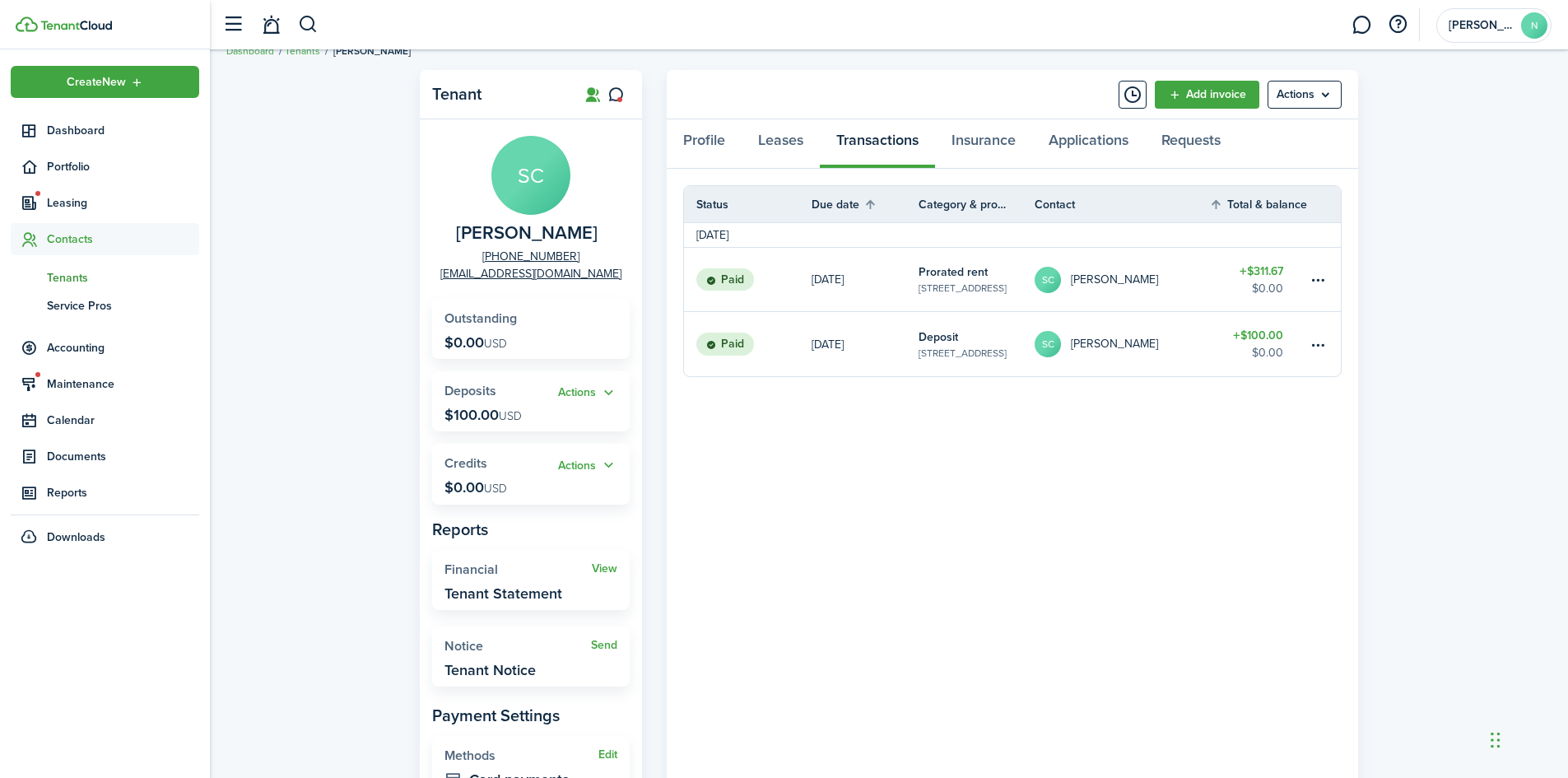
click at [361, 186] on div "Tenant SC [PERSON_NAME] [PHONE_NUMBER] [EMAIL_ADDRESS][DOMAIN_NAME] Outstanding…" at bounding box center [888, 497] width 1357 height 871
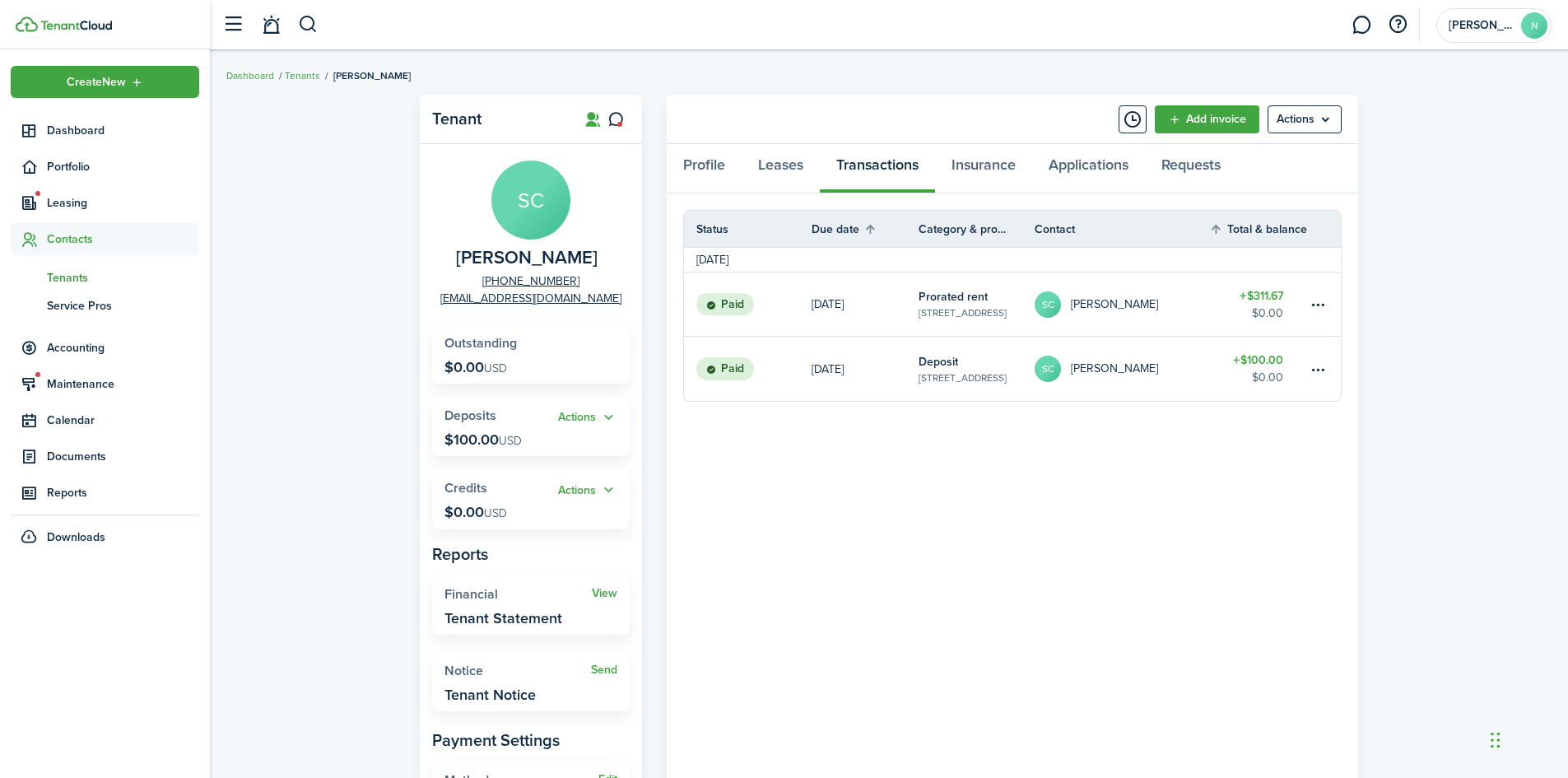
scroll to position [0, 0]
click at [785, 170] on link "Leases" at bounding box center [781, 170] width 78 height 49
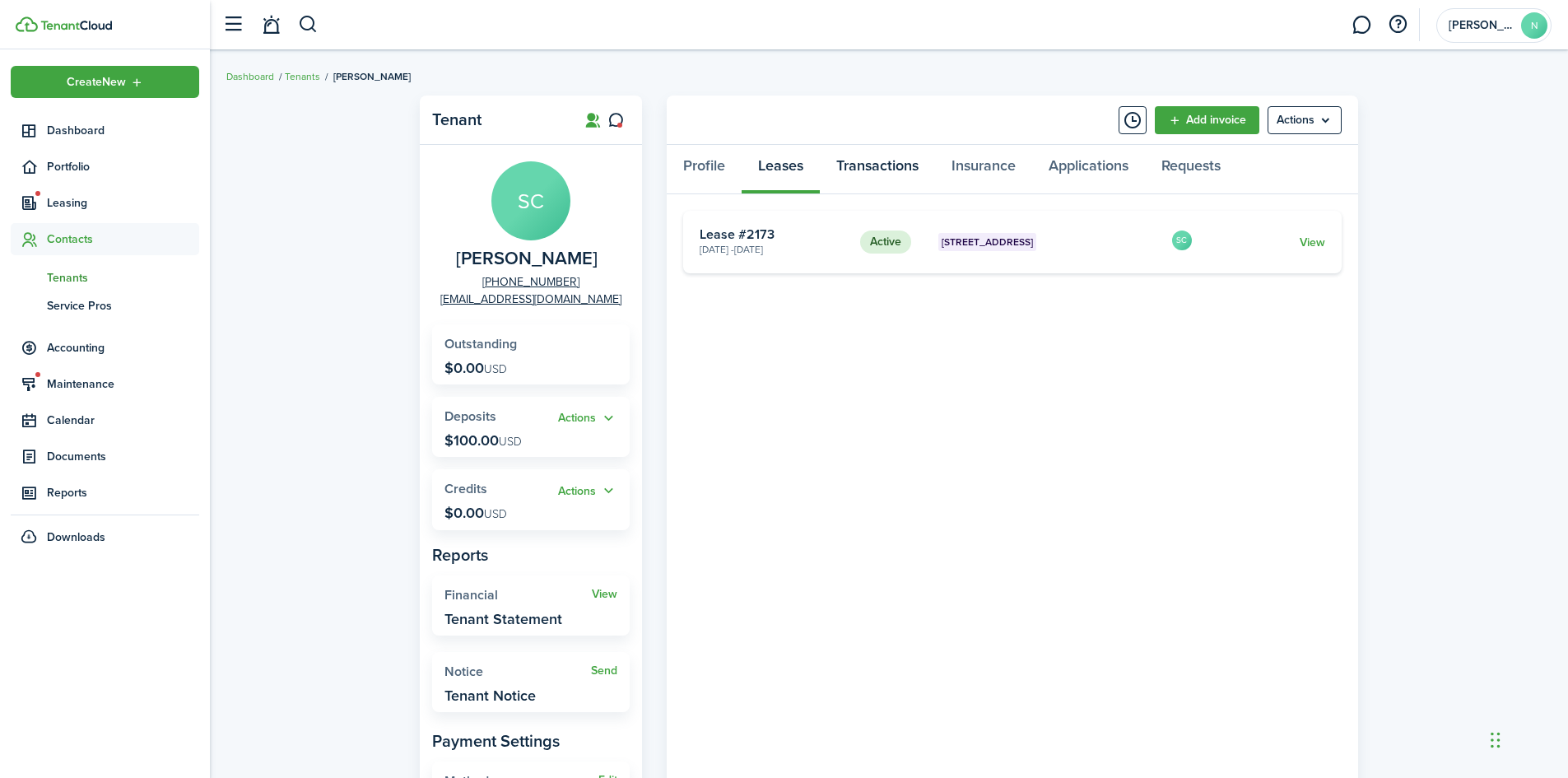
click at [891, 171] on link "Transactions" at bounding box center [878, 170] width 116 height 49
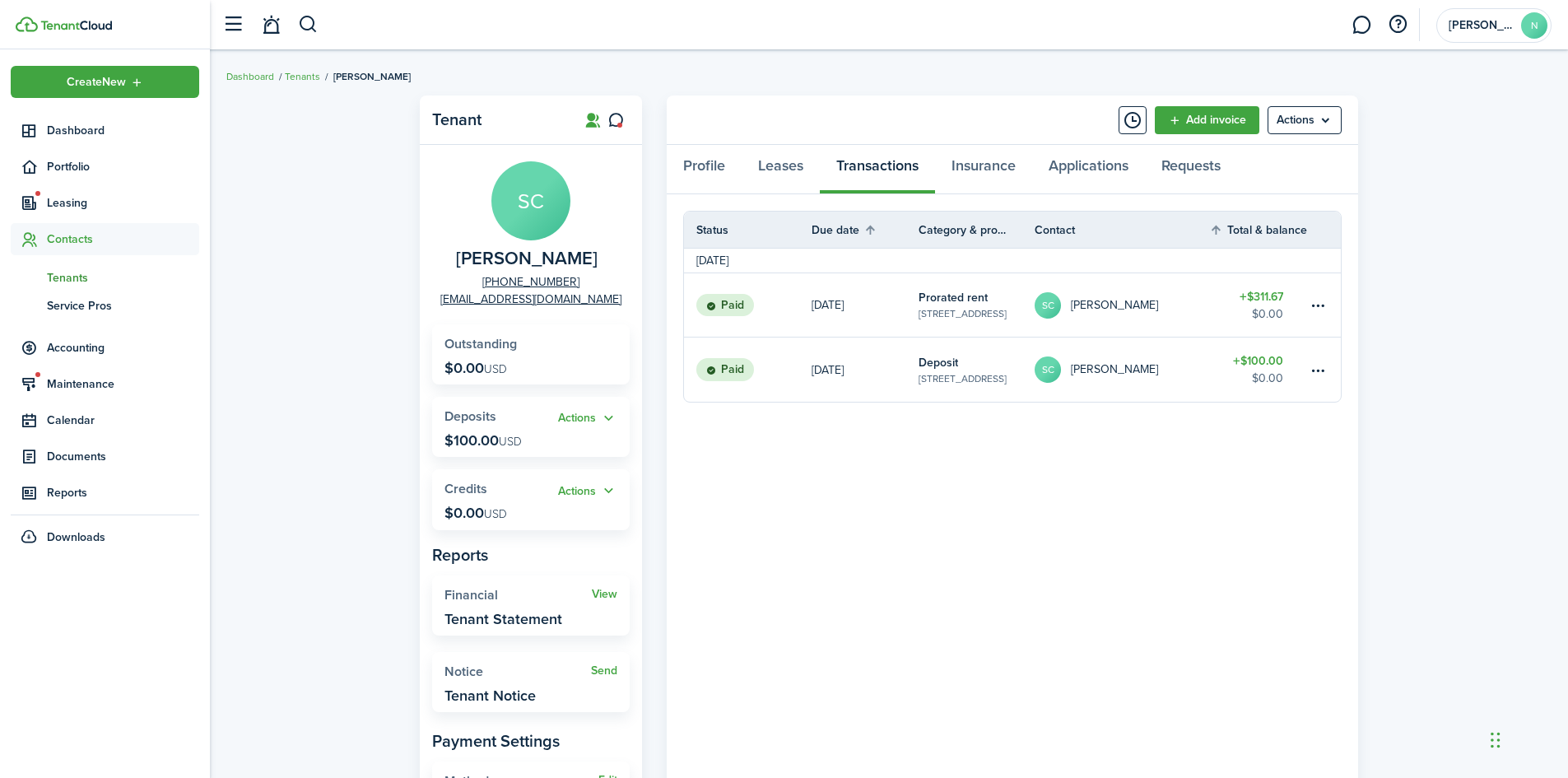
click at [1276, 296] on table-amount-title "$311.67" at bounding box center [1260, 297] width 44 height 18
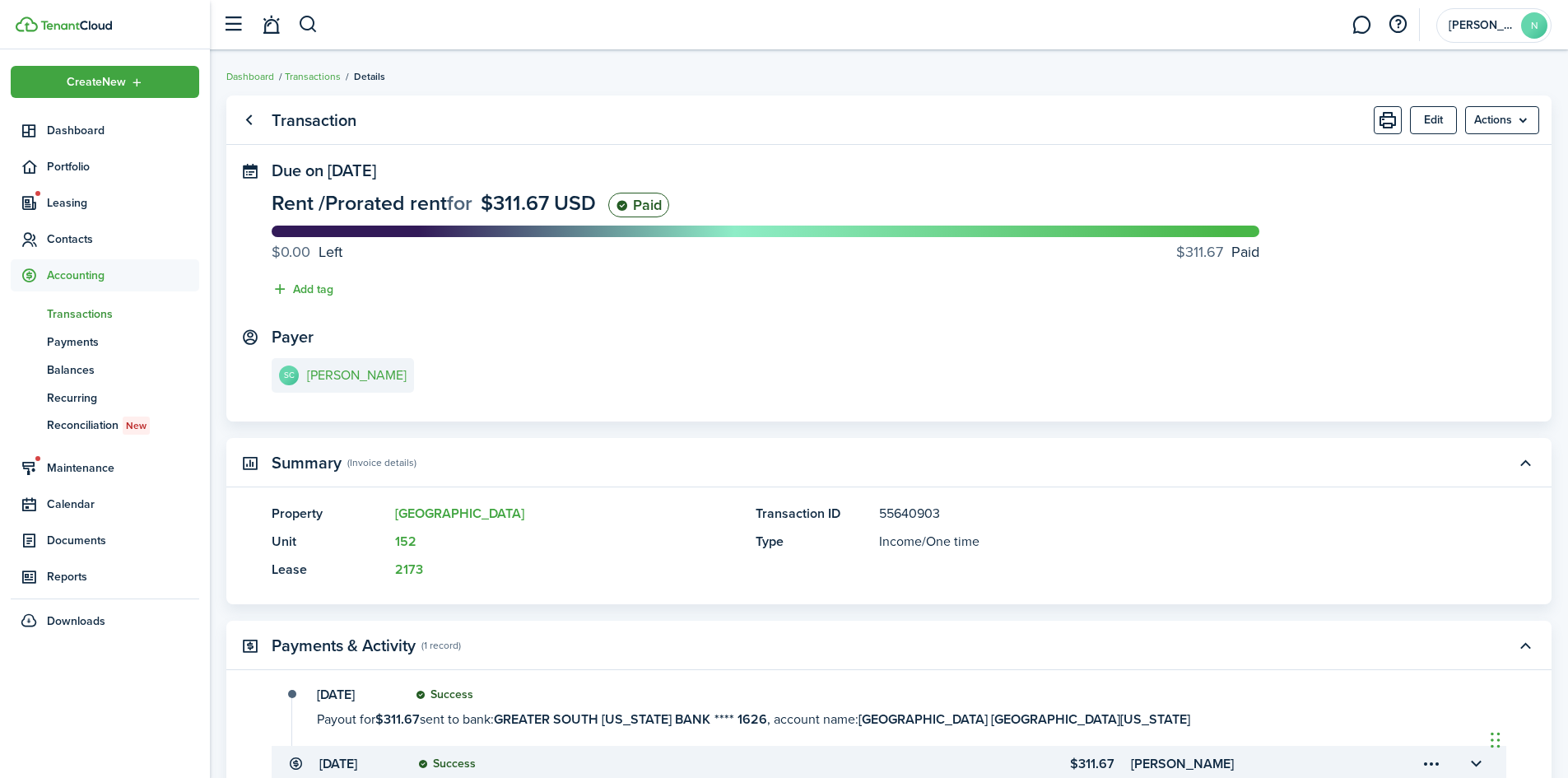
click at [1566, 272] on transaction-view-wrapper "Transaction Edit Actions Due on [DATE] Rent / Prorated rent for $311.67 USD Pai…" at bounding box center [888, 501] width 1357 height 827
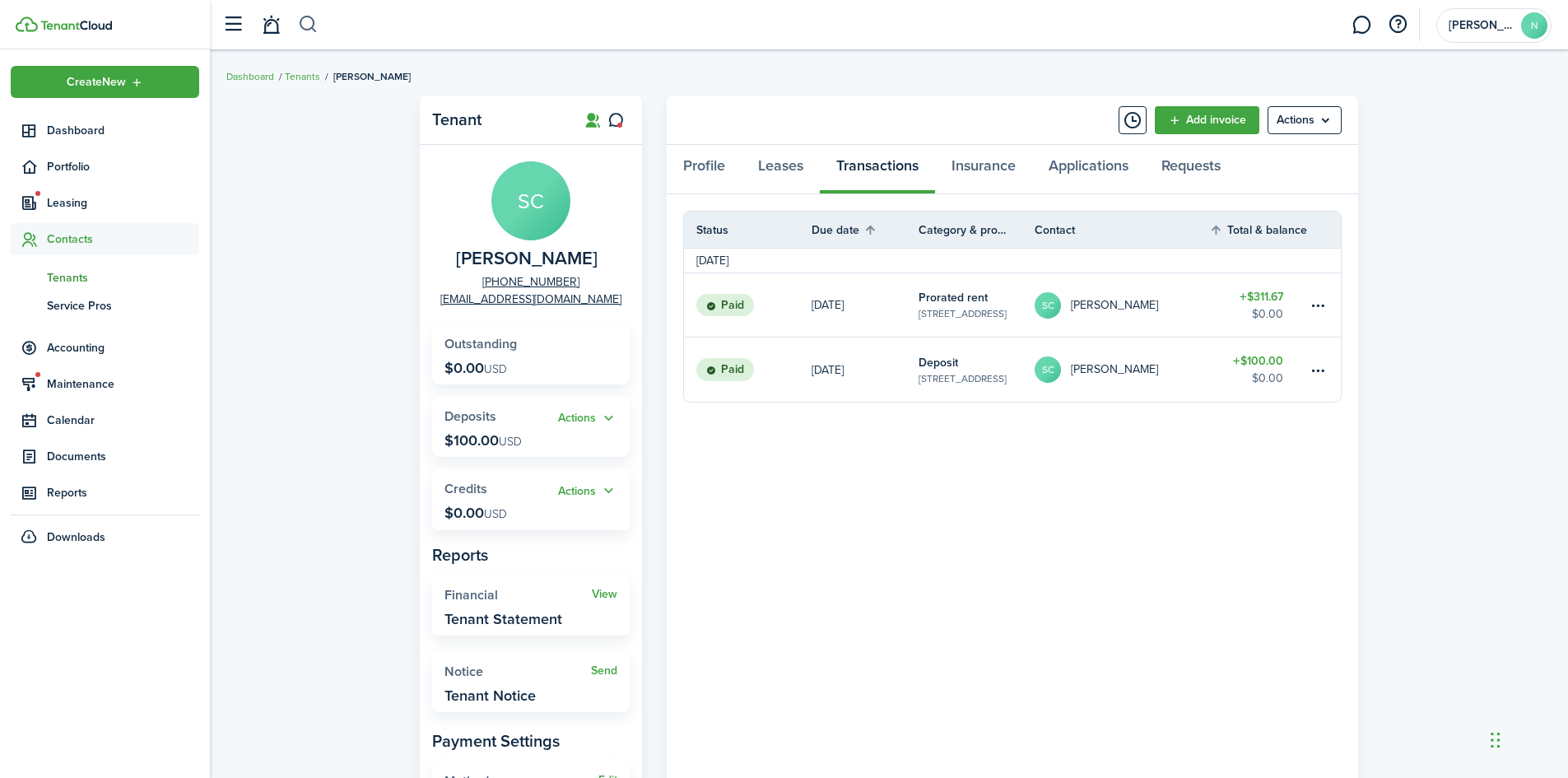
click at [310, 24] on button "button" at bounding box center [308, 24] width 21 height 28
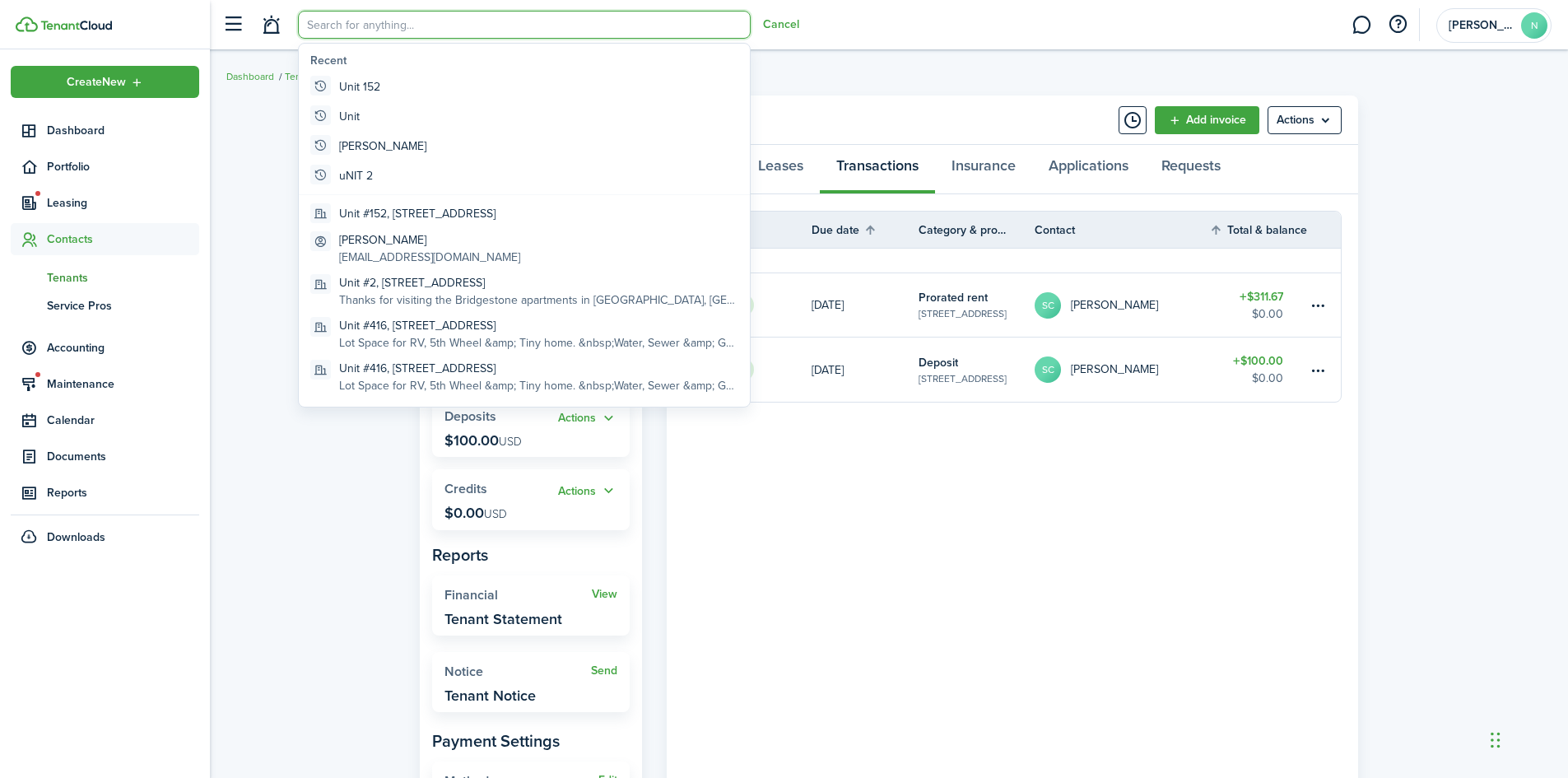
click at [795, 84] on breadcrumb "Dashboard Tenants [PERSON_NAME]" at bounding box center [888, 68] width 1325 height 38
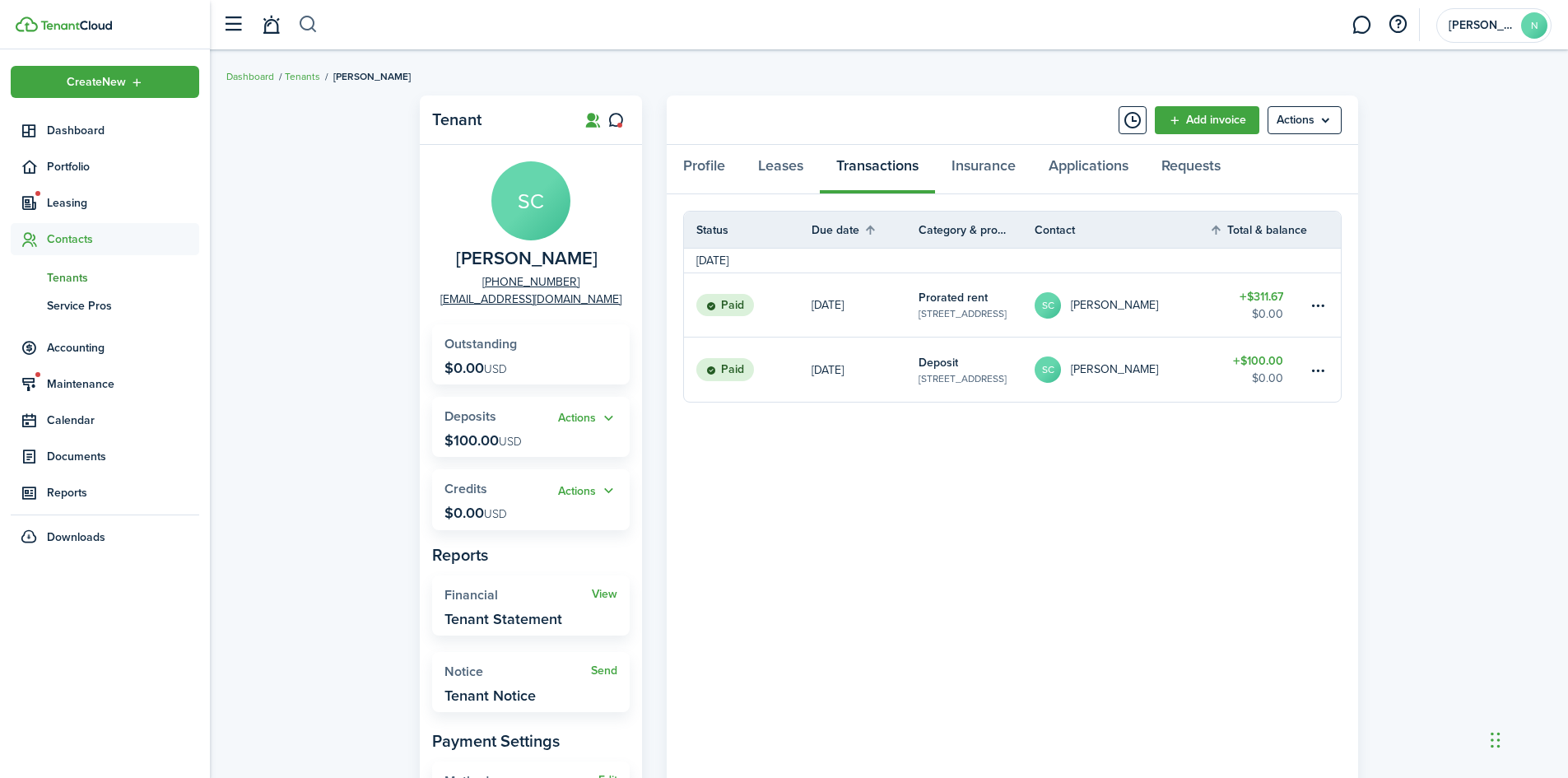
click at [309, 26] on button "button" at bounding box center [308, 24] width 21 height 28
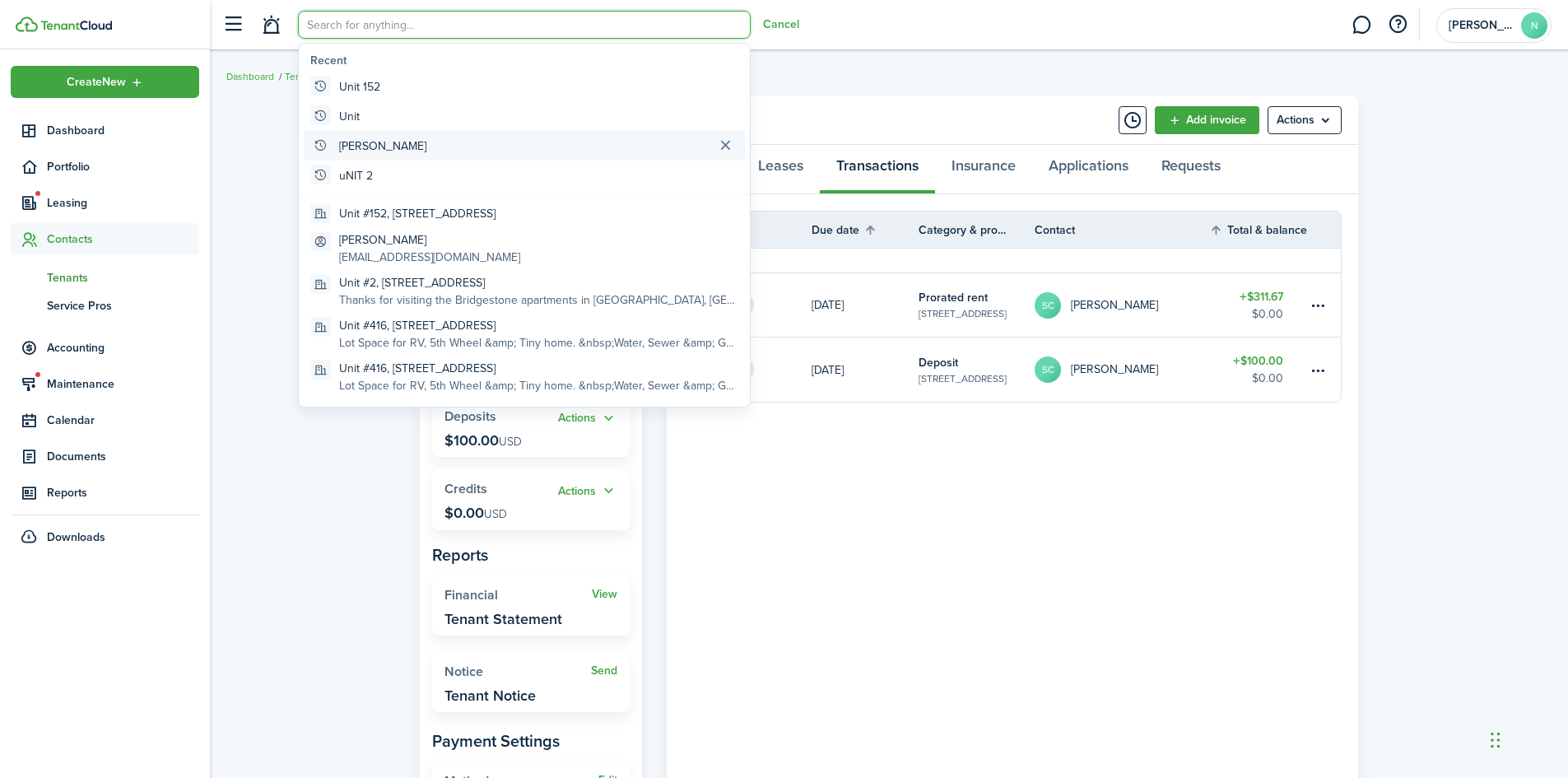
click at [357, 145] on global-search-item-title "[PERSON_NAME]" at bounding box center [382, 146] width 87 height 18
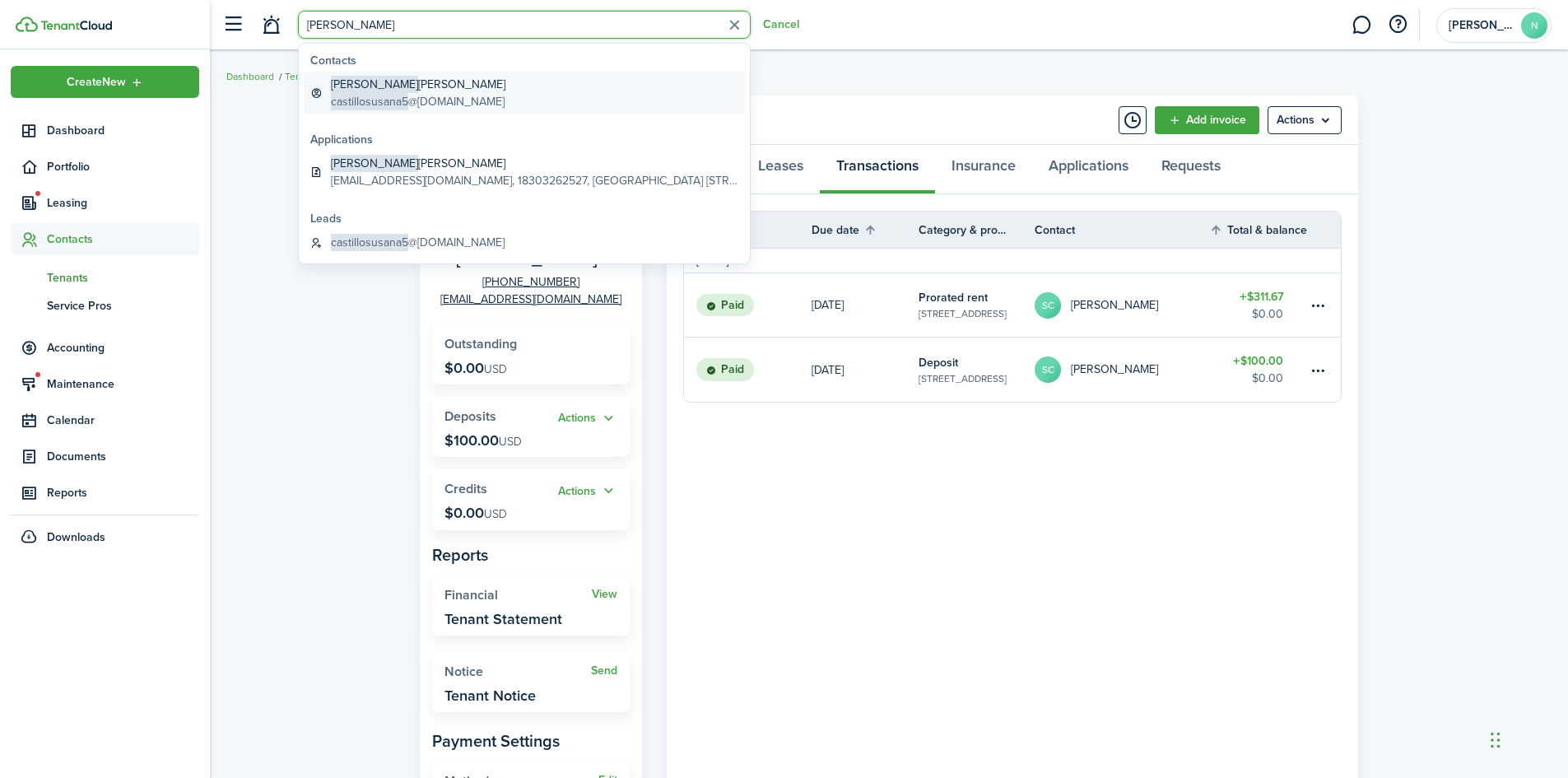
click at [365, 100] on span "castillosusana5" at bounding box center [369, 102] width 77 height 18
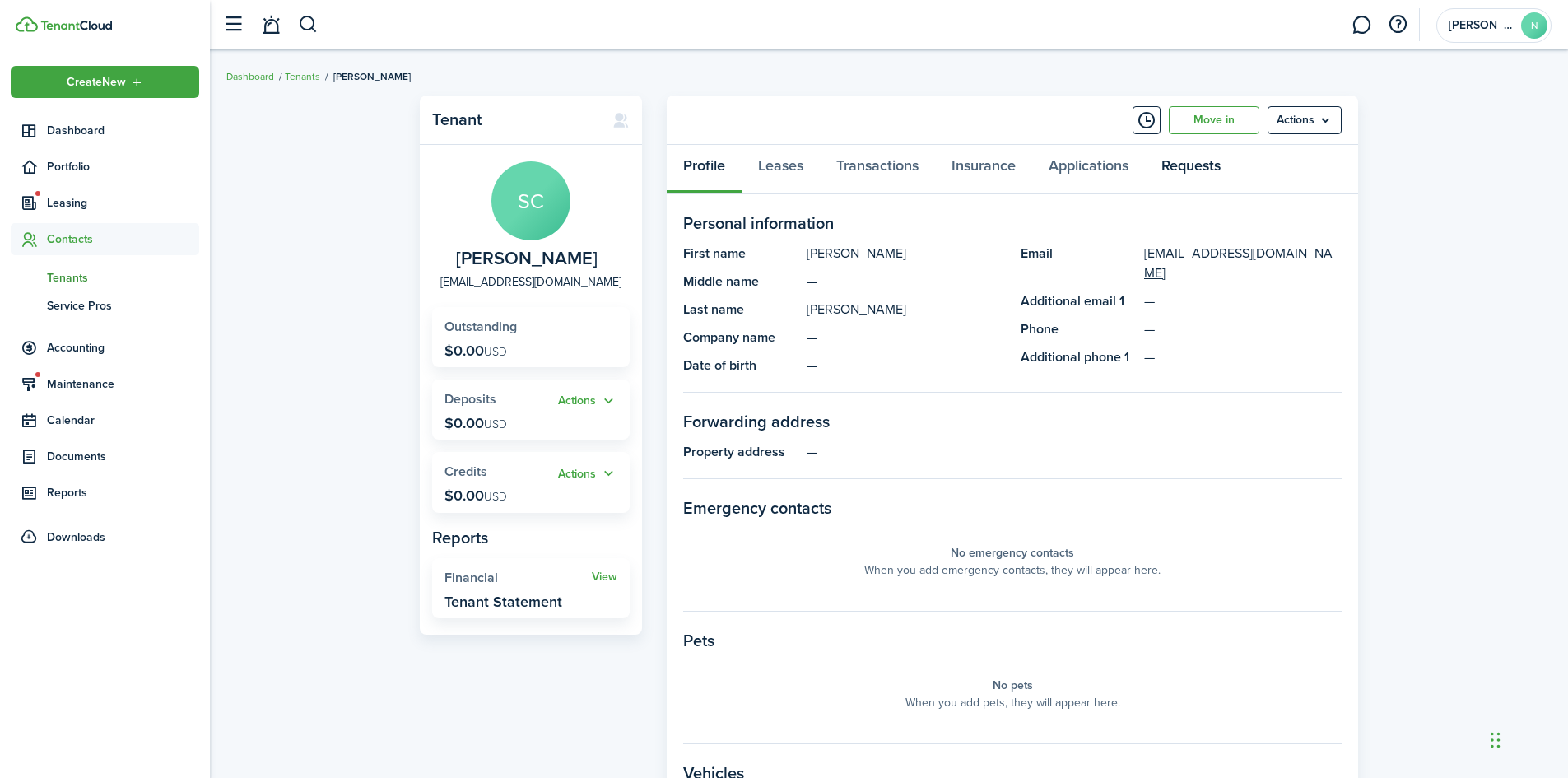
click at [1193, 174] on link "Requests" at bounding box center [1191, 170] width 92 height 49
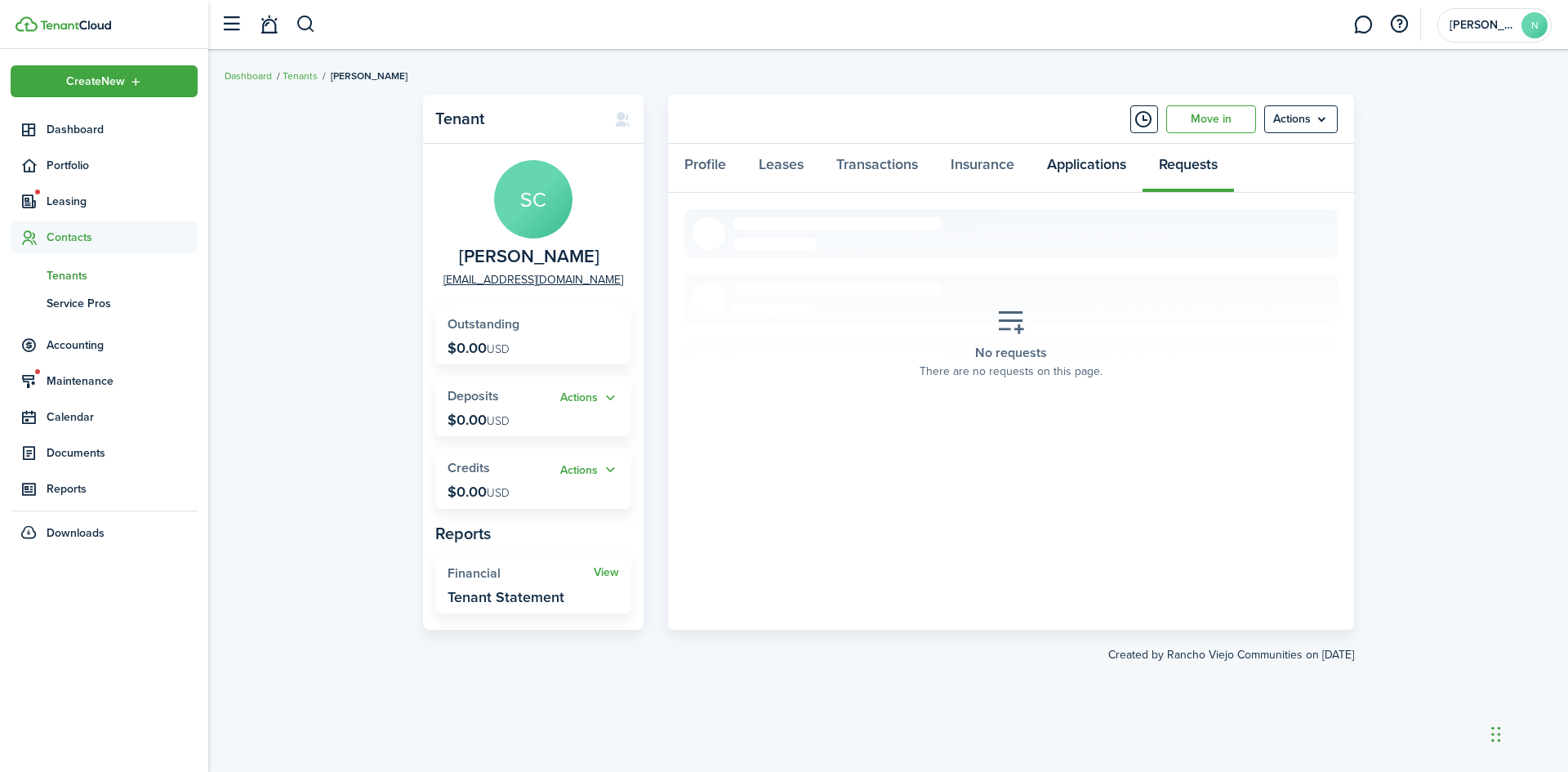
click at [1100, 162] on link "Applications" at bounding box center [1086, 168] width 112 height 49
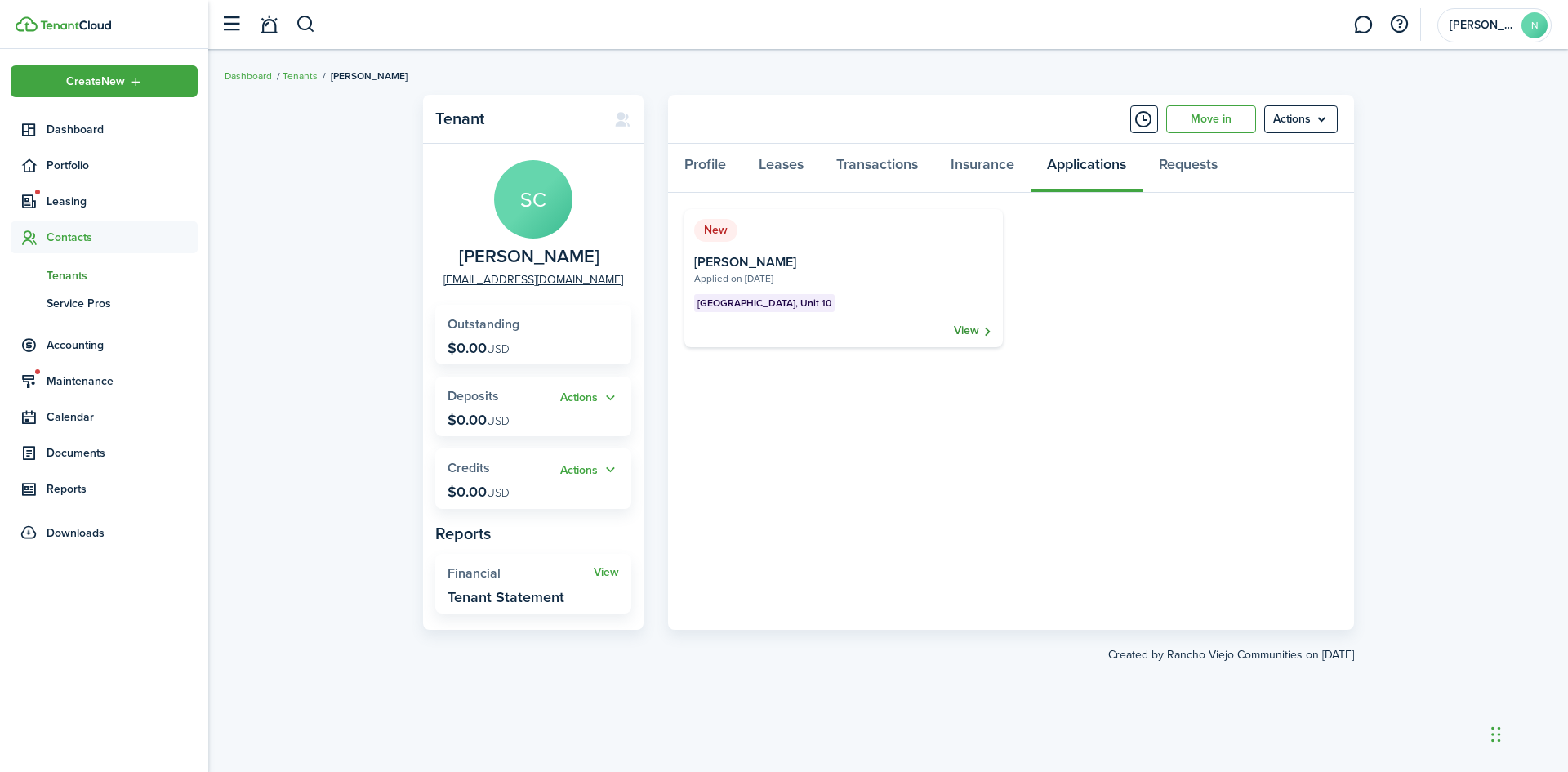
click at [960, 332] on link "View" at bounding box center [973, 331] width 39 height 17
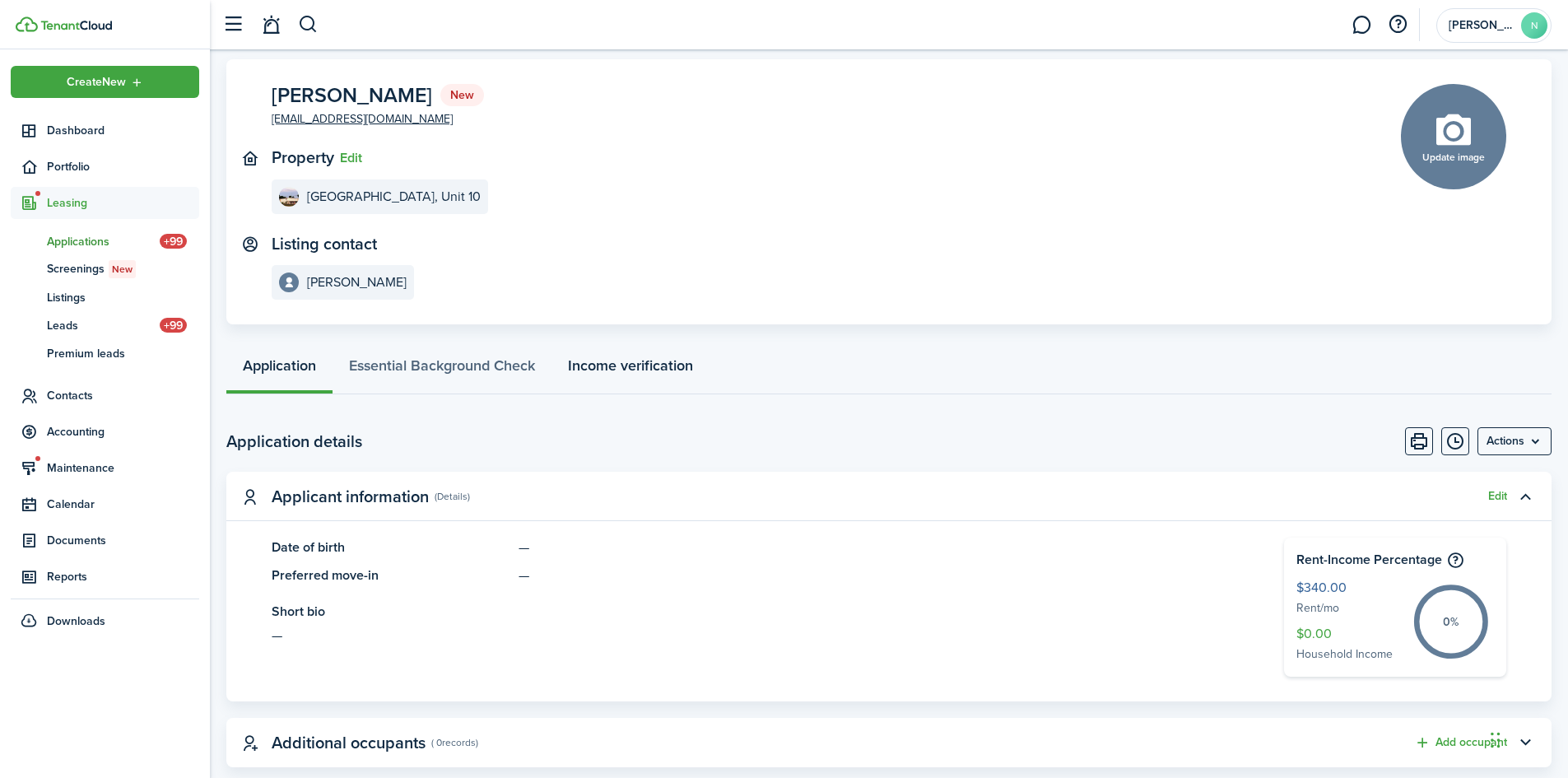
scroll to position [73, 0]
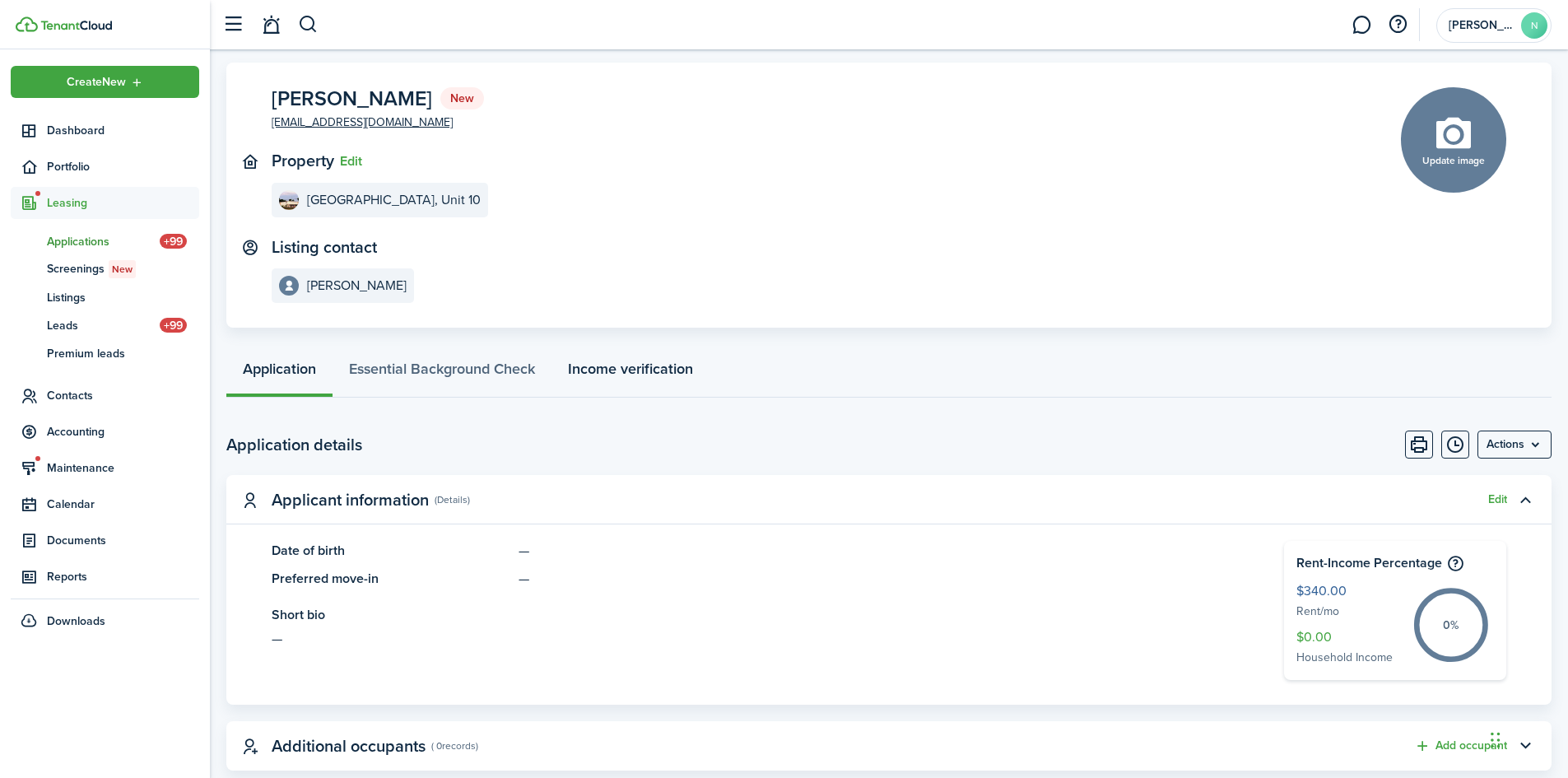
click at [636, 376] on link "Income verification" at bounding box center [630, 372] width 158 height 49
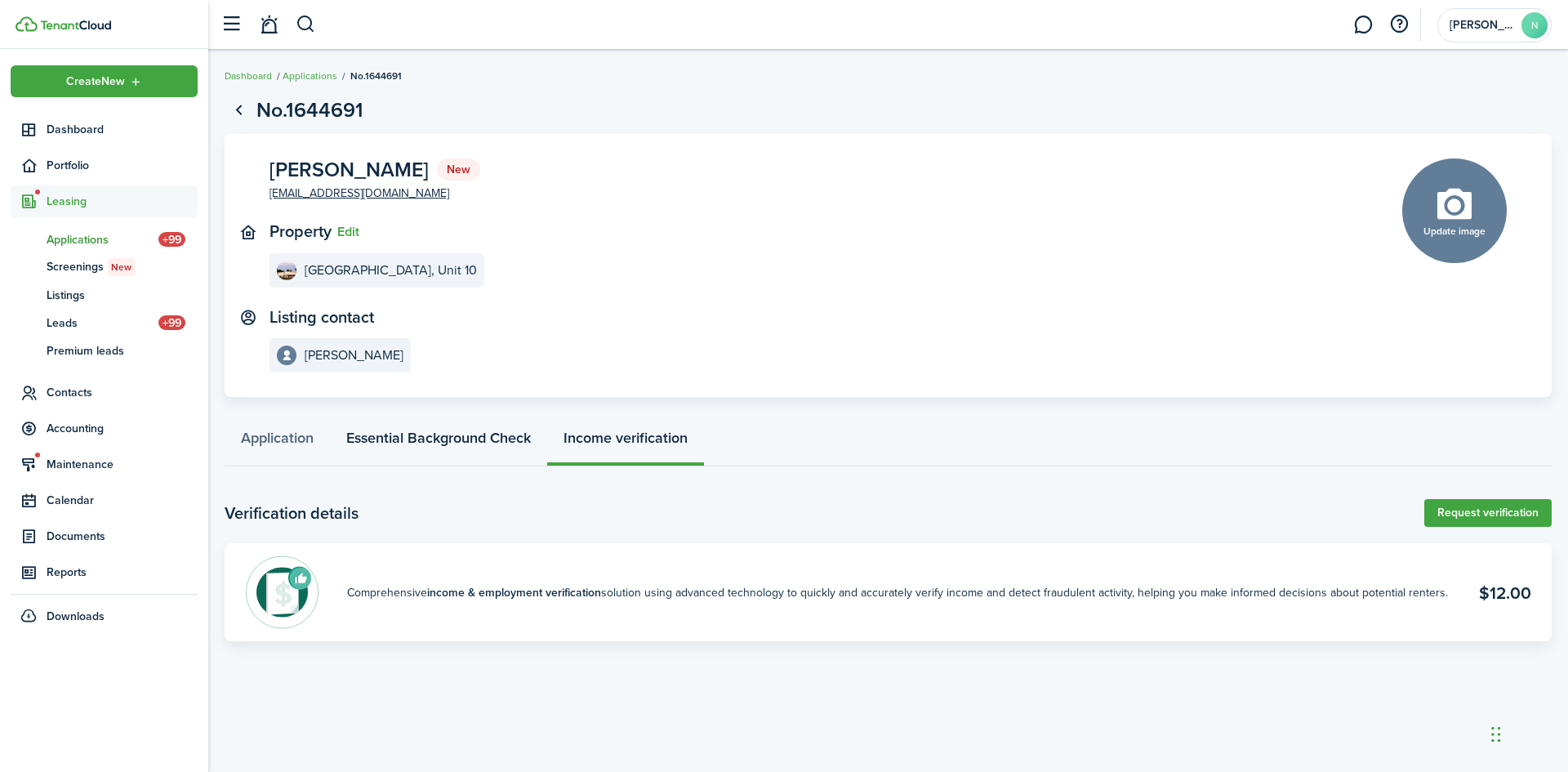
click at [443, 436] on link "Essential Background Check" at bounding box center [437, 441] width 217 height 49
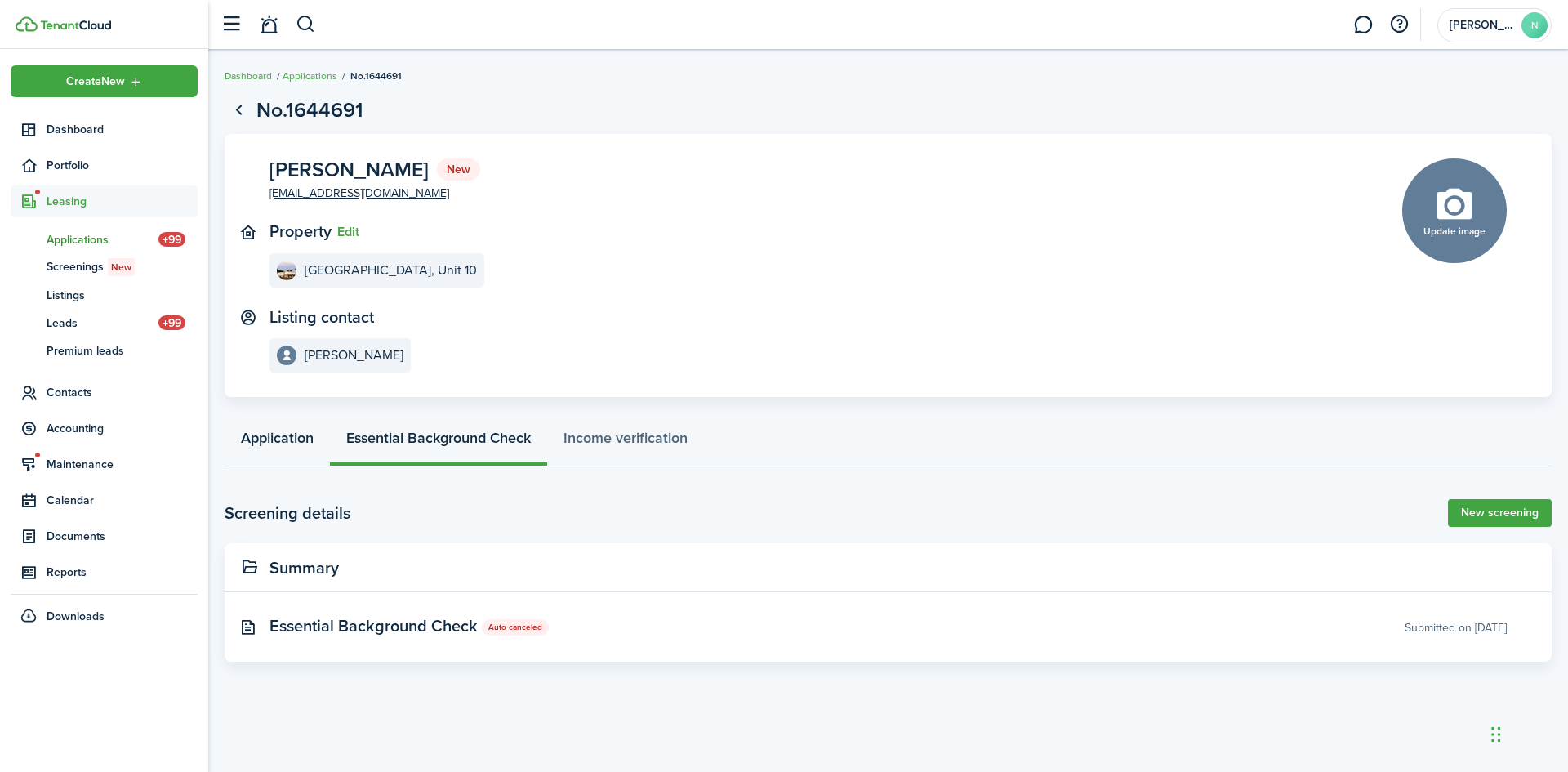
click at [263, 428] on link "Application" at bounding box center [277, 441] width 105 height 49
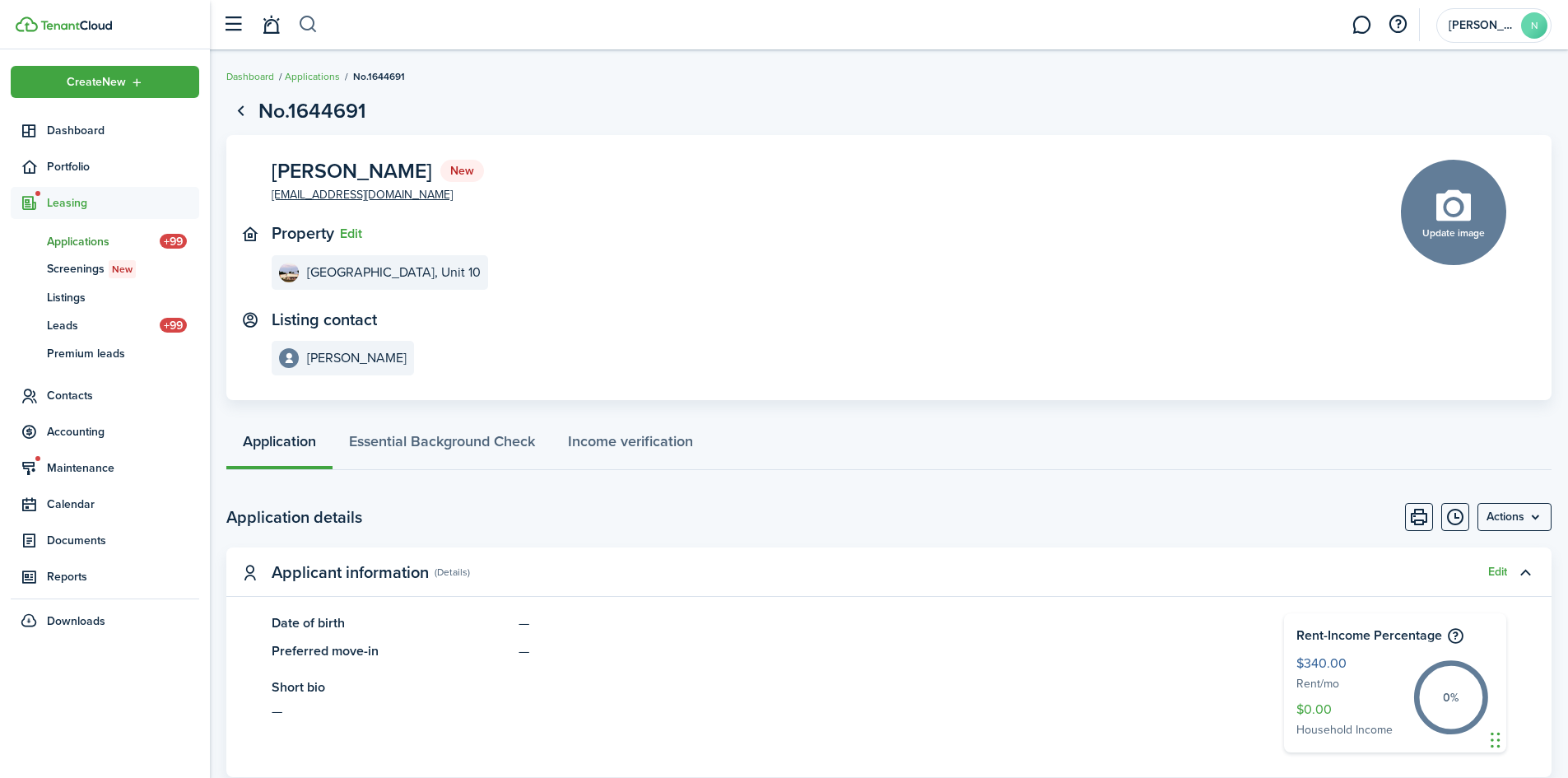
click at [312, 24] on button "button" at bounding box center [308, 24] width 21 height 28
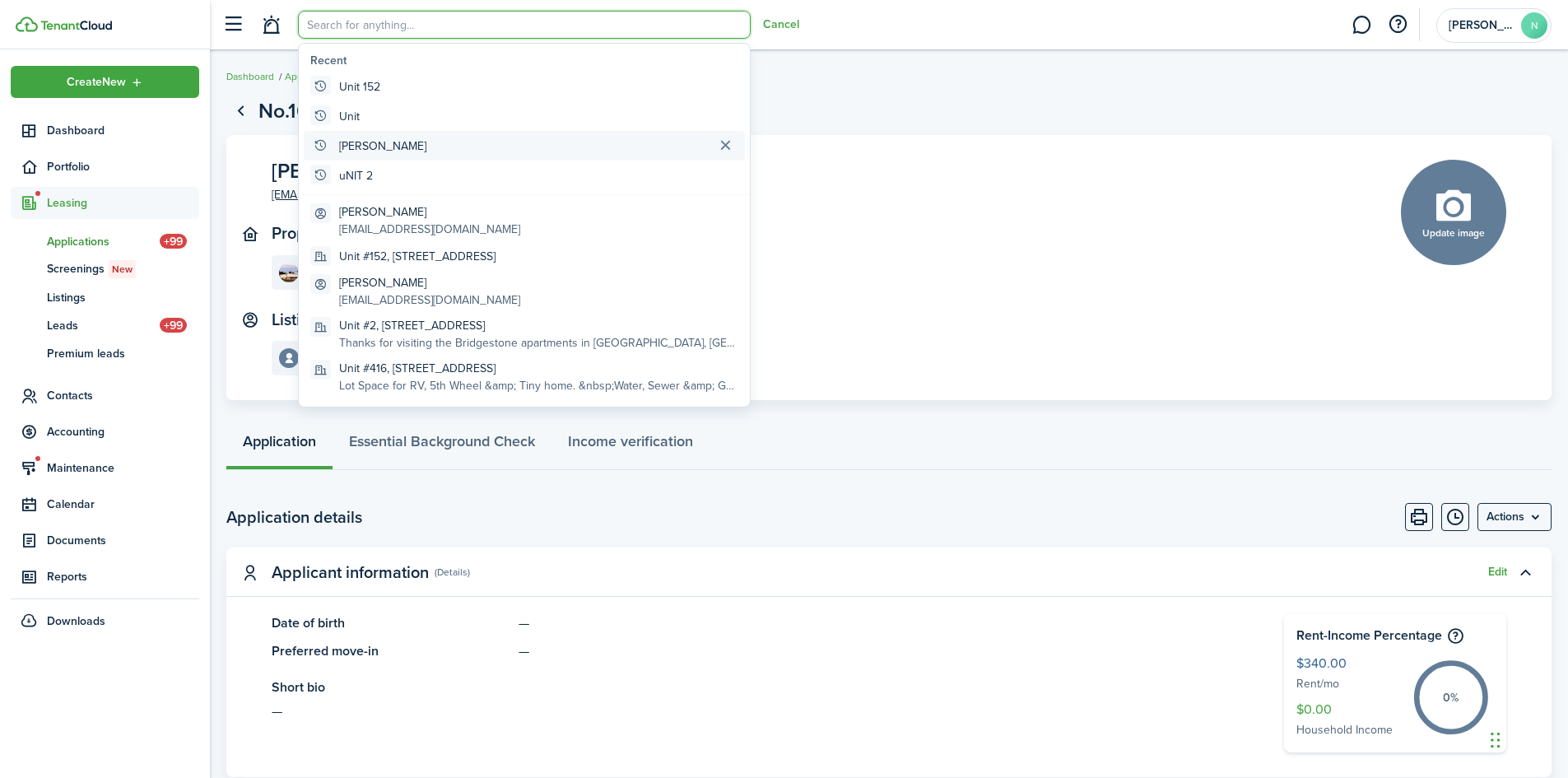
click at [366, 141] on global-search-item-title "[PERSON_NAME]" at bounding box center [382, 146] width 87 height 18
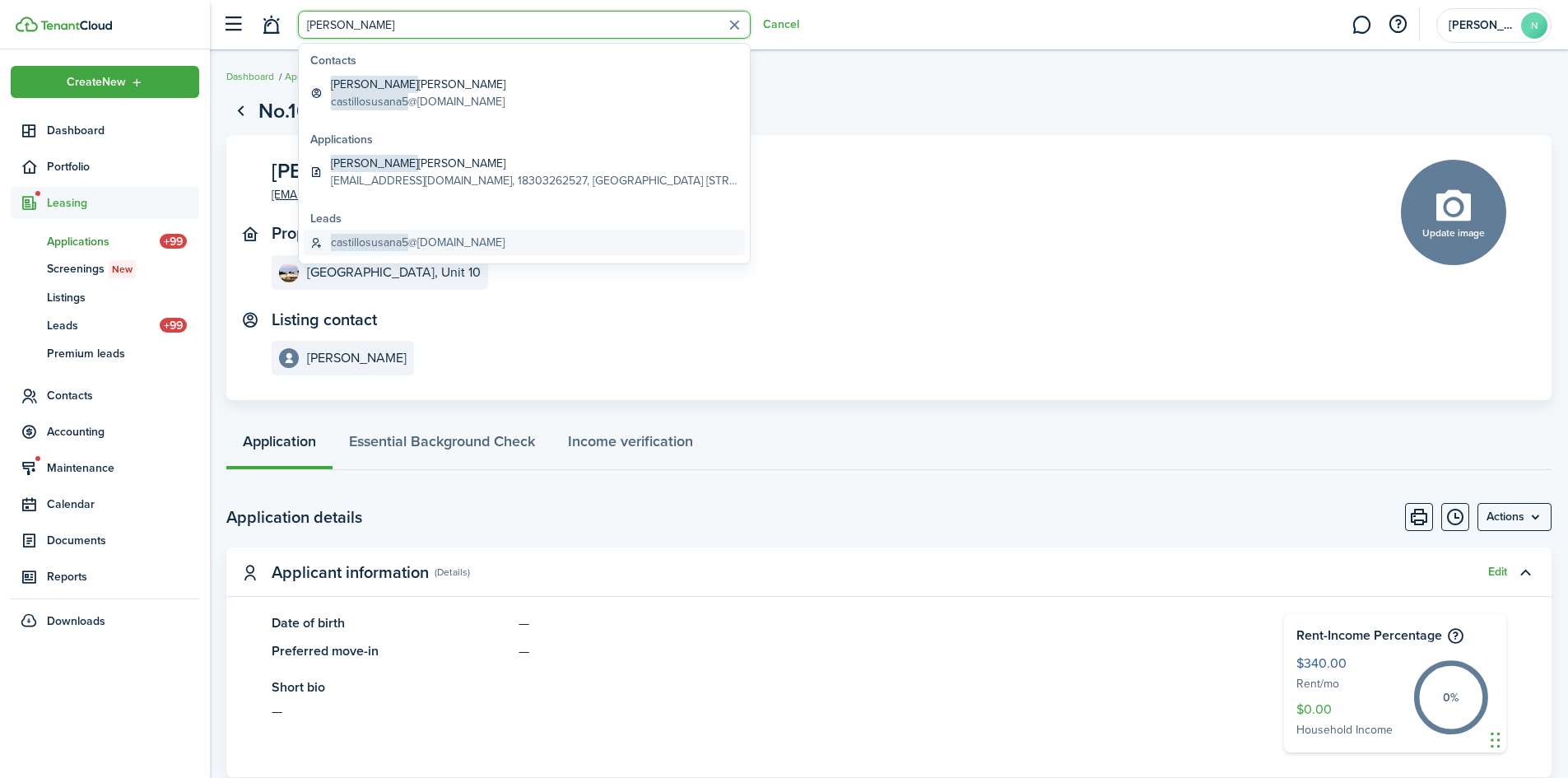
click at [382, 239] on span "castillosusana5" at bounding box center [369, 243] width 77 height 18
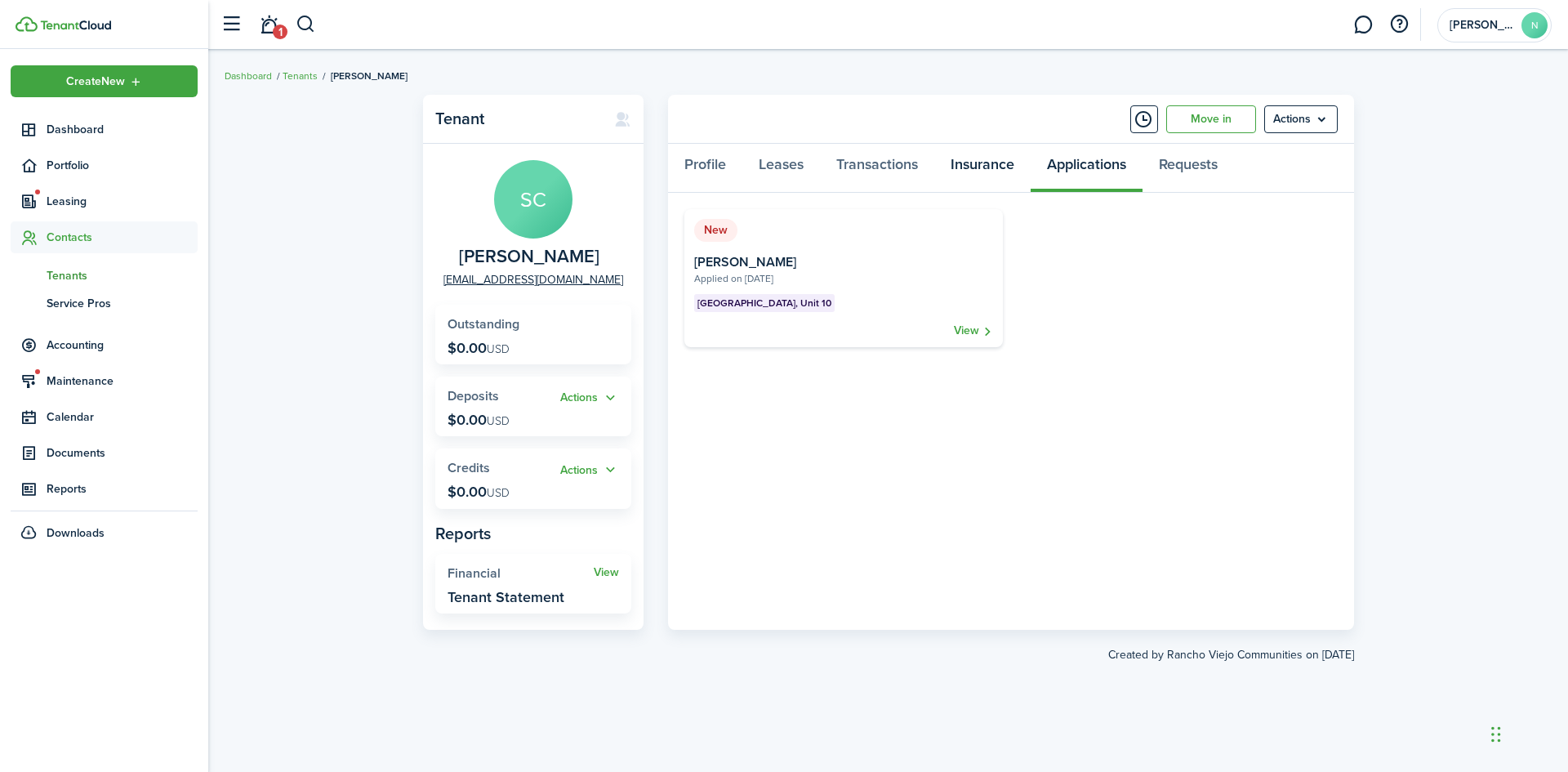
click at [992, 165] on link "Insurance" at bounding box center [982, 168] width 96 height 49
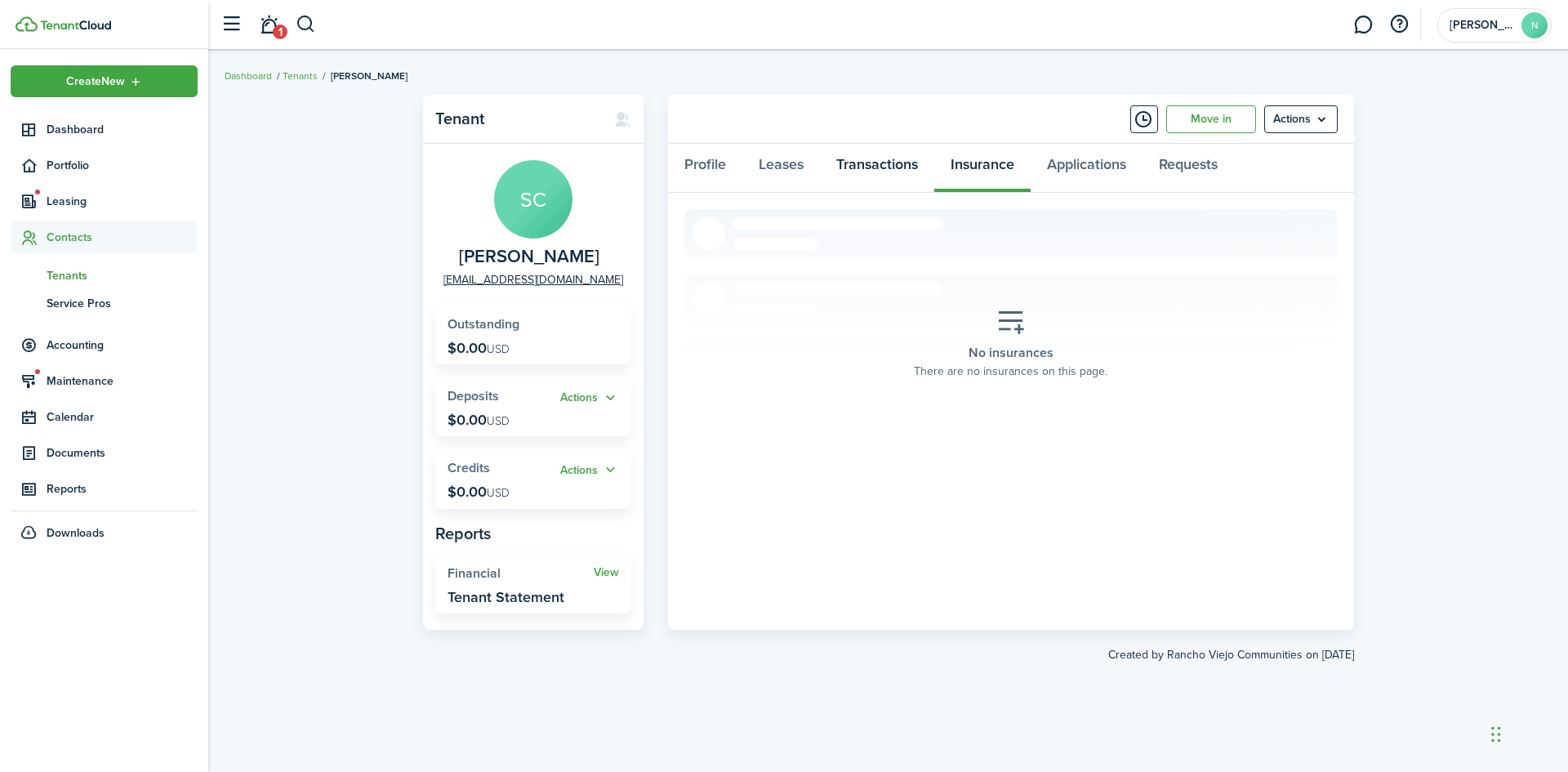
click at [884, 163] on link "Transactions" at bounding box center [878, 168] width 115 height 49
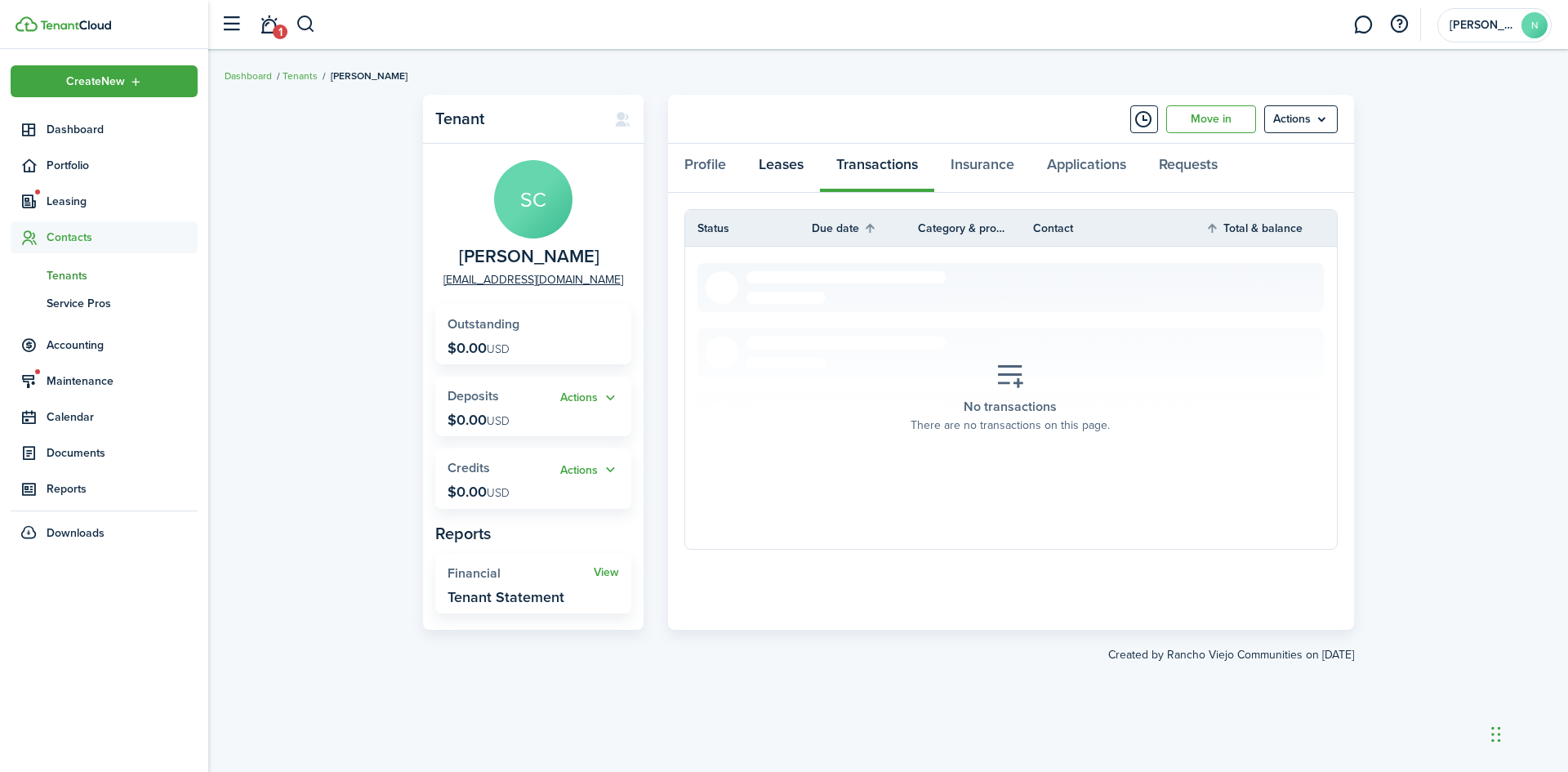
click at [785, 167] on link "Leases" at bounding box center [782, 168] width 78 height 49
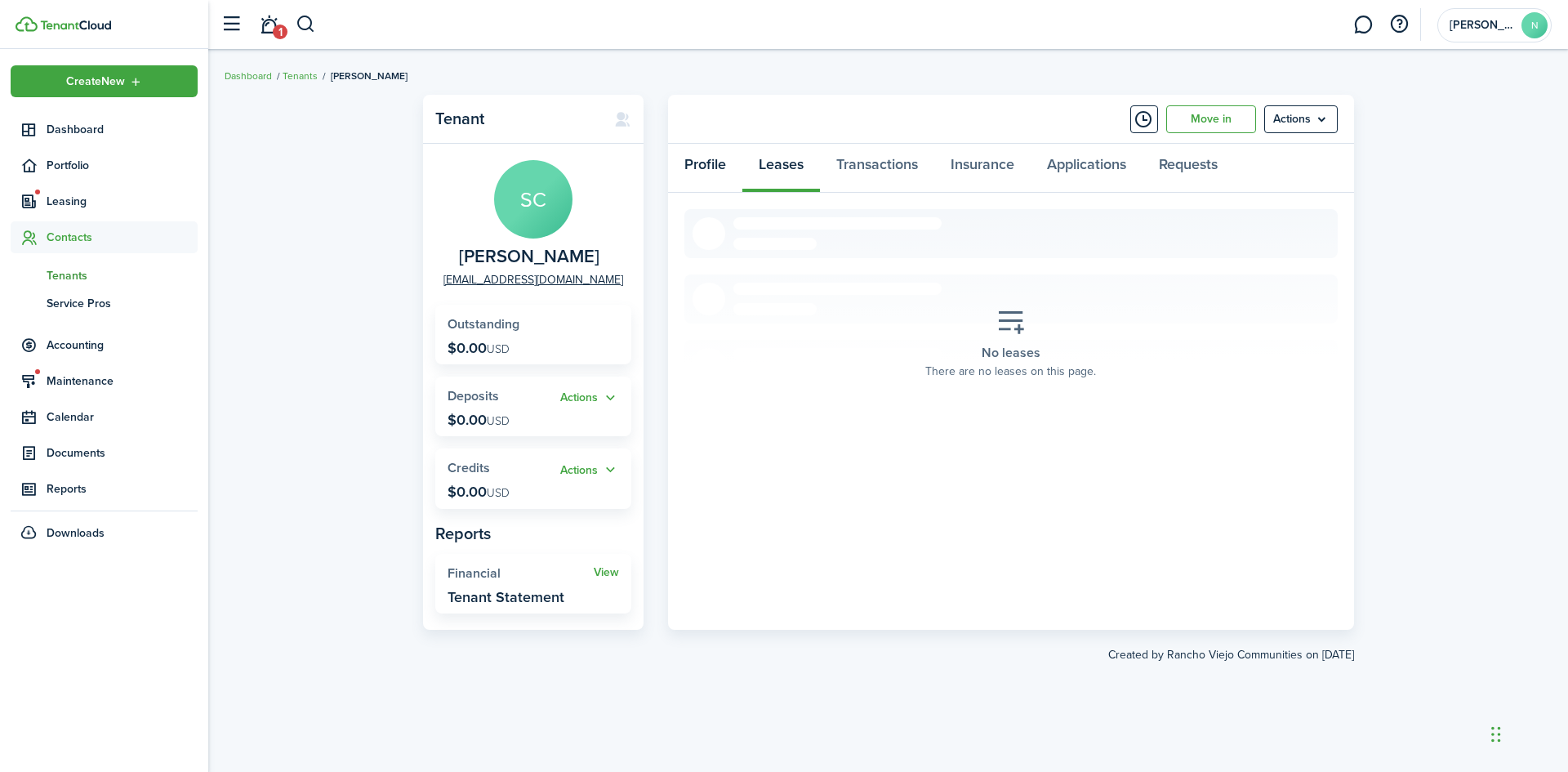
click at [709, 162] on link "Profile" at bounding box center [705, 168] width 74 height 49
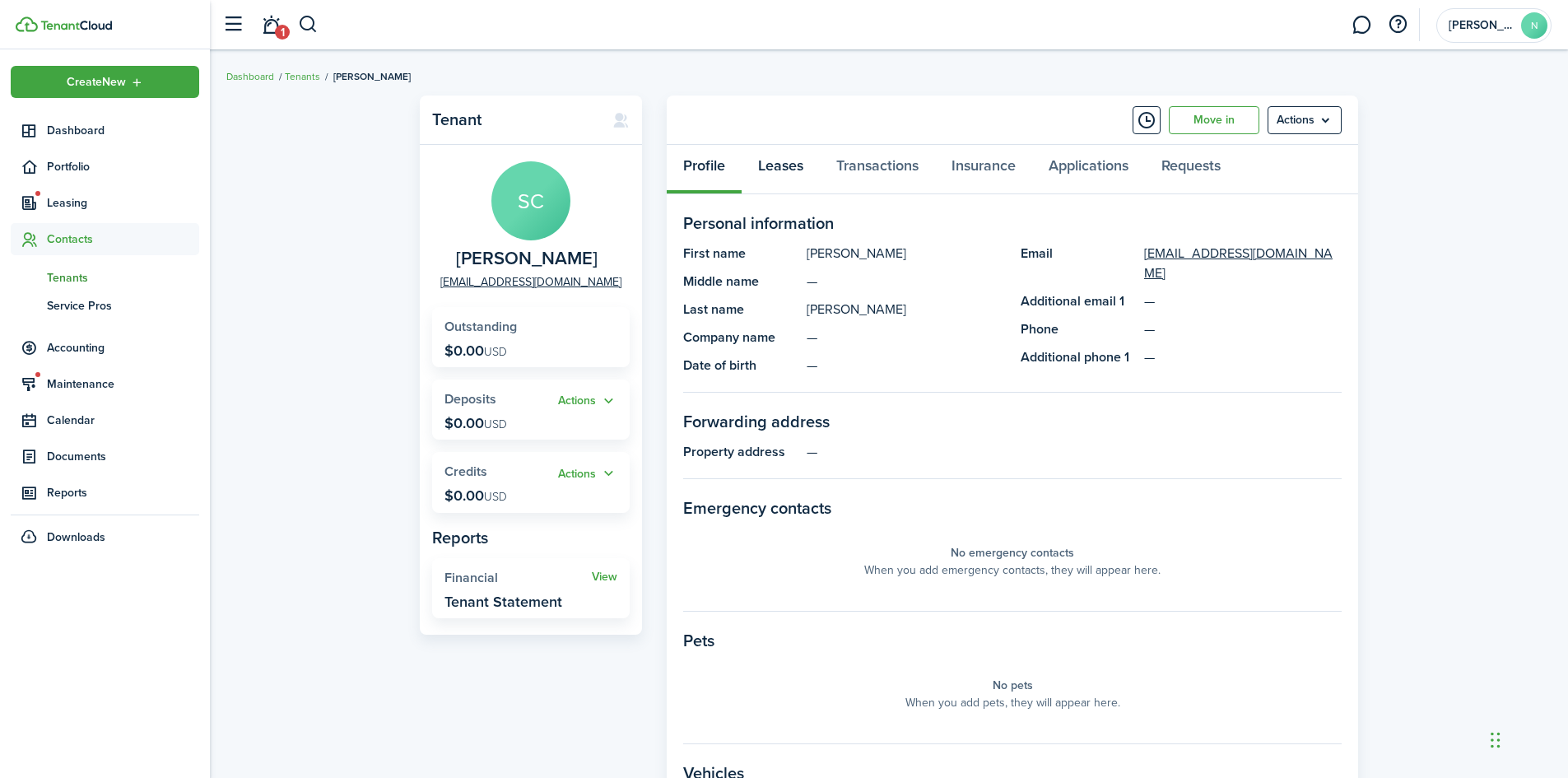
click at [784, 161] on link "Leases" at bounding box center [781, 170] width 78 height 49
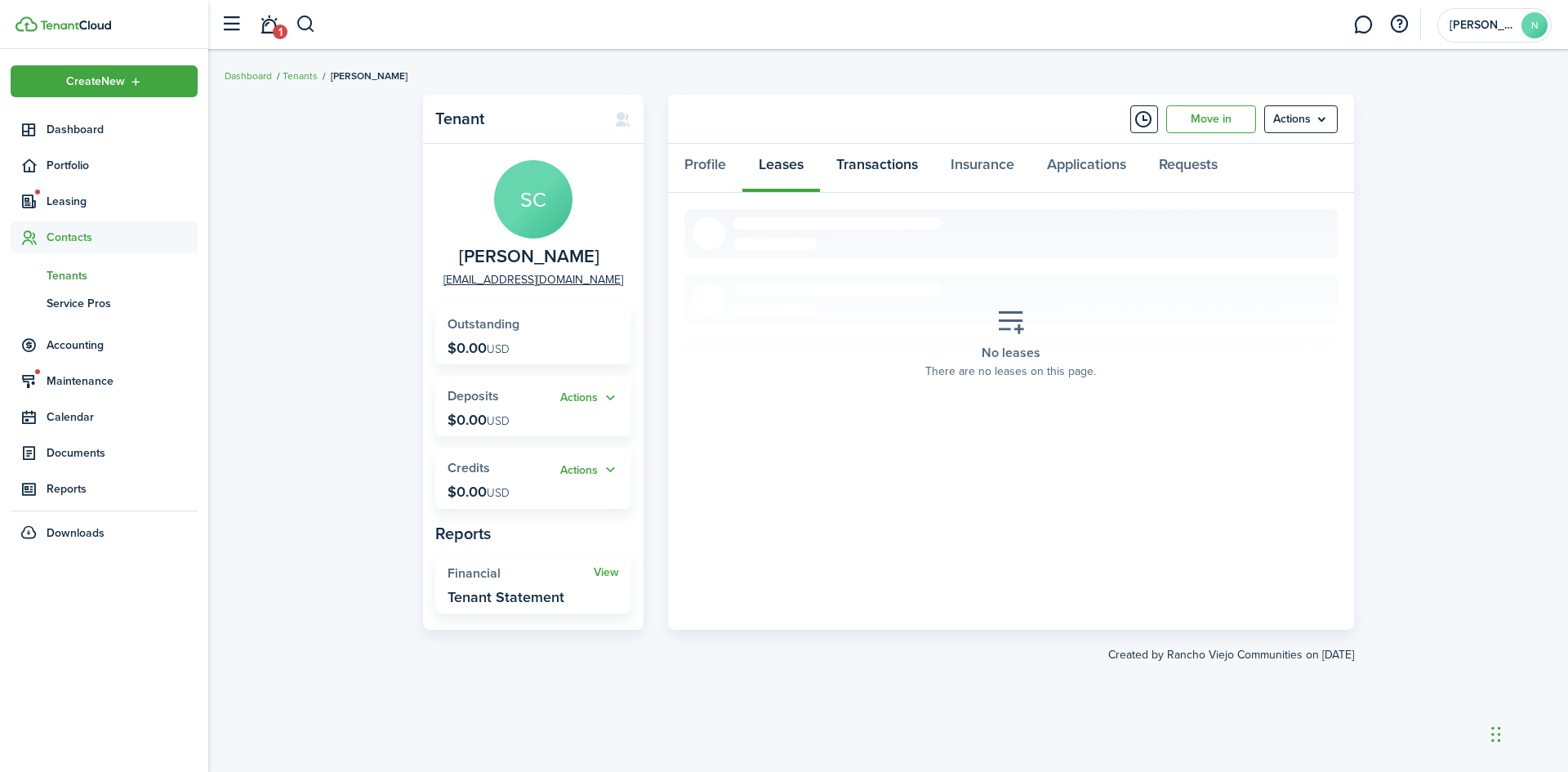
click at [869, 164] on link "Transactions" at bounding box center [878, 168] width 115 height 49
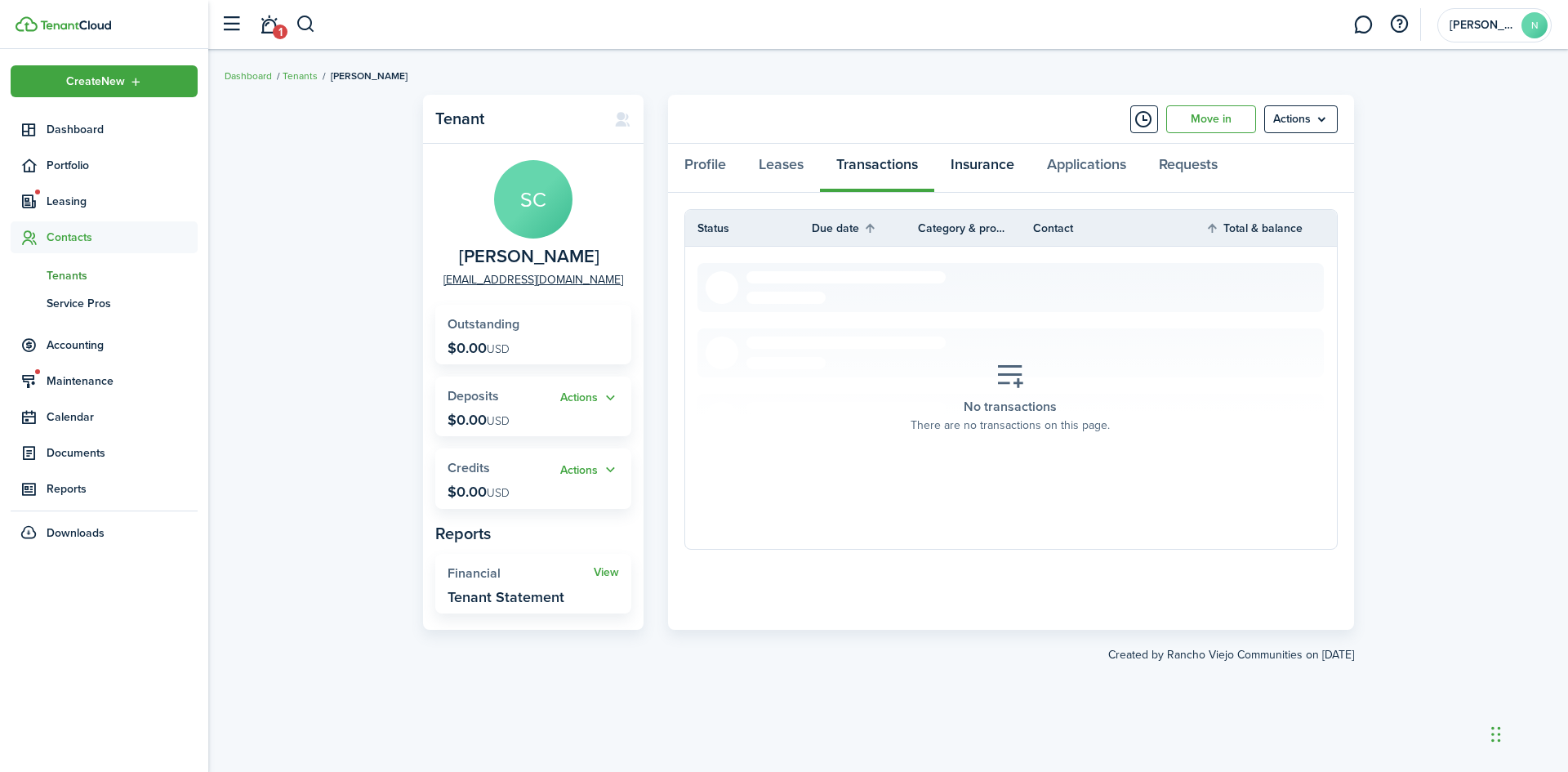
click at [965, 164] on link "Insurance" at bounding box center [982, 168] width 96 height 49
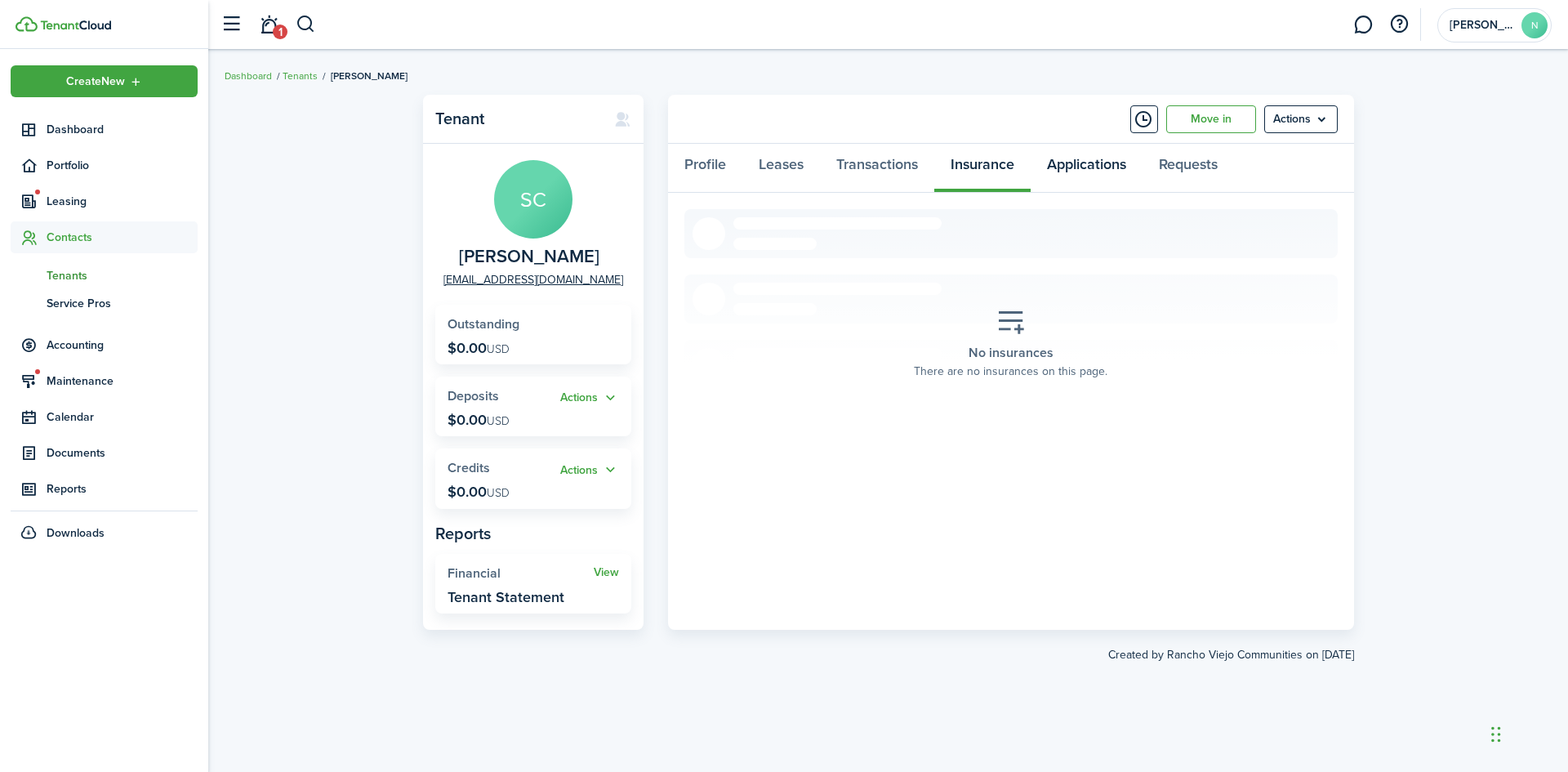
click at [1074, 166] on link "Applications" at bounding box center [1086, 168] width 112 height 49
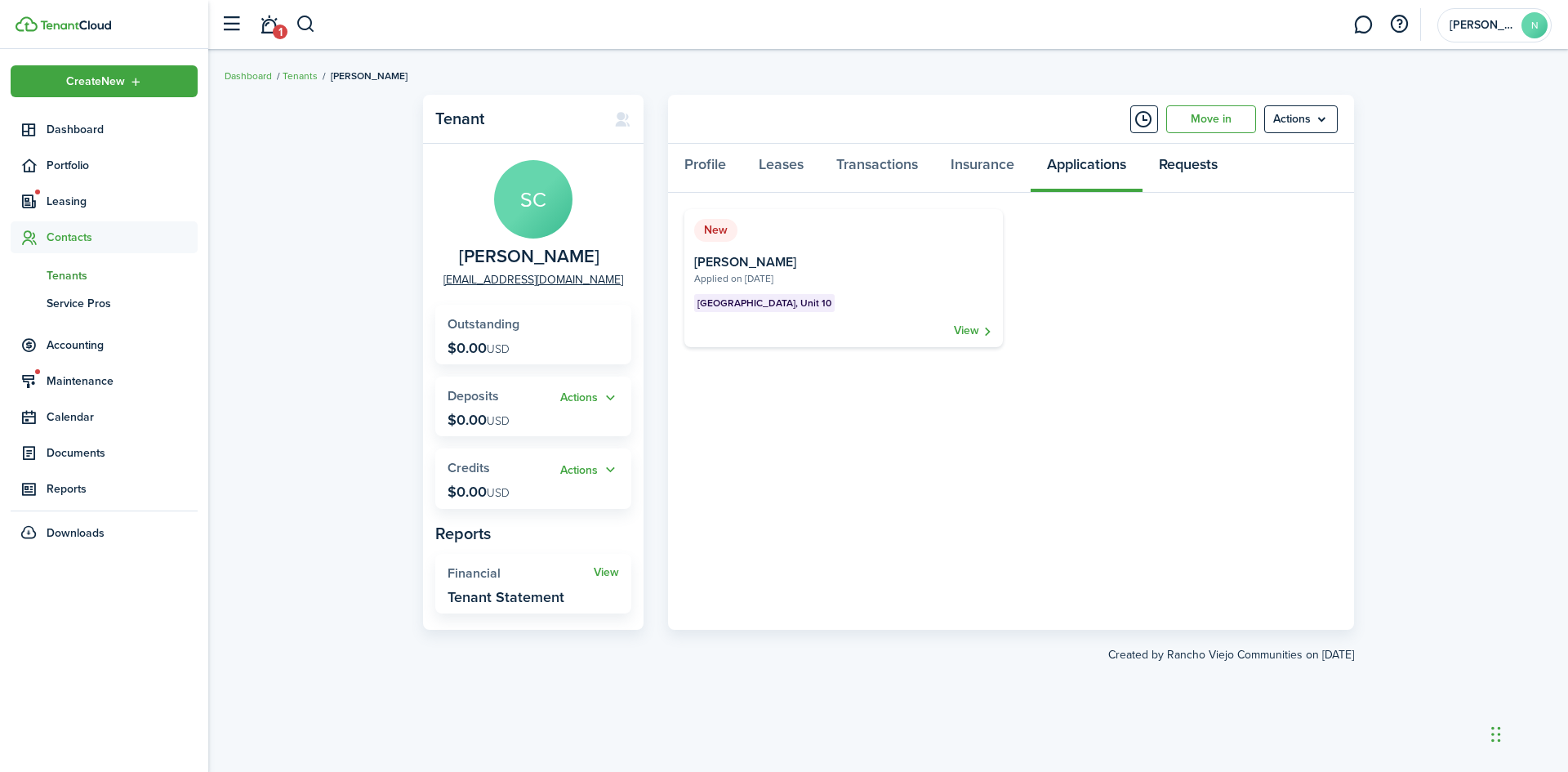
click at [1190, 164] on link "Requests" at bounding box center [1188, 168] width 91 height 49
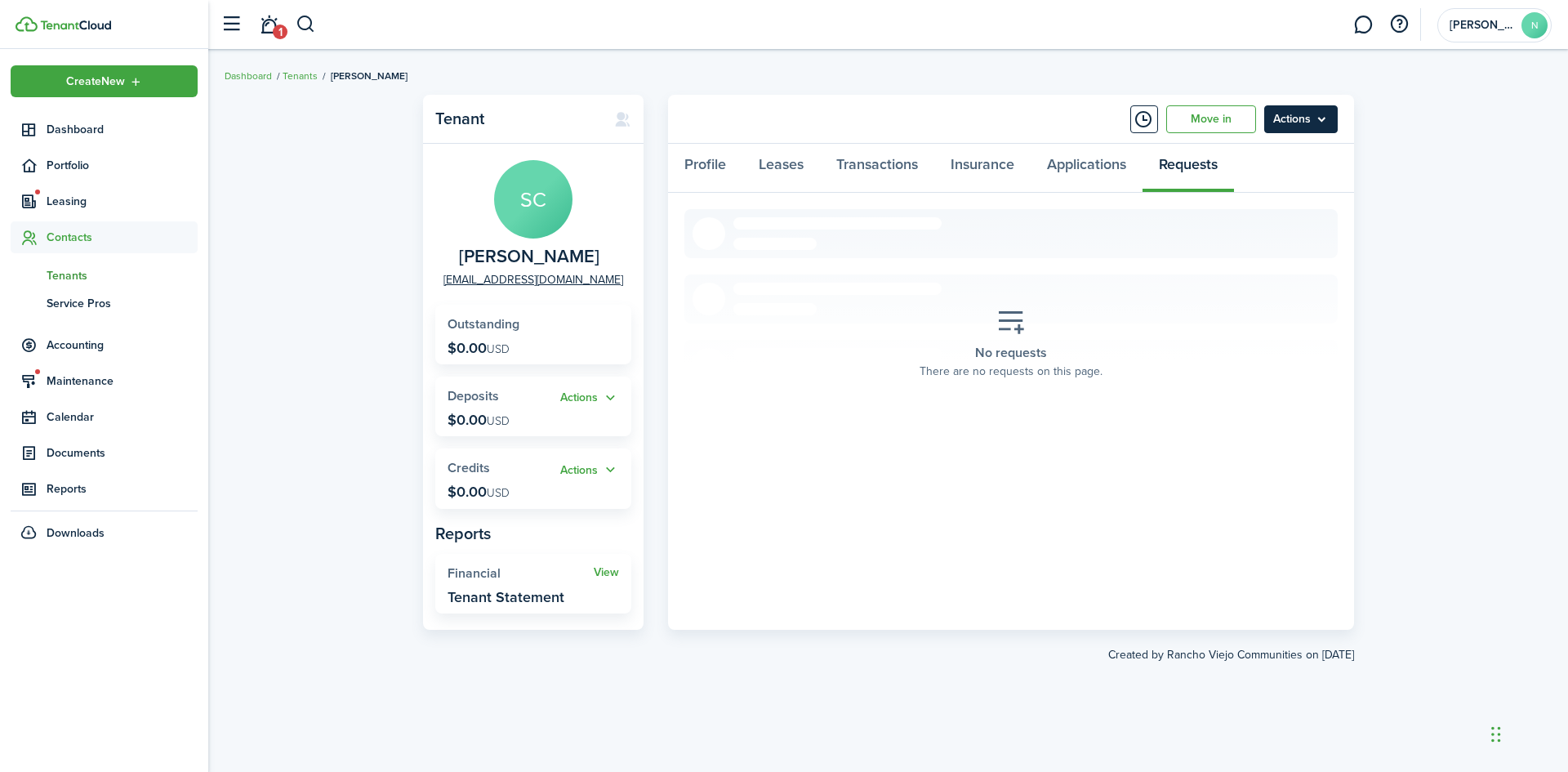
click at [1301, 125] on menu-btn "Actions" at bounding box center [1302, 119] width 74 height 28
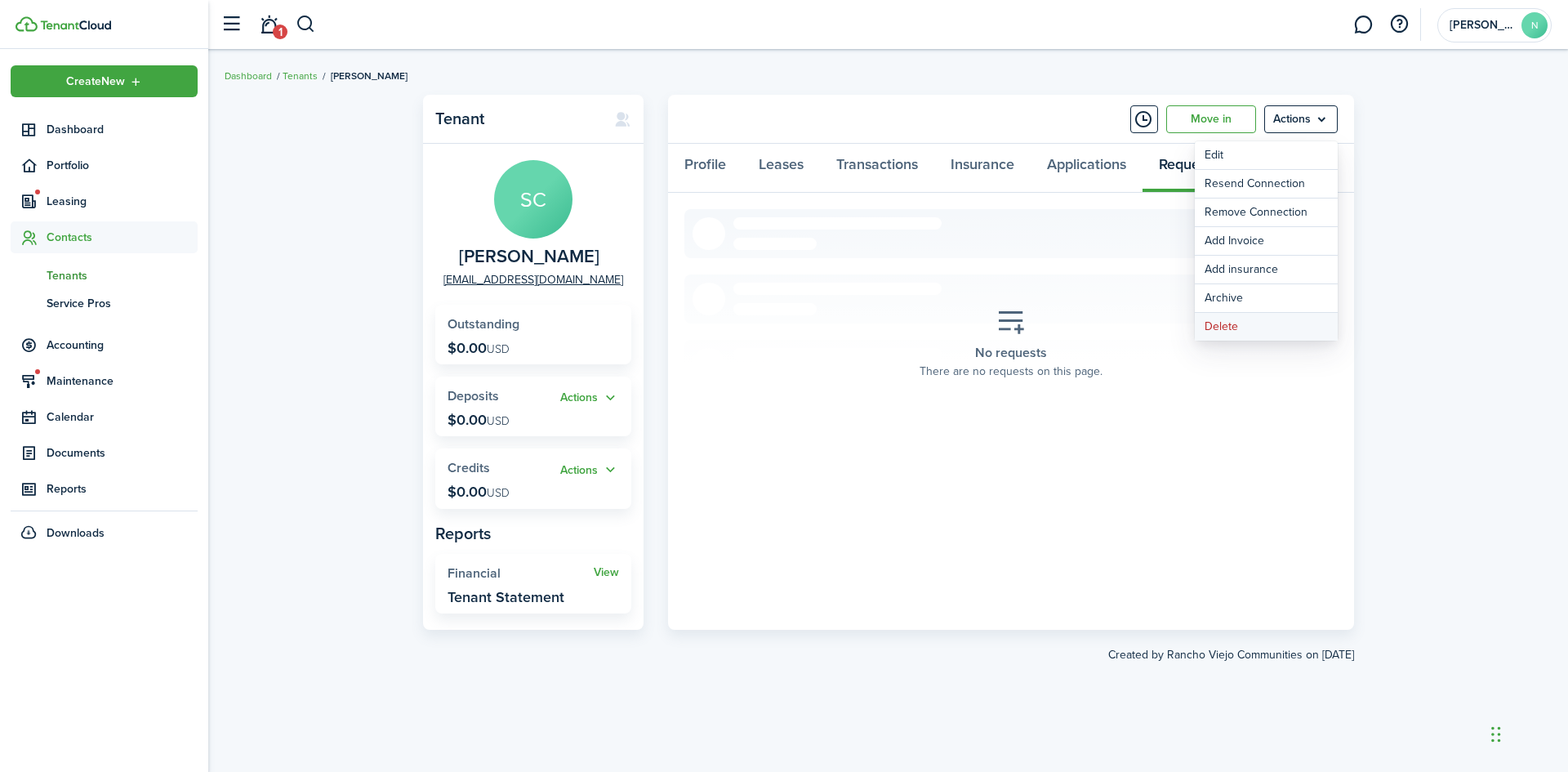
click at [1240, 324] on button "Delete" at bounding box center [1266, 327] width 143 height 28
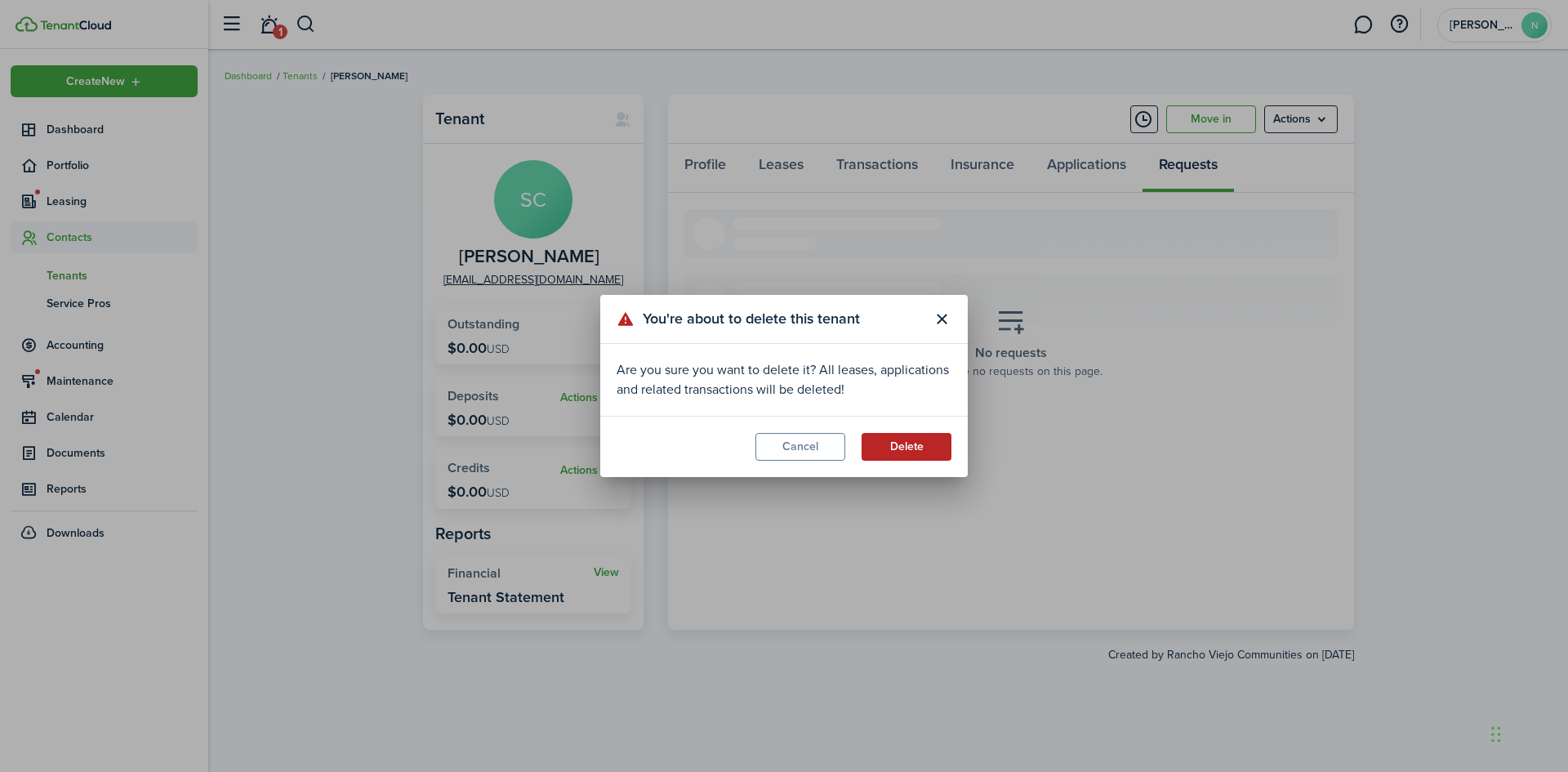
click at [902, 443] on button "Delete" at bounding box center [906, 446] width 89 height 28
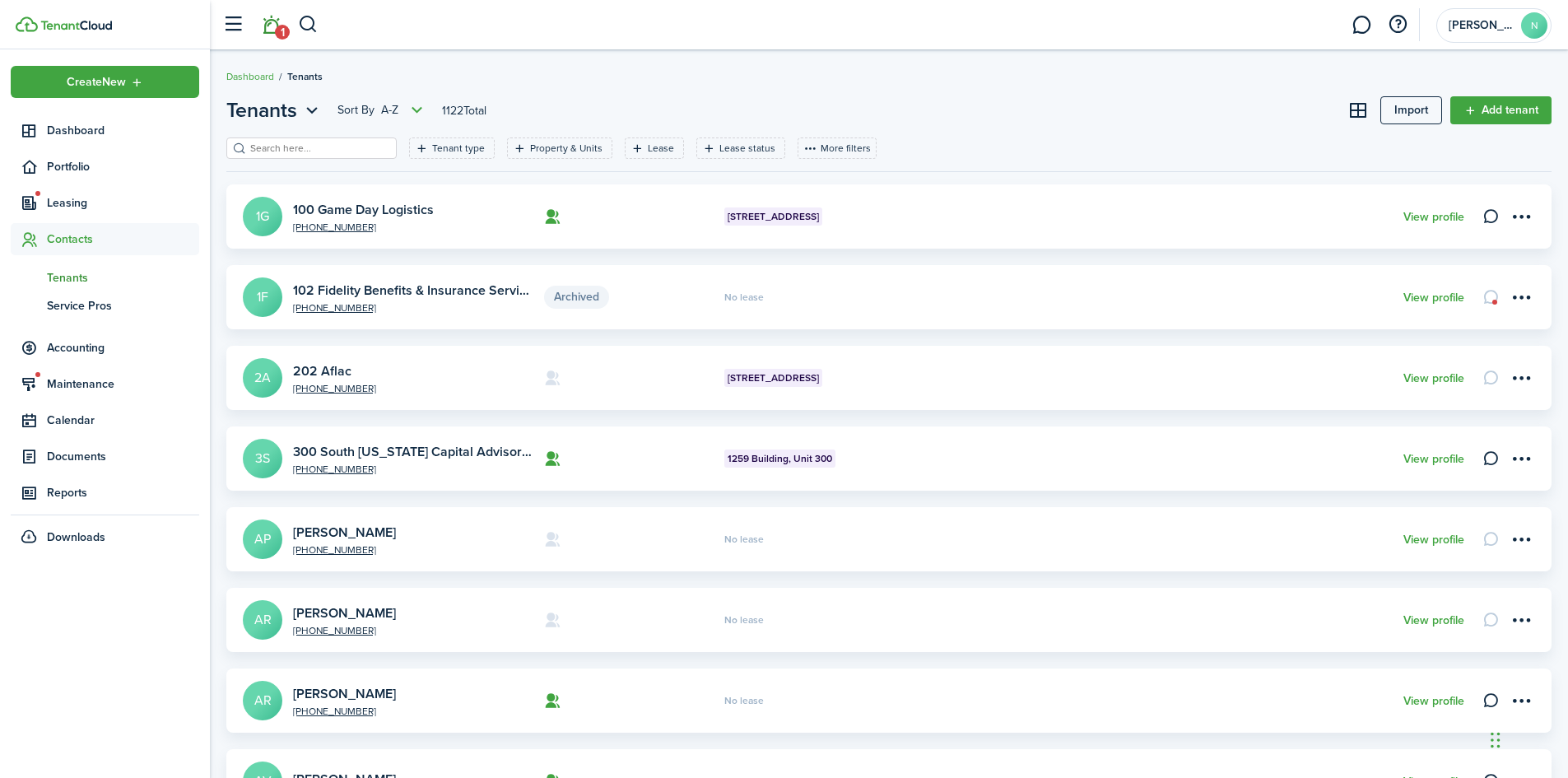
click at [271, 25] on link "1" at bounding box center [270, 24] width 31 height 42
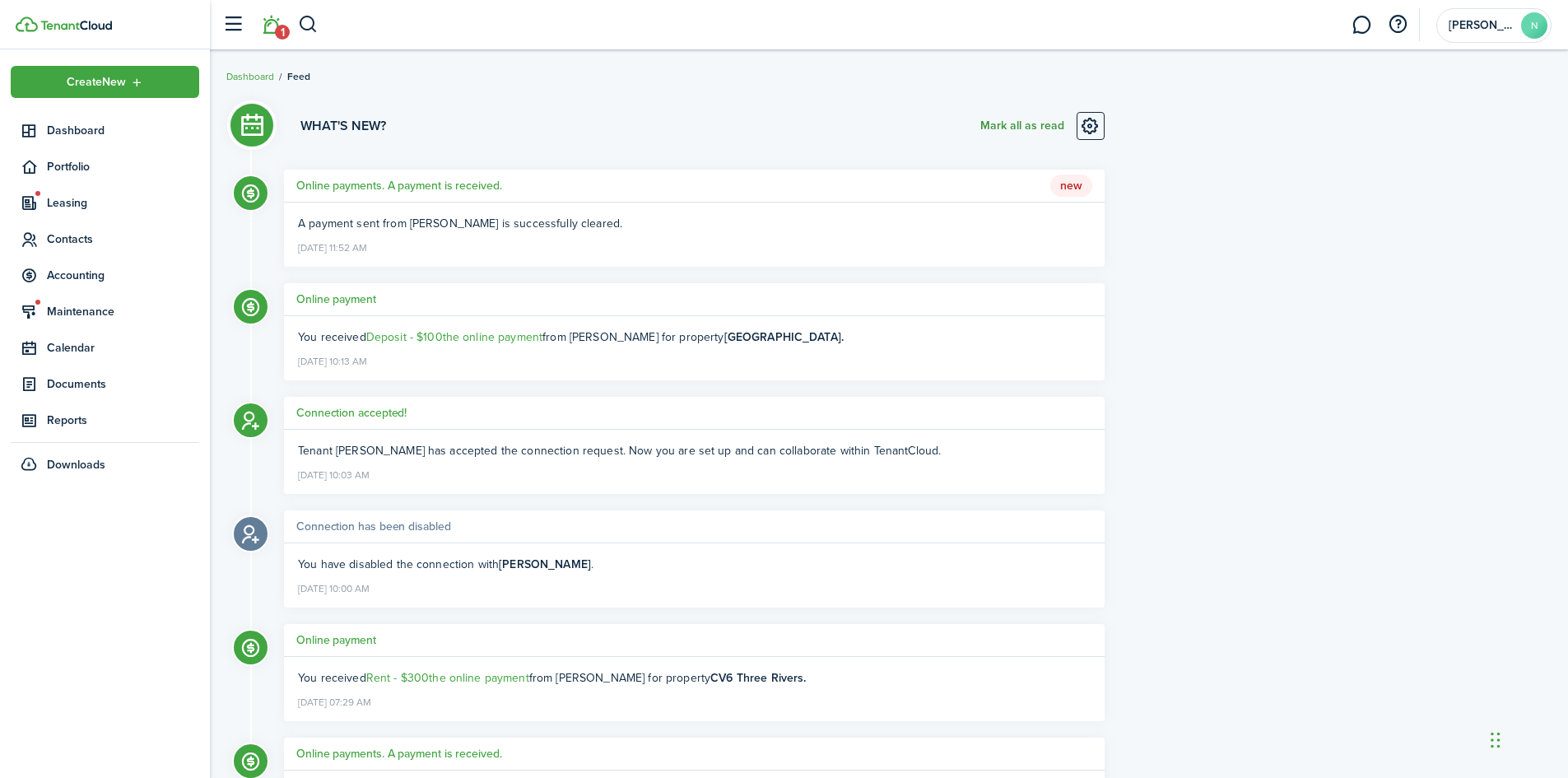
click at [1026, 122] on button "Mark all as read" at bounding box center [1022, 125] width 84 height 28
